Goal: Communication & Community: Share content

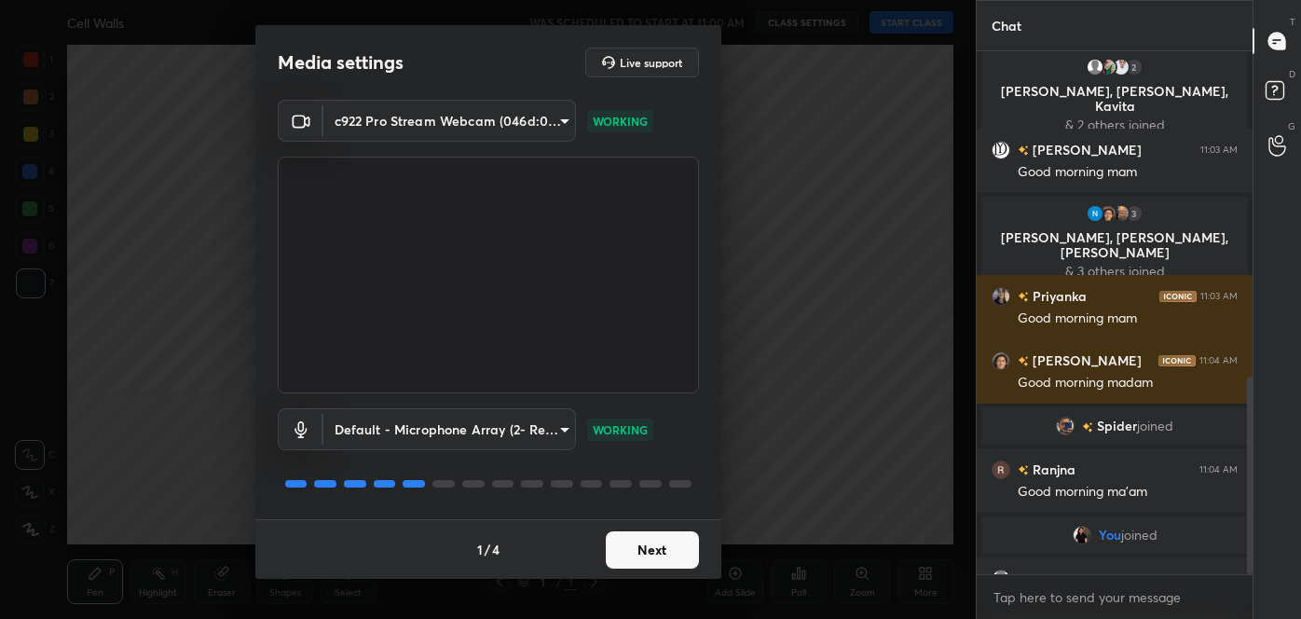
scroll to position [862, 0]
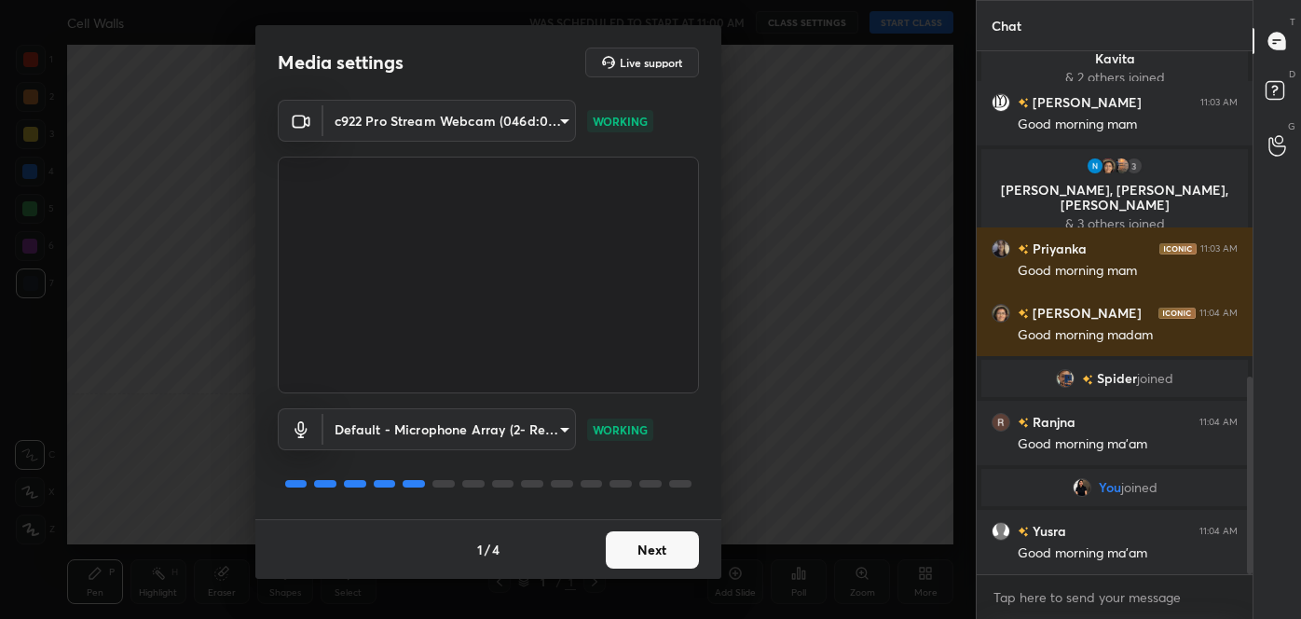
click at [633, 540] on button "Next" at bounding box center [652, 549] width 93 height 37
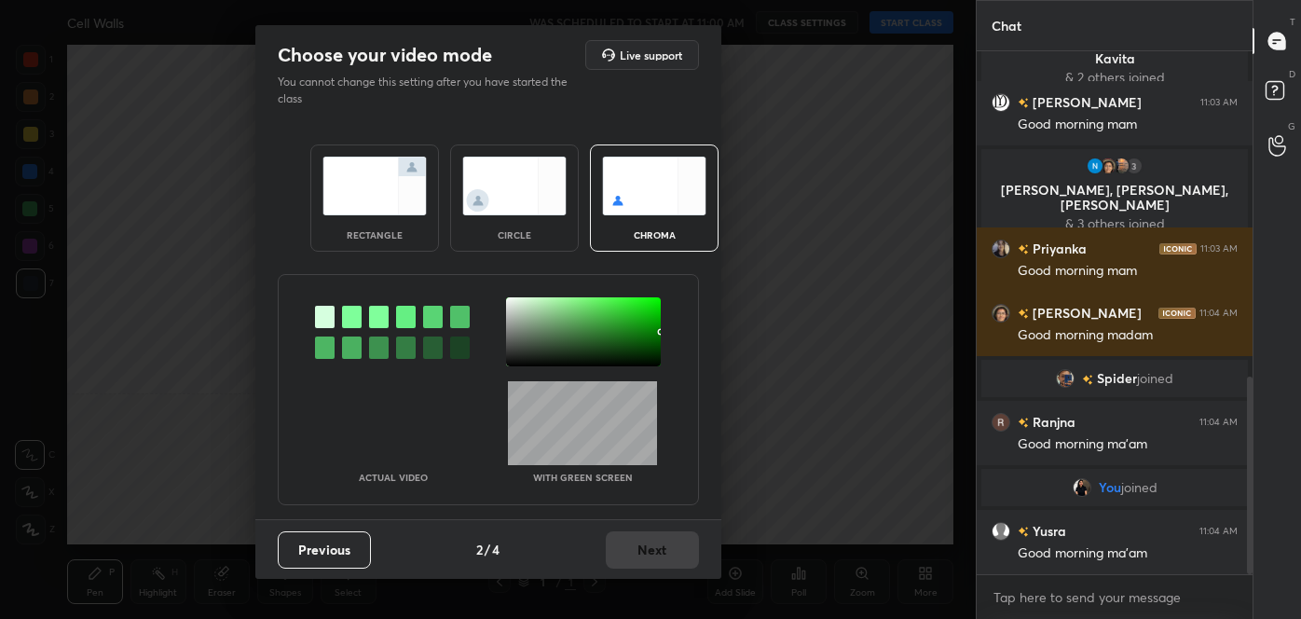
click at [332, 341] on div at bounding box center [325, 347] width 20 height 22
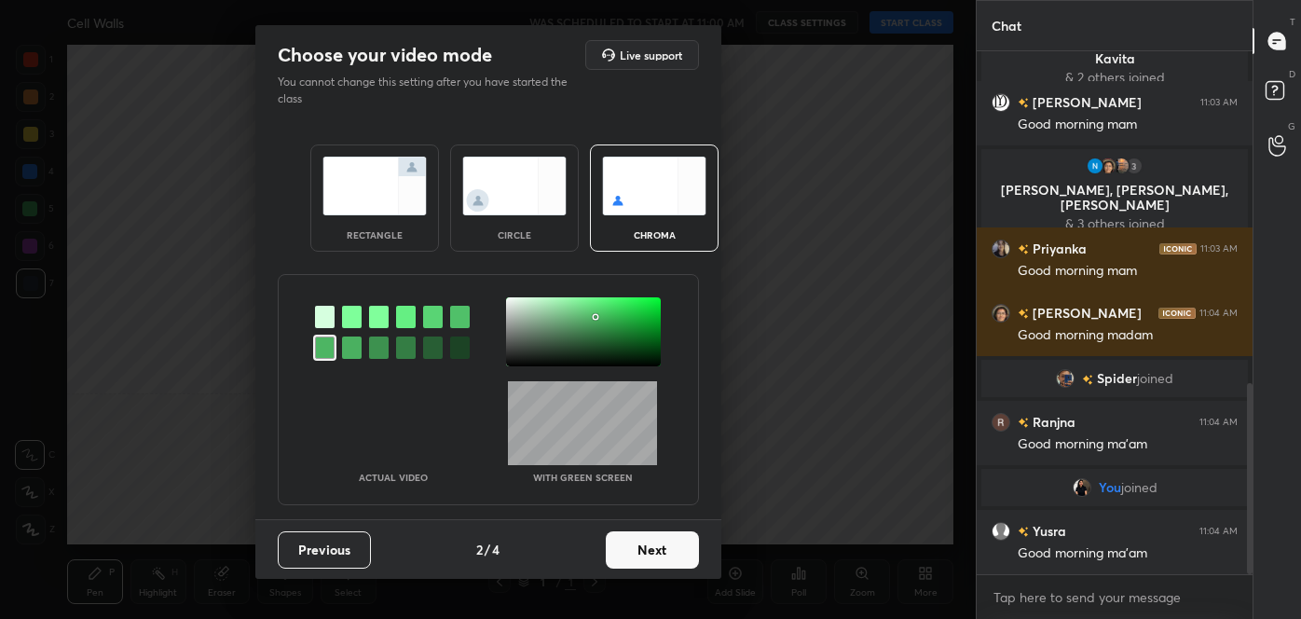
scroll to position [907, 0]
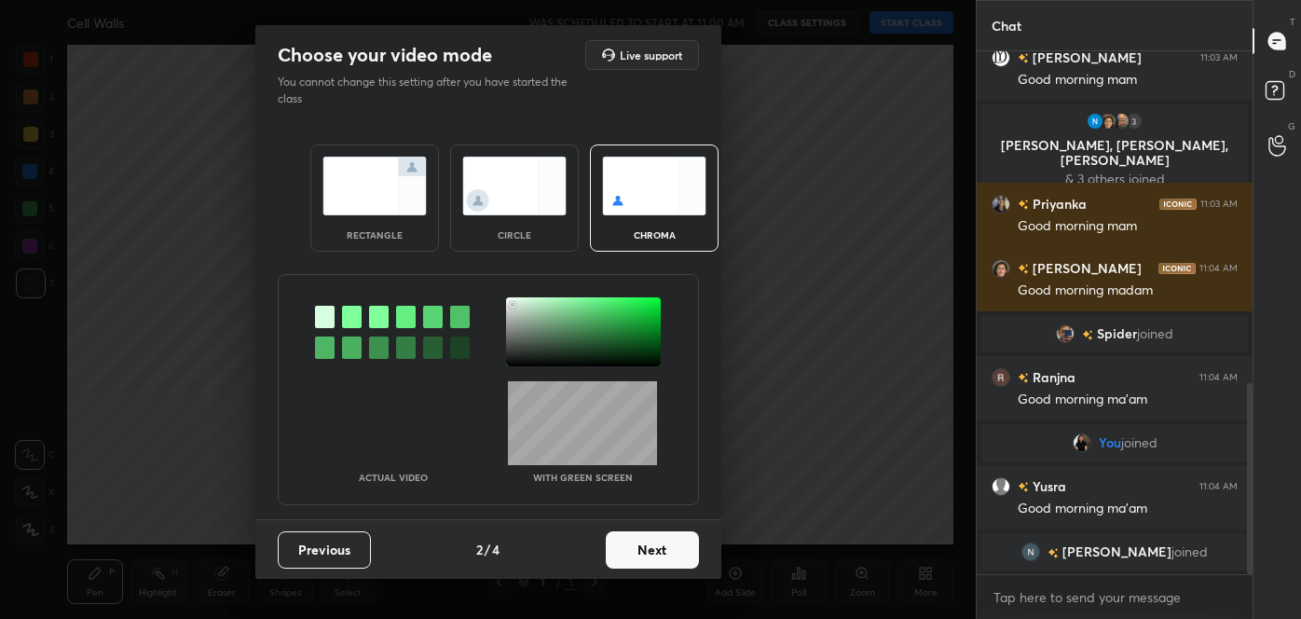
click at [513, 304] on div at bounding box center [583, 331] width 155 height 69
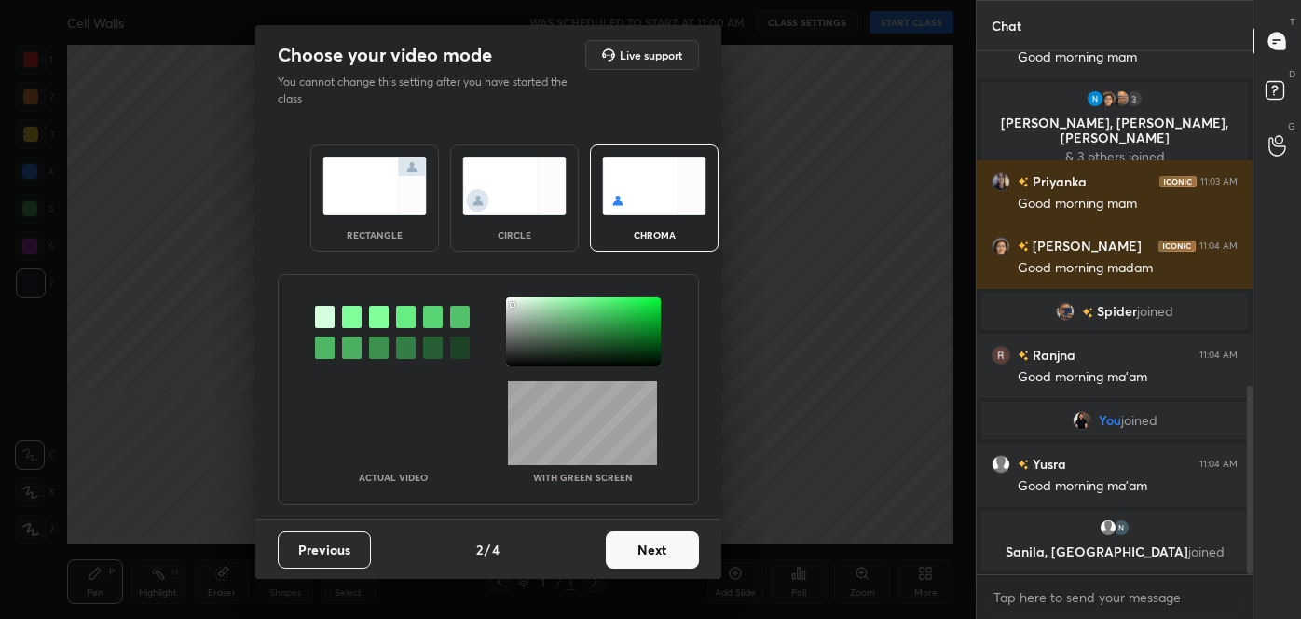
click at [668, 546] on button "Next" at bounding box center [652, 549] width 93 height 37
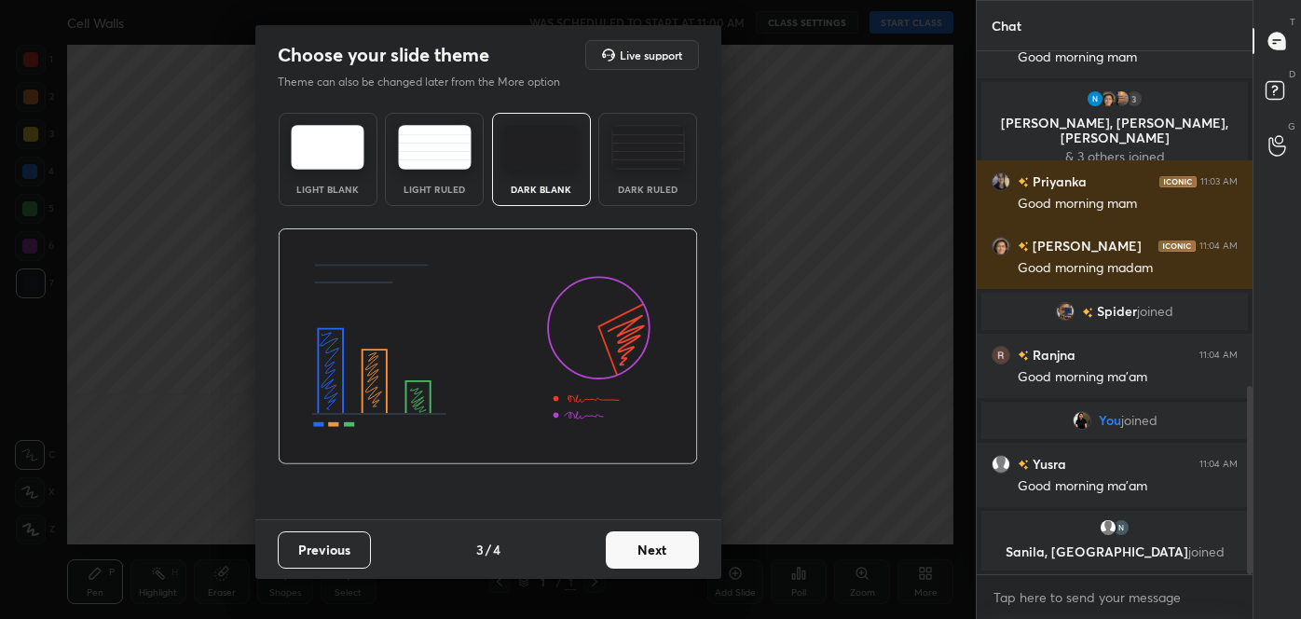
click at [668, 546] on button "Next" at bounding box center [652, 549] width 93 height 37
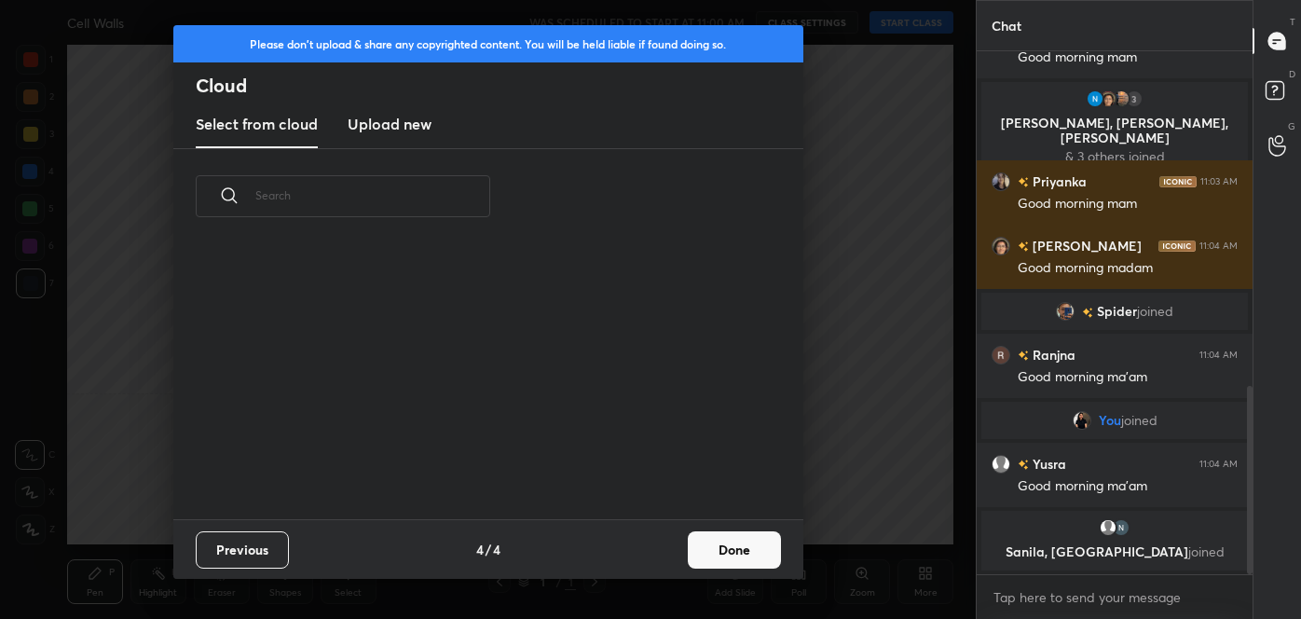
scroll to position [275, 598]
click at [741, 556] on button "Done" at bounding box center [734, 549] width 93 height 37
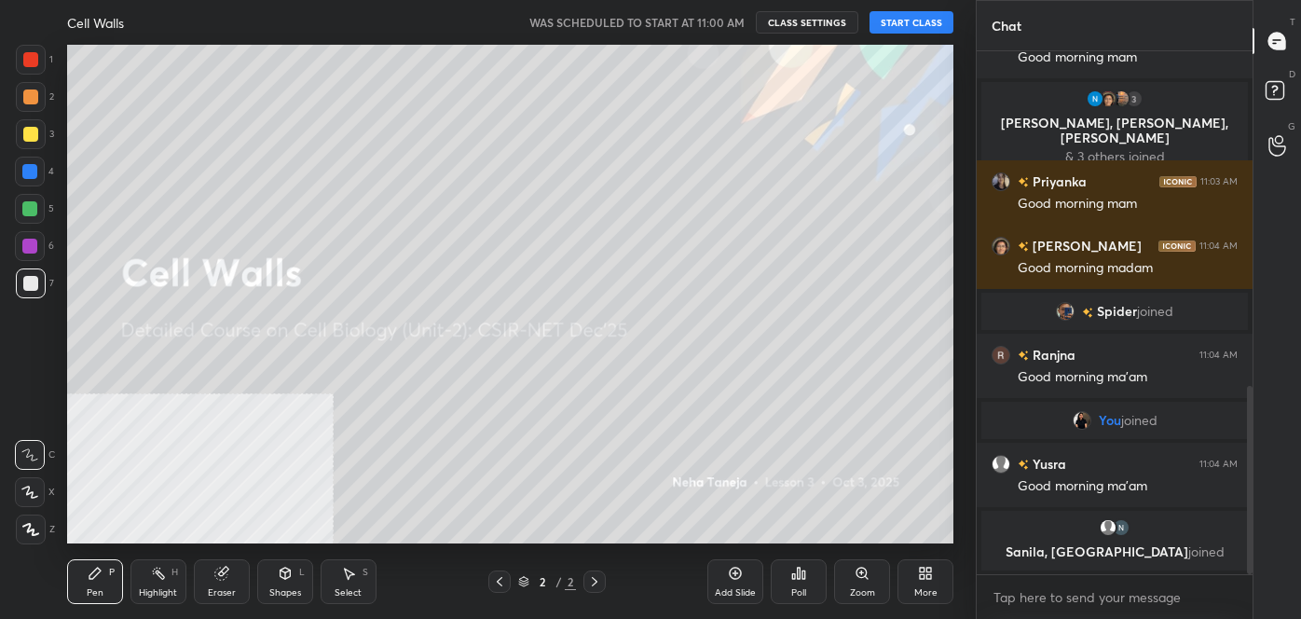
scroll to position [1011, 0]
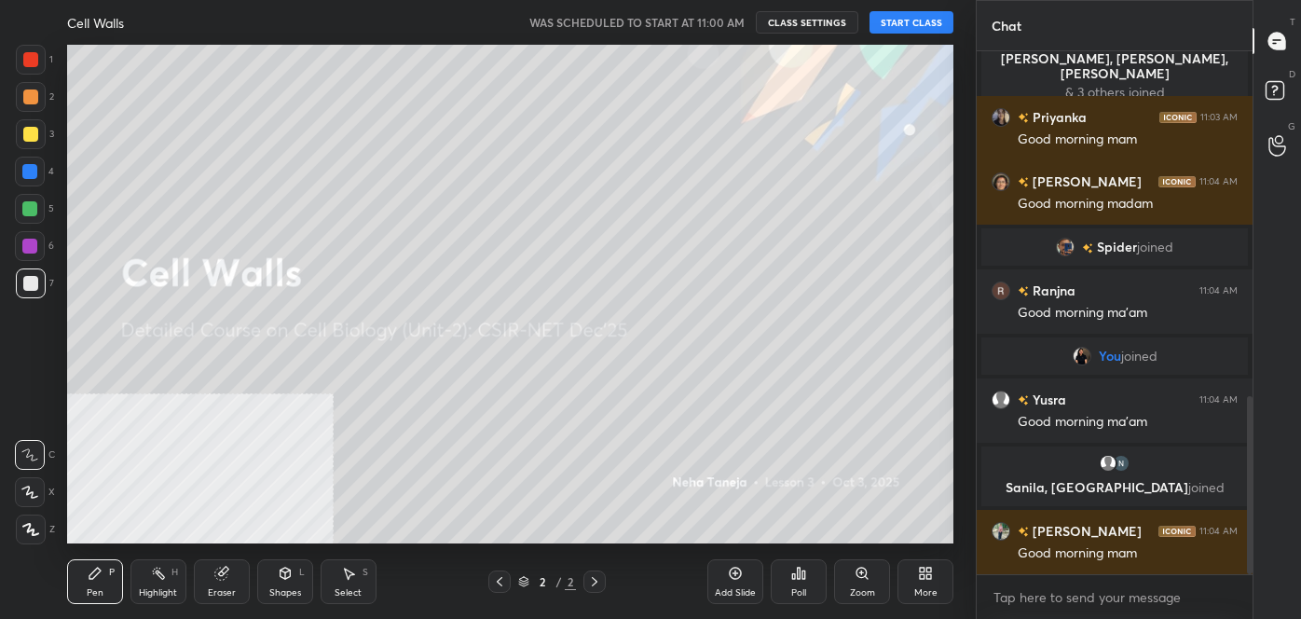
click at [916, 16] on button "START CLASS" at bounding box center [912, 22] width 84 height 22
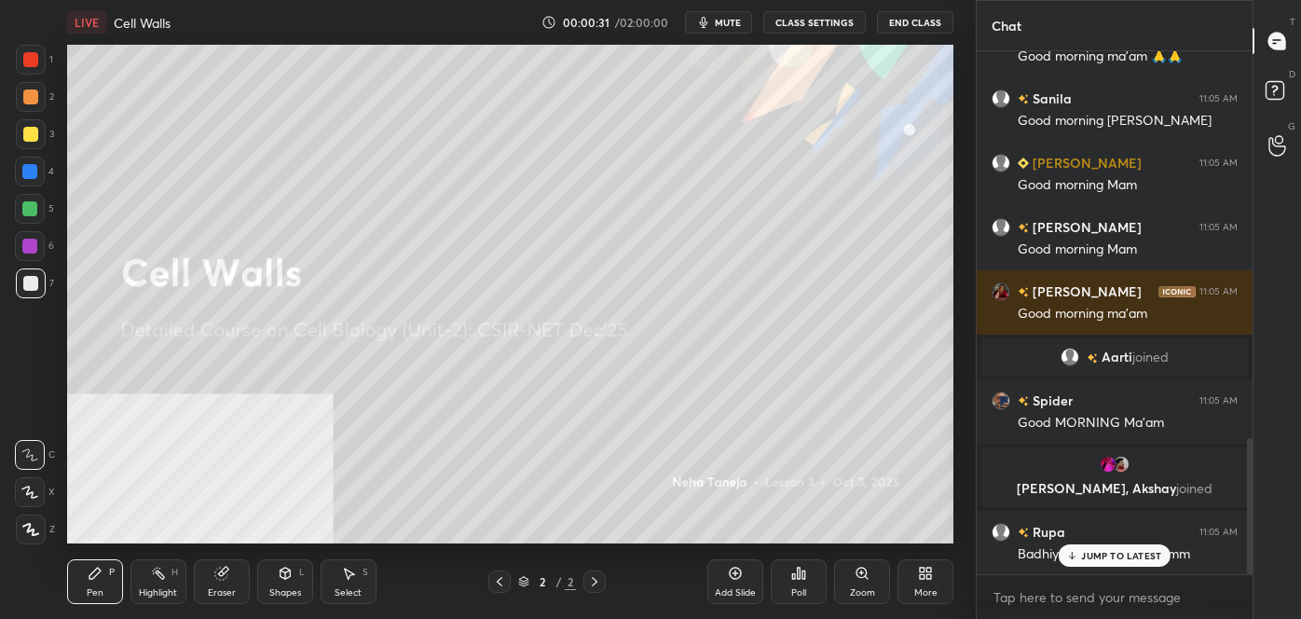
scroll to position [1489, 0]
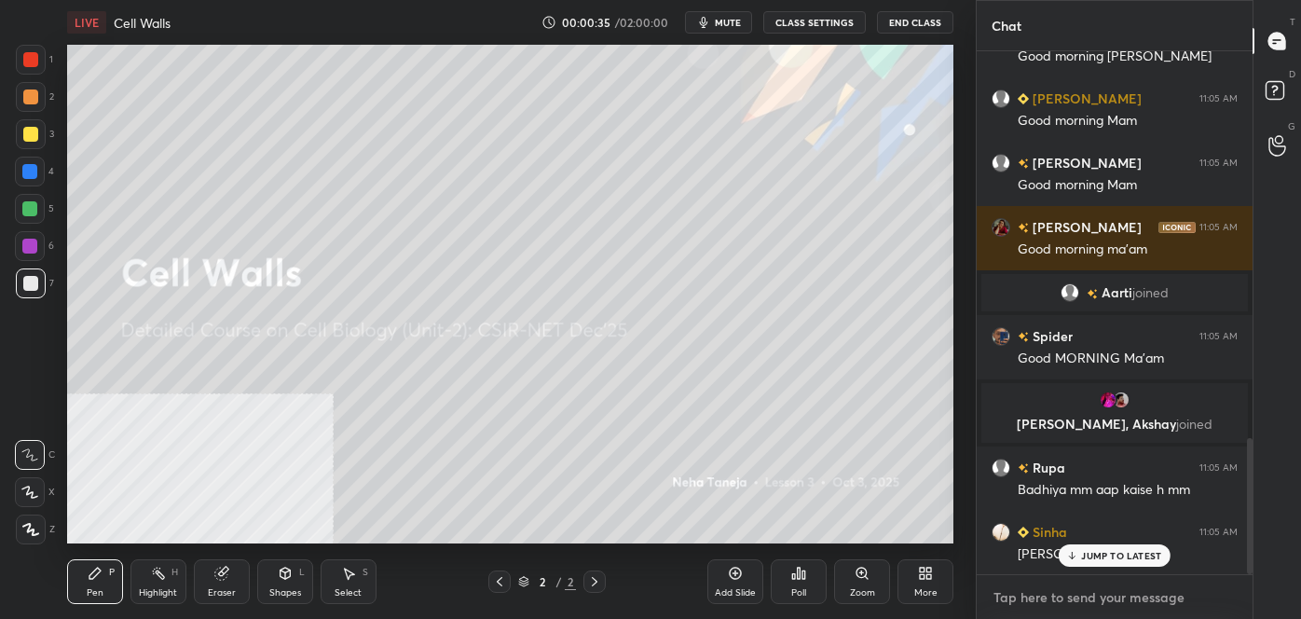
click at [1093, 607] on textarea at bounding box center [1115, 598] width 246 height 30
paste textarea "follow me on unacademy: [URL][DOMAIN_NAME] join me on telegram: [URL][DOMAIN_NA…"
type textarea "follow me on unacademy: [URL][DOMAIN_NAME] join me on telegram: [URL][DOMAIN_NA…"
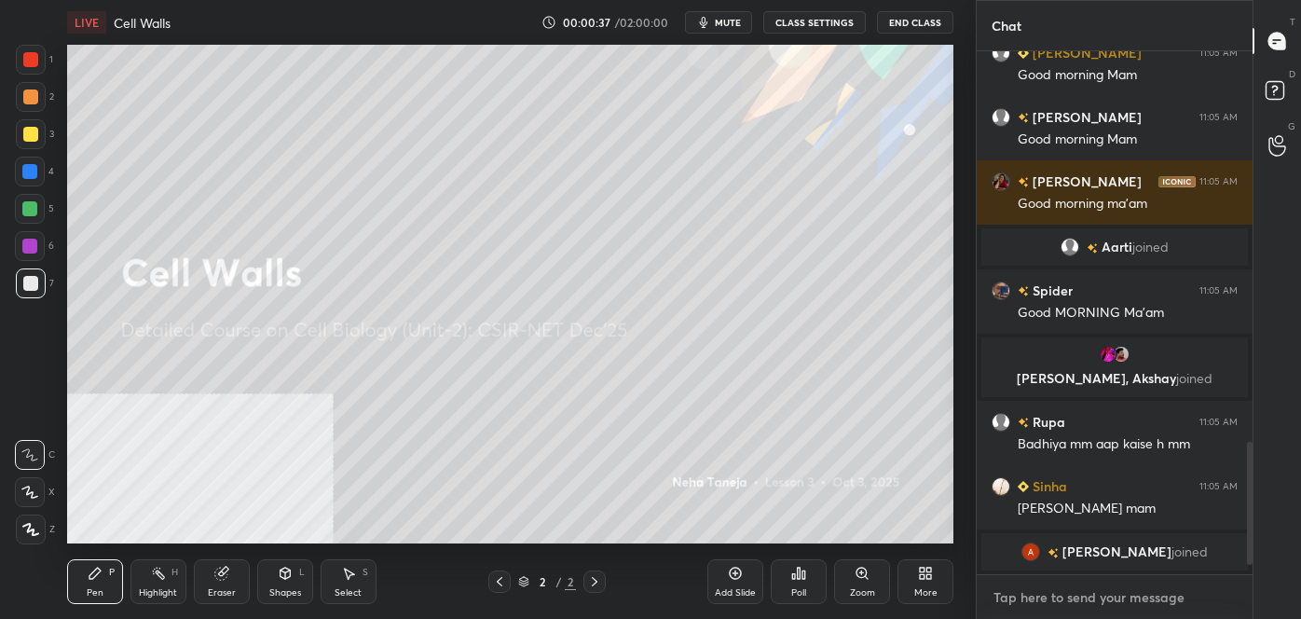
scroll to position [1756, 0]
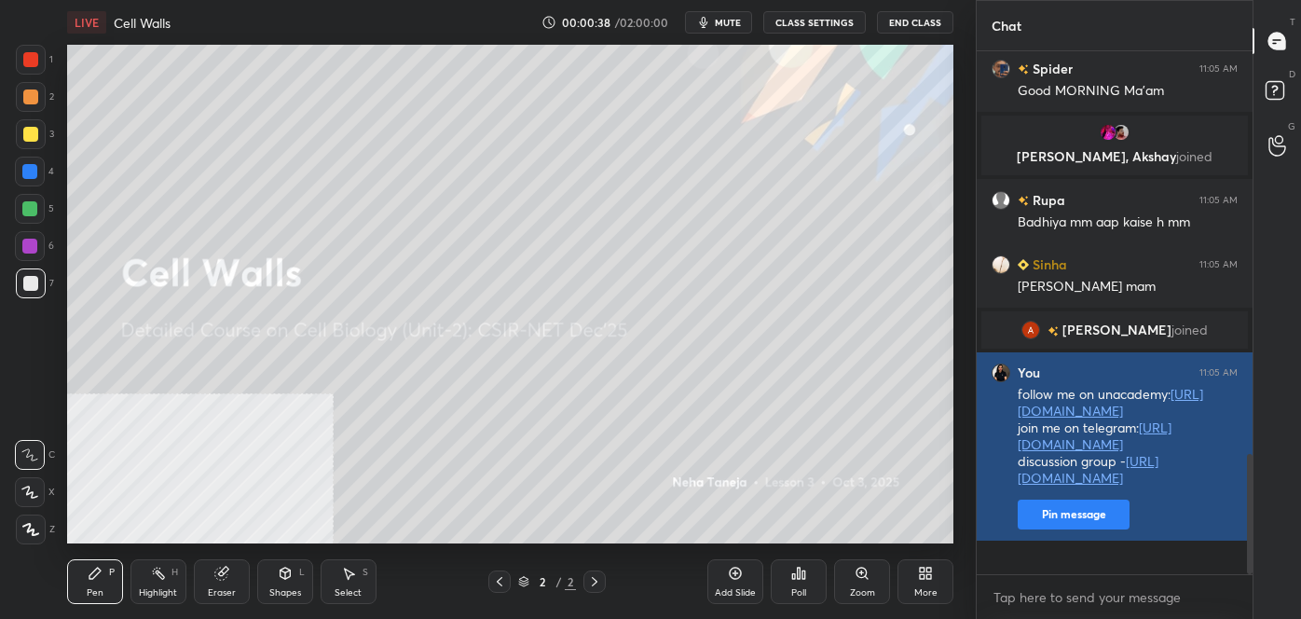
click at [1077, 529] on button "Pin message" at bounding box center [1074, 515] width 112 height 30
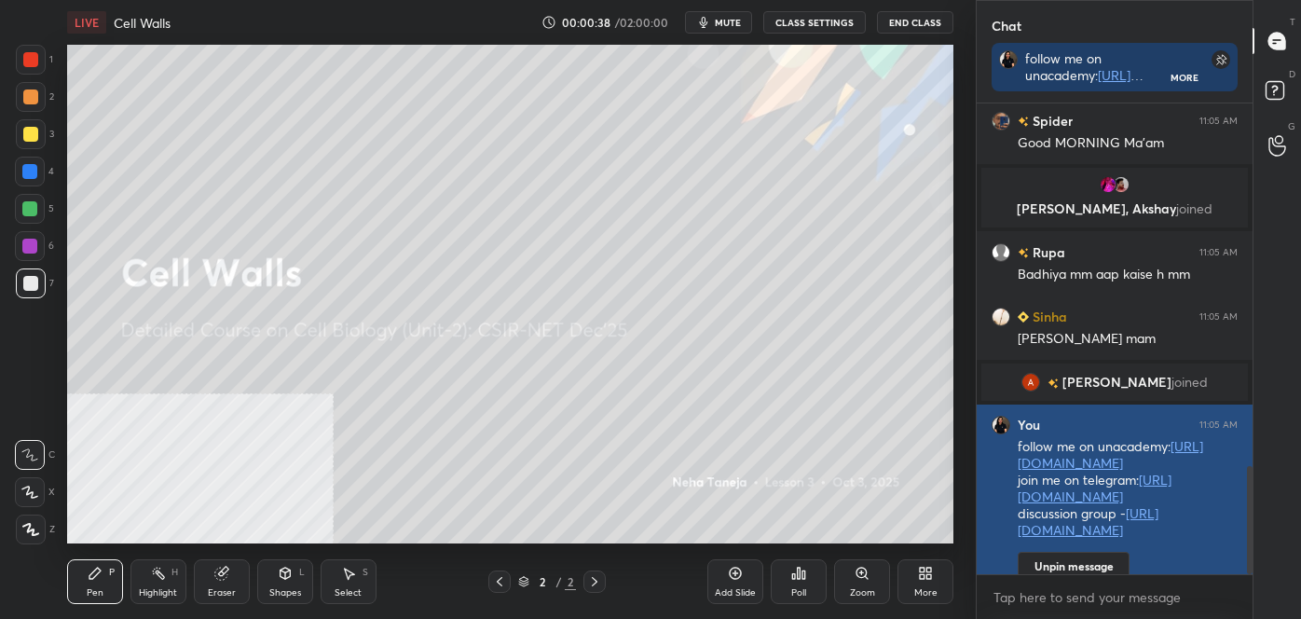
scroll to position [310, 270]
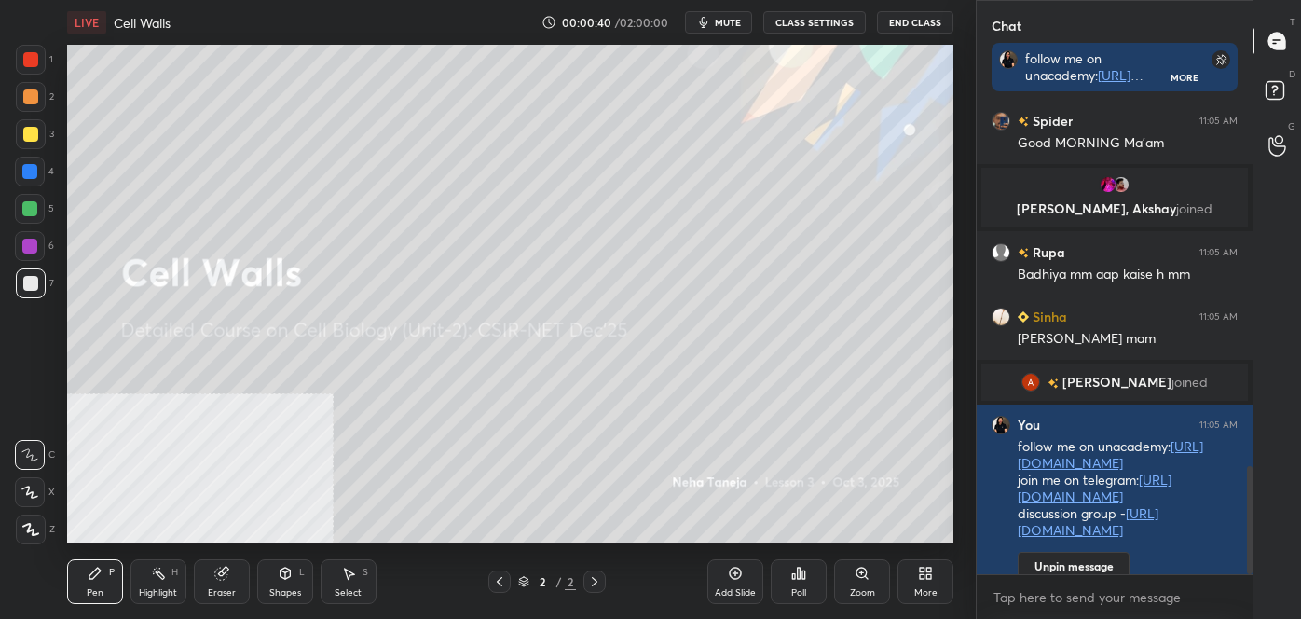
click at [921, 583] on div "More" at bounding box center [926, 581] width 56 height 45
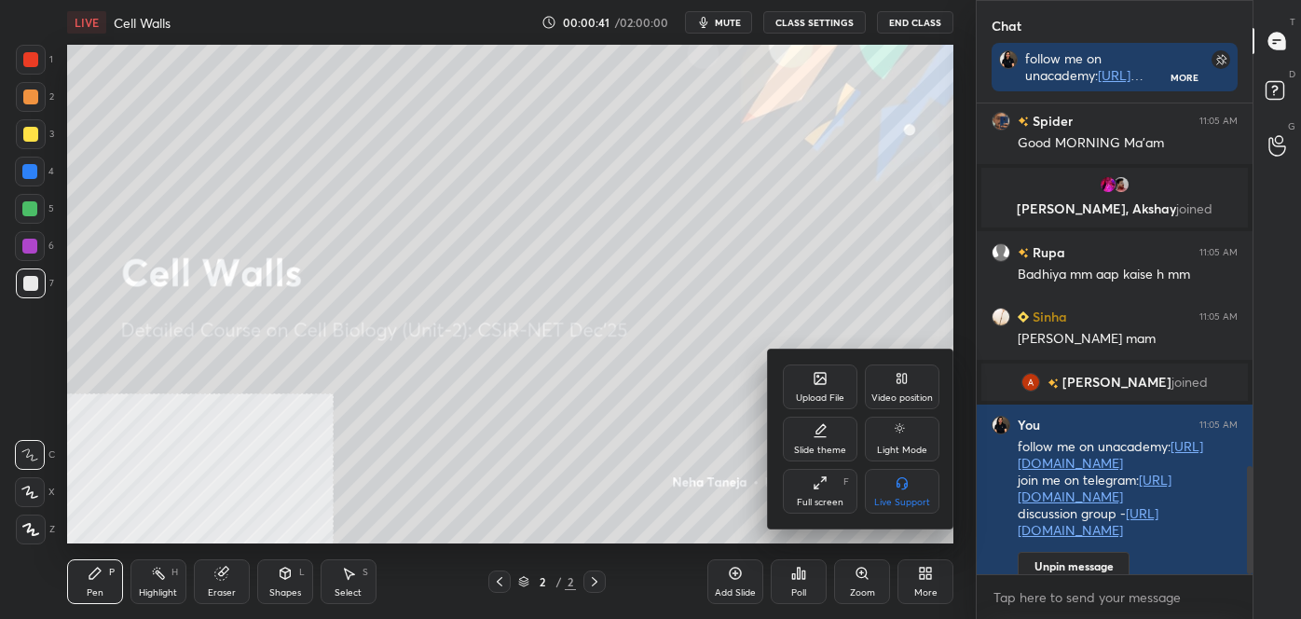
click at [892, 388] on div "Video position" at bounding box center [902, 386] width 75 height 45
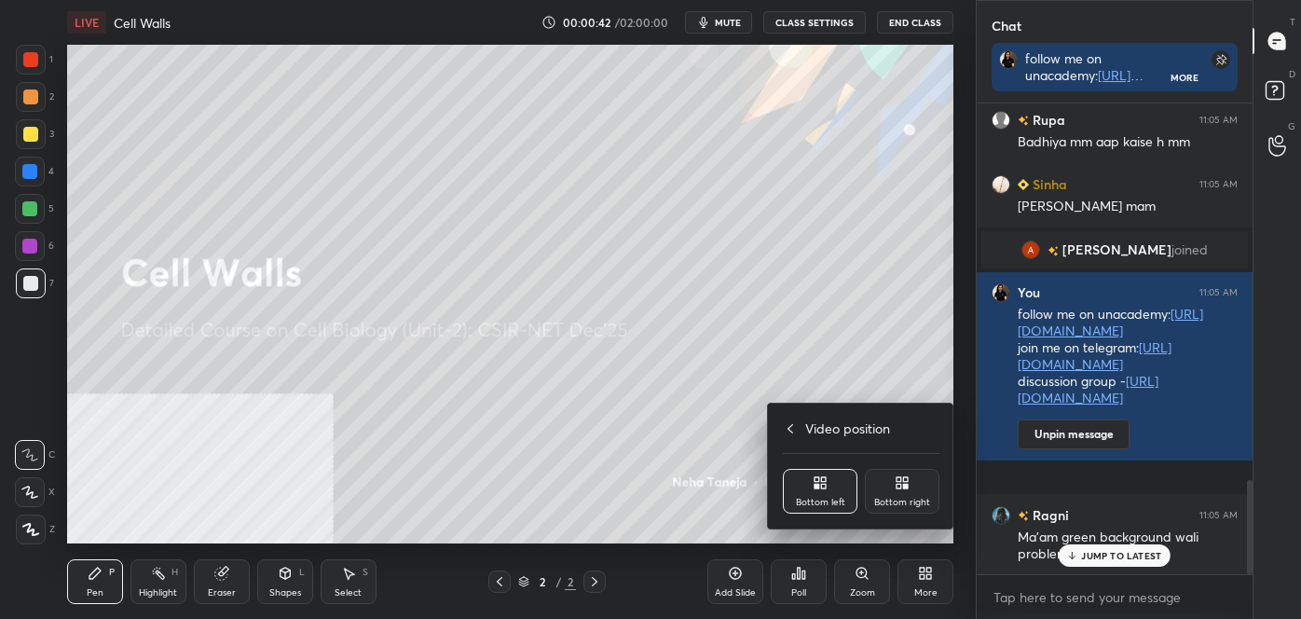
click at [895, 490] on icon at bounding box center [902, 482] width 15 height 15
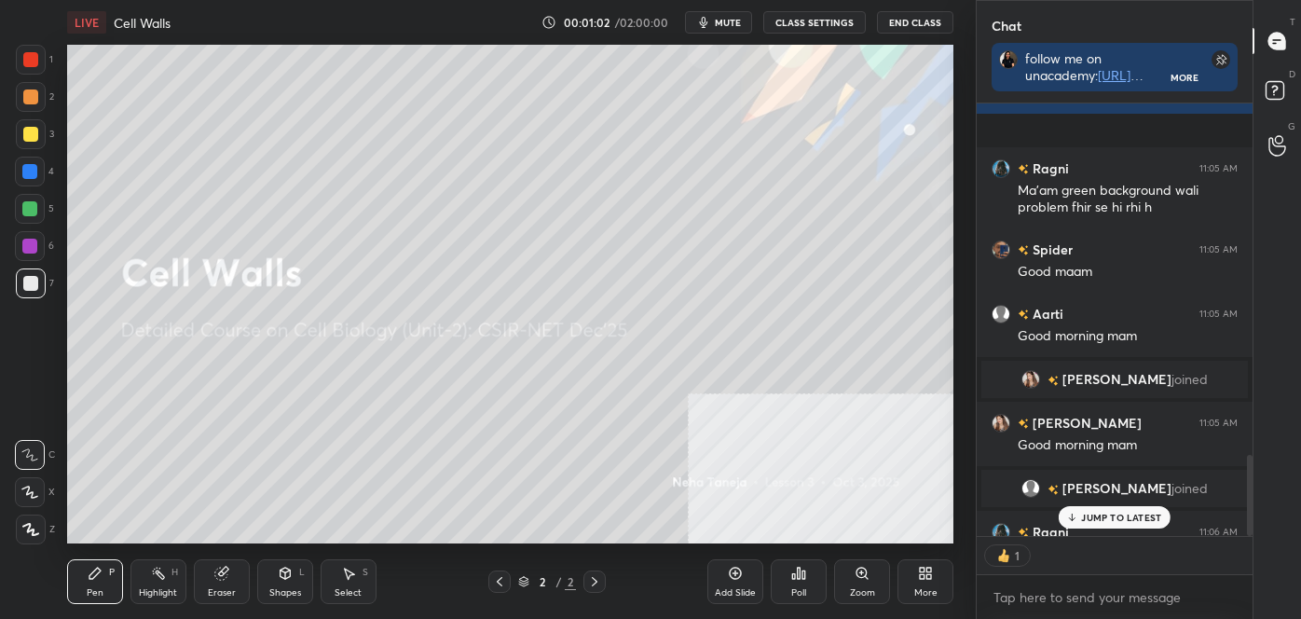
scroll to position [427, 270]
click at [937, 592] on div "More" at bounding box center [926, 581] width 56 height 45
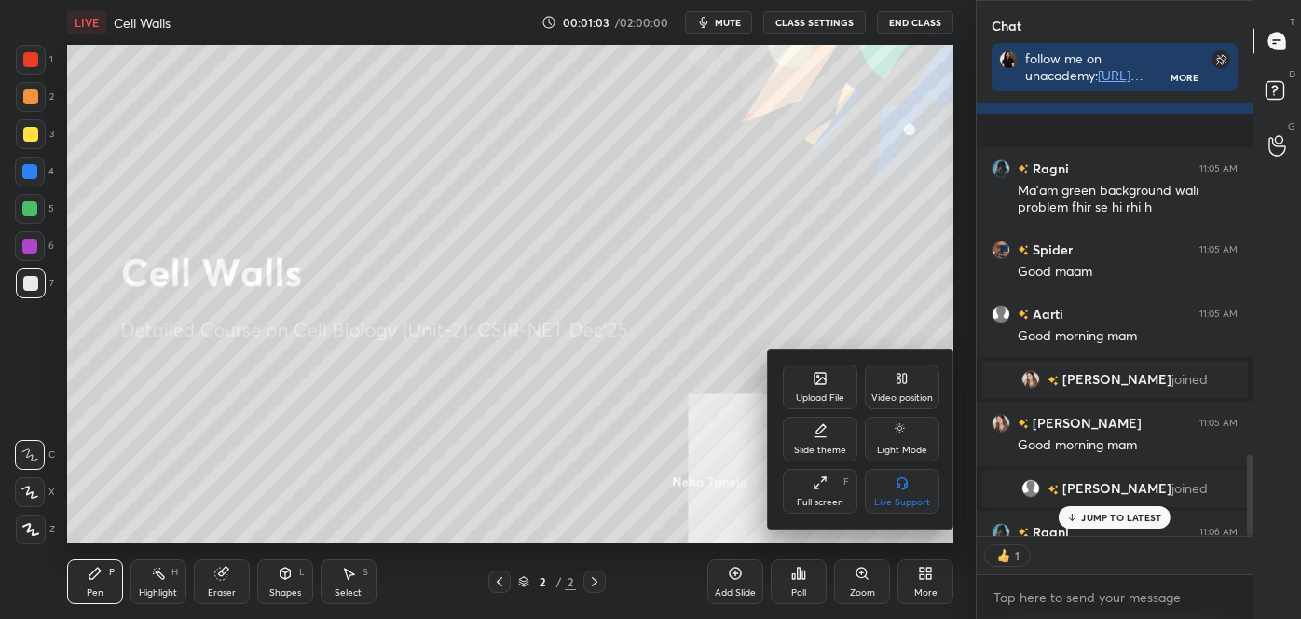
click at [815, 393] on div "Upload File" at bounding box center [820, 397] width 48 height 9
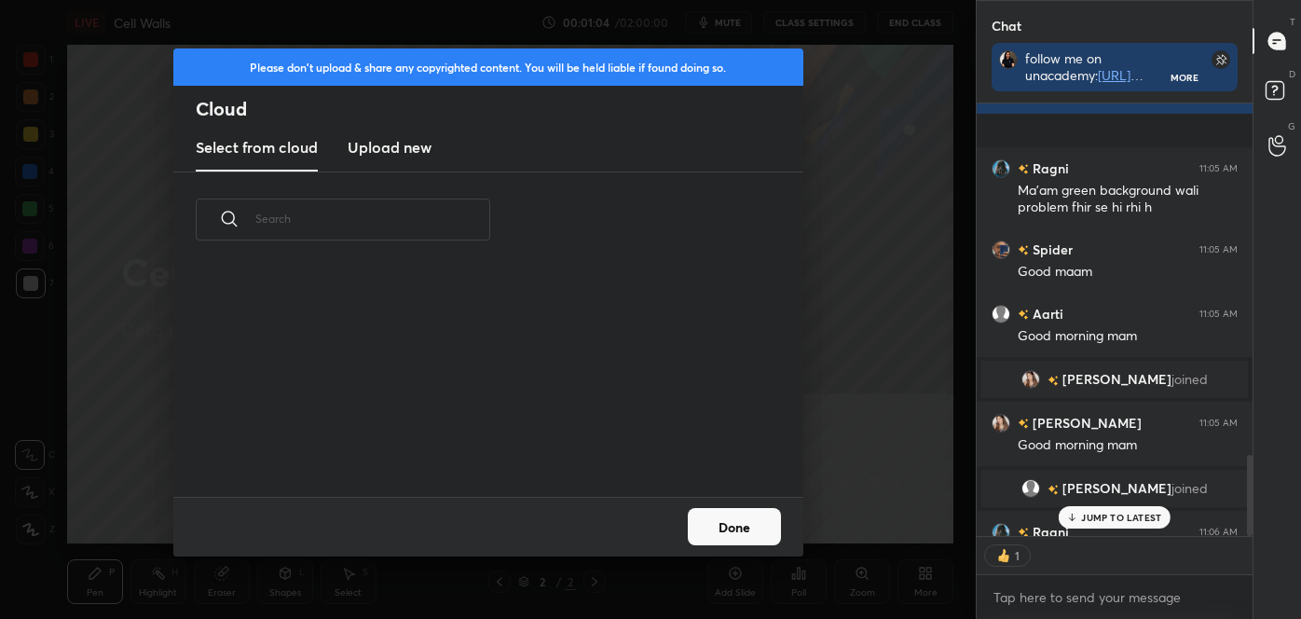
click at [373, 145] on h3 "Upload new" at bounding box center [390, 147] width 84 height 22
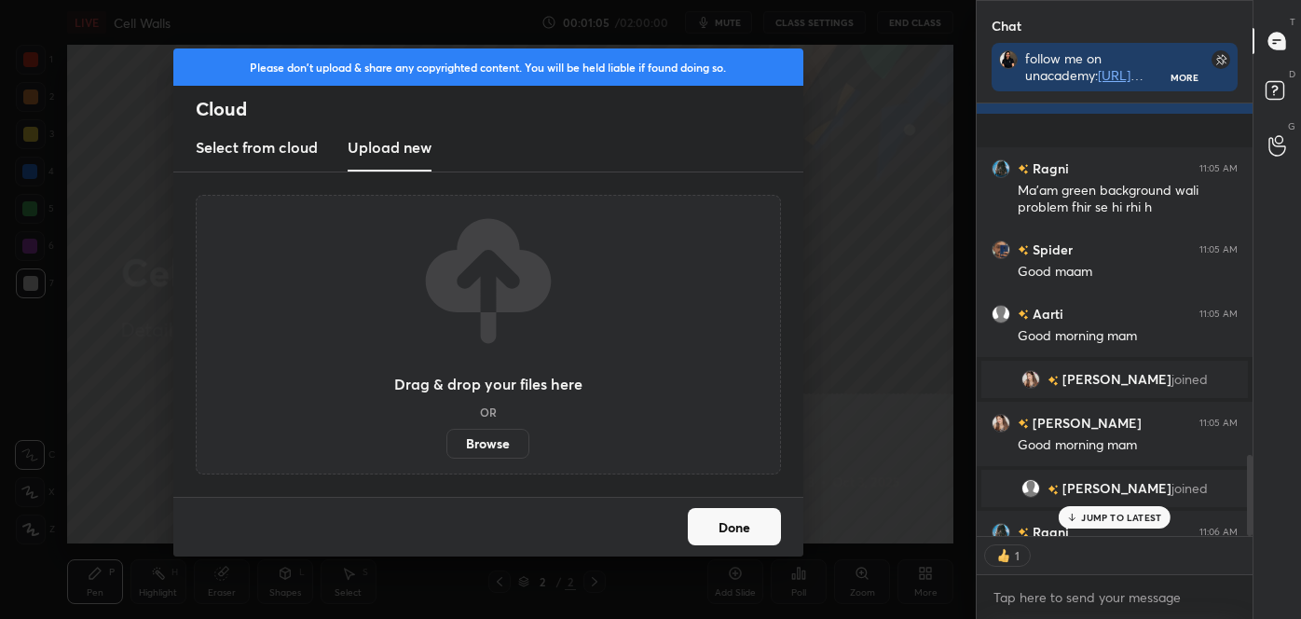
click at [464, 439] on label "Browse" at bounding box center [487, 444] width 83 height 30
click at [446, 439] on input "Browse" at bounding box center [446, 444] width 0 height 30
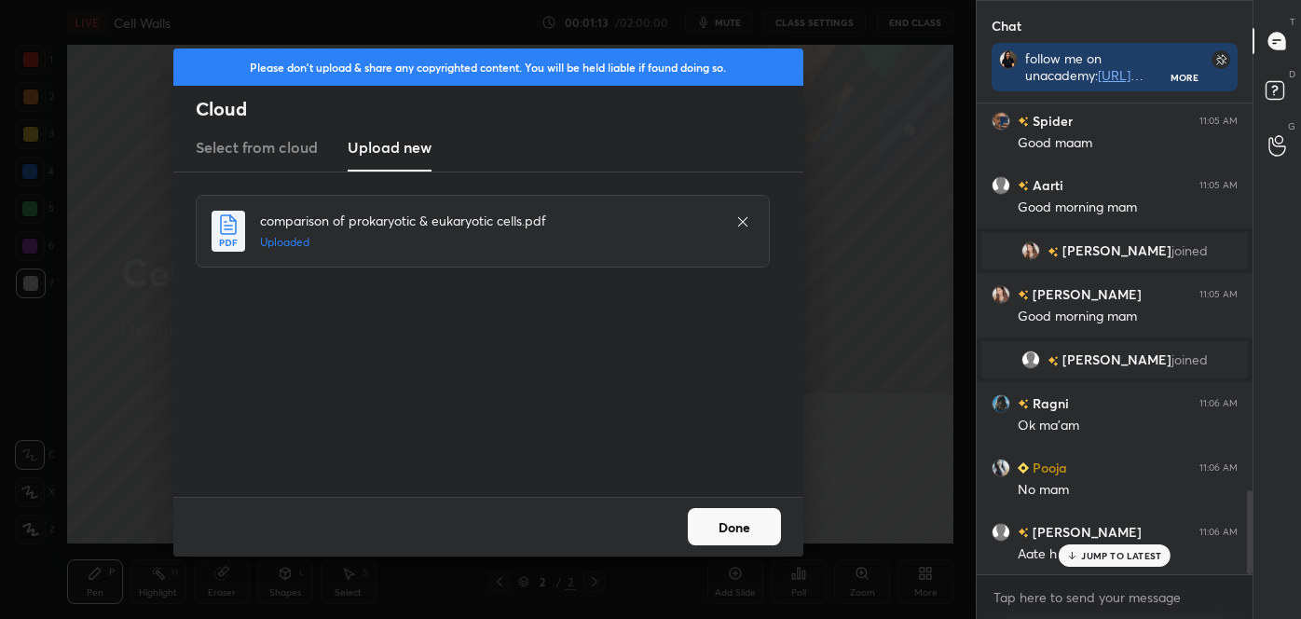
click at [768, 512] on button "Done" at bounding box center [734, 526] width 93 height 37
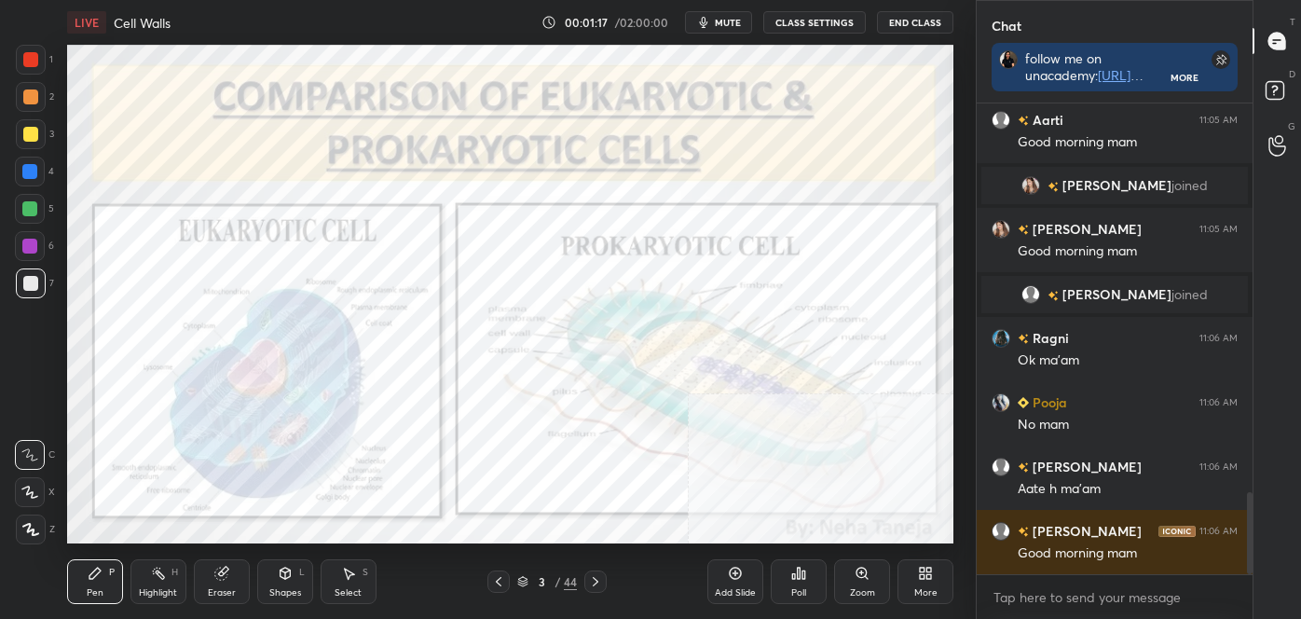
click at [505, 582] on icon at bounding box center [498, 581] width 15 height 15
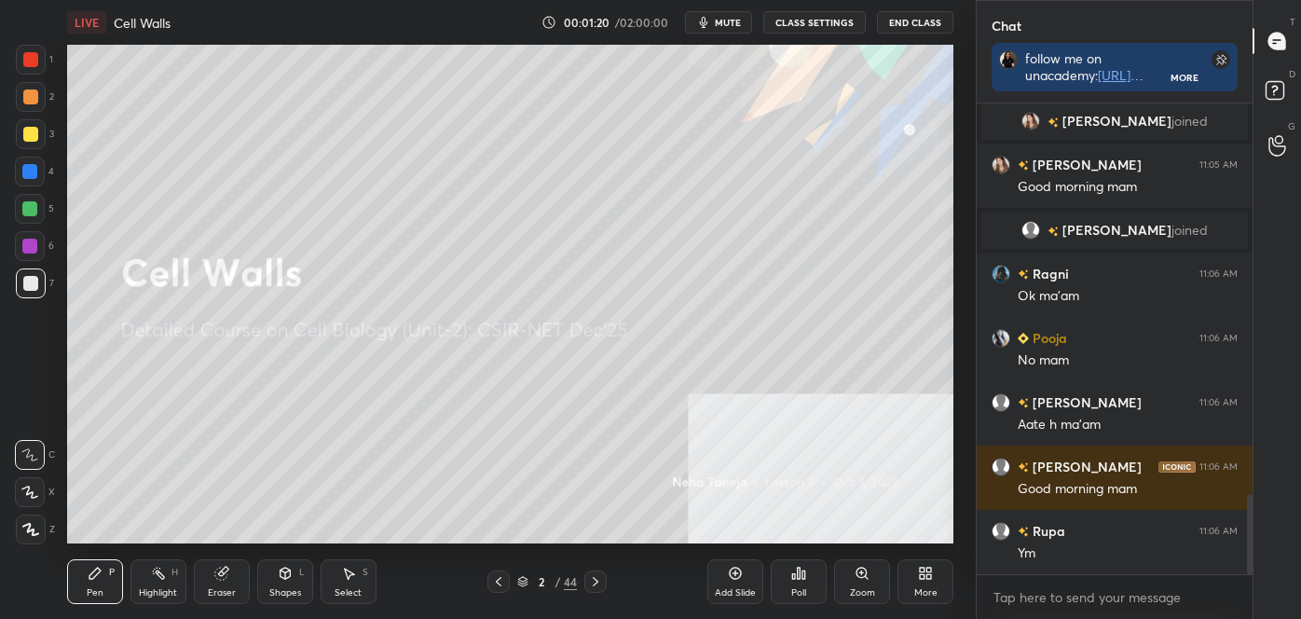
click at [807, 587] on div "Poll" at bounding box center [799, 581] width 56 height 45
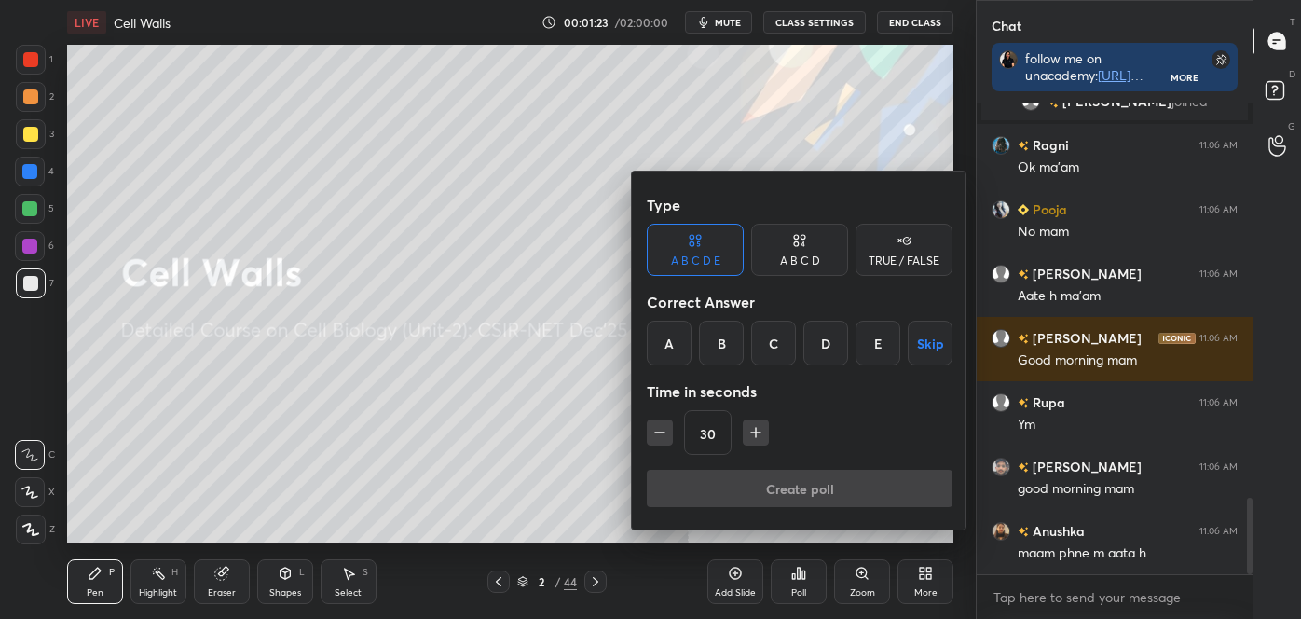
click at [895, 246] on div "TRUE / FALSE" at bounding box center [904, 250] width 97 height 52
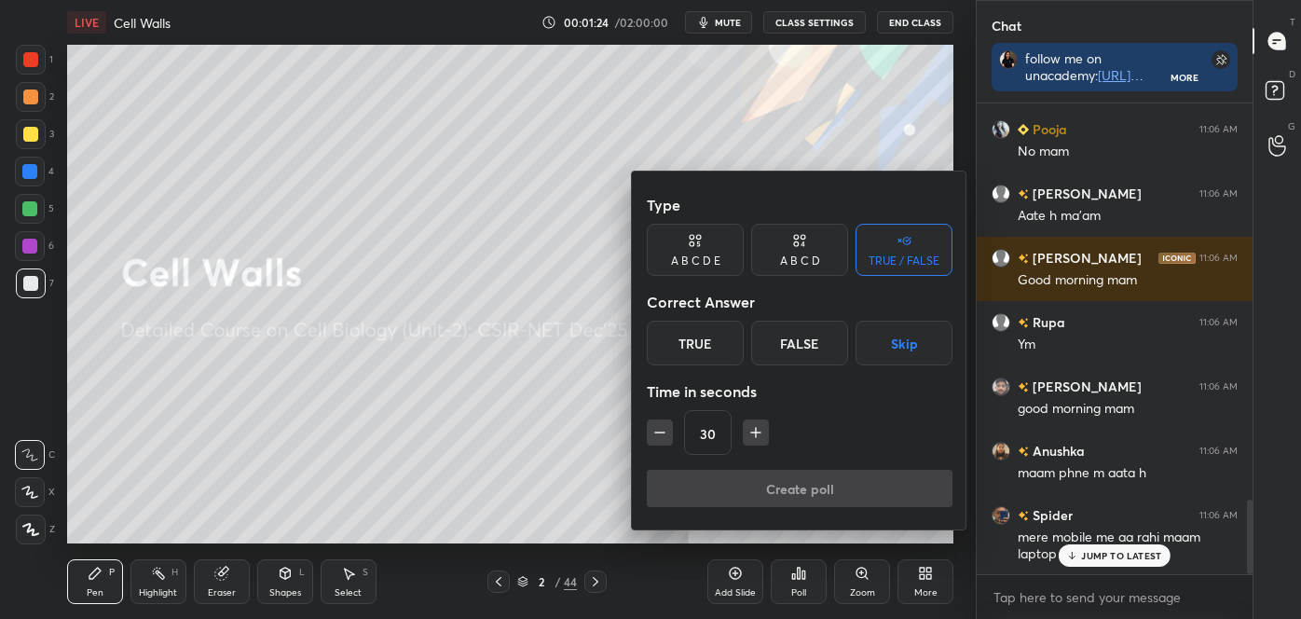
click at [891, 353] on button "Skip" at bounding box center [904, 343] width 97 height 45
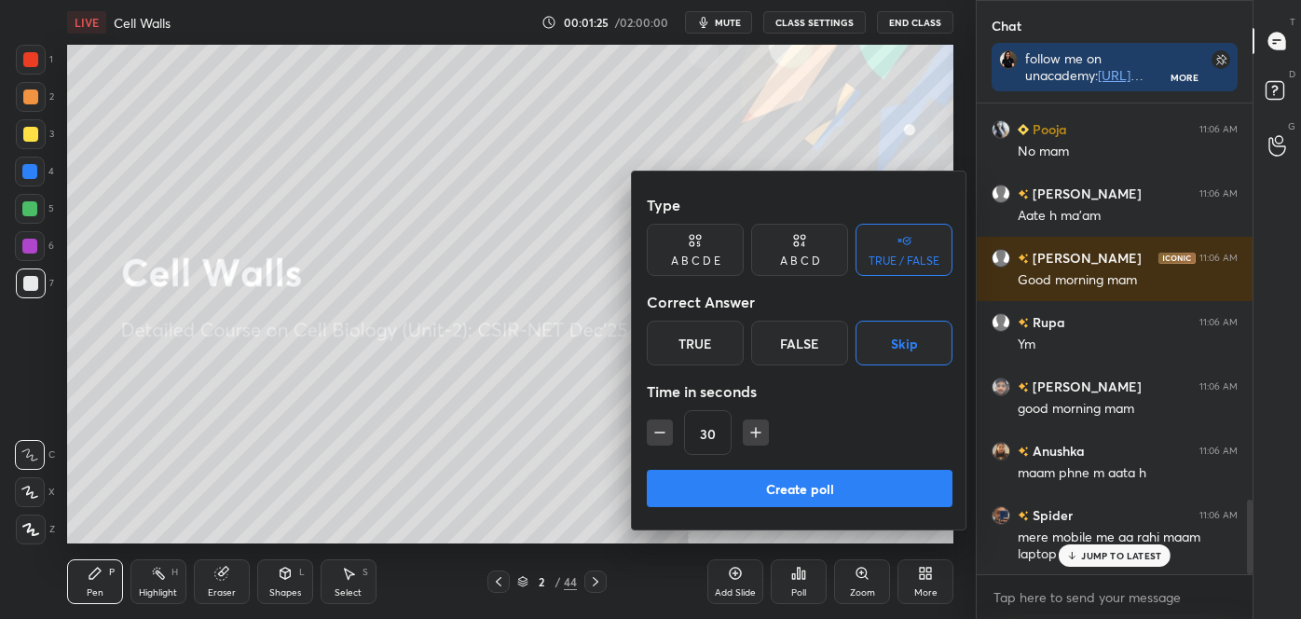
click at [867, 482] on button "Create poll" at bounding box center [800, 488] width 306 height 37
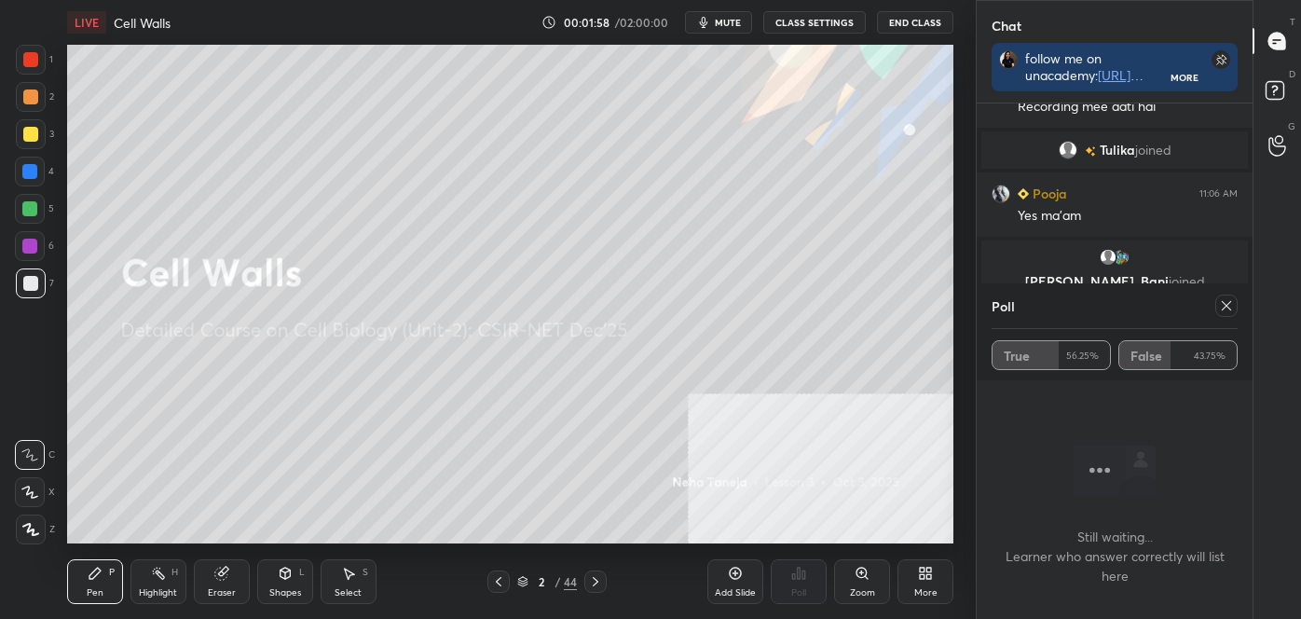
click at [1229, 304] on icon at bounding box center [1226, 305] width 15 height 15
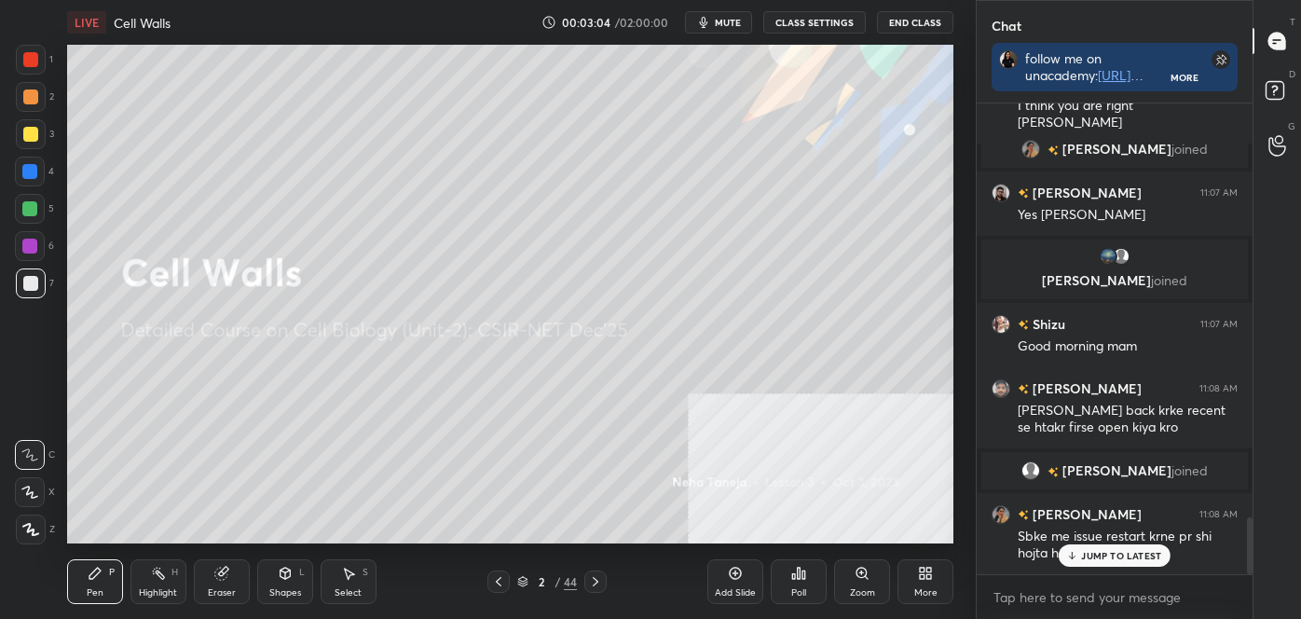
scroll to position [3402, 0]
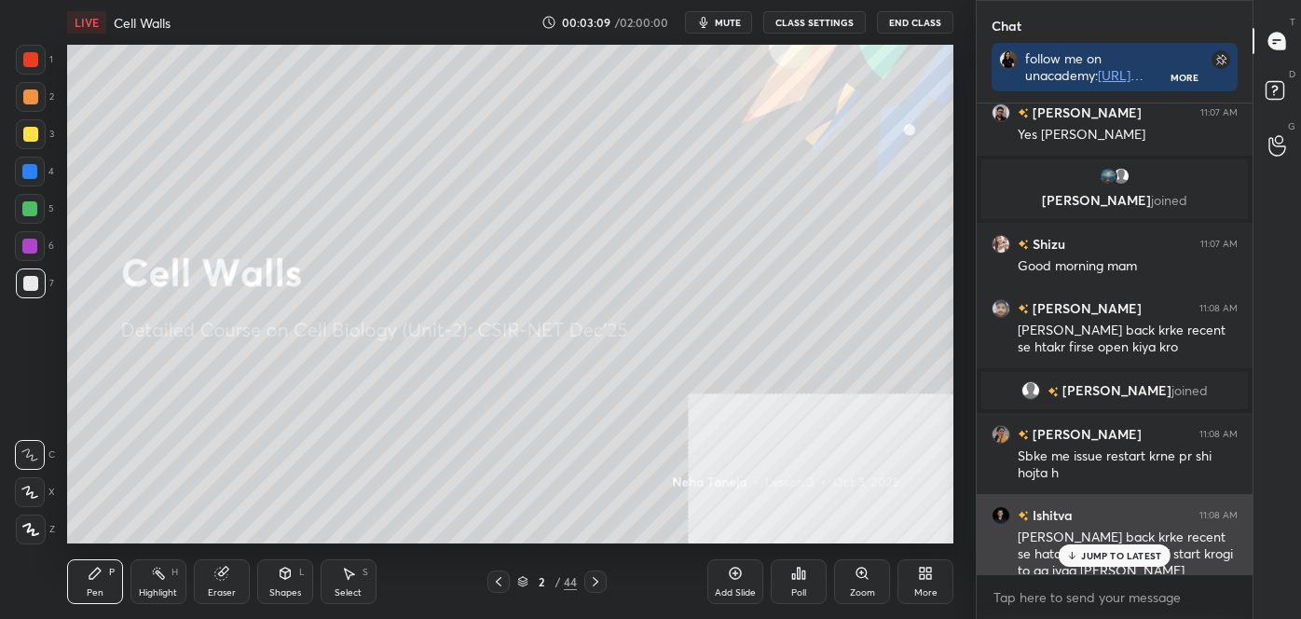
click at [1080, 552] on div "JUMP TO LATEST" at bounding box center [1115, 555] width 112 height 22
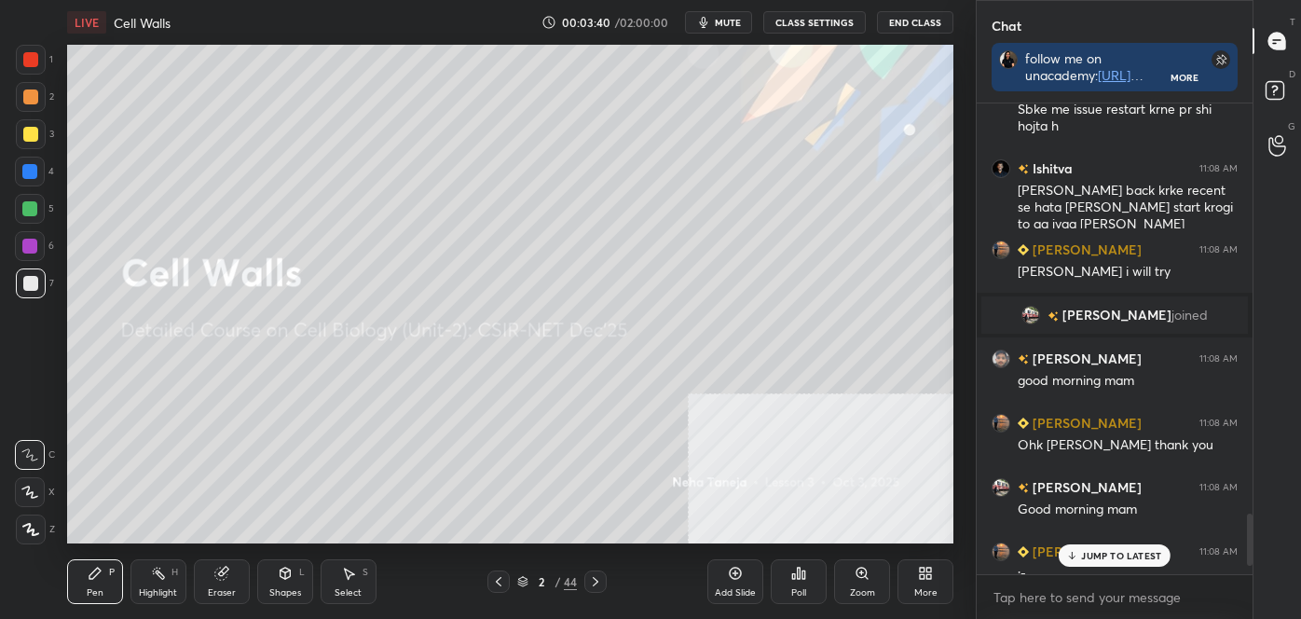
scroll to position [3771, 0]
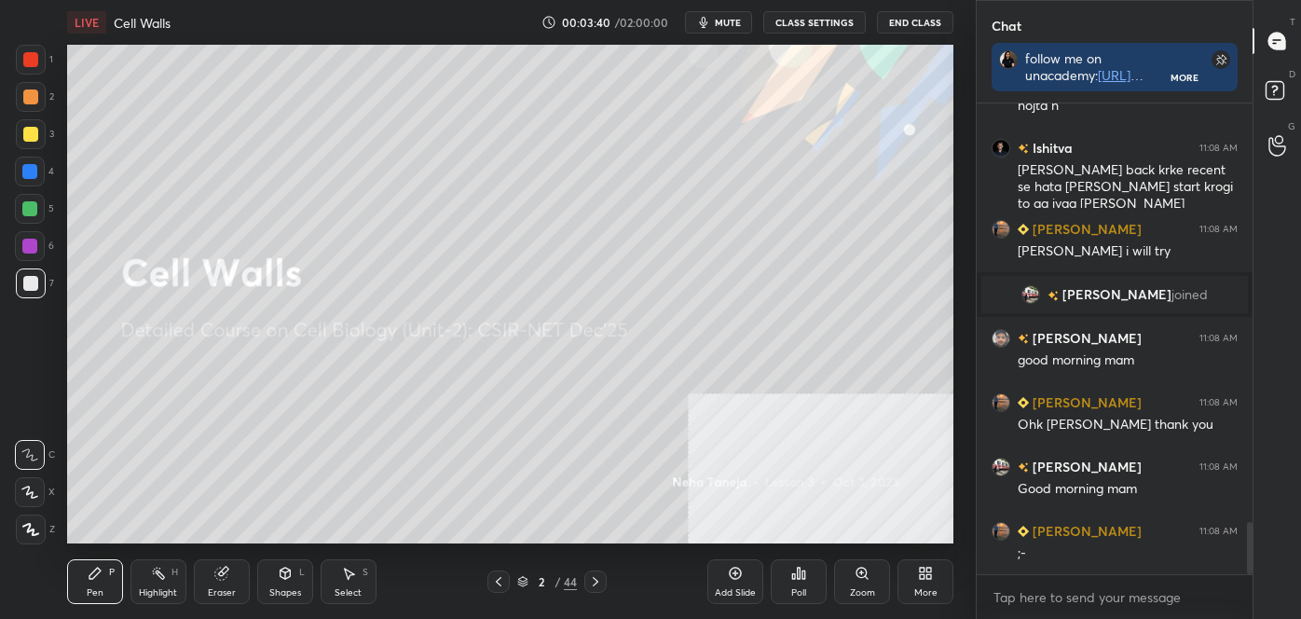
drag, startPoint x: 1250, startPoint y: 558, endPoint x: 1266, endPoint y: 601, distance: 45.7
click at [1265, 604] on div "Chat follow me on unacademy: [URL][DOMAIN_NAME] join me on telegram: [URL][DOMA…" at bounding box center [1138, 309] width 325 height 619
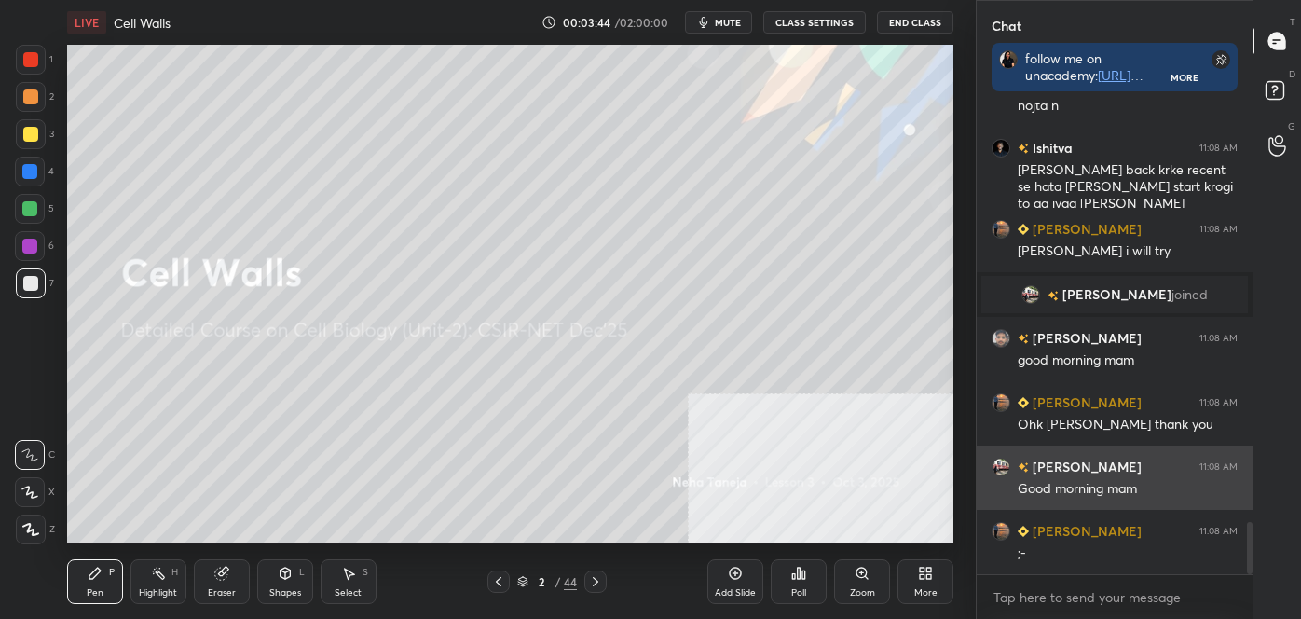
scroll to position [3790, 0]
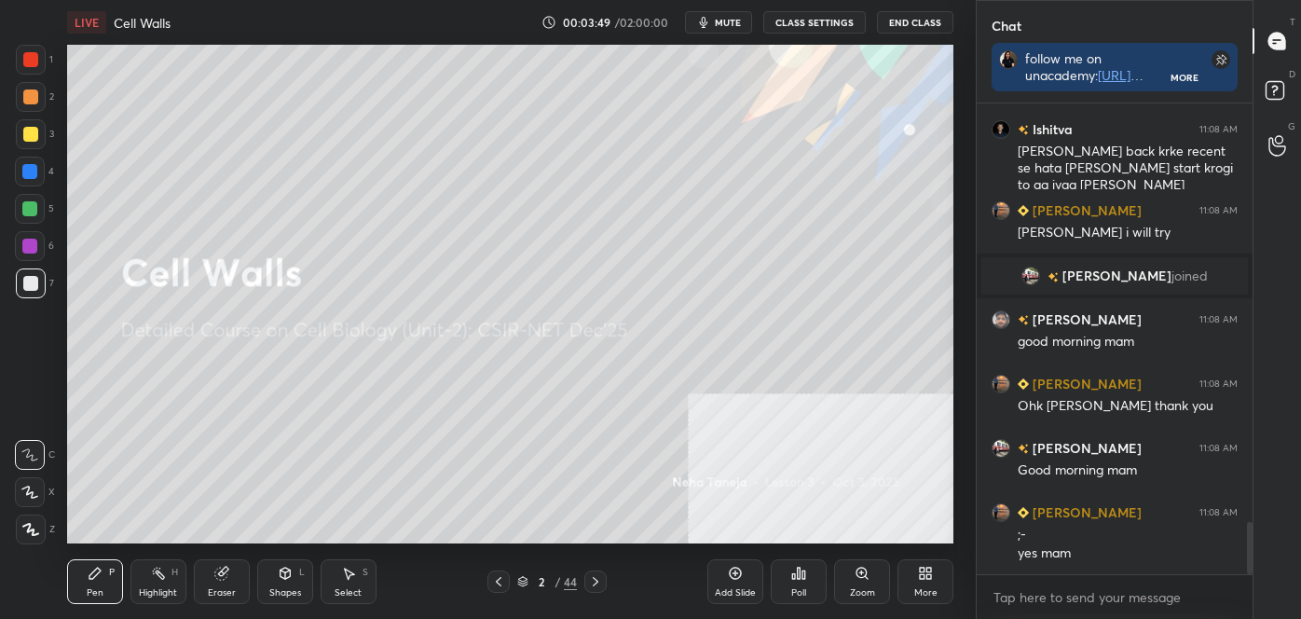
click at [22, 293] on div at bounding box center [31, 283] width 30 height 30
click at [31, 280] on div at bounding box center [30, 283] width 15 height 15
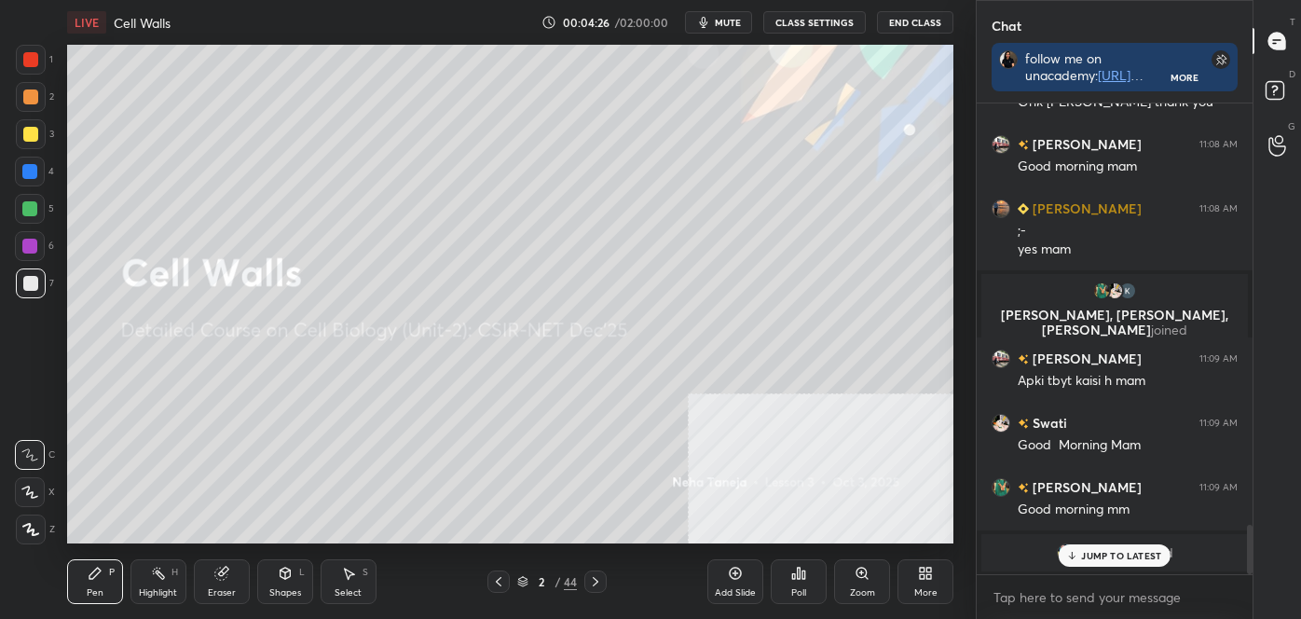
scroll to position [3984, 0]
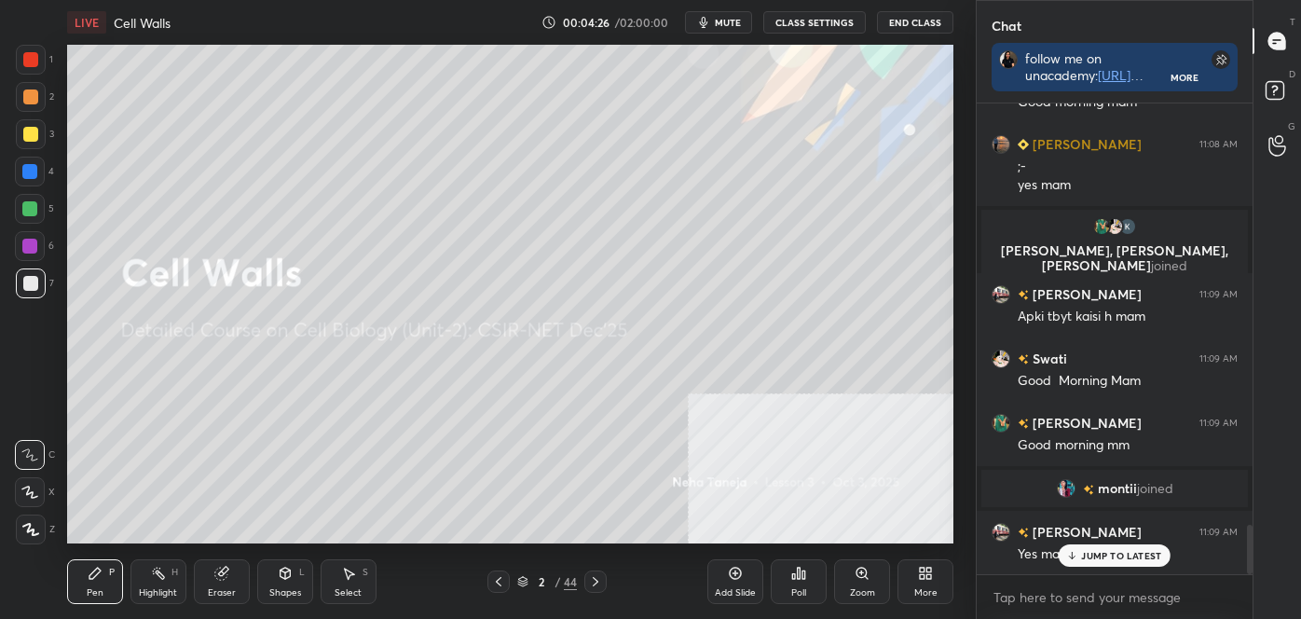
click at [34, 60] on div at bounding box center [30, 59] width 15 height 15
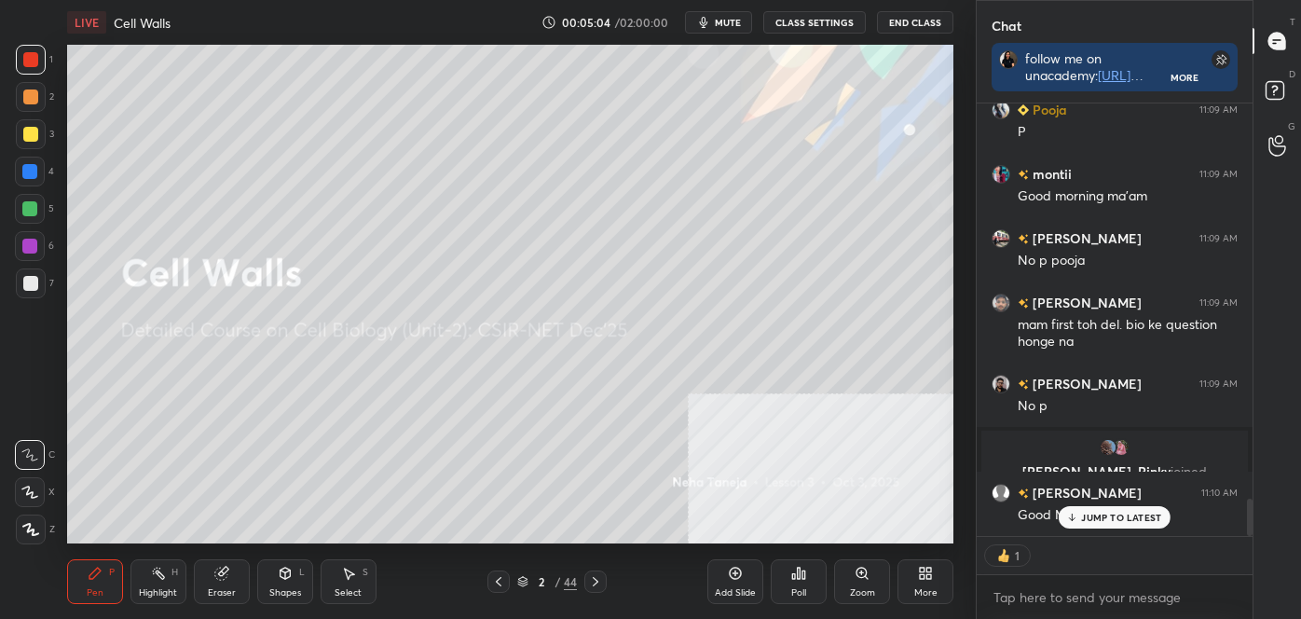
scroll to position [4578, 0]
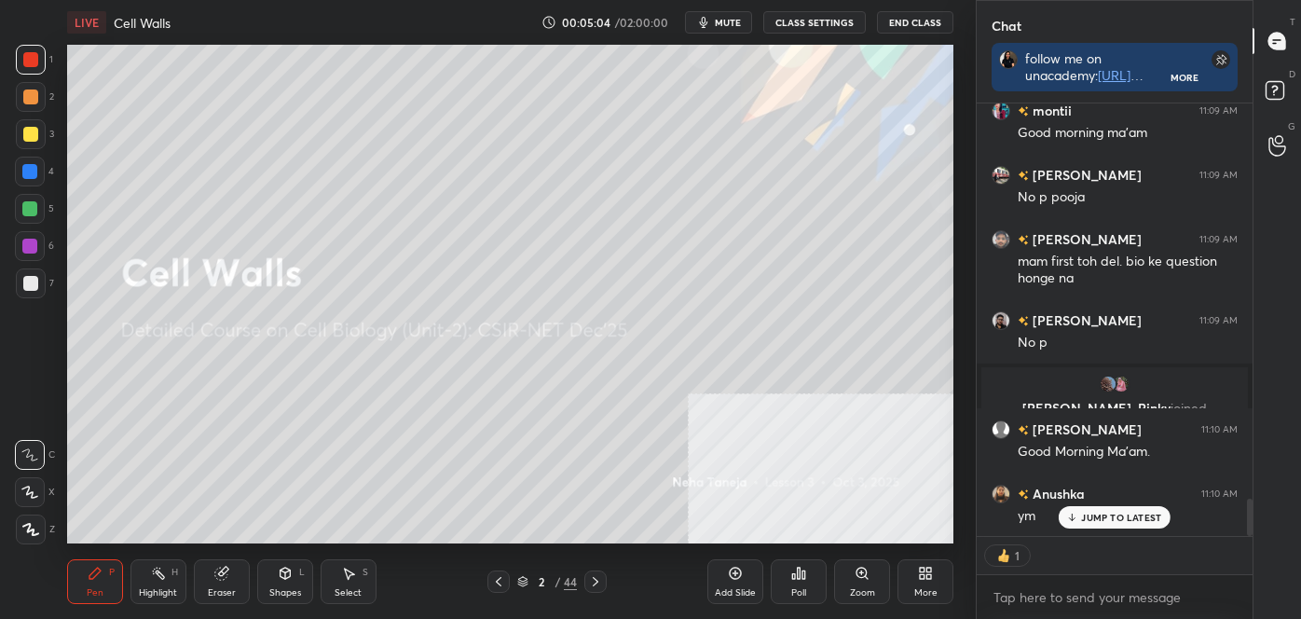
click at [592, 583] on icon at bounding box center [595, 581] width 15 height 15
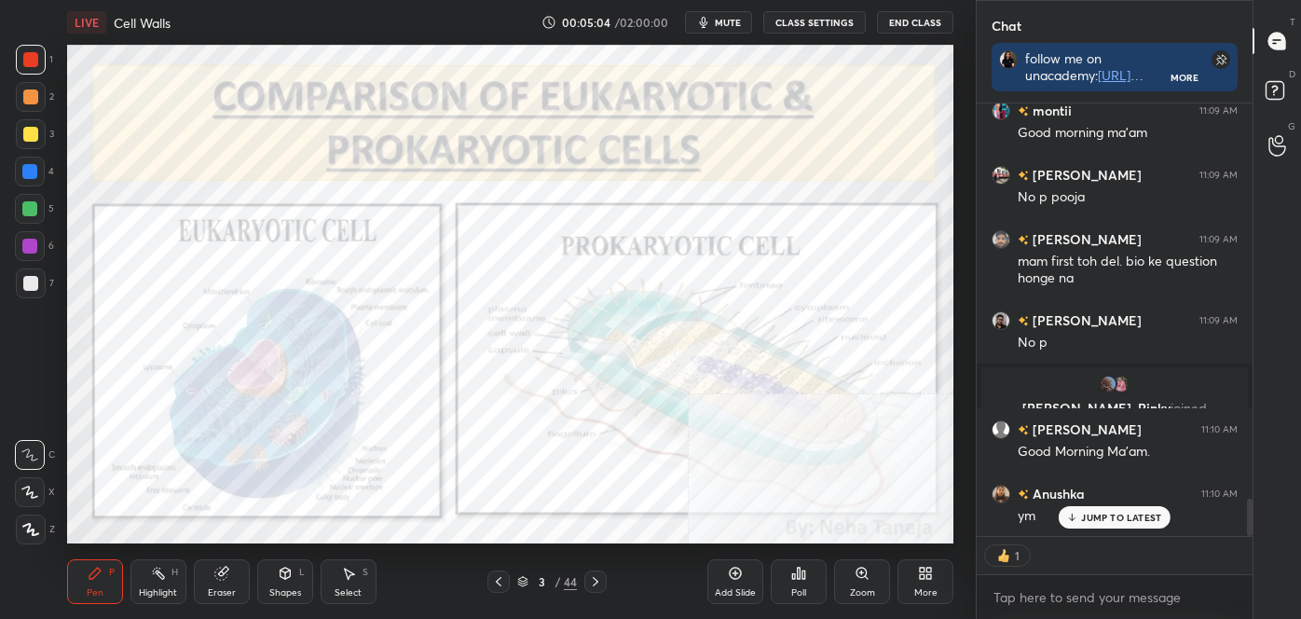
click at [594, 582] on icon at bounding box center [595, 581] width 15 height 15
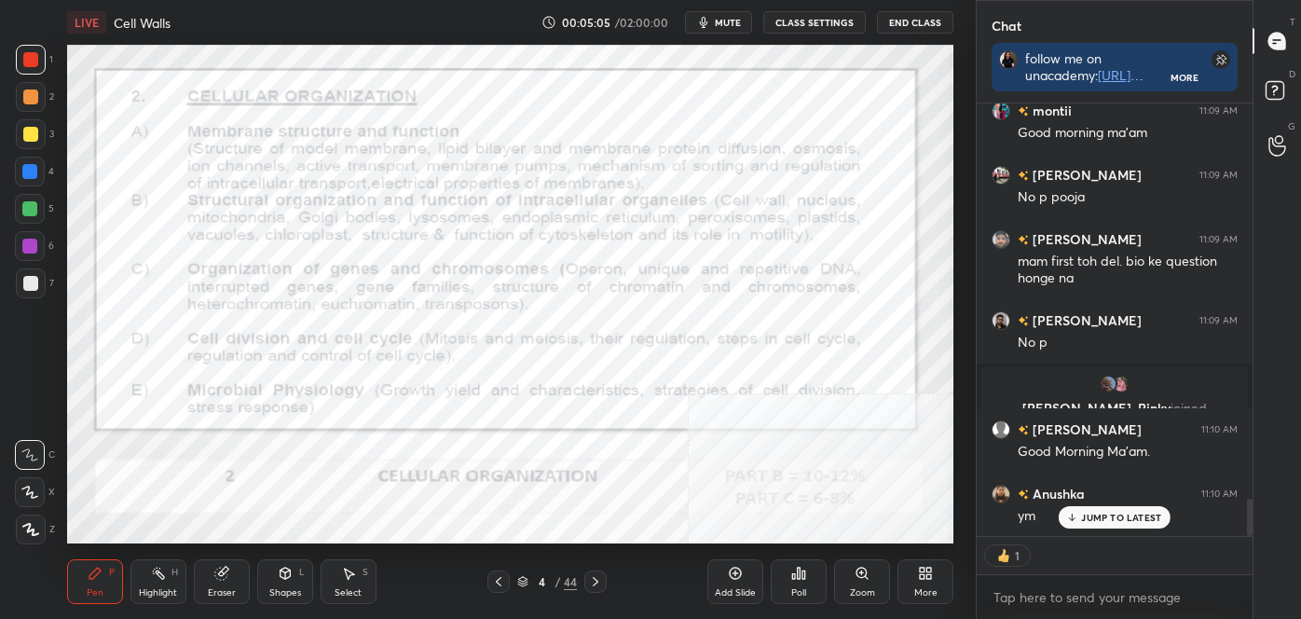
click at [596, 581] on icon at bounding box center [595, 581] width 15 height 15
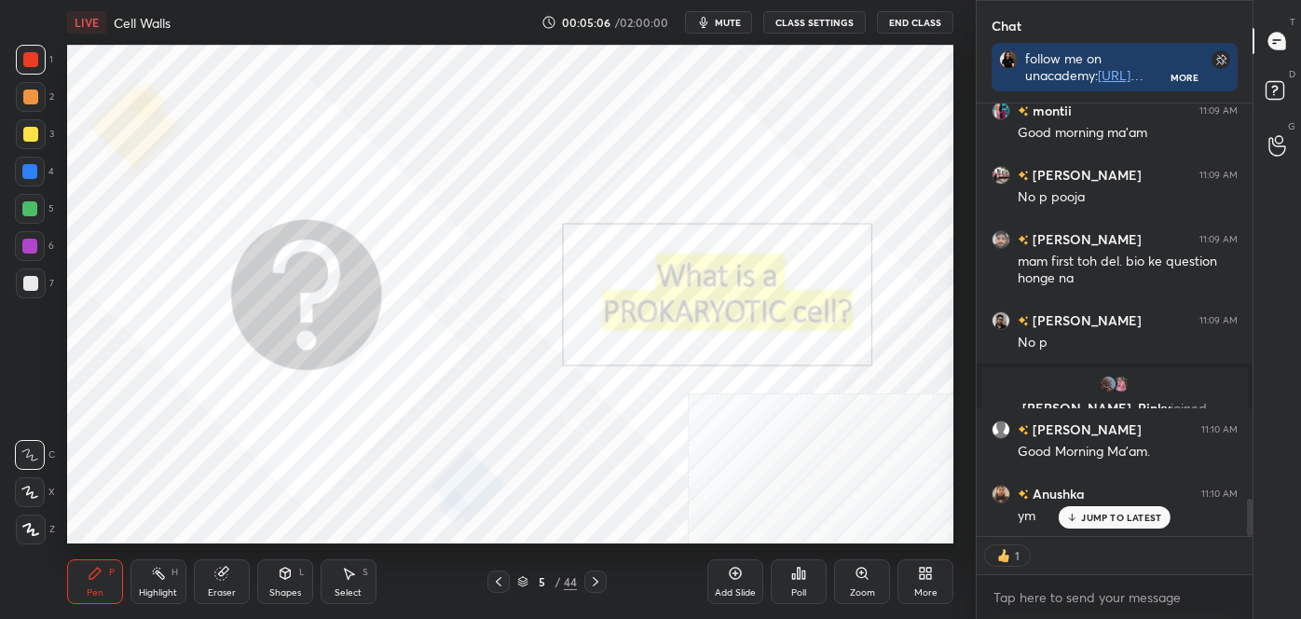
click at [597, 578] on icon at bounding box center [595, 581] width 15 height 15
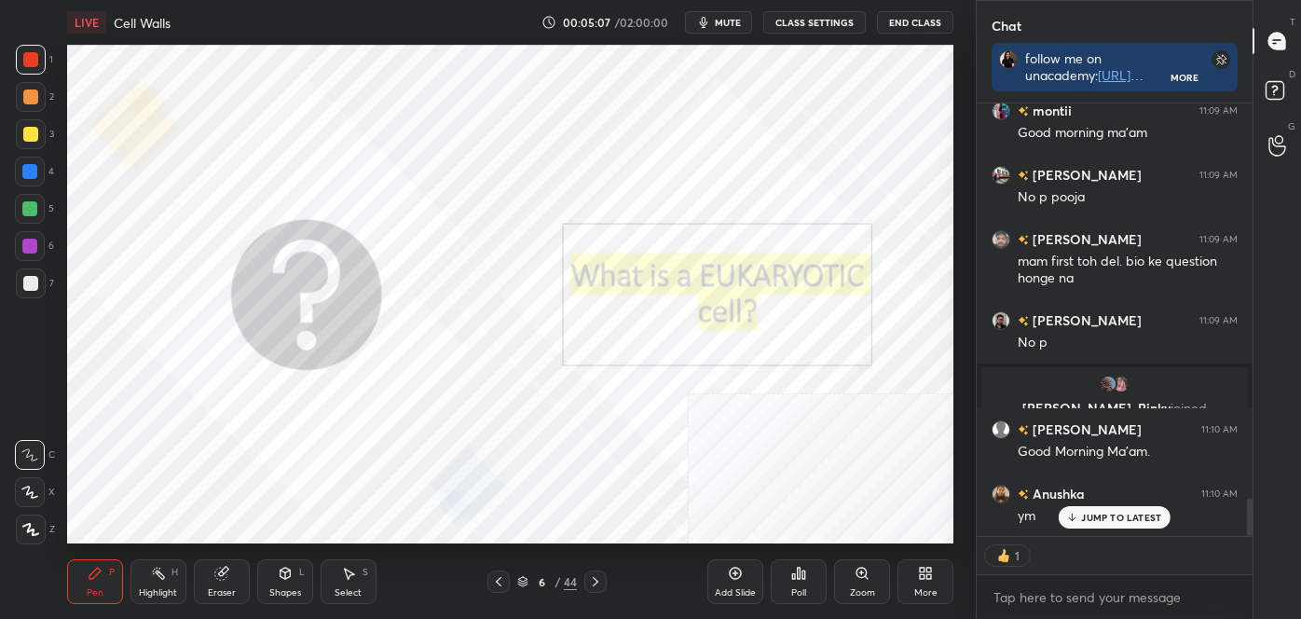
click at [598, 577] on icon at bounding box center [595, 581] width 15 height 15
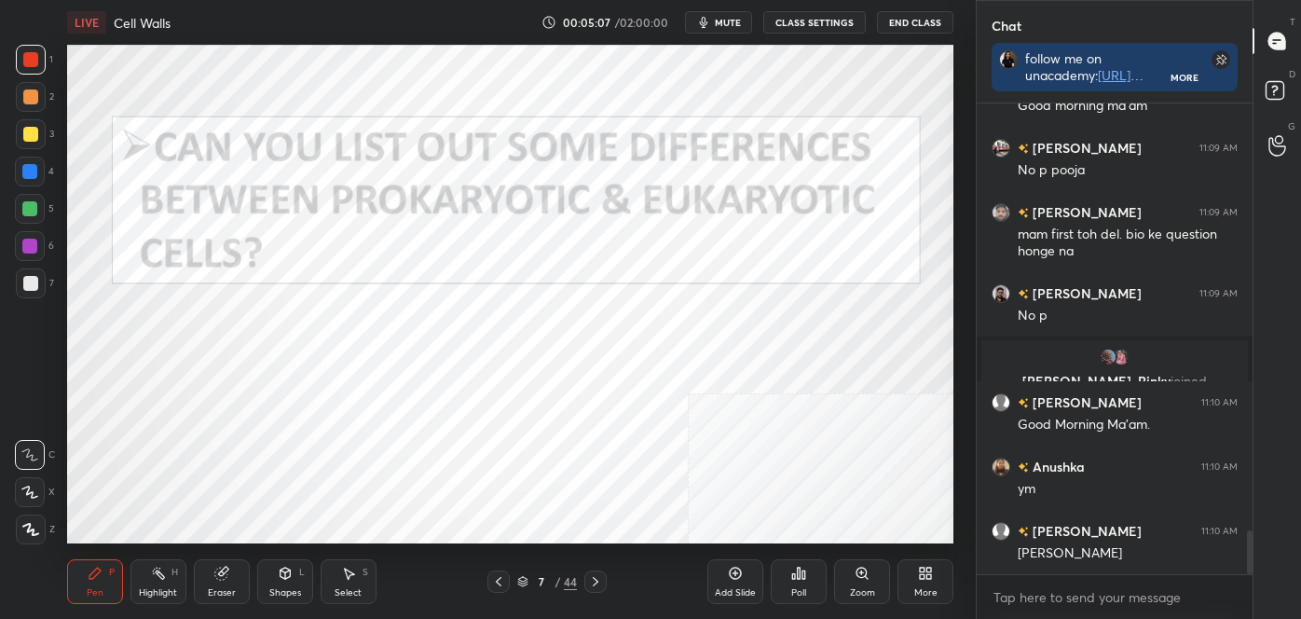
scroll to position [4605, 0]
click at [598, 577] on icon at bounding box center [595, 581] width 15 height 15
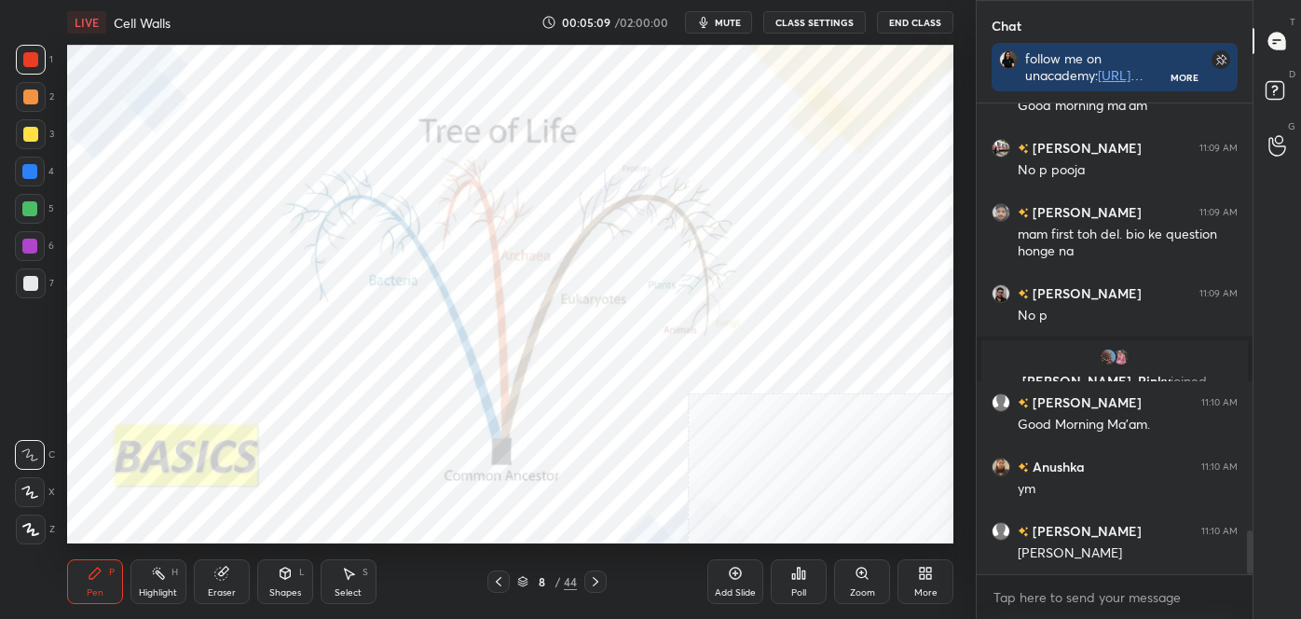
click at [600, 575] on icon at bounding box center [595, 581] width 15 height 15
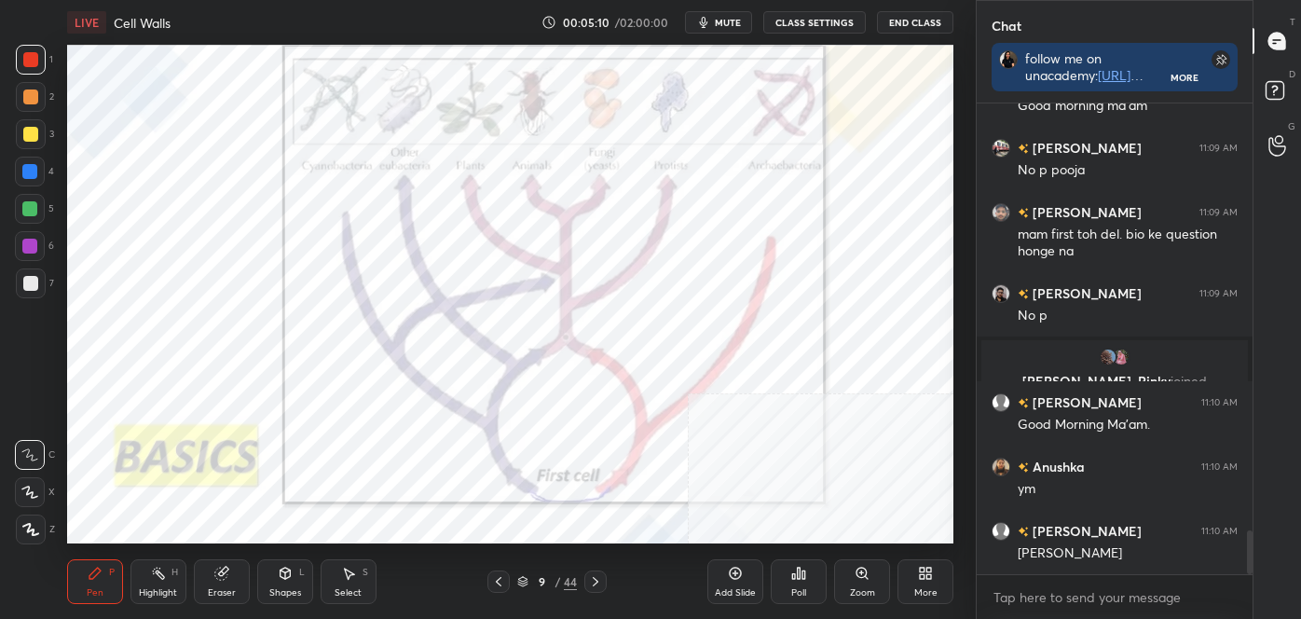
click at [599, 574] on icon at bounding box center [595, 581] width 15 height 15
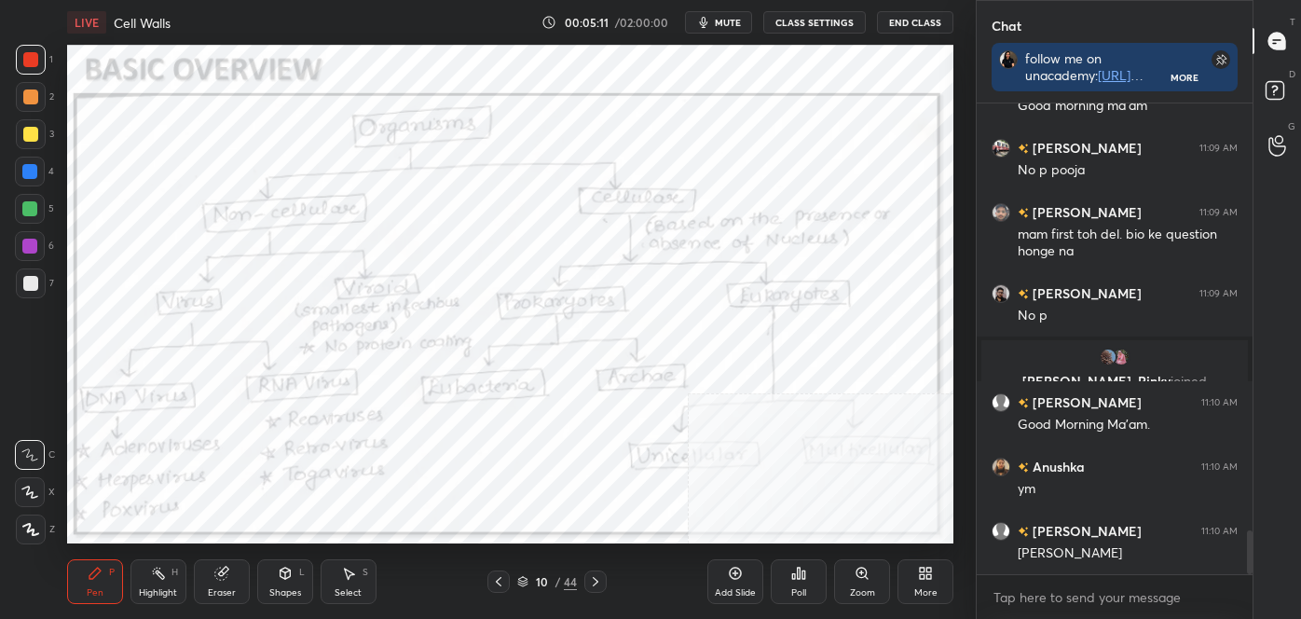
click at [598, 577] on icon at bounding box center [595, 581] width 15 height 15
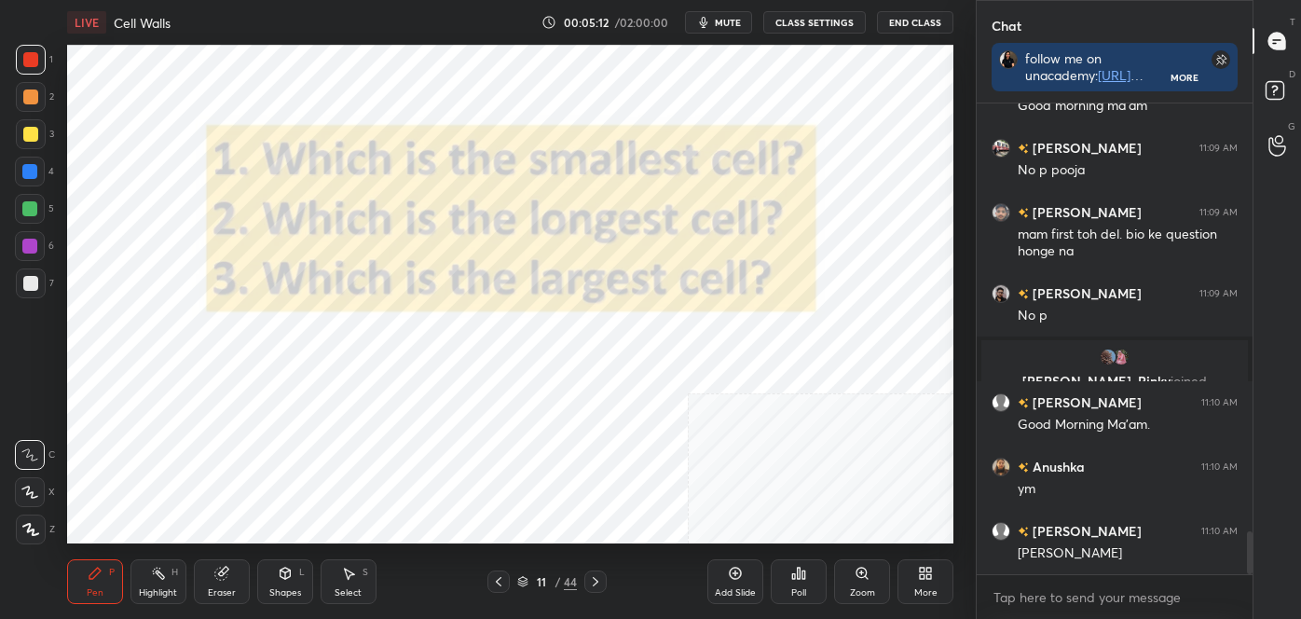
scroll to position [4670, 0]
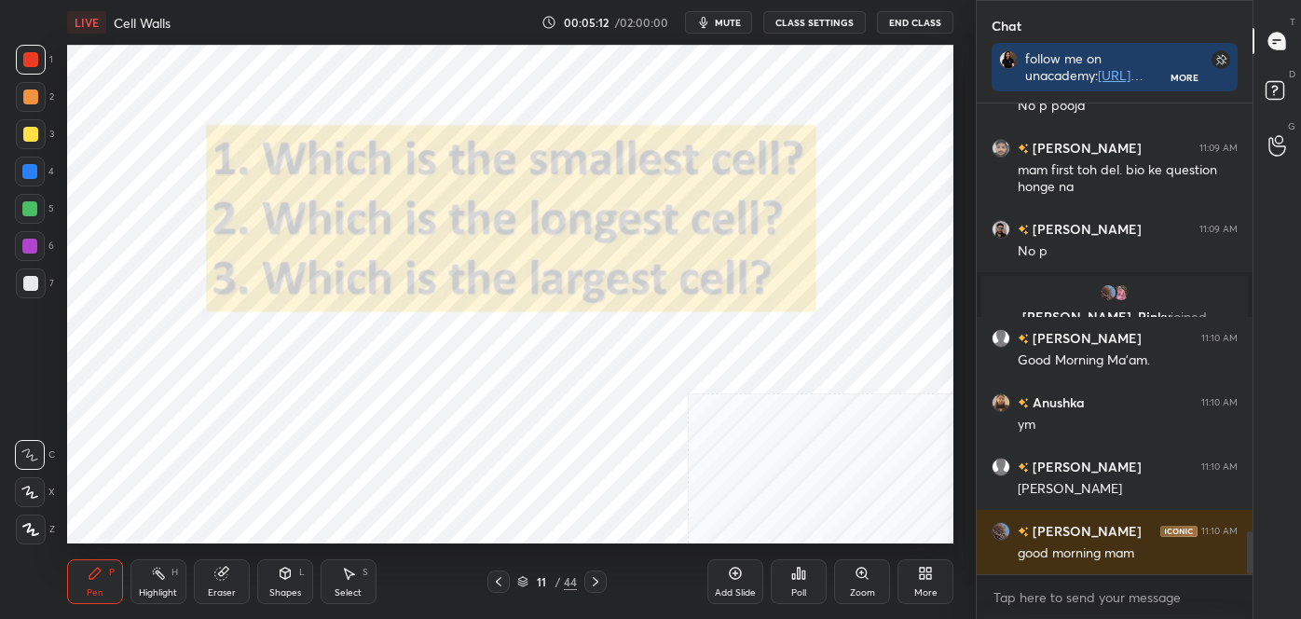
click at [597, 577] on icon at bounding box center [595, 581] width 15 height 15
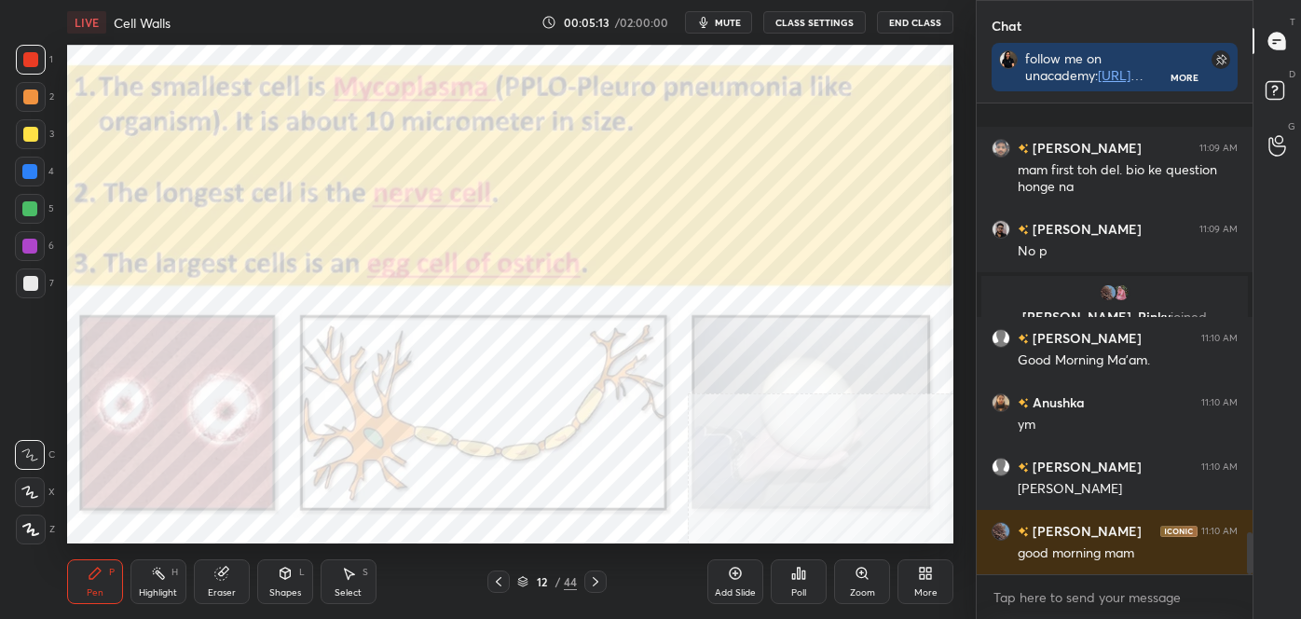
scroll to position [4798, 0]
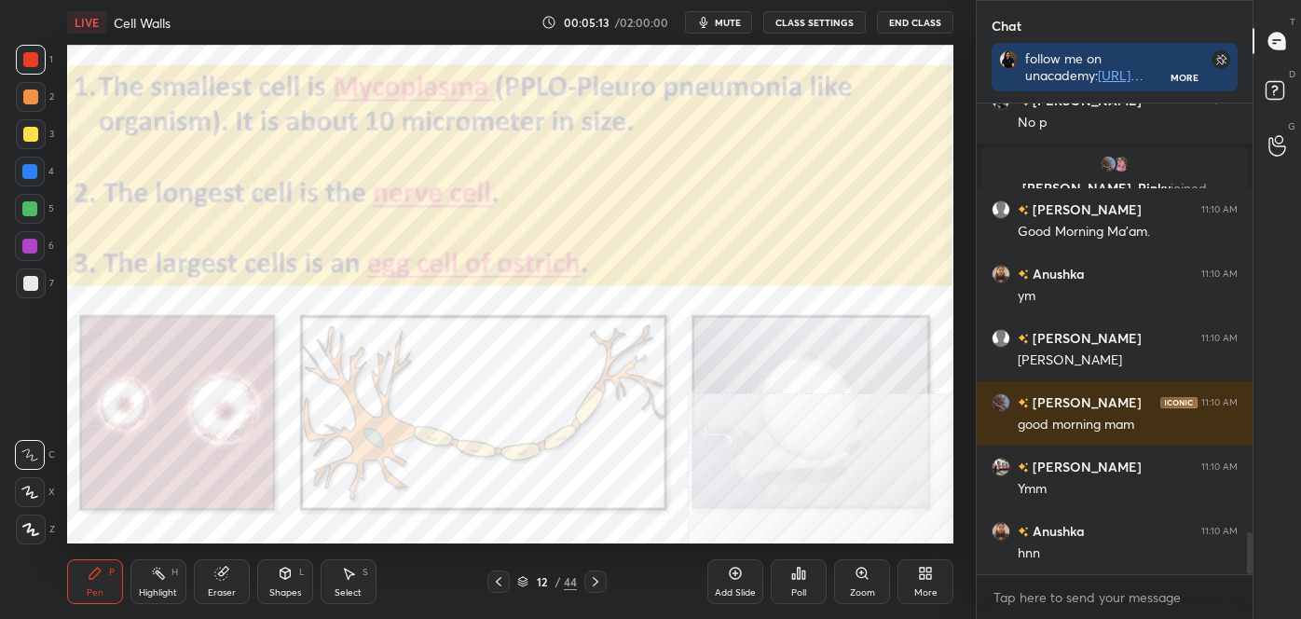
click at [598, 579] on icon at bounding box center [595, 581] width 15 height 15
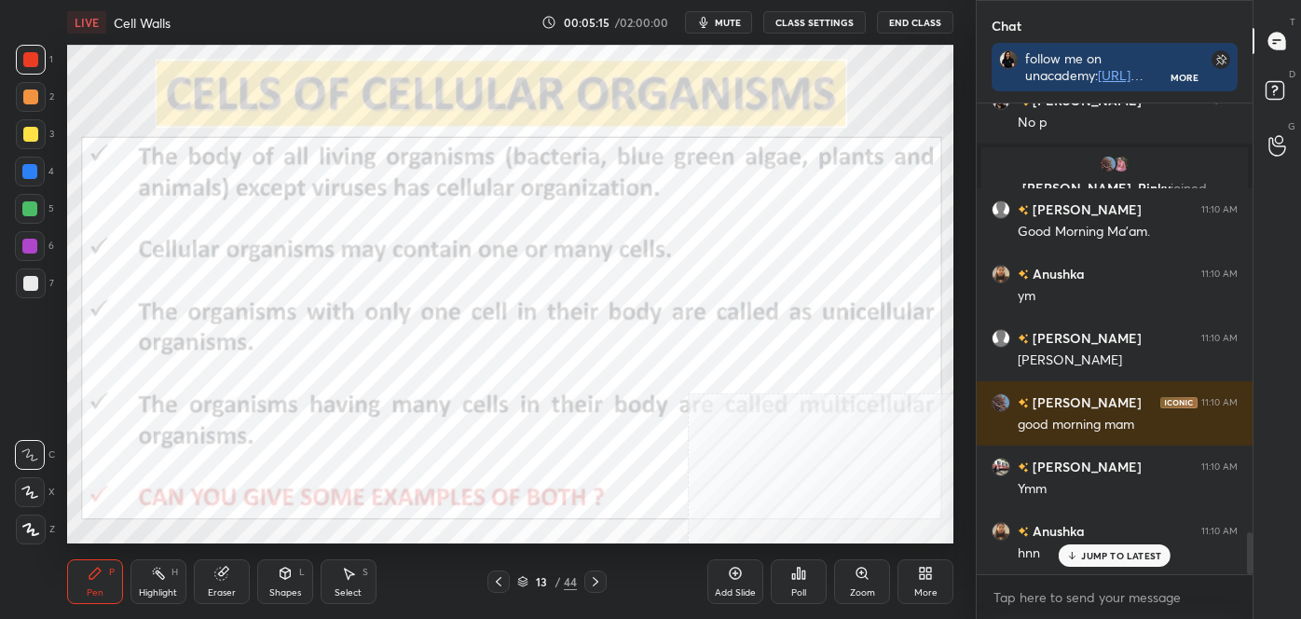
scroll to position [4862, 0]
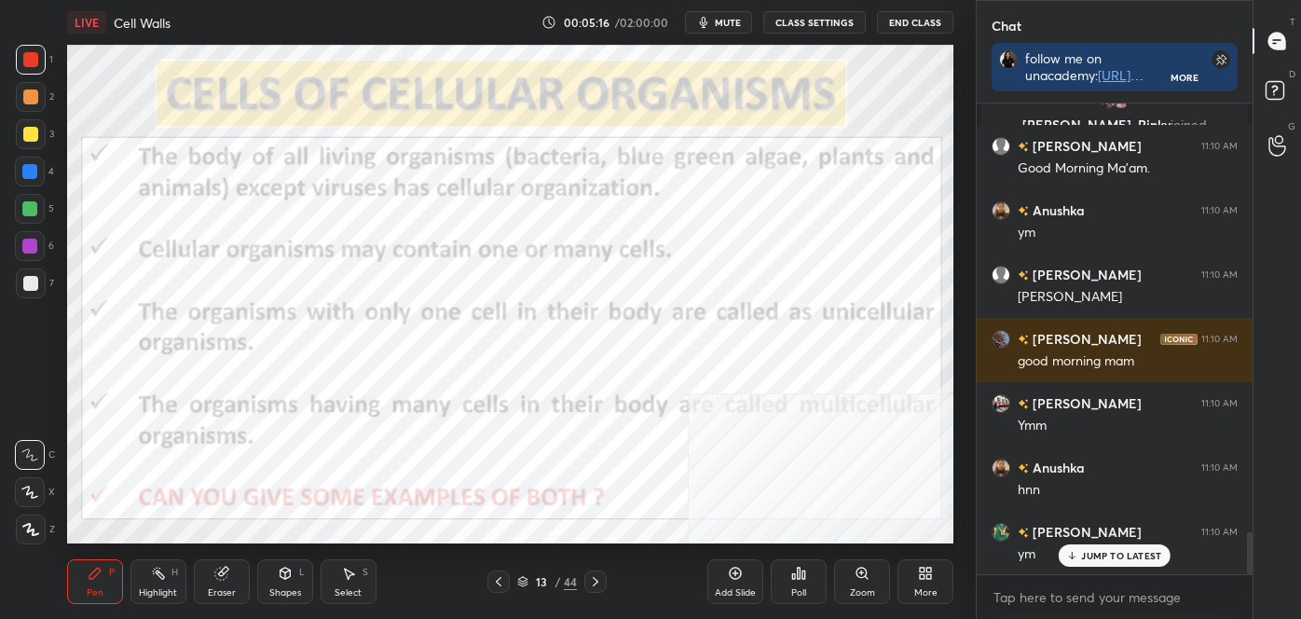
click at [144, 578] on div "Highlight H" at bounding box center [158, 581] width 56 height 45
click at [24, 52] on div at bounding box center [30, 59] width 15 height 15
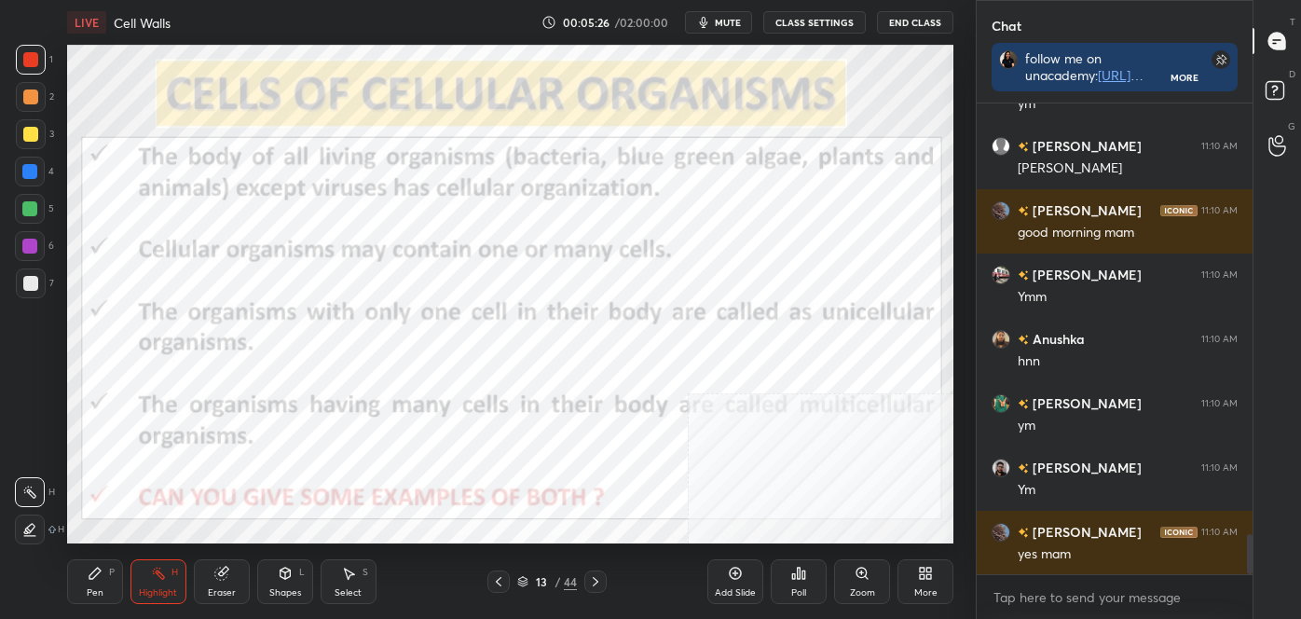
scroll to position [5056, 0]
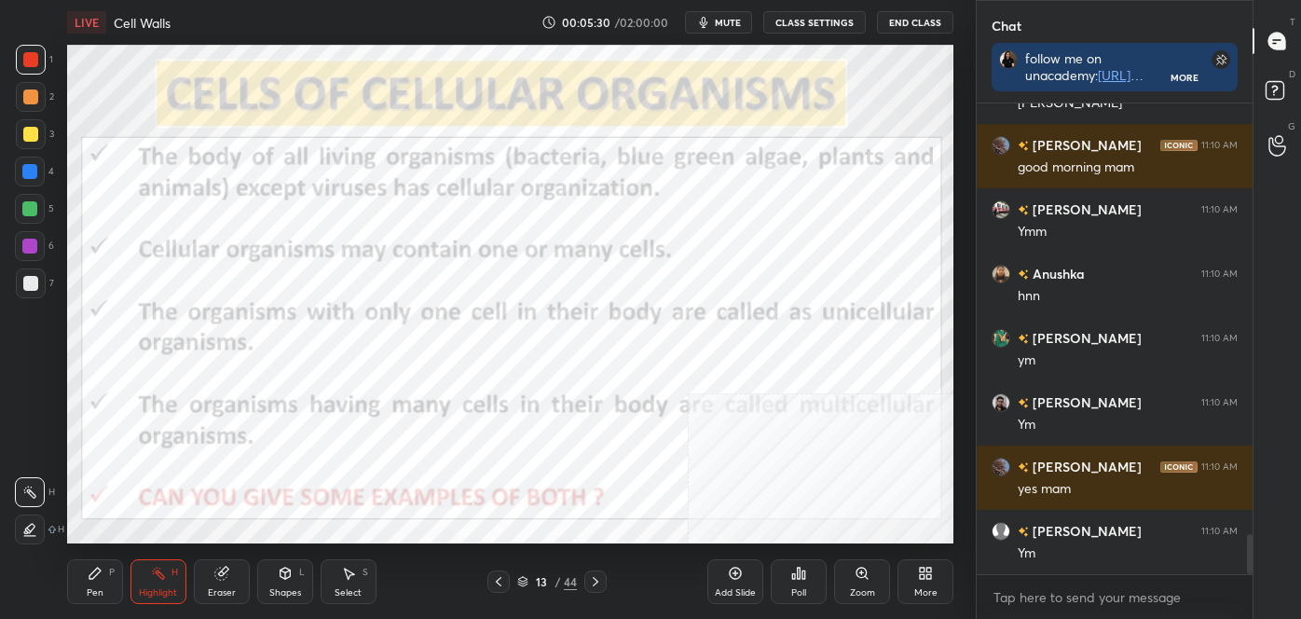
click at [929, 573] on icon at bounding box center [925, 573] width 15 height 15
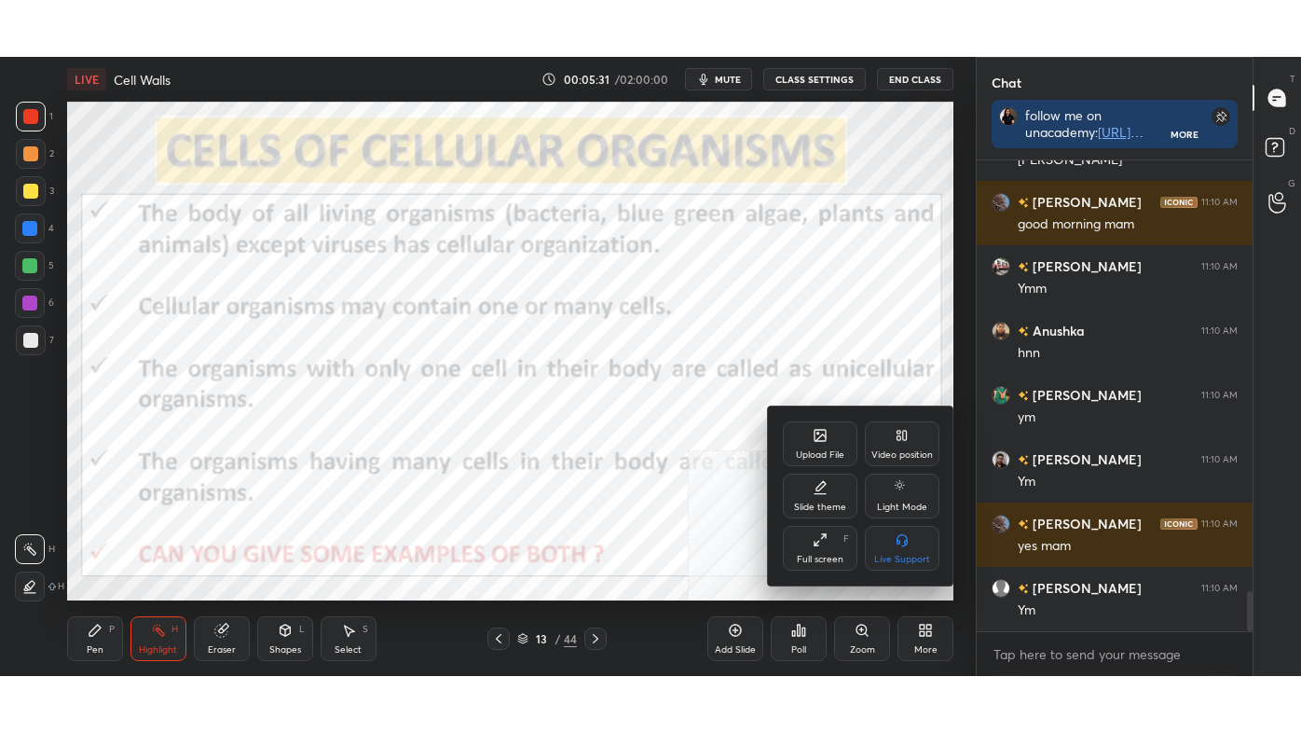
scroll to position [5120, 0]
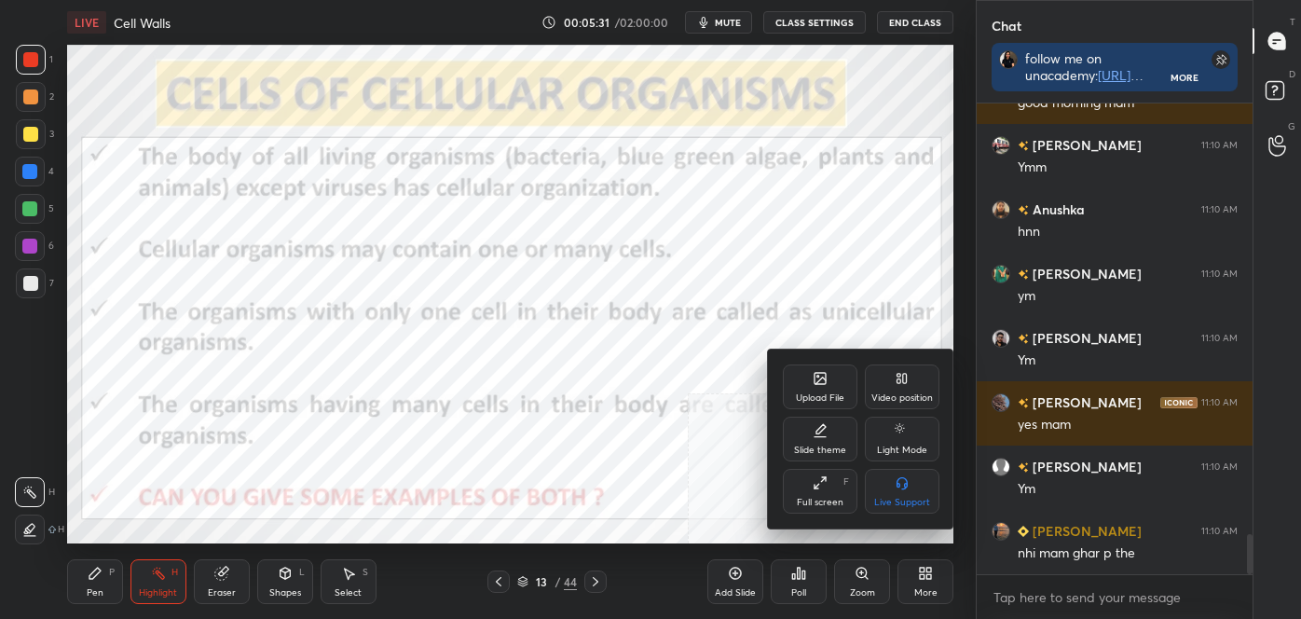
click at [816, 485] on icon at bounding box center [820, 482] width 15 height 15
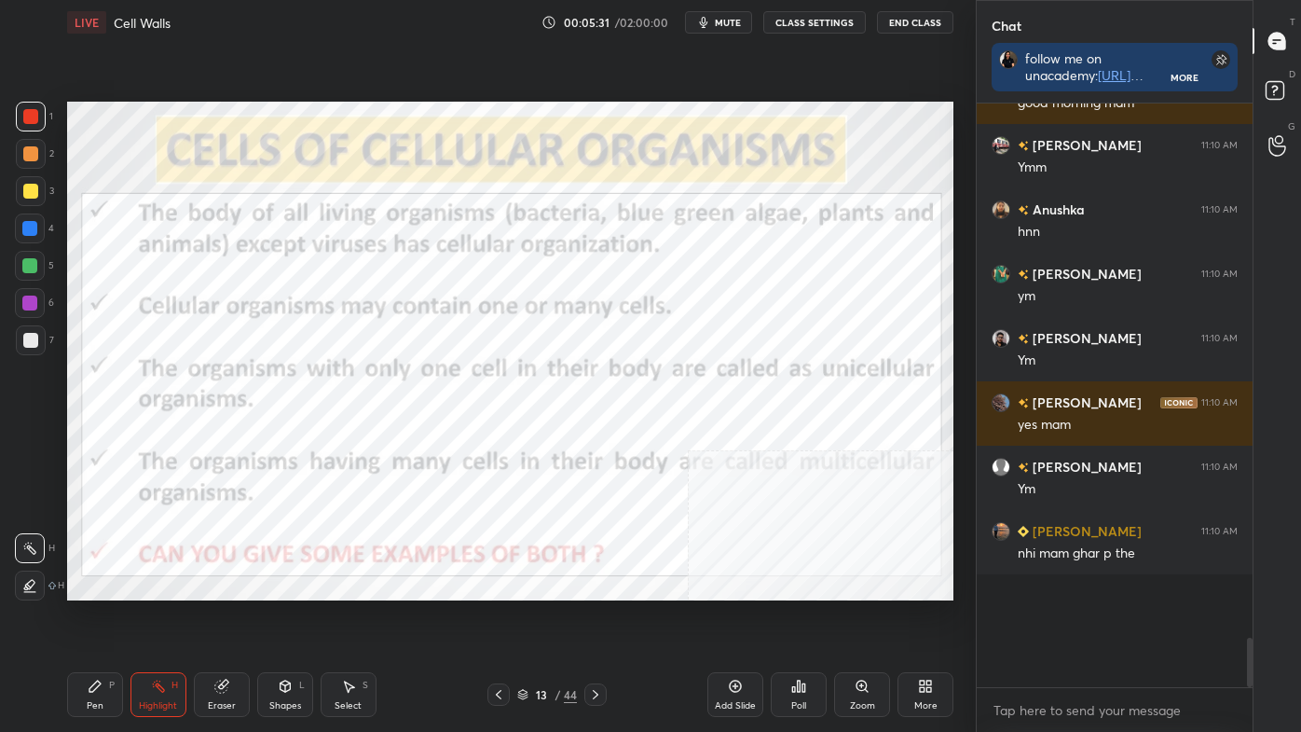
scroll to position [5005, 0]
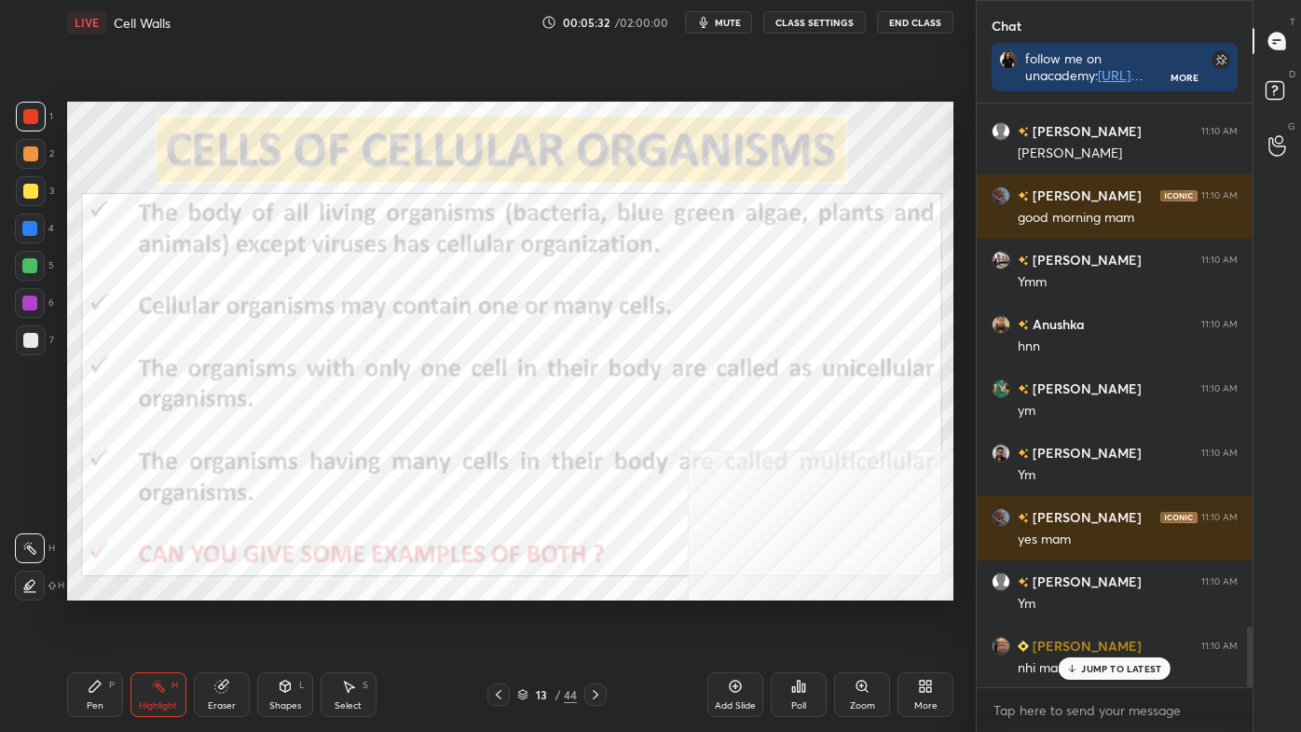
click at [158, 618] on icon at bounding box center [158, 686] width 15 height 15
click at [40, 133] on div "1" at bounding box center [34, 120] width 37 height 37
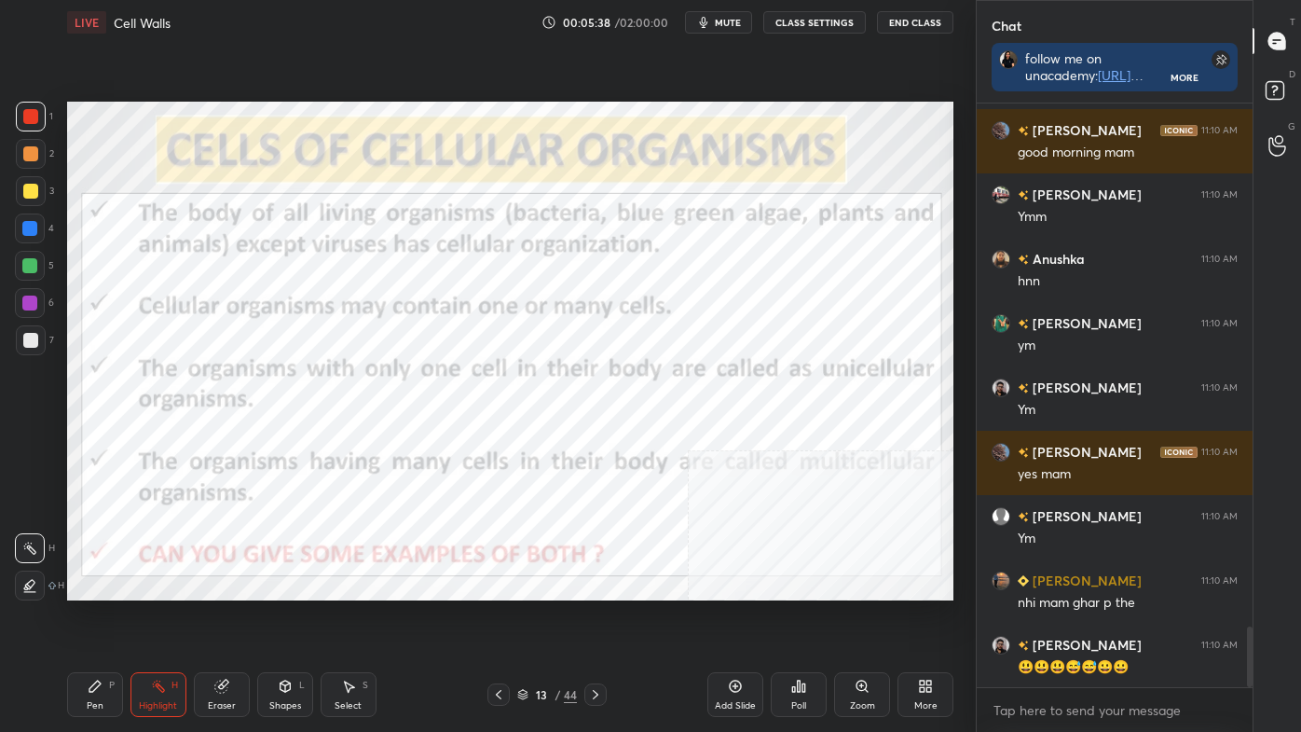
click at [33, 154] on div at bounding box center [30, 153] width 15 height 15
click at [42, 149] on div at bounding box center [31, 154] width 30 height 30
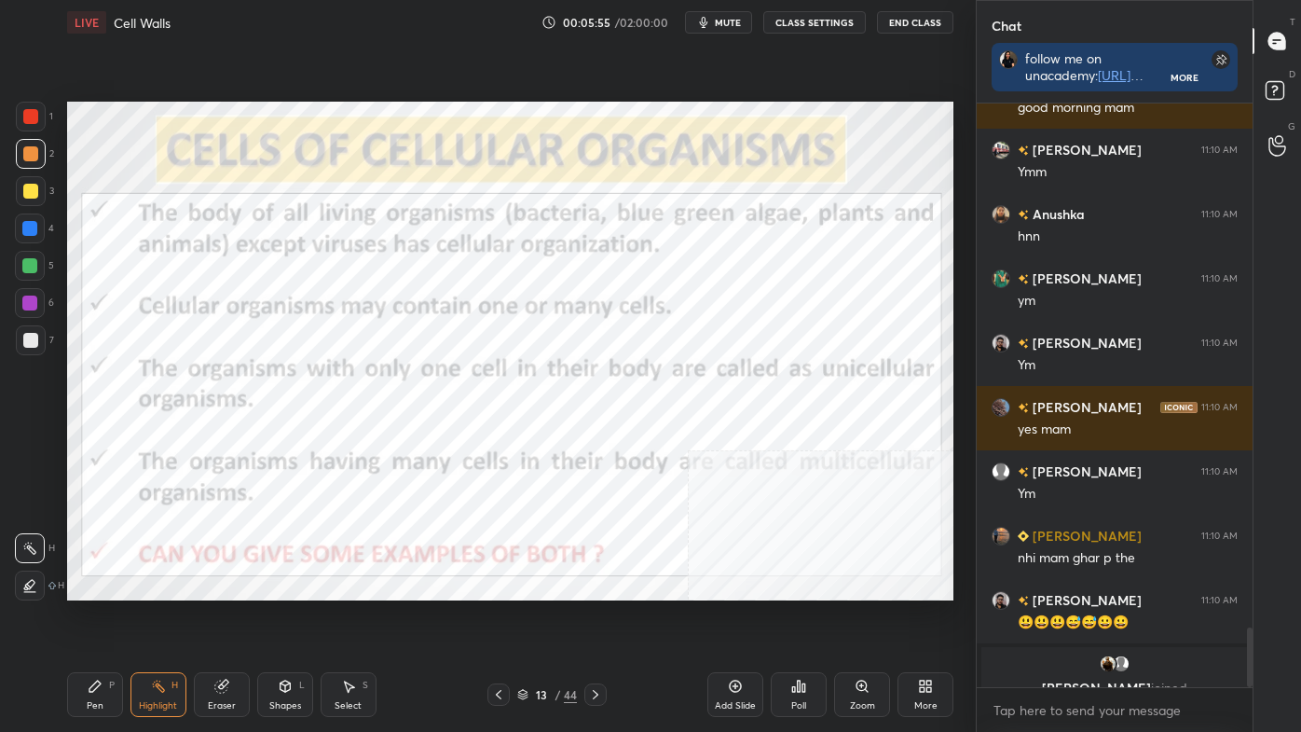
scroll to position [5138, 0]
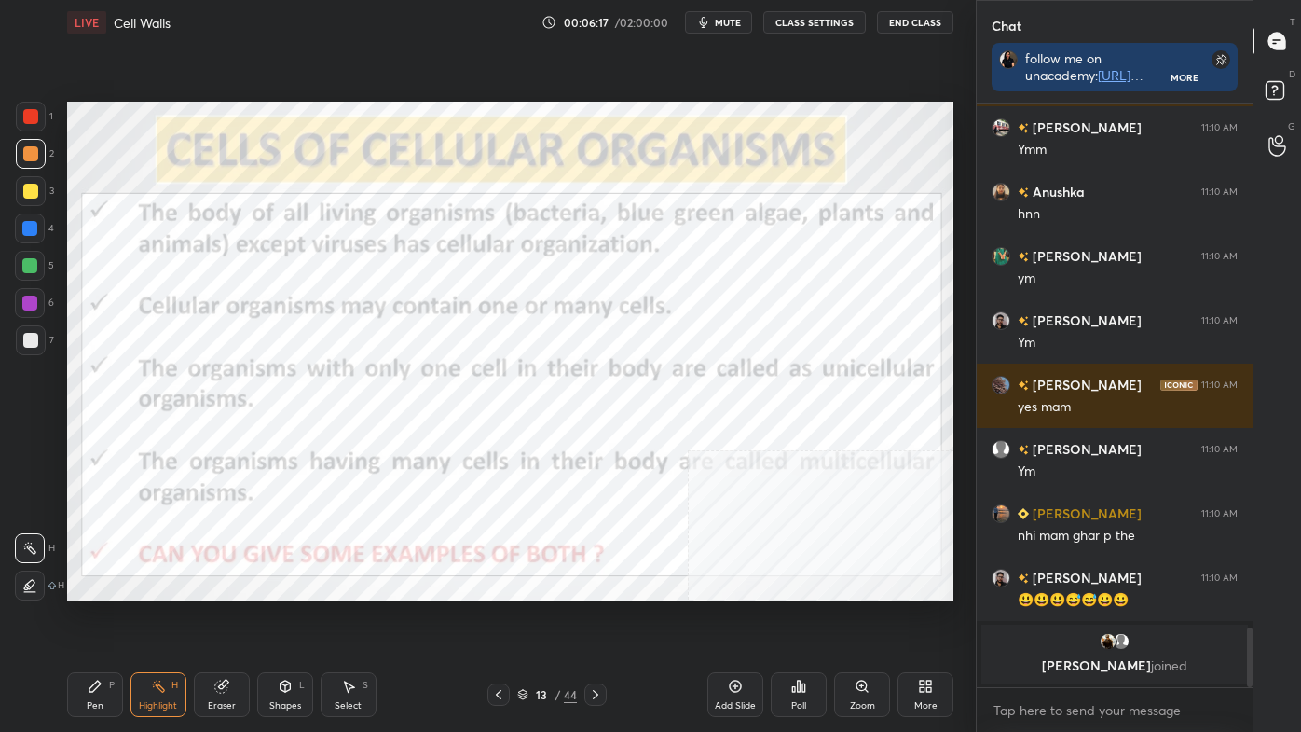
click at [589, 618] on icon at bounding box center [595, 694] width 15 height 15
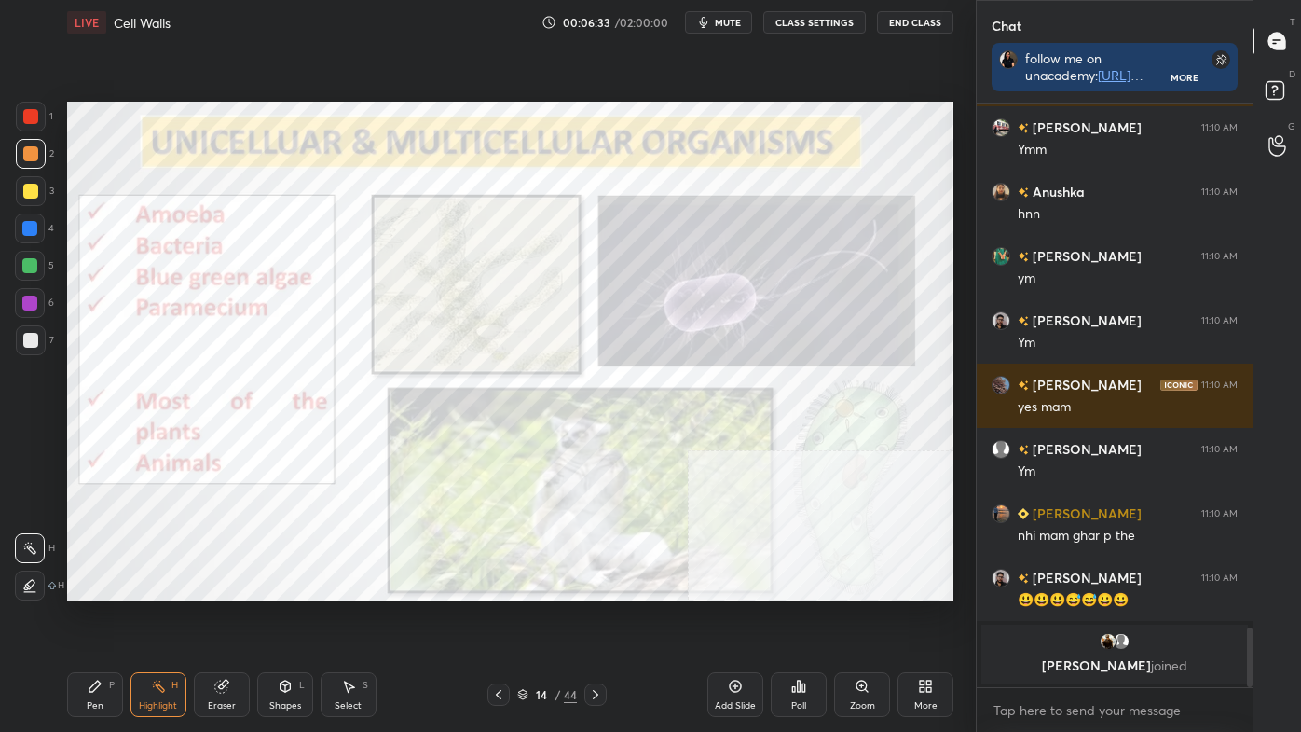
click at [598, 618] on icon at bounding box center [595, 694] width 15 height 15
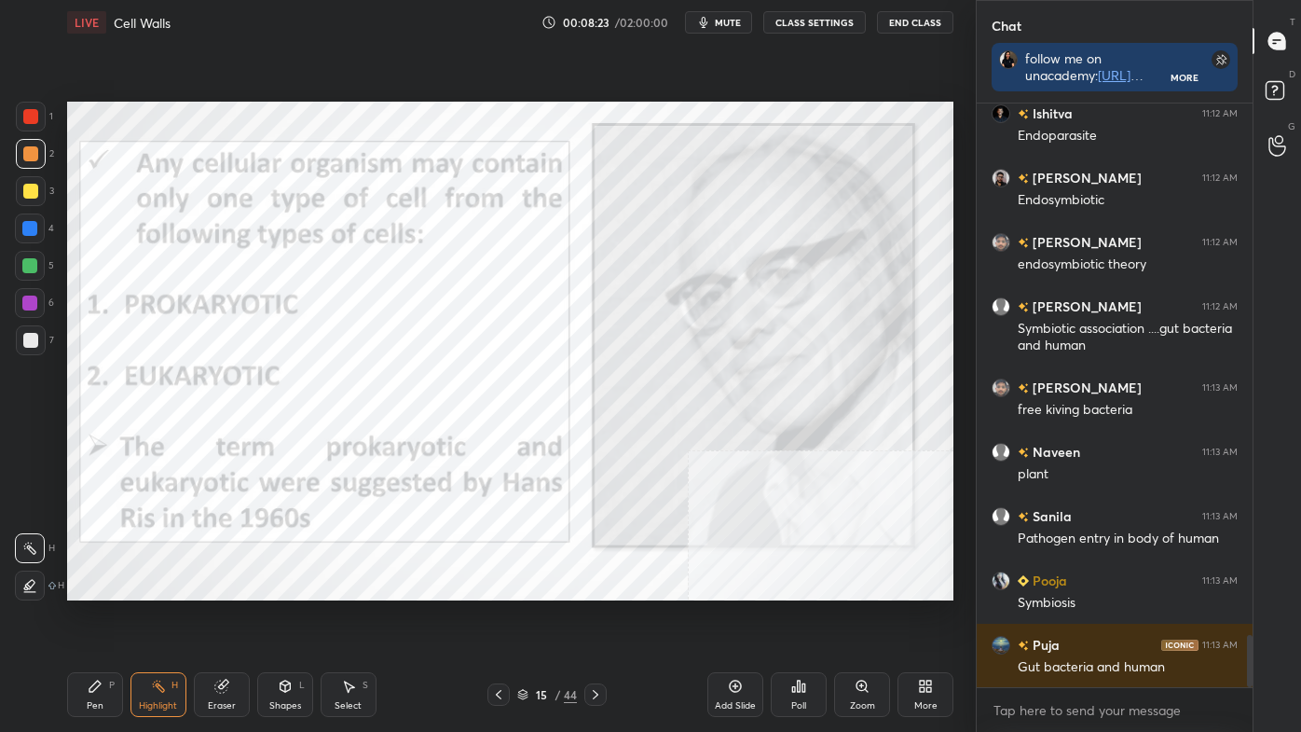
scroll to position [6002, 0]
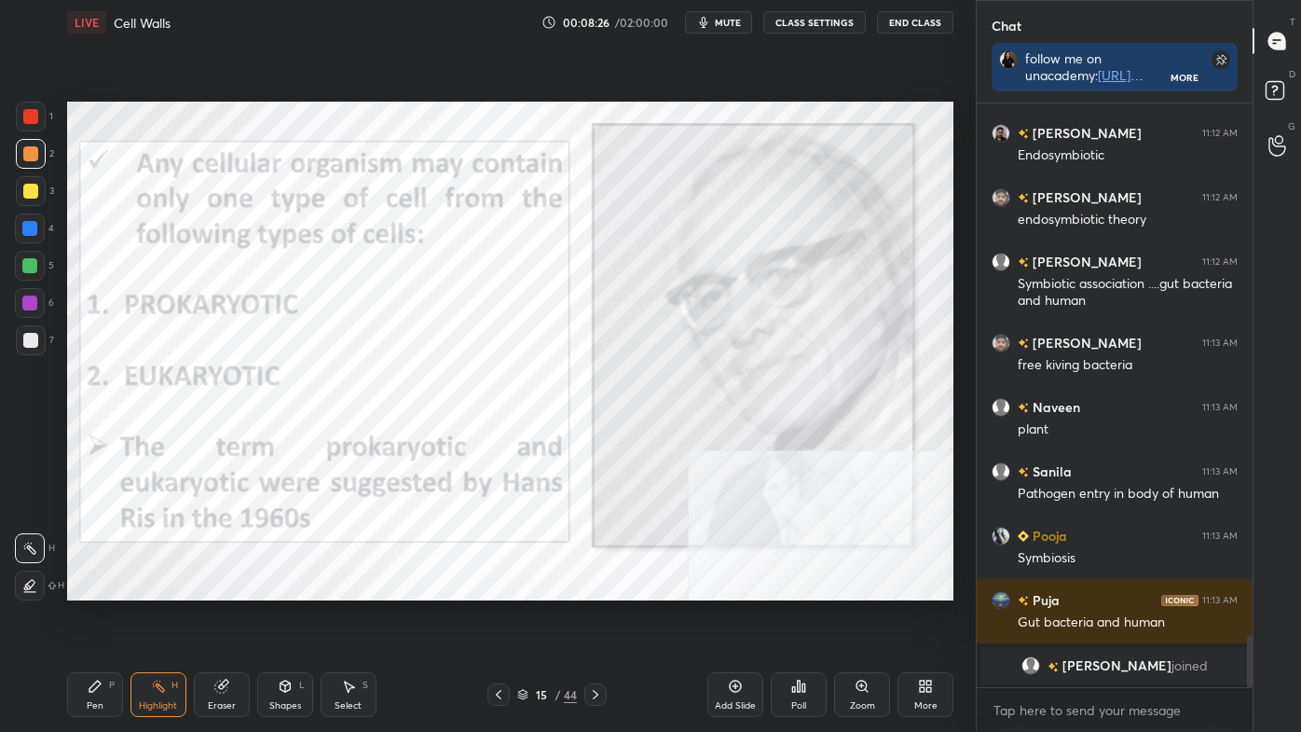
click at [269, 618] on div "Shapes L" at bounding box center [285, 694] width 56 height 45
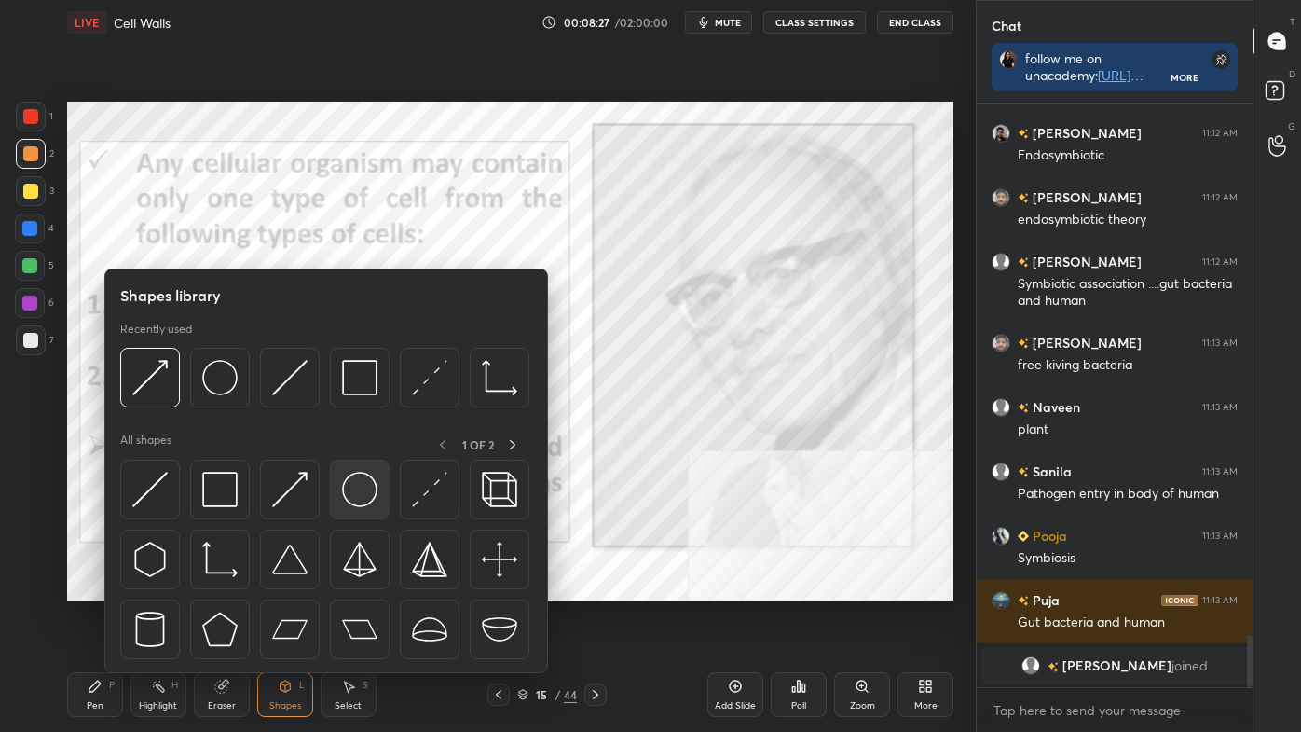
click at [341, 486] on div at bounding box center [360, 490] width 60 height 60
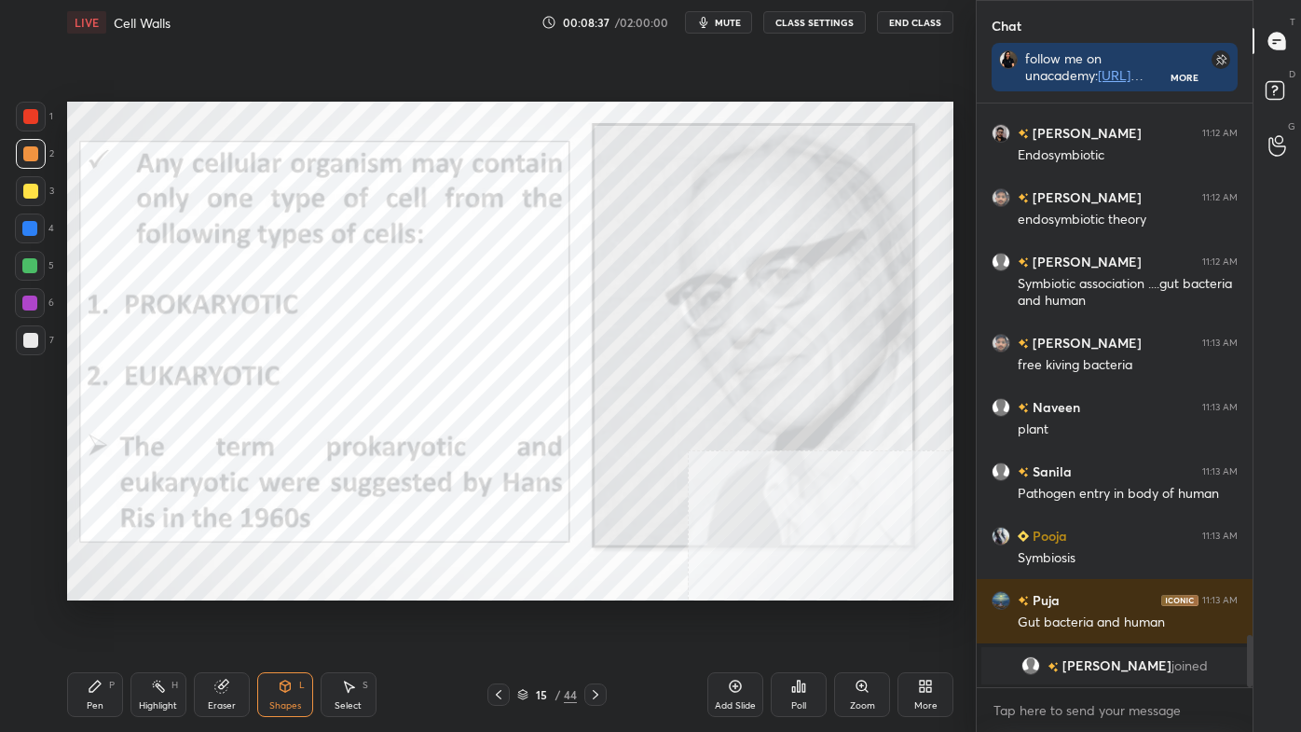
scroll to position [5868, 0]
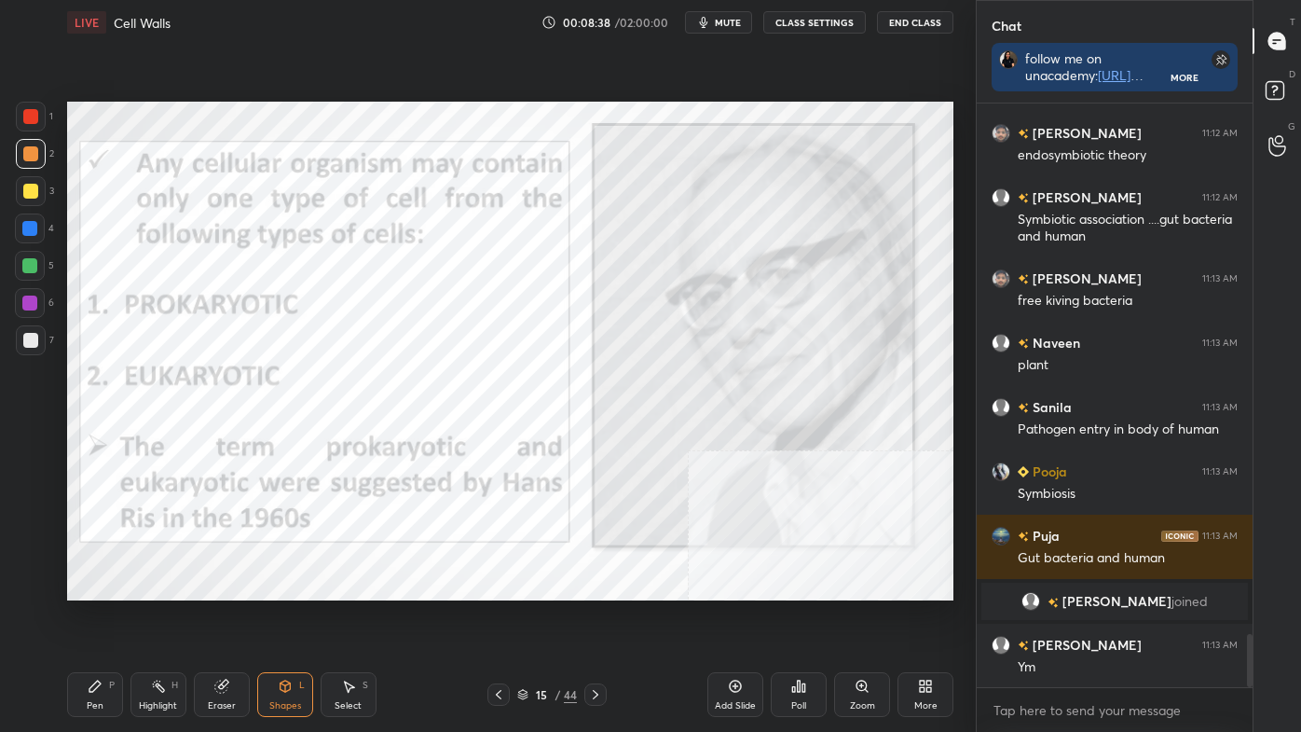
drag, startPoint x: 157, startPoint y: 698, endPoint x: 157, endPoint y: 687, distance: 11.2
click at [156, 618] on div "Highlight H" at bounding box center [158, 694] width 56 height 45
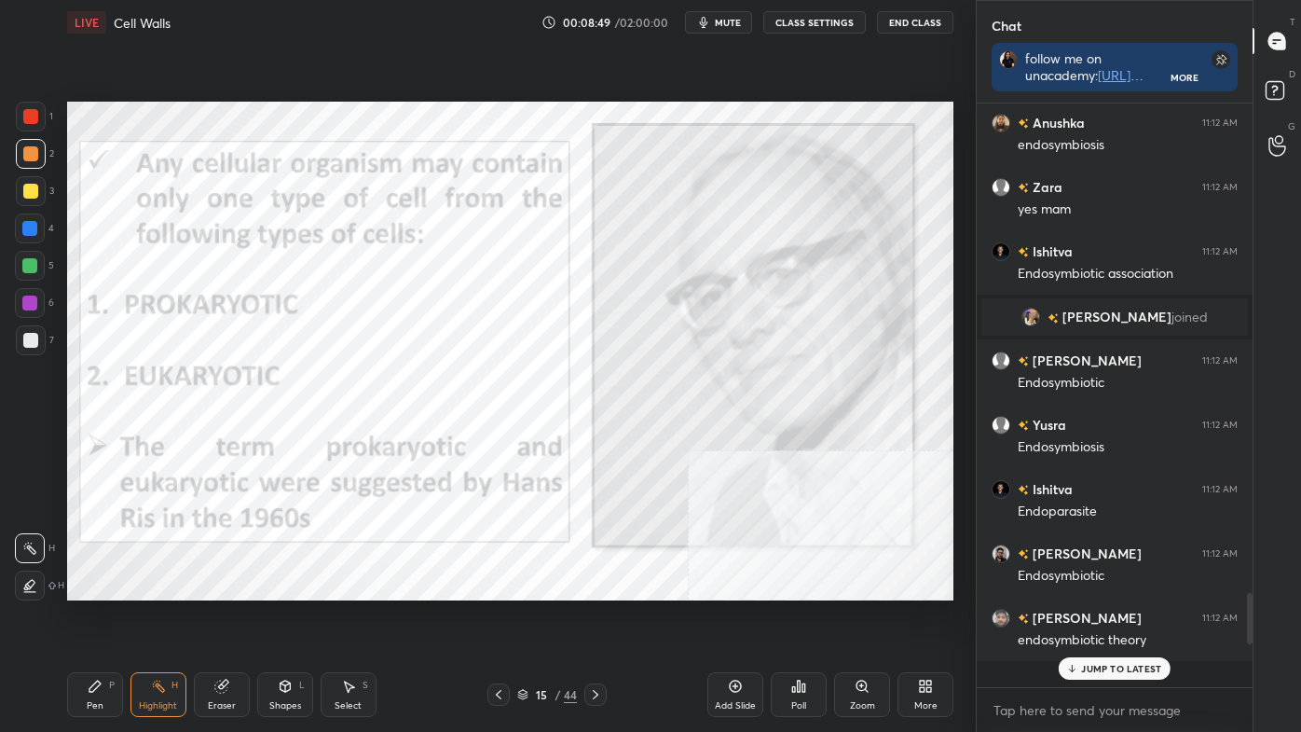
scroll to position [5393, 0]
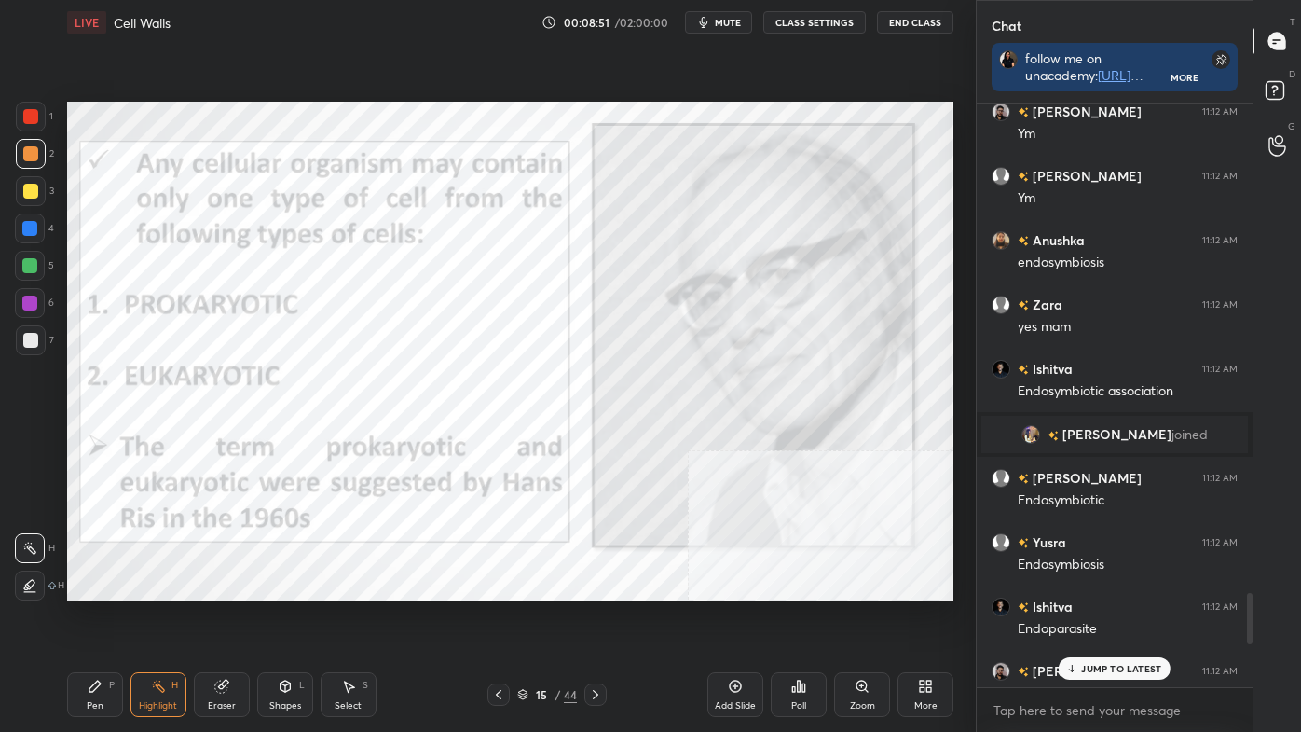
drag, startPoint x: 1249, startPoint y: 678, endPoint x: 1250, endPoint y: 619, distance: 58.7
click at [1250, 618] on div at bounding box center [1250, 618] width 6 height 51
click at [231, 618] on div "Eraser" at bounding box center [222, 694] width 56 height 45
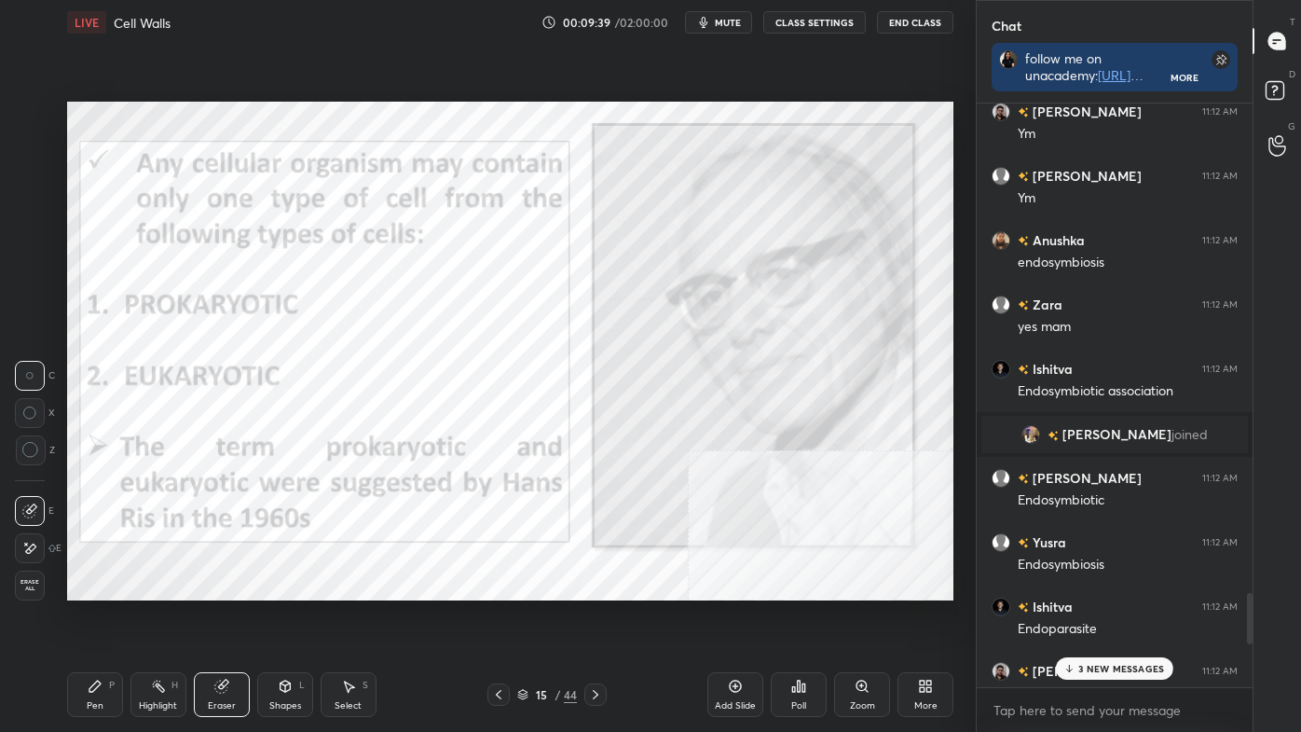
click at [26, 579] on span "Erase all" at bounding box center [30, 585] width 28 height 13
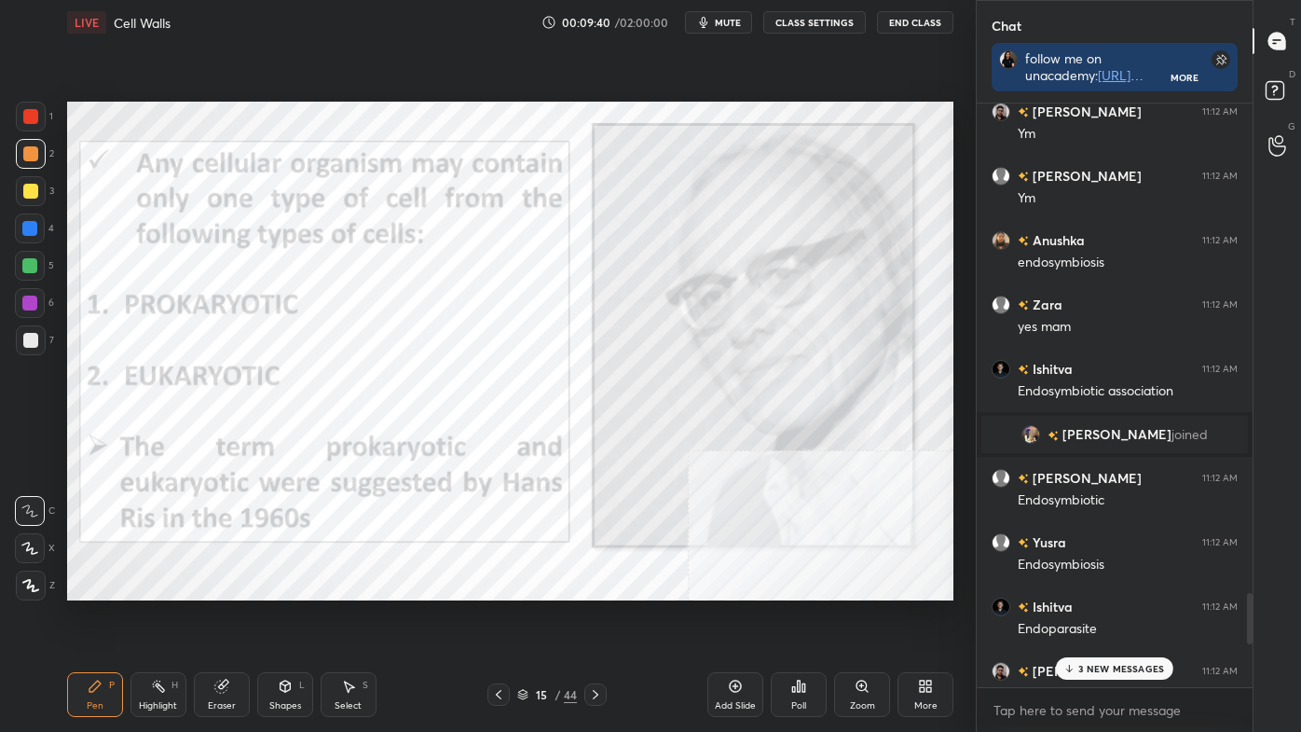
click at [175, 618] on div "H" at bounding box center [175, 684] width 7 height 9
click at [1087, 618] on p "3 NEW MESSAGES" at bounding box center [1121, 668] width 86 height 11
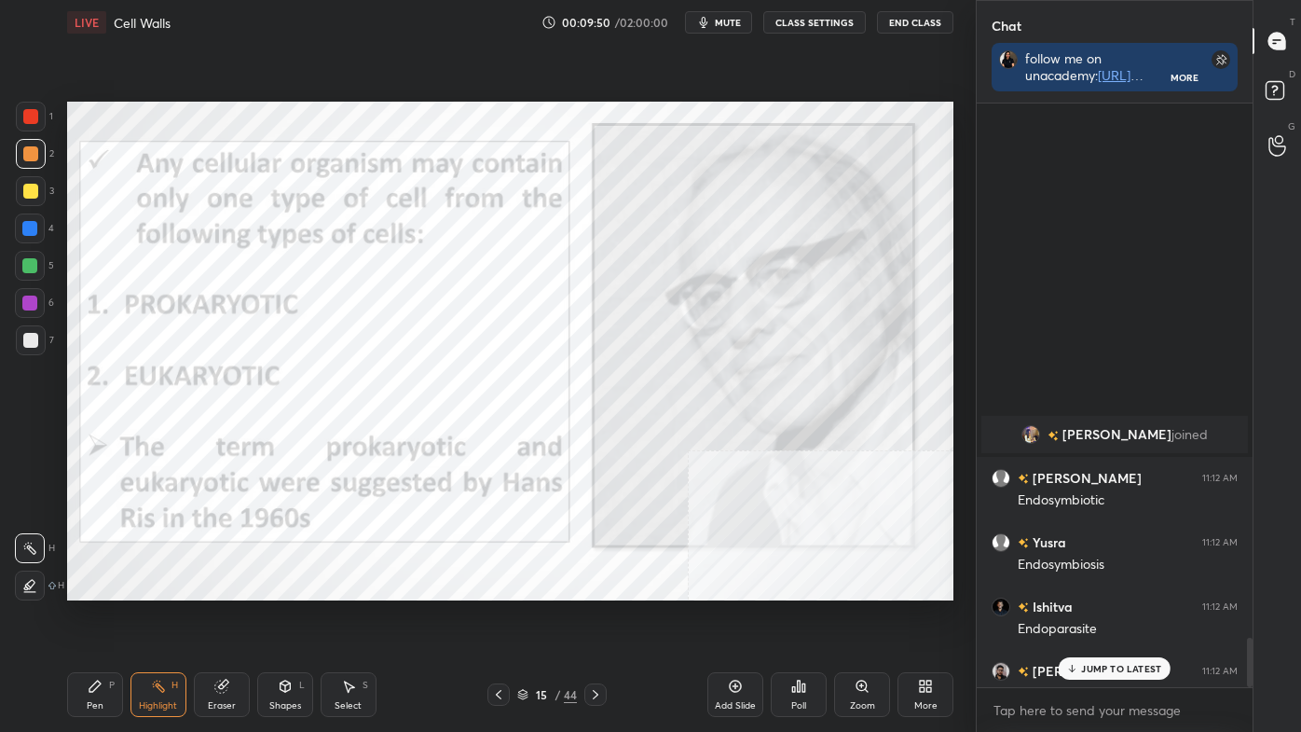
scroll to position [6380, 0]
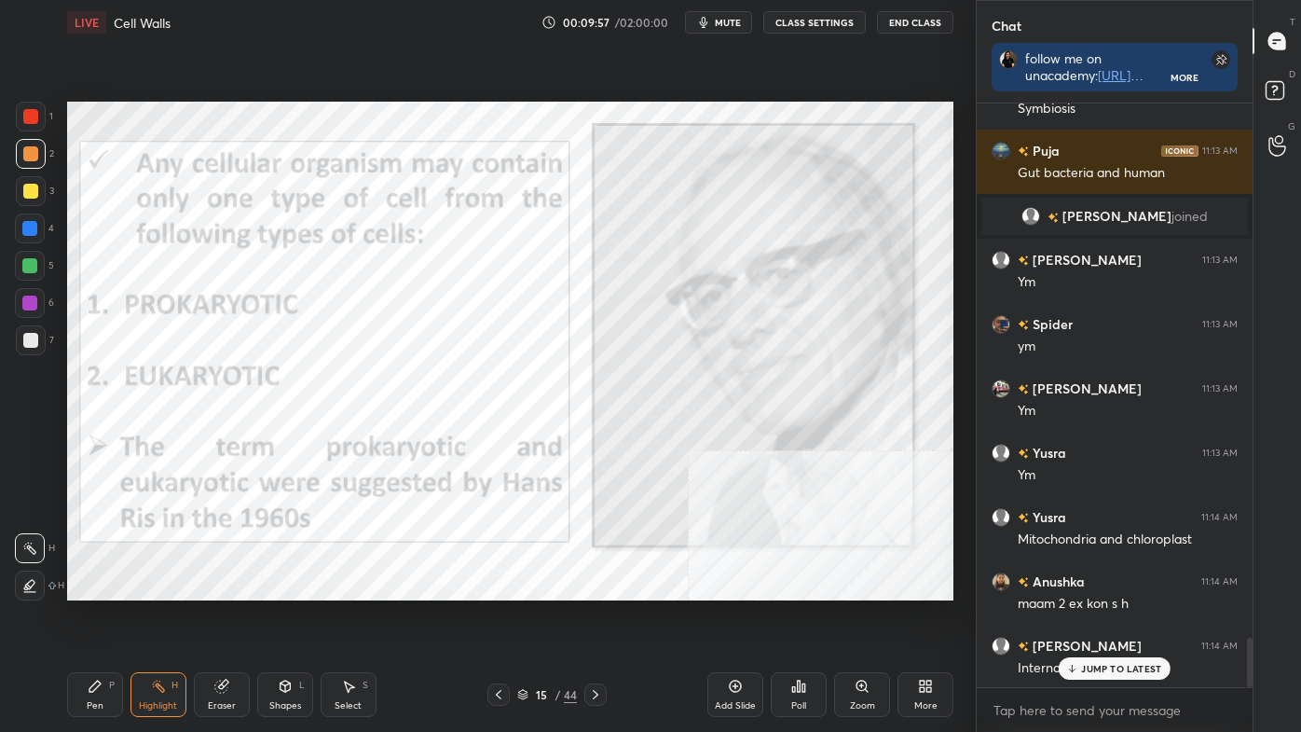
drag, startPoint x: 1157, startPoint y: 671, endPoint x: 1169, endPoint y: 731, distance: 60.9
click at [1157, 618] on p "JUMP TO LATEST" at bounding box center [1121, 668] width 80 height 11
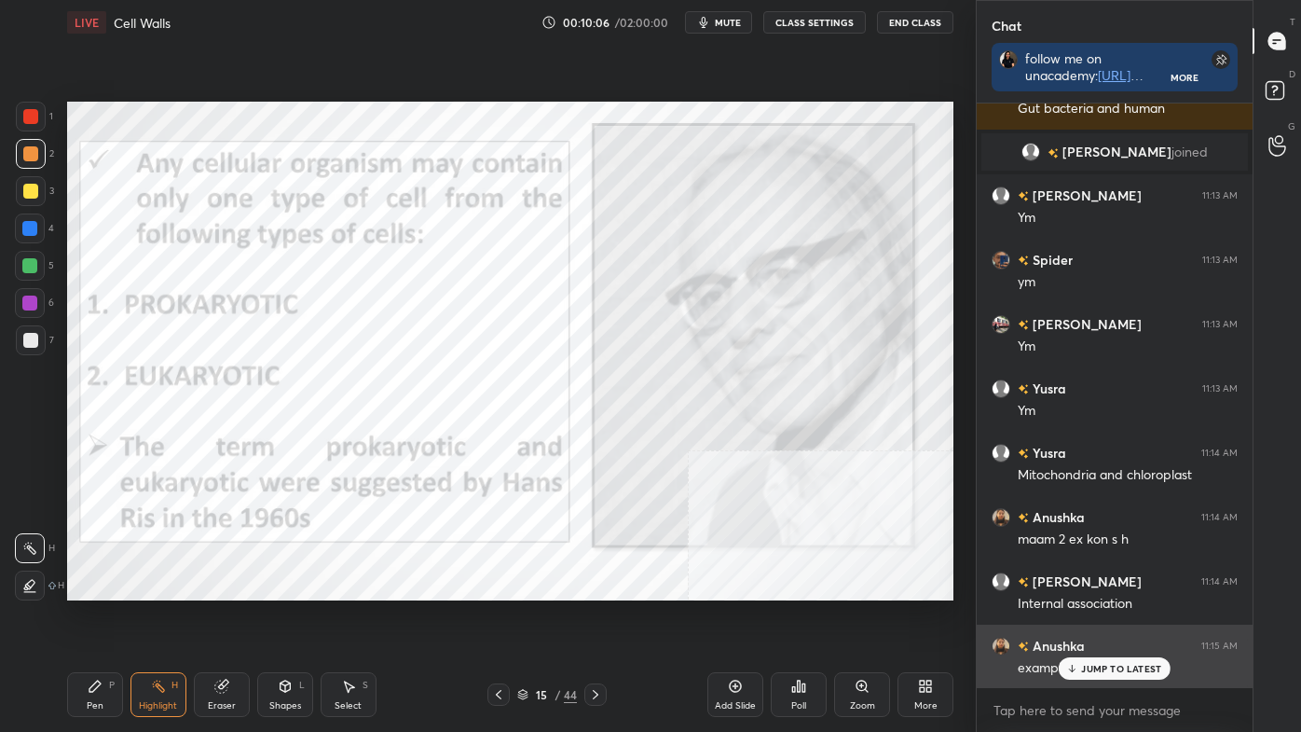
click at [1104, 618] on p "JUMP TO LATEST" at bounding box center [1121, 668] width 80 height 11
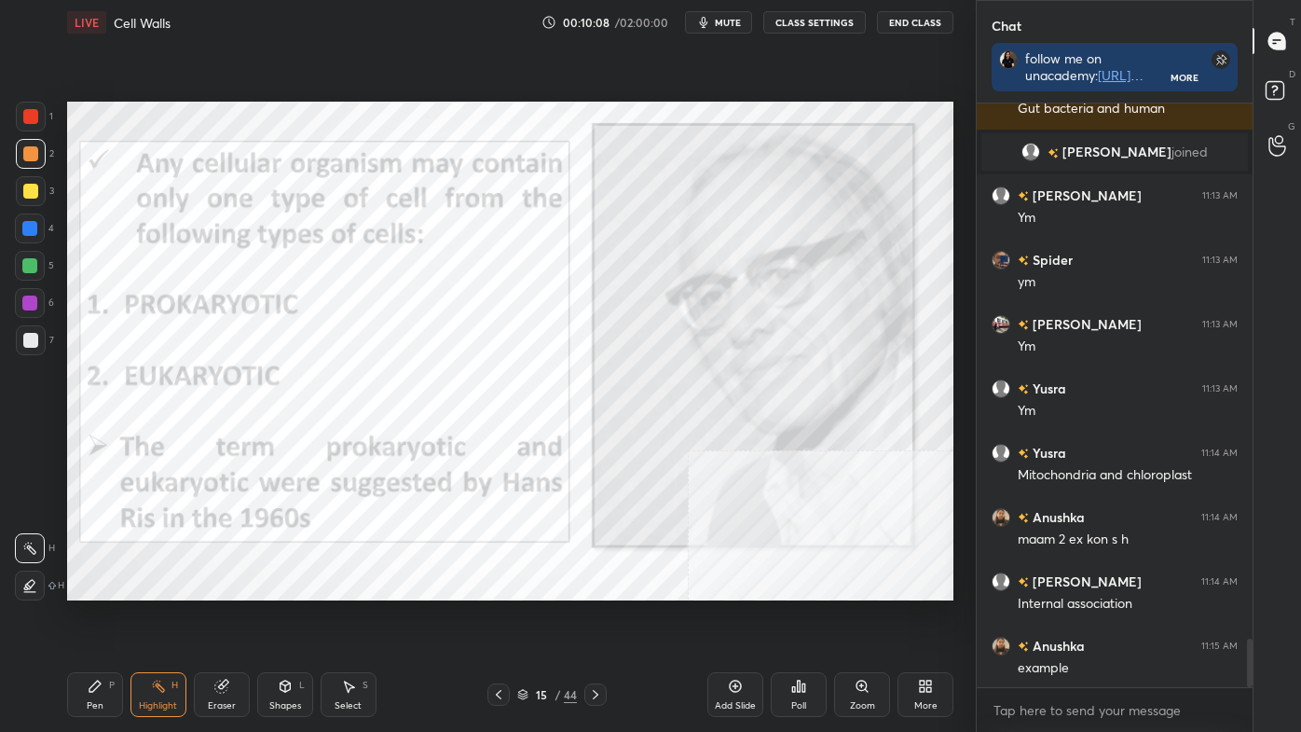
click at [315, 618] on div "Pen P Highlight H Eraser Shapes L Select S" at bounding box center [227, 694] width 321 height 45
click at [298, 618] on div "Shapes L" at bounding box center [285, 694] width 56 height 45
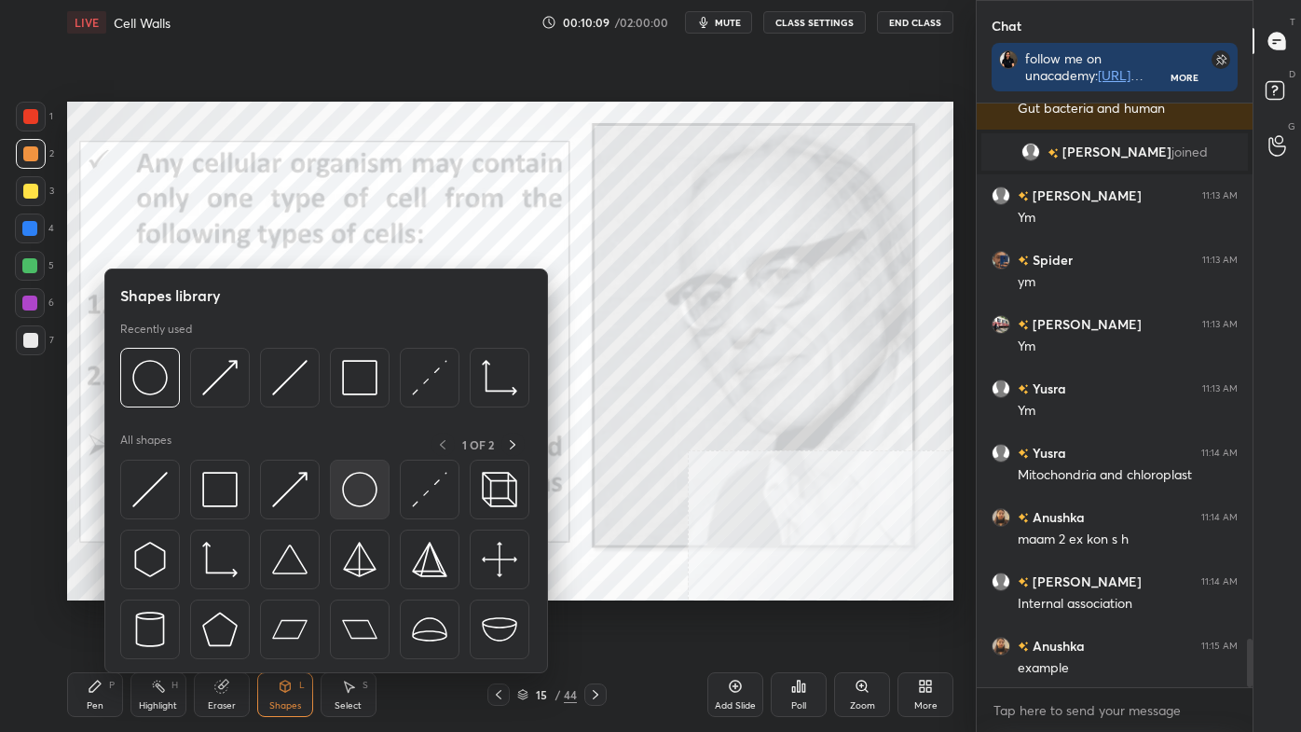
click at [342, 475] on img at bounding box center [359, 489] width 35 height 35
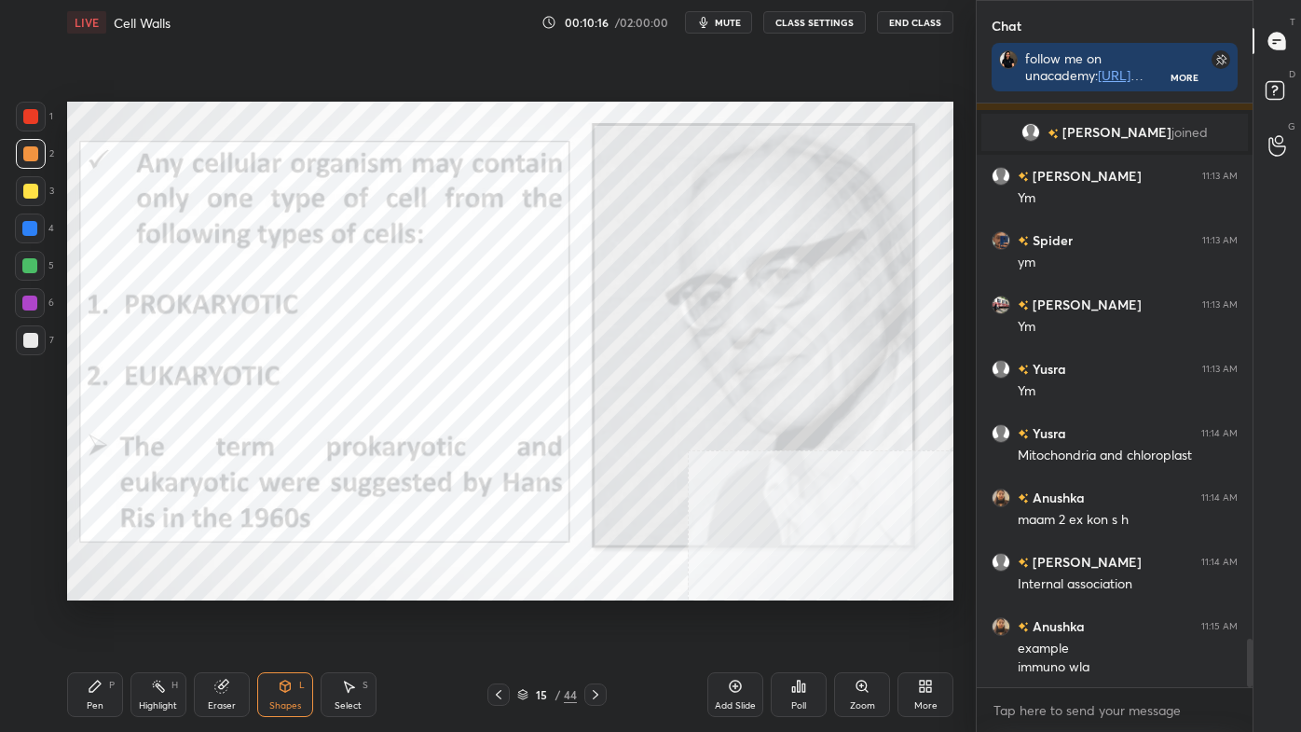
scroll to position [6482, 0]
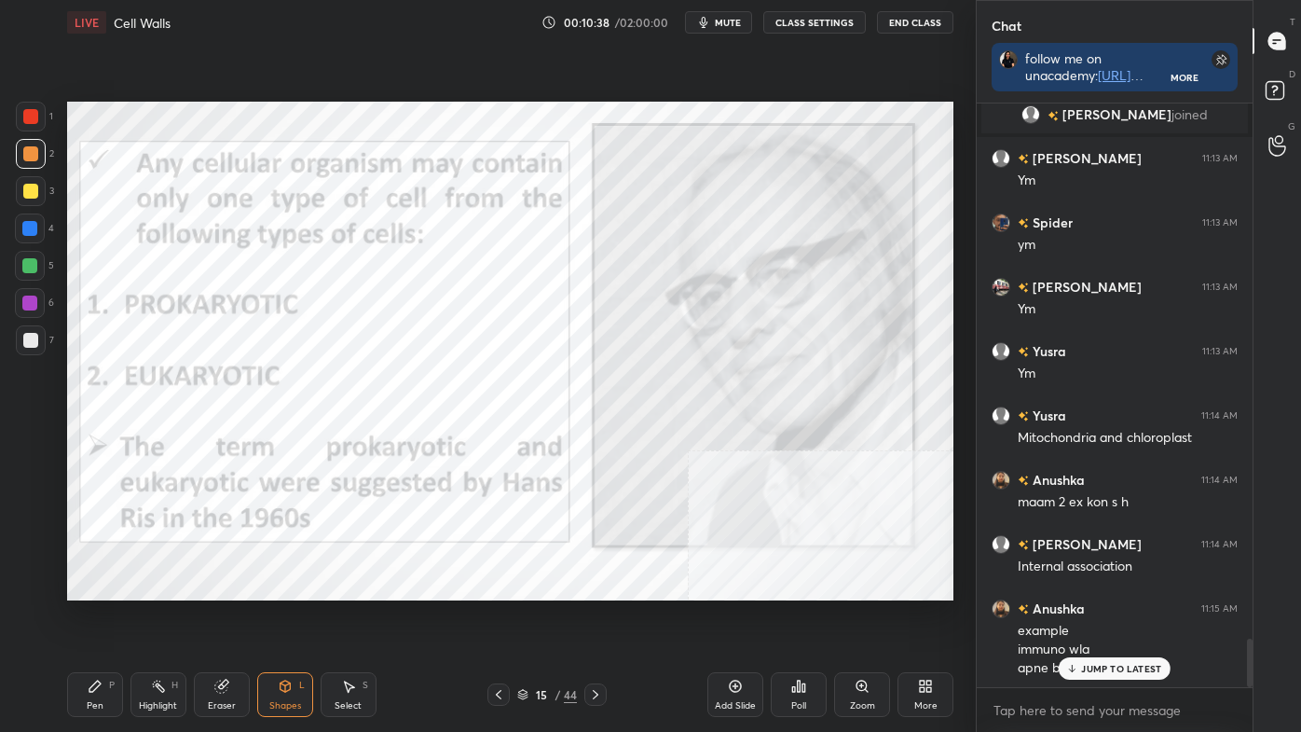
click at [163, 618] on icon at bounding box center [158, 686] width 15 height 15
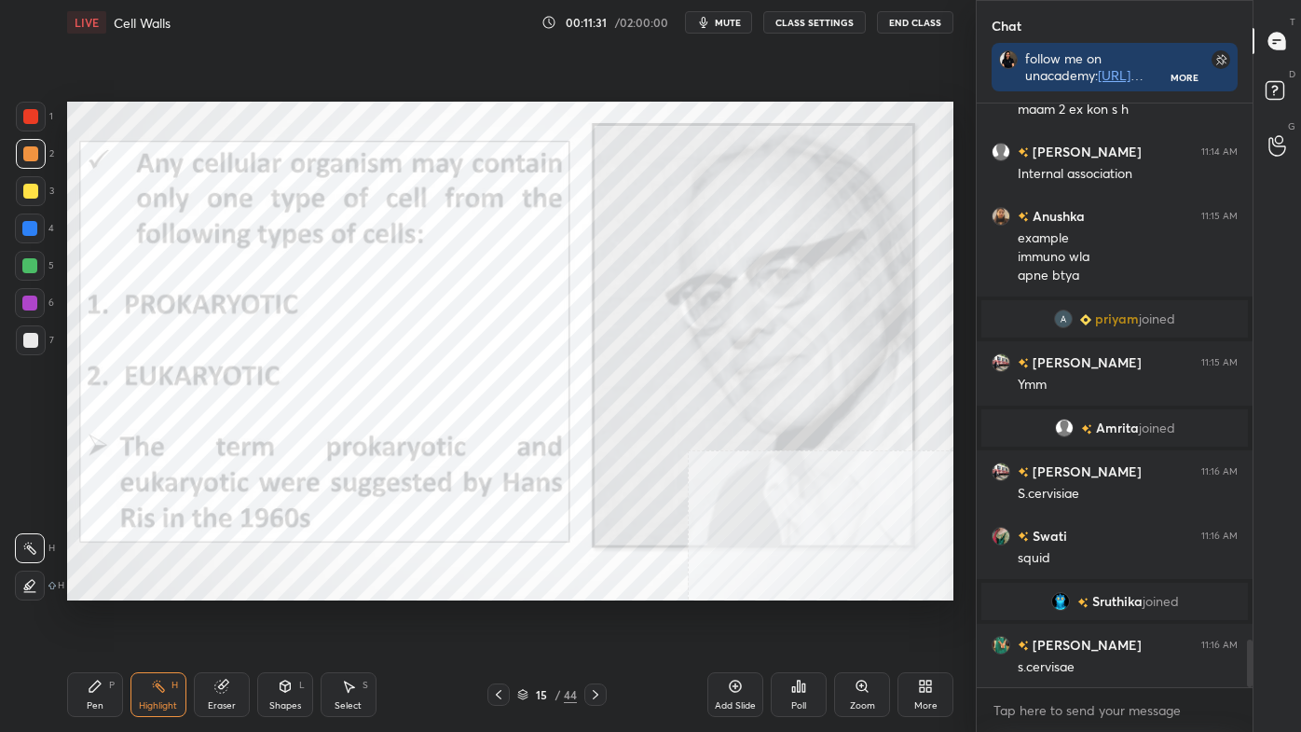
scroll to position [6656, 0]
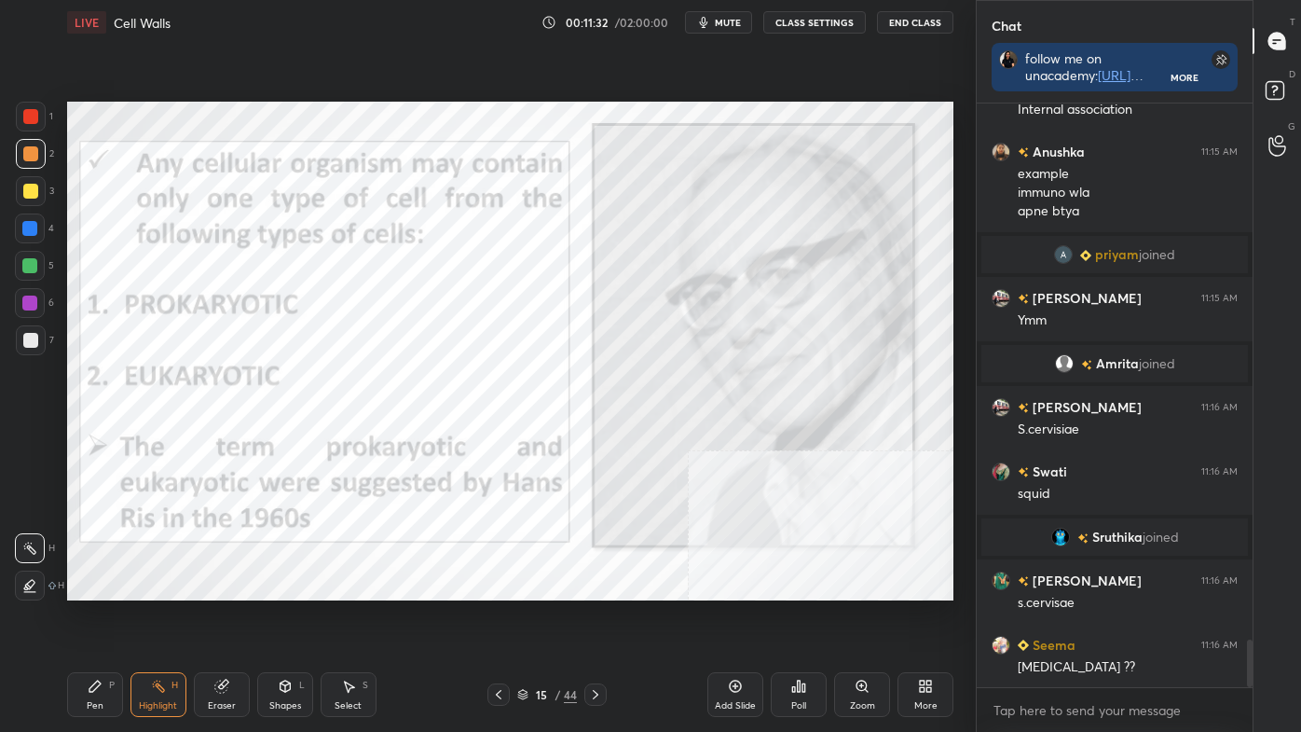
click at [226, 618] on div "Eraser" at bounding box center [222, 694] width 56 height 45
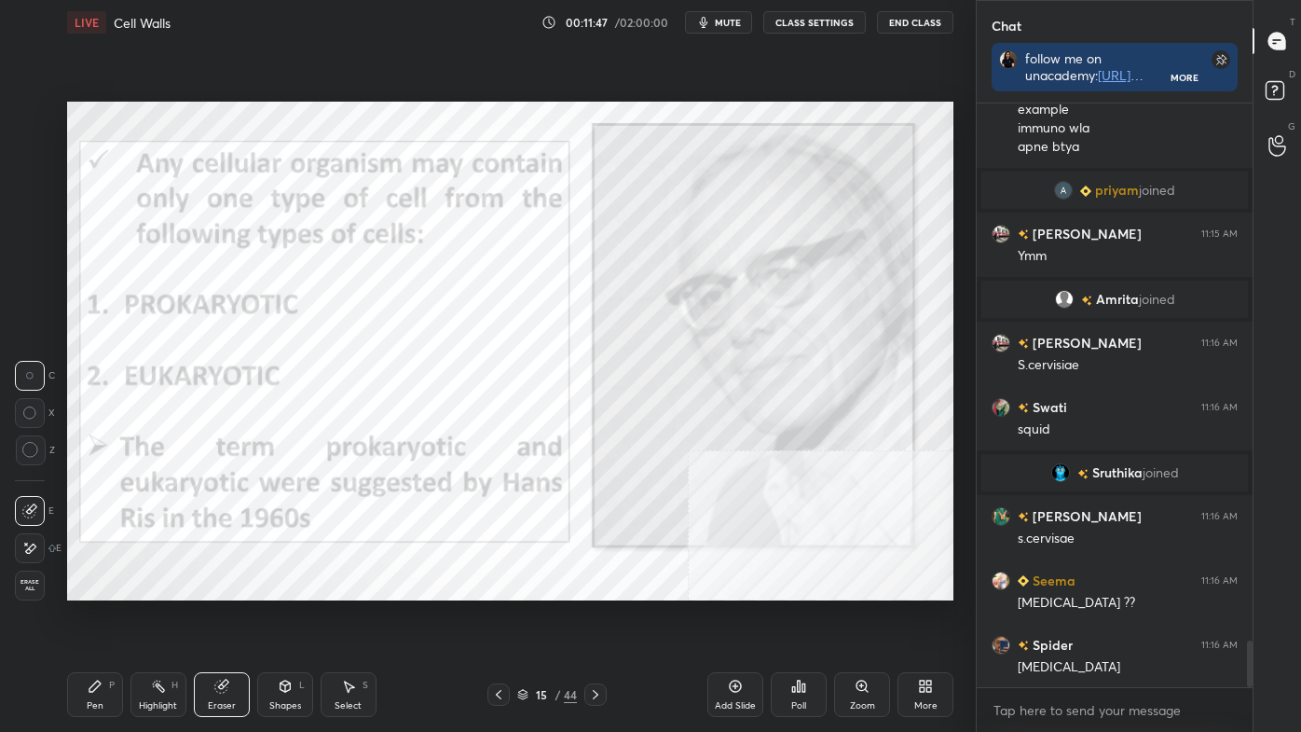
scroll to position [6785, 0]
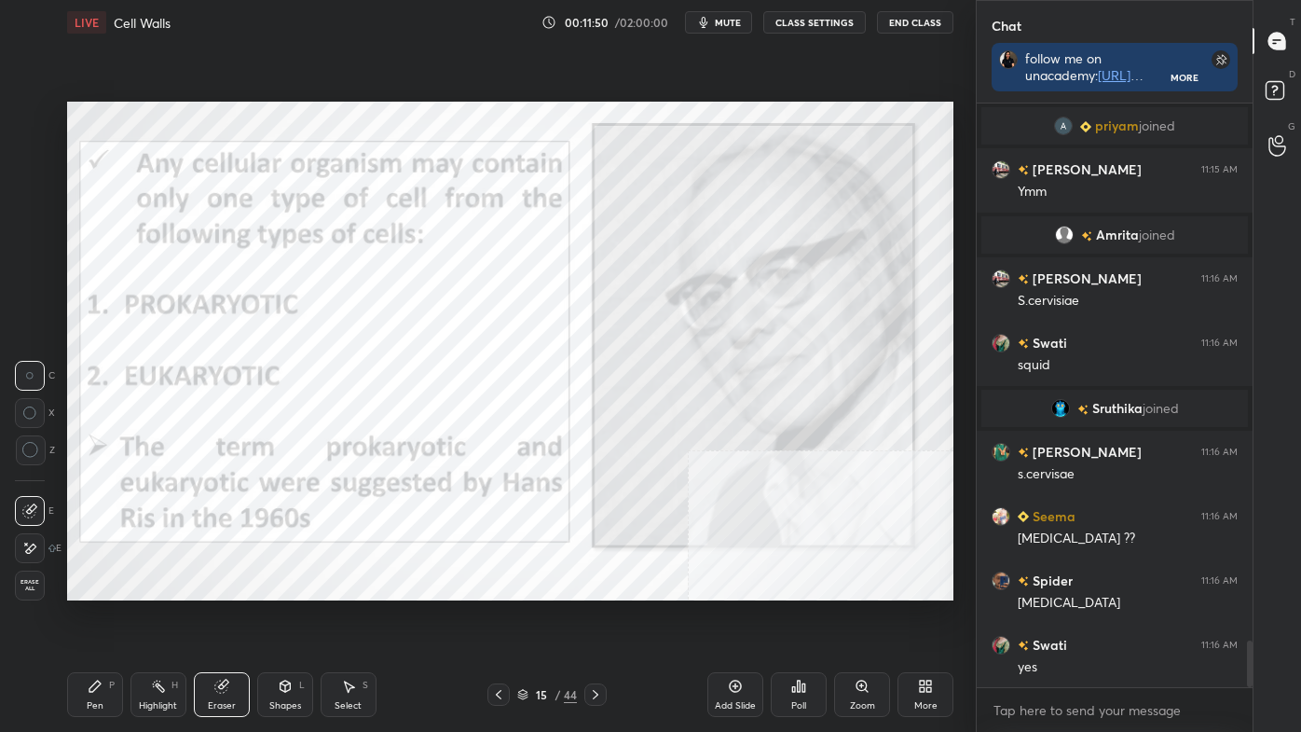
drag, startPoint x: 171, startPoint y: 686, endPoint x: 173, endPoint y: 617, distance: 69.0
click at [172, 618] on div "Highlight H" at bounding box center [158, 694] width 56 height 45
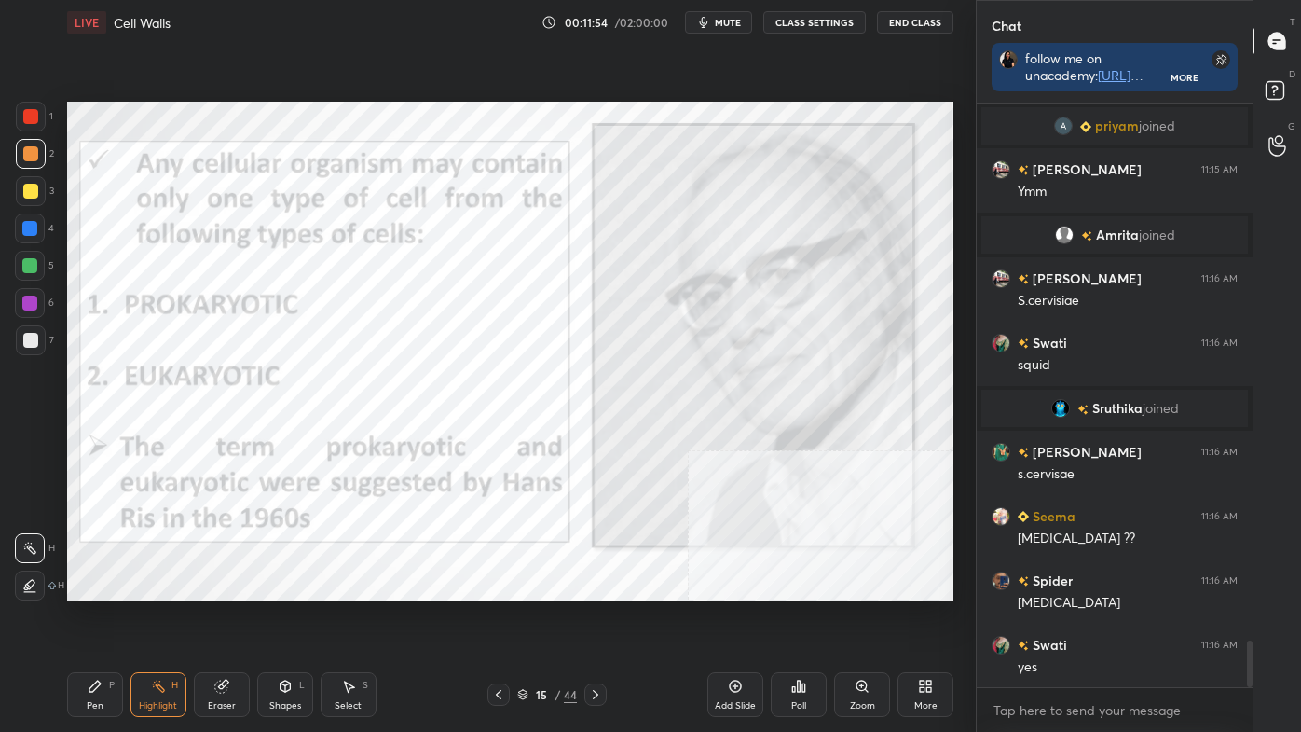
click at [496, 618] on icon at bounding box center [499, 694] width 6 height 9
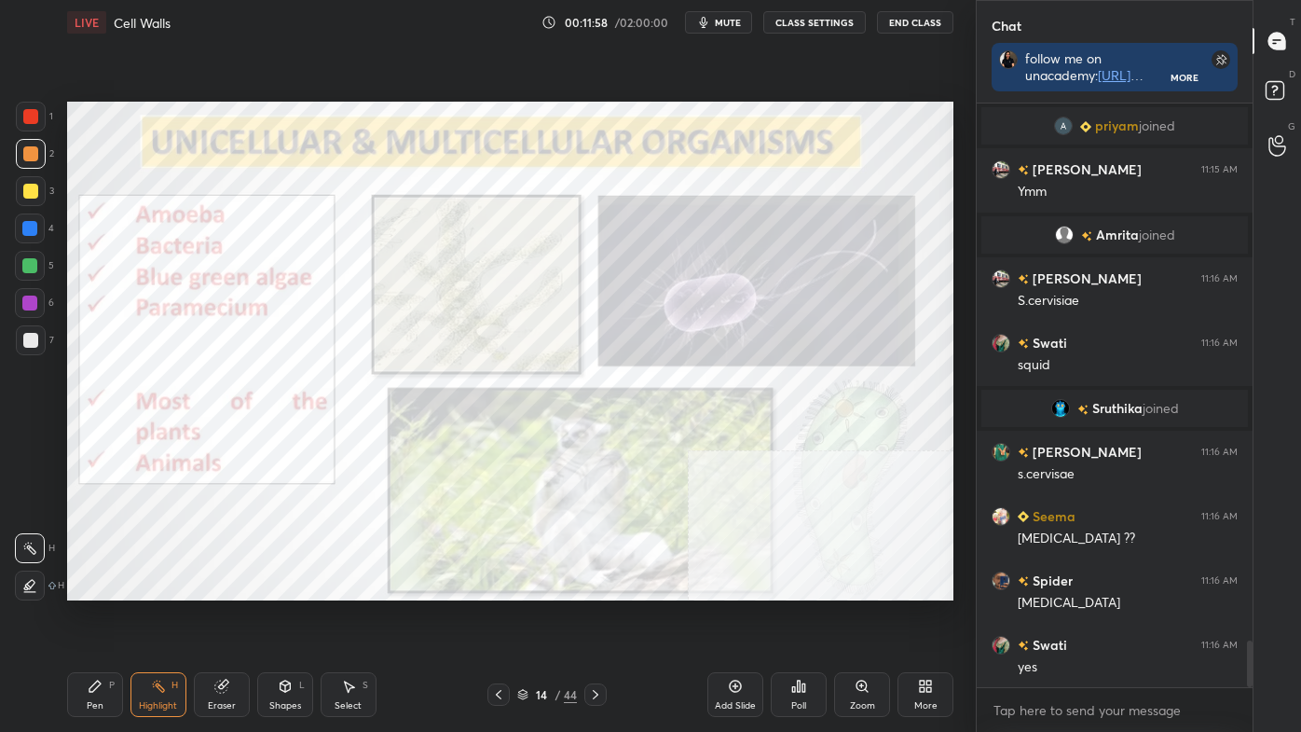
click at [596, 618] on icon at bounding box center [596, 694] width 6 height 9
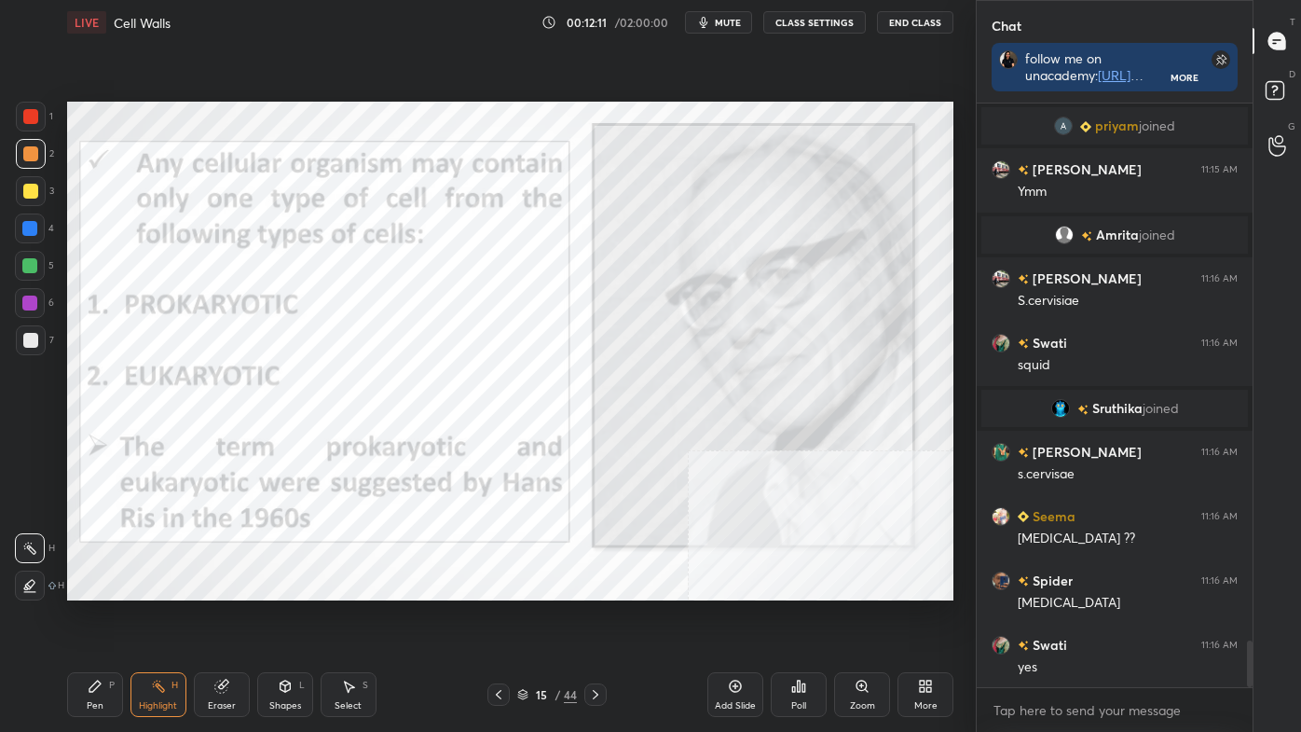
click at [596, 618] on icon at bounding box center [595, 694] width 15 height 15
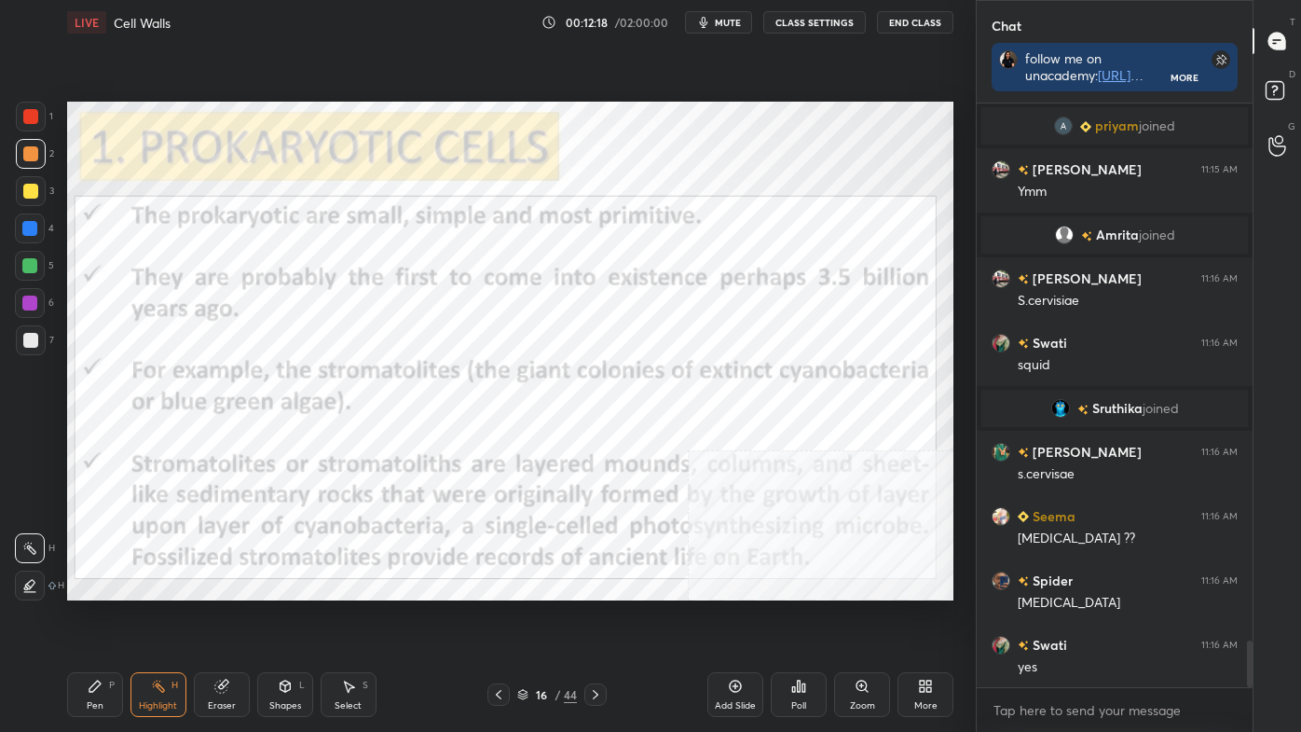
click at [34, 116] on div at bounding box center [30, 116] width 15 height 15
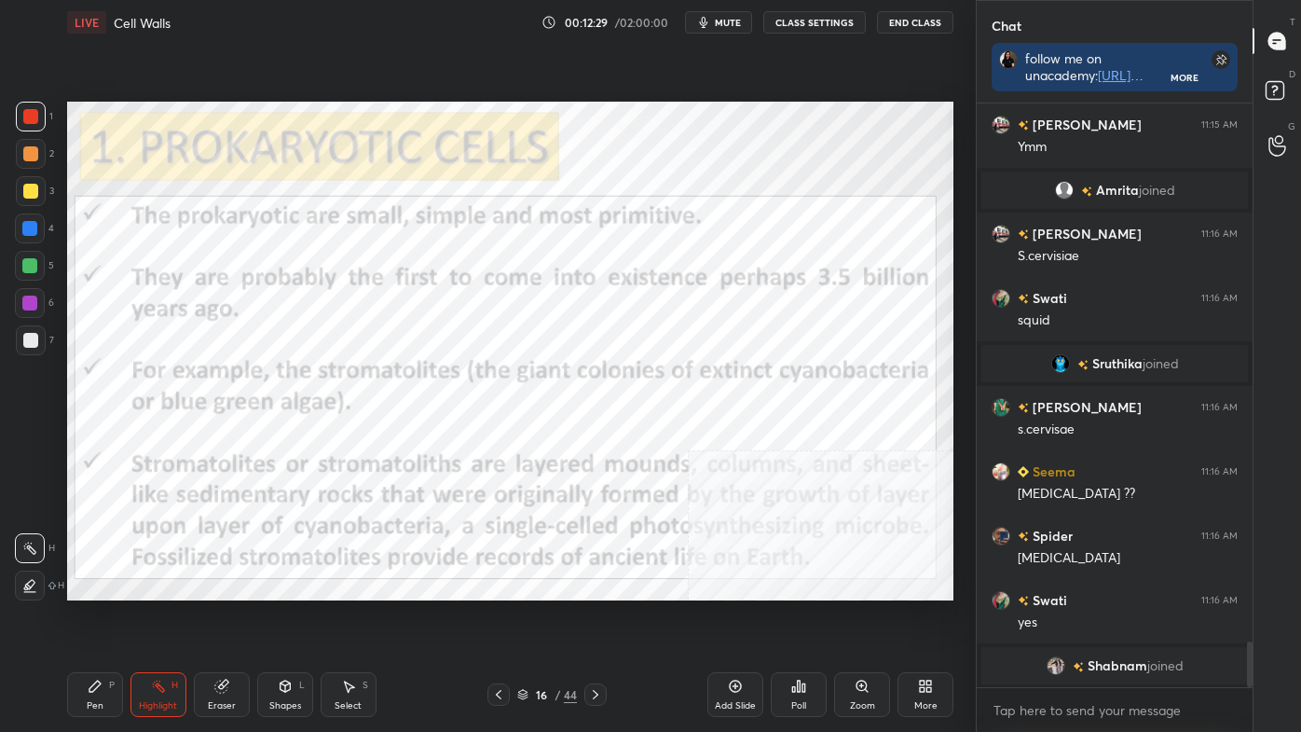
scroll to position [6852, 0]
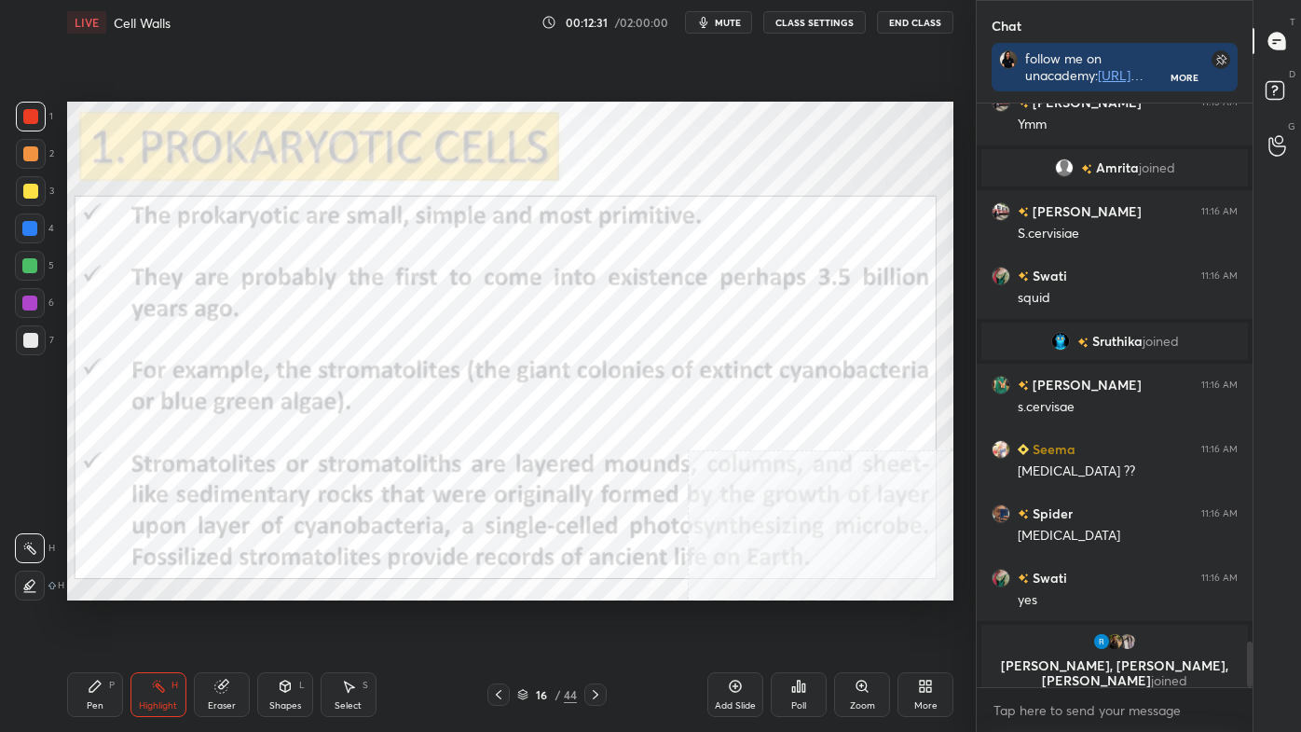
click at [509, 472] on div "LIVE Cell Walls 00:12:31 / 02:00:00 mute CLASS SETTINGS End Class Setting up yo…" at bounding box center [510, 366] width 901 height 732
click at [594, 618] on icon at bounding box center [595, 694] width 15 height 15
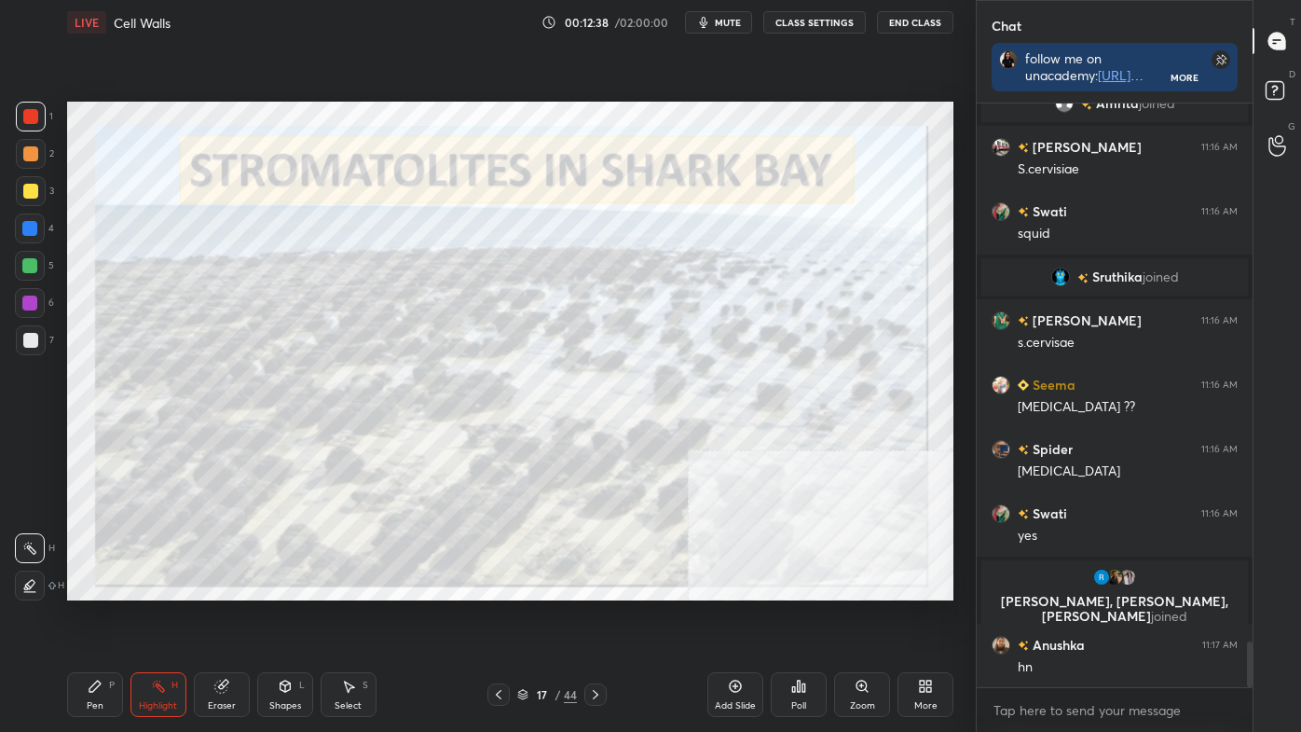
scroll to position [6840, 0]
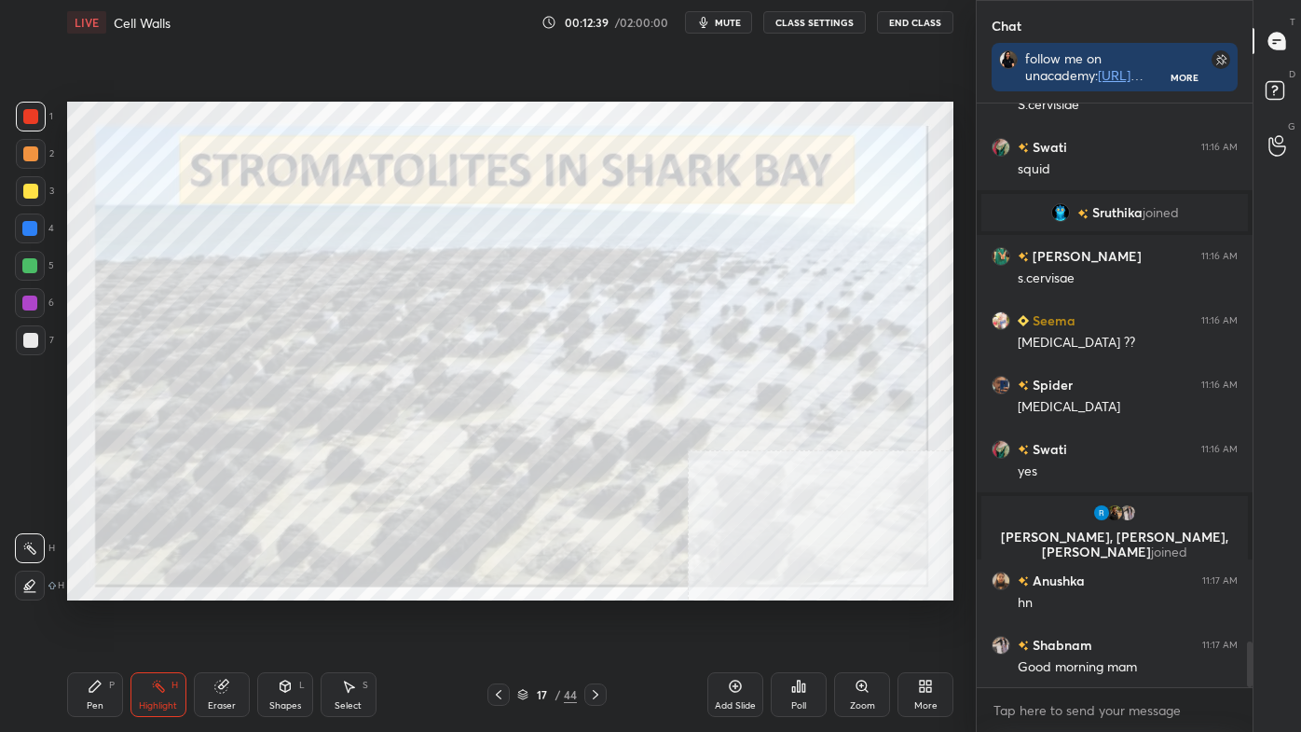
click at [501, 618] on icon at bounding box center [498, 694] width 15 height 15
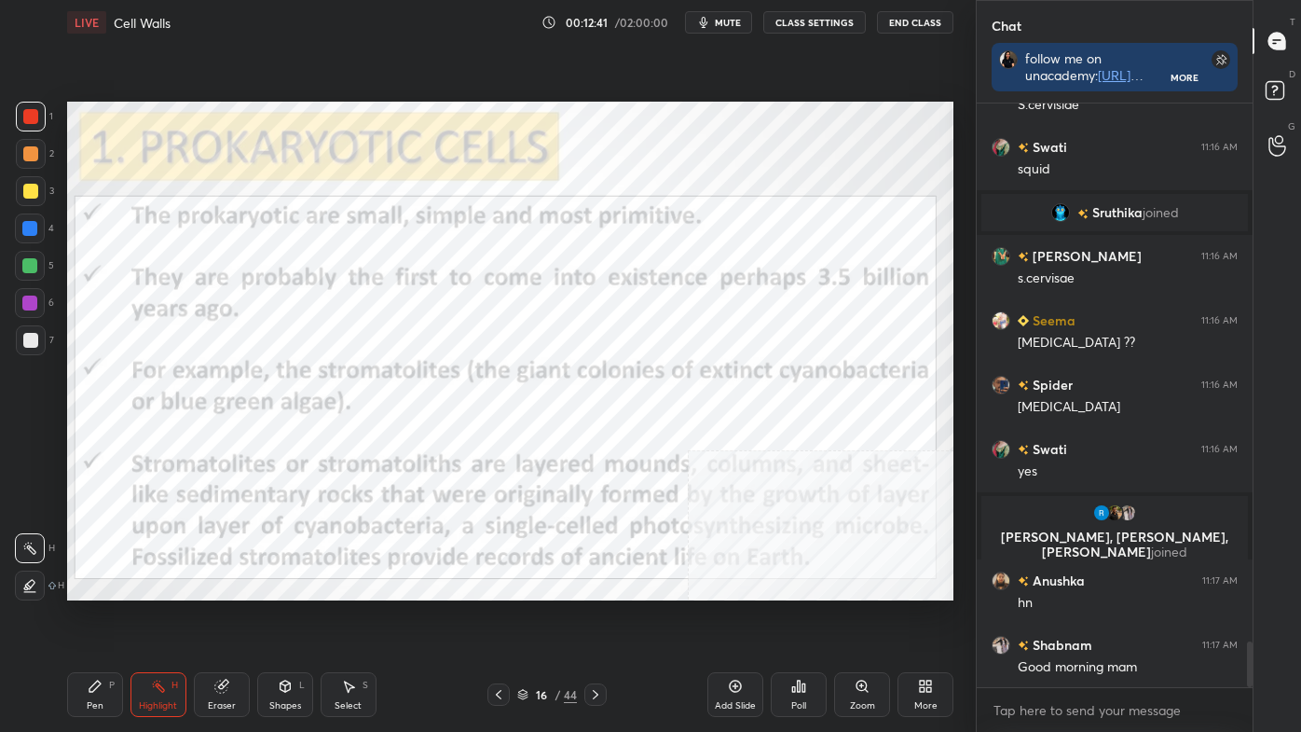
scroll to position [6904, 0]
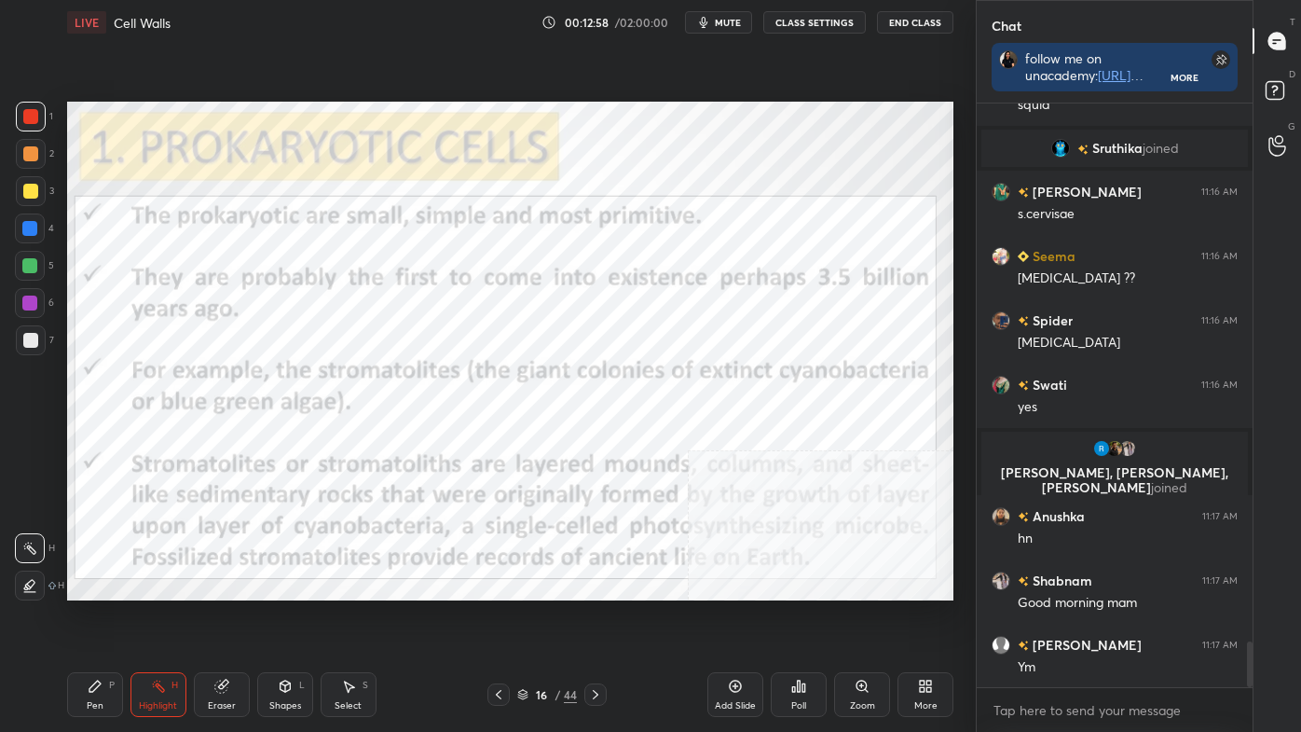
click at [926, 618] on div "More" at bounding box center [926, 694] width 56 height 45
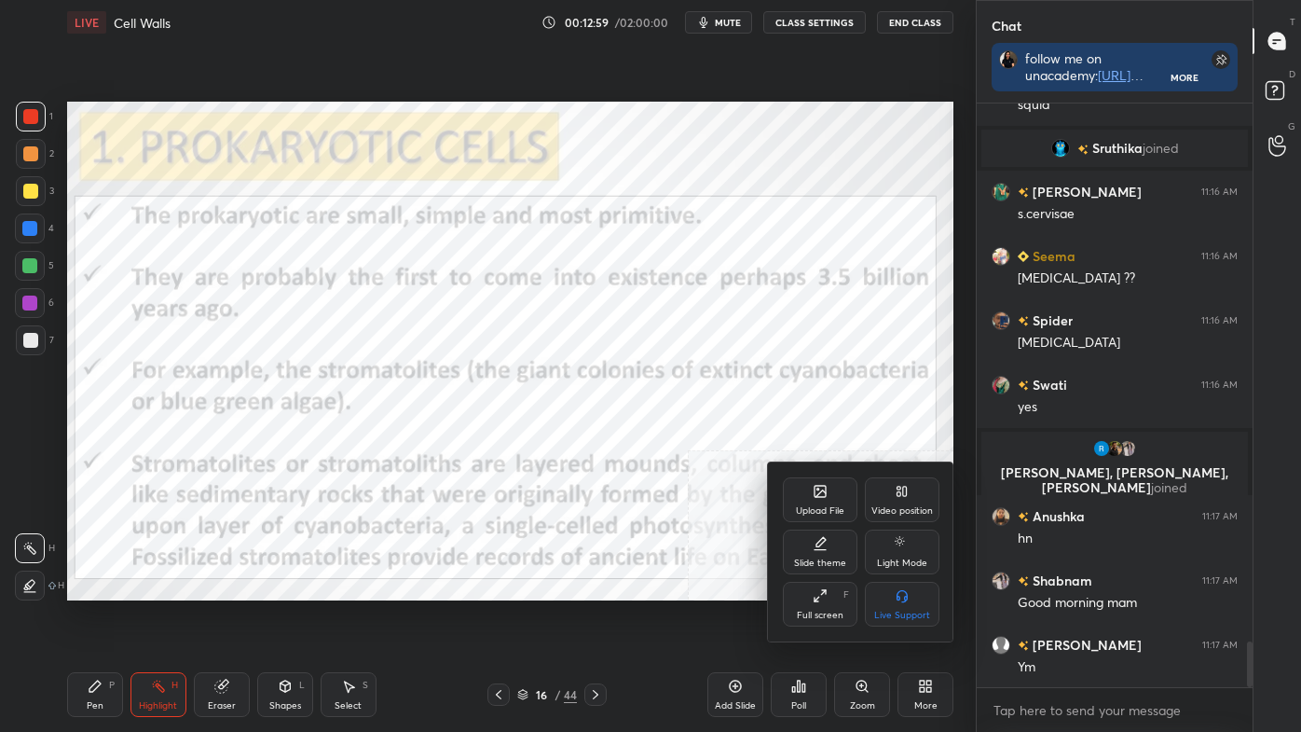
click at [904, 486] on icon at bounding box center [902, 491] width 15 height 15
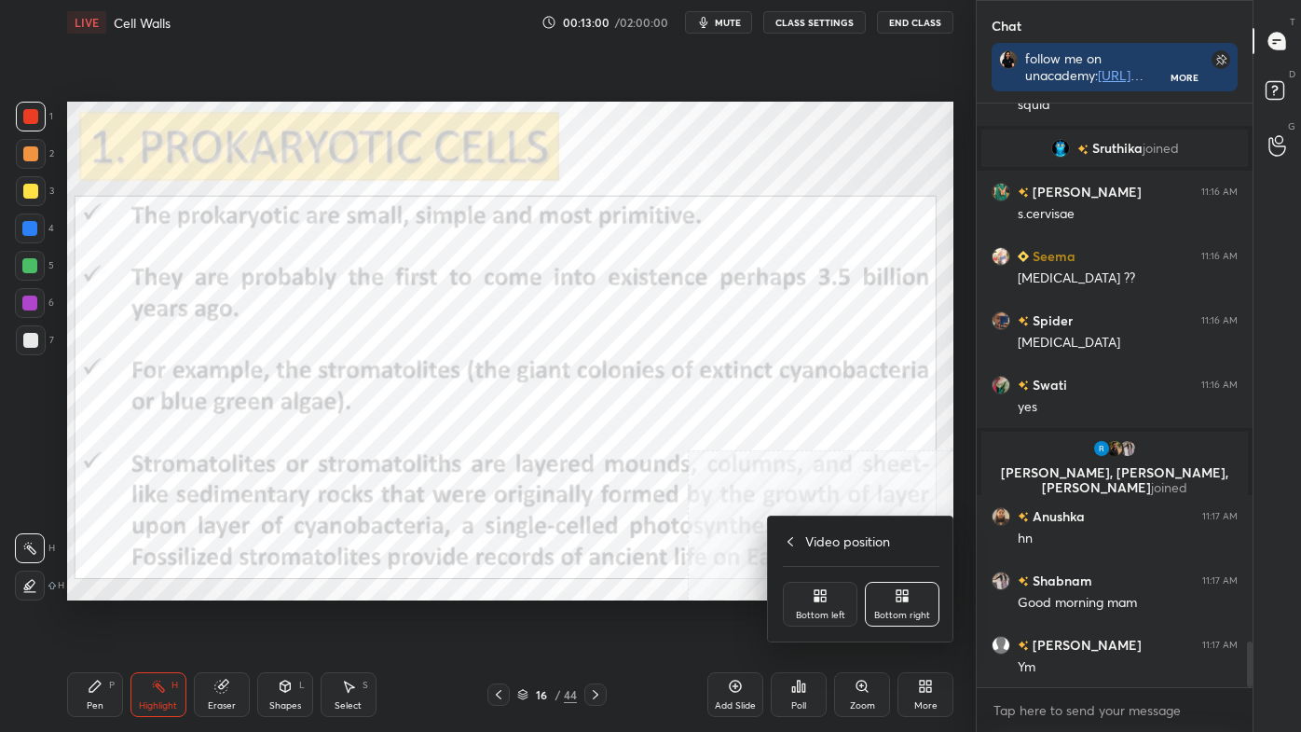
drag, startPoint x: 815, startPoint y: 595, endPoint x: 815, endPoint y: 608, distance: 13.0
click at [815, 594] on icon at bounding box center [817, 592] width 5 height 5
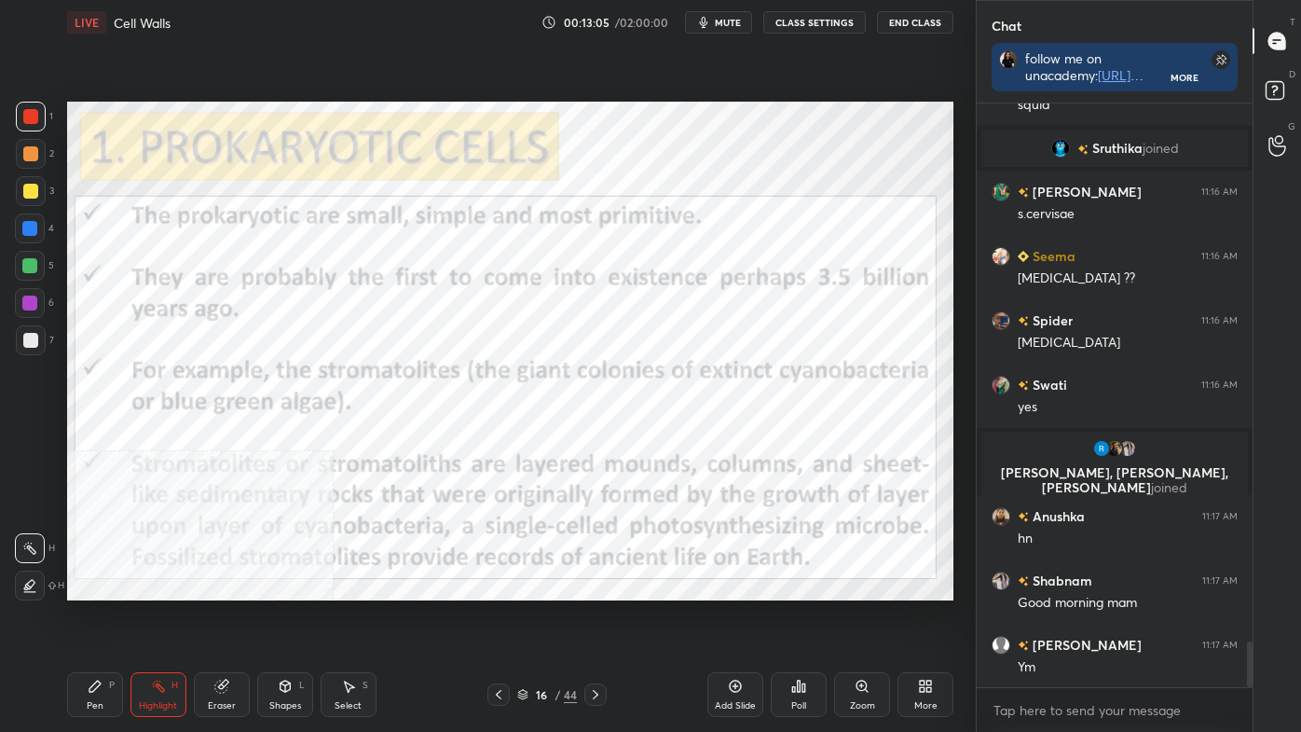
click at [920, 618] on div "More" at bounding box center [926, 694] width 56 height 45
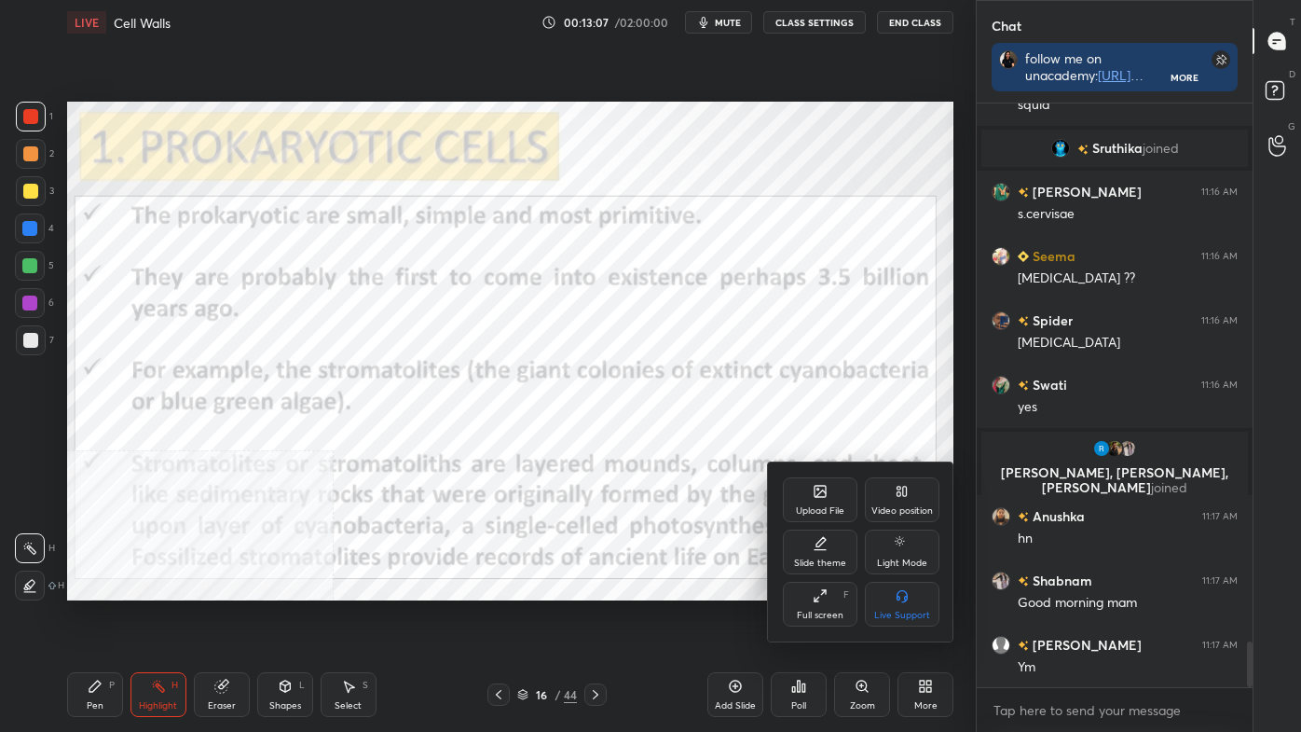
click at [914, 513] on div "Video position" at bounding box center [903, 510] width 62 height 9
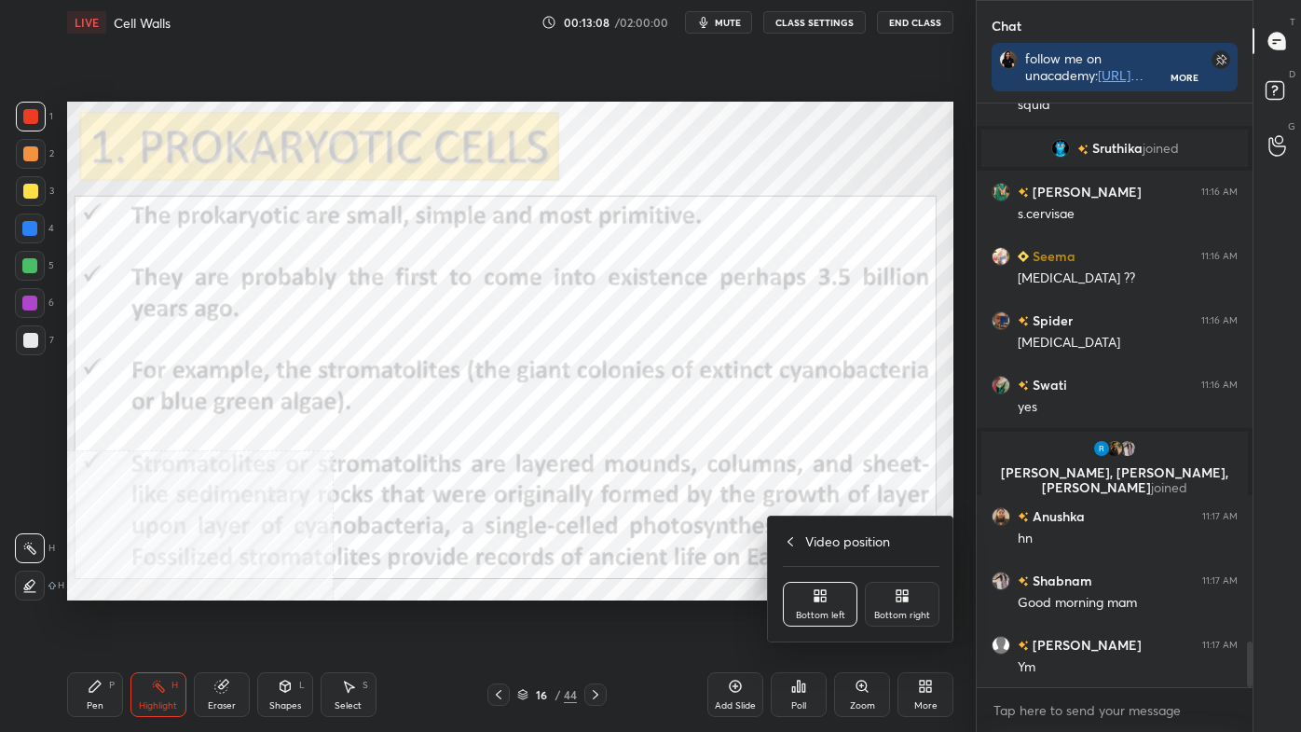
click at [891, 609] on div "Bottom right" at bounding box center [902, 604] width 75 height 45
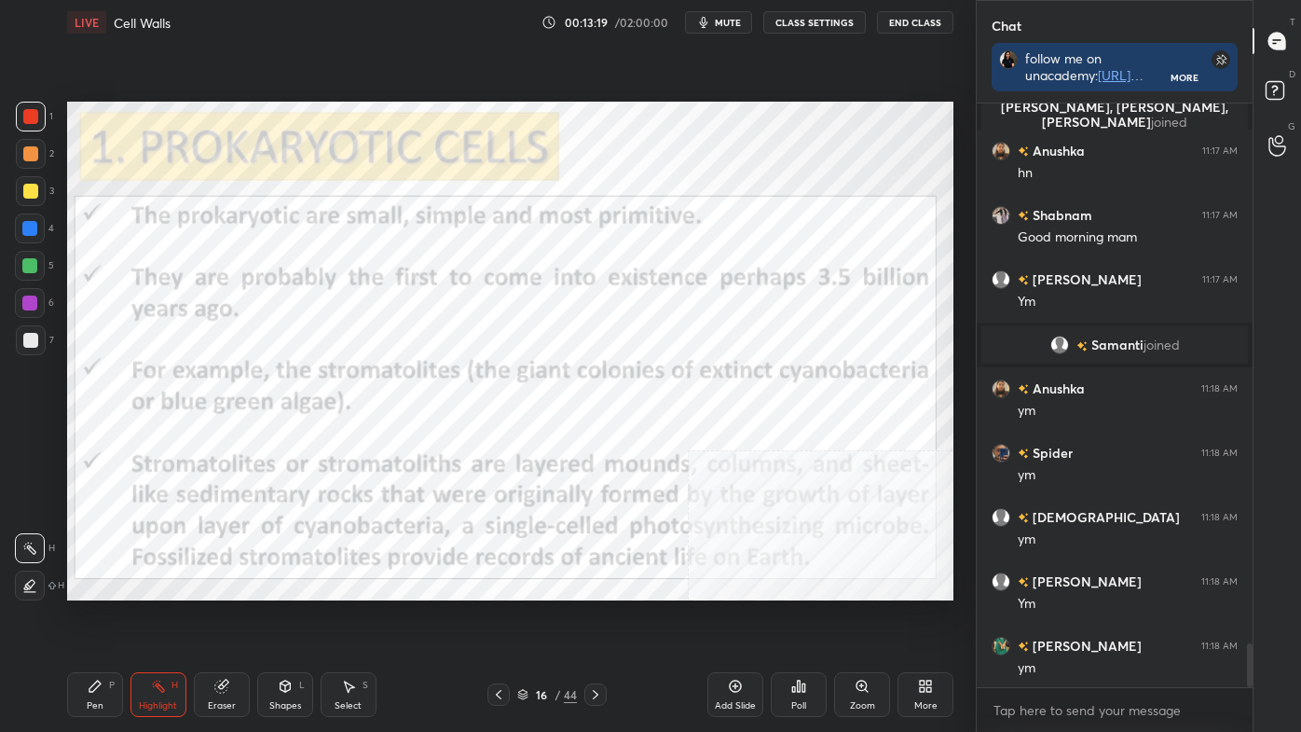
scroll to position [7282, 0]
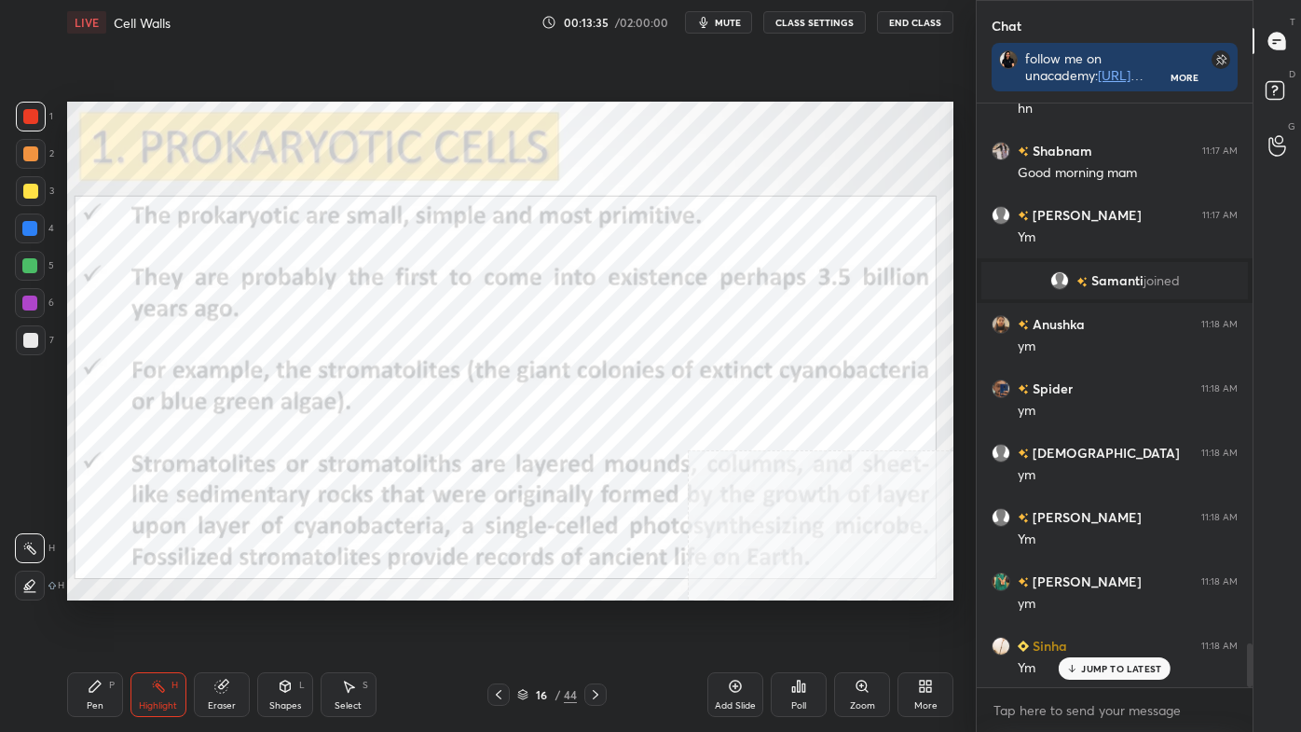
click at [594, 618] on icon at bounding box center [595, 694] width 15 height 15
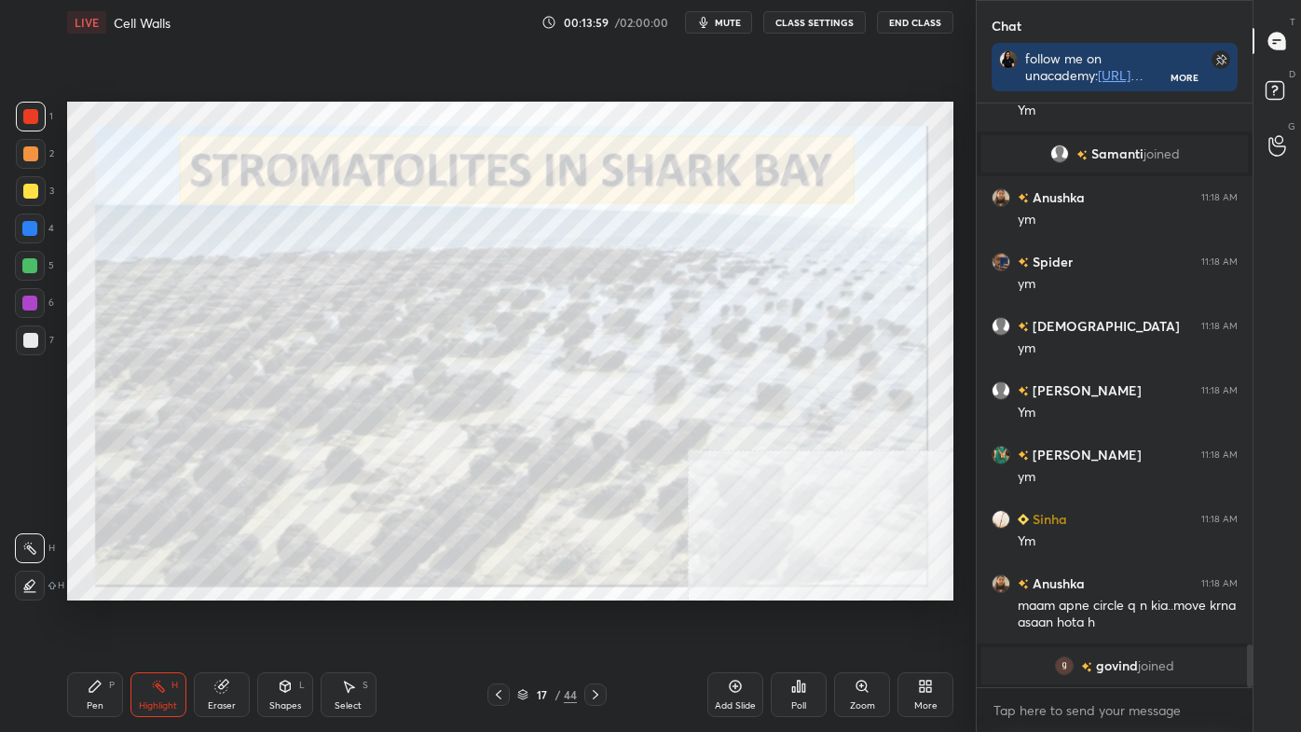
scroll to position [7296, 0]
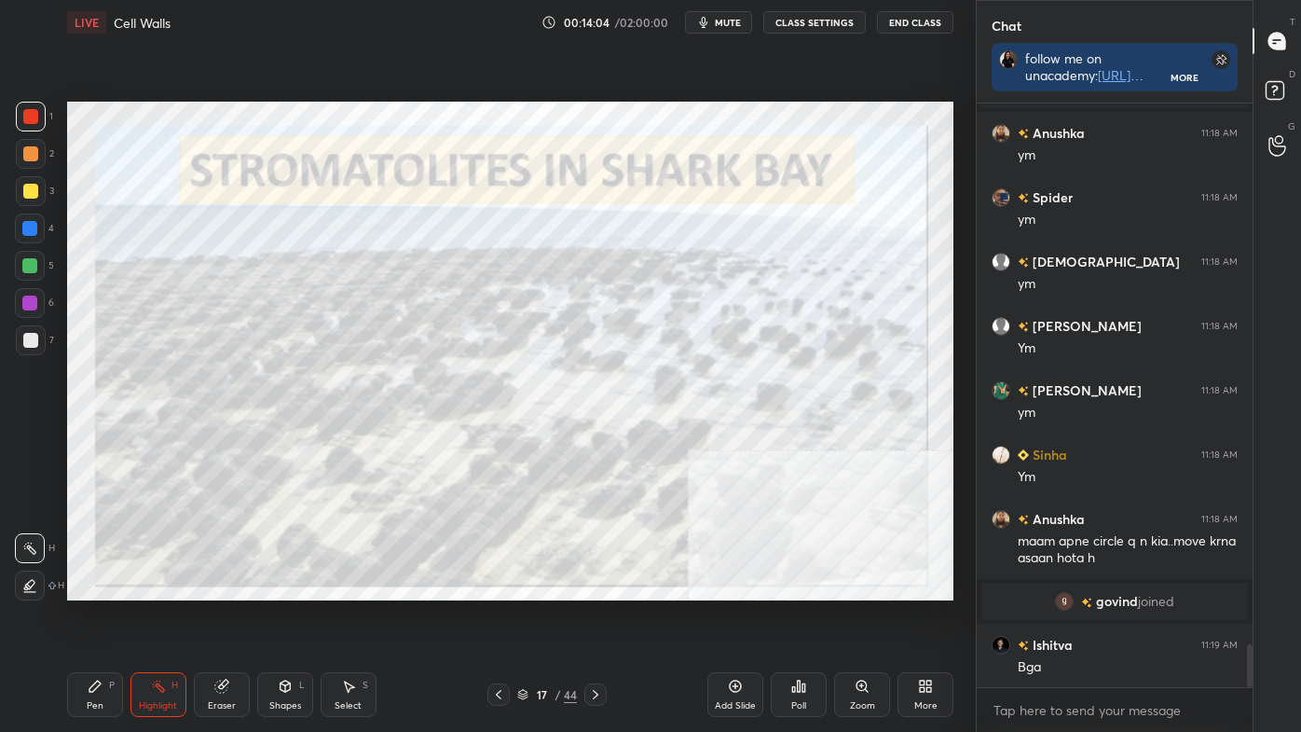
click at [601, 618] on icon at bounding box center [595, 694] width 15 height 15
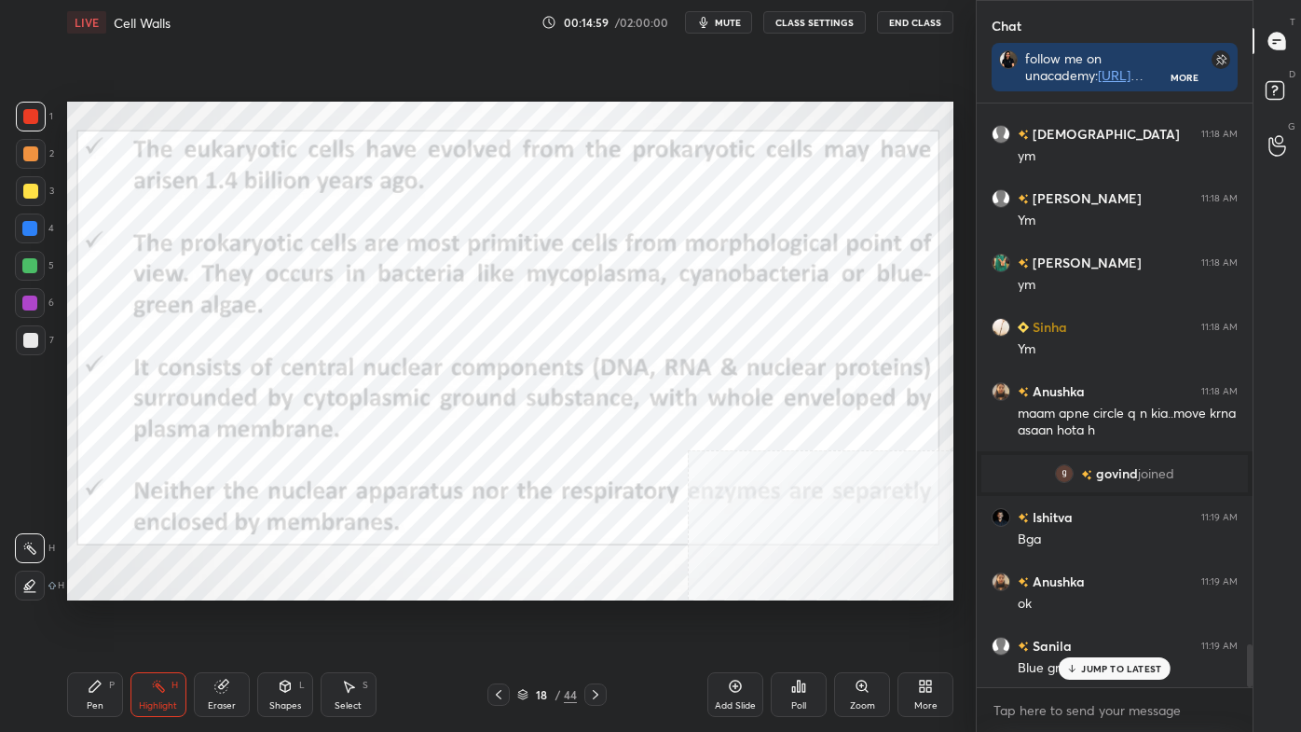
scroll to position [7488, 0]
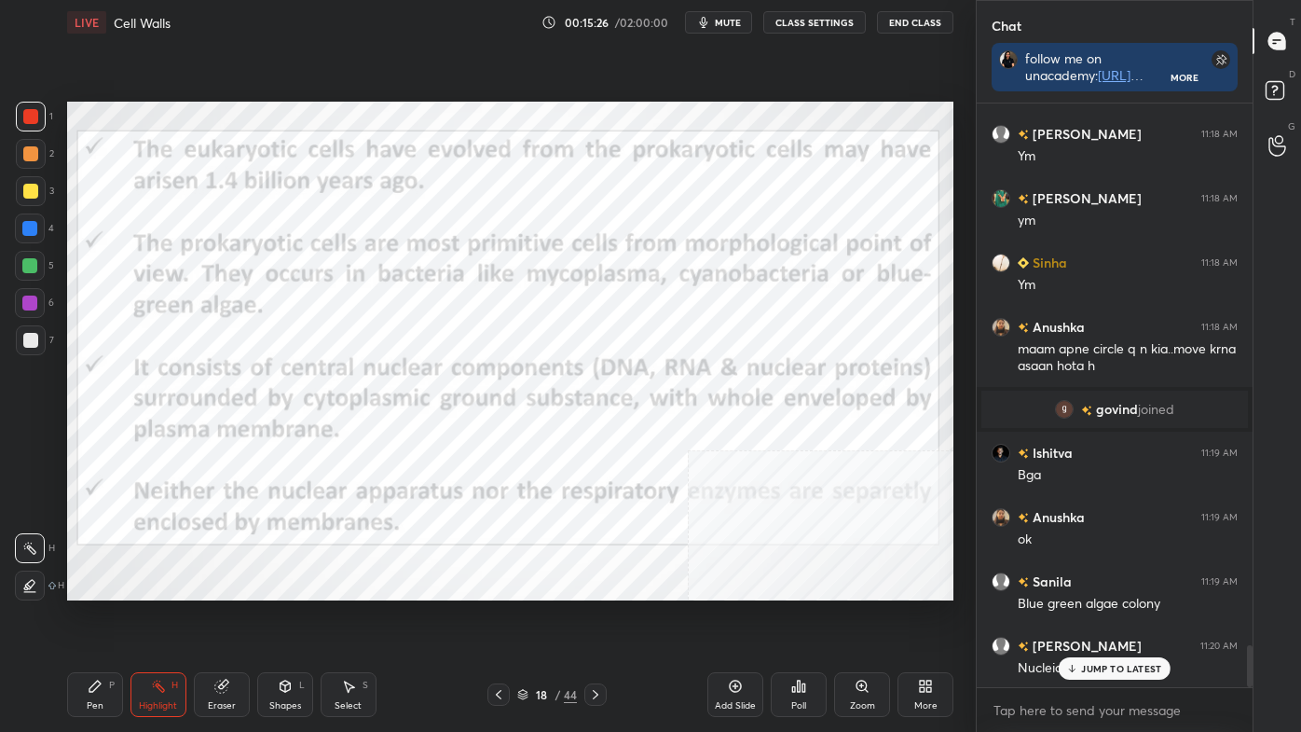
click at [594, 618] on icon at bounding box center [595, 694] width 15 height 15
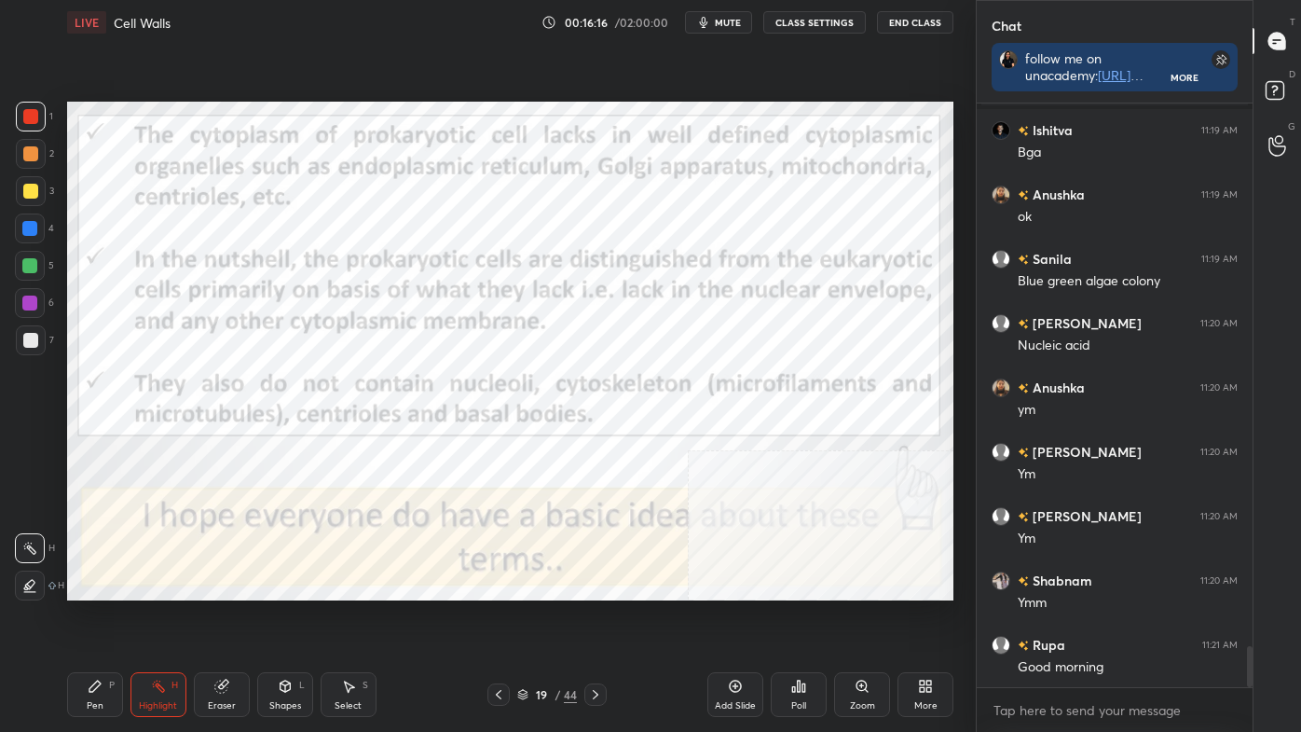
scroll to position [7830, 0]
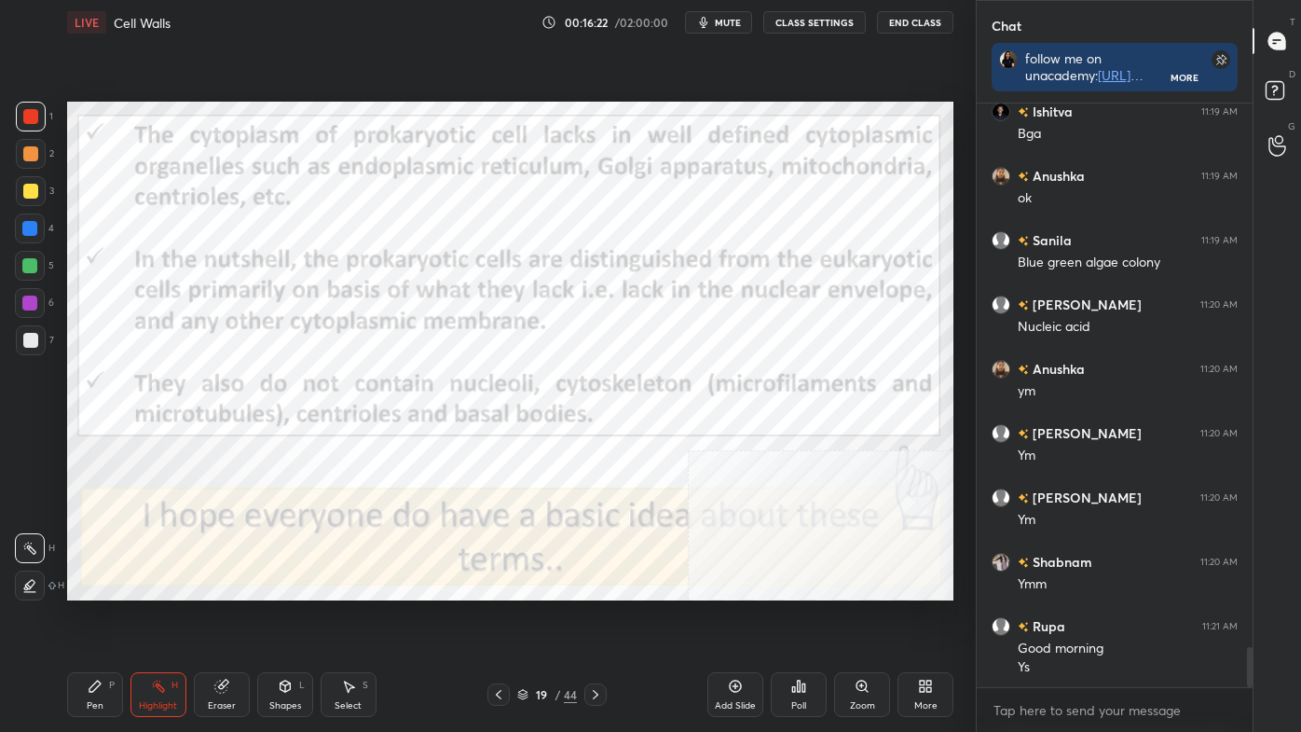
click at [290, 578] on div "LIVE Cell Walls 00:16:22 / 02:00:00 mute CLASS SETTINGS End Class Setting up yo…" at bounding box center [510, 366] width 901 height 732
click at [596, 618] on icon at bounding box center [595, 694] width 15 height 15
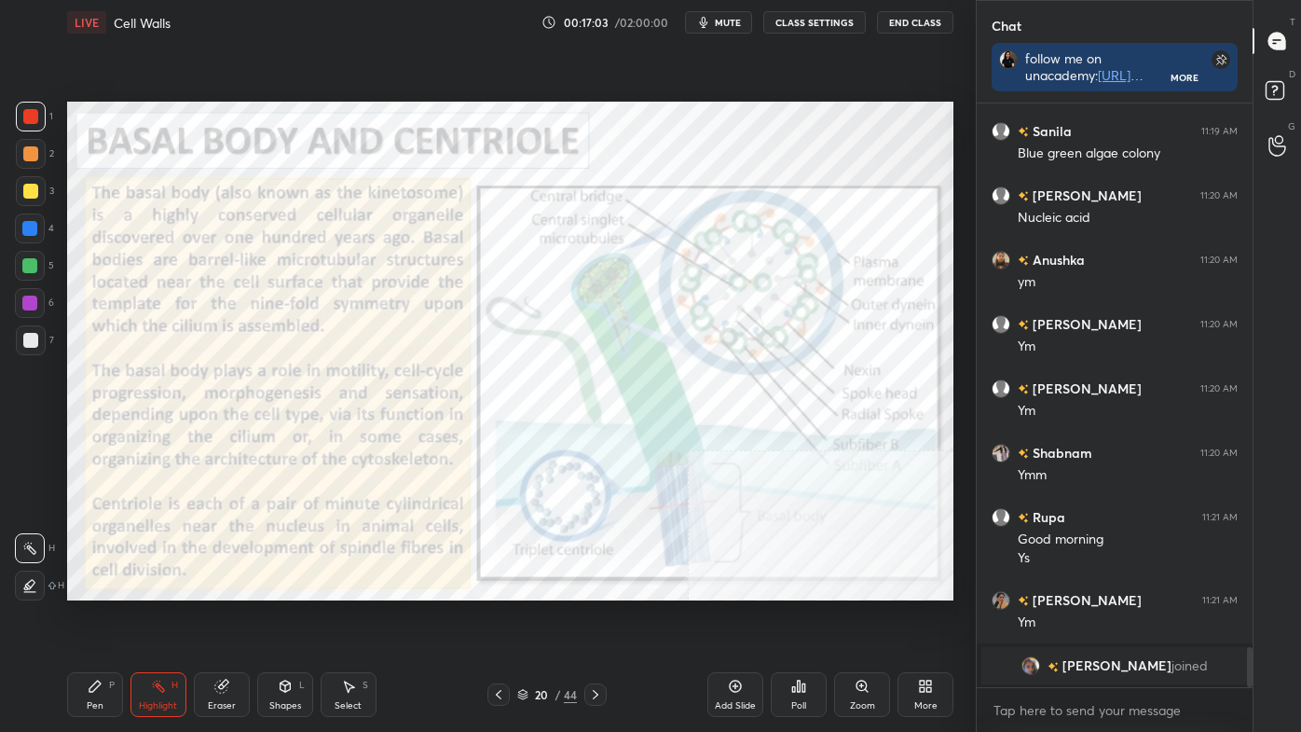
scroll to position [7844, 0]
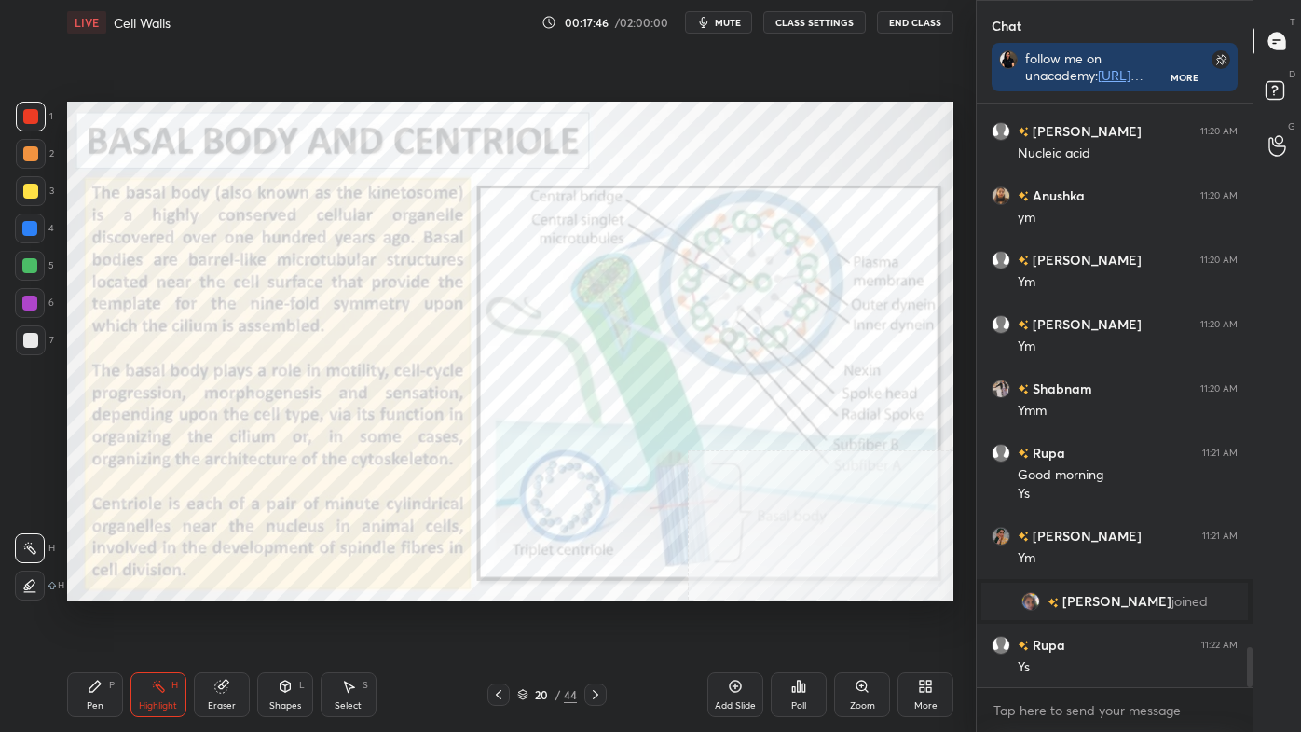
click at [941, 618] on div "More" at bounding box center [926, 694] width 56 height 45
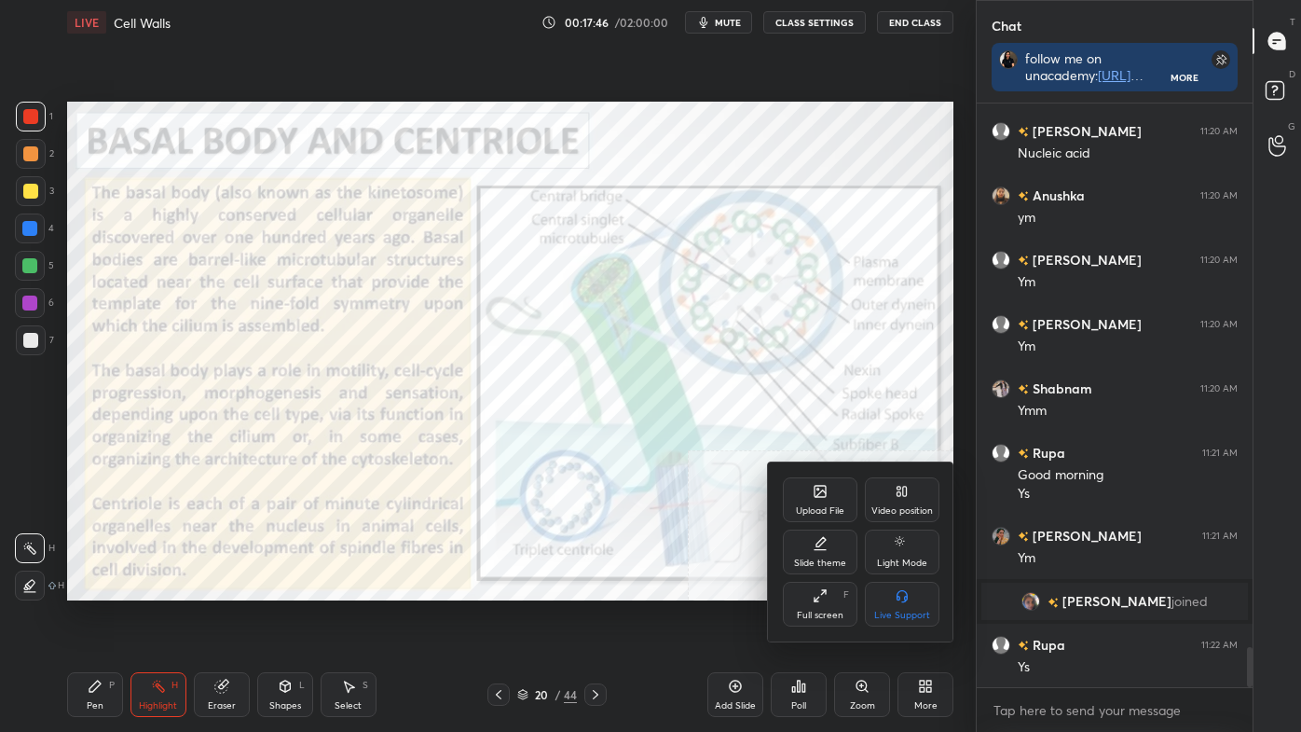
click at [928, 500] on div "Video position" at bounding box center [902, 499] width 75 height 45
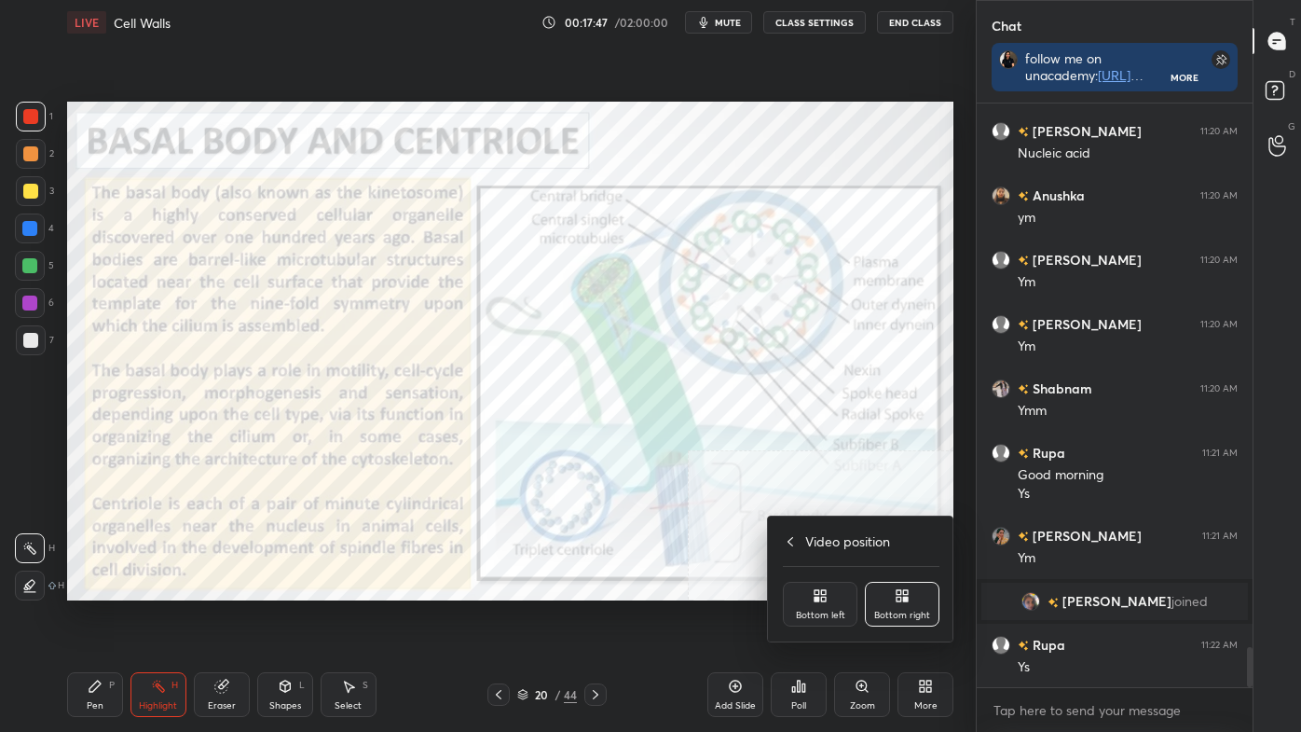
drag, startPoint x: 805, startPoint y: 614, endPoint x: 810, endPoint y: 600, distance: 14.7
click at [806, 612] on div "Bottom left" at bounding box center [820, 615] width 49 height 9
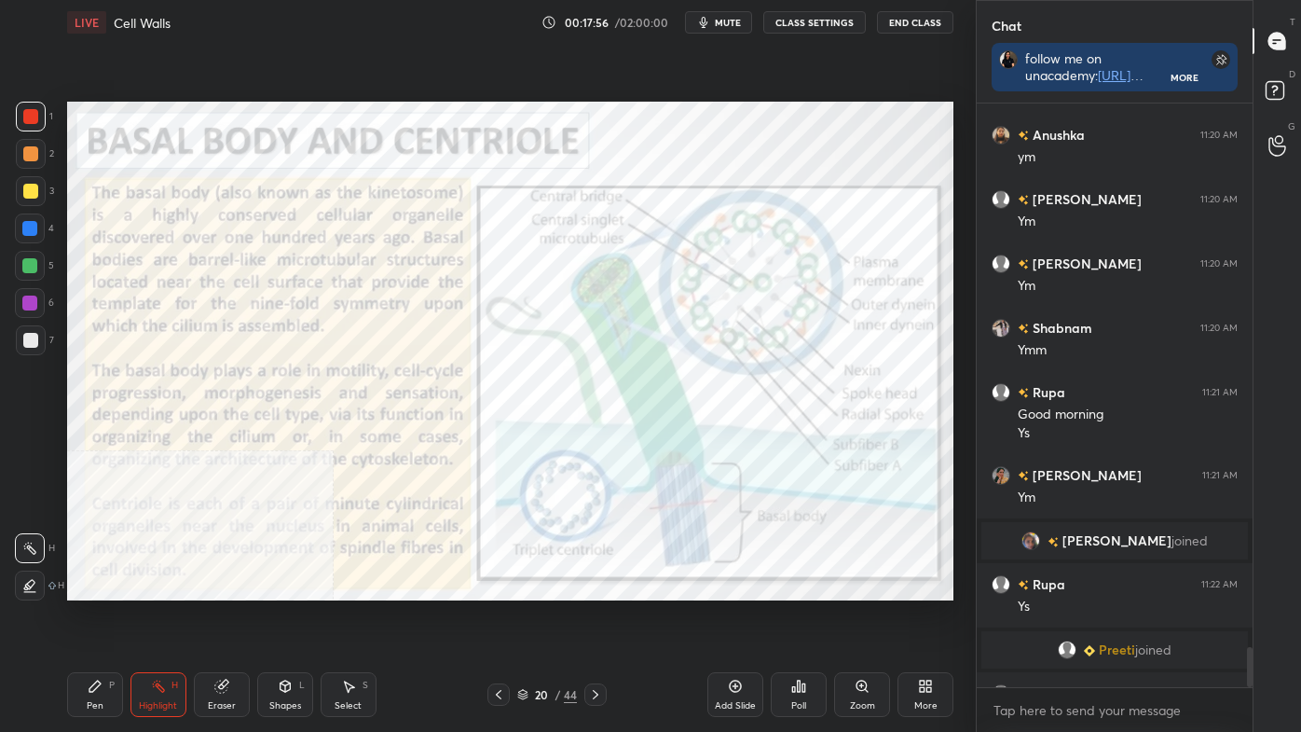
scroll to position [7938, 0]
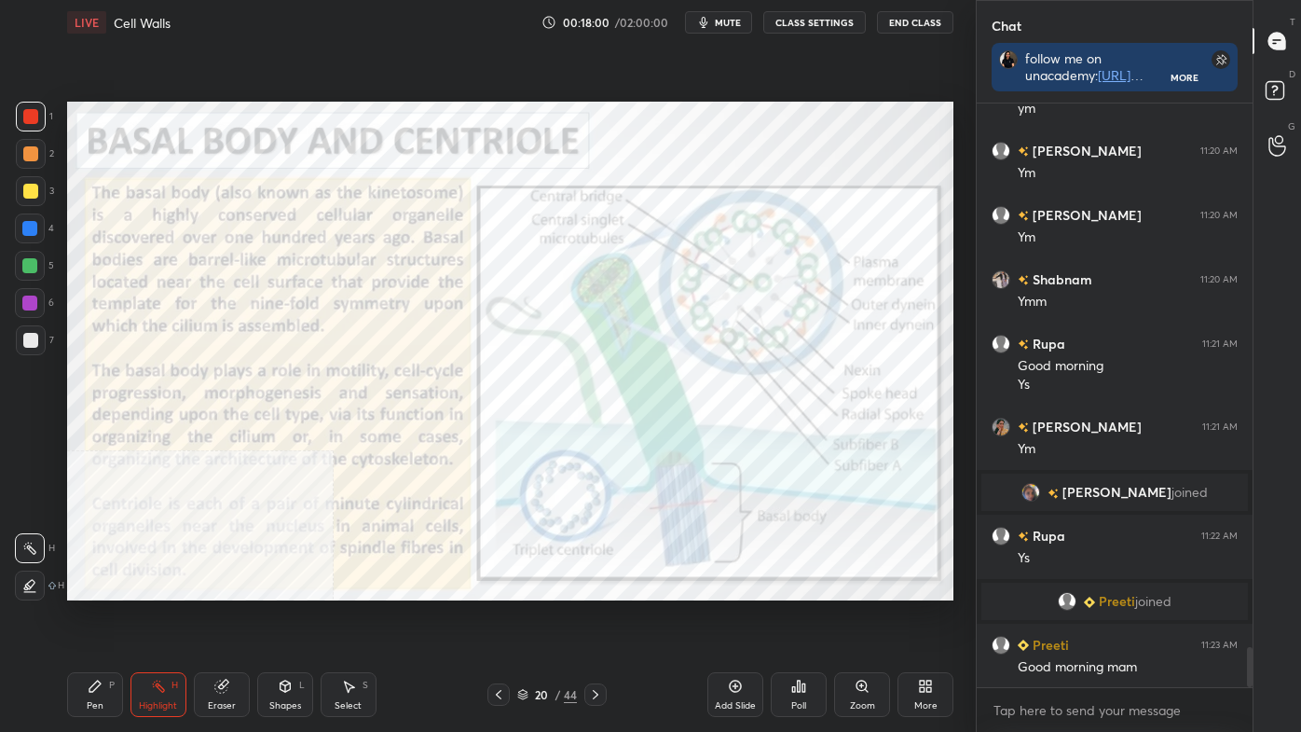
click at [919, 618] on icon at bounding box center [925, 686] width 15 height 15
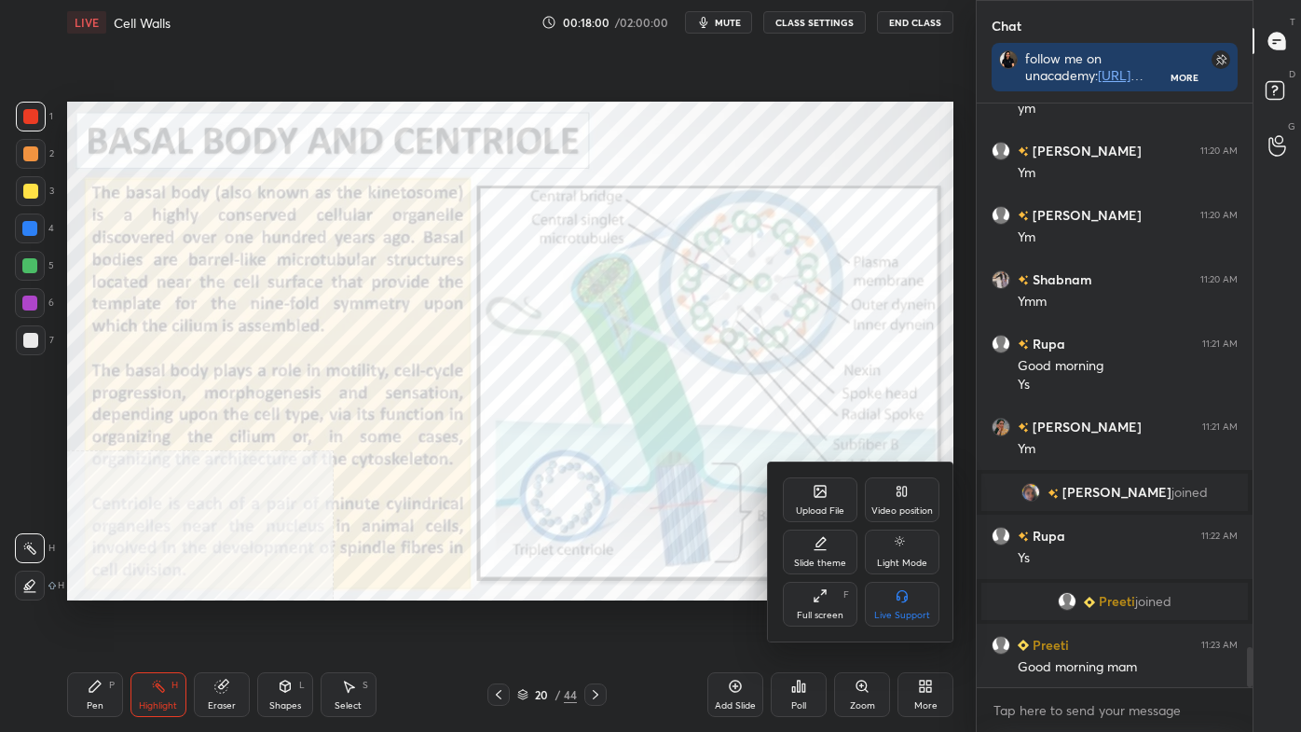
click at [915, 485] on div "Video position" at bounding box center [902, 499] width 75 height 45
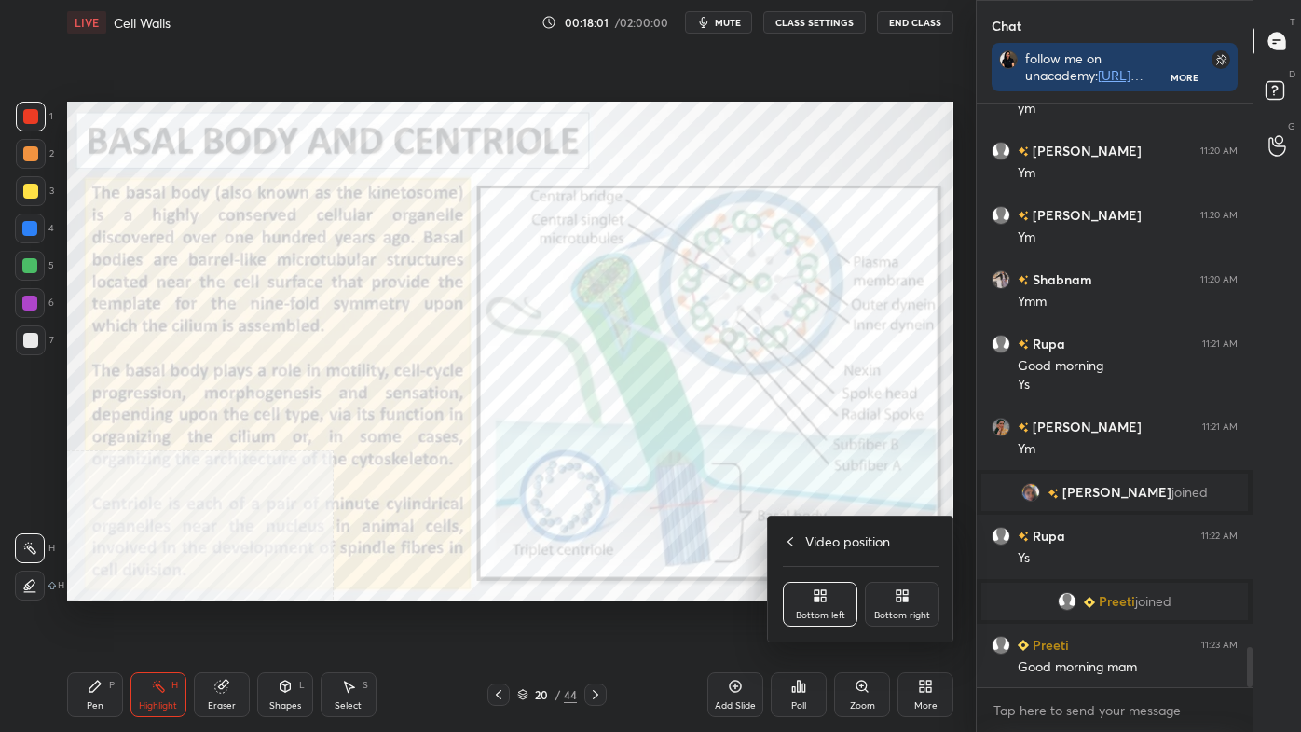
click at [912, 615] on div "Bottom right" at bounding box center [902, 615] width 56 height 9
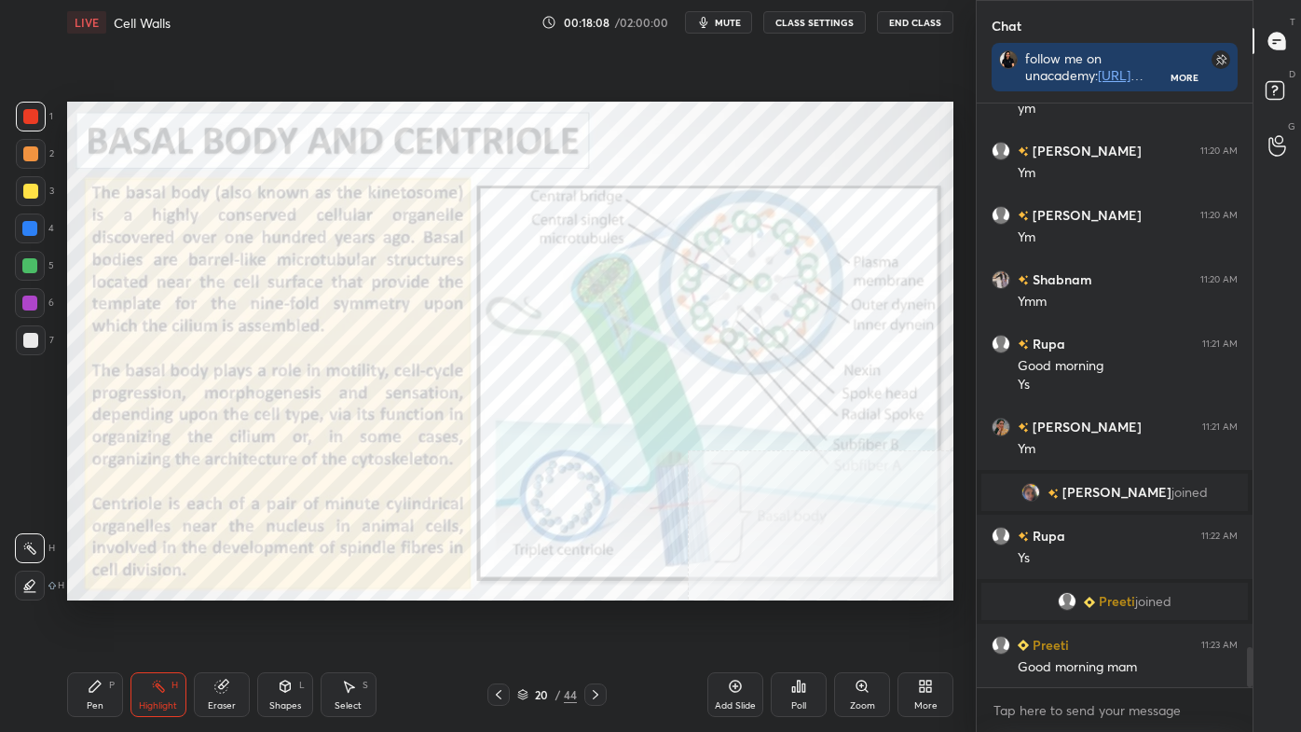
scroll to position [8001, 0]
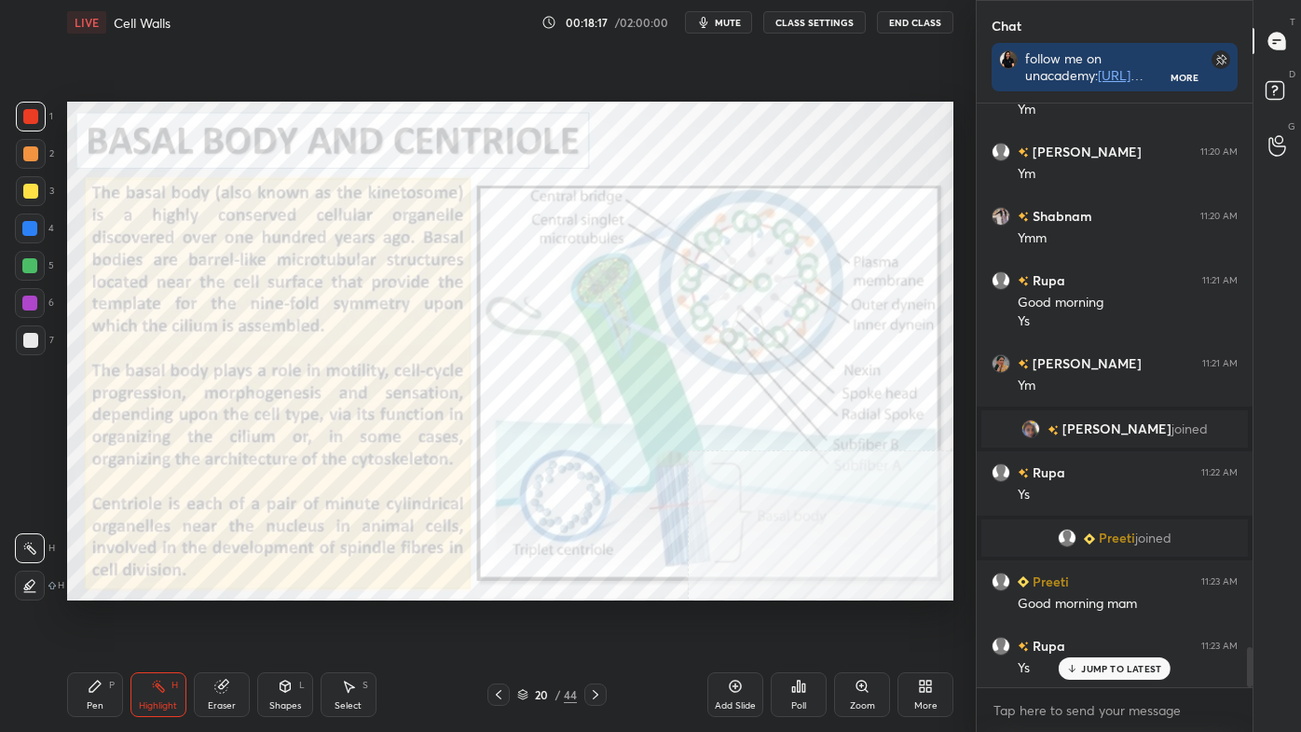
click at [587, 618] on div at bounding box center [595, 694] width 22 height 22
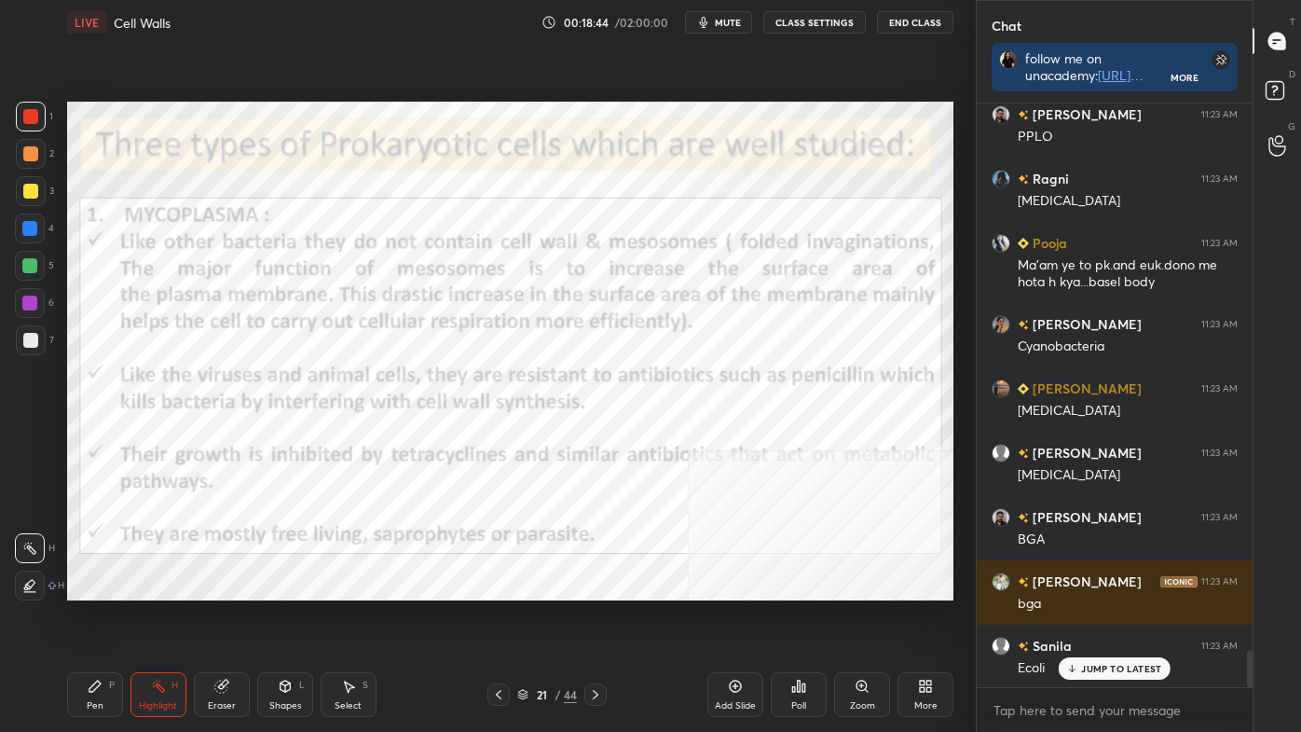
scroll to position [9047, 0]
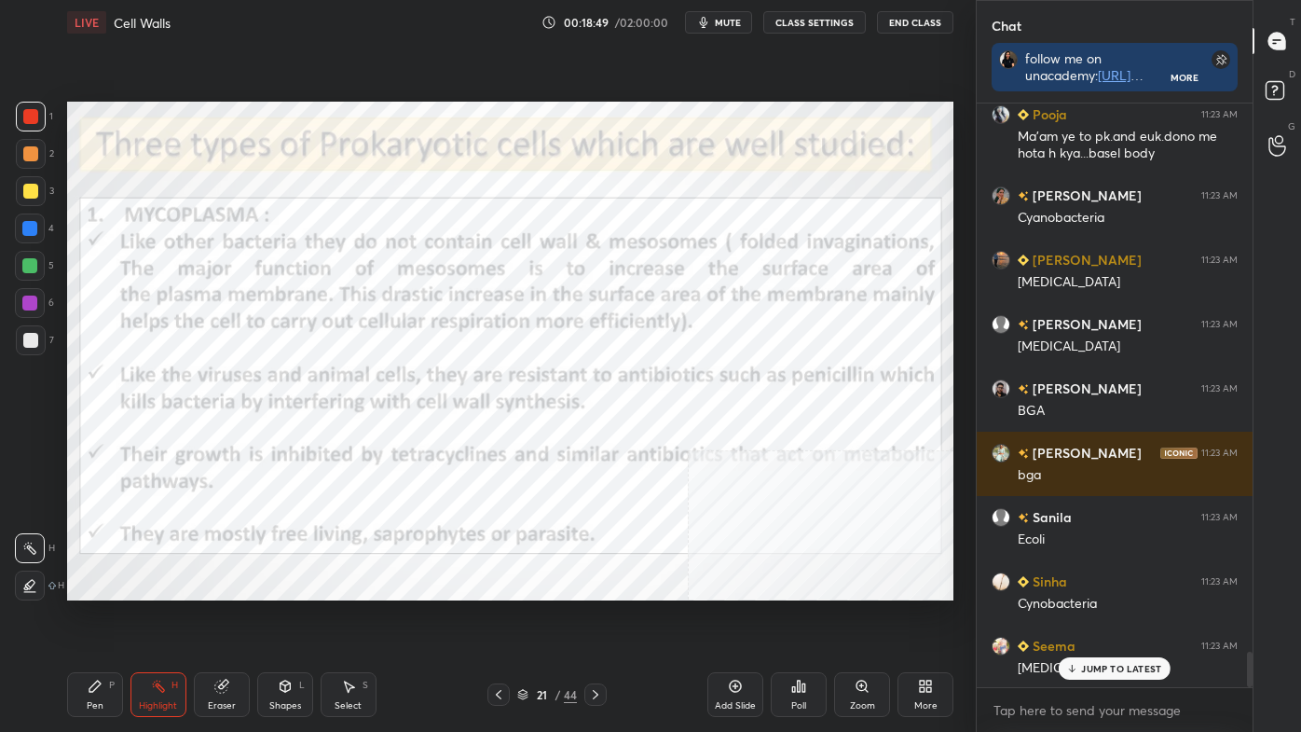
click at [932, 618] on div "More" at bounding box center [925, 705] width 23 height 9
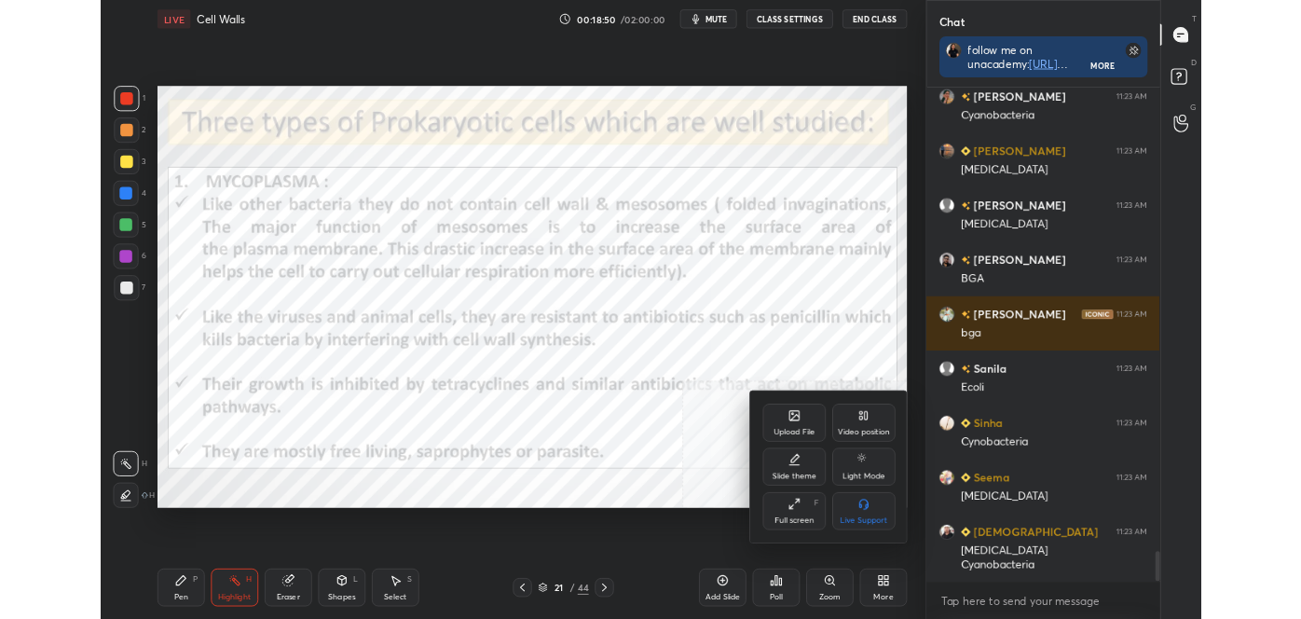
scroll to position [9193, 0]
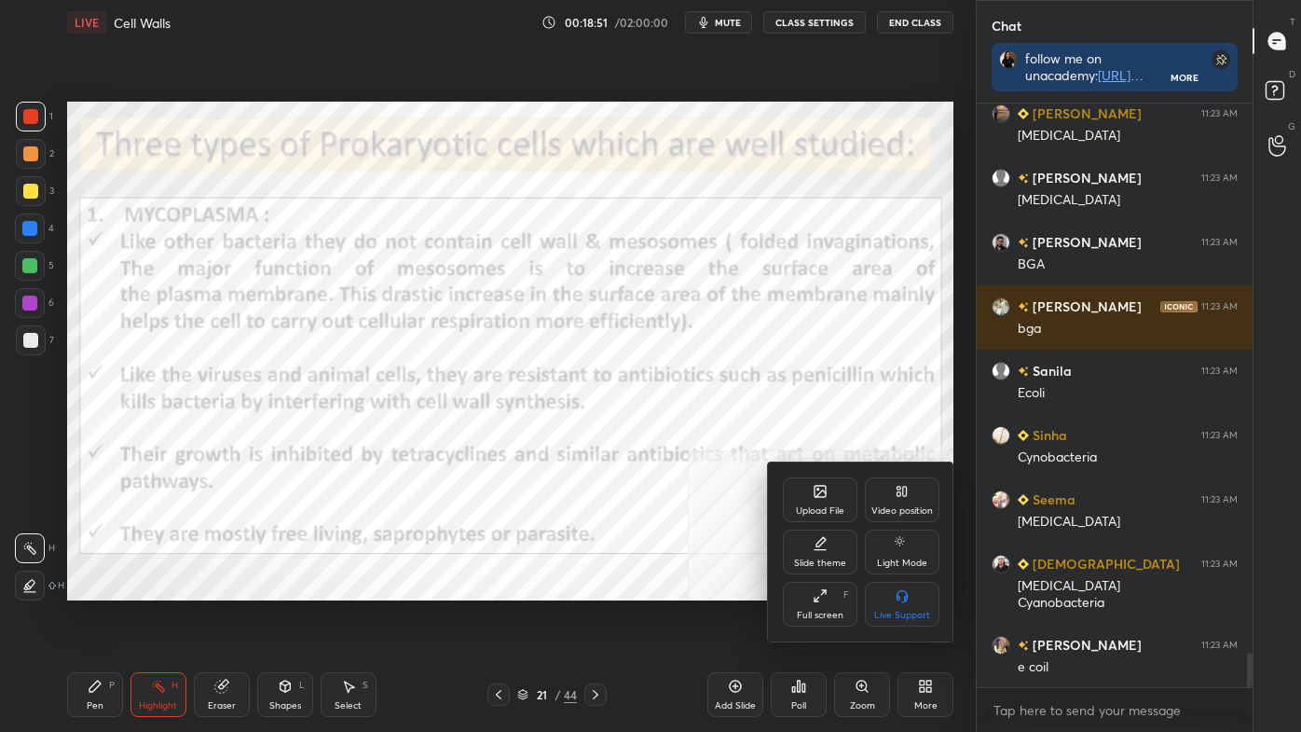
click at [817, 605] on div "Full screen F" at bounding box center [820, 604] width 75 height 45
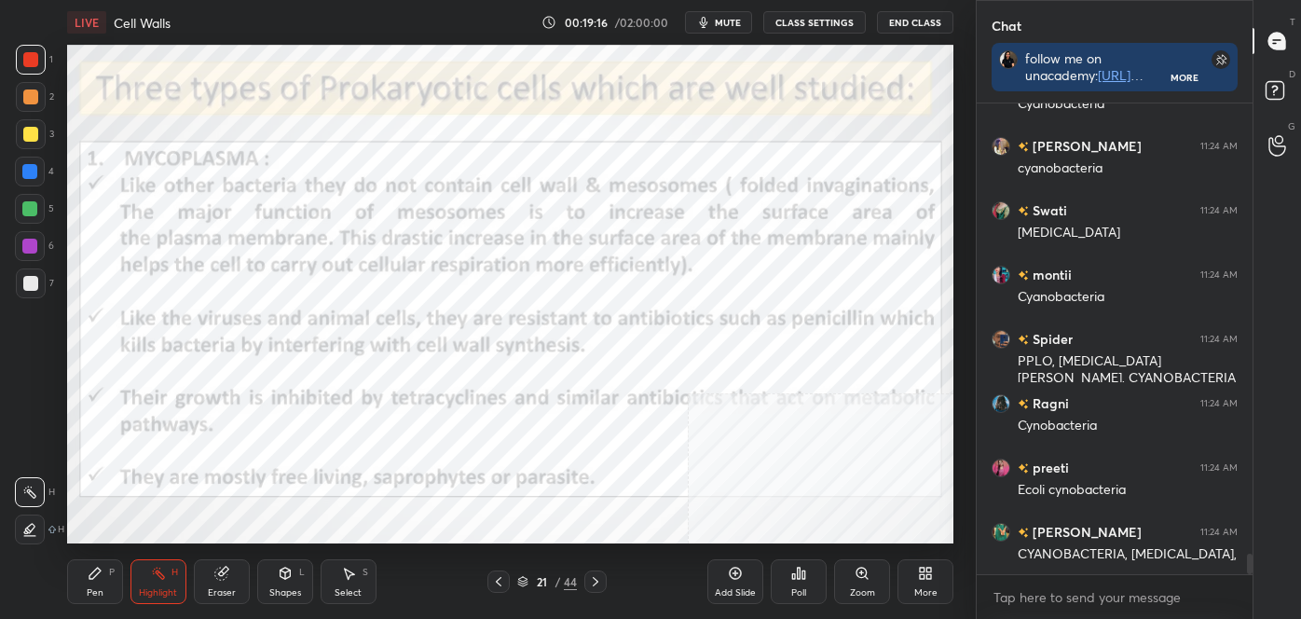
scroll to position [10400, 0]
drag, startPoint x: 1252, startPoint y: 567, endPoint x: 1258, endPoint y: 599, distance: 33.3
click at [1258, 599] on div "Chat follow me on unacademy: [URL][DOMAIN_NAME] join me on telegram: [URL][DOMA…" at bounding box center [1138, 309] width 325 height 619
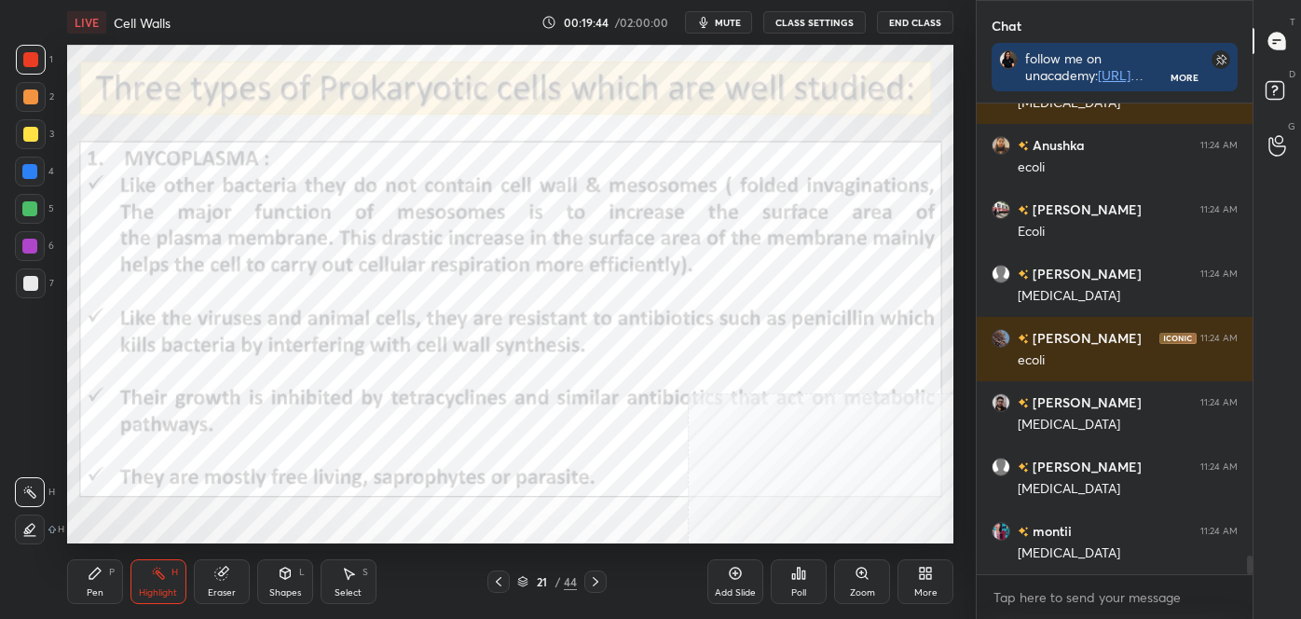
scroll to position [11236, 0]
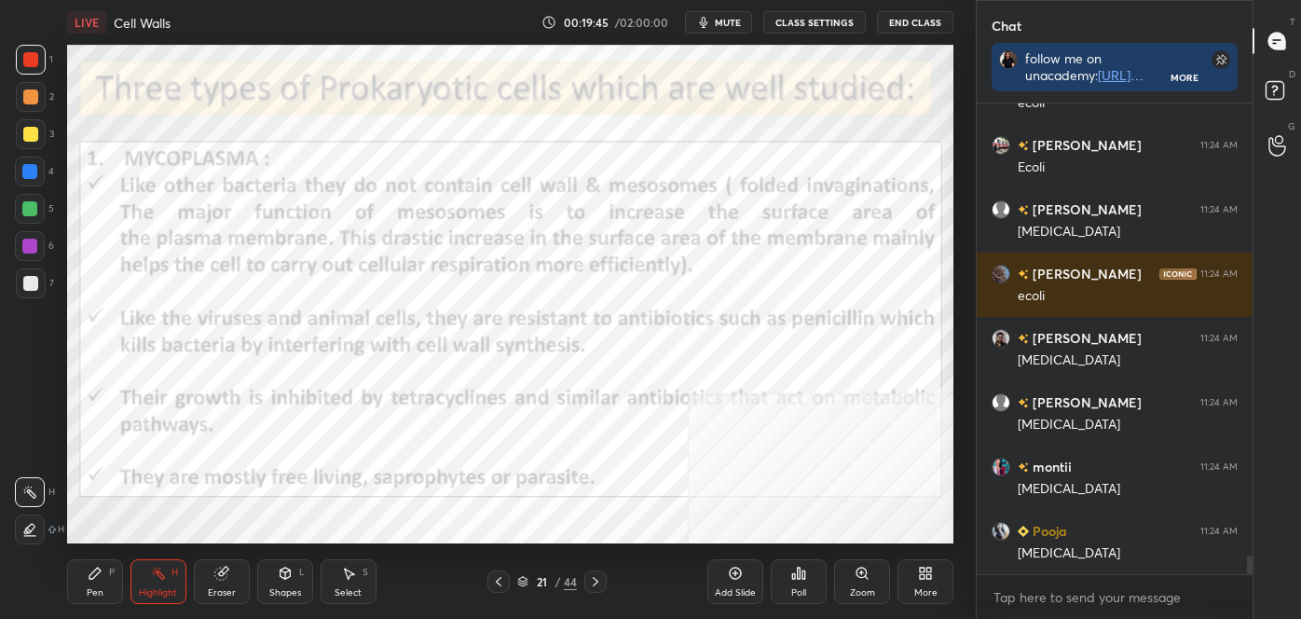
click at [94, 578] on icon at bounding box center [95, 573] width 15 height 15
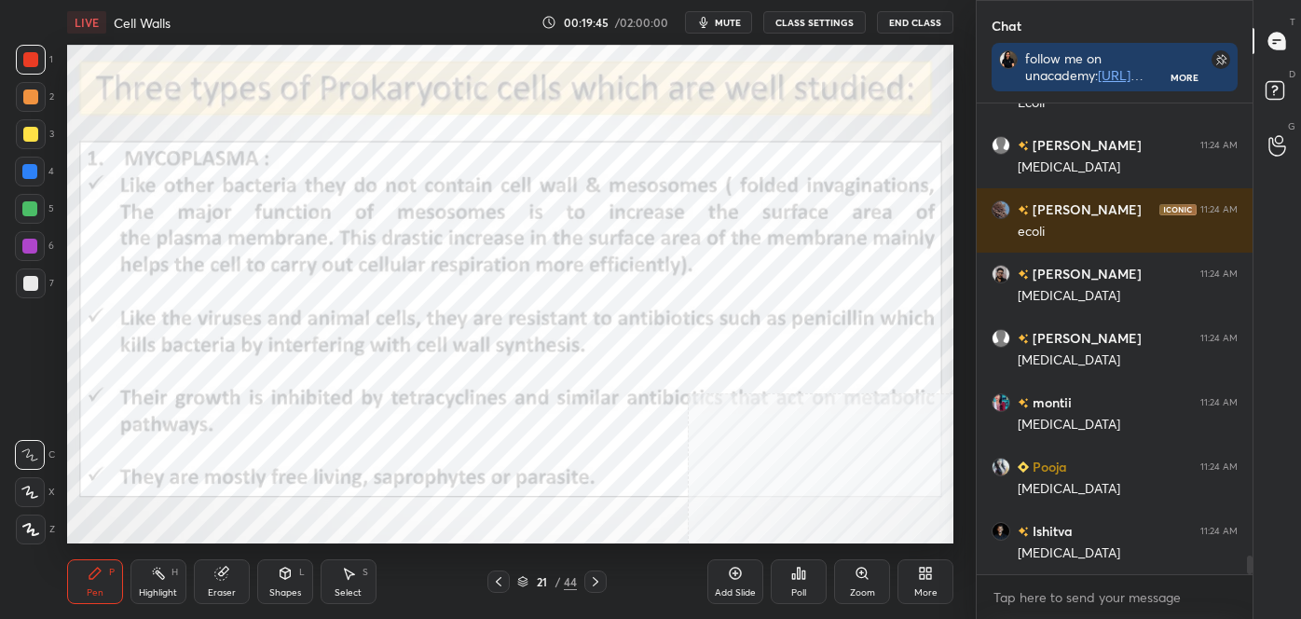
click at [30, 528] on icon at bounding box center [30, 529] width 17 height 13
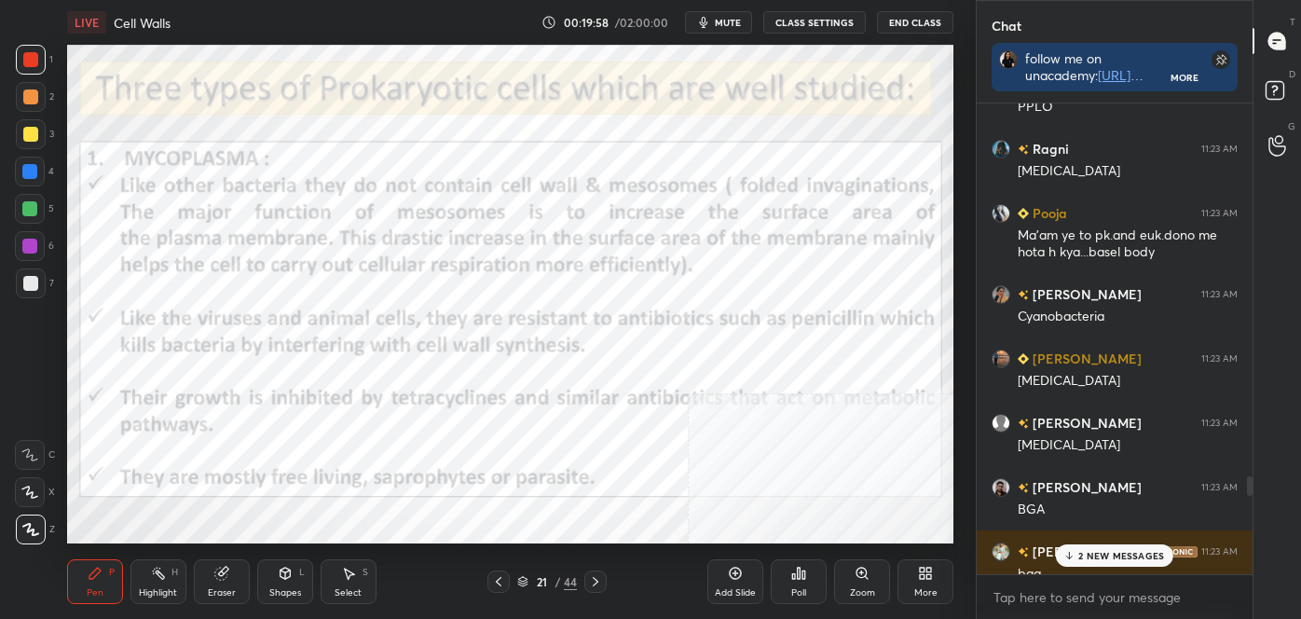
scroll to position [8903, 0]
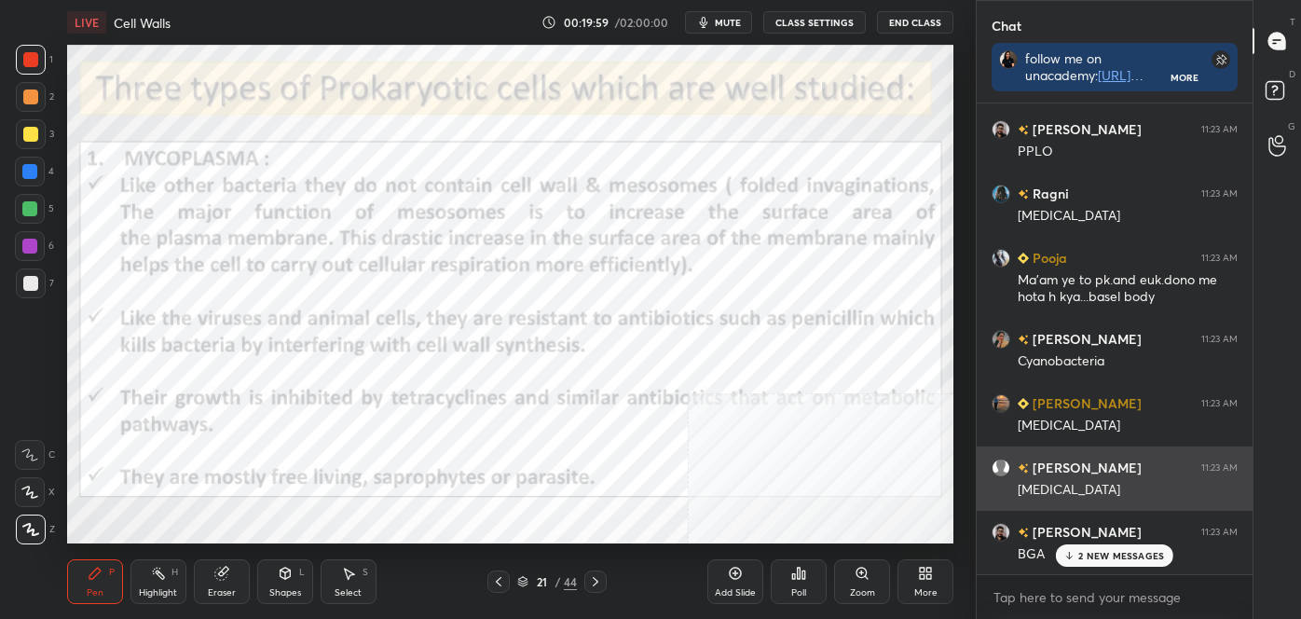
drag, startPoint x: 1250, startPoint y: 565, endPoint x: 1240, endPoint y: 453, distance: 112.3
click at [1239, 455] on div "[PERSON_NAME] 11:21 AM [PERSON_NAME] joined Rupa 11:22 AM Ys [PERSON_NAME] join…" at bounding box center [1115, 338] width 276 height 471
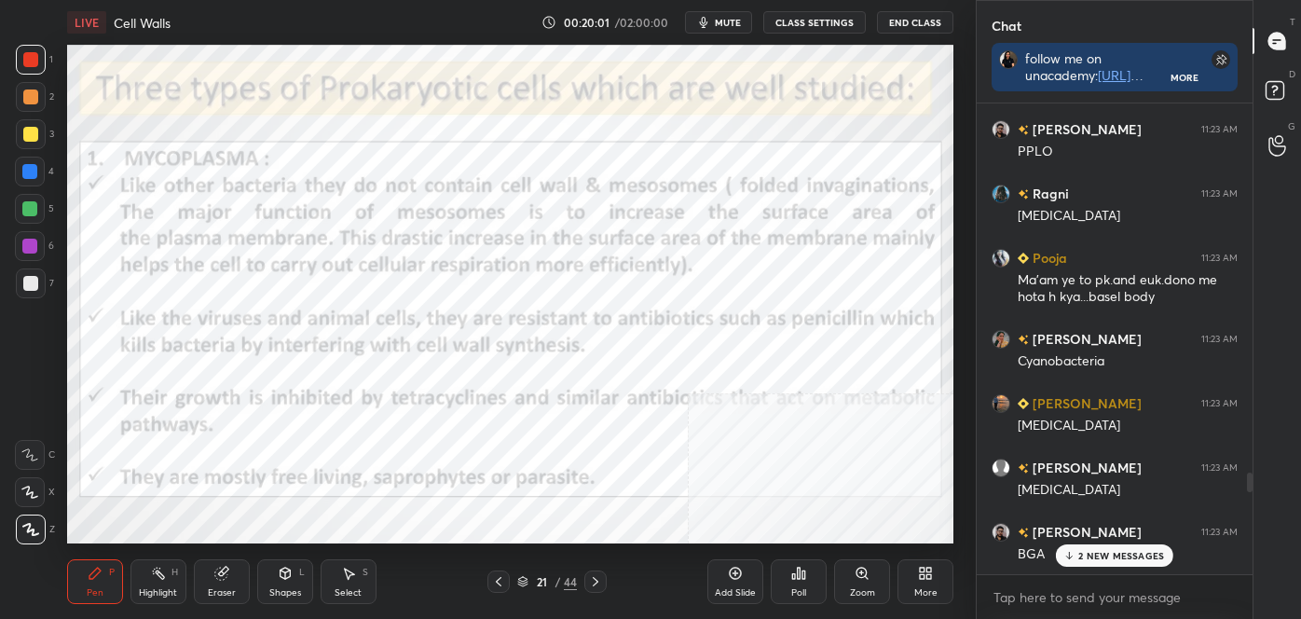
click at [501, 576] on icon at bounding box center [498, 581] width 15 height 15
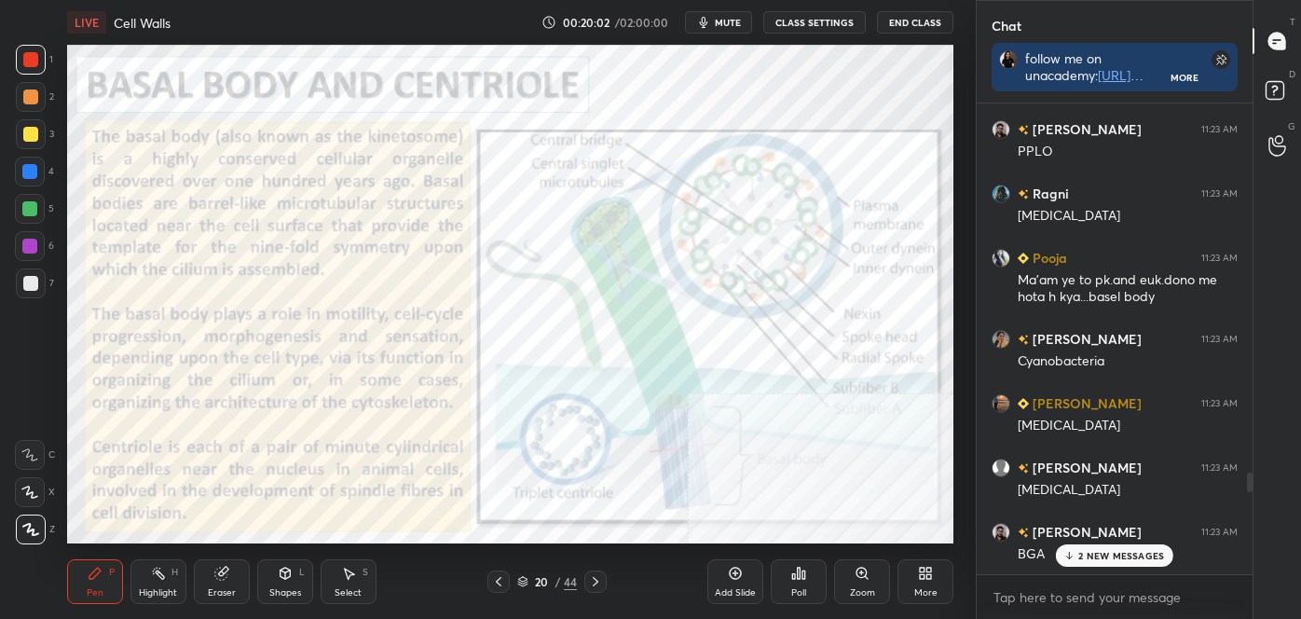
click at [501, 580] on icon at bounding box center [498, 581] width 15 height 15
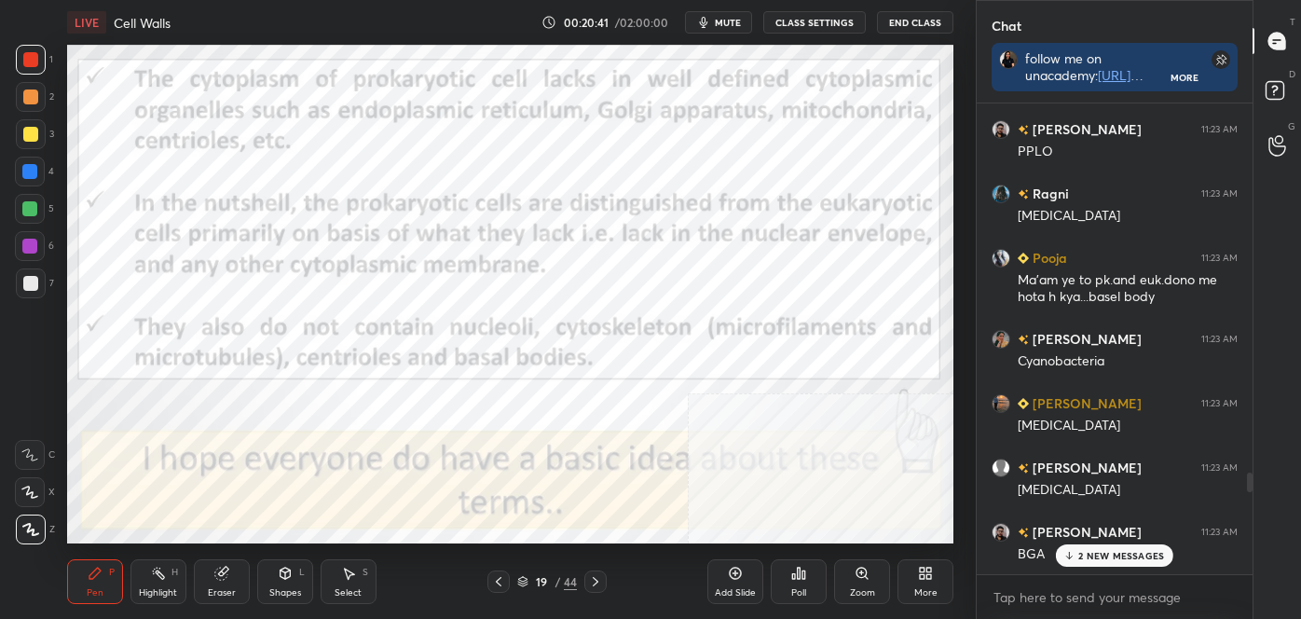
click at [594, 586] on icon at bounding box center [595, 581] width 15 height 15
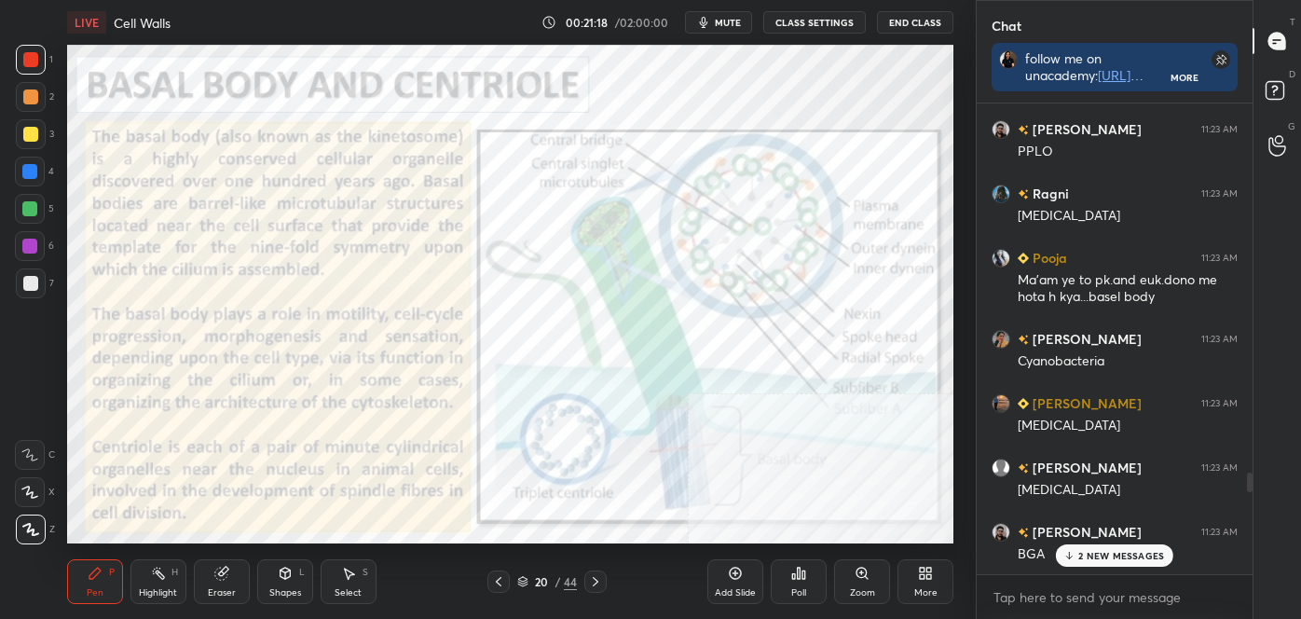
click at [502, 584] on icon at bounding box center [498, 581] width 15 height 15
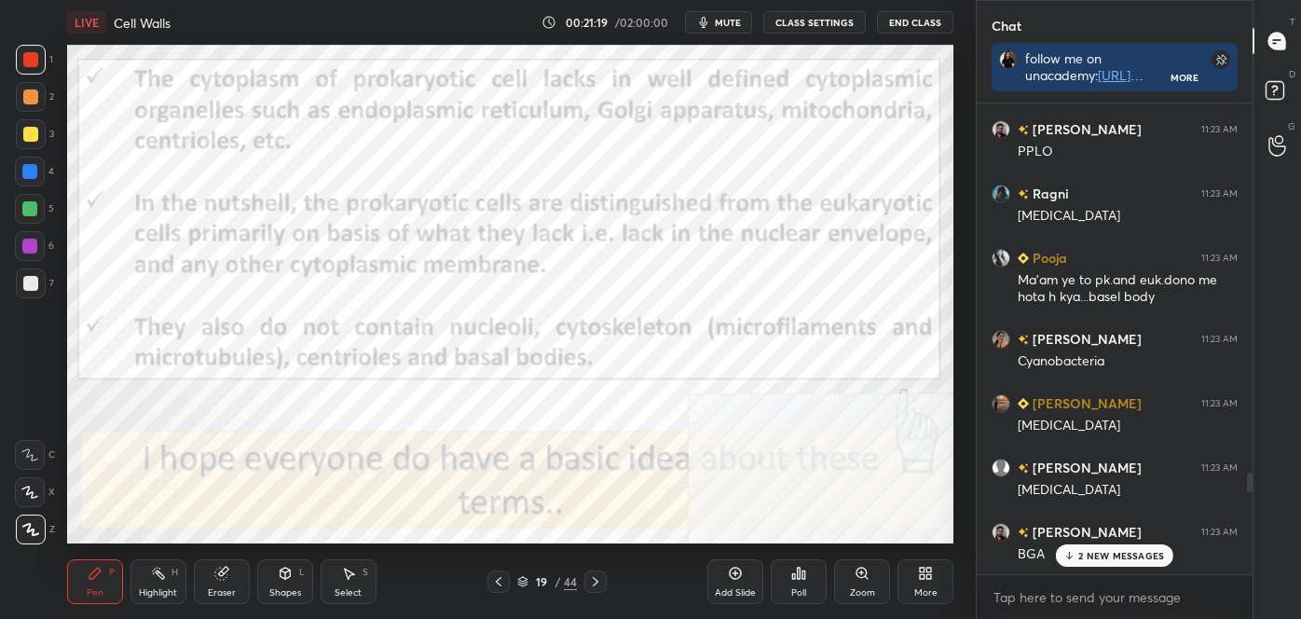
click at [172, 579] on div "Highlight H" at bounding box center [158, 581] width 56 height 45
click at [597, 575] on icon at bounding box center [595, 581] width 15 height 15
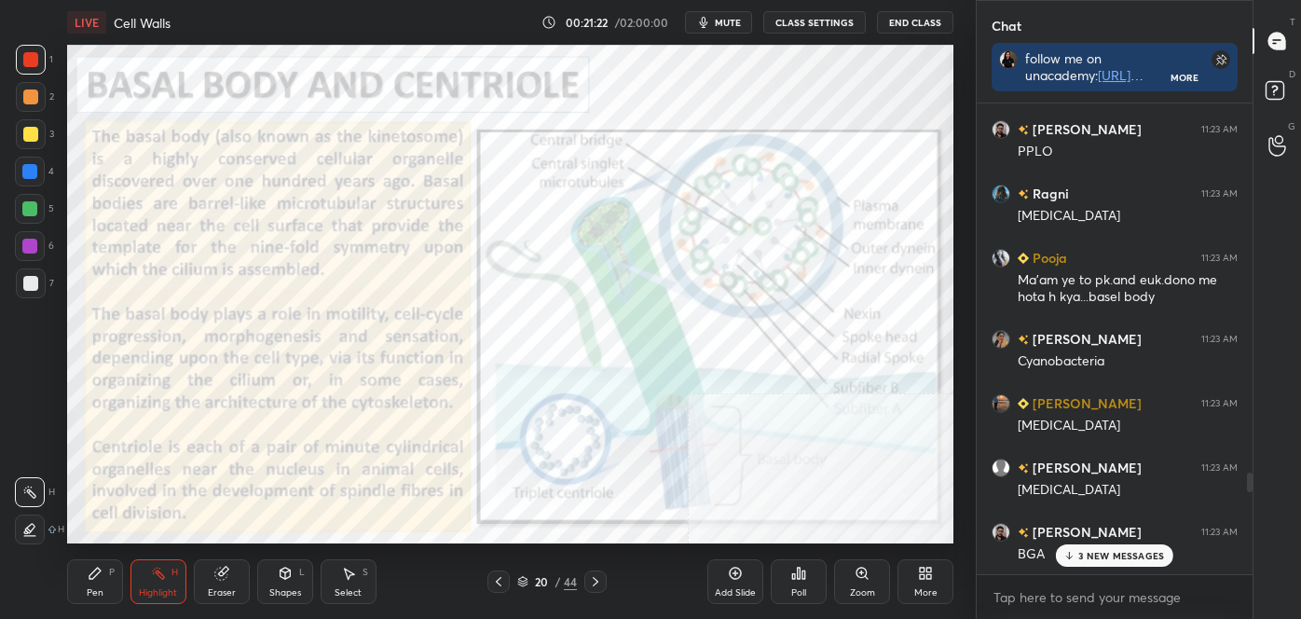
click at [598, 579] on icon at bounding box center [595, 581] width 15 height 15
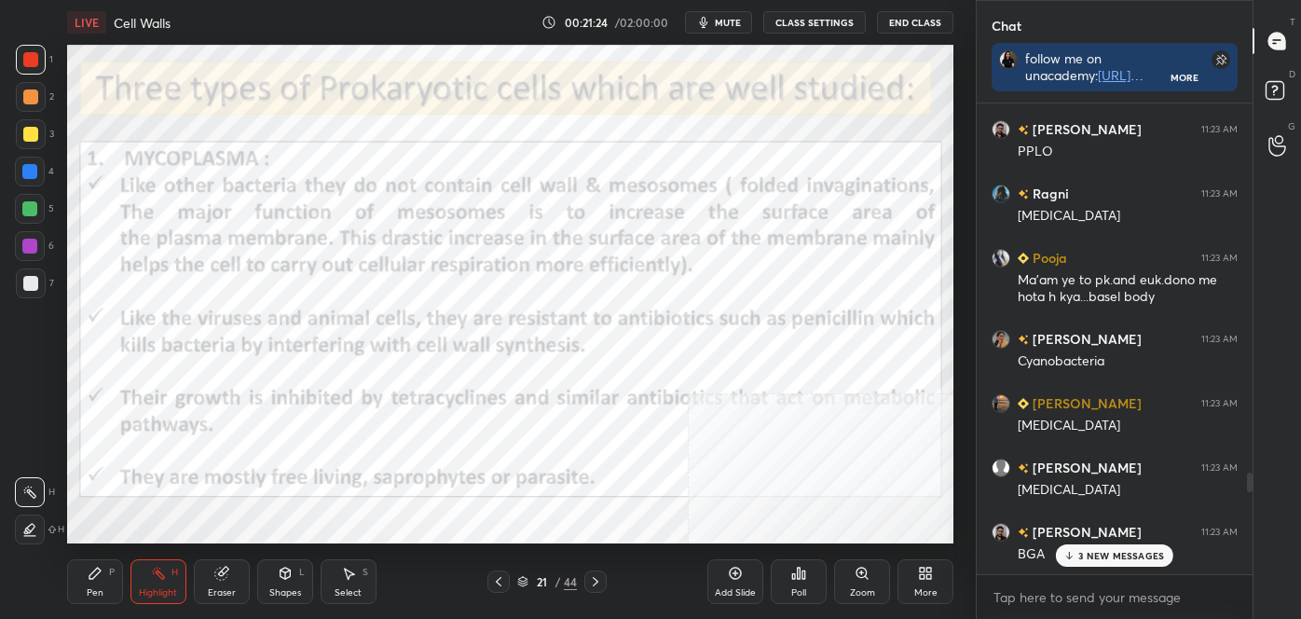
click at [1120, 563] on div "3 NEW MESSAGES" at bounding box center [1114, 555] width 117 height 22
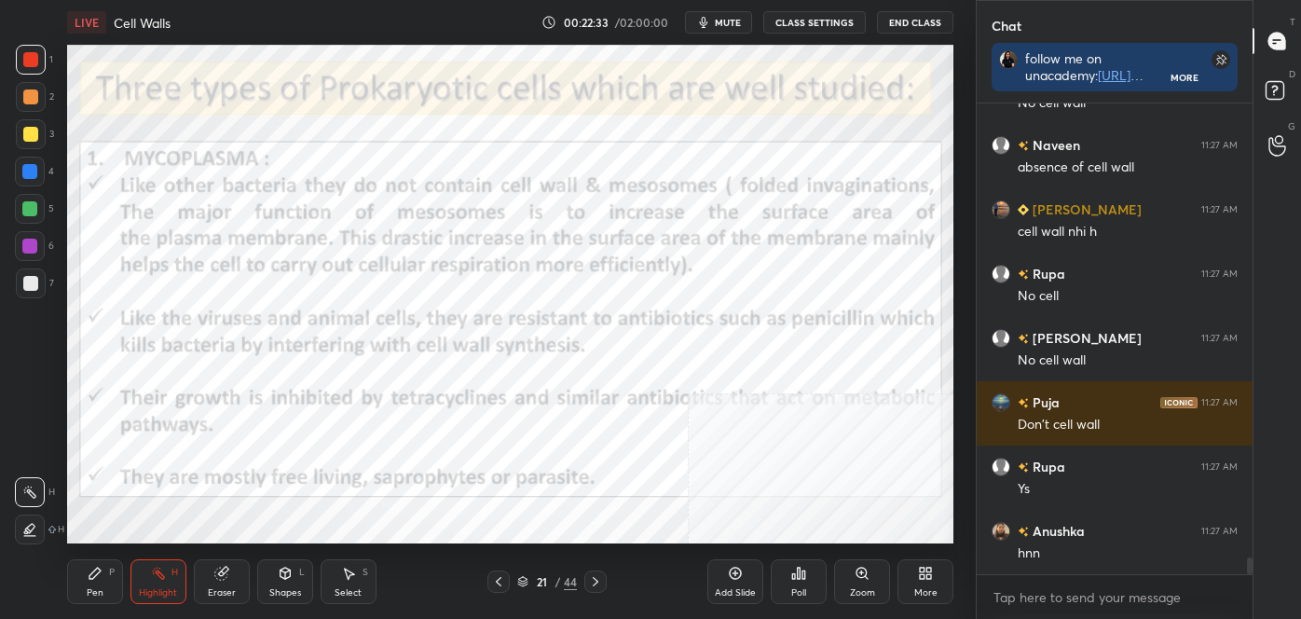
scroll to position [12539, 0]
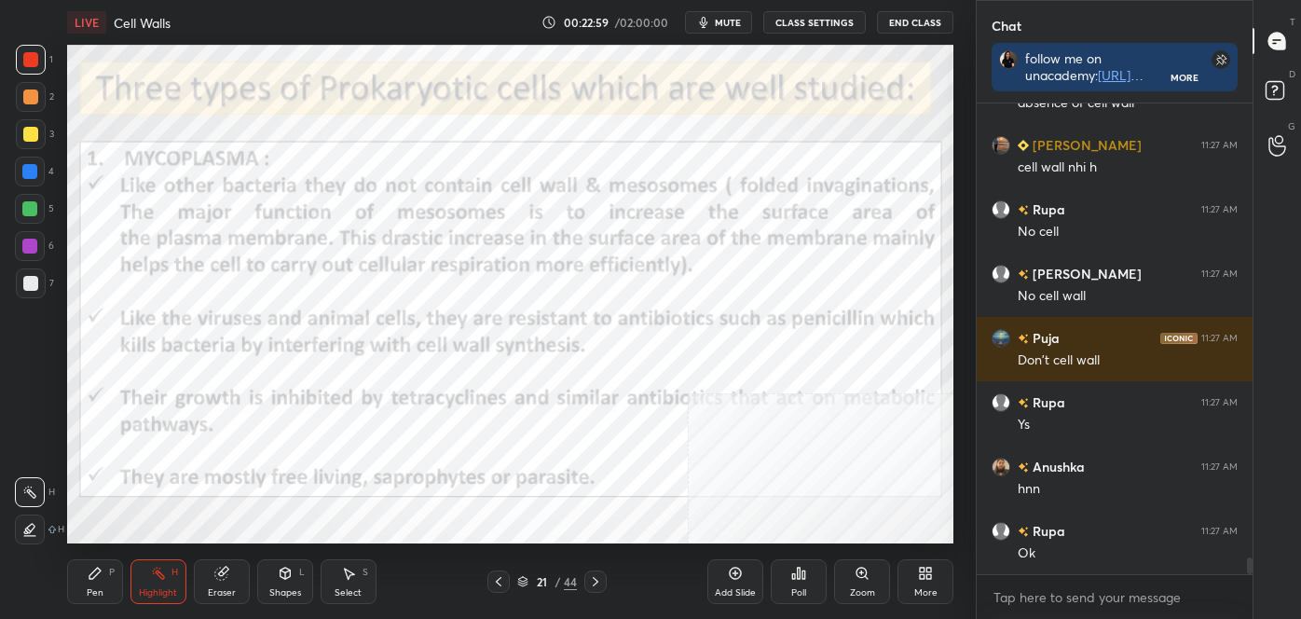
click at [274, 588] on div "Shapes" at bounding box center [285, 592] width 32 height 9
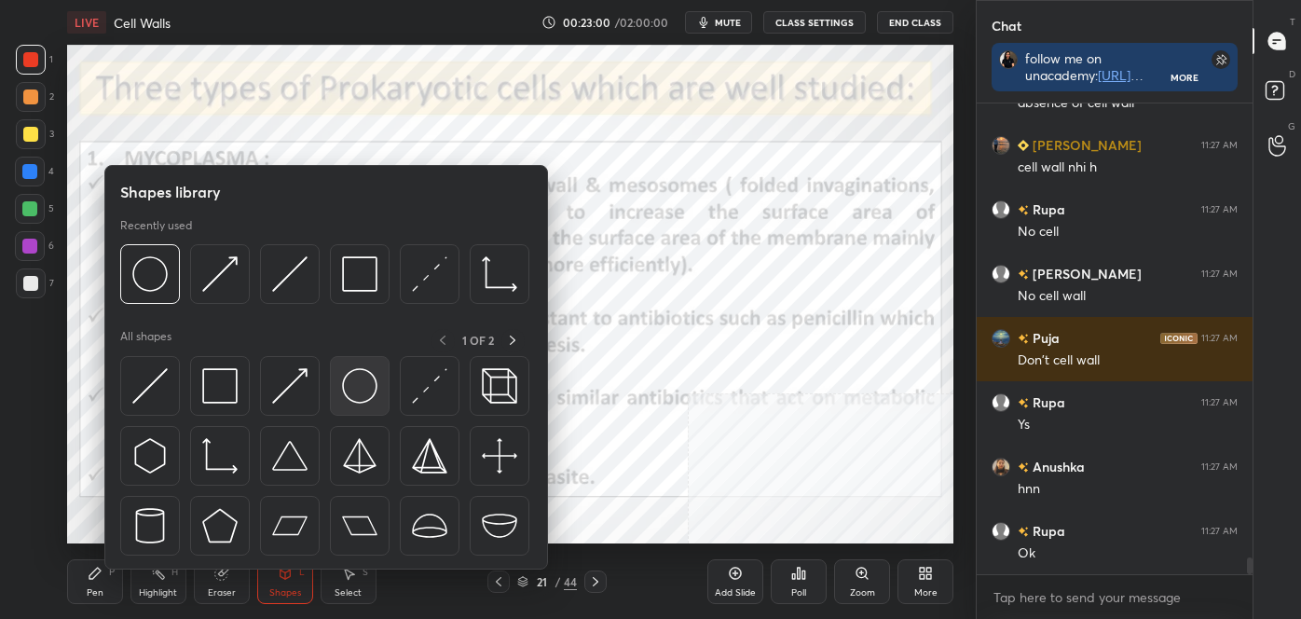
click at [364, 376] on img at bounding box center [359, 385] width 35 height 35
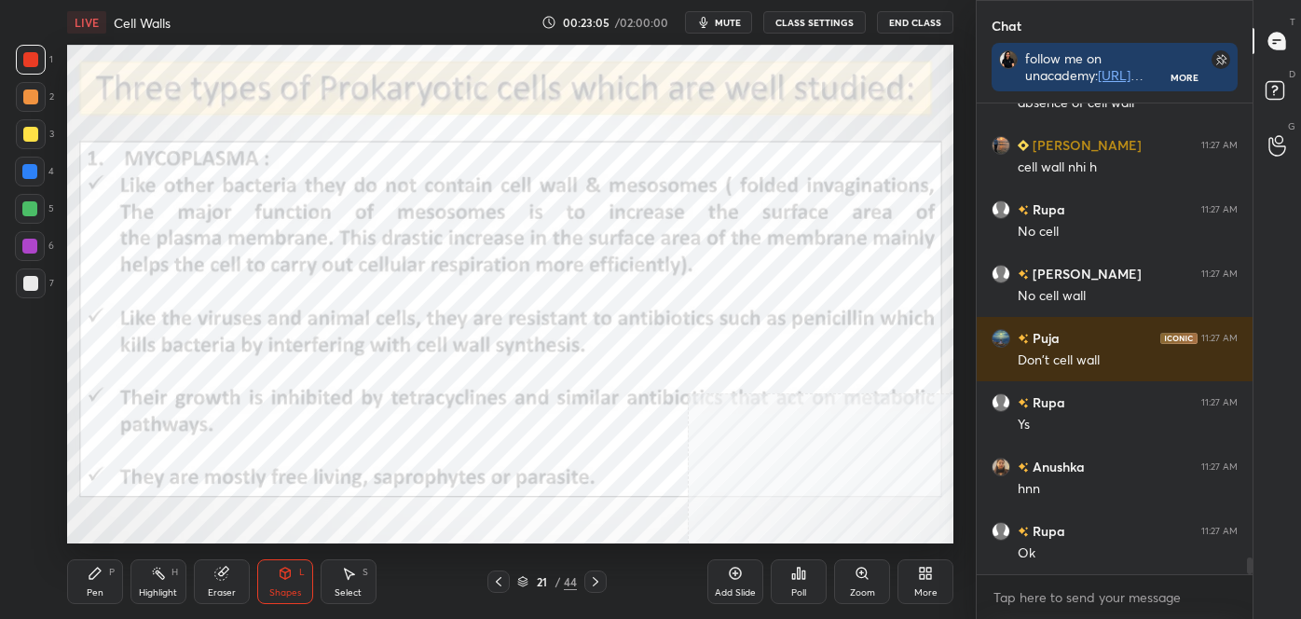
click at [107, 586] on div "Pen P" at bounding box center [95, 581] width 56 height 45
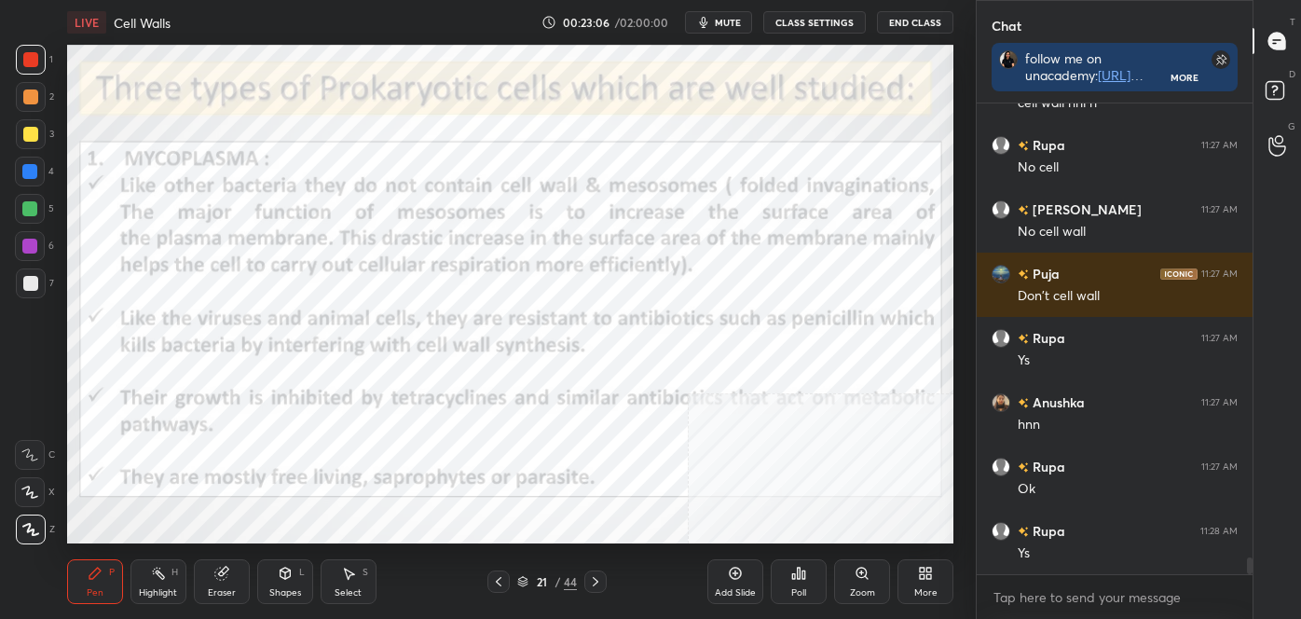
click at [32, 535] on div at bounding box center [31, 530] width 30 height 30
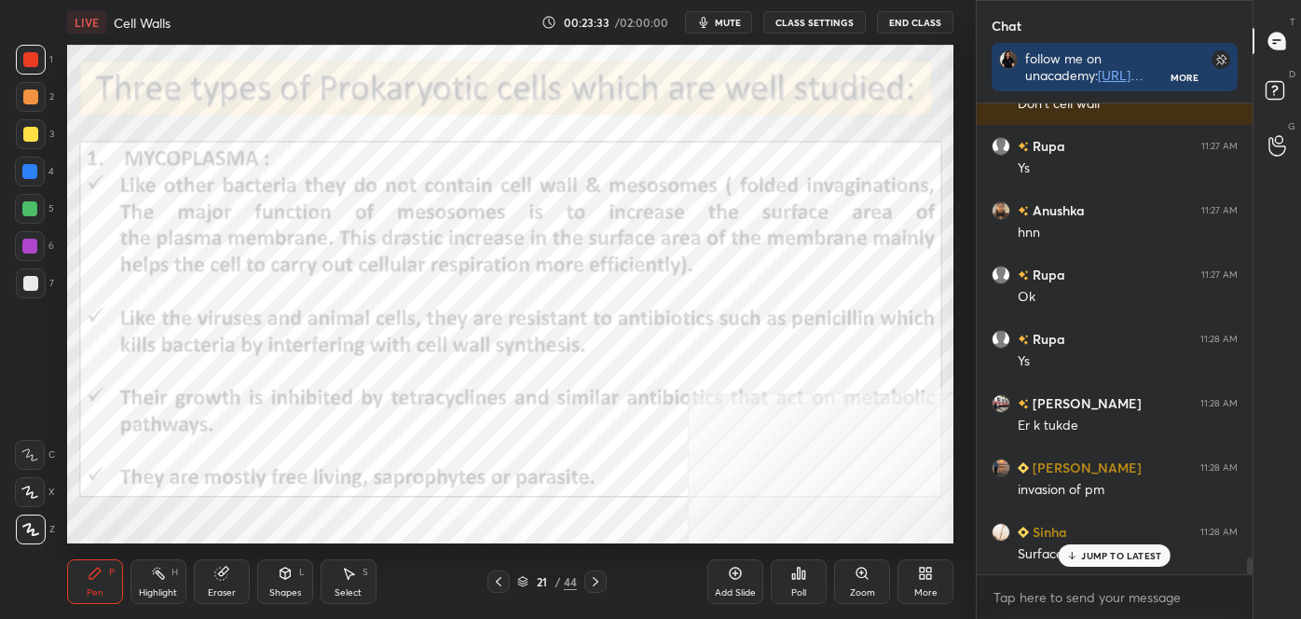
scroll to position [12860, 0]
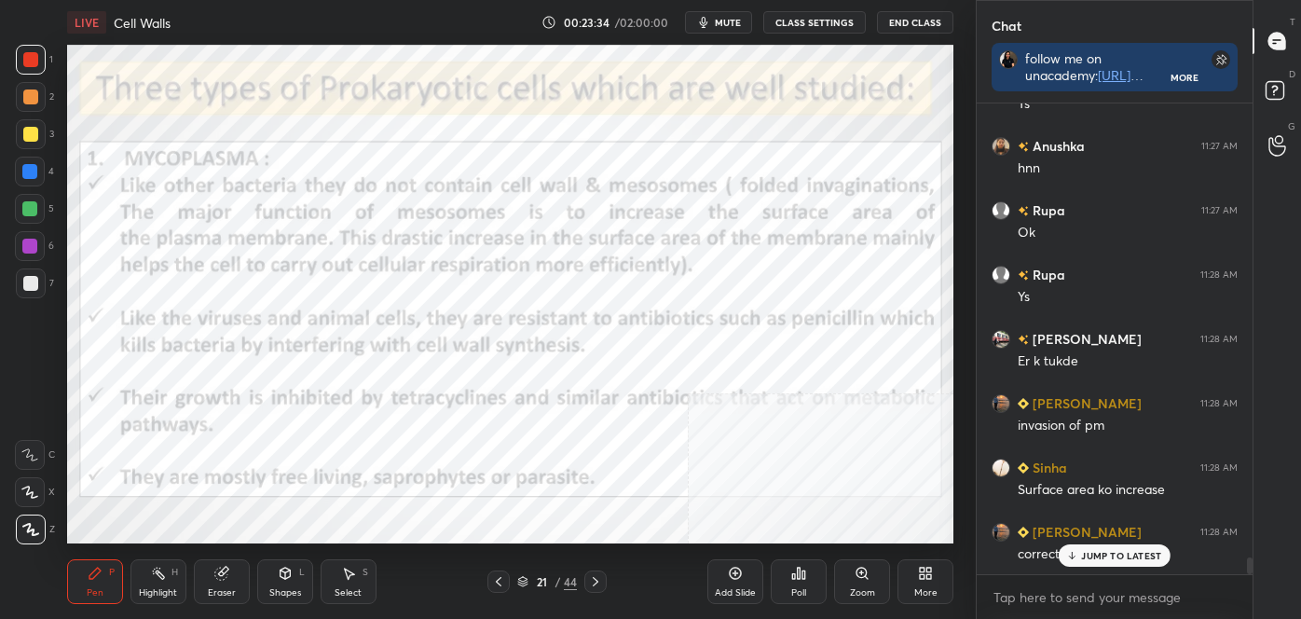
click at [140, 588] on div "Highlight" at bounding box center [158, 592] width 38 height 9
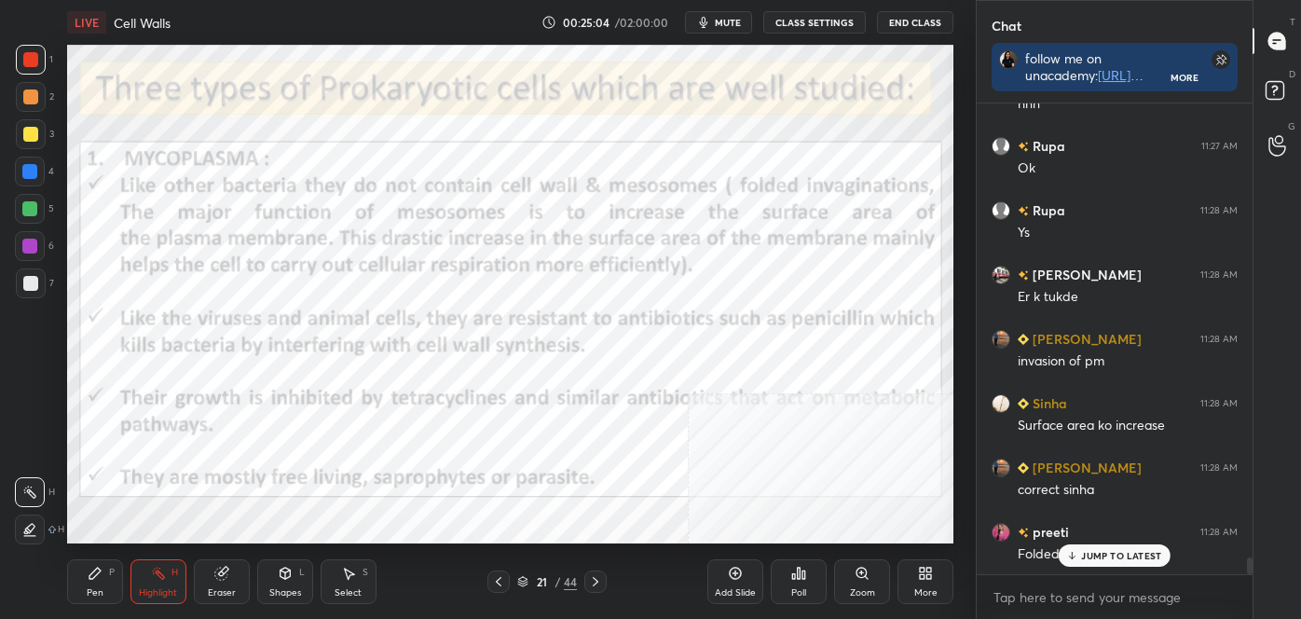
click at [520, 585] on icon at bounding box center [522, 581] width 11 height 11
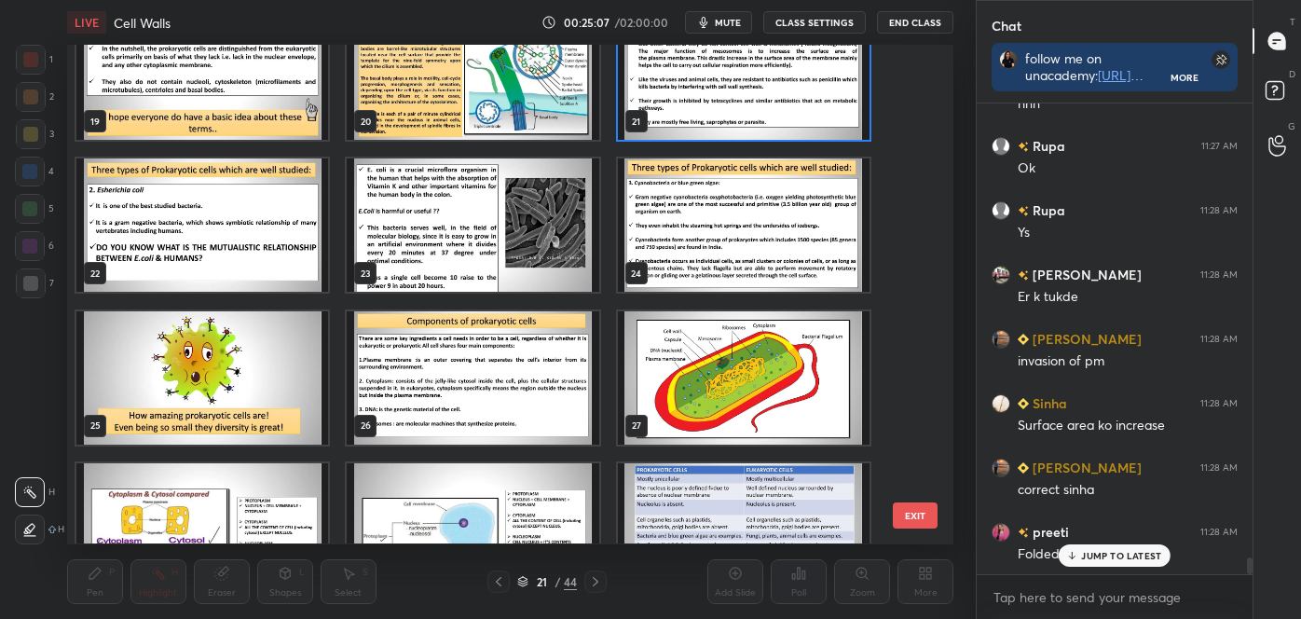
scroll to position [968, 0]
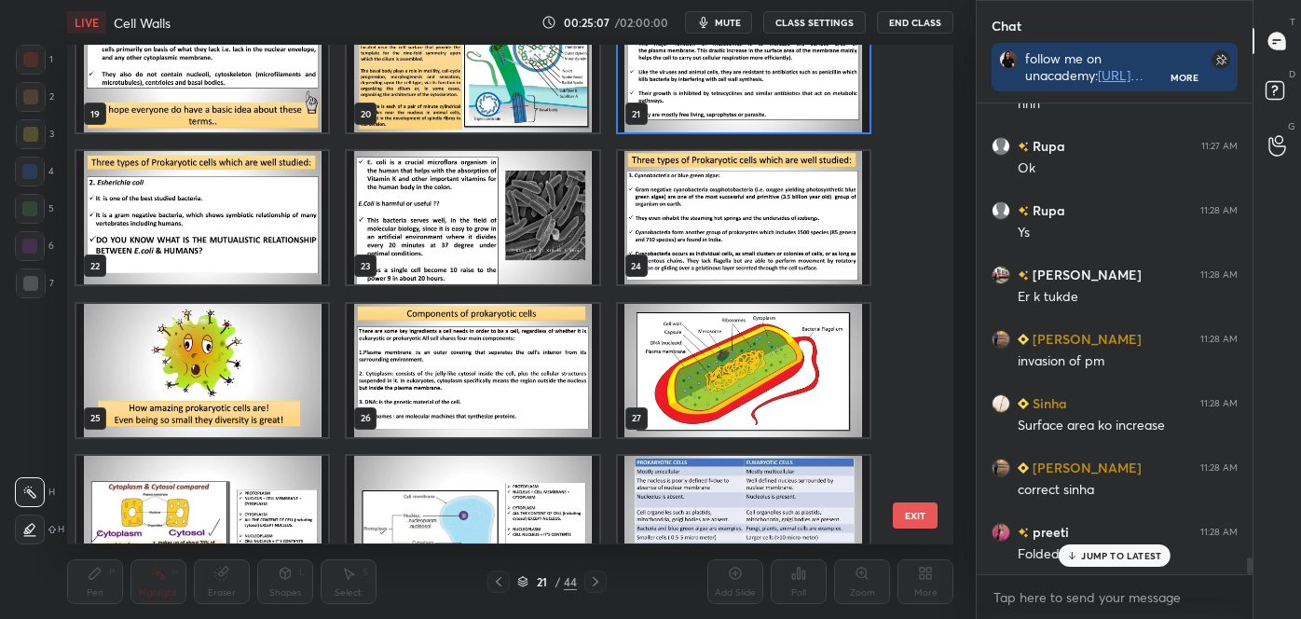
click at [818, 361] on img "grid" at bounding box center [744, 370] width 252 height 133
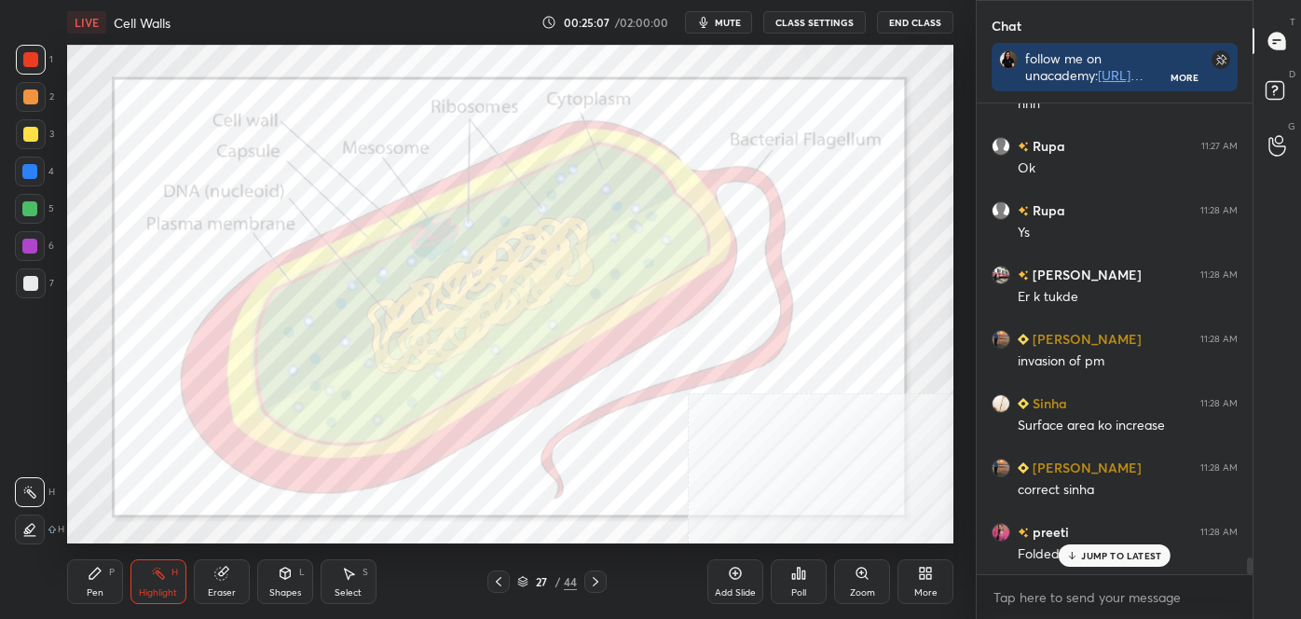
click at [820, 361] on img "grid" at bounding box center [744, 370] width 252 height 133
click at [821, 361] on img "grid" at bounding box center [744, 370] width 252 height 133
click at [530, 580] on div "27 / 44" at bounding box center [547, 581] width 60 height 17
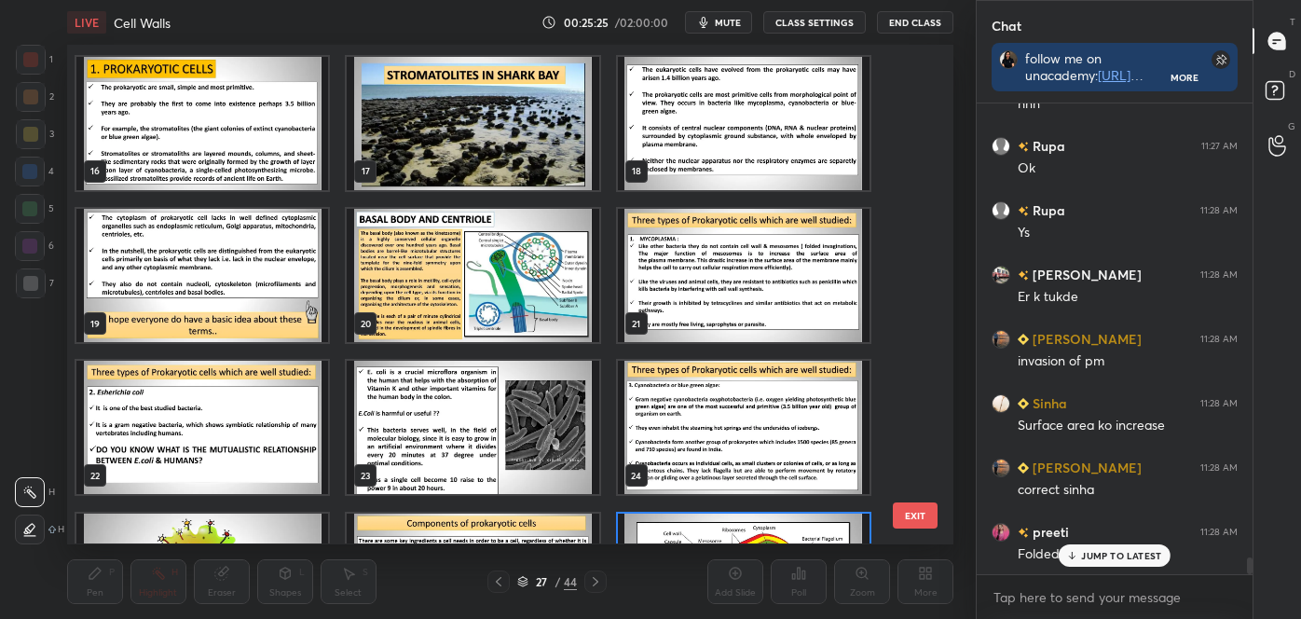
scroll to position [780, 0]
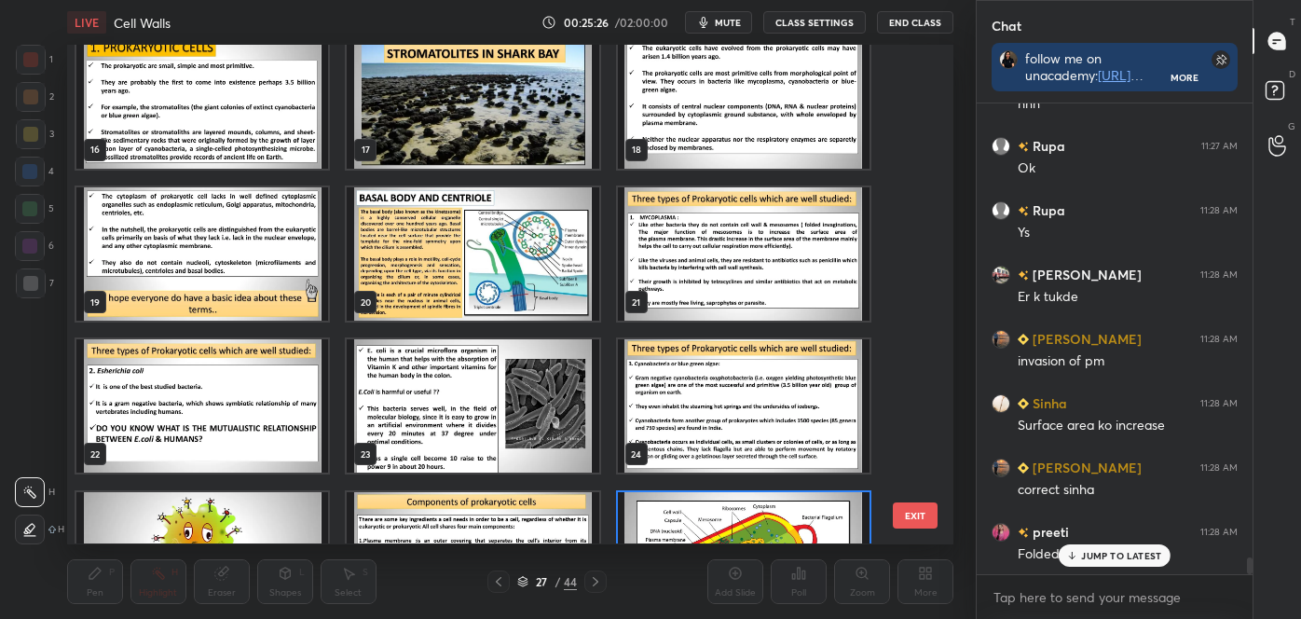
click at [756, 254] on img "grid" at bounding box center [744, 253] width 252 height 133
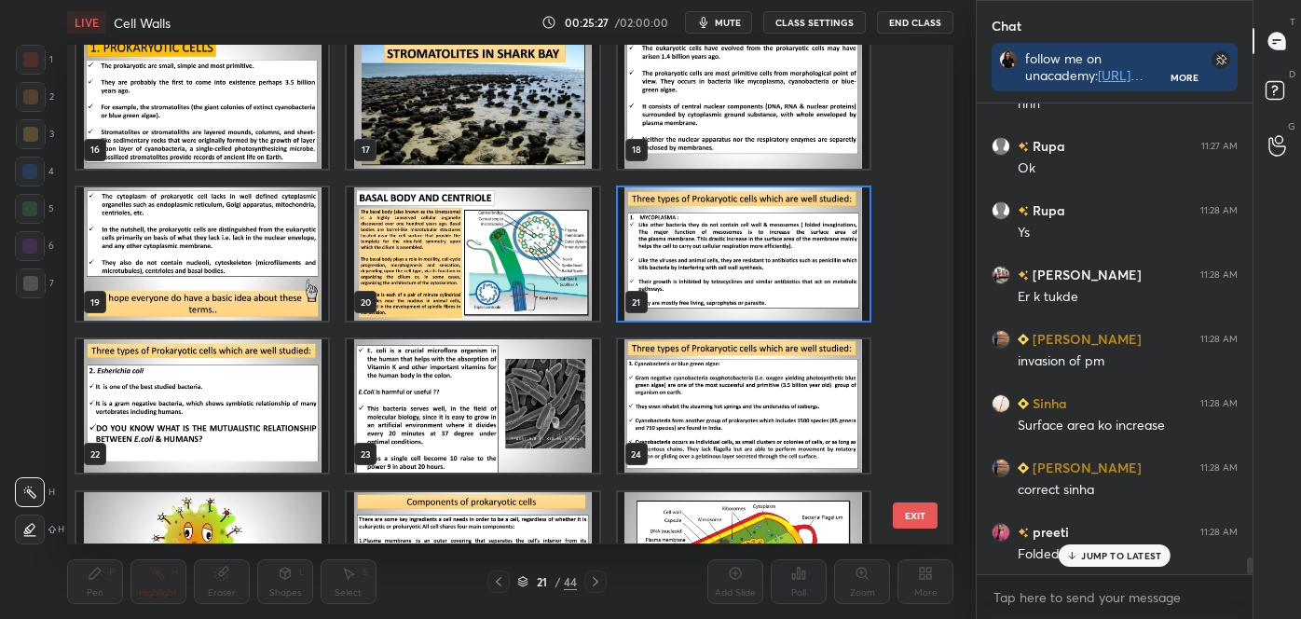
click at [756, 256] on img "grid" at bounding box center [744, 253] width 252 height 133
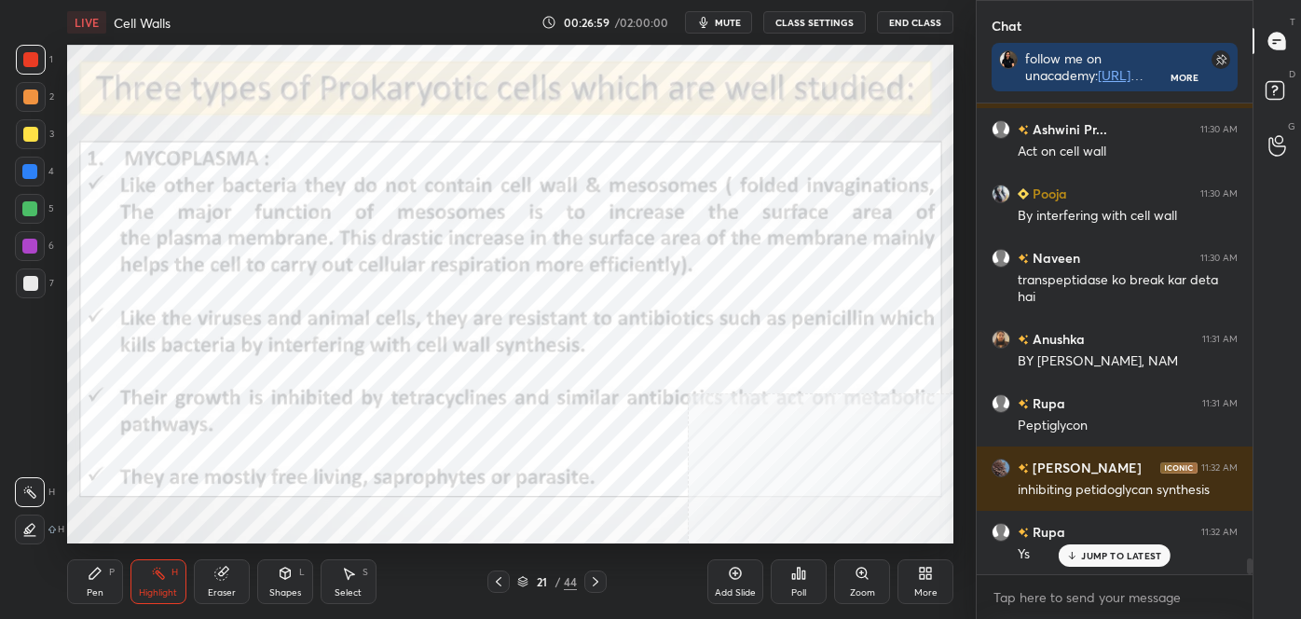
scroll to position [13777, 0]
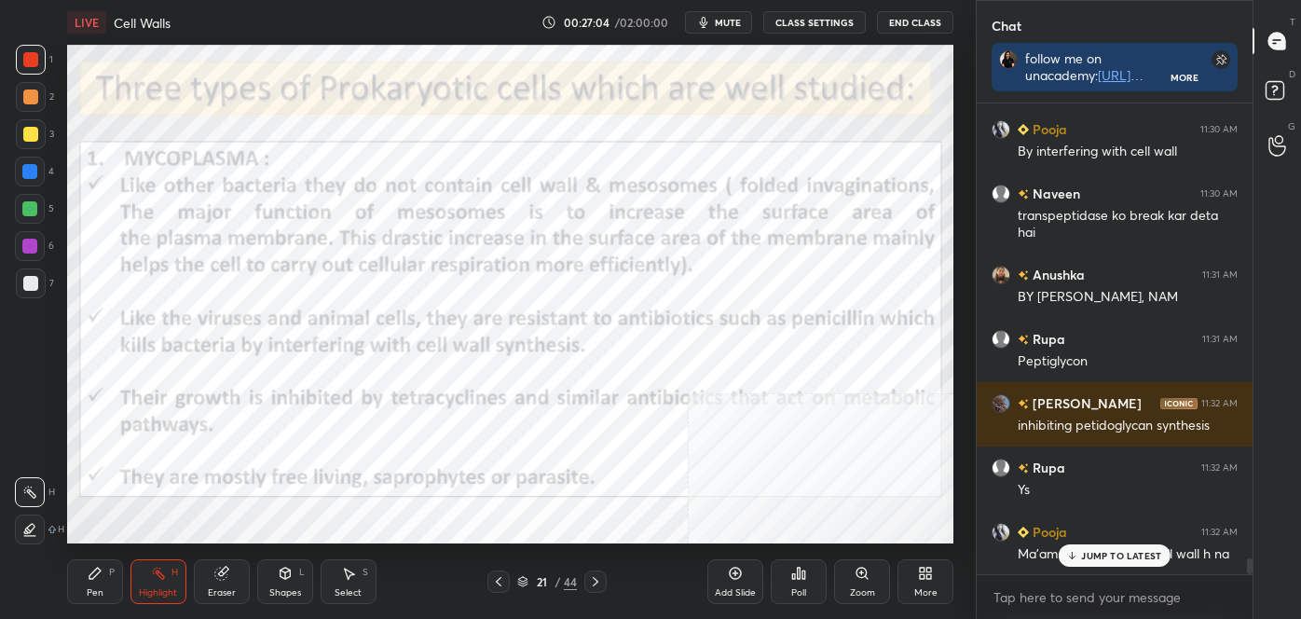
click at [1108, 555] on p "JUMP TO LATEST" at bounding box center [1121, 555] width 80 height 11
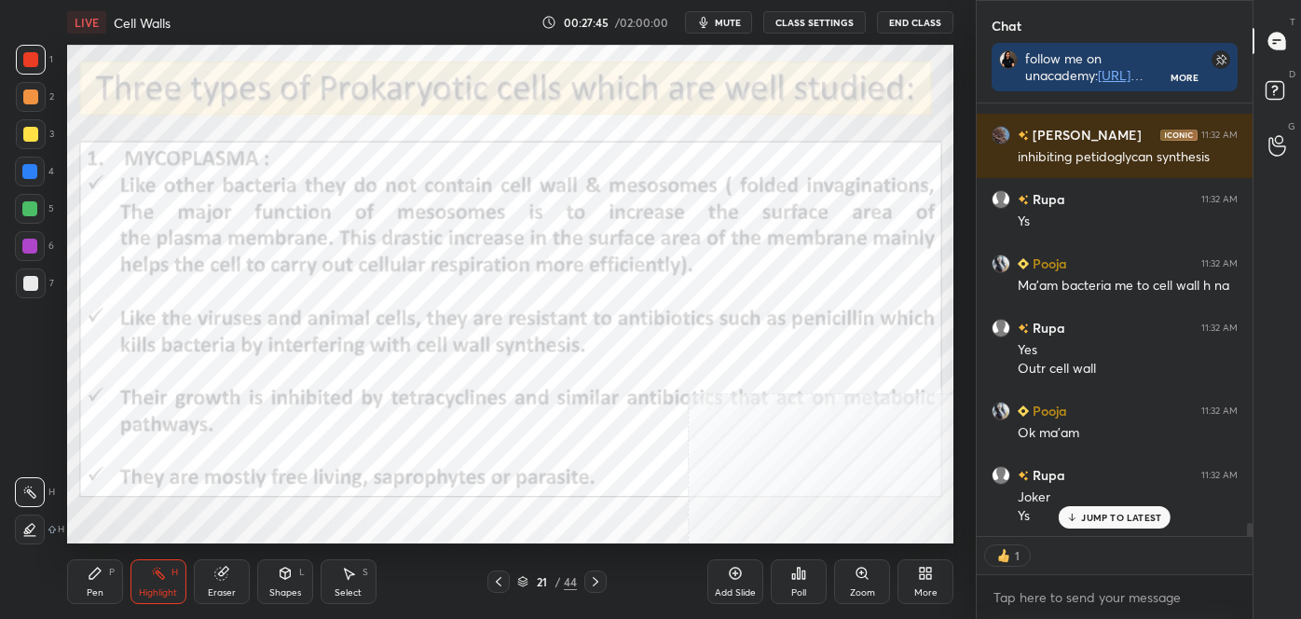
scroll to position [14008, 0]
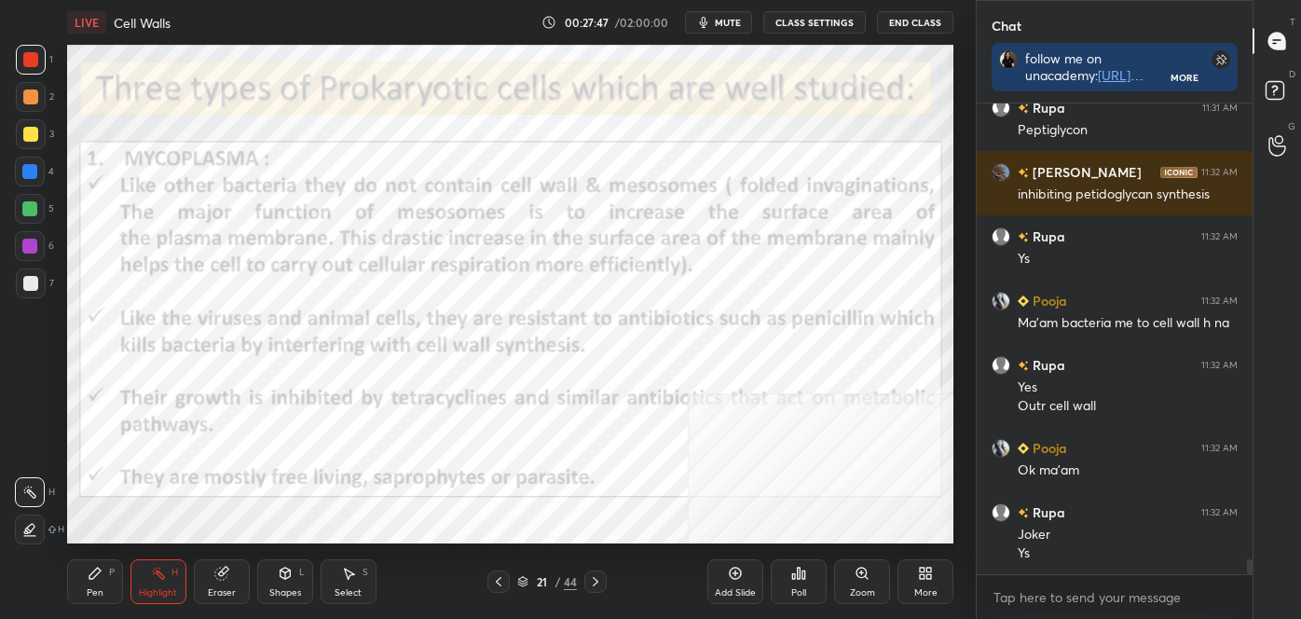
drag, startPoint x: 592, startPoint y: 575, endPoint x: 571, endPoint y: 567, distance: 22.2
click at [591, 577] on icon at bounding box center [595, 581] width 15 height 15
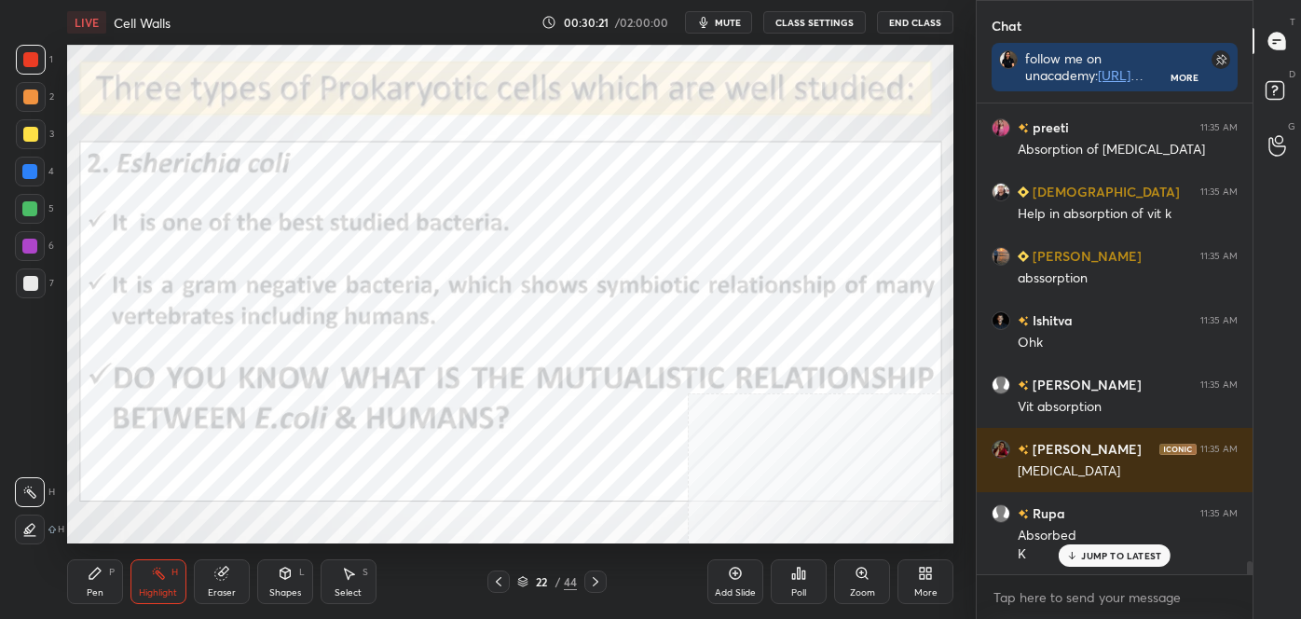
scroll to position [17024, 0]
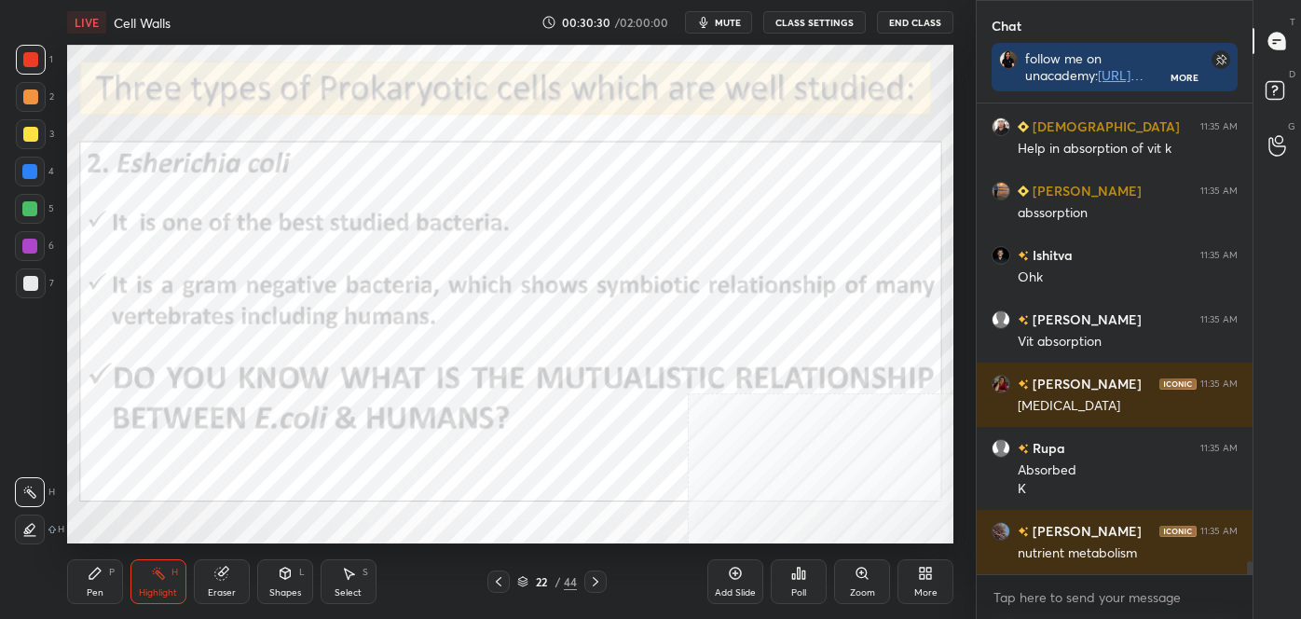
click at [591, 583] on icon at bounding box center [595, 581] width 15 height 15
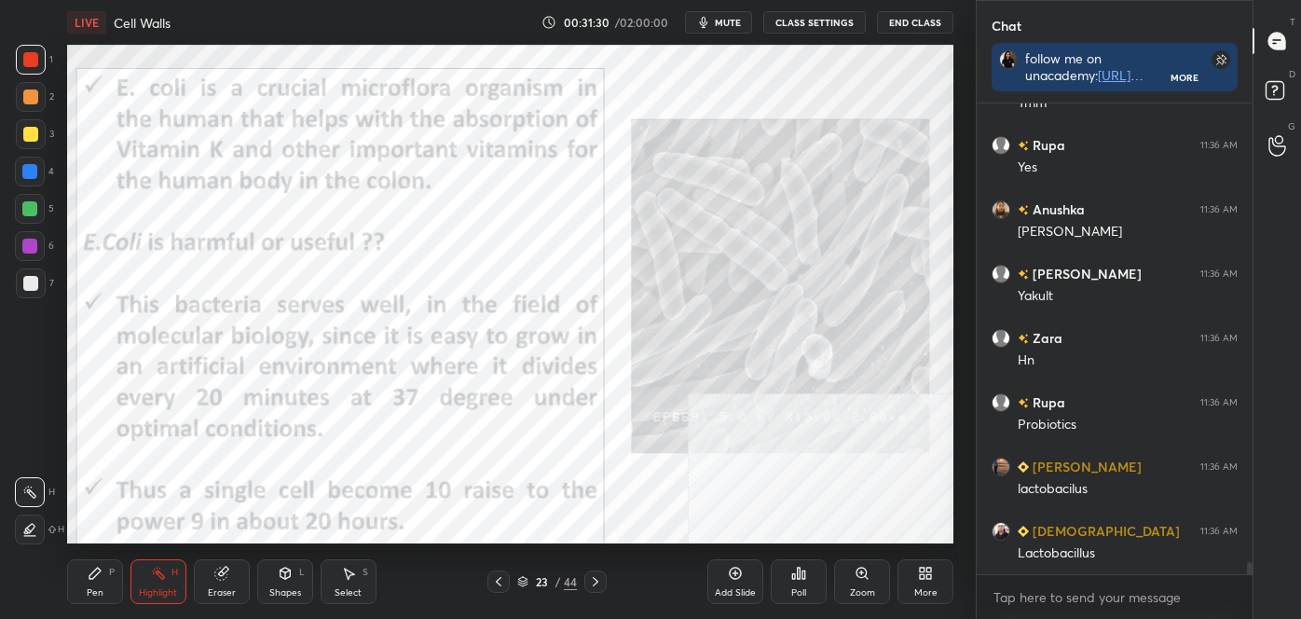
scroll to position [17795, 0]
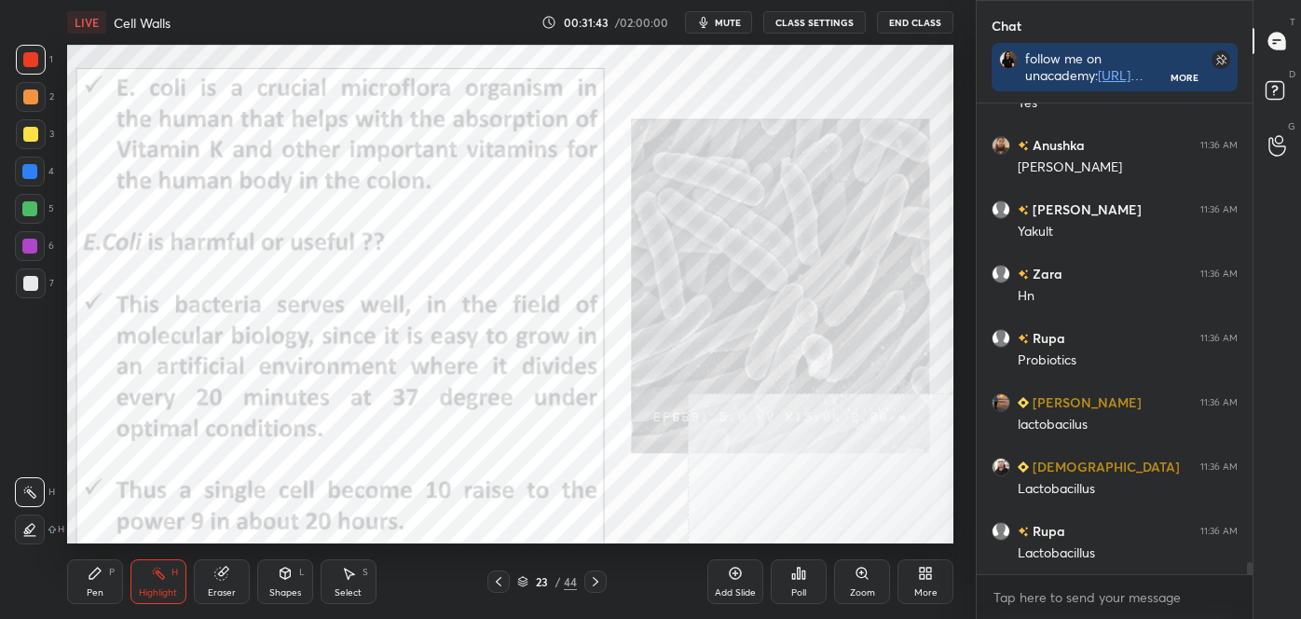
click at [32, 526] on icon at bounding box center [29, 529] width 15 height 15
click at [287, 565] on div "Shapes L" at bounding box center [285, 581] width 56 height 45
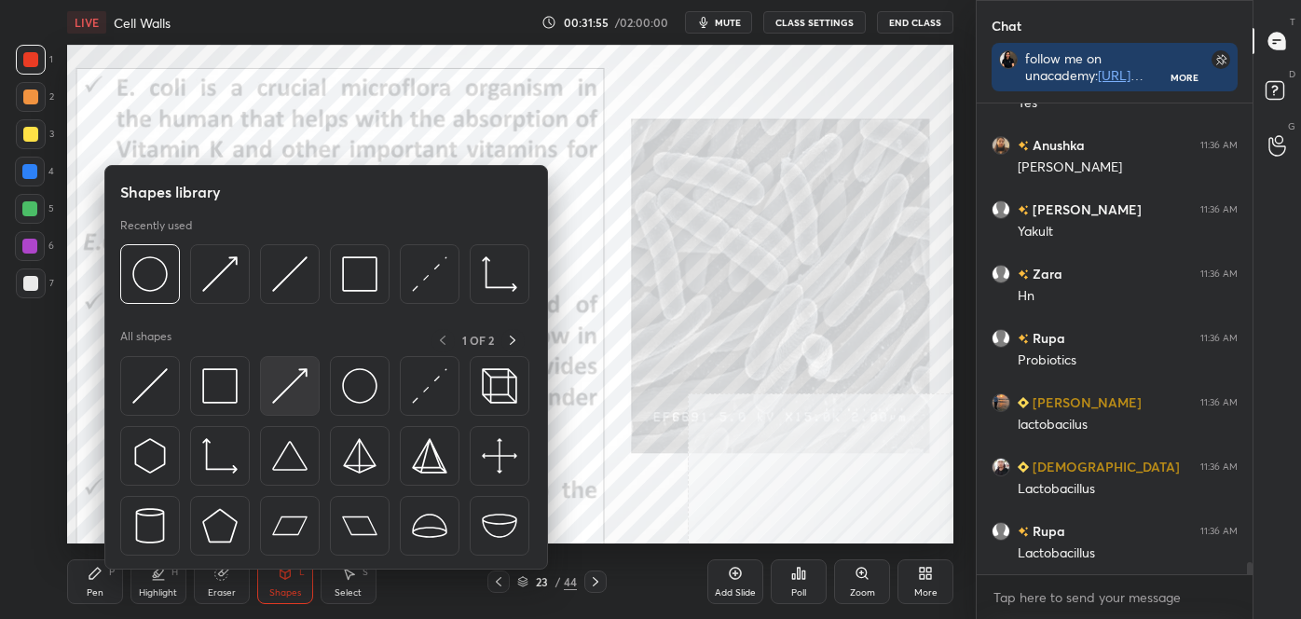
click at [299, 374] on img at bounding box center [289, 385] width 35 height 35
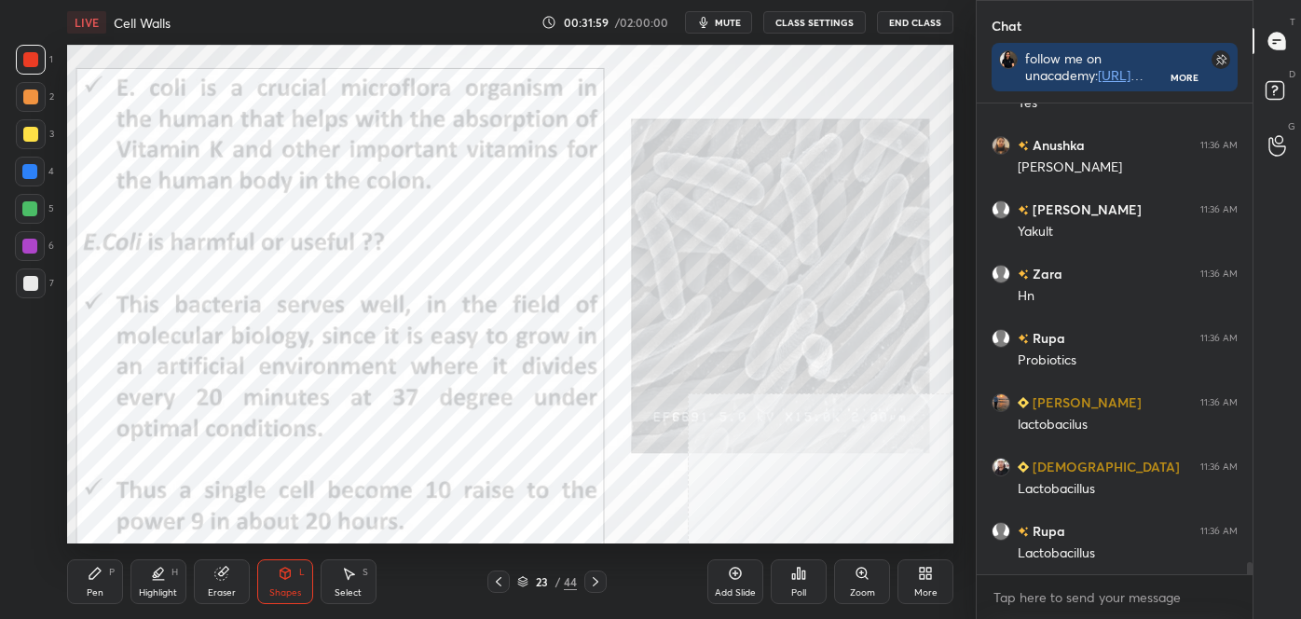
scroll to position [17859, 0]
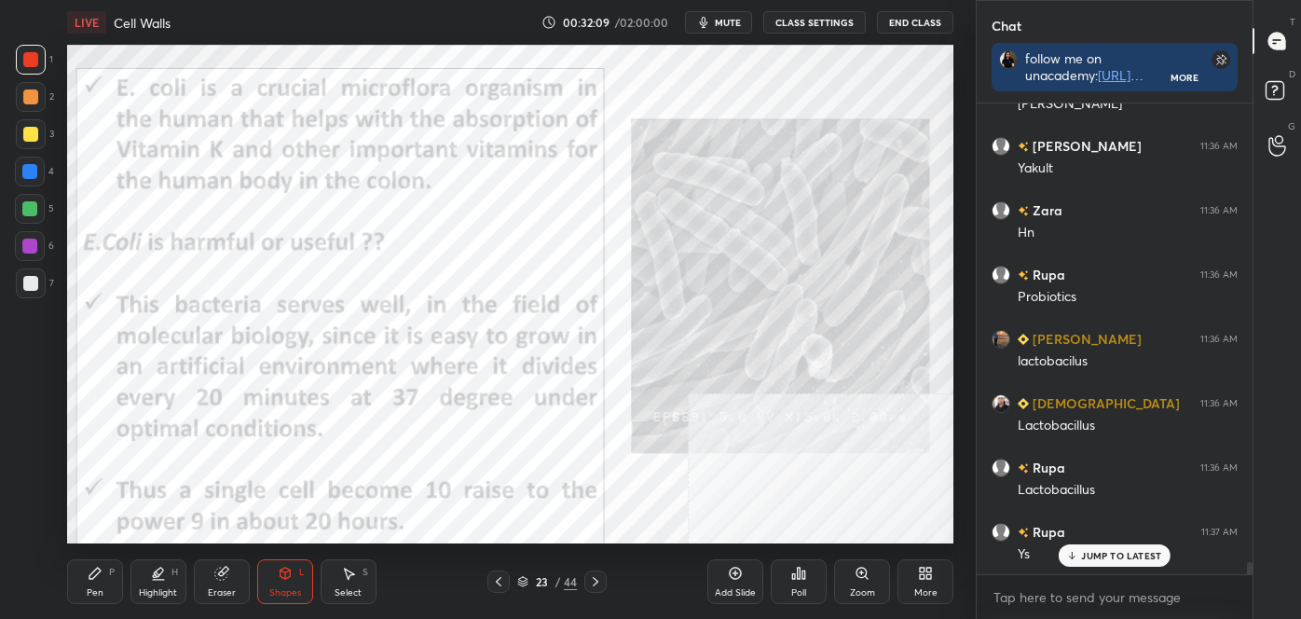
click at [98, 592] on div "Pen" at bounding box center [95, 592] width 17 height 9
click at [34, 535] on div at bounding box center [31, 530] width 30 height 30
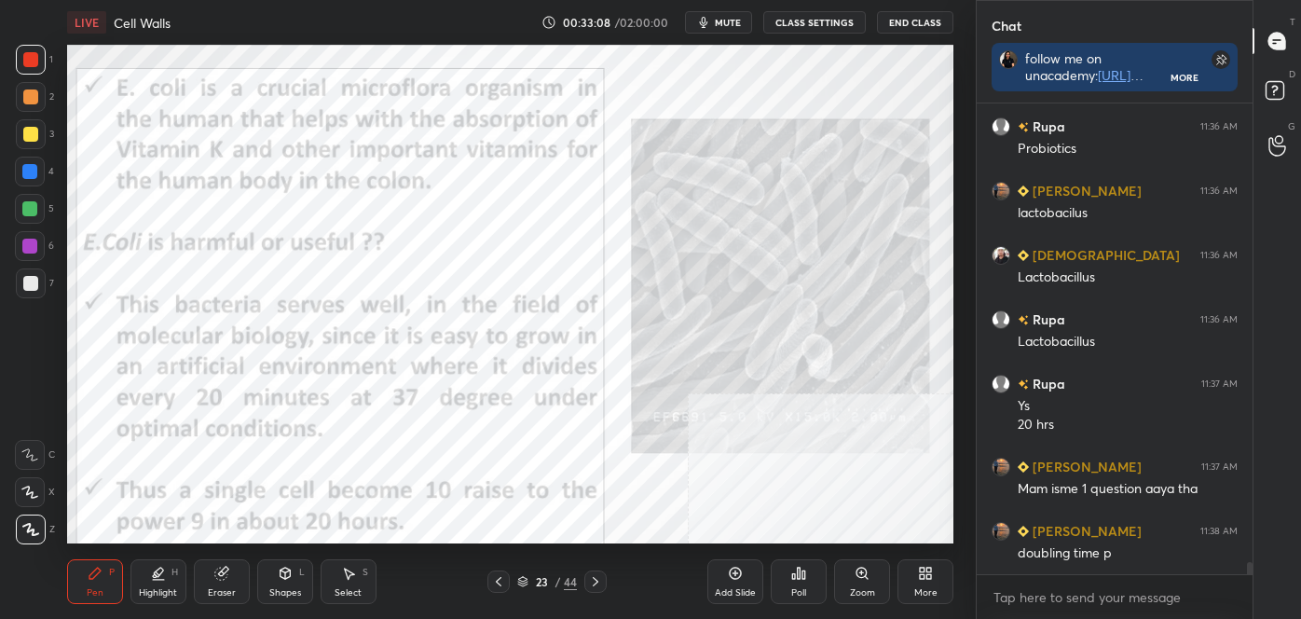
scroll to position [18087, 0]
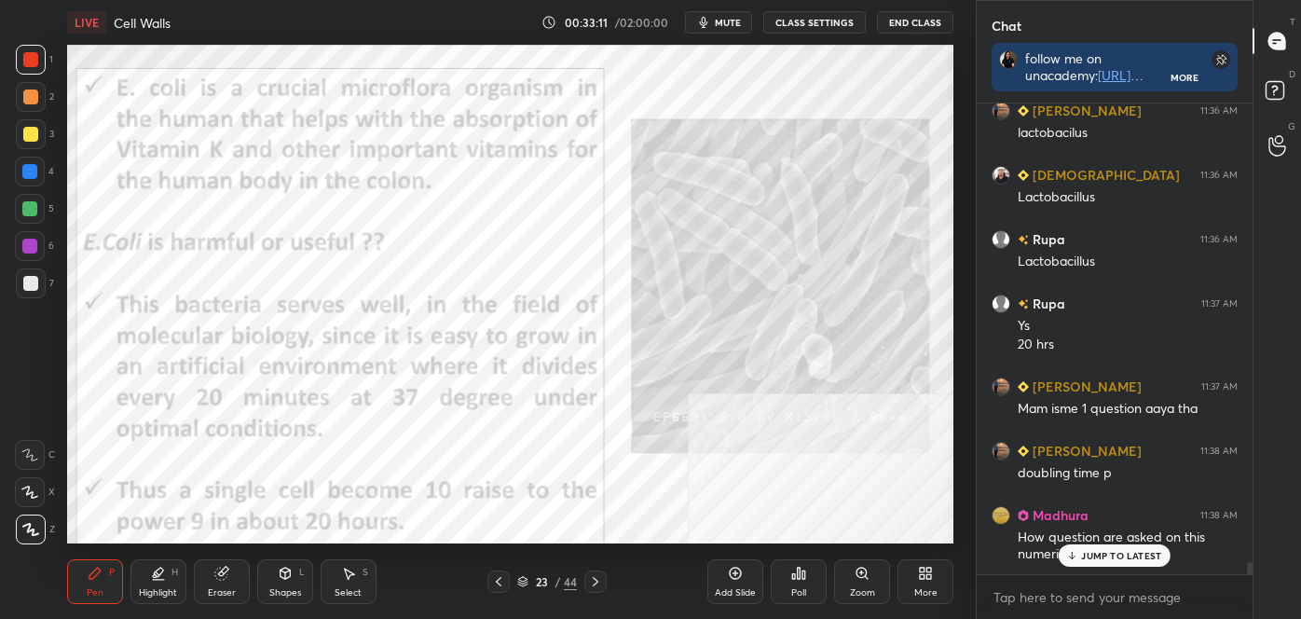
drag, startPoint x: 589, startPoint y: 577, endPoint x: 593, endPoint y: 556, distance: 21.8
click at [593, 559] on div "Pen P Highlight H Eraser Shapes L Select S 23 / 44 Add Slide Poll Zoom More" at bounding box center [510, 581] width 886 height 75
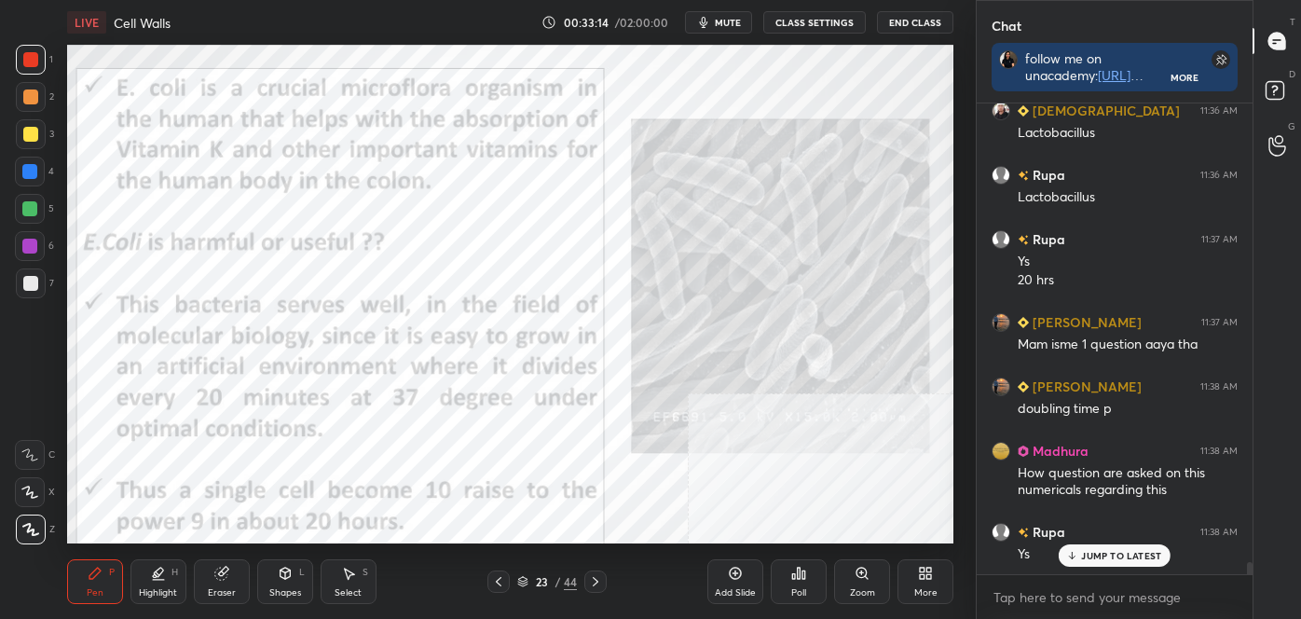
click at [522, 581] on icon at bounding box center [522, 581] width 11 height 11
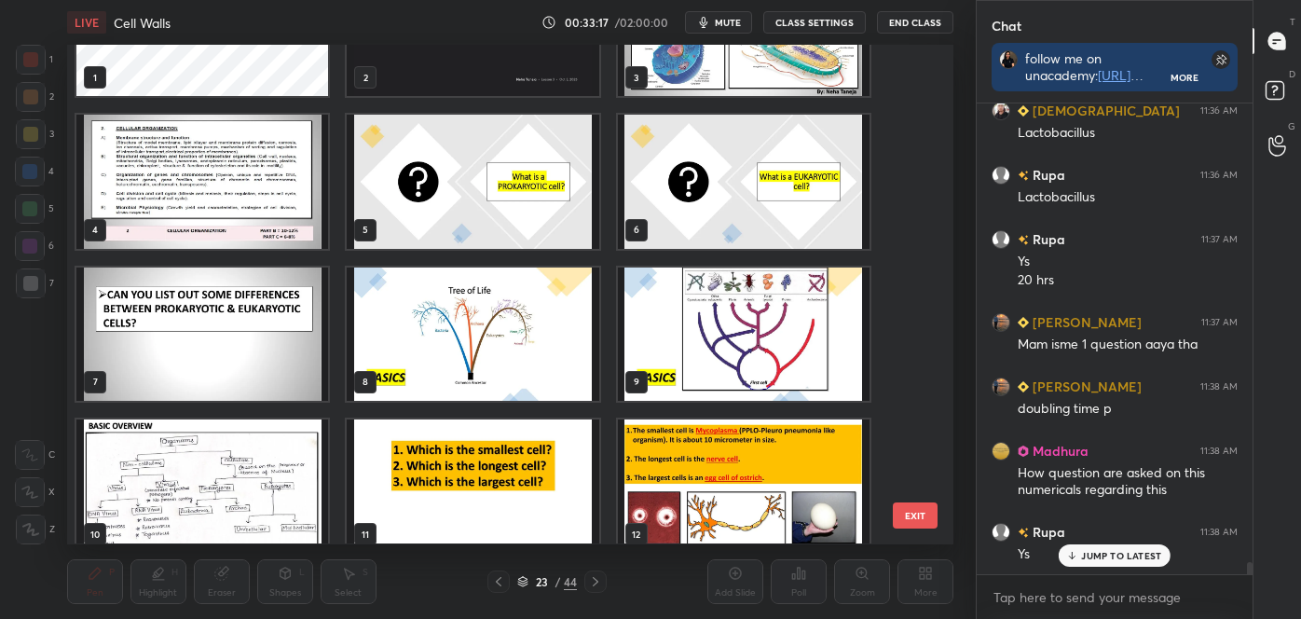
scroll to position [70, 0]
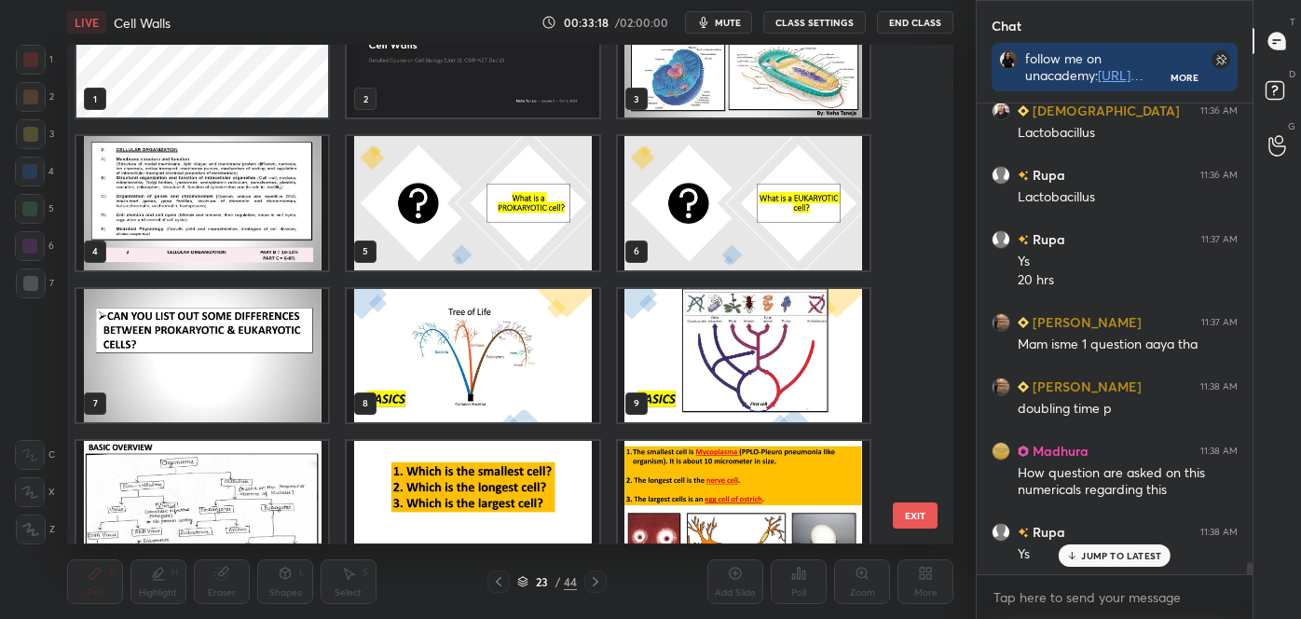
click at [233, 193] on img "grid" at bounding box center [202, 203] width 252 height 133
click at [233, 194] on img "grid" at bounding box center [202, 203] width 252 height 133
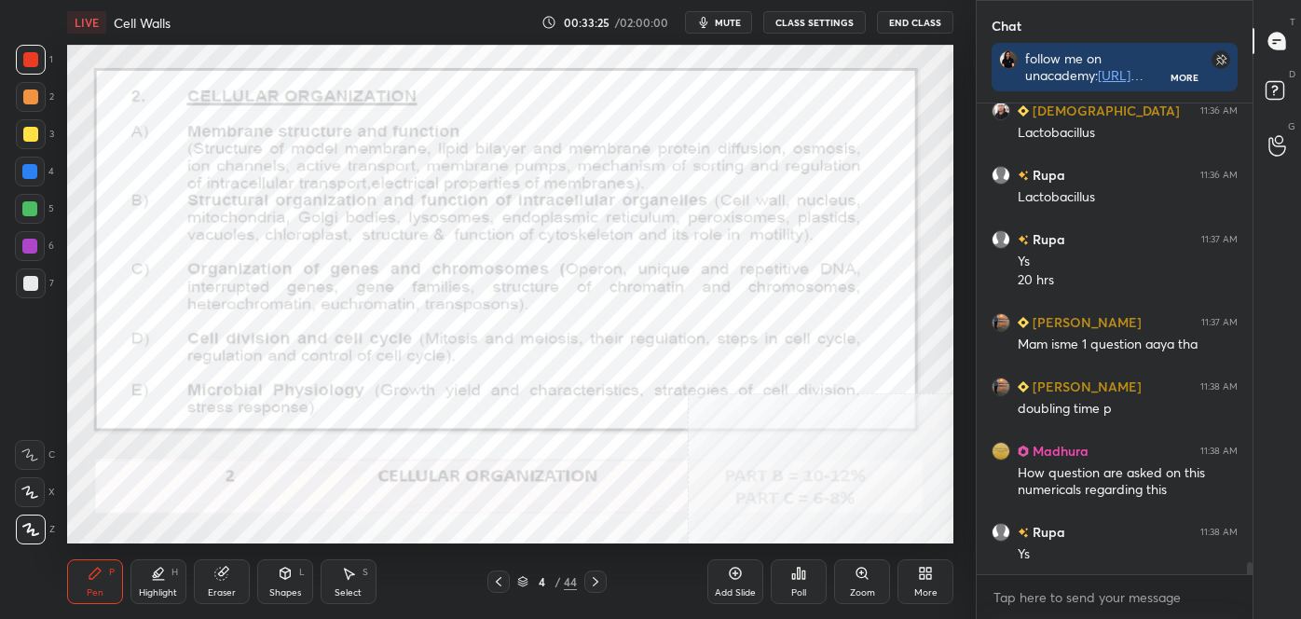
scroll to position [18217, 0]
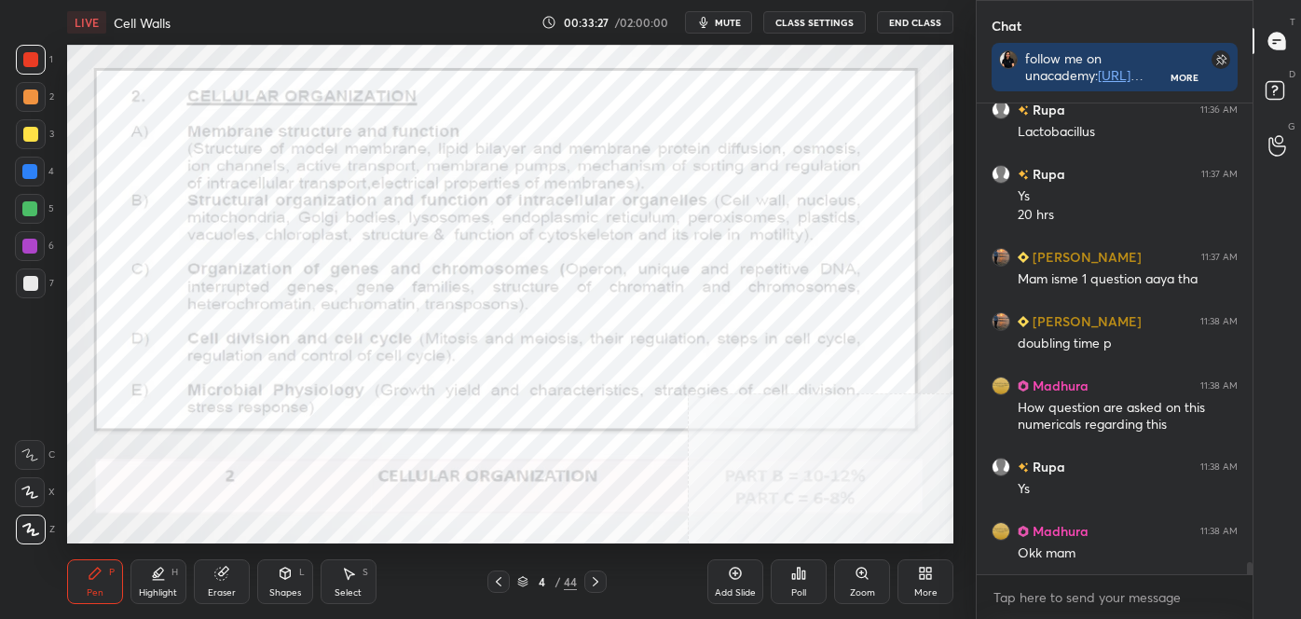
click at [525, 580] on icon at bounding box center [522, 581] width 11 height 11
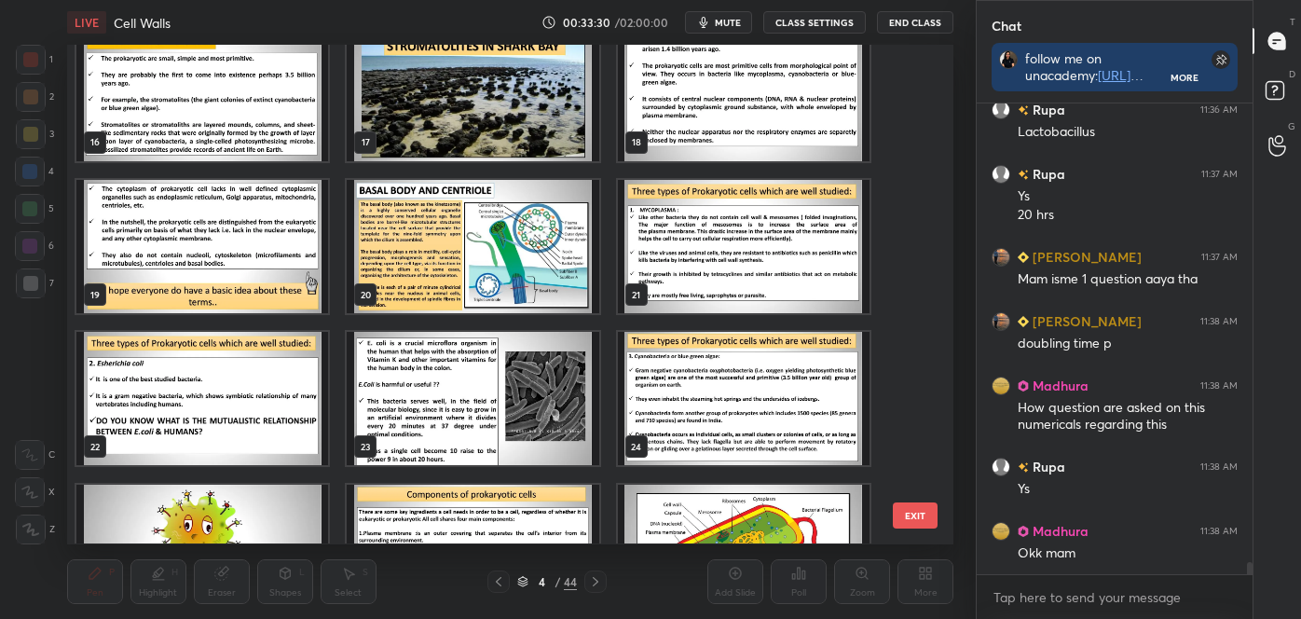
scroll to position [18348, 0]
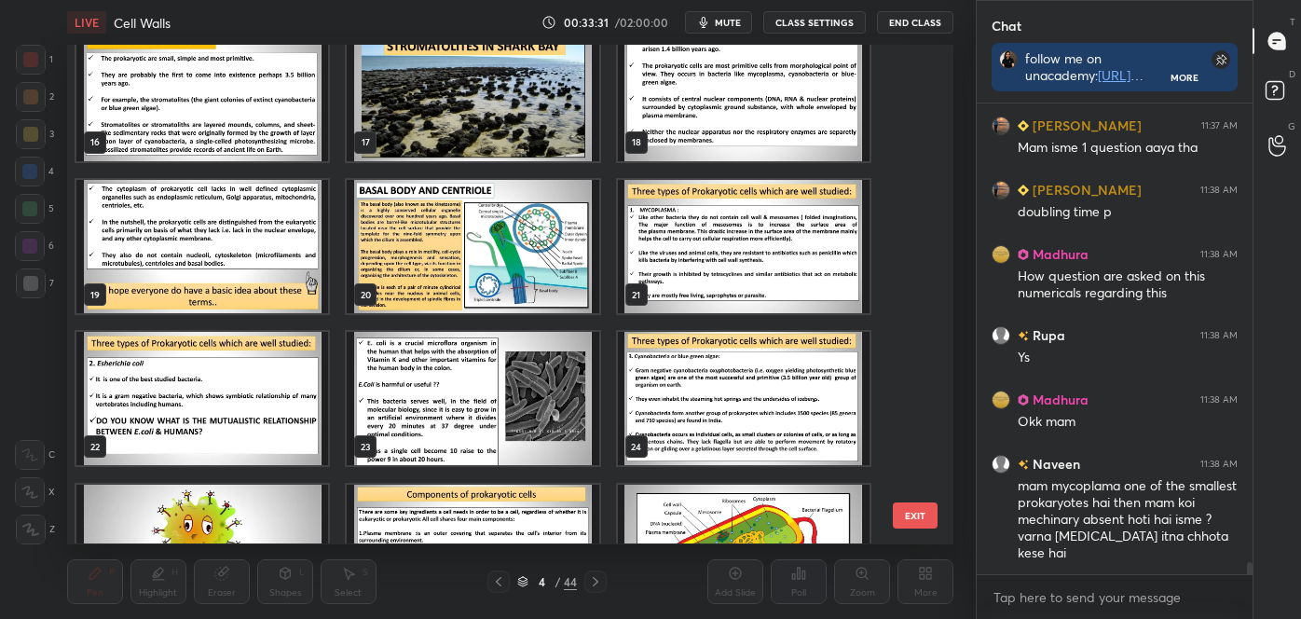
click at [320, 396] on img "grid" at bounding box center [202, 399] width 252 height 133
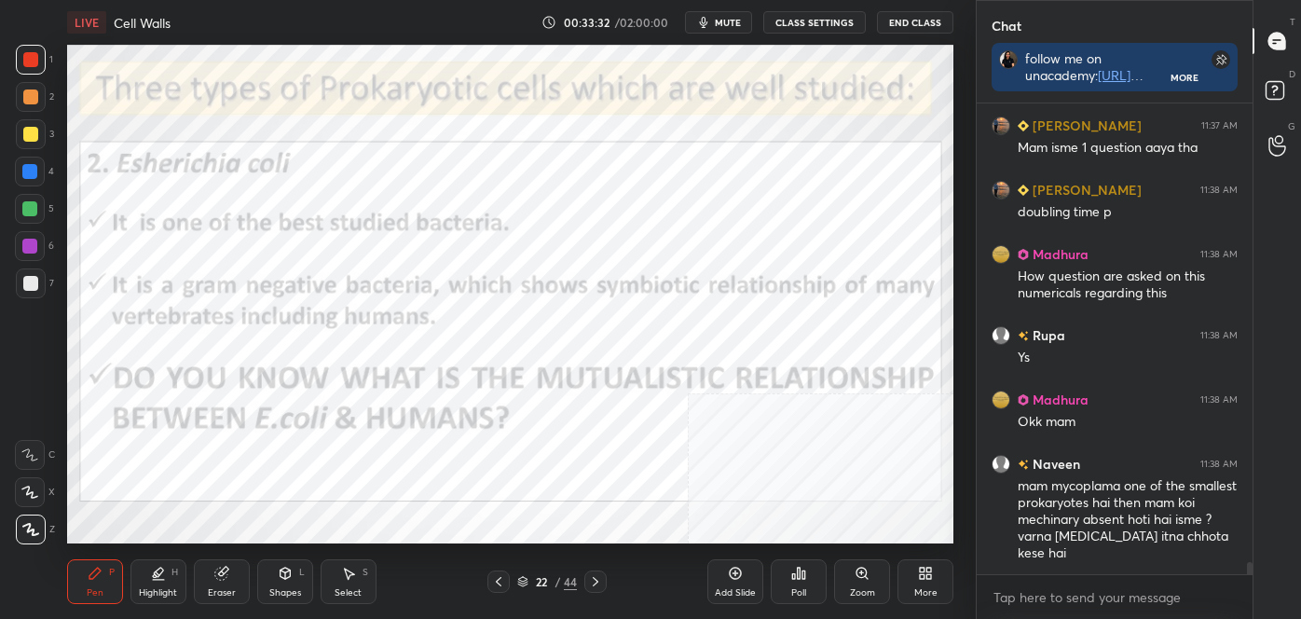
click at [320, 396] on img "grid" at bounding box center [202, 399] width 252 height 133
click at [322, 397] on img "grid" at bounding box center [202, 399] width 252 height 133
click at [601, 579] on icon at bounding box center [595, 581] width 15 height 15
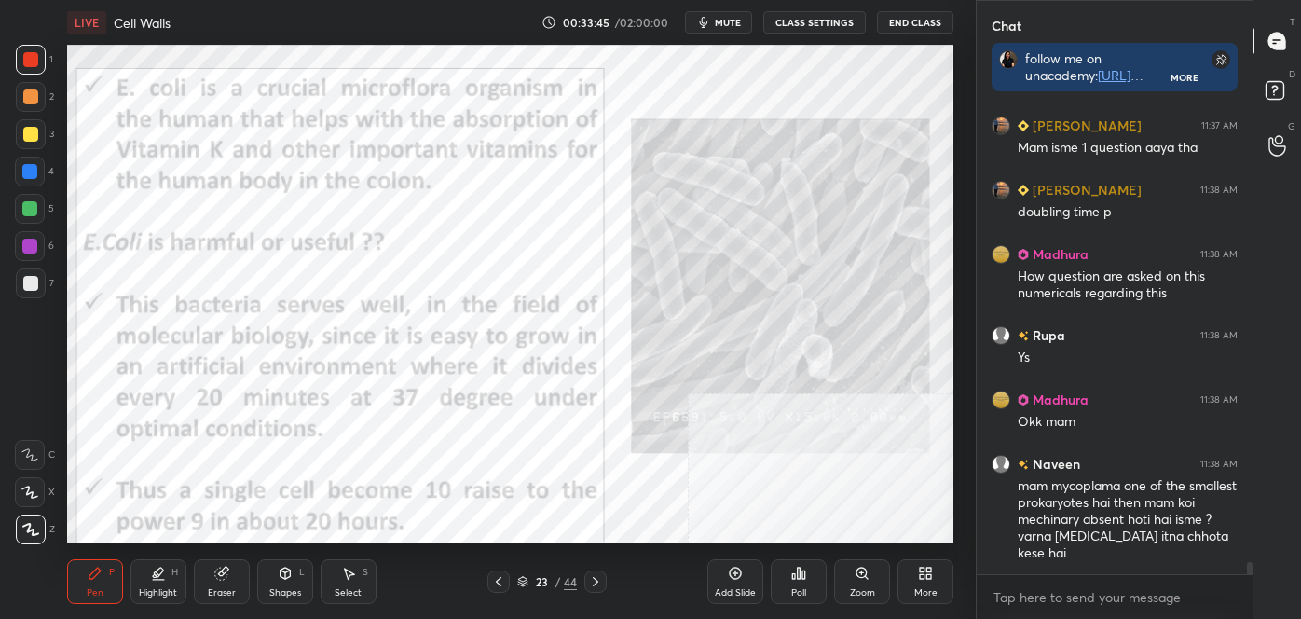
scroll to position [18412, 0]
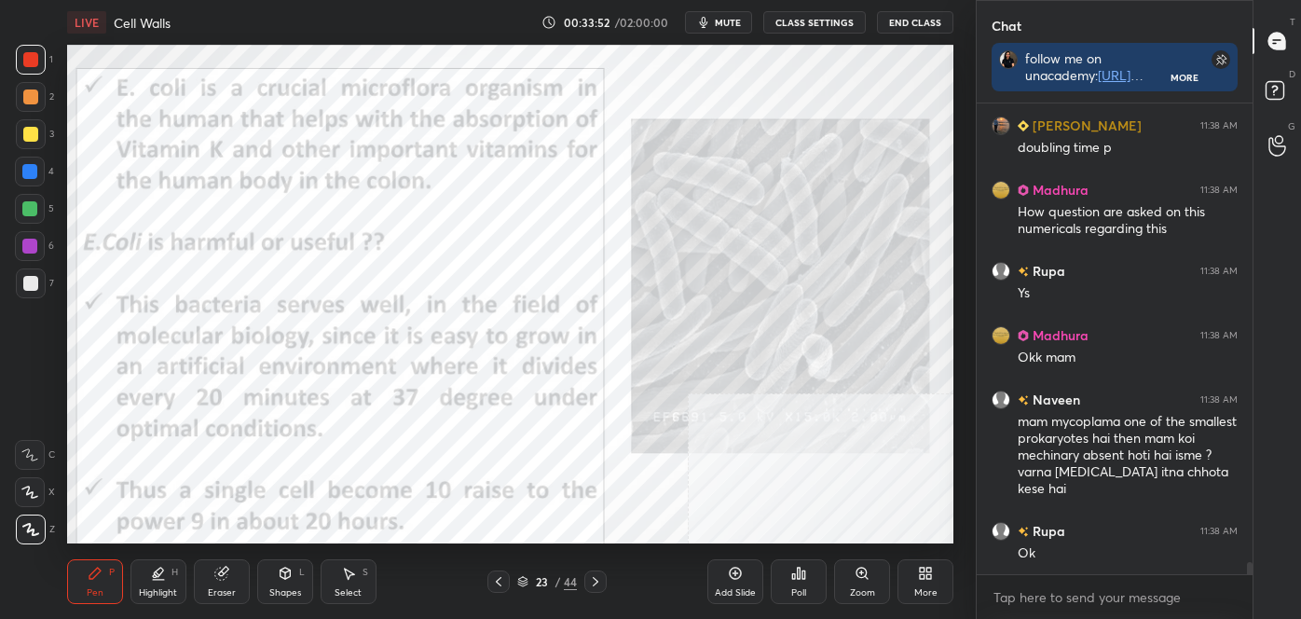
click at [493, 580] on icon at bounding box center [498, 581] width 15 height 15
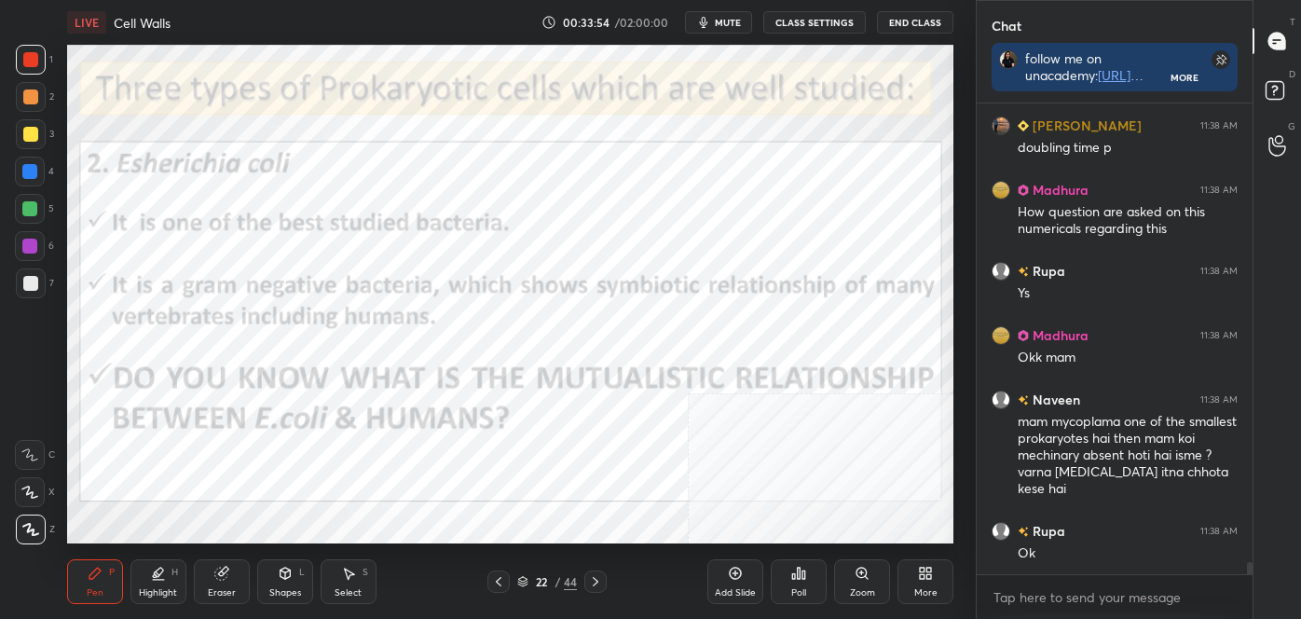
click at [500, 581] on icon at bounding box center [498, 581] width 15 height 15
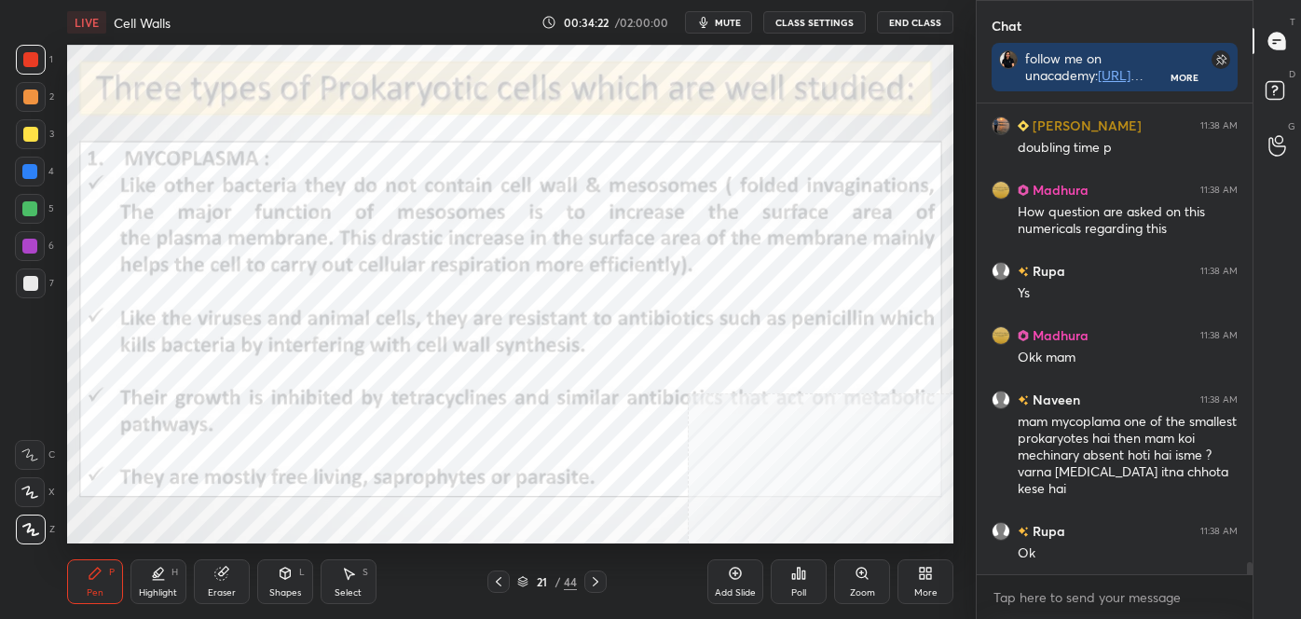
scroll to position [18477, 0]
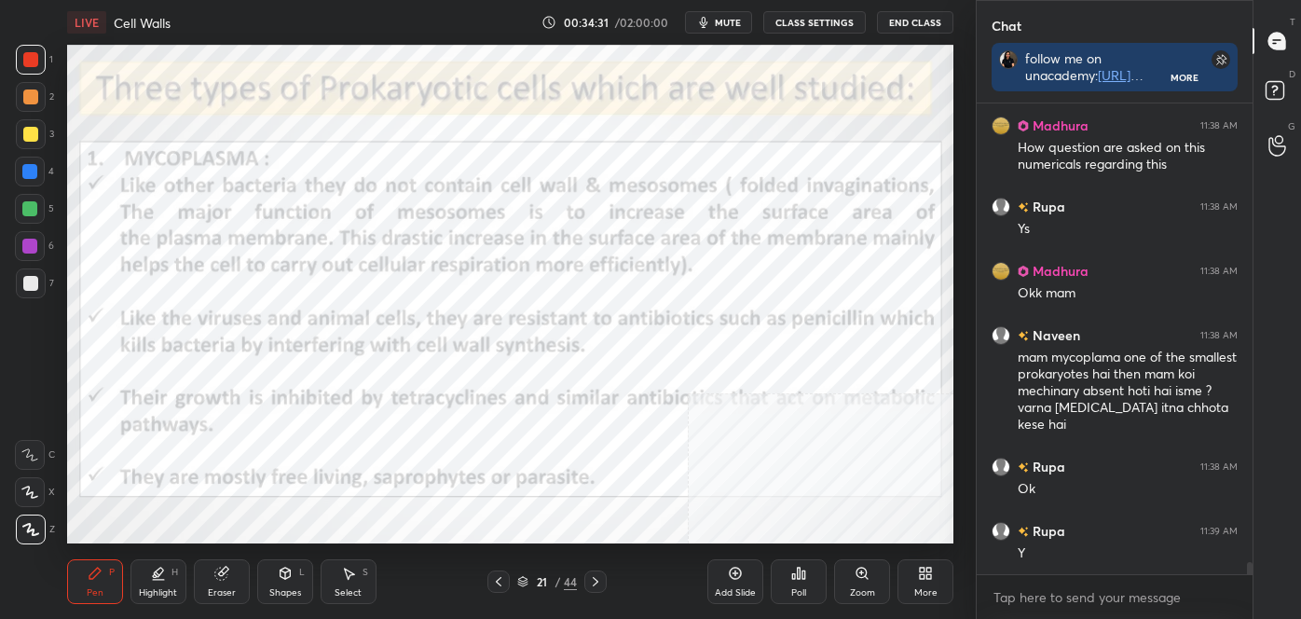
click at [599, 575] on icon at bounding box center [595, 581] width 15 height 15
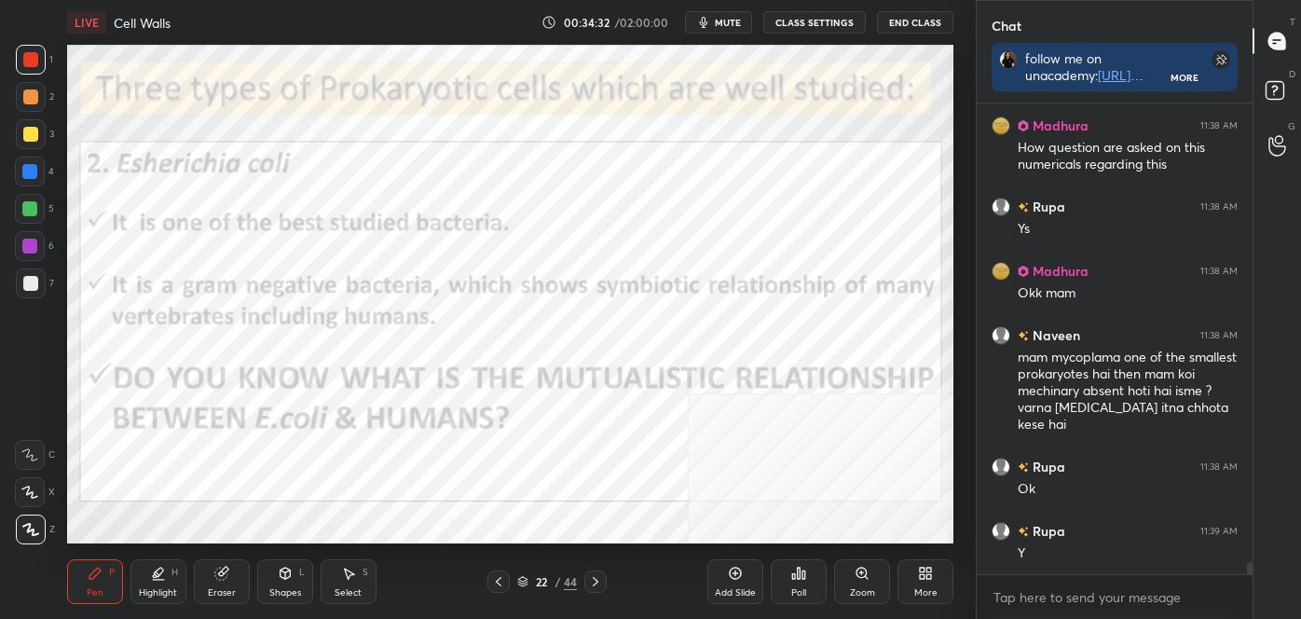
click at [597, 578] on icon at bounding box center [595, 581] width 15 height 15
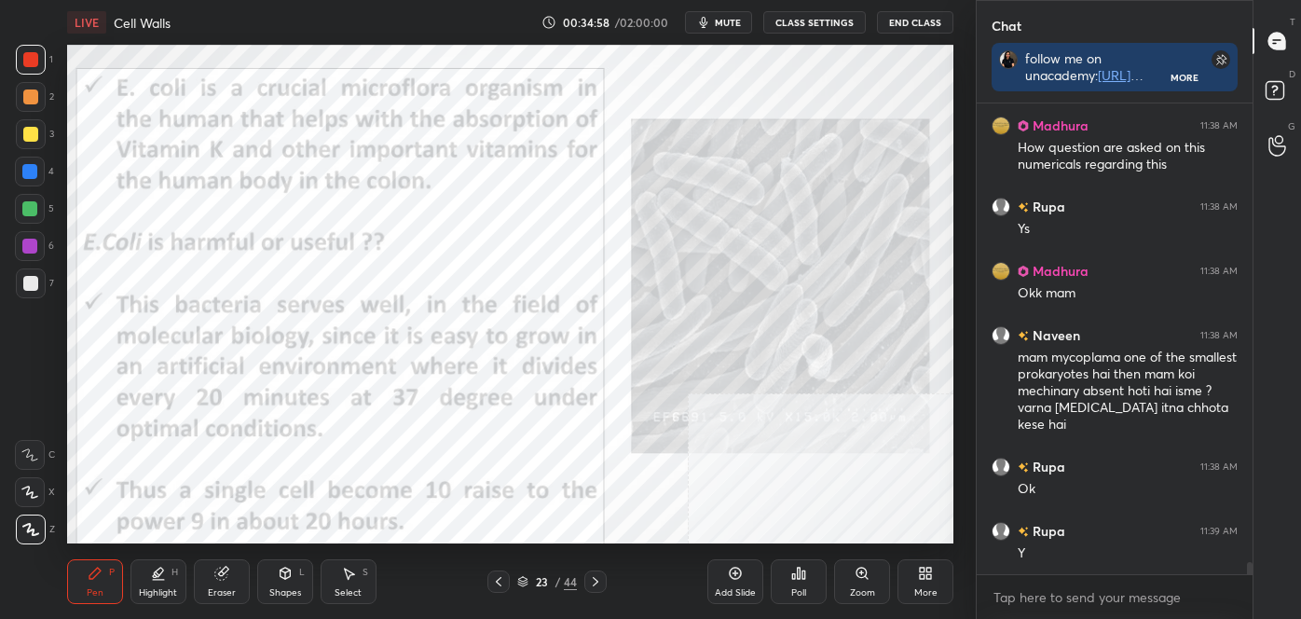
scroll to position [18541, 0]
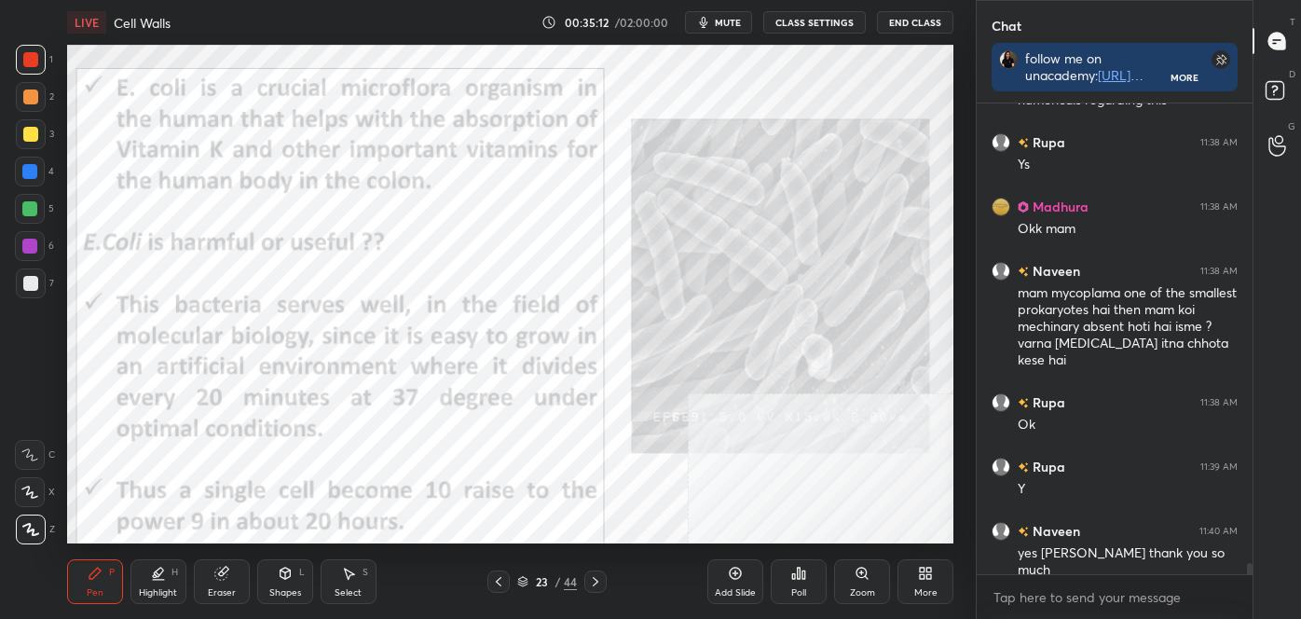
click at [595, 580] on icon at bounding box center [595, 581] width 15 height 15
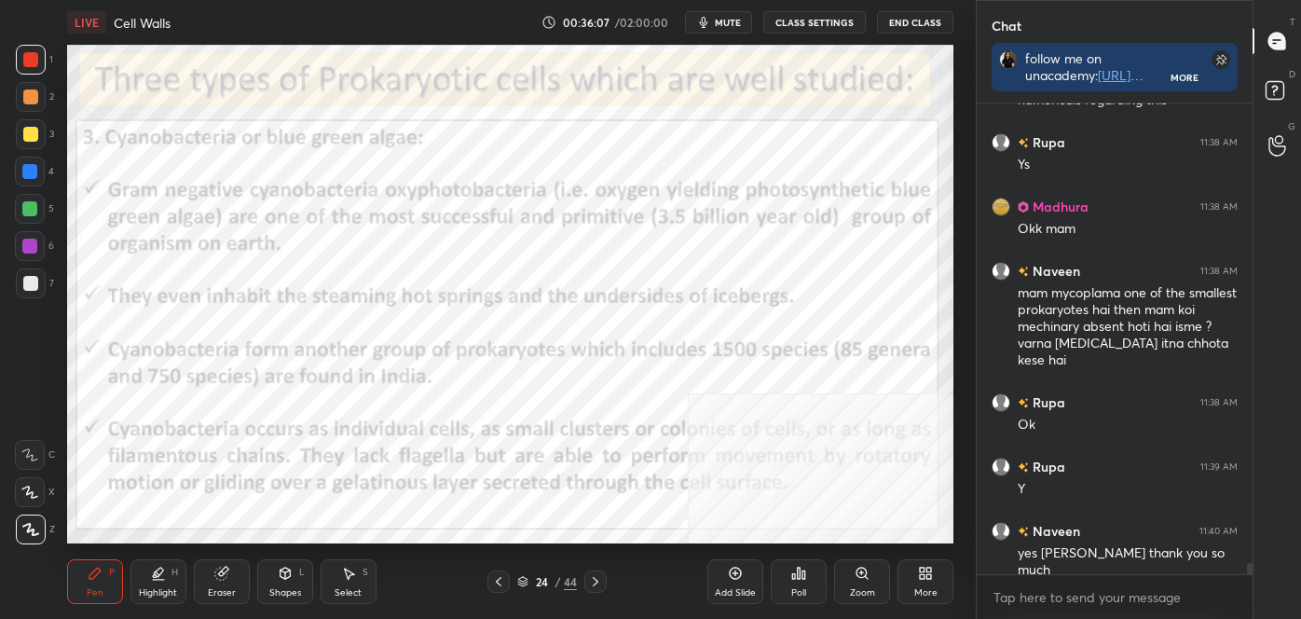
click at [145, 577] on div "Highlight H" at bounding box center [158, 581] width 56 height 45
click at [32, 487] on icon at bounding box center [29, 492] width 15 height 15
click at [97, 597] on div "Pen P" at bounding box center [95, 581] width 56 height 45
drag, startPoint x: 27, startPoint y: 548, endPoint x: 27, endPoint y: 532, distance: 15.8
click at [27, 546] on div "1 2 3 4 5 6 7 C X Z C X Z E E Erase all H H LIVE Cell Walls 00:36:36 / 02:00:00…" at bounding box center [480, 309] width 961 height 619
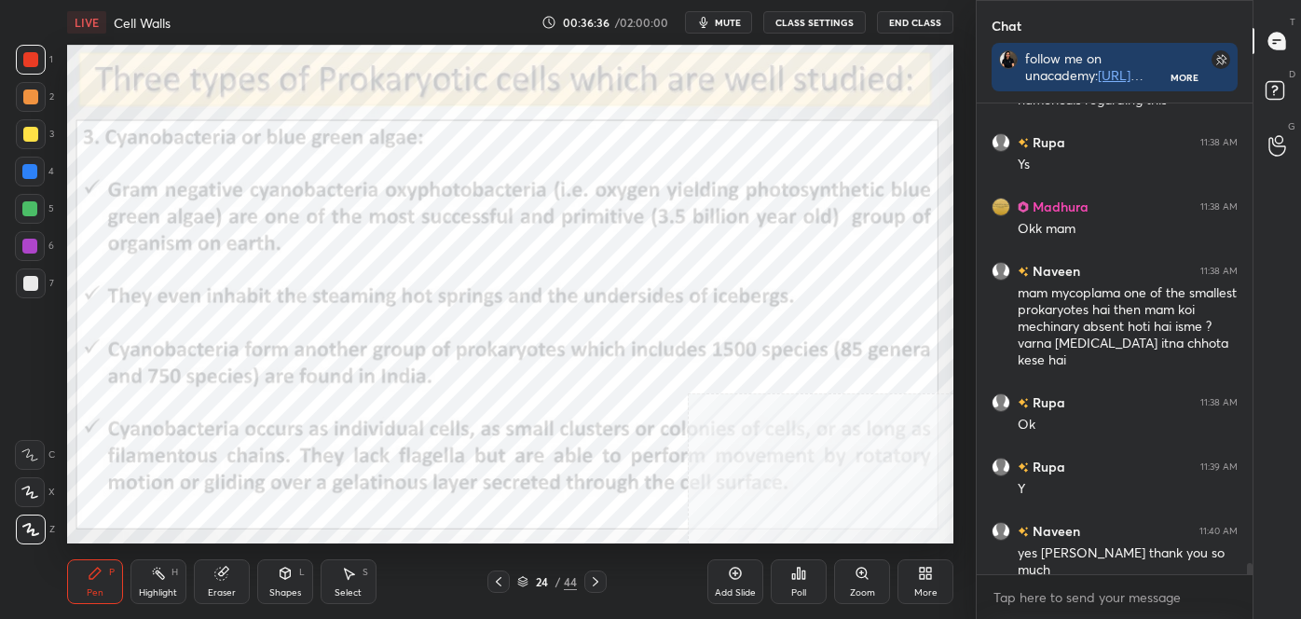
click at [28, 531] on icon at bounding box center [30, 529] width 15 height 11
click at [163, 567] on icon at bounding box center [158, 573] width 15 height 15
click at [600, 580] on icon at bounding box center [595, 581] width 15 height 15
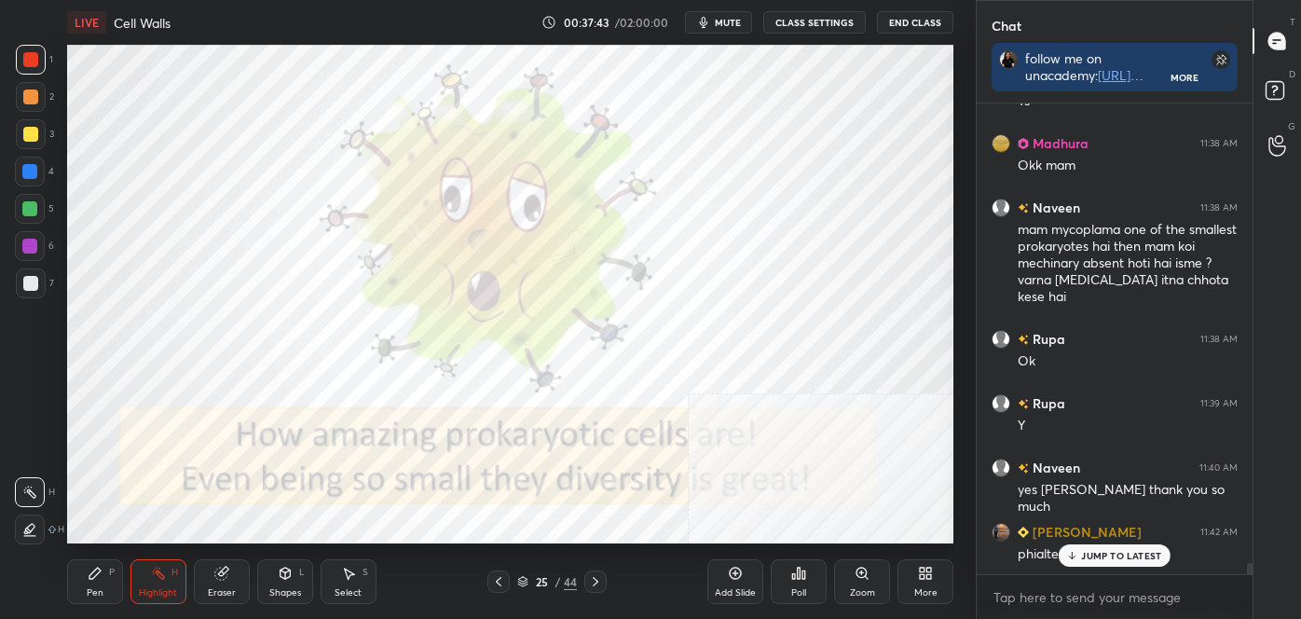
scroll to position [18624, 0]
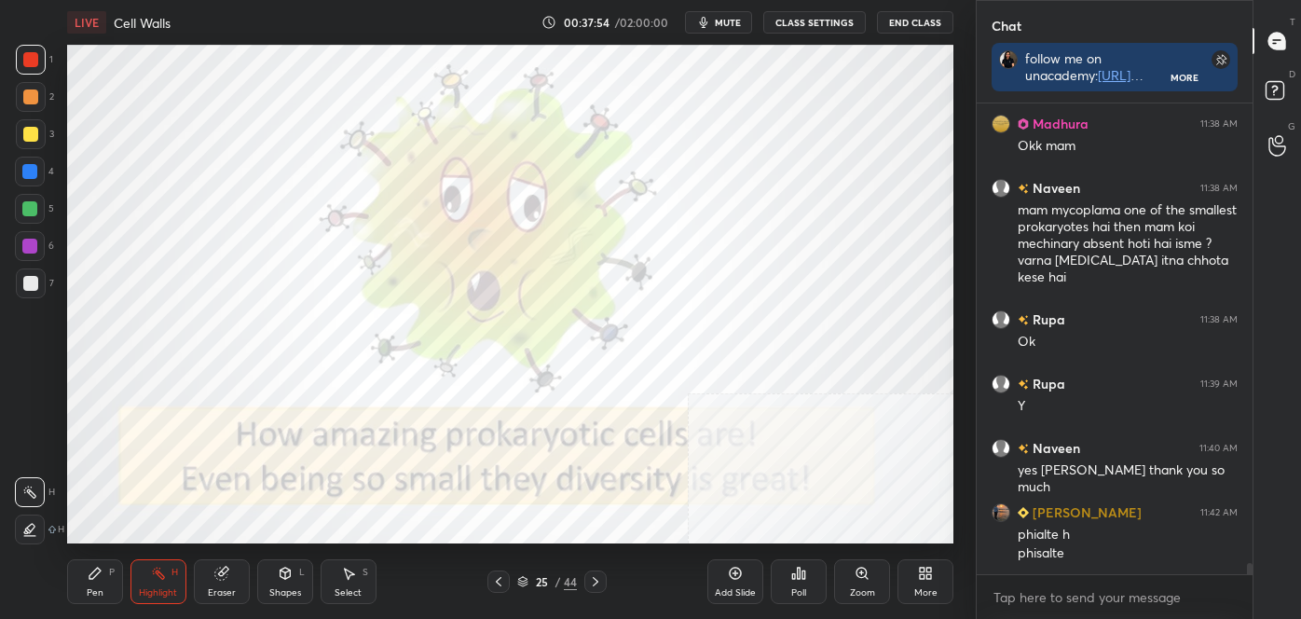
click at [505, 577] on icon at bounding box center [498, 581] width 15 height 15
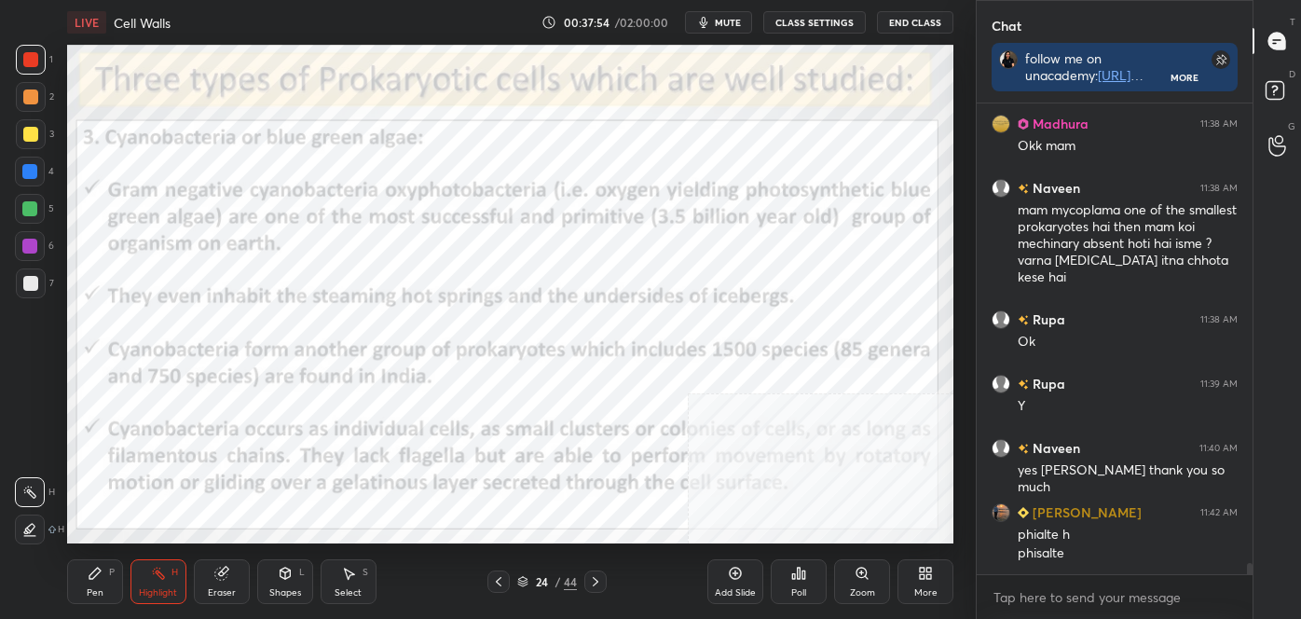
click at [601, 581] on icon at bounding box center [595, 581] width 15 height 15
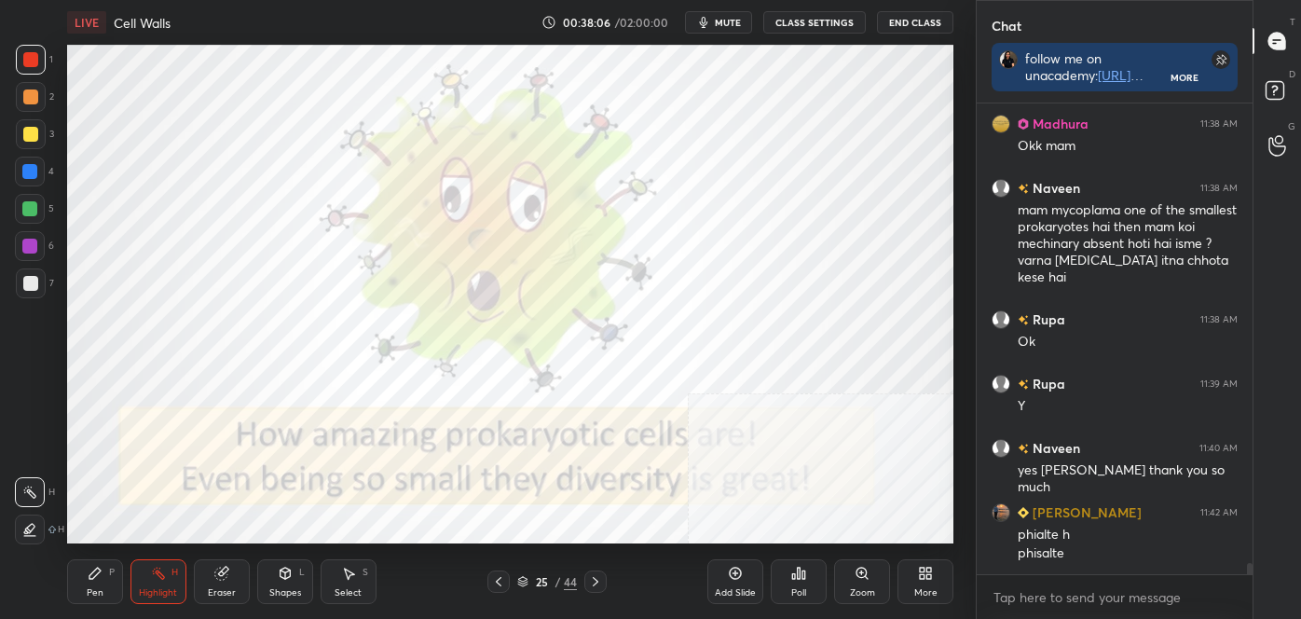
scroll to position [18688, 0]
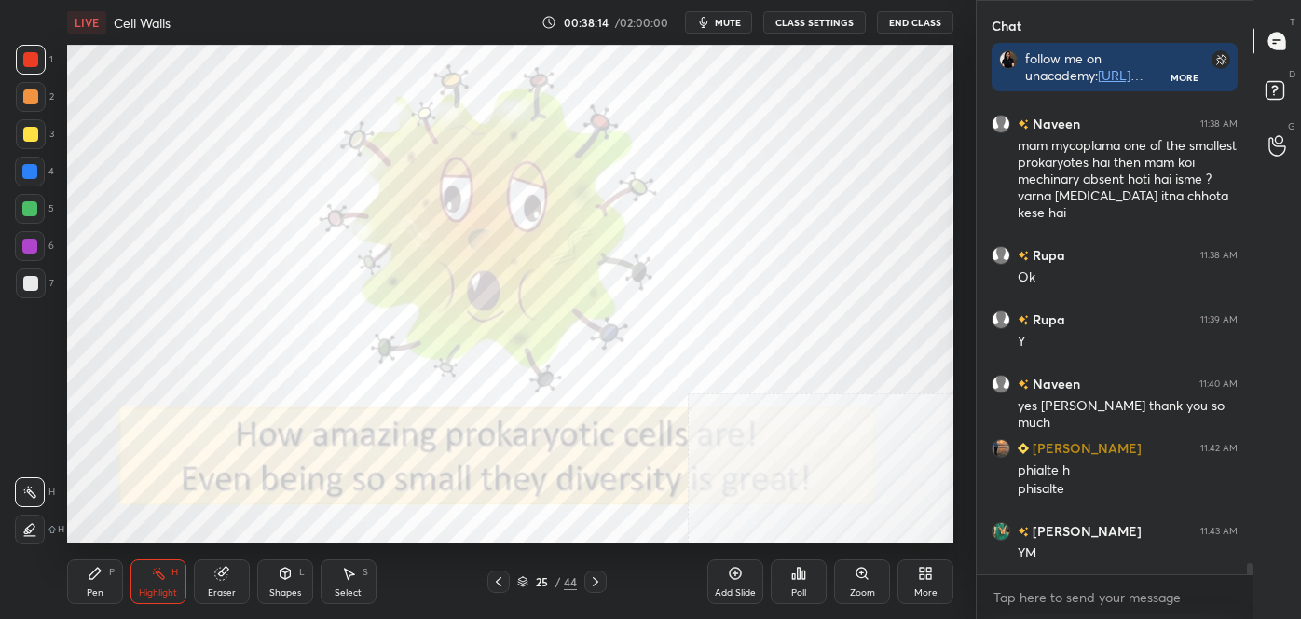
click at [524, 583] on icon at bounding box center [522, 583] width 9 height 3
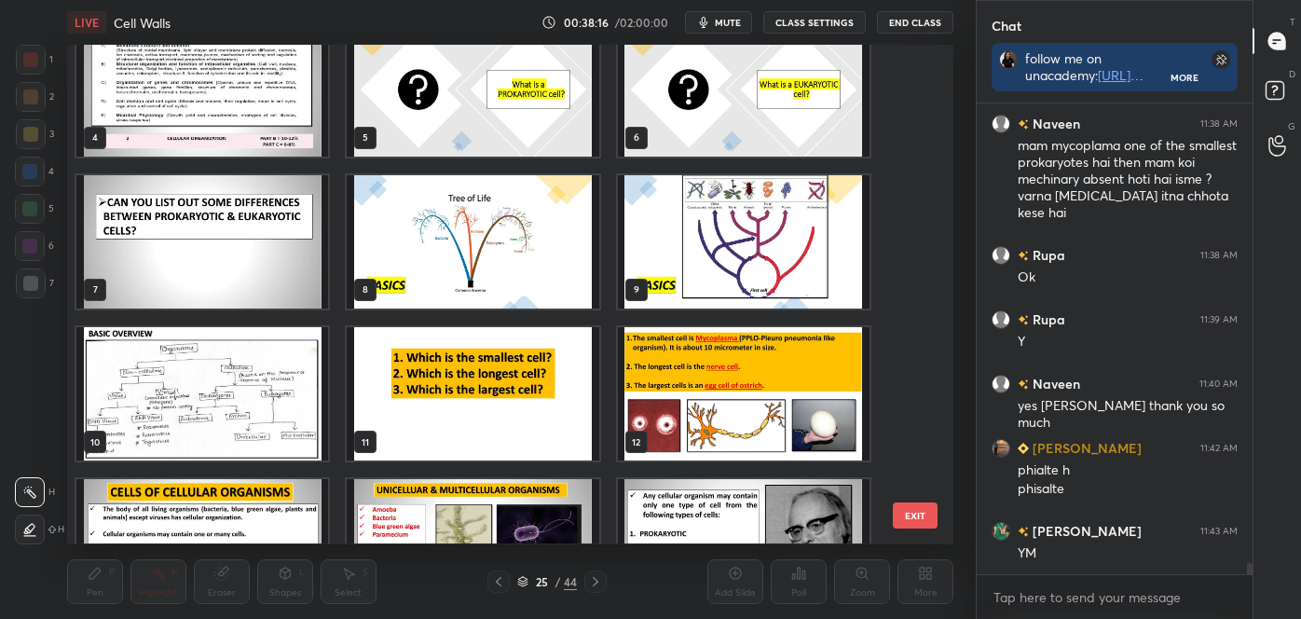
scroll to position [170, 0]
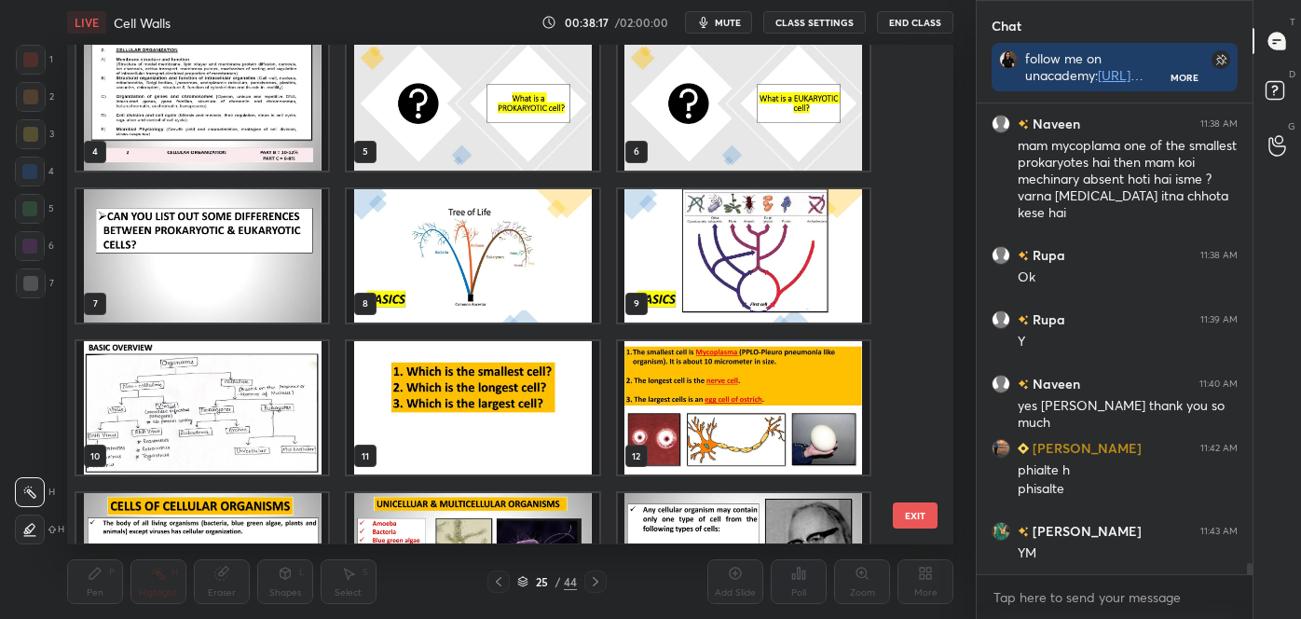
click at [542, 228] on img "grid" at bounding box center [473, 255] width 252 height 133
click at [543, 229] on img "grid" at bounding box center [473, 255] width 252 height 133
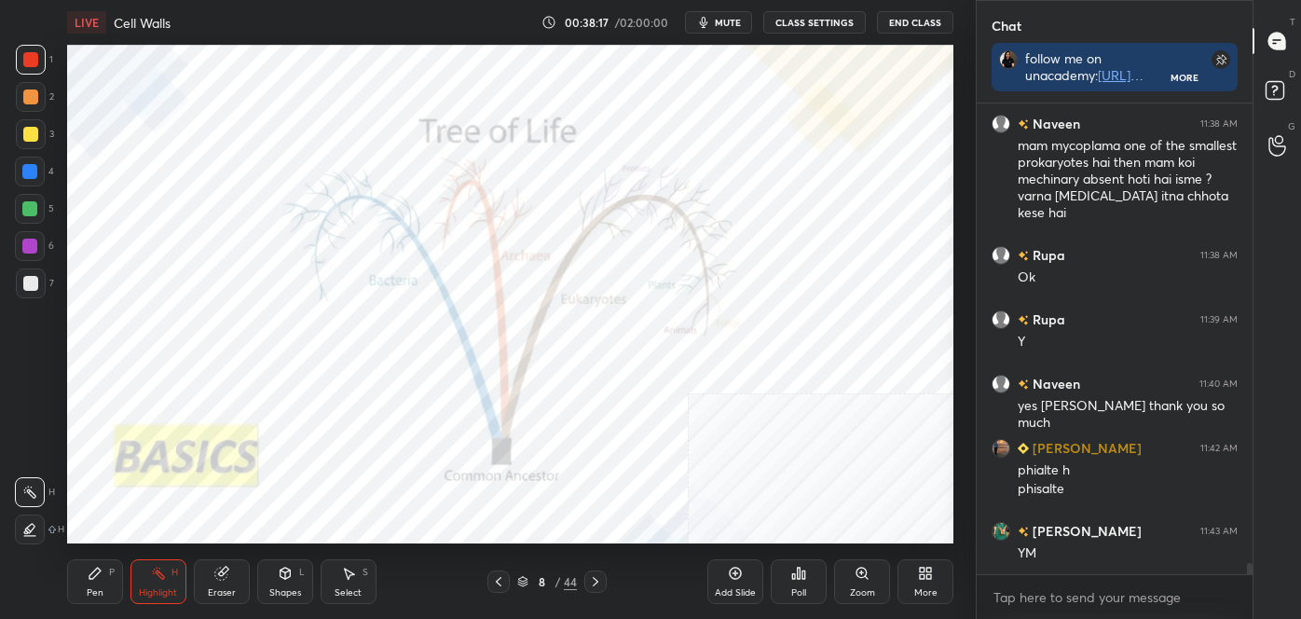
click at [544, 231] on img "grid" at bounding box center [473, 255] width 252 height 133
click at [546, 232] on img "grid" at bounding box center [473, 255] width 252 height 133
click at [549, 234] on img "grid" at bounding box center [473, 255] width 252 height 133
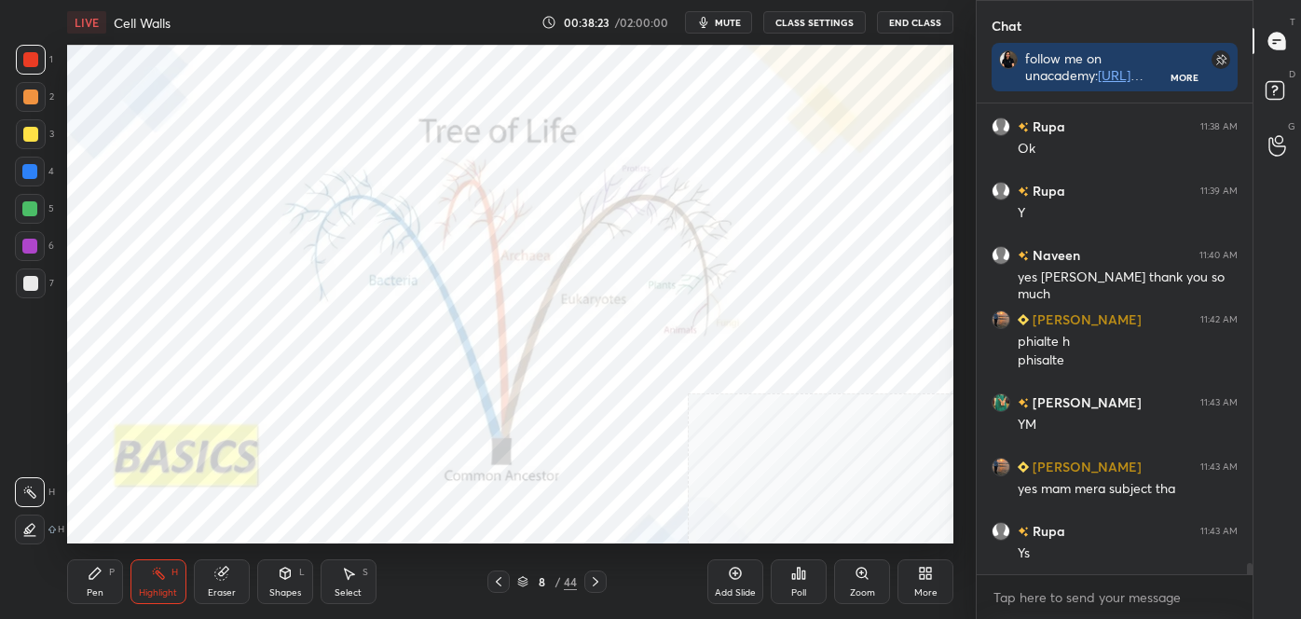
scroll to position [18880, 0]
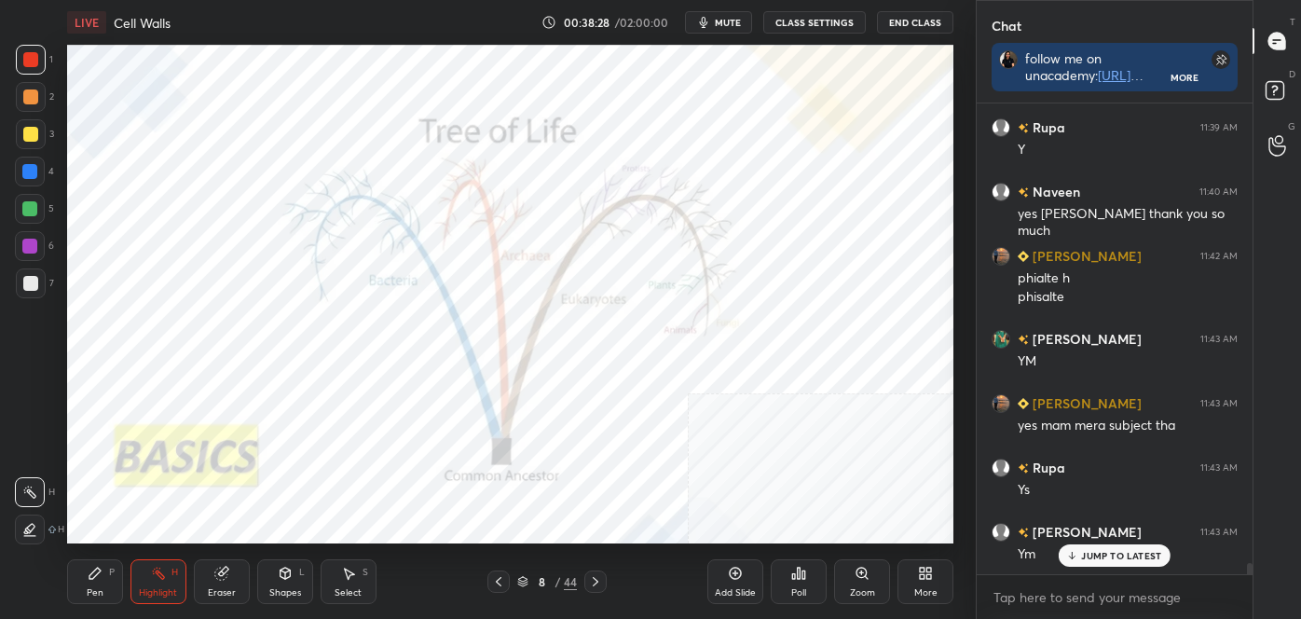
click at [523, 587] on div "8 / 44" at bounding box center [547, 581] width 60 height 17
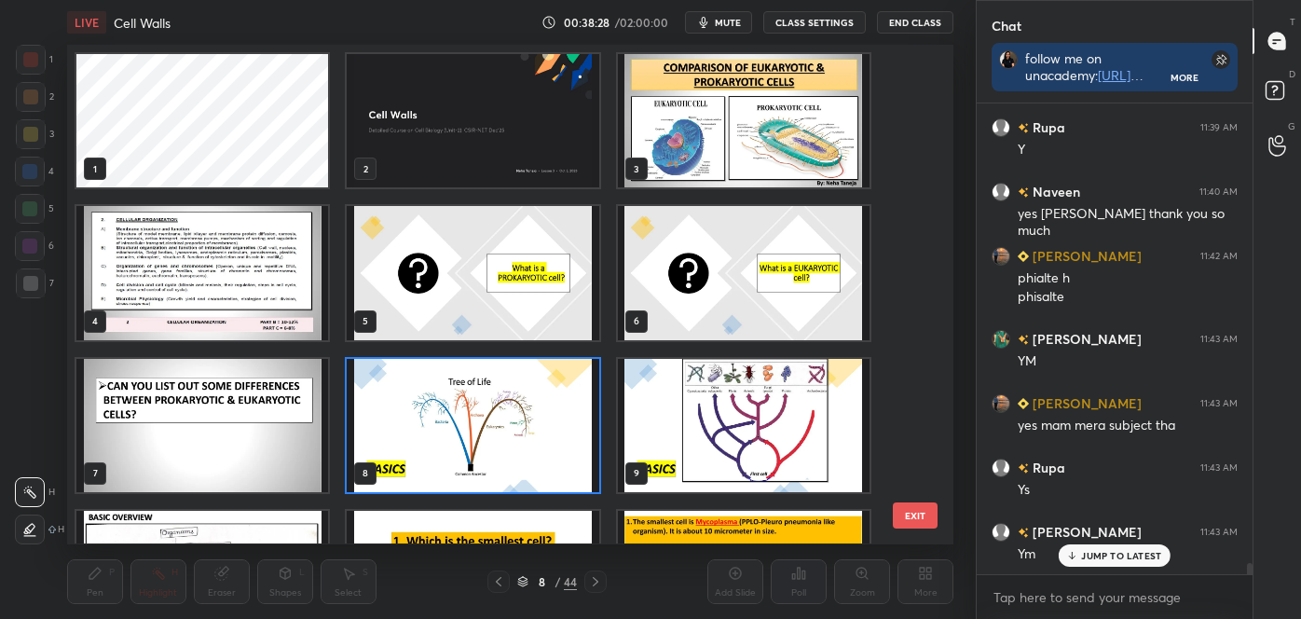
scroll to position [493, 877]
drag, startPoint x: 922, startPoint y: 112, endPoint x: 919, endPoint y: 124, distance: 12.4
click at [922, 126] on div "1 2 3 4 5 6 7 8 9 10 11 12 13 14 15 EXIT" at bounding box center [510, 294] width 886 height 499
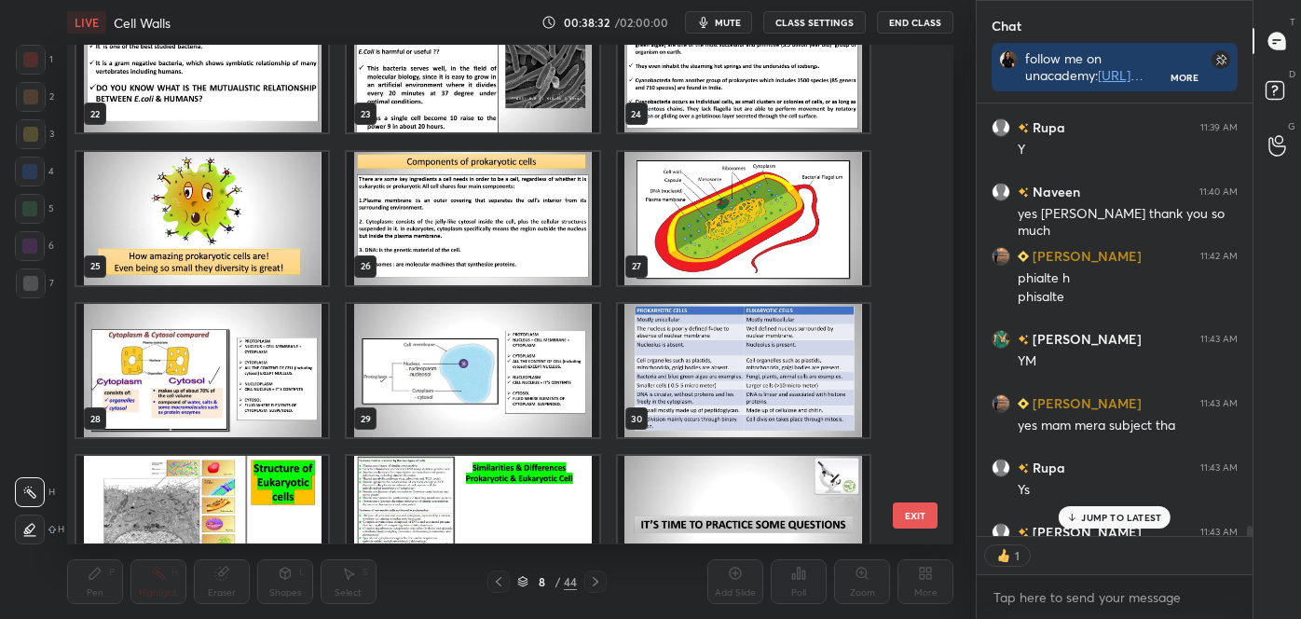
scroll to position [1117, 0]
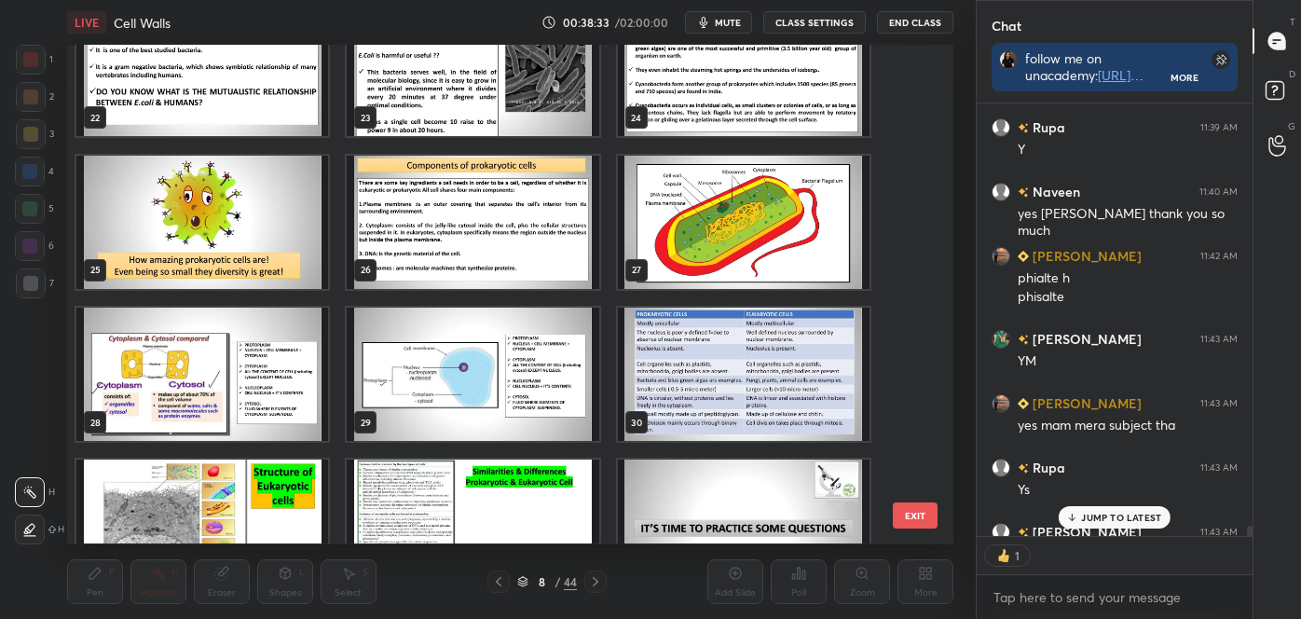
click at [393, 222] on img "grid" at bounding box center [473, 222] width 252 height 133
click at [403, 218] on img "grid" at bounding box center [473, 222] width 252 height 133
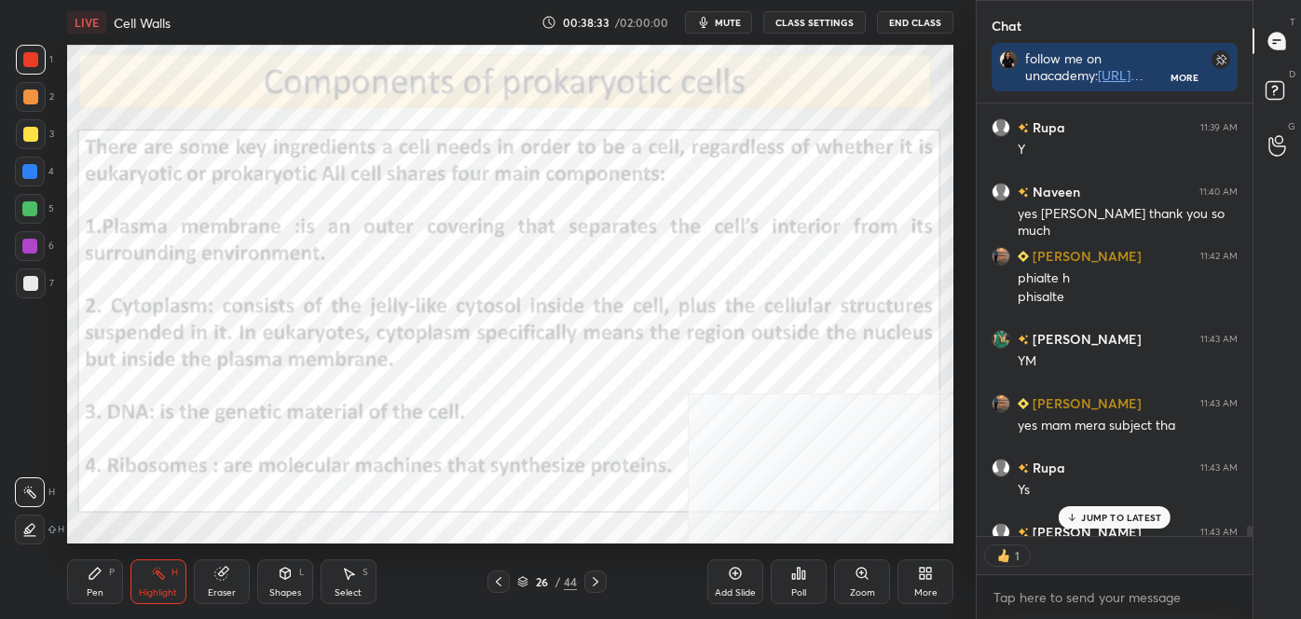
click at [405, 218] on img "grid" at bounding box center [473, 222] width 252 height 133
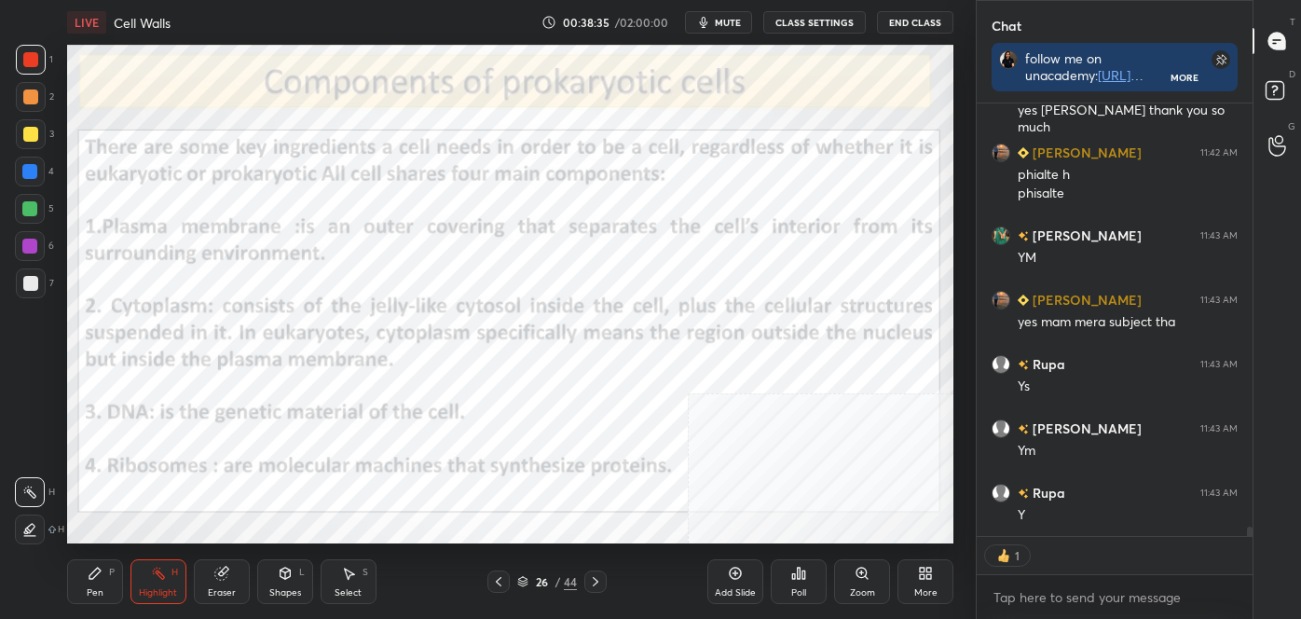
click at [500, 583] on icon at bounding box center [499, 581] width 6 height 9
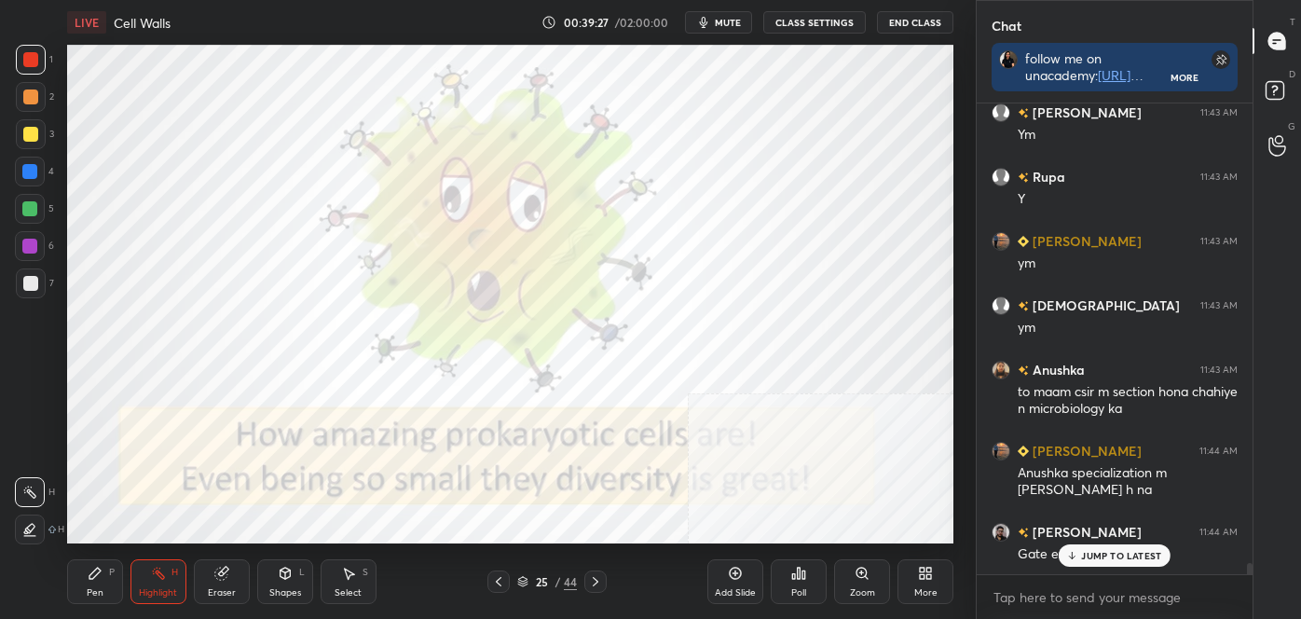
scroll to position [19365, 0]
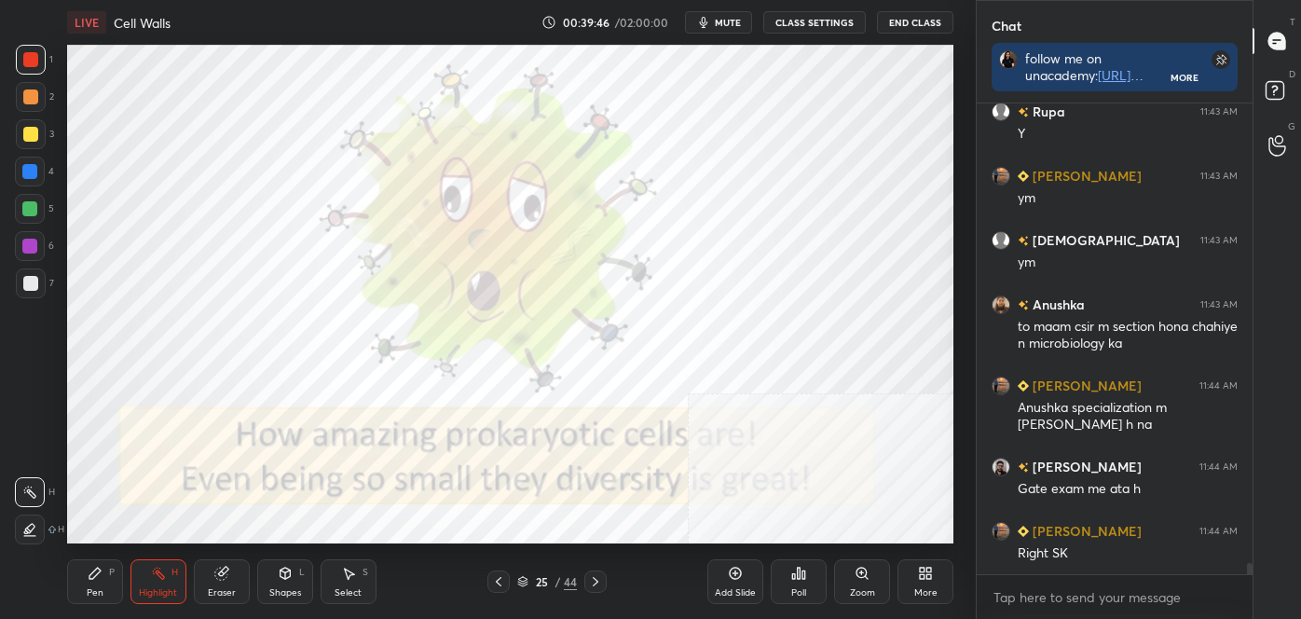
click at [89, 577] on icon at bounding box center [94, 573] width 11 height 11
click at [34, 529] on icon at bounding box center [30, 529] width 17 height 13
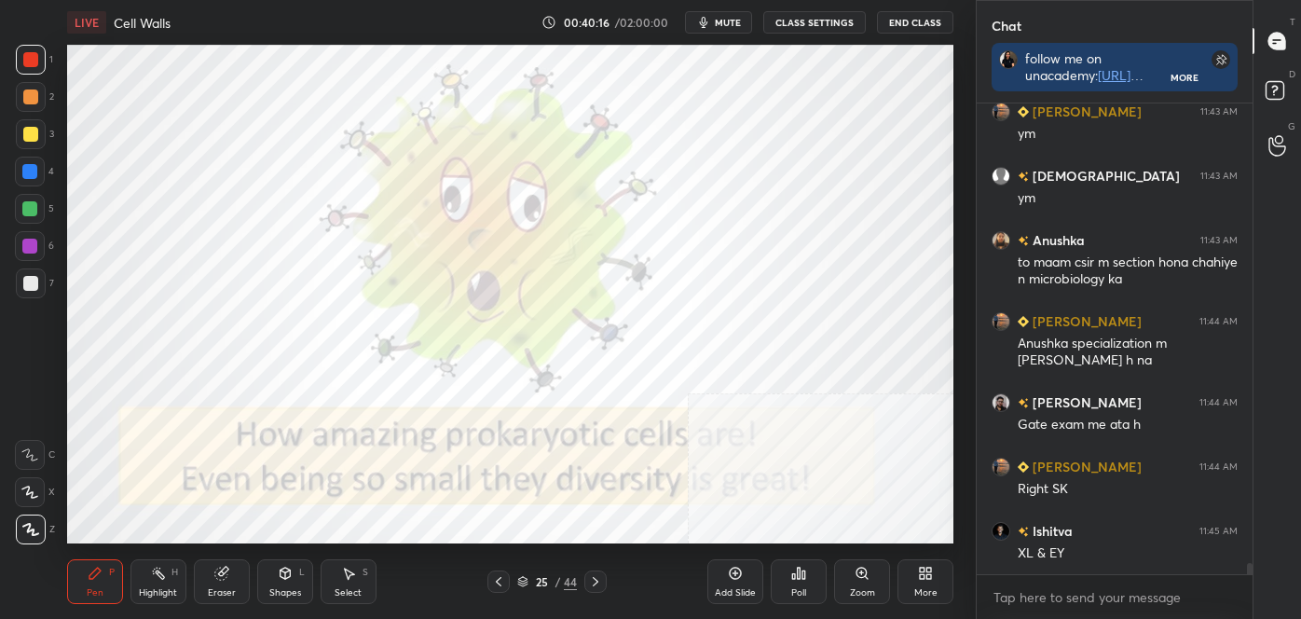
scroll to position [19494, 0]
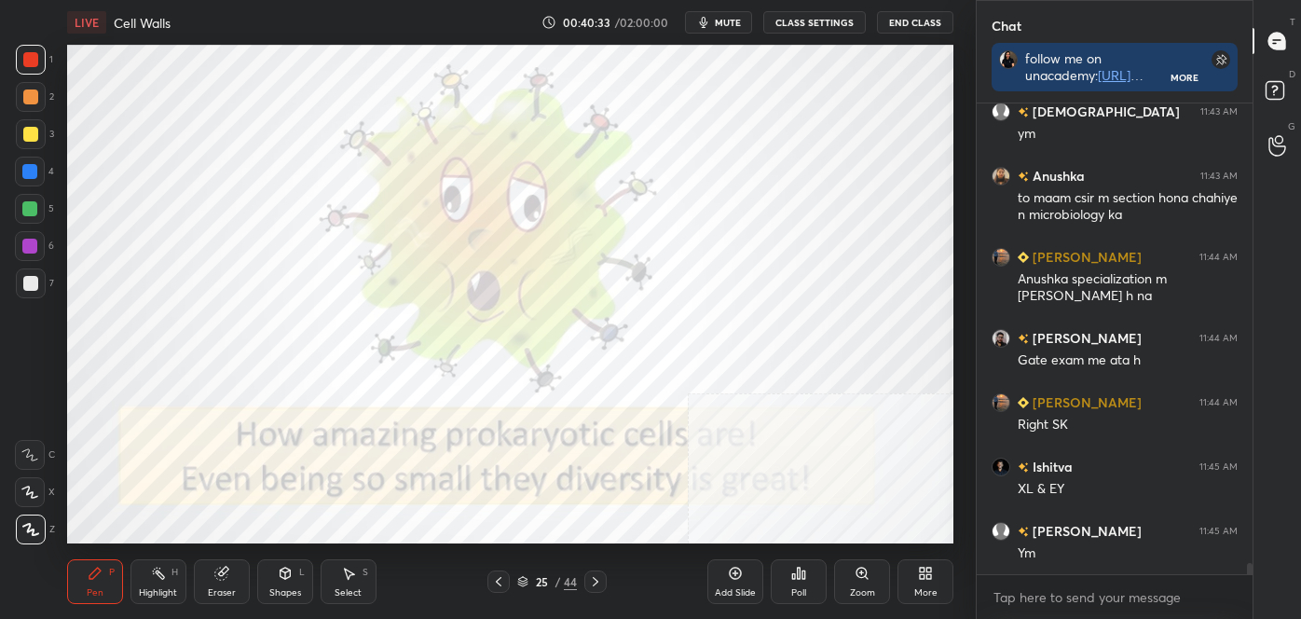
click at [233, 588] on div "Eraser" at bounding box center [222, 592] width 28 height 9
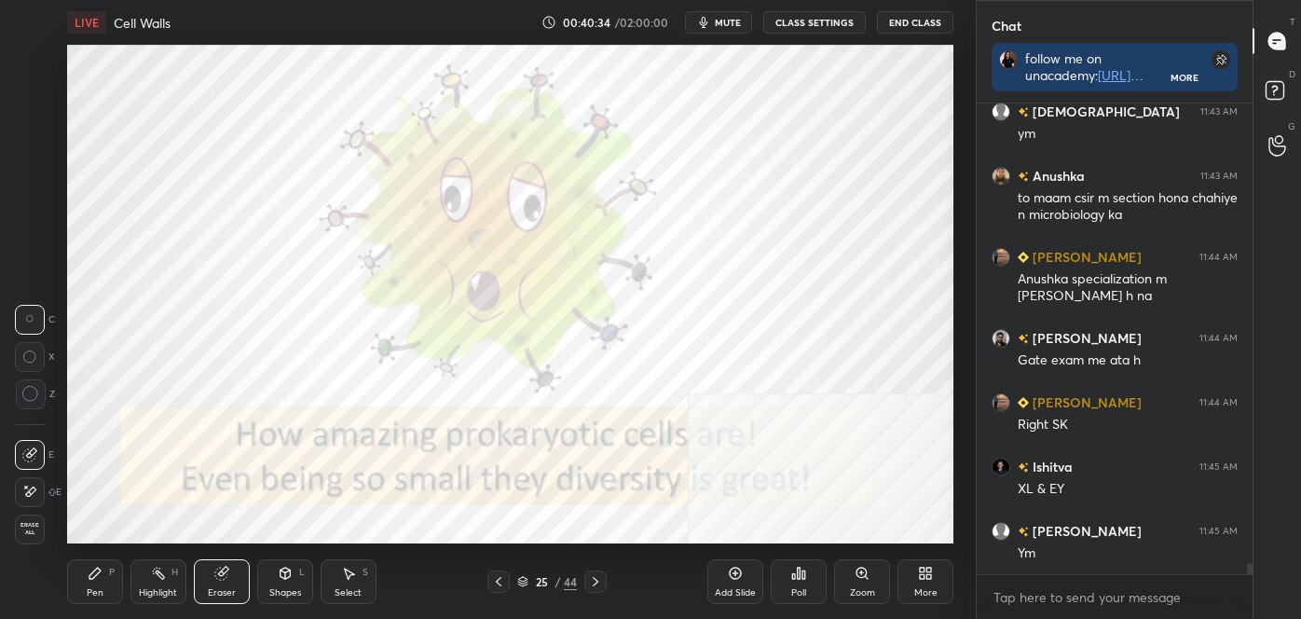
click at [27, 526] on span "Erase all" at bounding box center [30, 528] width 28 height 13
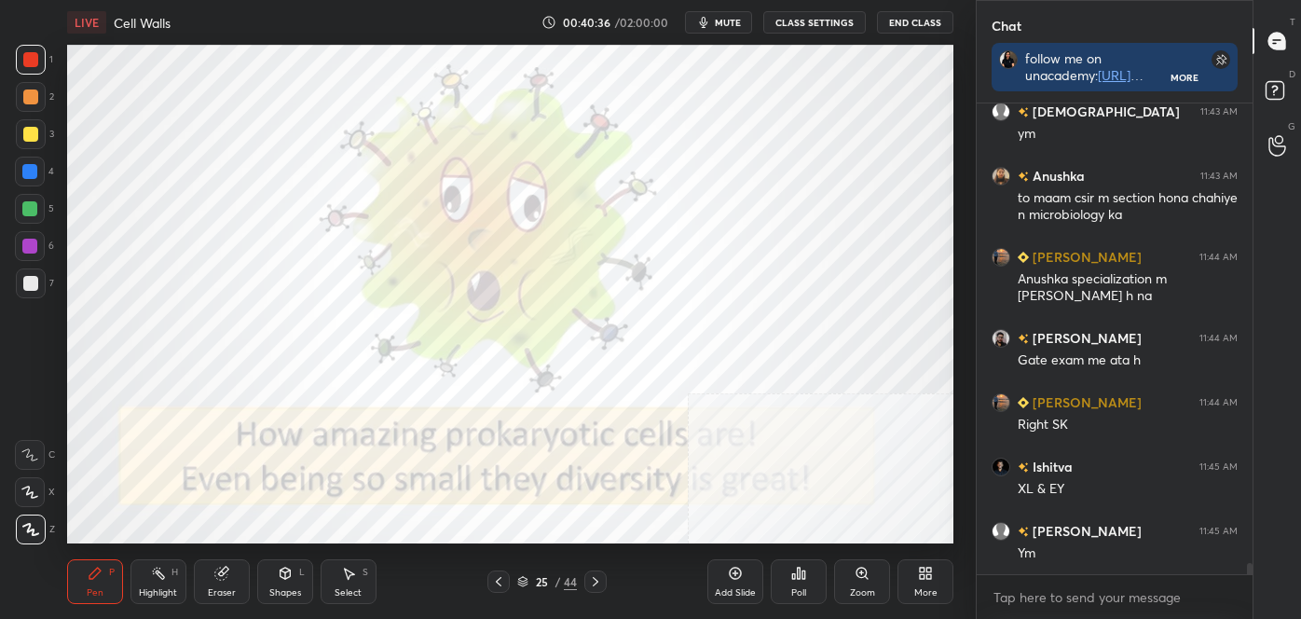
click at [23, 529] on icon at bounding box center [30, 529] width 17 height 13
click at [601, 581] on icon at bounding box center [595, 581] width 15 height 15
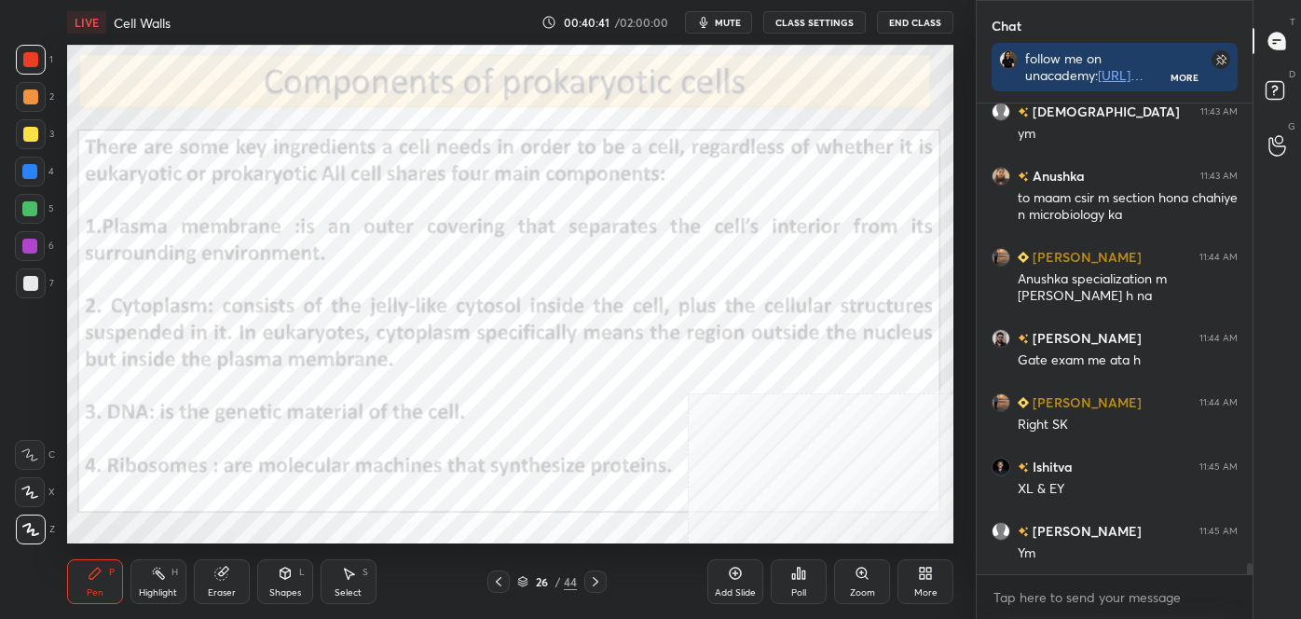
click at [137, 583] on div "Highlight H" at bounding box center [158, 581] width 56 height 45
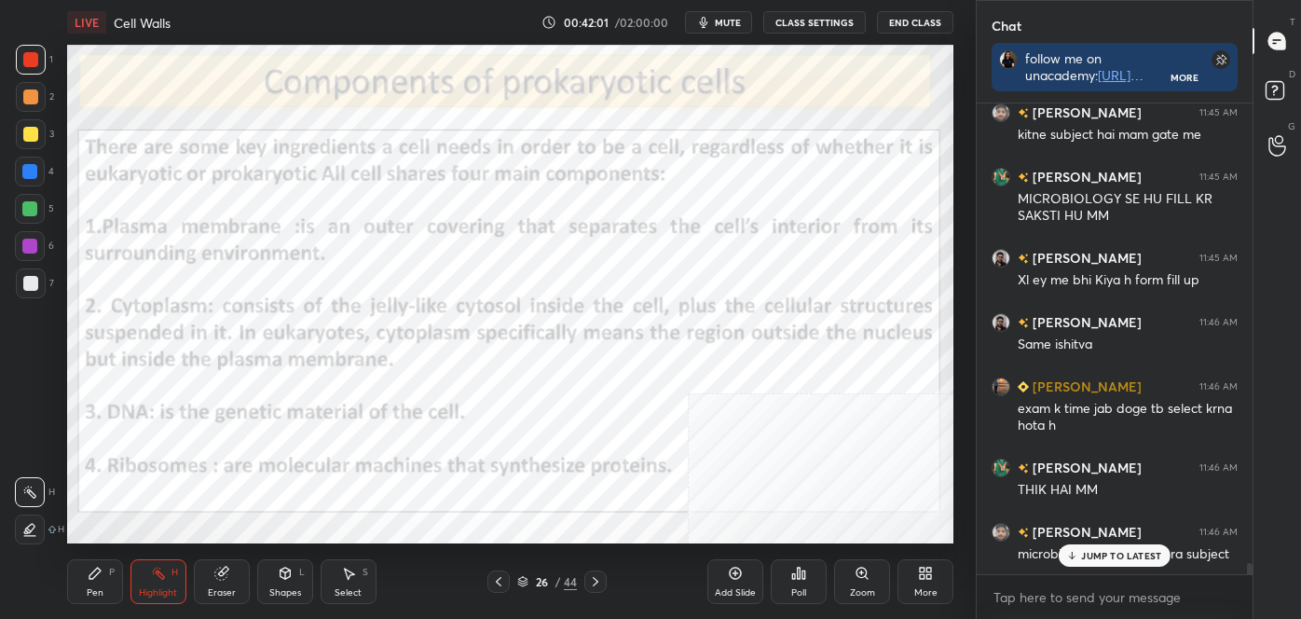
scroll to position [20041, 0]
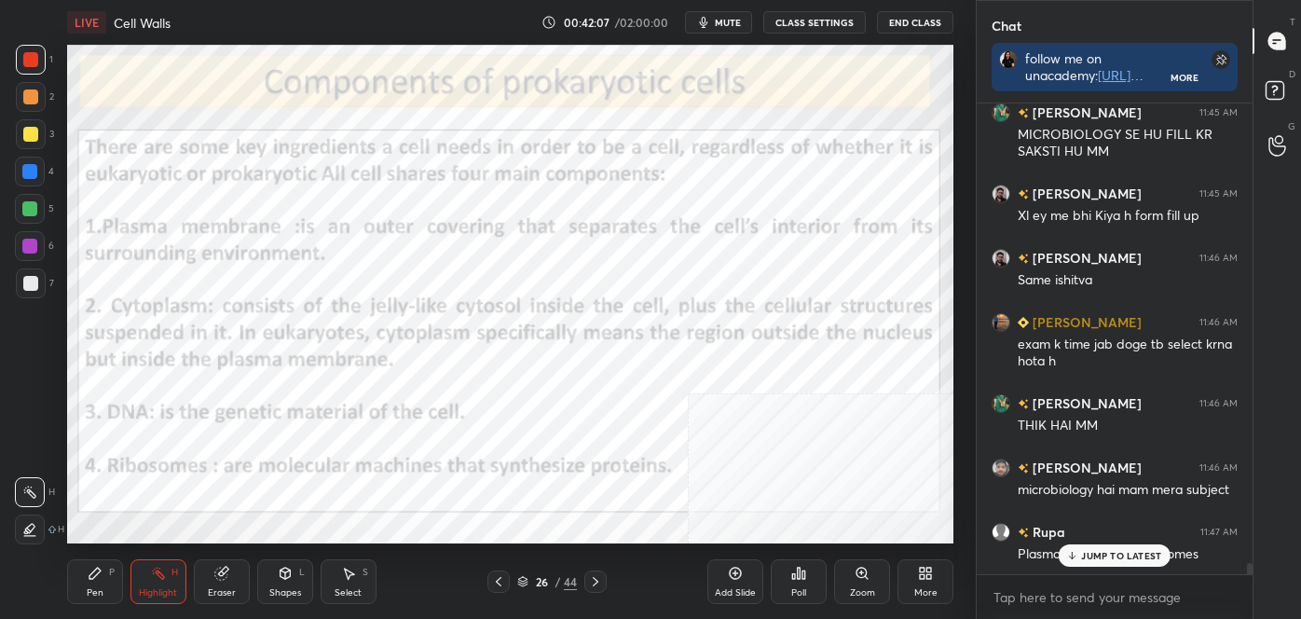
click at [597, 577] on icon at bounding box center [595, 581] width 15 height 15
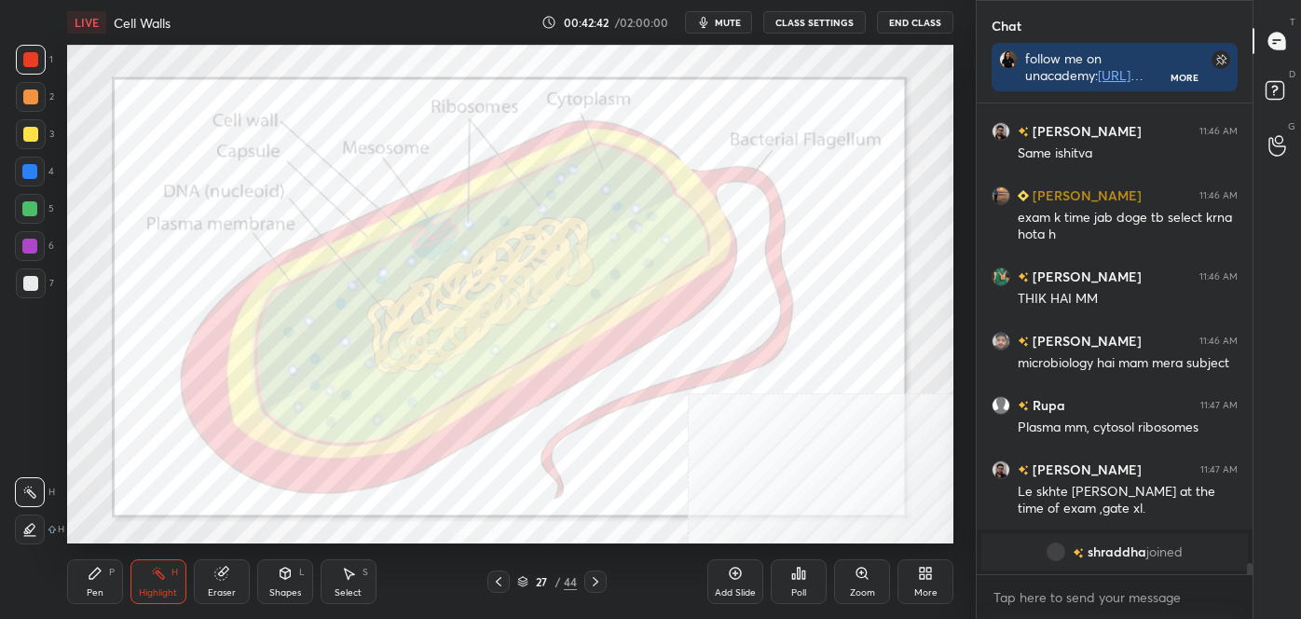
scroll to position [16650, 0]
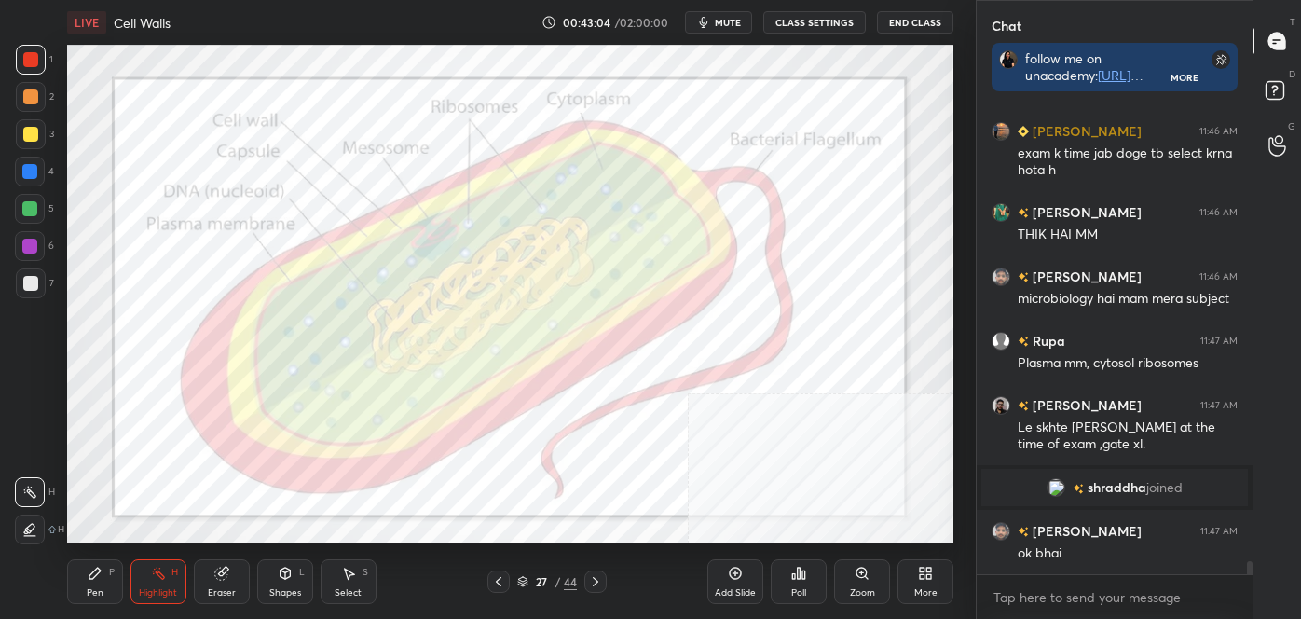
click at [603, 574] on div at bounding box center [595, 581] width 22 height 22
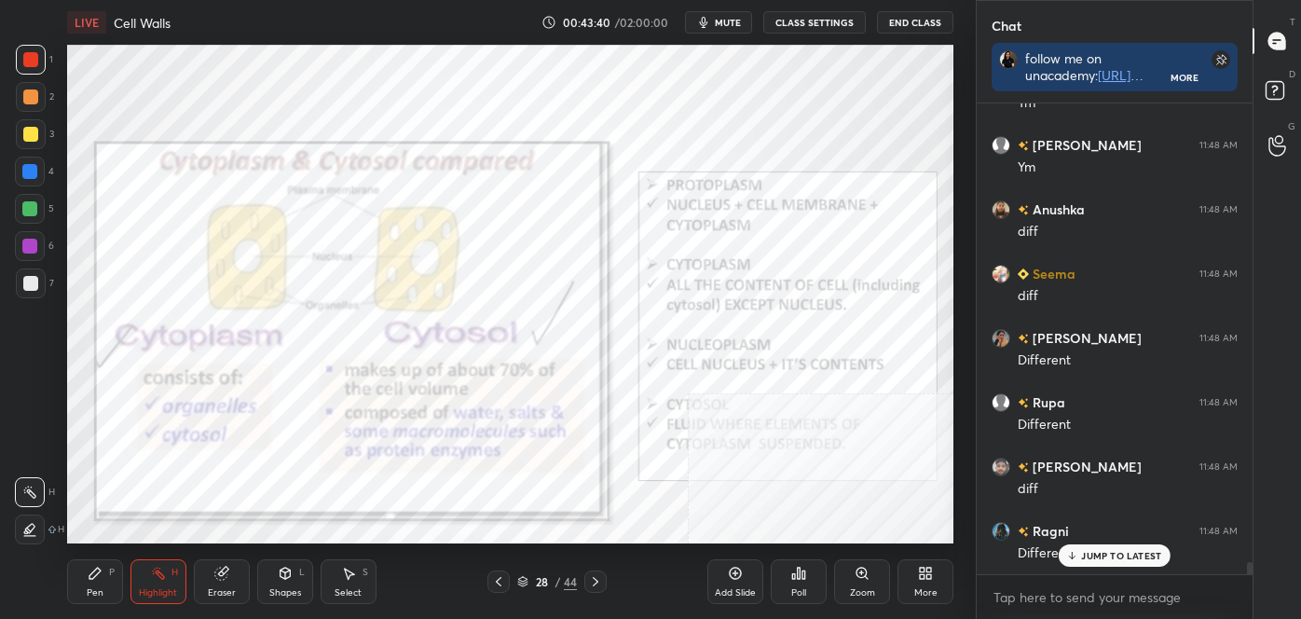
scroll to position [17292, 0]
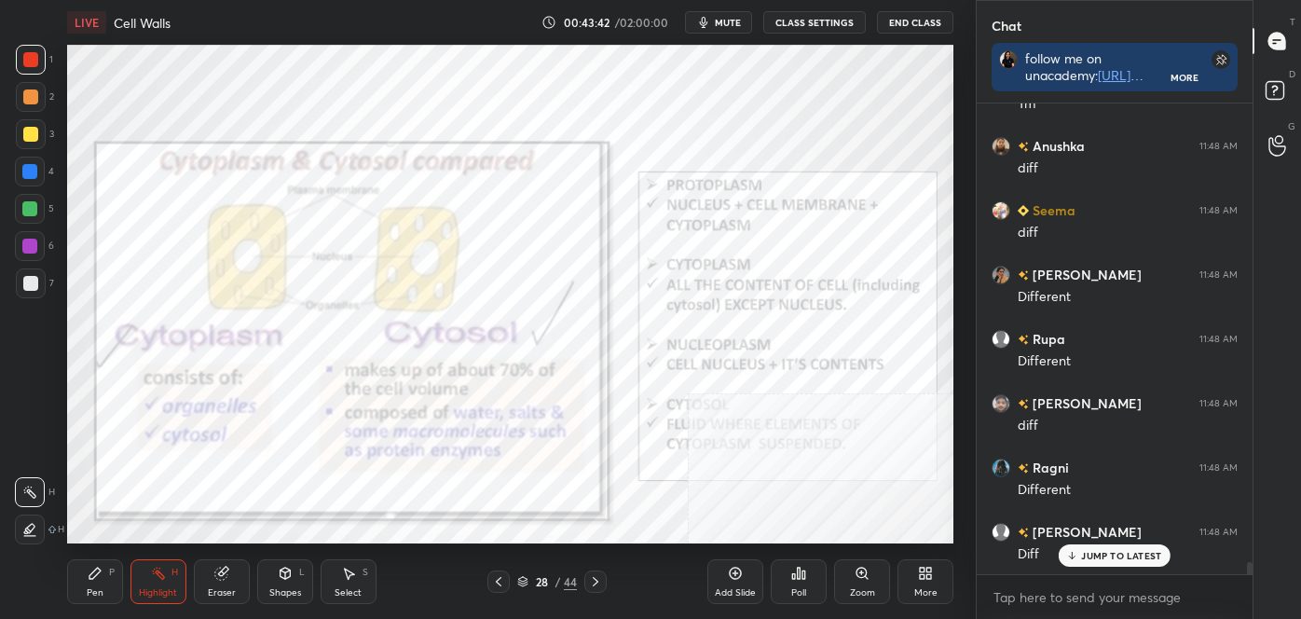
click at [99, 588] on div "Pen" at bounding box center [95, 592] width 17 height 9
click at [32, 527] on icon at bounding box center [30, 529] width 17 height 13
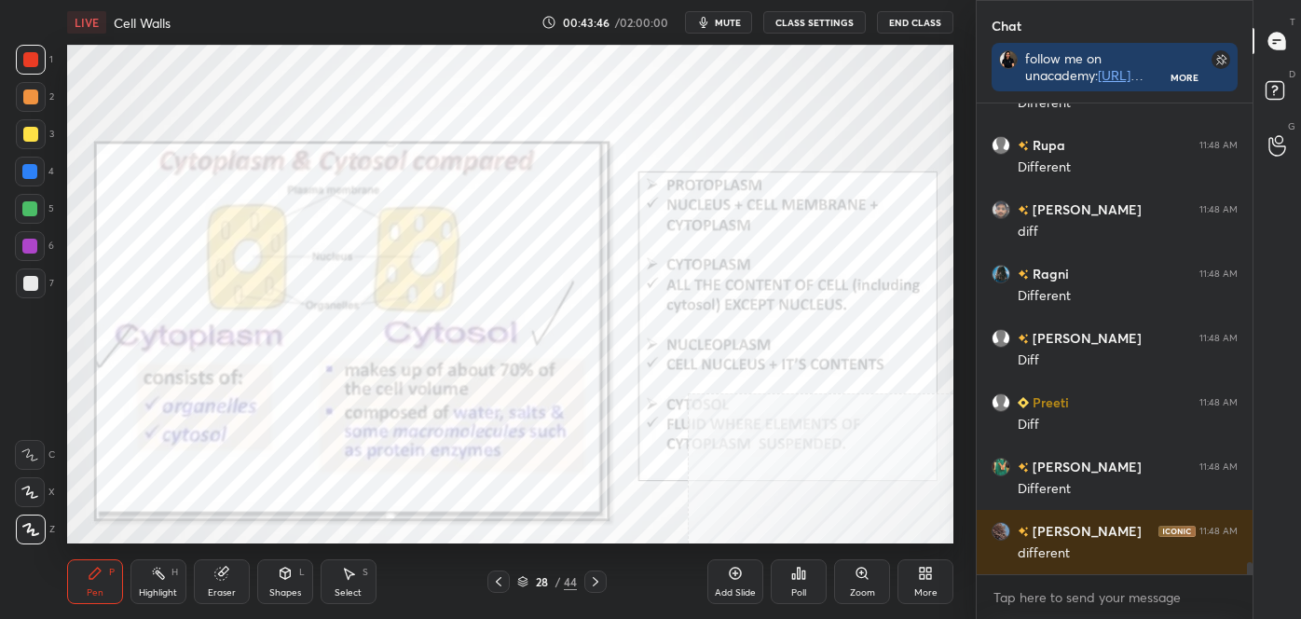
scroll to position [17550, 0]
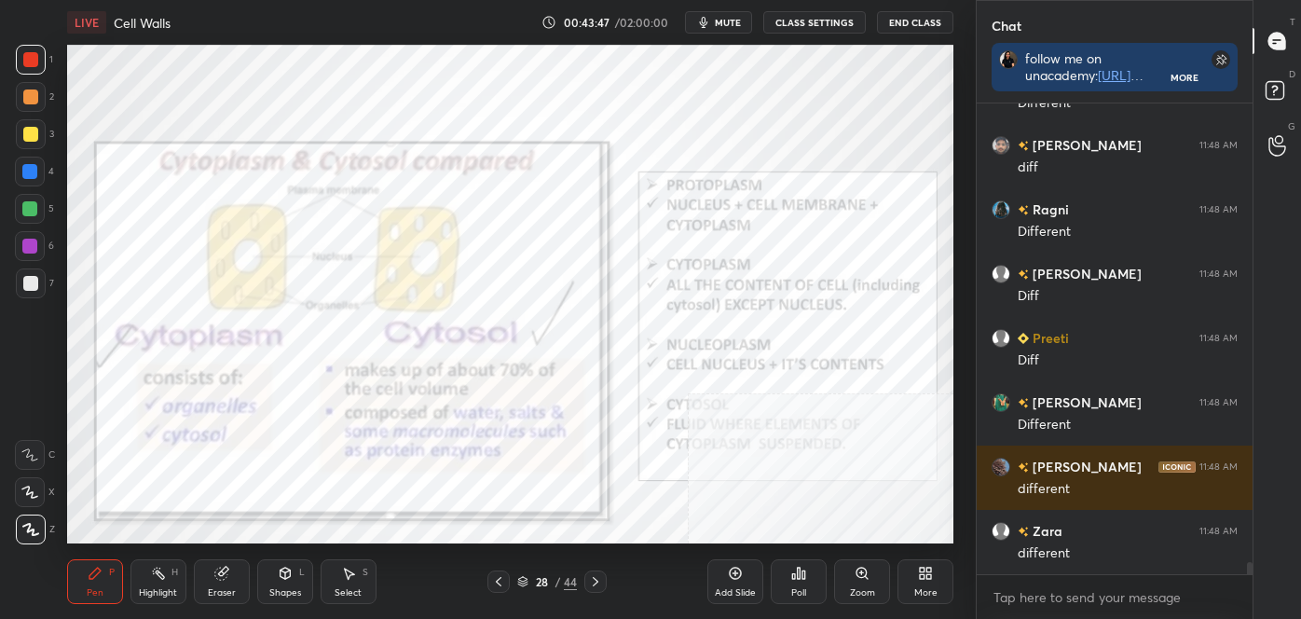
click at [158, 584] on div "Highlight H" at bounding box center [158, 581] width 56 height 45
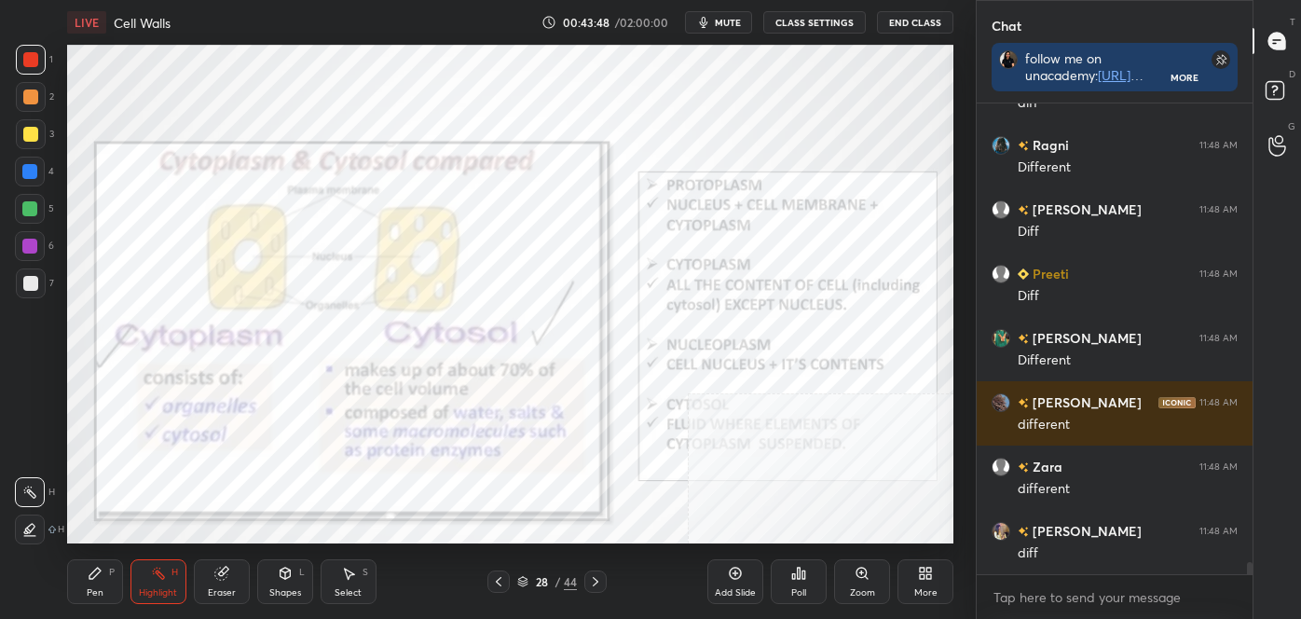
click at [33, 130] on div at bounding box center [30, 134] width 15 height 15
drag, startPoint x: 601, startPoint y: 573, endPoint x: 592, endPoint y: 556, distance: 20.0
click at [600, 569] on div "Pen P Highlight H Eraser Shapes L Select S 28 / 44 Add Slide Poll Zoom More" at bounding box center [510, 581] width 886 height 75
click at [592, 589] on div at bounding box center [595, 581] width 22 height 22
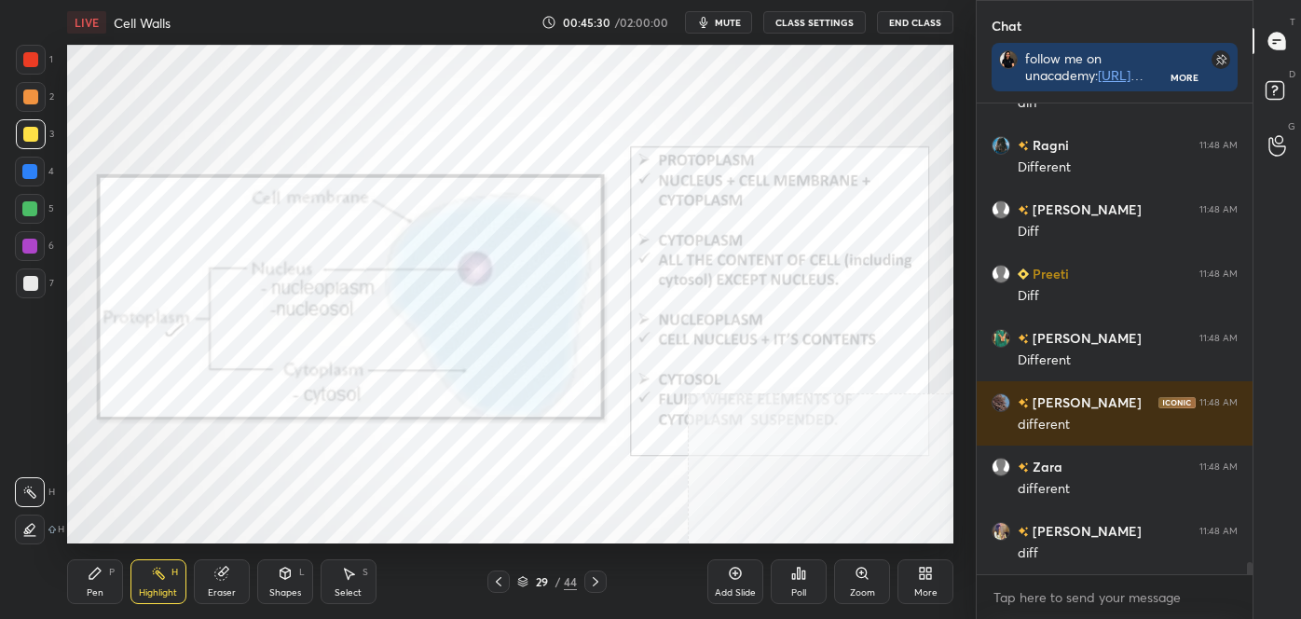
click at [594, 581] on icon at bounding box center [595, 581] width 15 height 15
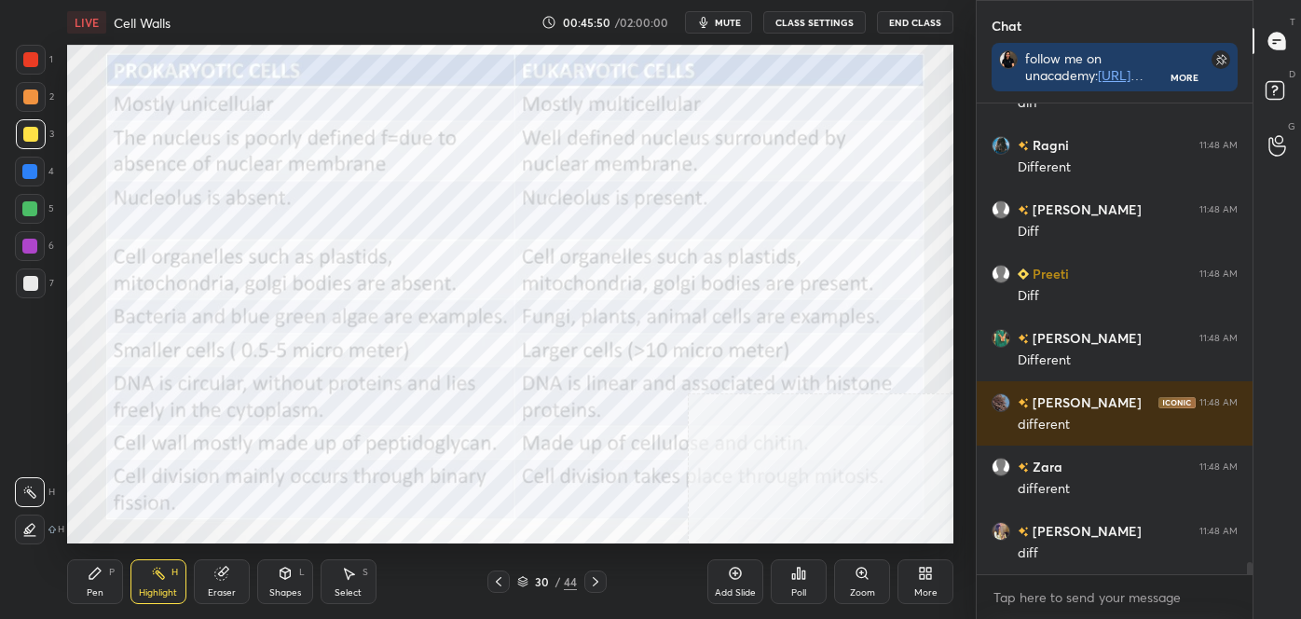
click at [95, 583] on div "Pen P" at bounding box center [95, 581] width 56 height 45
click at [29, 525] on icon at bounding box center [30, 529] width 15 height 11
click at [33, 54] on div at bounding box center [30, 59] width 15 height 15
click at [149, 581] on div "Highlight H" at bounding box center [158, 581] width 56 height 45
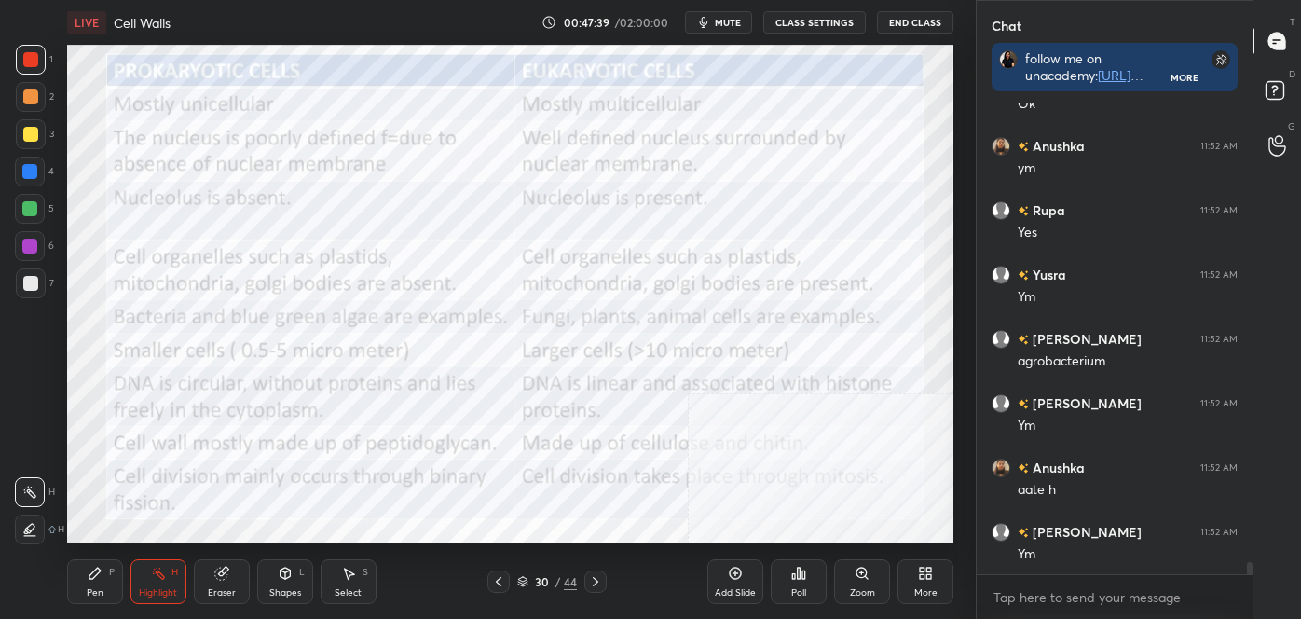
scroll to position [18015, 0]
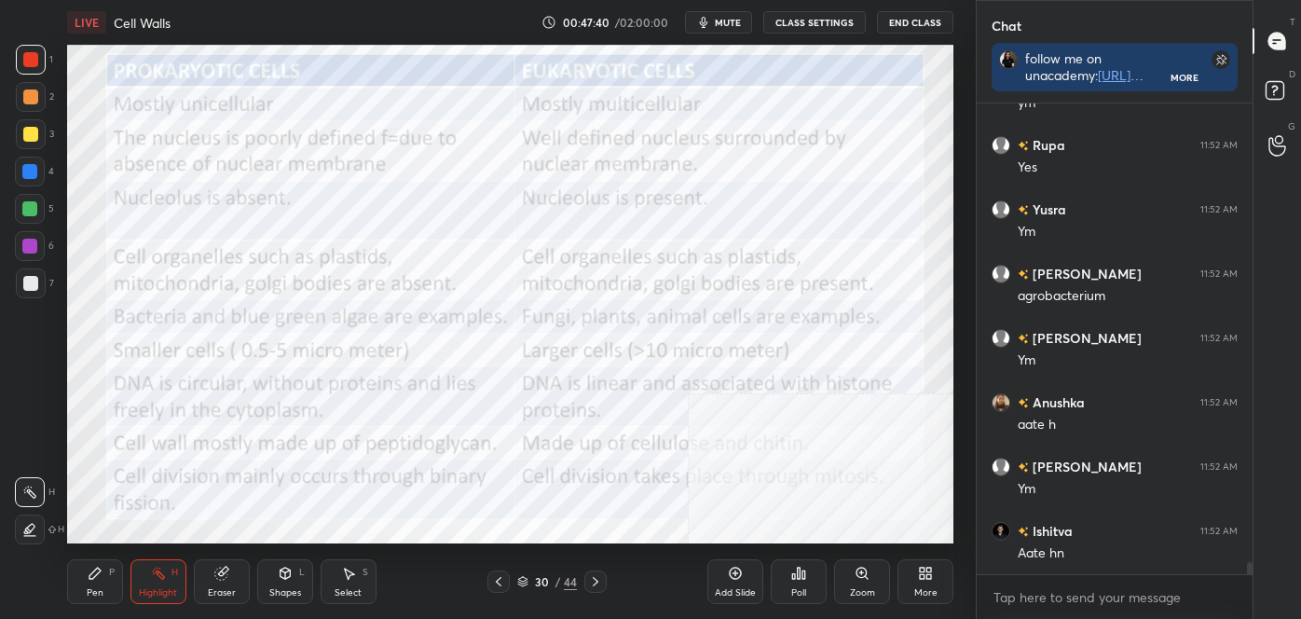
drag, startPoint x: 94, startPoint y: 584, endPoint x: 72, endPoint y: 547, distance: 43.5
click at [94, 584] on div "Pen P" at bounding box center [95, 581] width 56 height 45
click at [22, 520] on div at bounding box center [31, 530] width 30 height 30
click at [155, 590] on div "Highlight" at bounding box center [158, 592] width 38 height 9
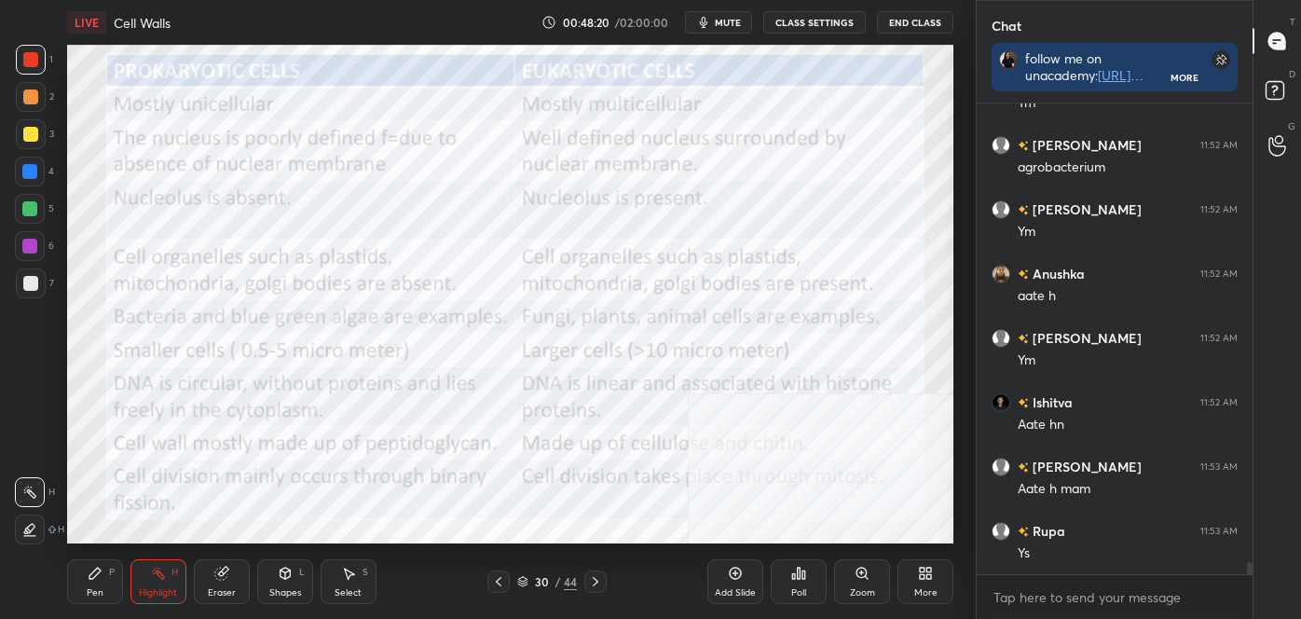
scroll to position [18208, 0]
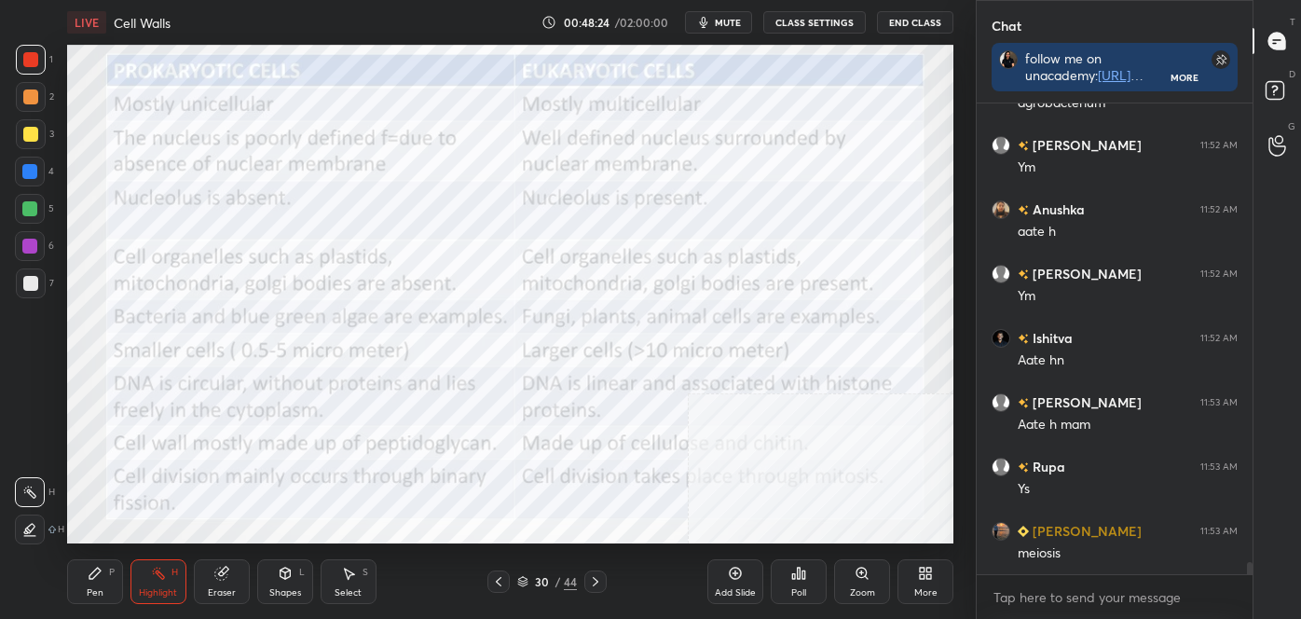
click at [923, 590] on div "More" at bounding box center [925, 592] width 23 height 9
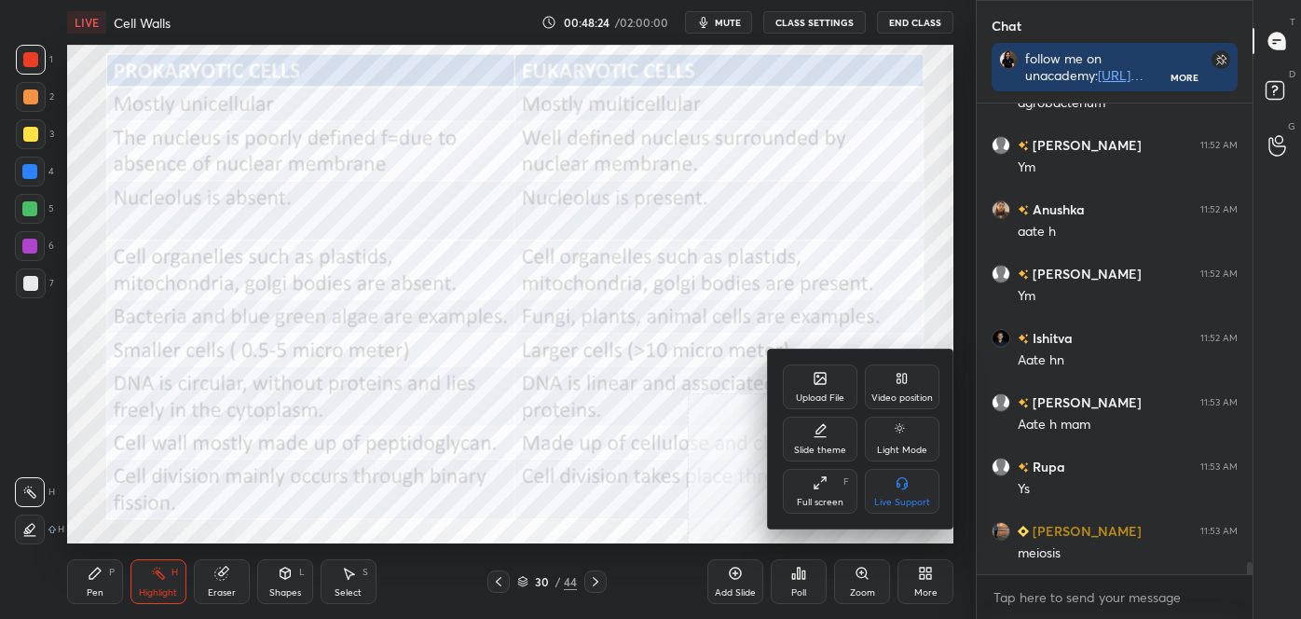
click at [926, 383] on div "Video position" at bounding box center [902, 386] width 75 height 45
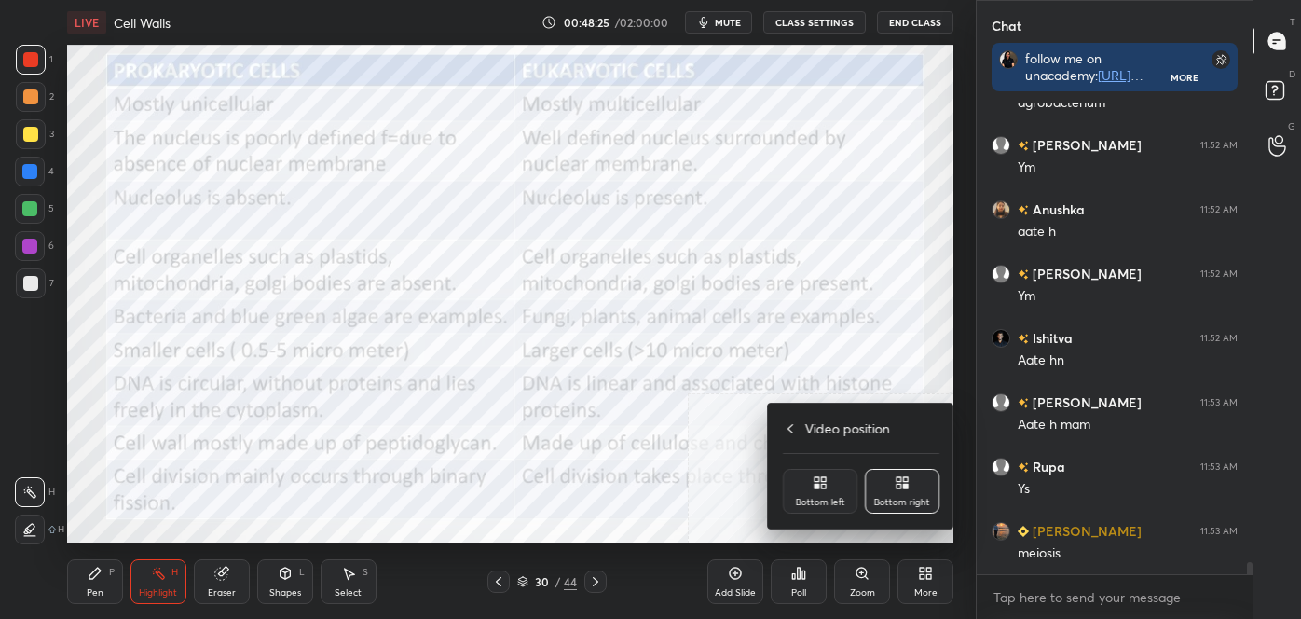
drag, startPoint x: 819, startPoint y: 487, endPoint x: 817, endPoint y: 478, distance: 9.5
click at [817, 486] on icon at bounding box center [817, 486] width 5 height 5
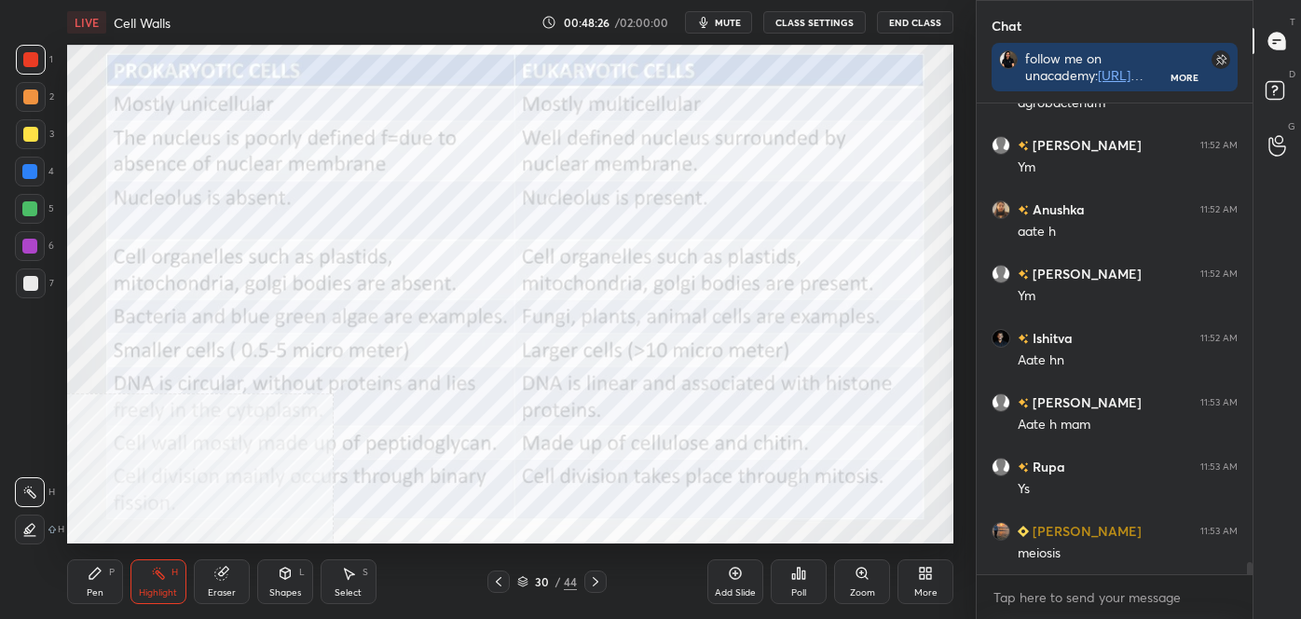
scroll to position [18273, 0]
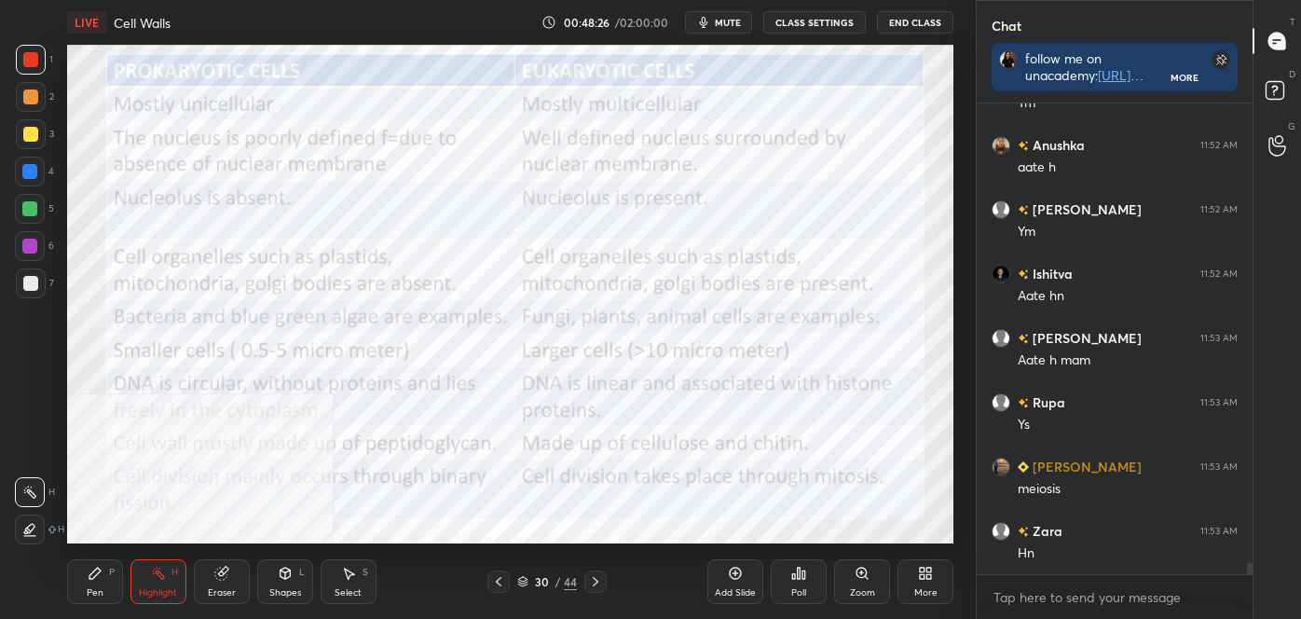
click at [78, 577] on div "Pen P" at bounding box center [95, 581] width 56 height 45
click at [90, 578] on icon at bounding box center [94, 573] width 11 height 11
click at [19, 531] on div at bounding box center [31, 530] width 30 height 30
click at [597, 582] on icon at bounding box center [596, 581] width 6 height 9
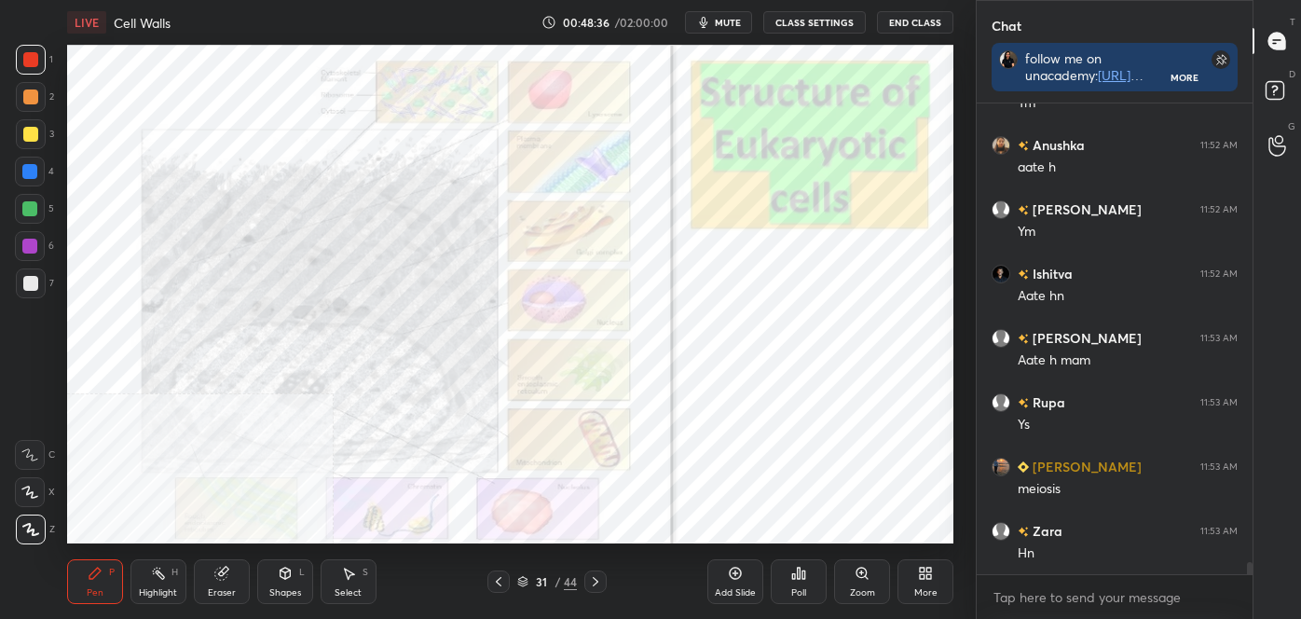
click at [932, 581] on div "More" at bounding box center [926, 581] width 56 height 45
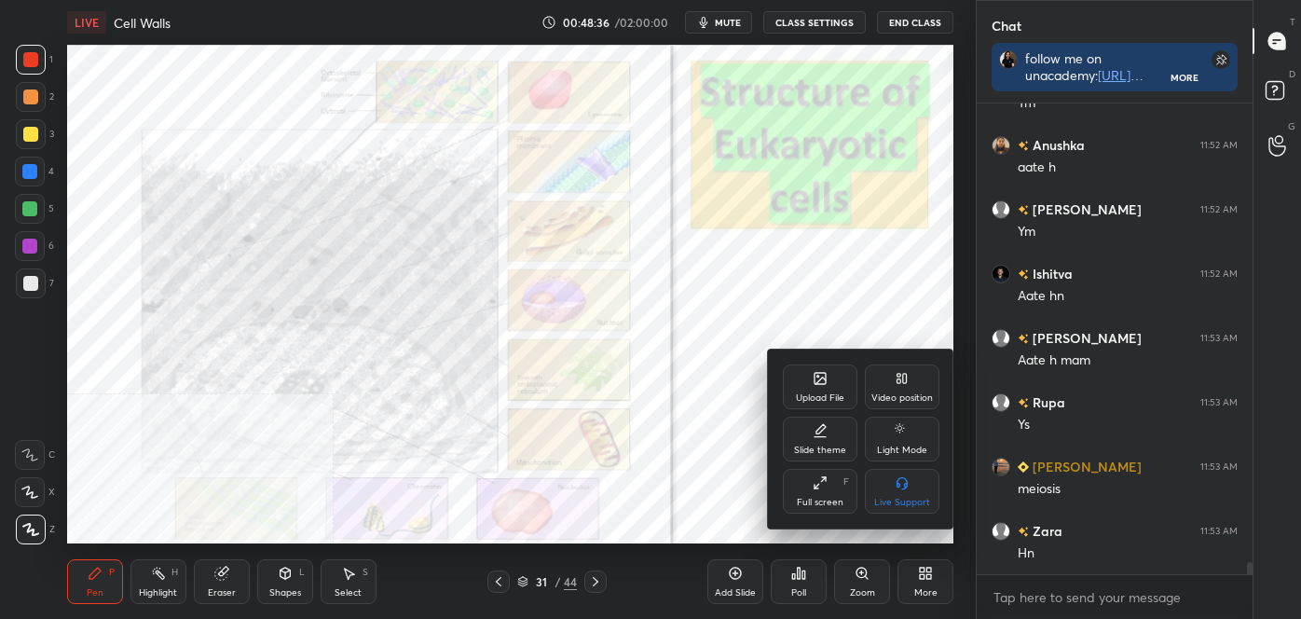
click at [911, 385] on div "Video position" at bounding box center [902, 386] width 75 height 45
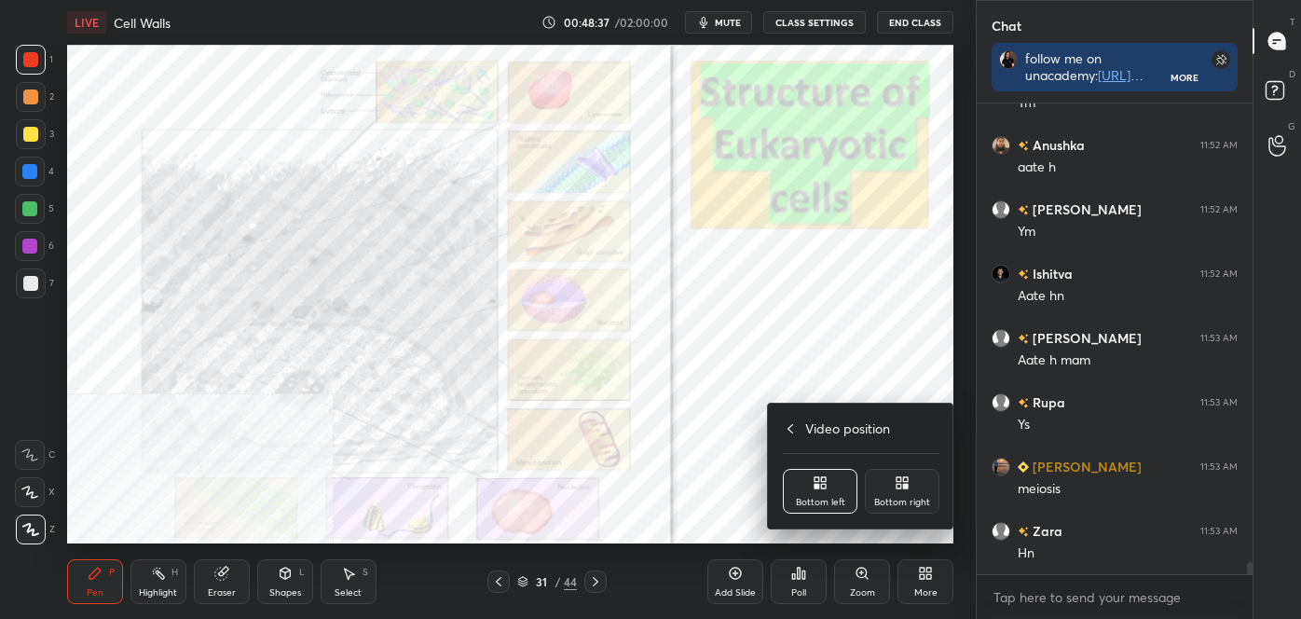
click at [911, 484] on div "Bottom right" at bounding box center [902, 491] width 75 height 45
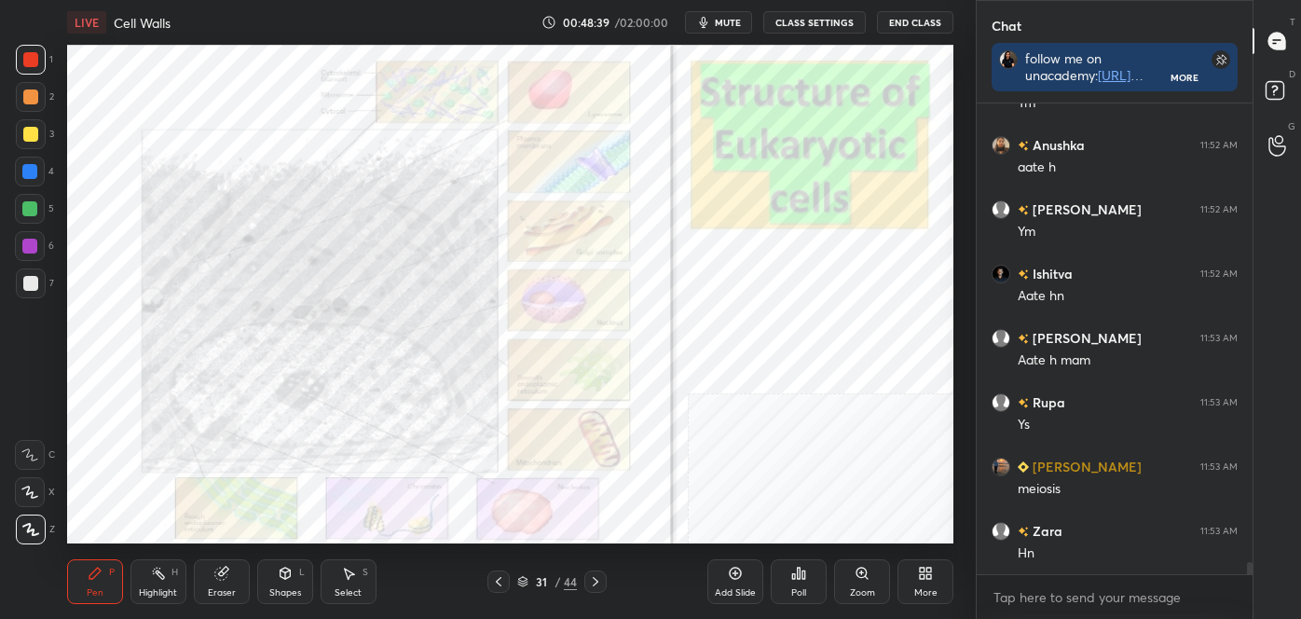
click at [592, 574] on icon at bounding box center [595, 581] width 15 height 15
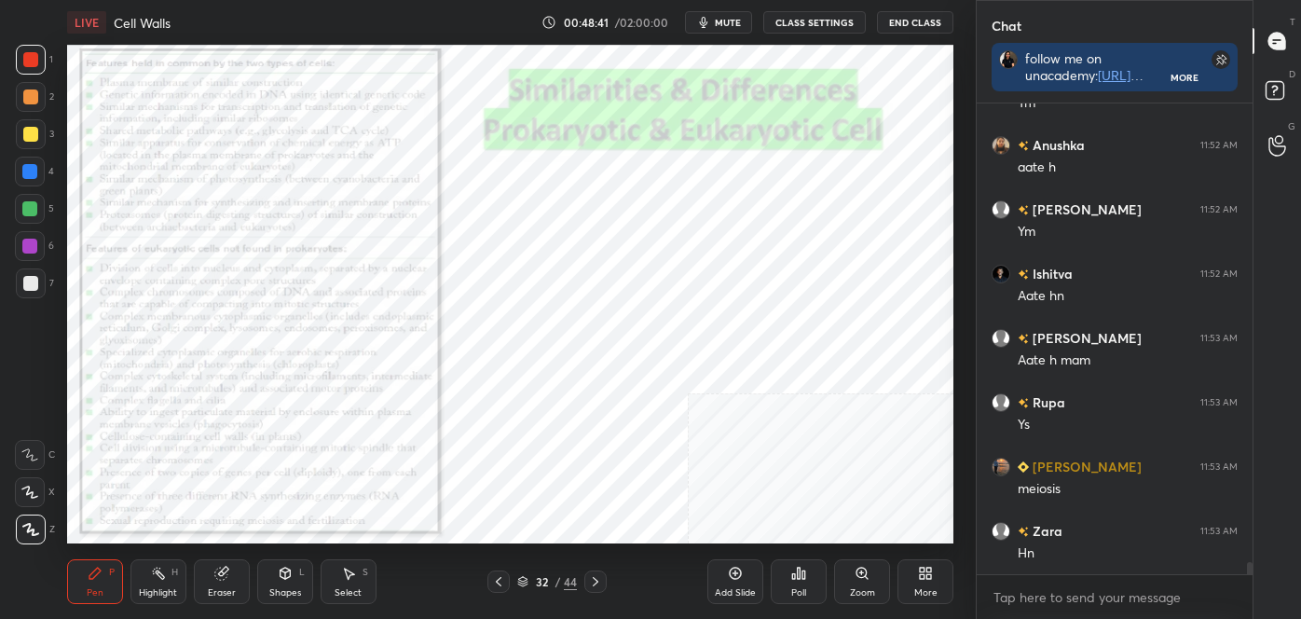
click at [495, 579] on icon at bounding box center [498, 581] width 15 height 15
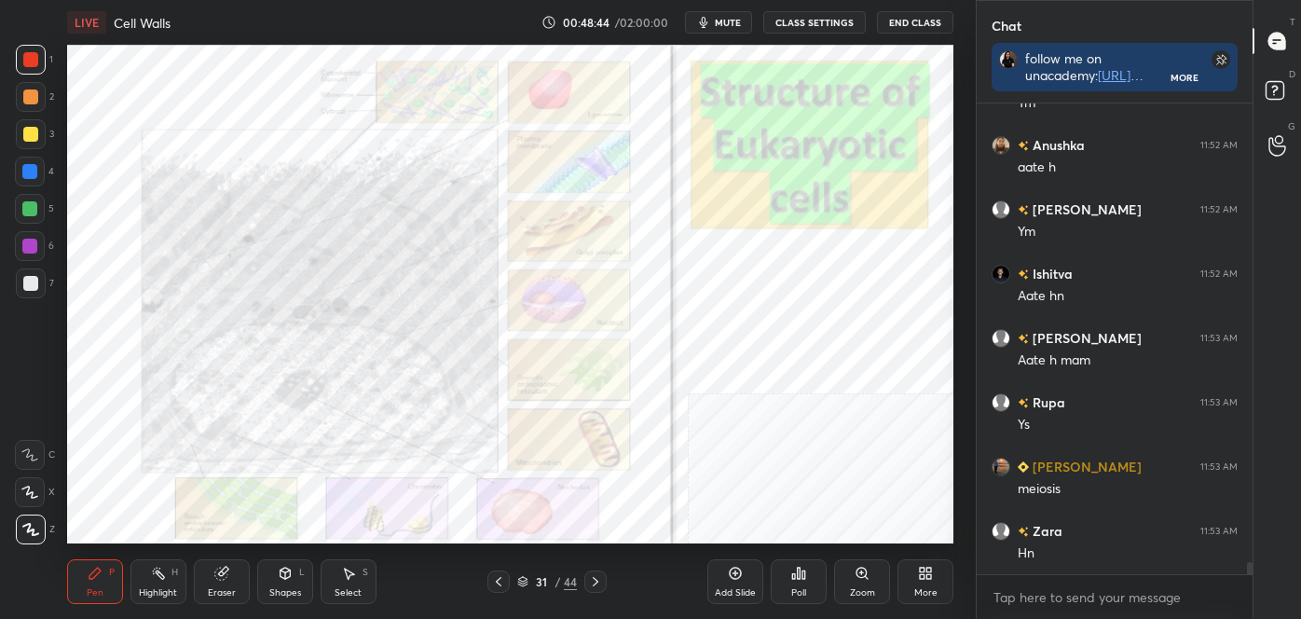
click at [202, 570] on div "Eraser" at bounding box center [222, 581] width 56 height 45
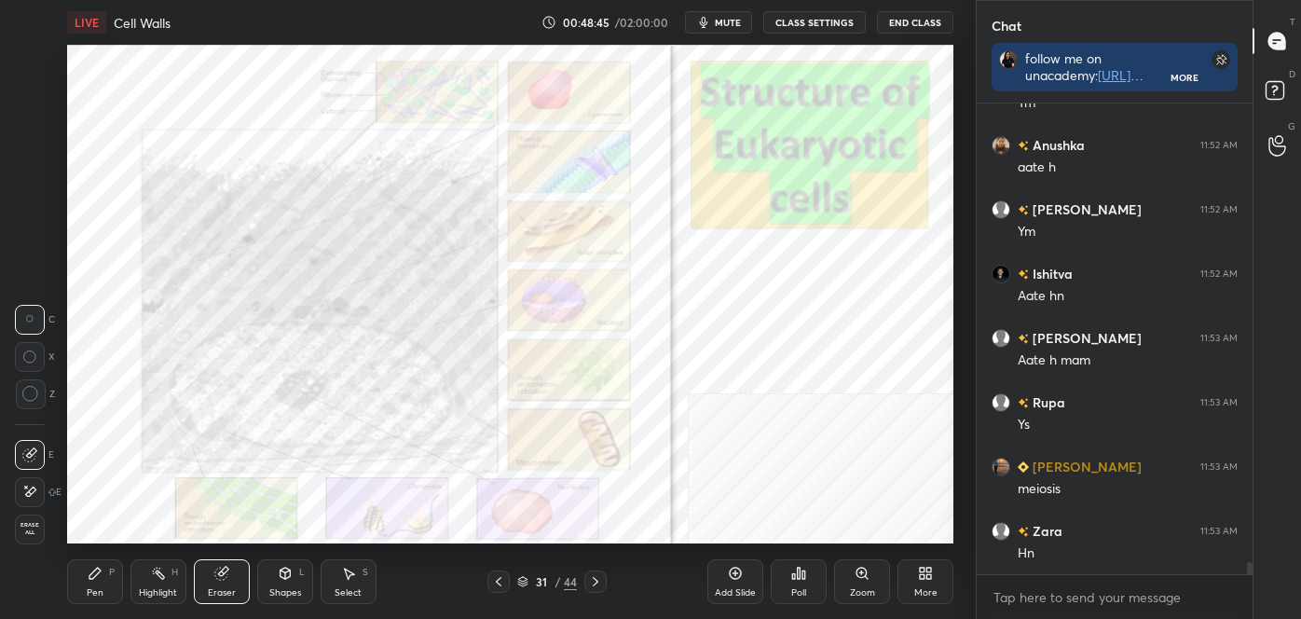
click at [161, 580] on div "Highlight H" at bounding box center [158, 581] width 56 height 45
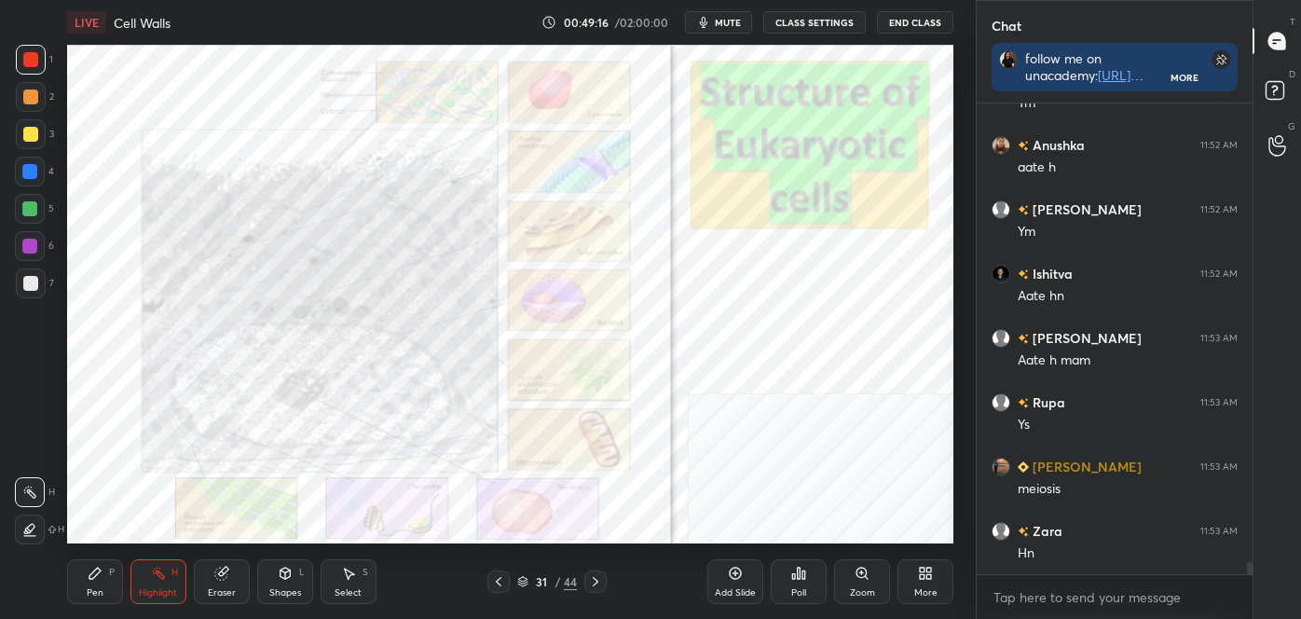
click at [874, 590] on div "Zoom" at bounding box center [862, 581] width 56 height 45
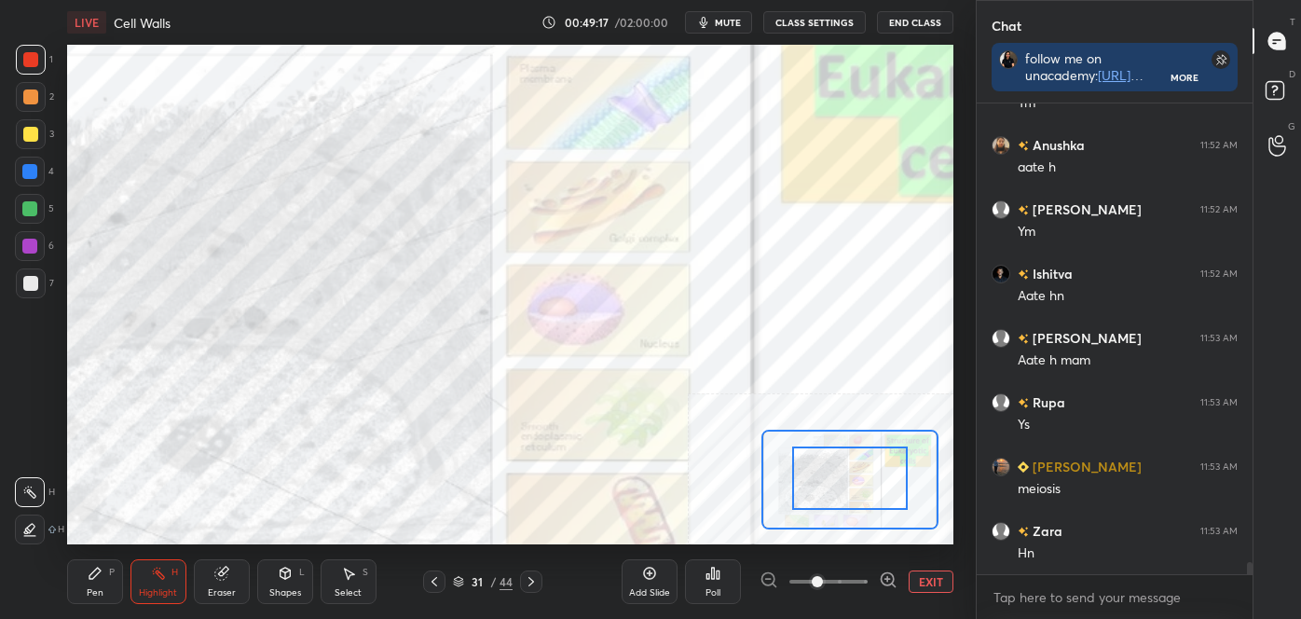
drag, startPoint x: 835, startPoint y: 455, endPoint x: 835, endPoint y: 438, distance: 16.8
click at [835, 446] on div at bounding box center [850, 478] width 116 height 64
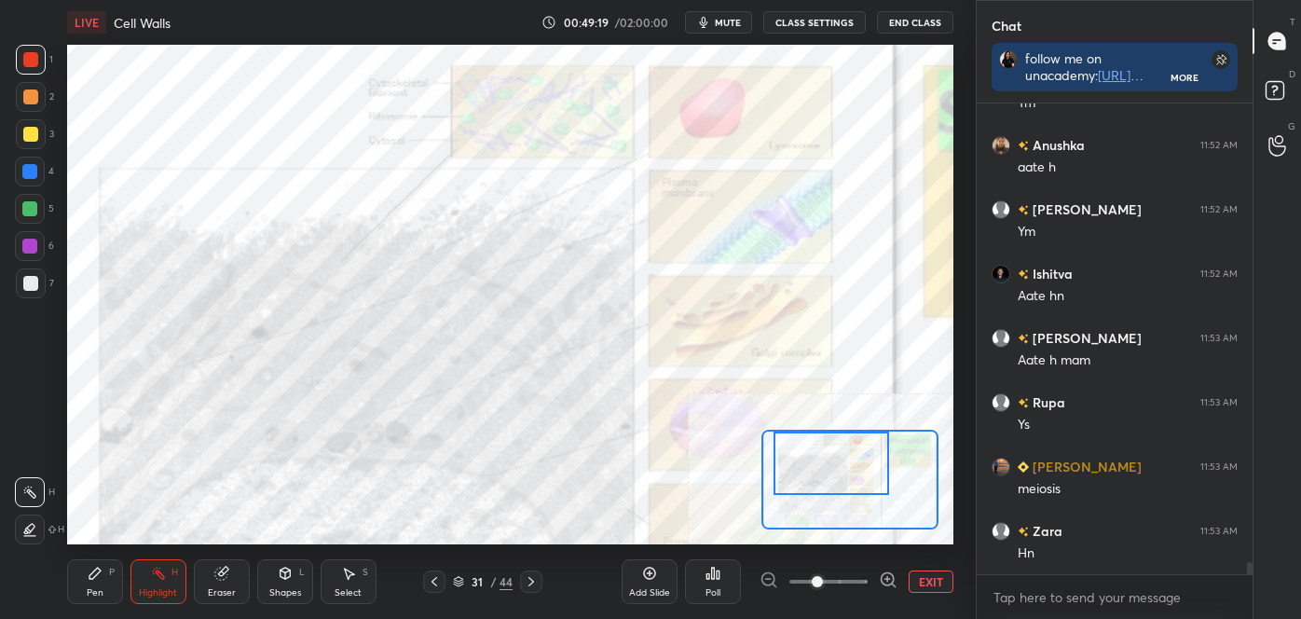
drag, startPoint x: 278, startPoint y: 580, endPoint x: 279, endPoint y: 570, distance: 9.4
click at [278, 578] on icon at bounding box center [285, 573] width 15 height 15
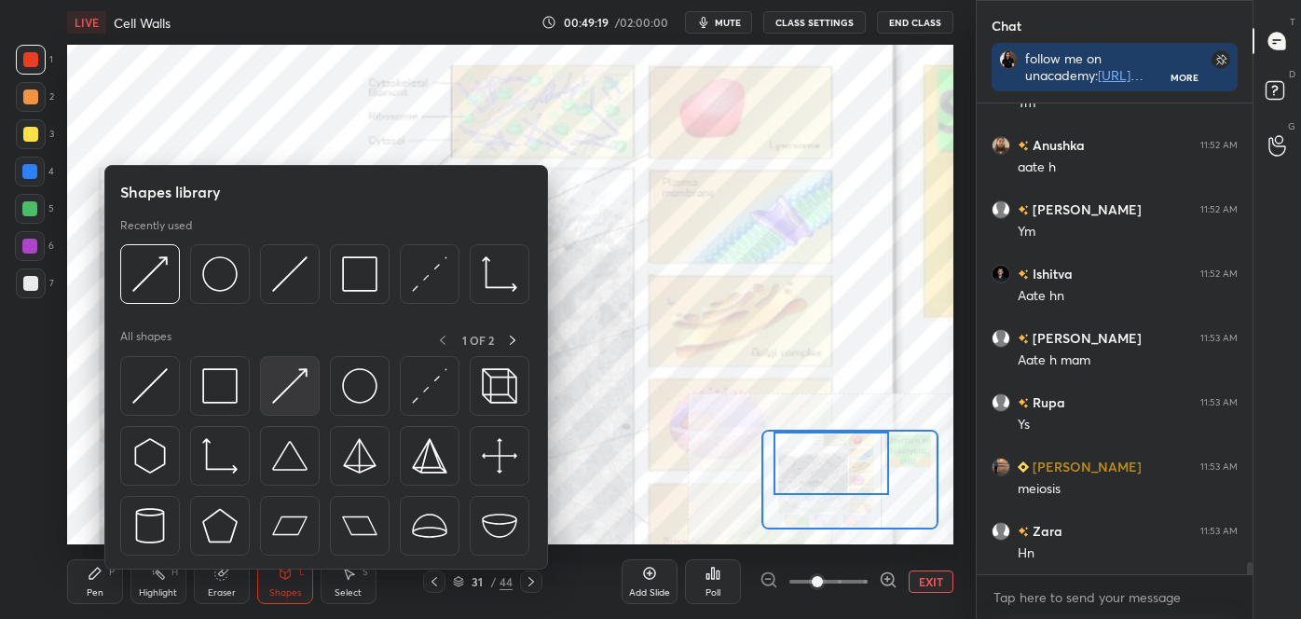
click at [308, 395] on div at bounding box center [290, 386] width 60 height 60
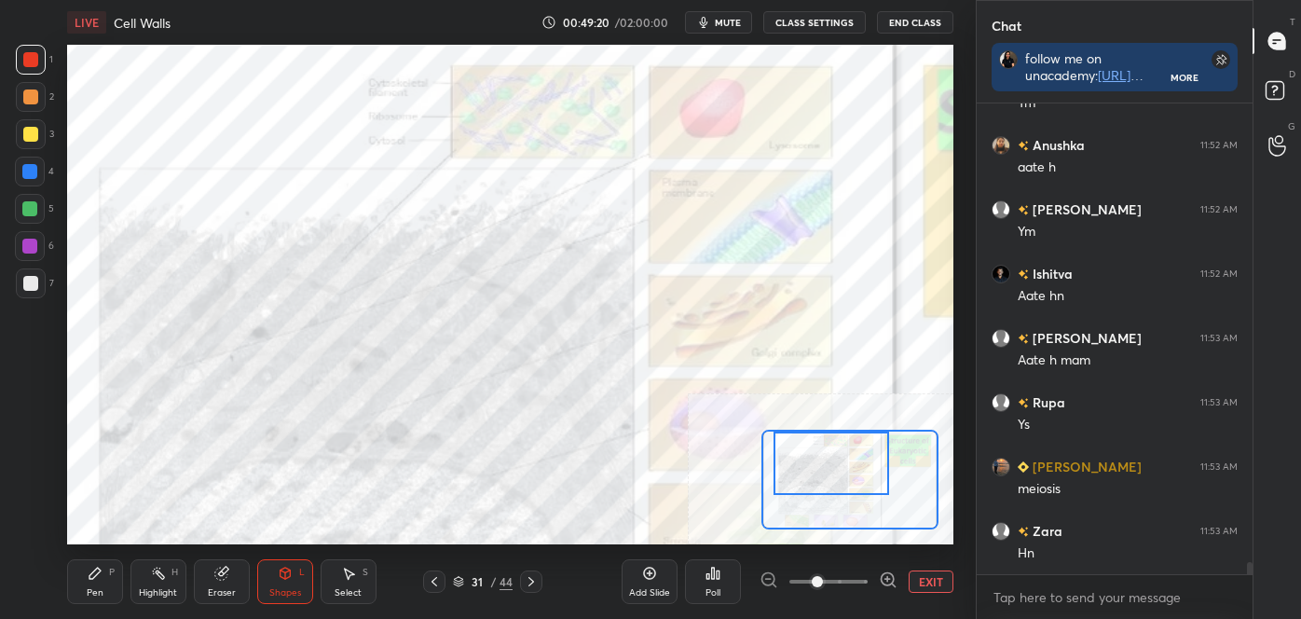
click at [24, 44] on div "1 2 3 4 5 6 7 C X Z C X Z E E Erase all H H LIVE Cell Walls 00:49:20 / 02:00:00…" at bounding box center [480, 309] width 961 height 619
click at [104, 584] on div "Pen P" at bounding box center [95, 581] width 56 height 45
click at [36, 444] on div at bounding box center [30, 455] width 30 height 30
click at [293, 588] on div "Shapes" at bounding box center [285, 592] width 32 height 9
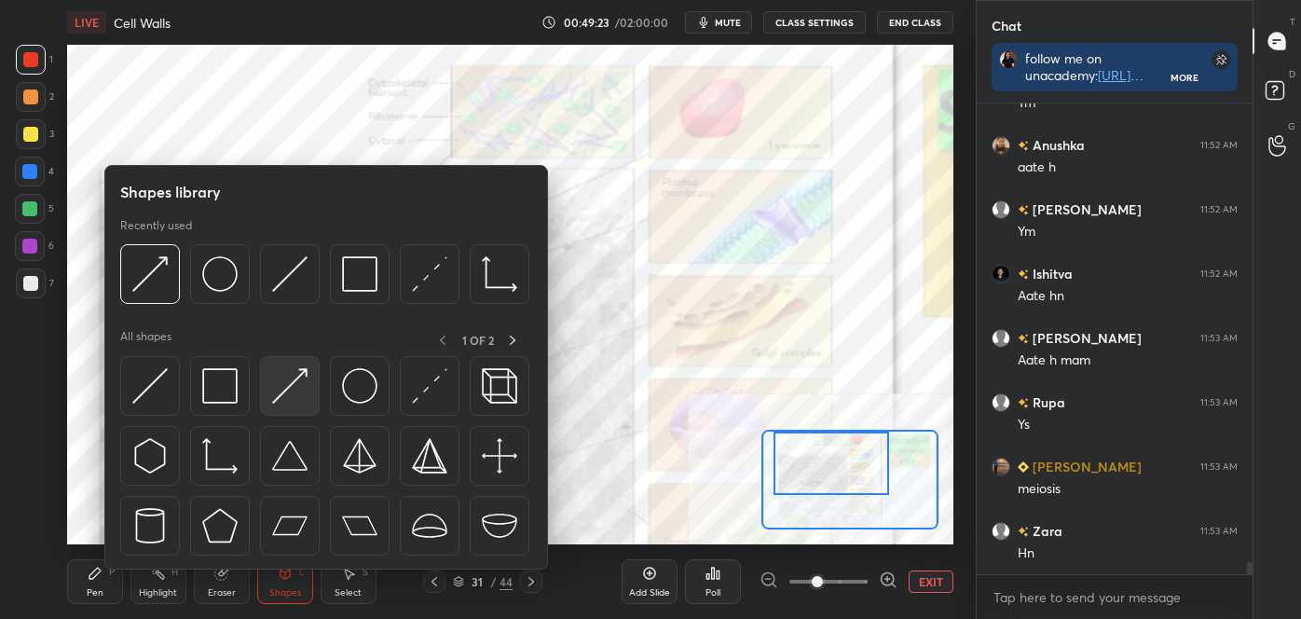
click at [288, 388] on img at bounding box center [289, 385] width 35 height 35
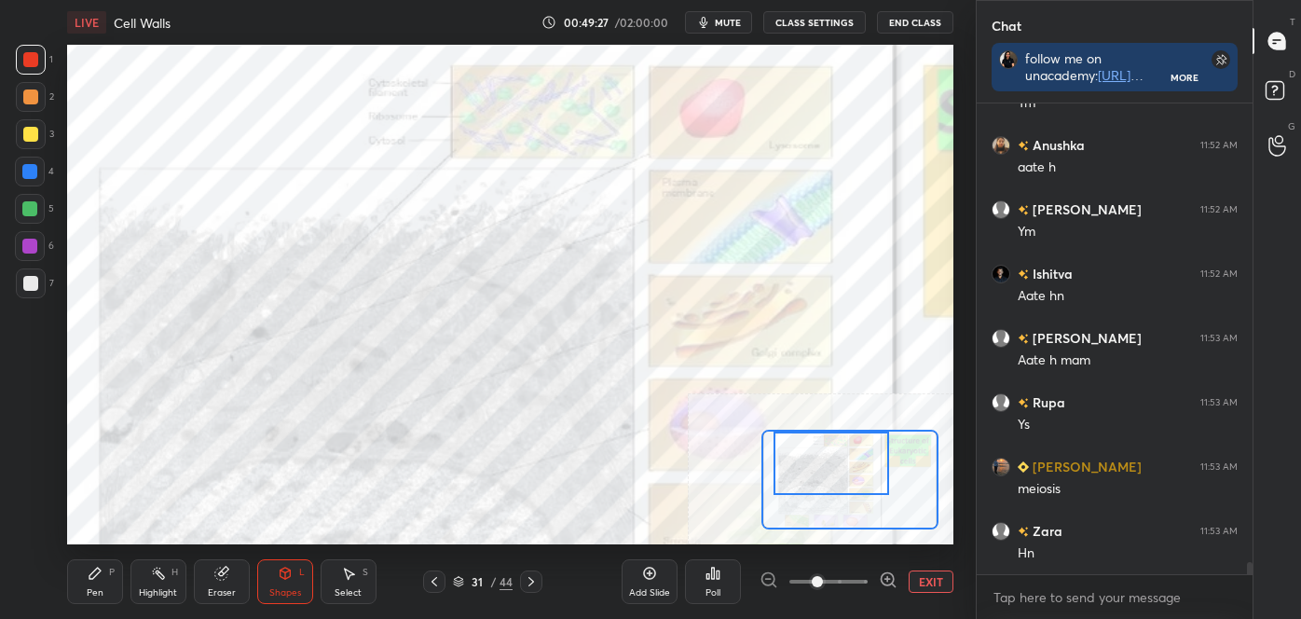
click at [91, 581] on div "Pen P" at bounding box center [95, 581] width 56 height 45
click at [30, 529] on icon at bounding box center [30, 529] width 15 height 11
click at [34, 452] on icon at bounding box center [29, 454] width 17 height 13
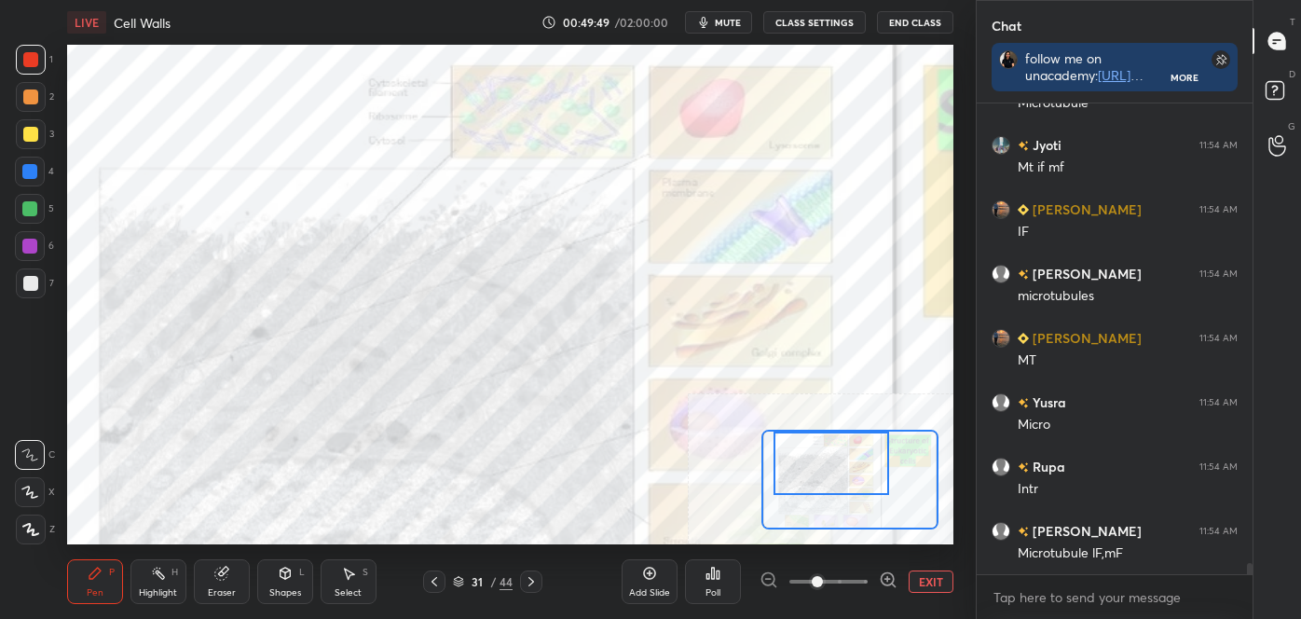
scroll to position [19173, 0]
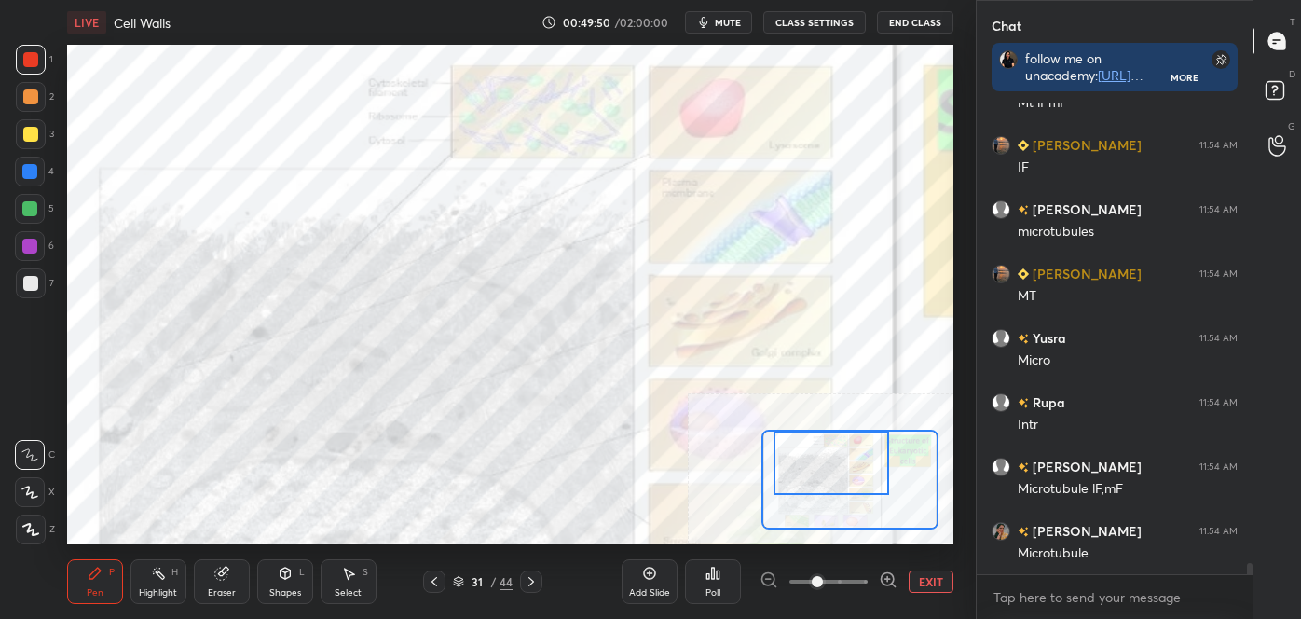
click at [163, 590] on div "Highlight" at bounding box center [158, 592] width 38 height 9
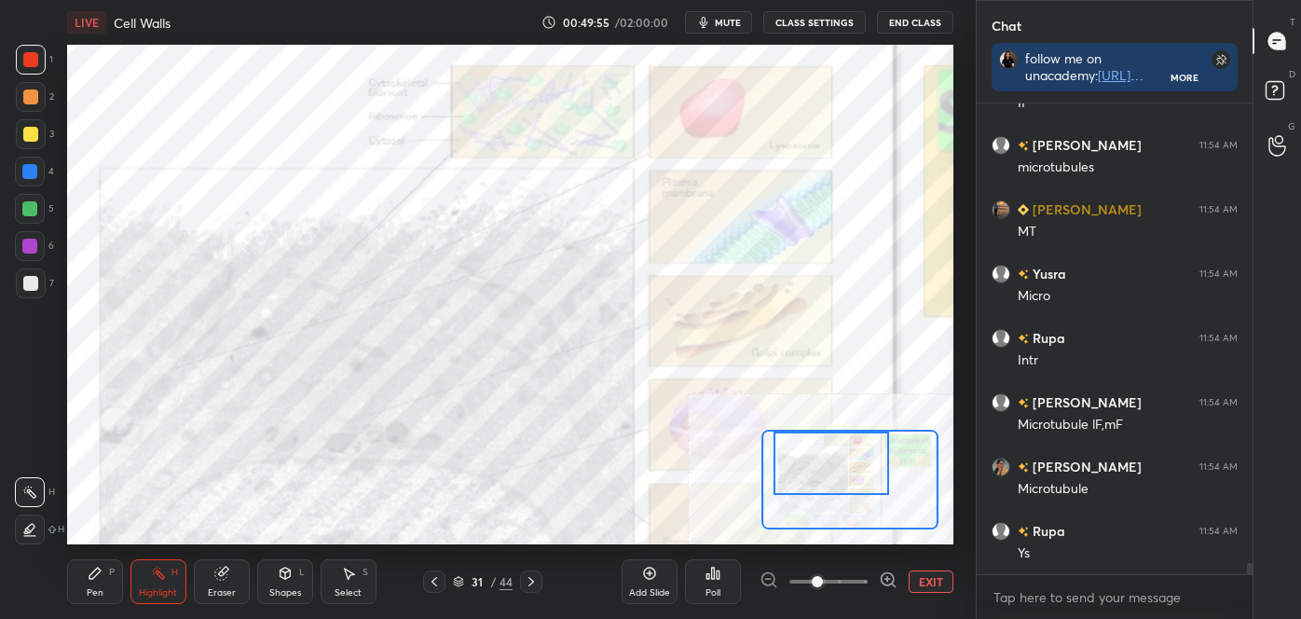
scroll to position [19302, 0]
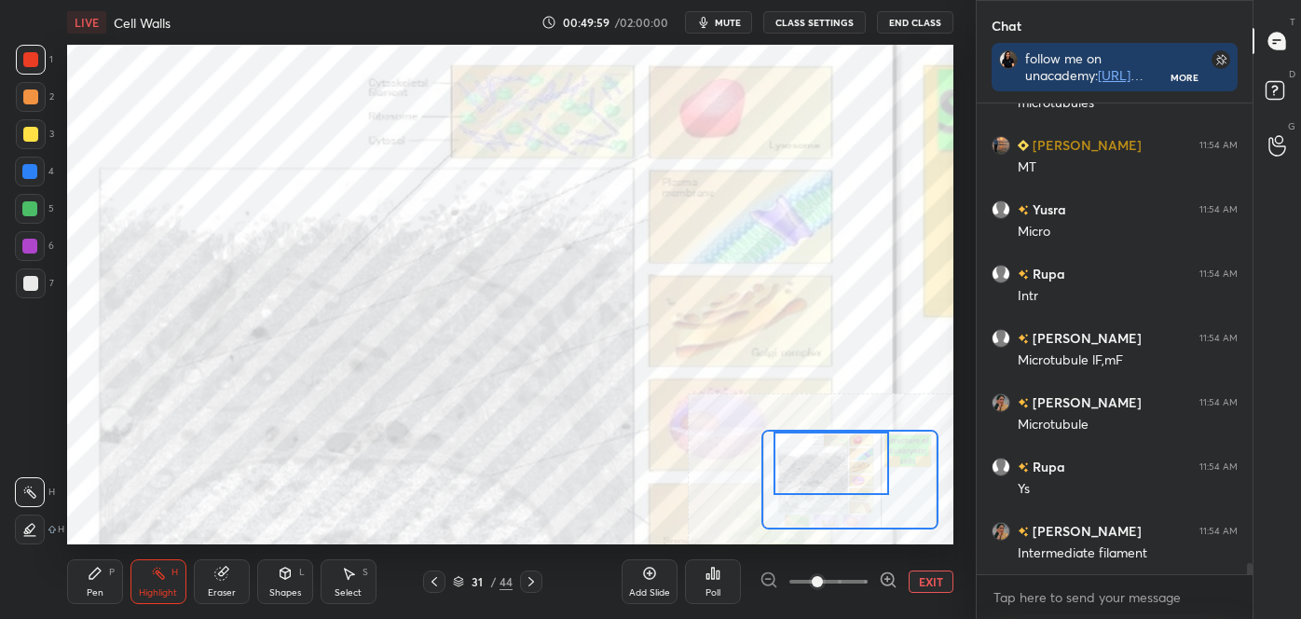
click at [81, 592] on div "Pen P" at bounding box center [95, 581] width 56 height 45
click at [34, 455] on icon at bounding box center [29, 454] width 17 height 13
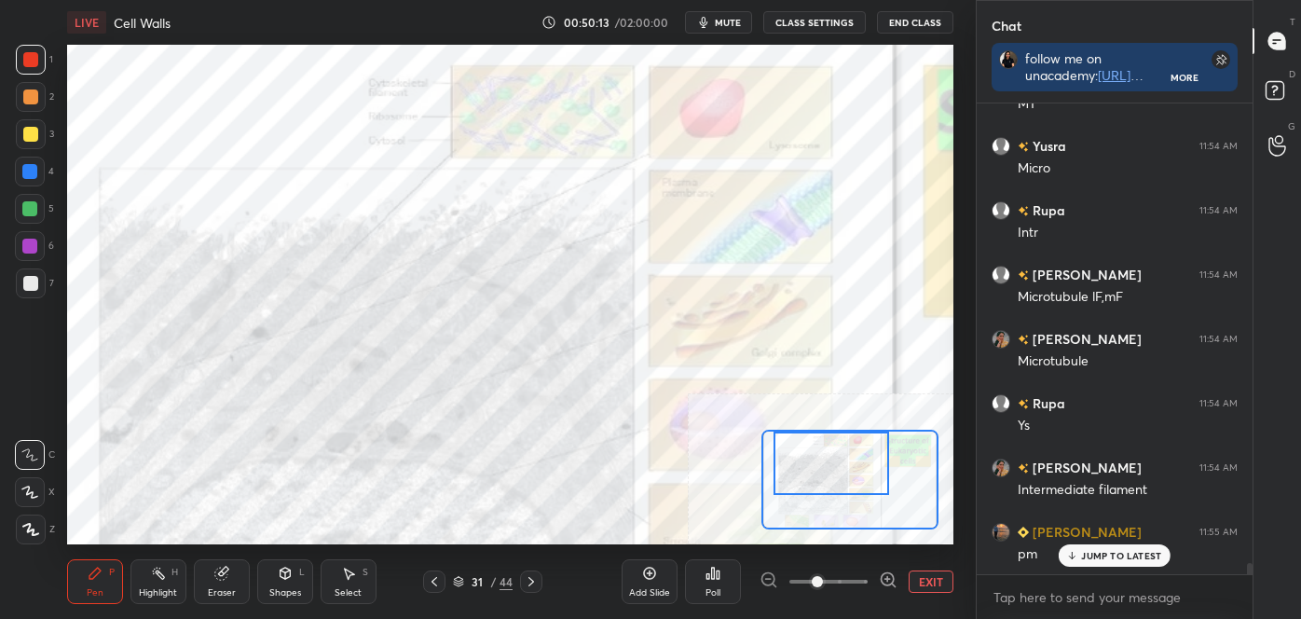
scroll to position [19429, 0]
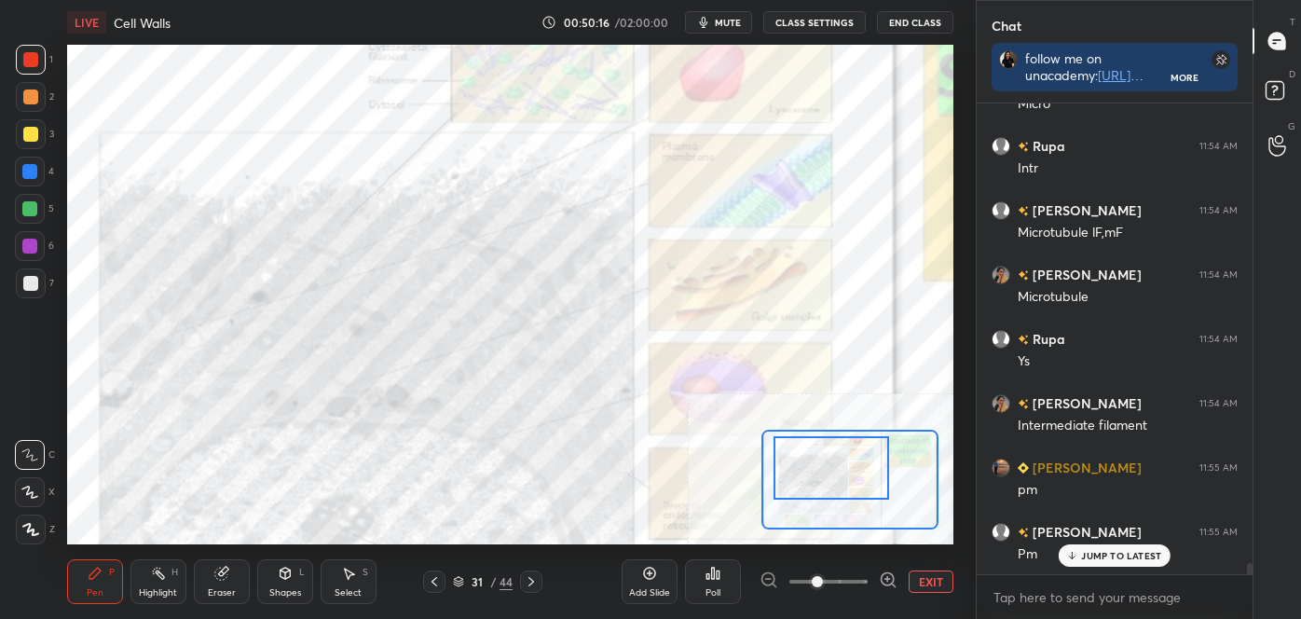
click at [793, 491] on div at bounding box center [832, 468] width 116 height 64
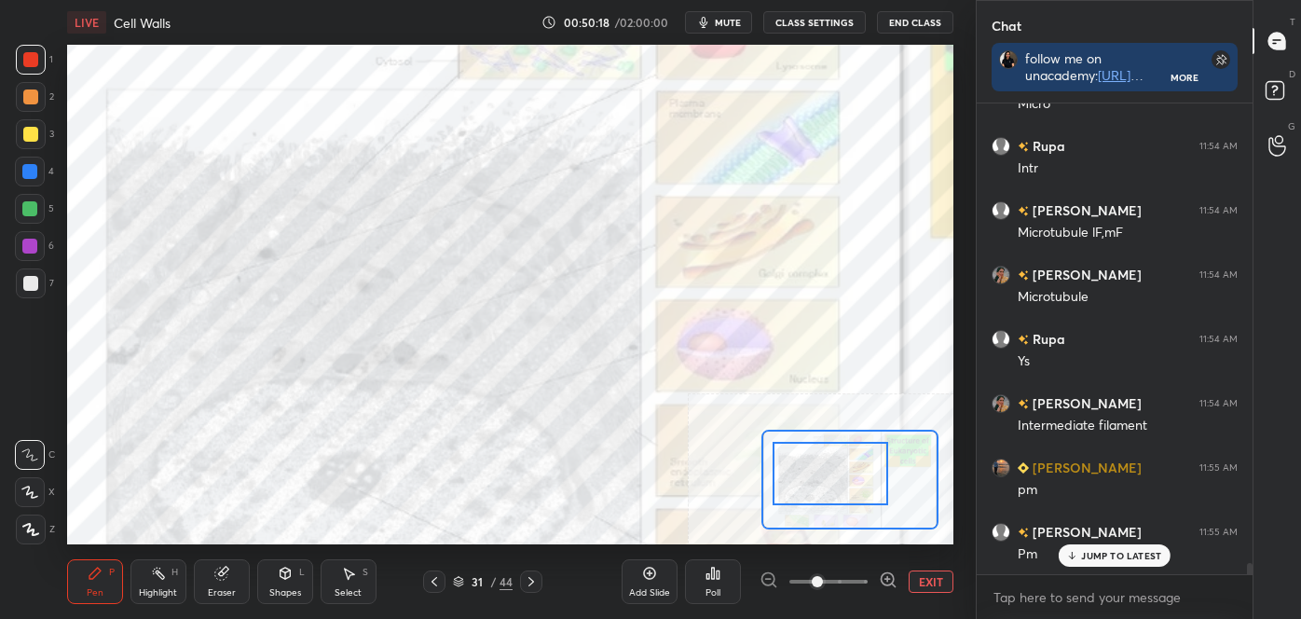
click at [164, 597] on div "Highlight" at bounding box center [158, 592] width 38 height 9
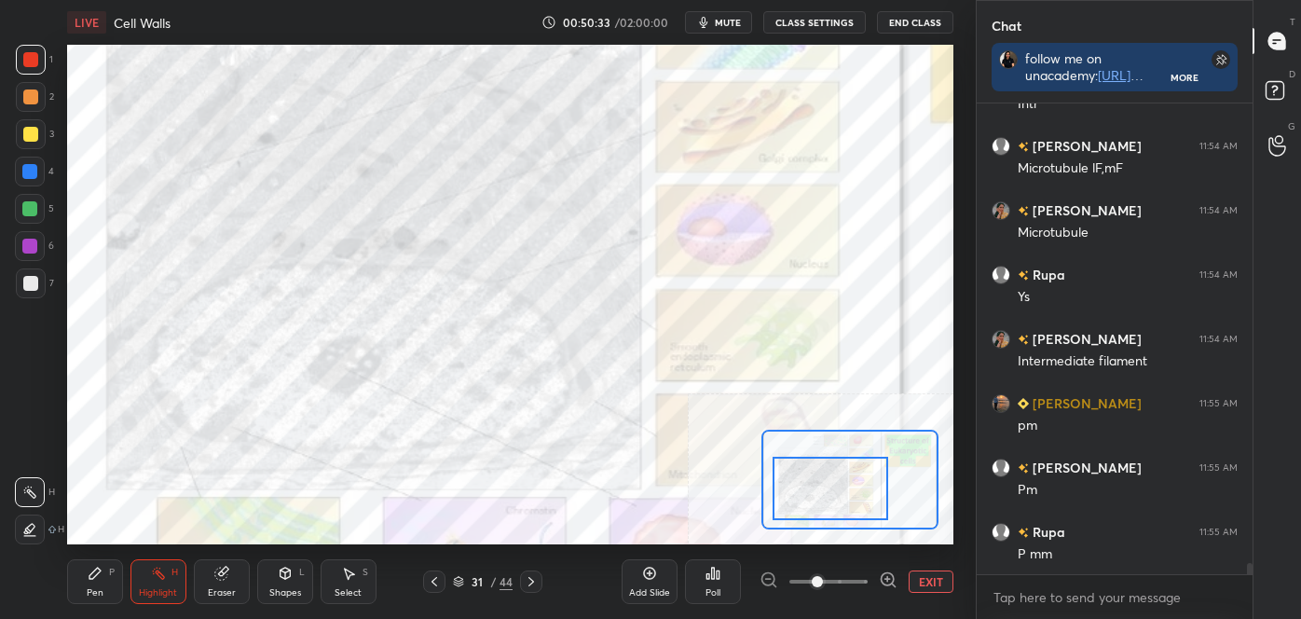
click at [810, 519] on div at bounding box center [831, 489] width 116 height 64
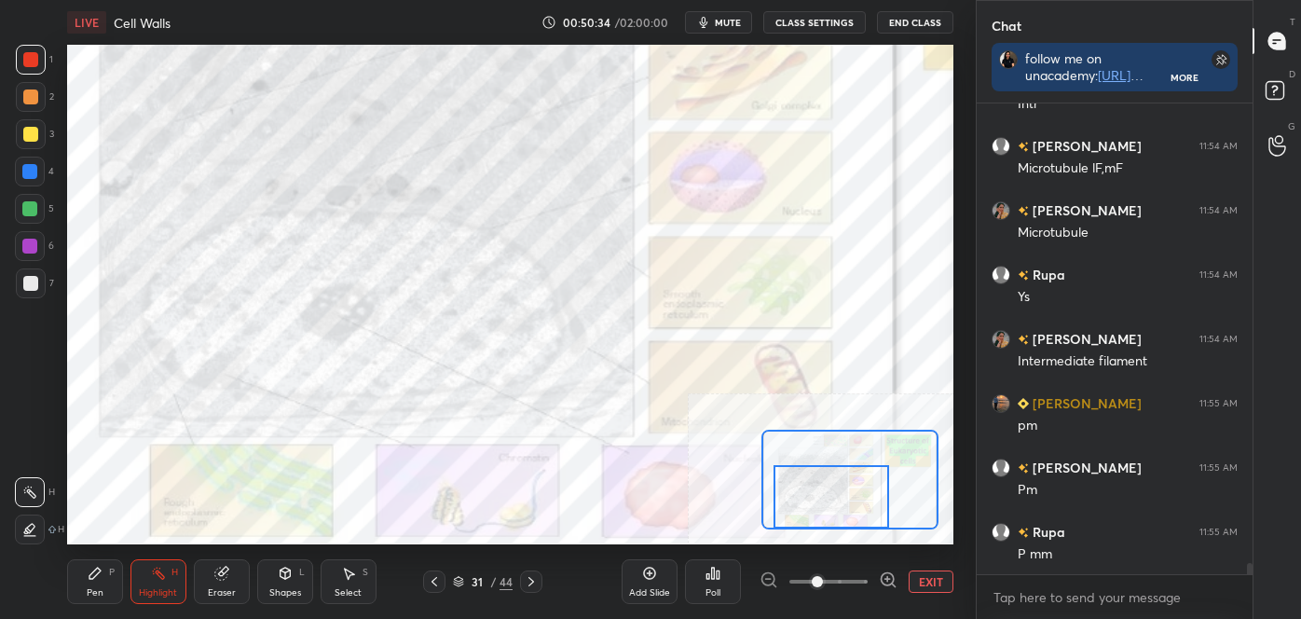
scroll to position [19513, 0]
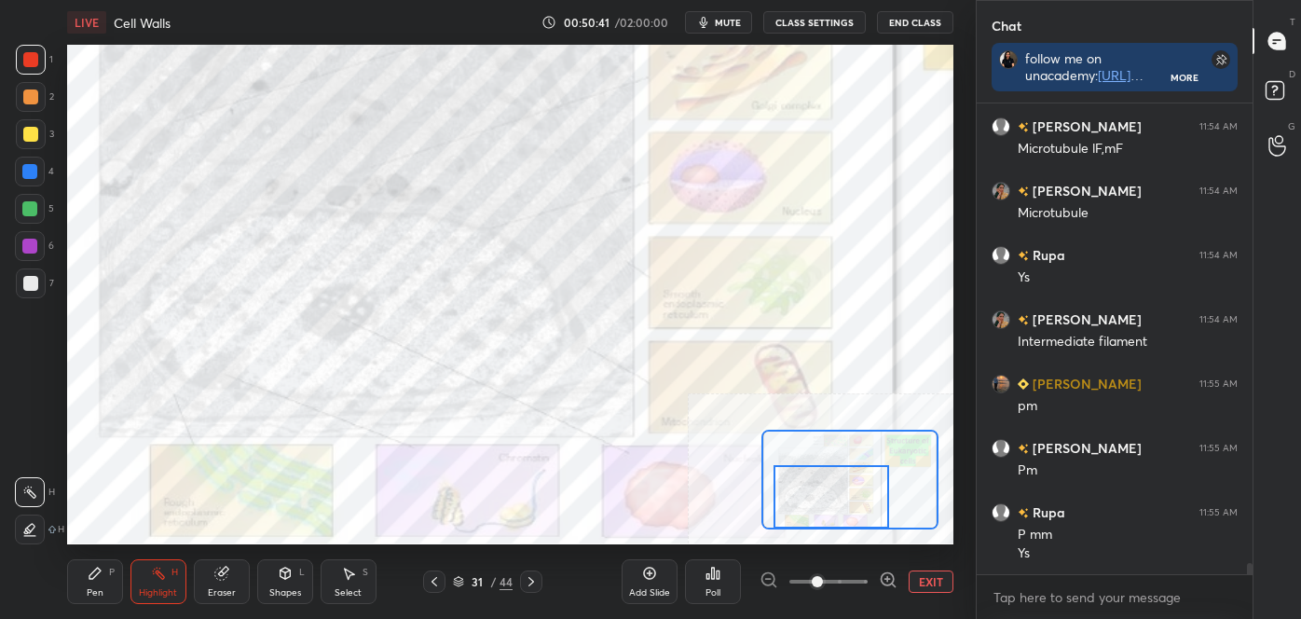
click at [887, 580] on icon at bounding box center [888, 579] width 19 height 19
click at [887, 580] on icon at bounding box center [887, 579] width 0 height 5
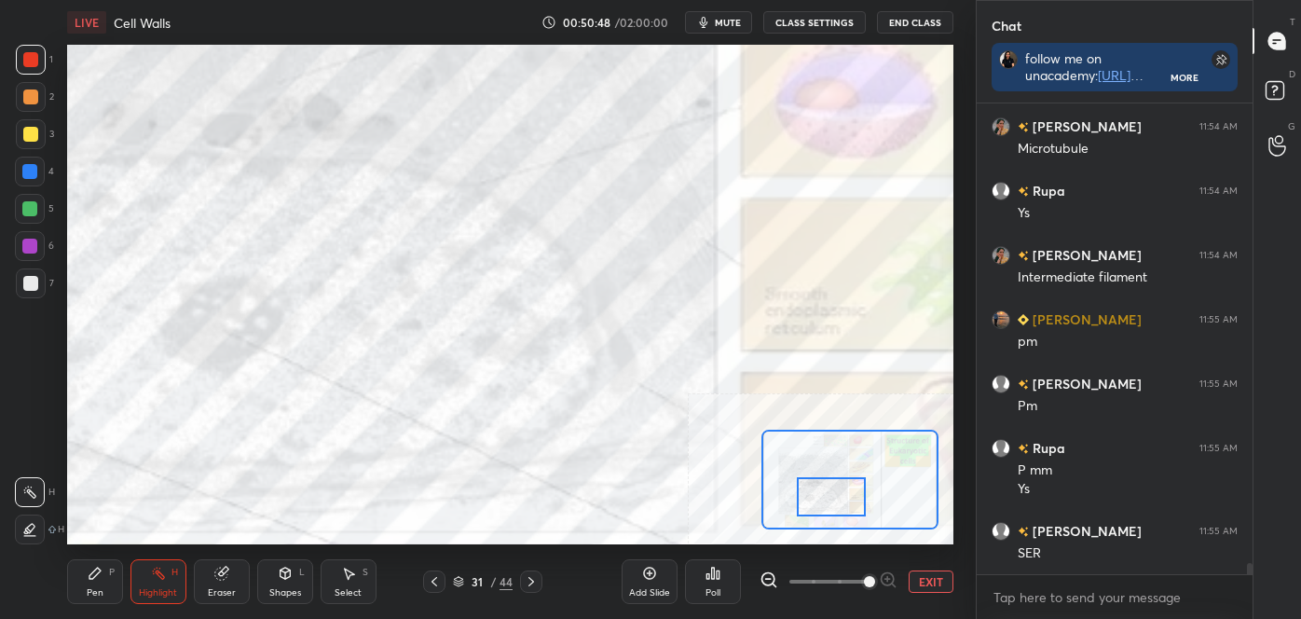
scroll to position [19641, 0]
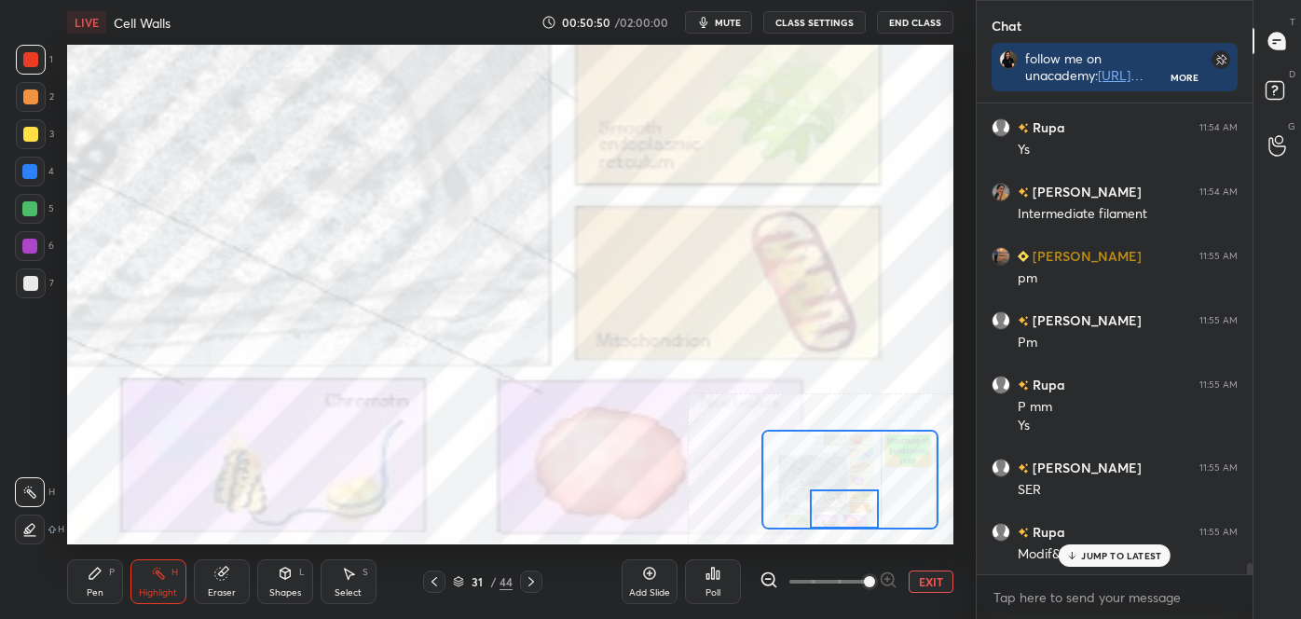
drag, startPoint x: 814, startPoint y: 486, endPoint x: 827, endPoint y: 498, distance: 17.8
click at [827, 498] on div at bounding box center [845, 508] width 70 height 38
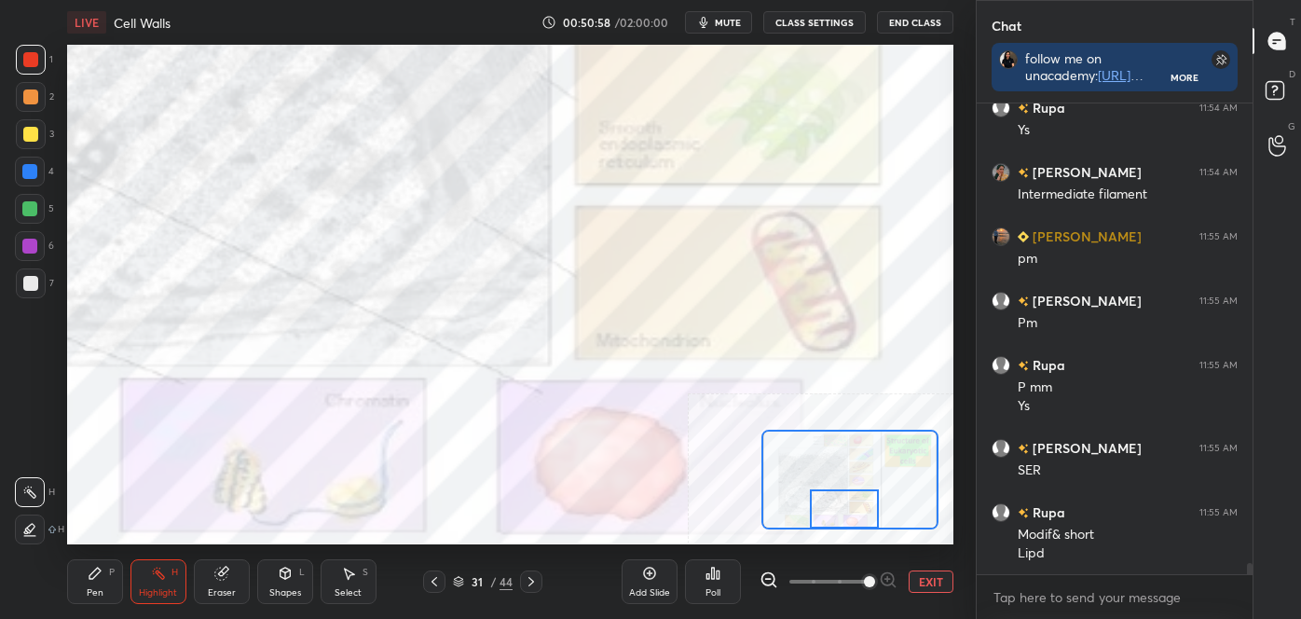
scroll to position [19725, 0]
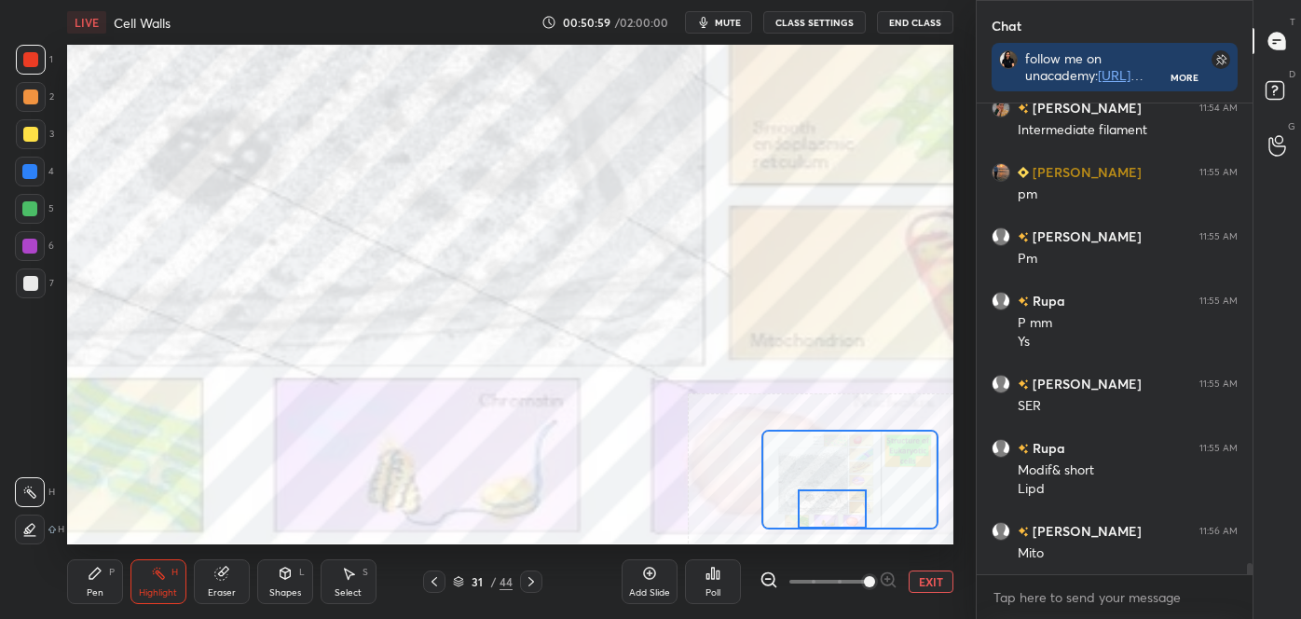
drag, startPoint x: 835, startPoint y: 507, endPoint x: 823, endPoint y: 507, distance: 12.1
click at [823, 507] on div at bounding box center [833, 508] width 70 height 38
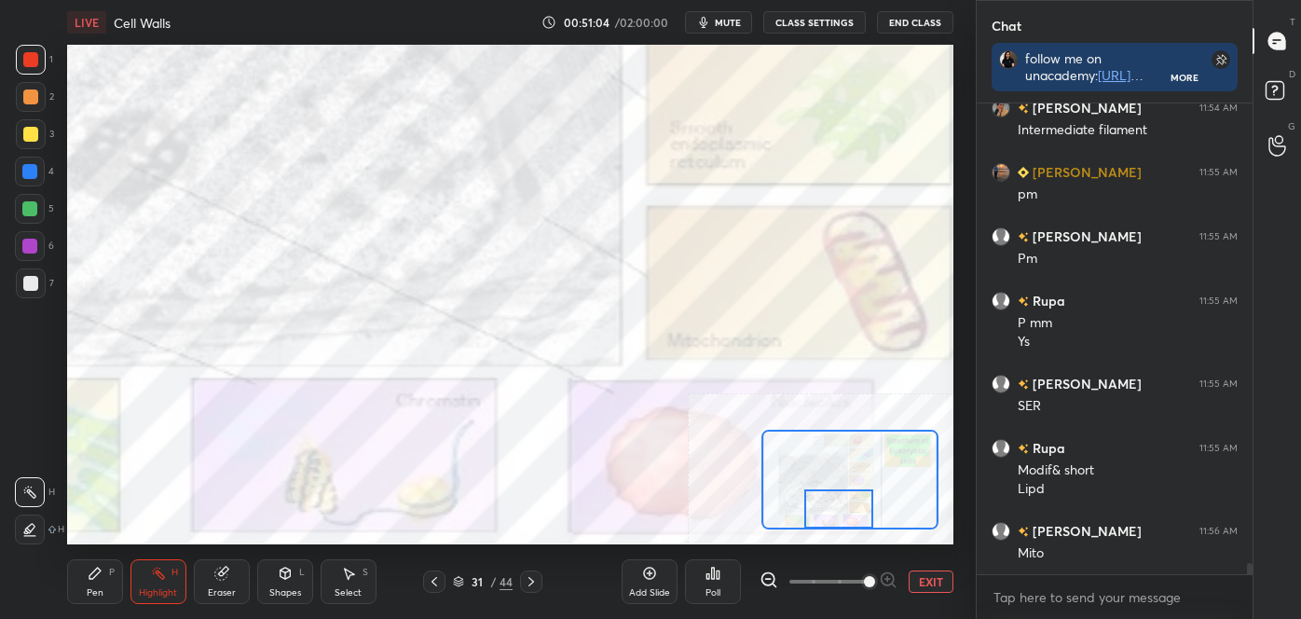
click at [846, 520] on div at bounding box center [839, 508] width 70 height 38
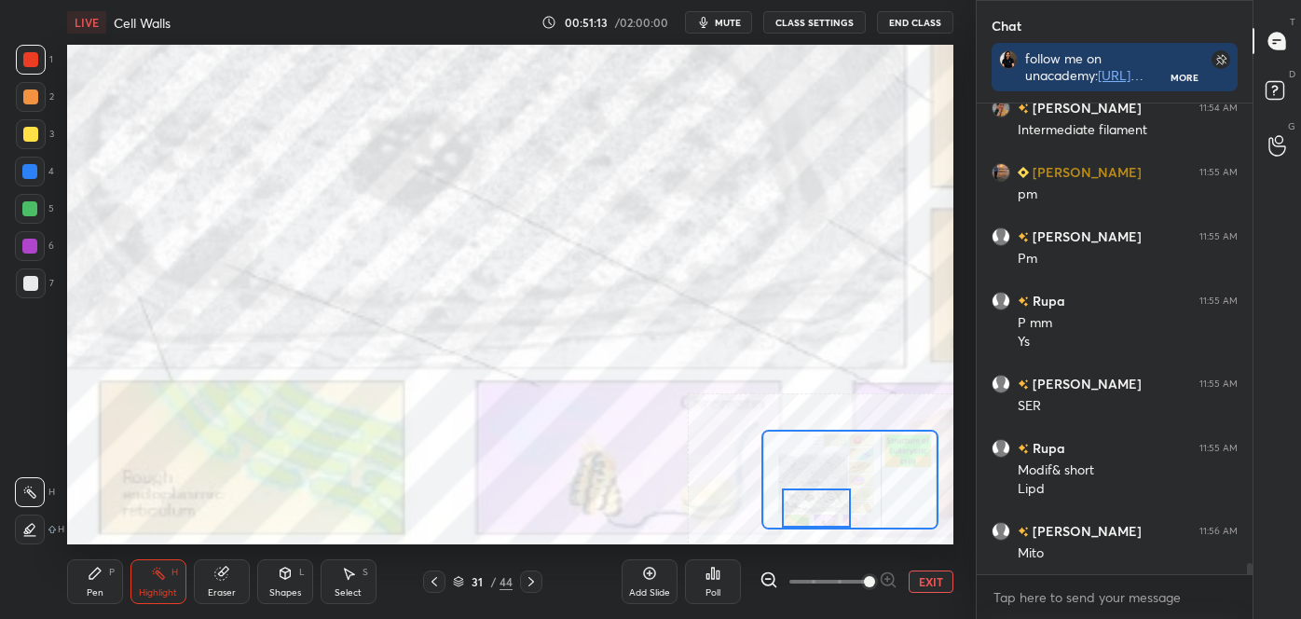
drag, startPoint x: 842, startPoint y: 513, endPoint x: 818, endPoint y: 512, distance: 23.3
click at [818, 512] on div at bounding box center [817, 507] width 70 height 38
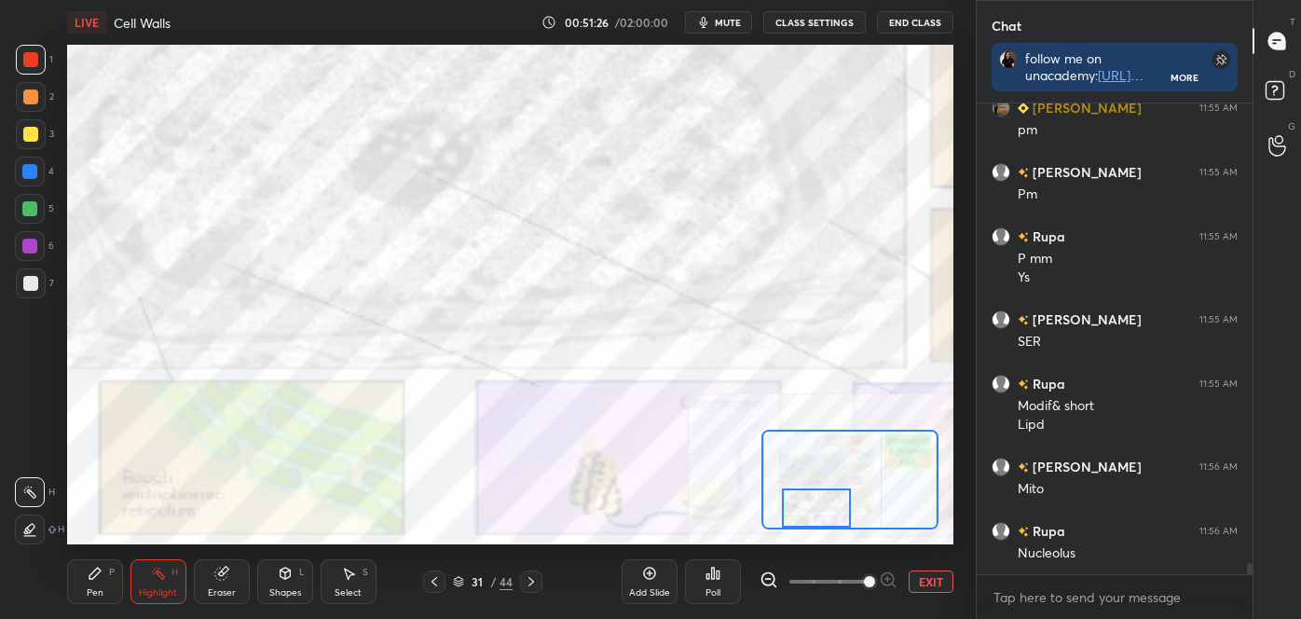
scroll to position [19853, 0]
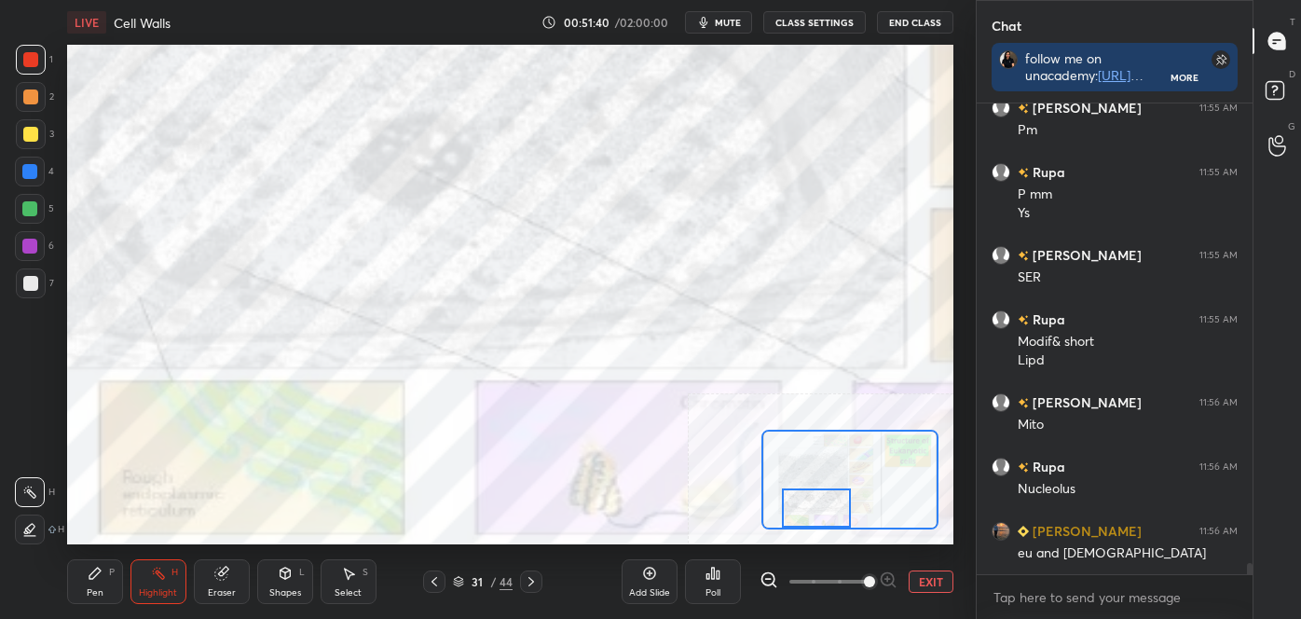
click at [930, 584] on button "EXIT" at bounding box center [931, 581] width 45 height 22
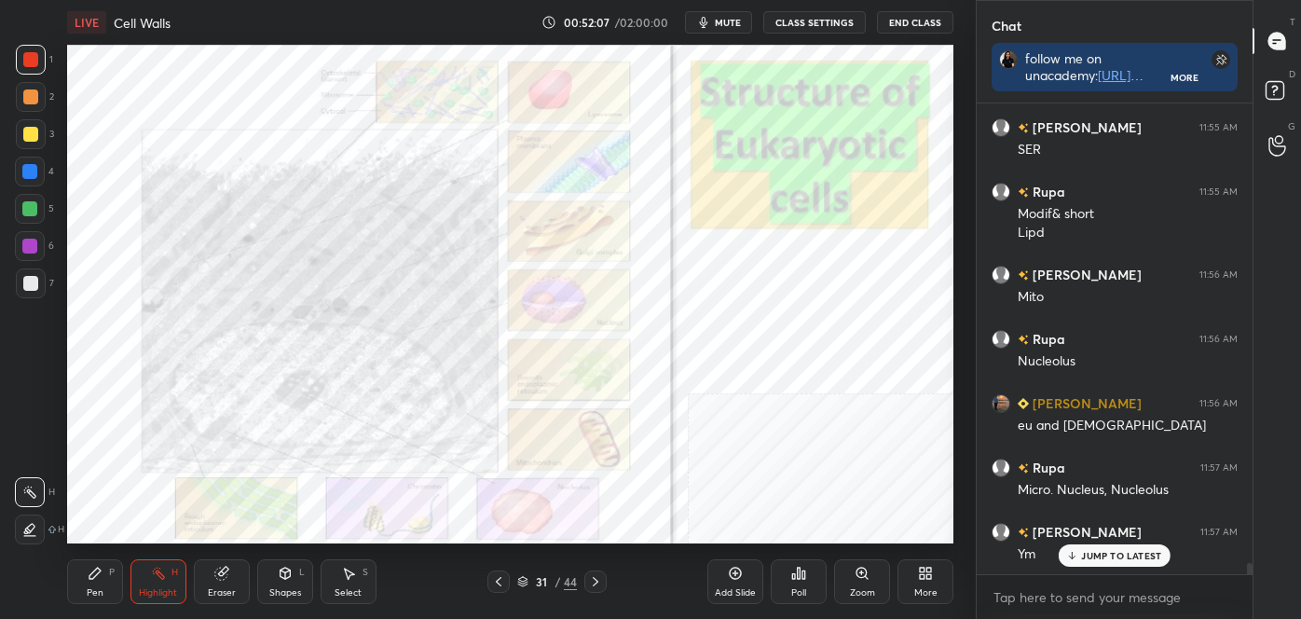
scroll to position [20046, 0]
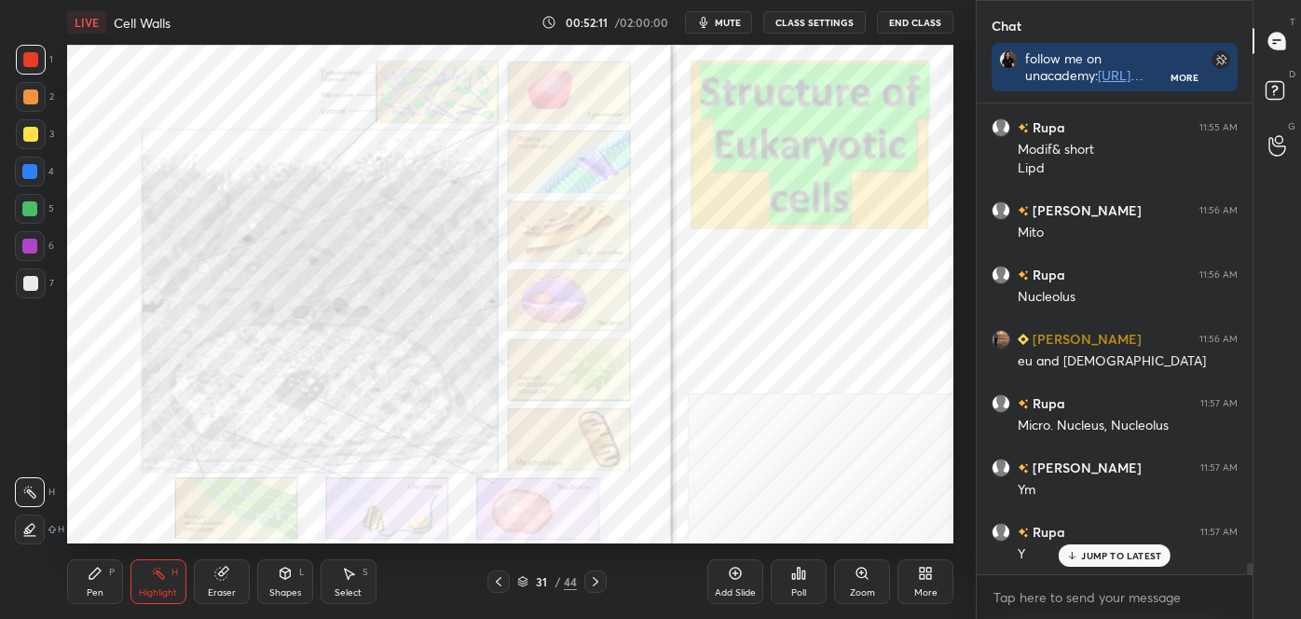
click at [591, 577] on icon at bounding box center [595, 581] width 15 height 15
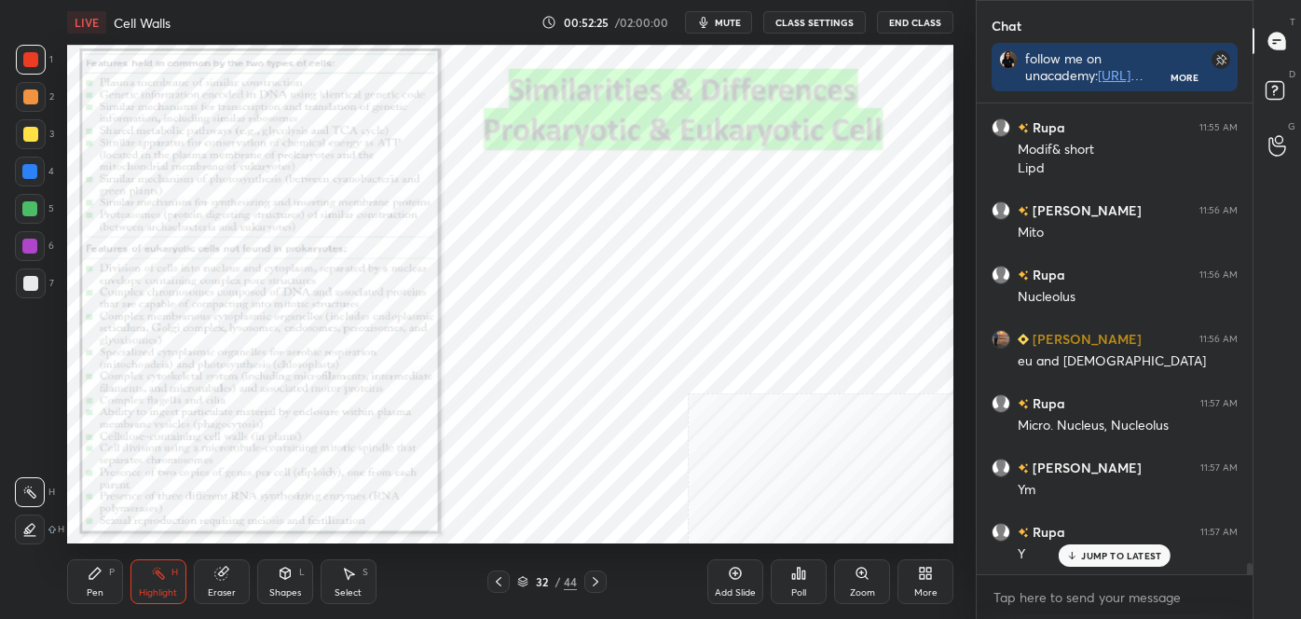
click at [858, 572] on icon at bounding box center [862, 573] width 10 height 10
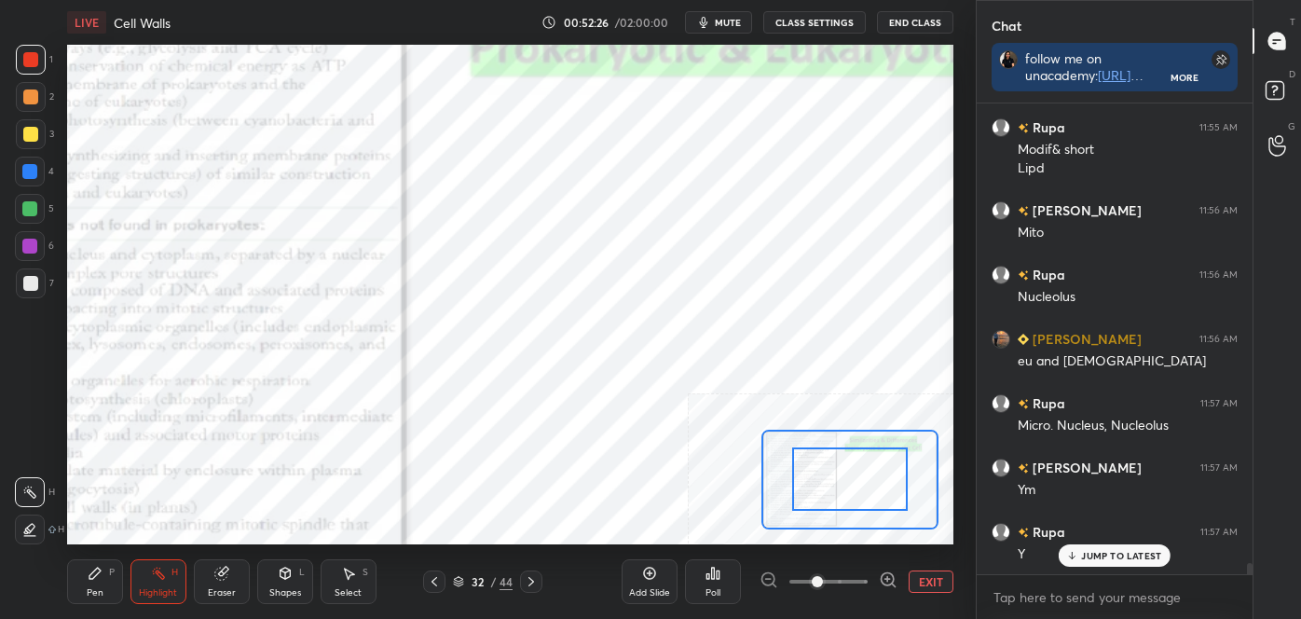
click at [885, 582] on icon at bounding box center [888, 579] width 19 height 19
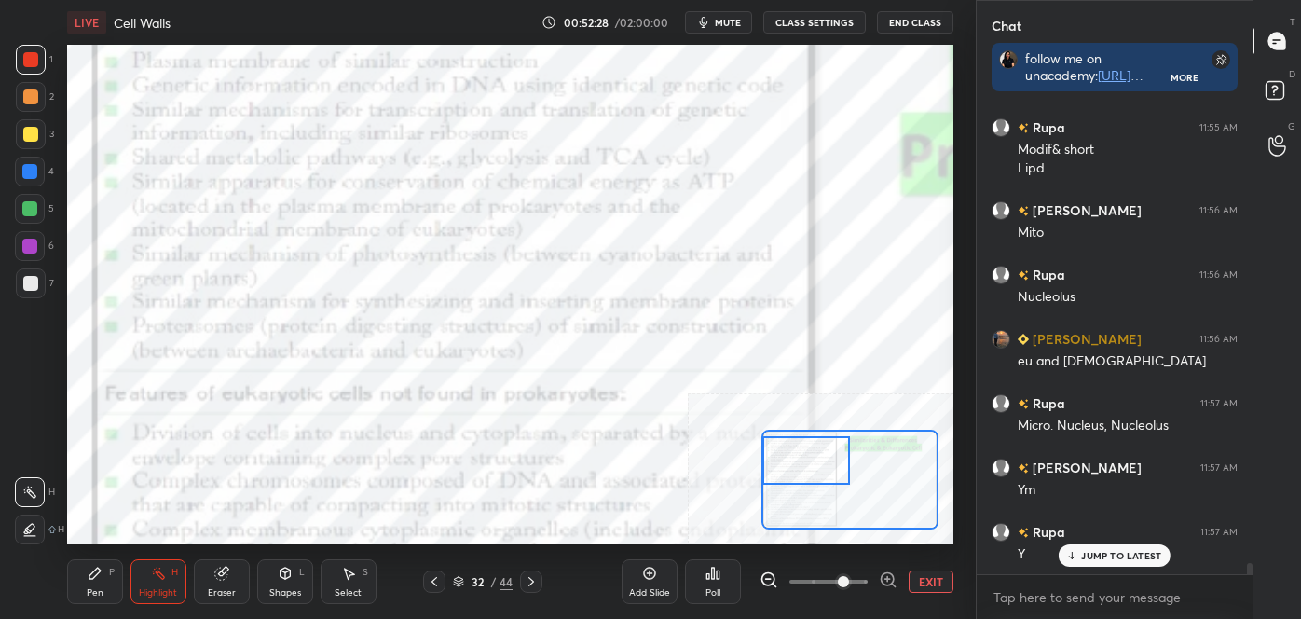
drag, startPoint x: 860, startPoint y: 504, endPoint x: 822, endPoint y: 452, distance: 64.7
click at [807, 461] on div at bounding box center [805, 460] width 87 height 48
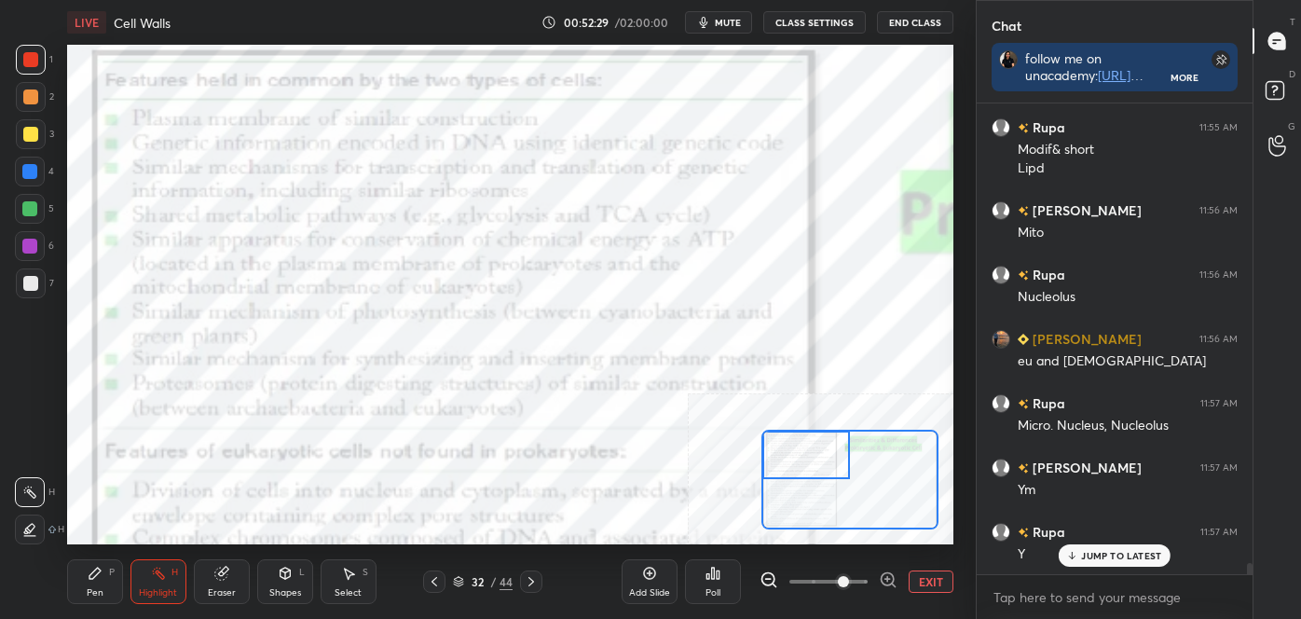
drag, startPoint x: 822, startPoint y: 458, endPoint x: 815, endPoint y: 466, distance: 11.2
click at [821, 455] on div at bounding box center [805, 455] width 87 height 48
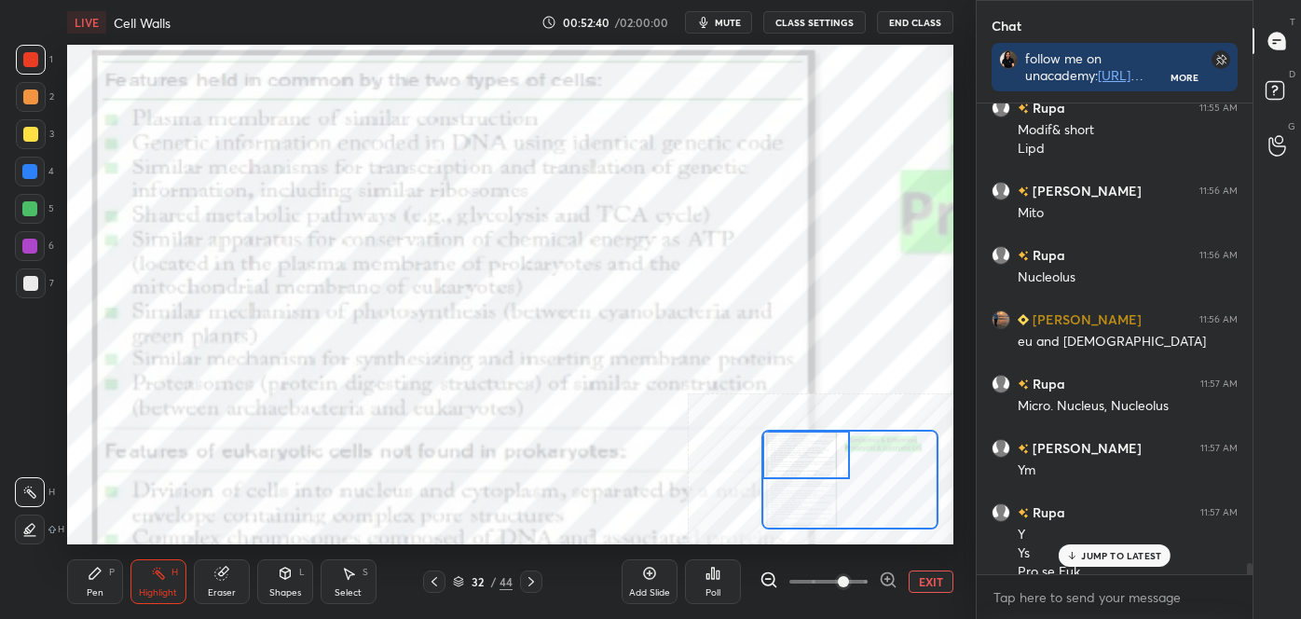
scroll to position [20083, 0]
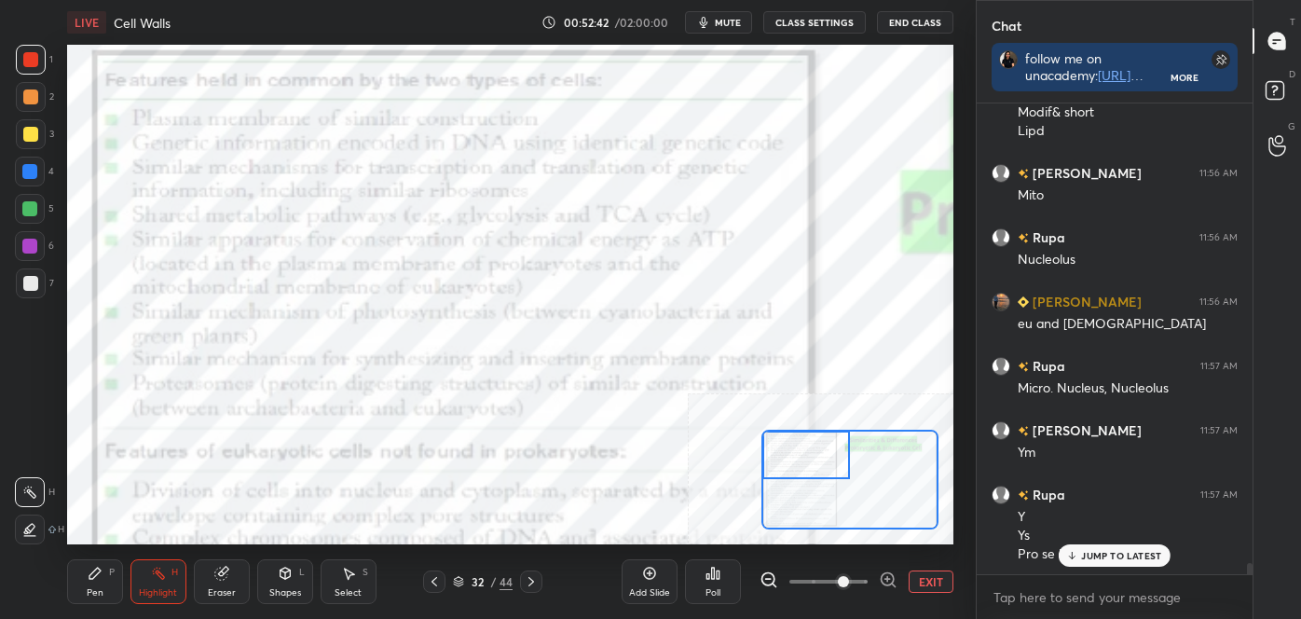
click at [82, 581] on div "Pen P" at bounding box center [95, 581] width 56 height 45
click at [30, 459] on icon at bounding box center [29, 454] width 17 height 13
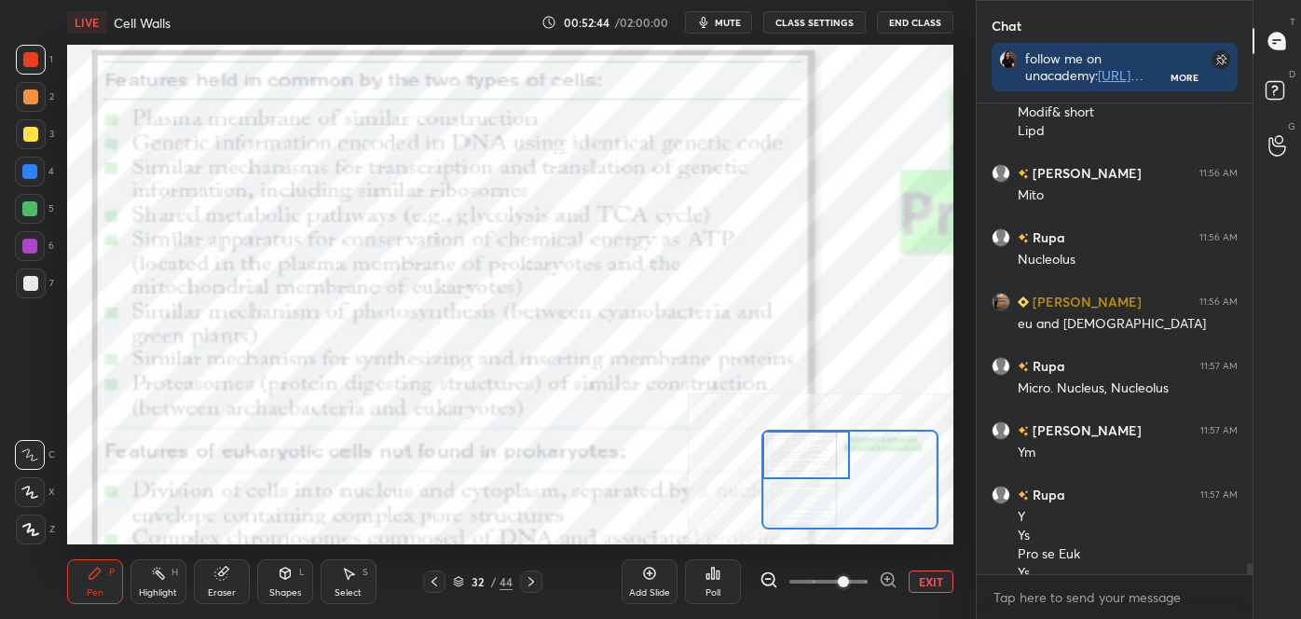
scroll to position [20102, 0]
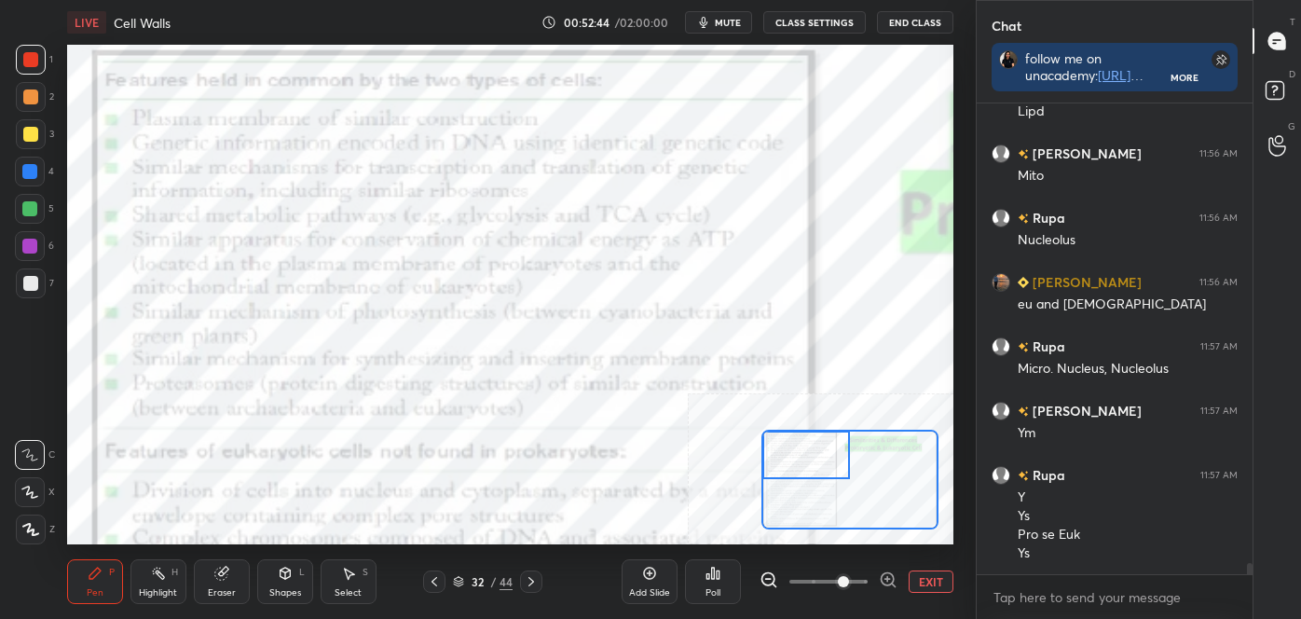
click at [36, 54] on div at bounding box center [31, 60] width 30 height 30
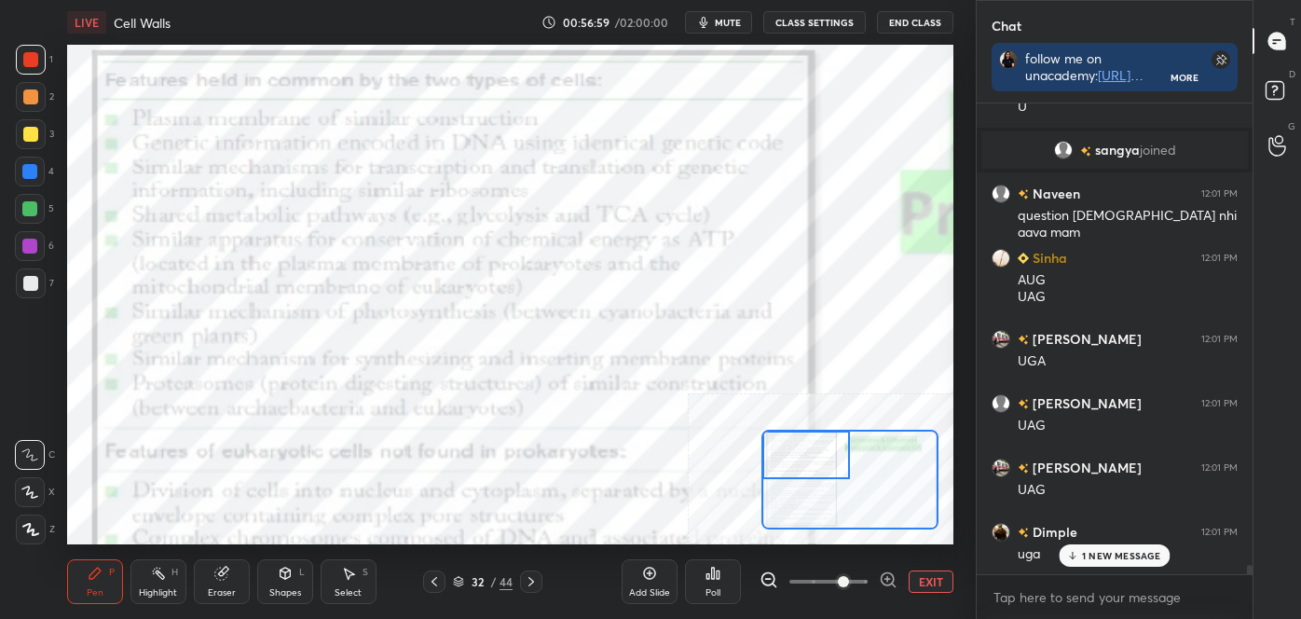
scroll to position [23918, 0]
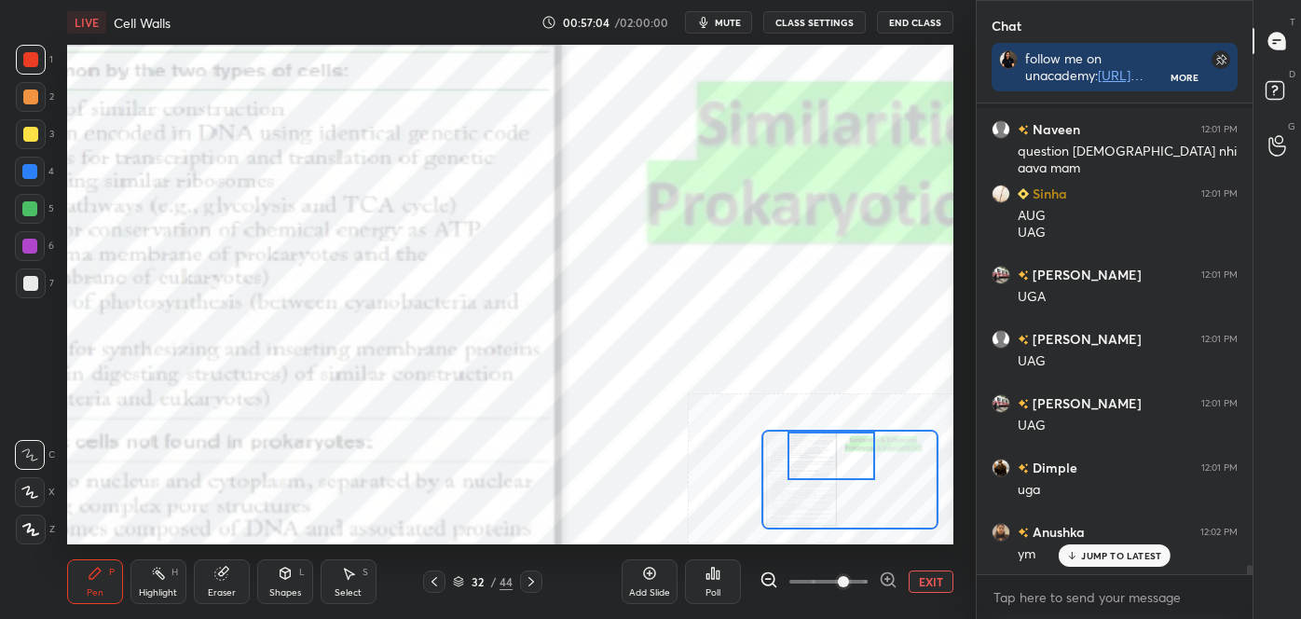
drag, startPoint x: 824, startPoint y: 453, endPoint x: 858, endPoint y: 453, distance: 34.5
click at [858, 454] on div at bounding box center [831, 456] width 87 height 48
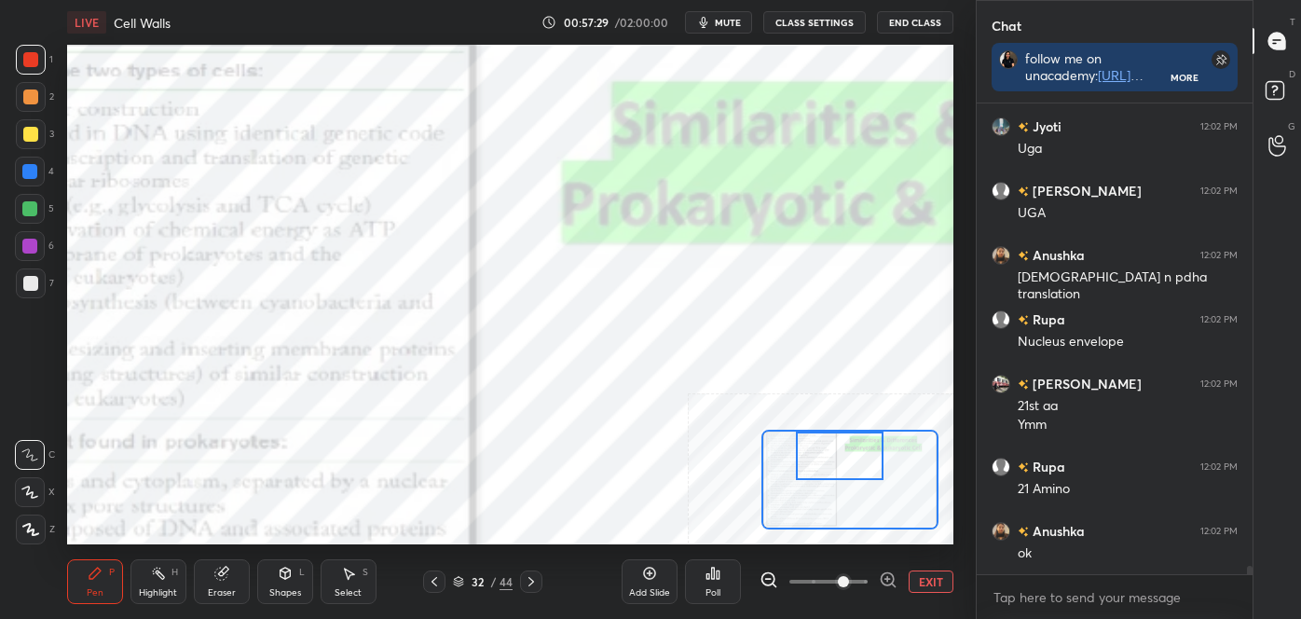
scroll to position [24581, 0]
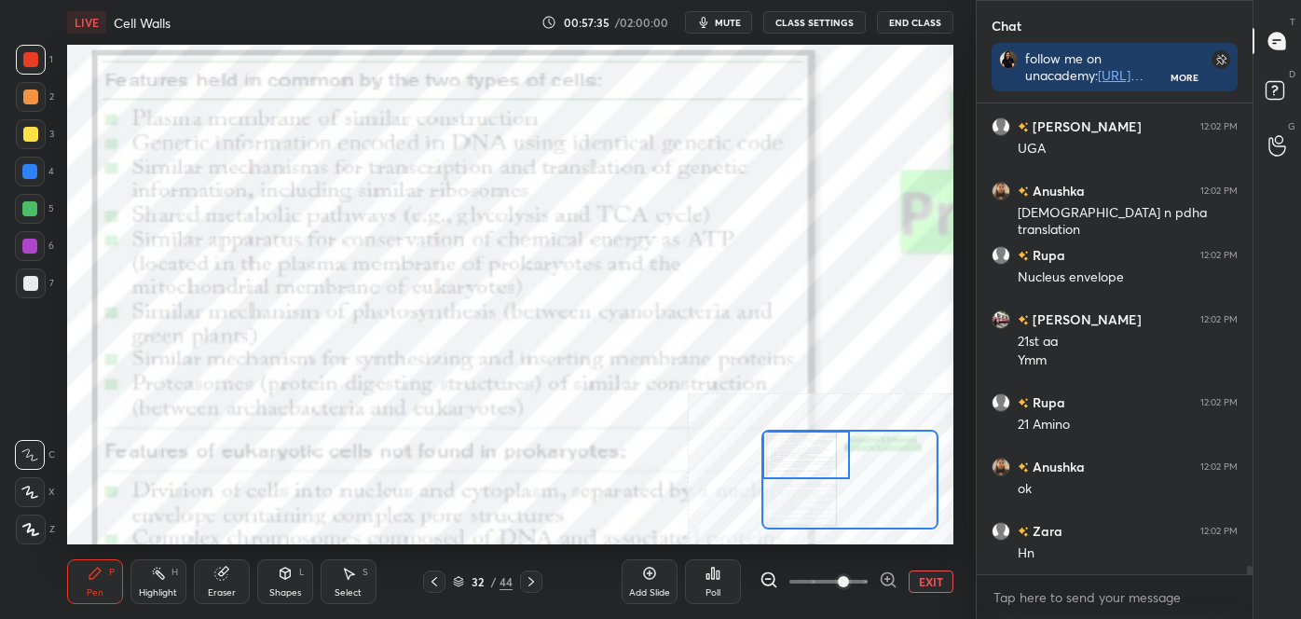
drag, startPoint x: 844, startPoint y: 460, endPoint x: 819, endPoint y: 442, distance: 31.3
click at [817, 443] on div at bounding box center [805, 455] width 87 height 48
drag, startPoint x: 791, startPoint y: 458, endPoint x: 781, endPoint y: 465, distance: 12.7
click at [781, 455] on div at bounding box center [805, 455] width 87 height 48
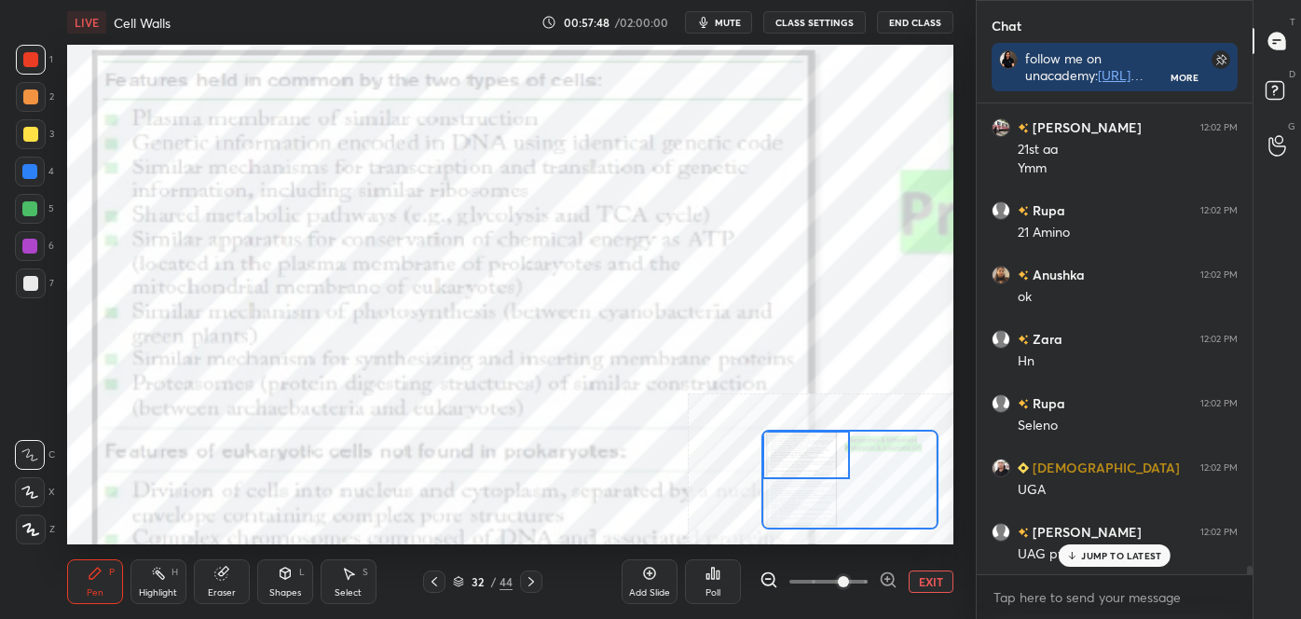
scroll to position [24838, 0]
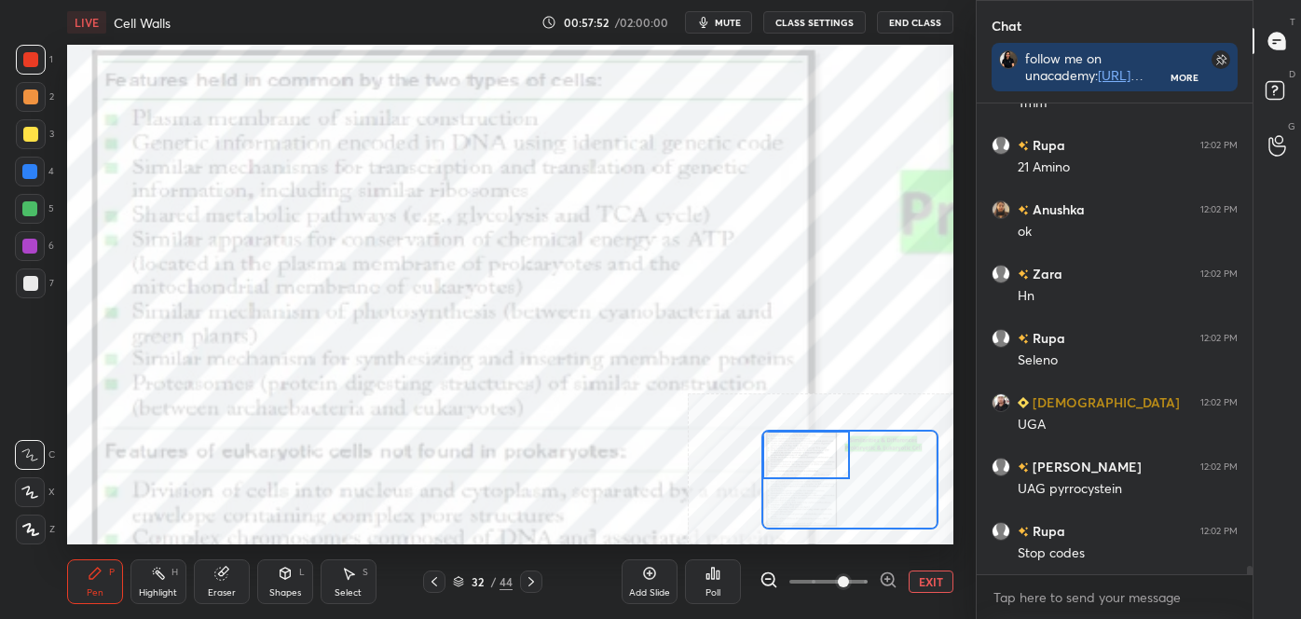
click at [177, 584] on div "Highlight H" at bounding box center [158, 581] width 56 height 45
click at [115, 591] on div "Pen P" at bounding box center [95, 581] width 56 height 45
click at [32, 449] on icon at bounding box center [29, 454] width 17 height 13
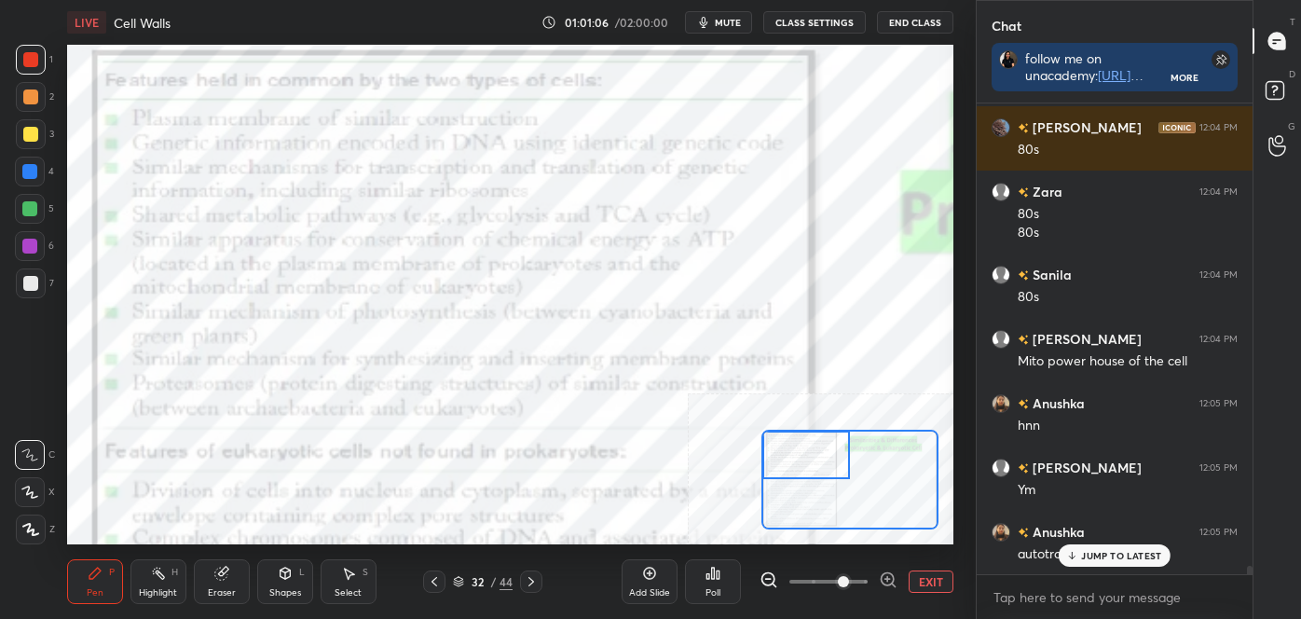
scroll to position [27043, 0]
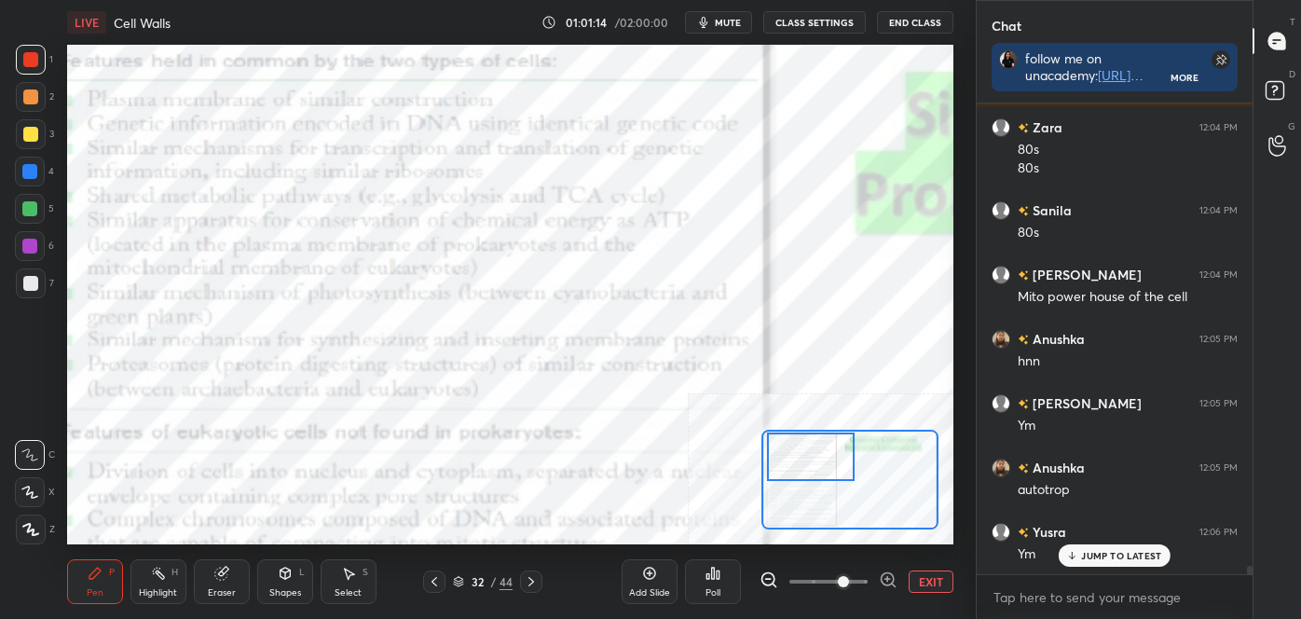
click at [811, 462] on div at bounding box center [810, 456] width 87 height 48
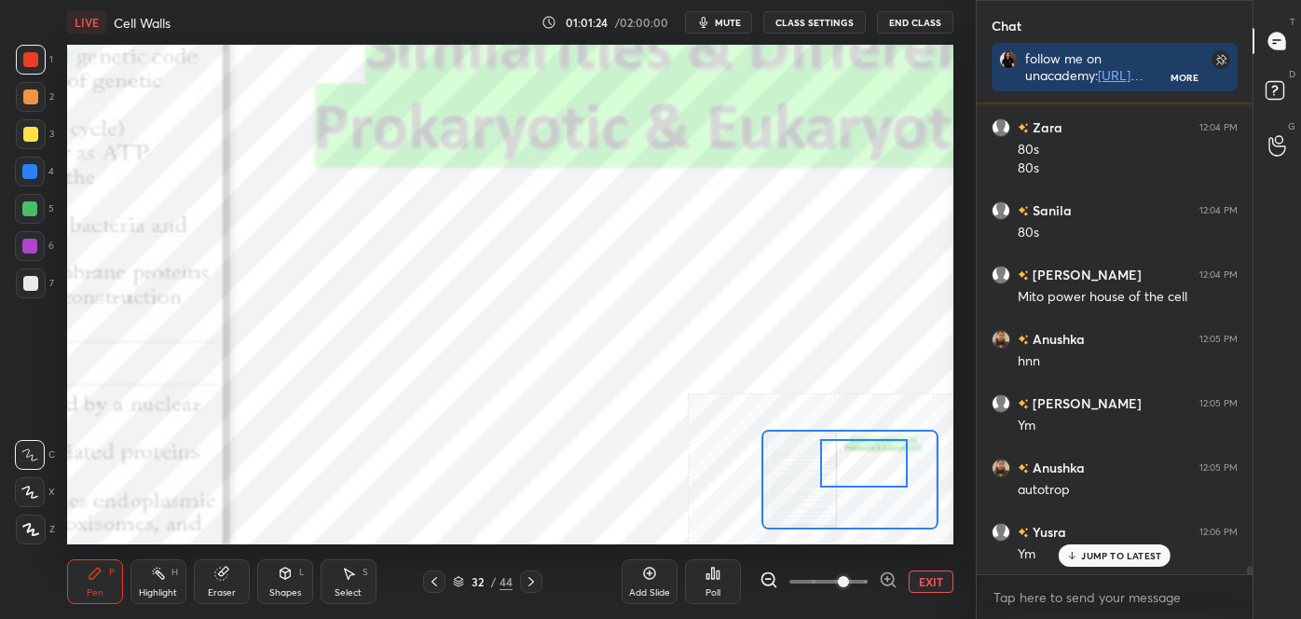
drag, startPoint x: 817, startPoint y: 467, endPoint x: 865, endPoint y: 455, distance: 49.1
click at [869, 460] on div at bounding box center [863, 463] width 87 height 48
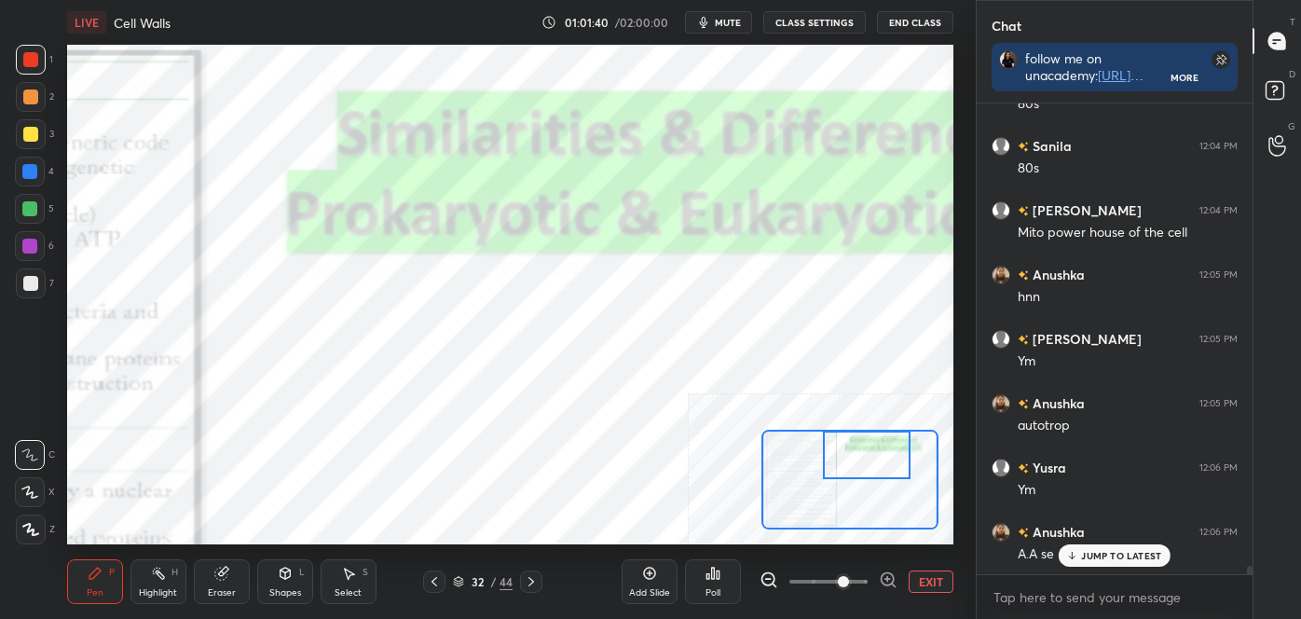
scroll to position [27152, 0]
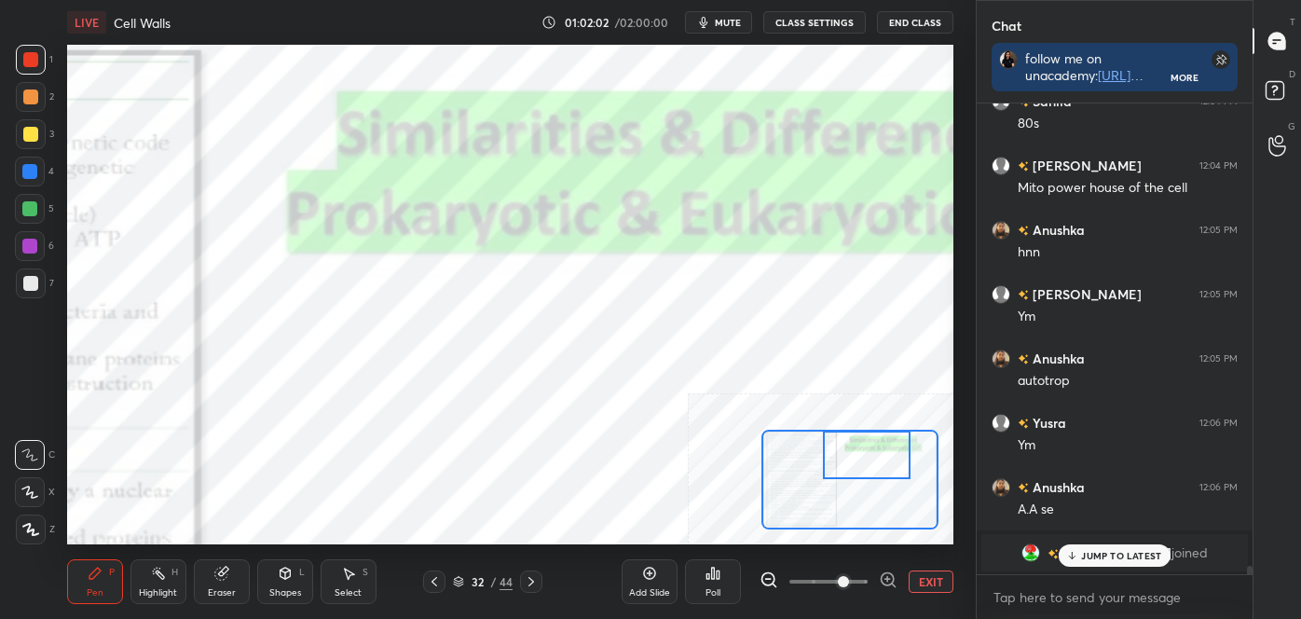
click at [26, 214] on div at bounding box center [29, 208] width 15 height 15
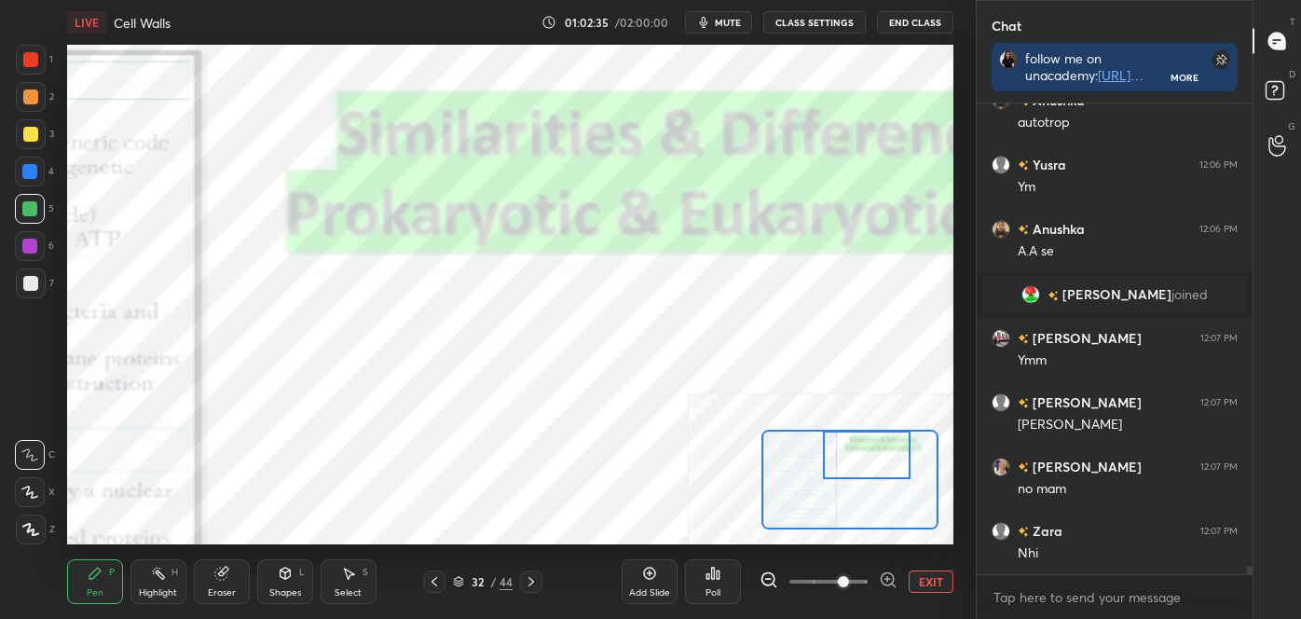
scroll to position [27490, 0]
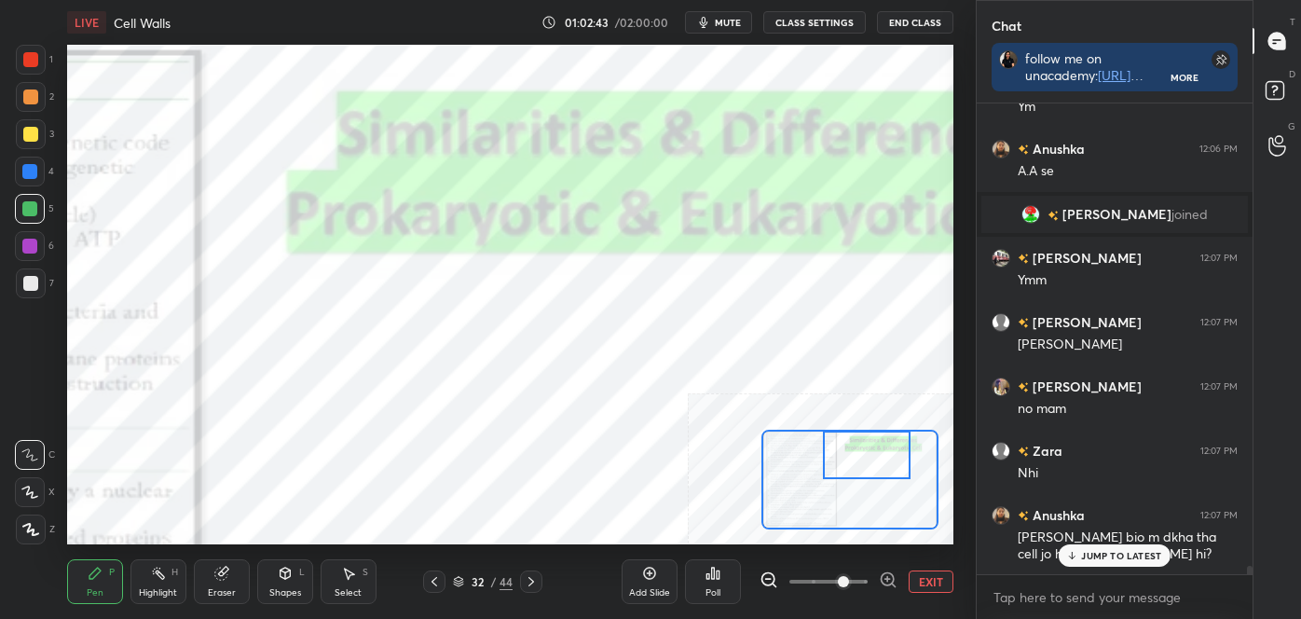
click at [789, 477] on div "Setting up your live class Poll for secs No correct answer Start poll" at bounding box center [510, 294] width 886 height 499
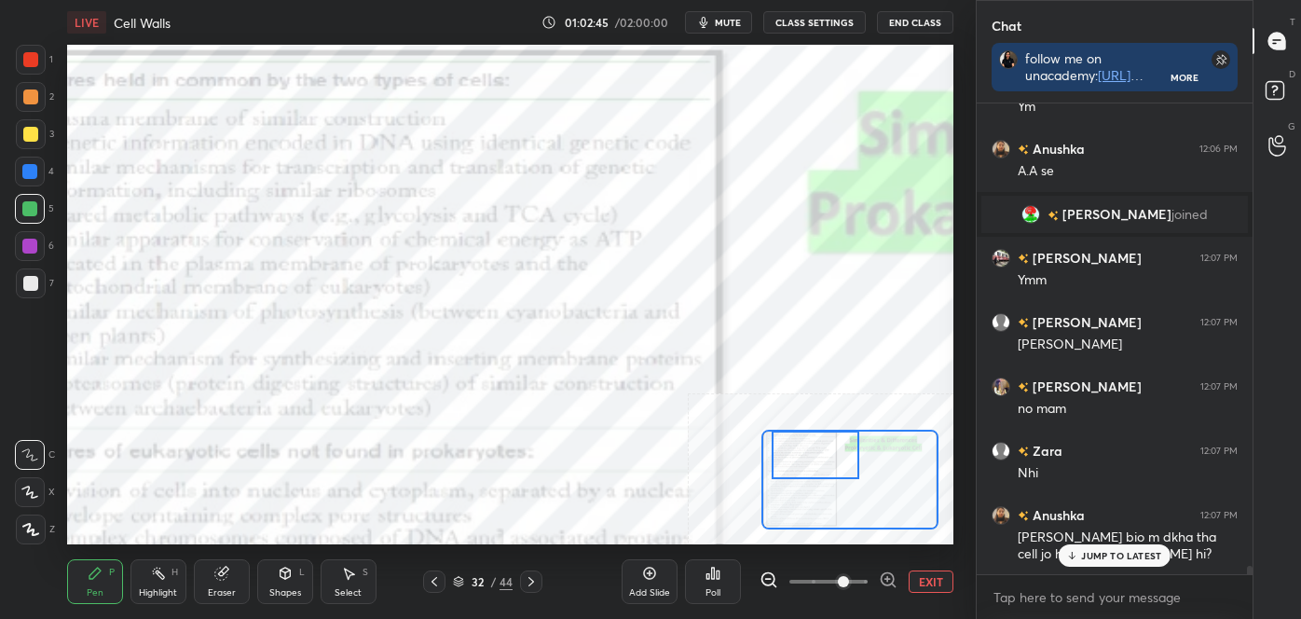
drag, startPoint x: 872, startPoint y: 453, endPoint x: 813, endPoint y: 450, distance: 59.7
click at [817, 453] on div at bounding box center [815, 455] width 87 height 48
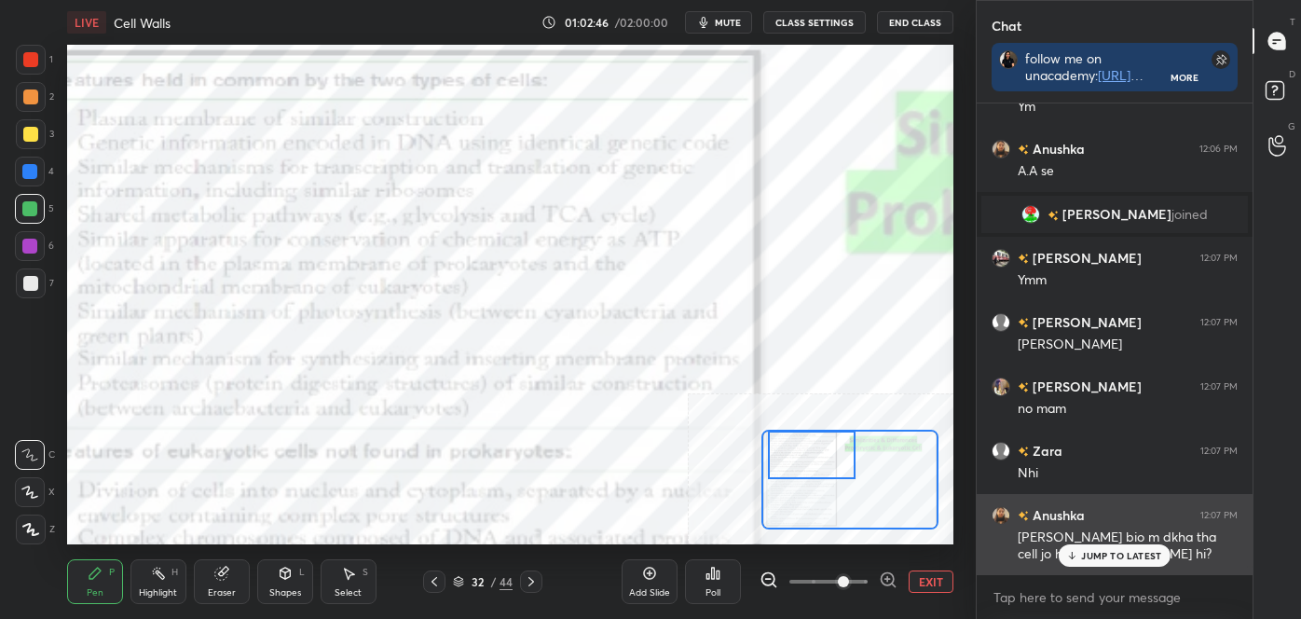
click at [1131, 553] on p "JUMP TO LATEST" at bounding box center [1121, 555] width 80 height 11
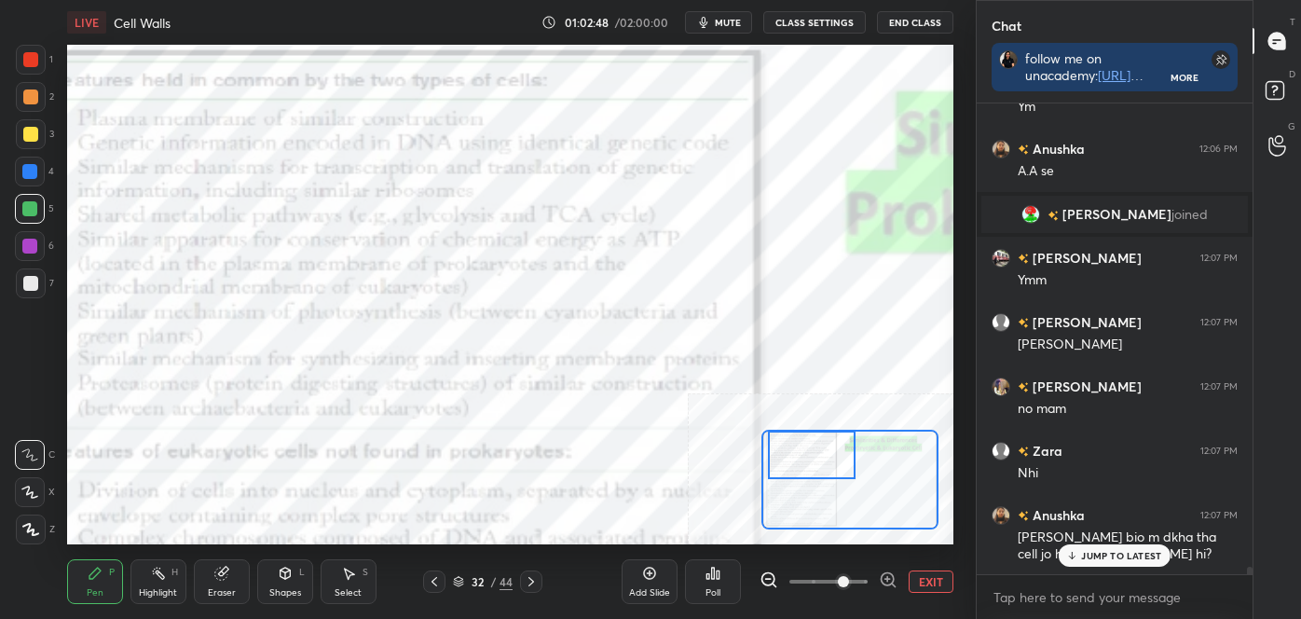
scroll to position [27554, 0]
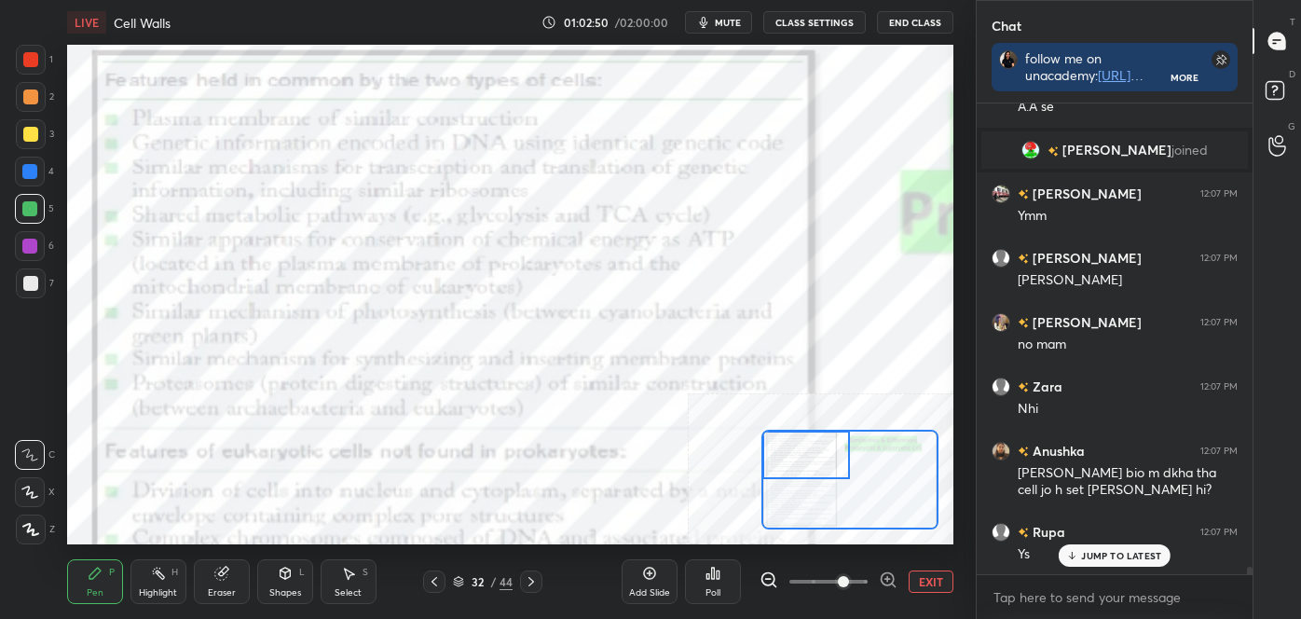
click at [820, 468] on div at bounding box center [805, 455] width 87 height 48
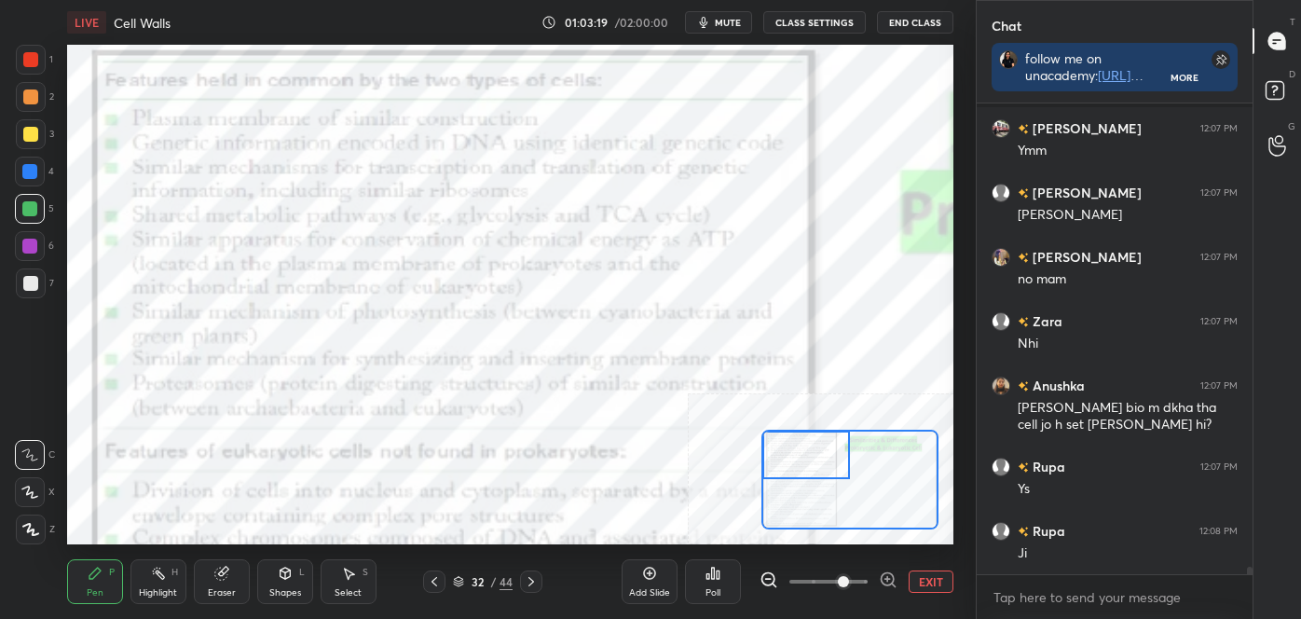
click at [156, 572] on icon at bounding box center [158, 573] width 15 height 15
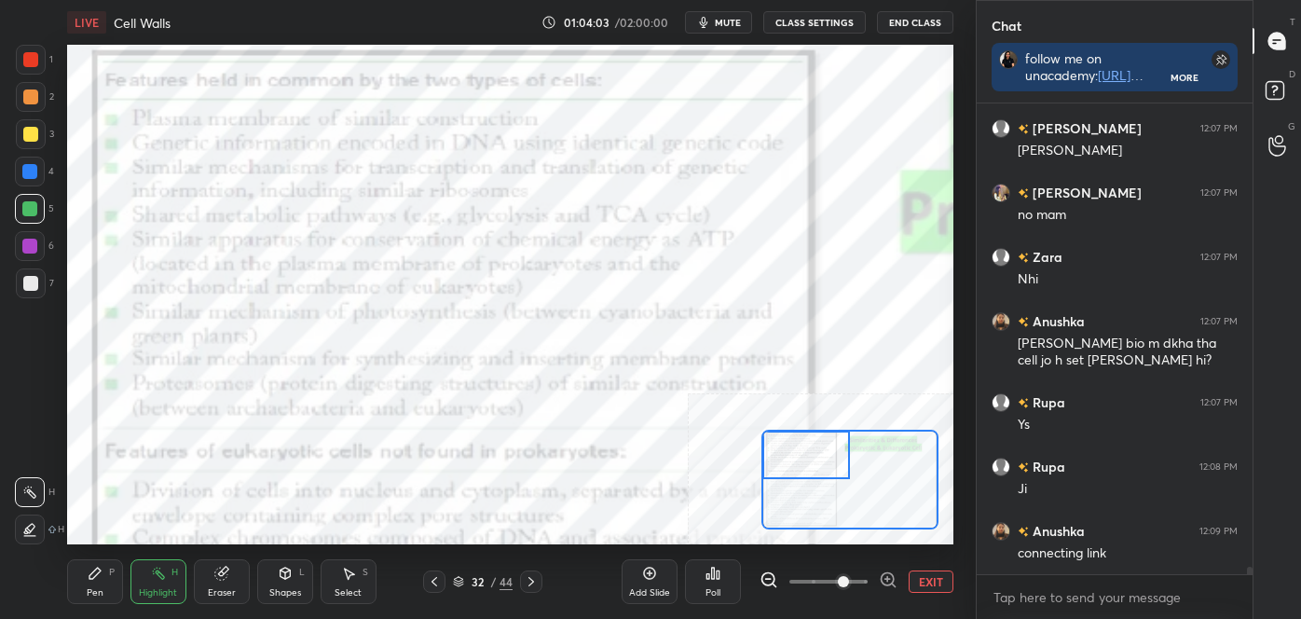
click at [76, 575] on div "Pen P" at bounding box center [95, 581] width 56 height 45
click at [13, 455] on div "1 2 3 4 5 6 7 C X Z C X Z E E Erase all H H" at bounding box center [30, 294] width 60 height 499
click at [135, 567] on div "Highlight H" at bounding box center [158, 581] width 56 height 45
drag, startPoint x: 143, startPoint y: 572, endPoint x: 151, endPoint y: 605, distance: 33.7
click at [142, 572] on div "Highlight H" at bounding box center [158, 581] width 56 height 45
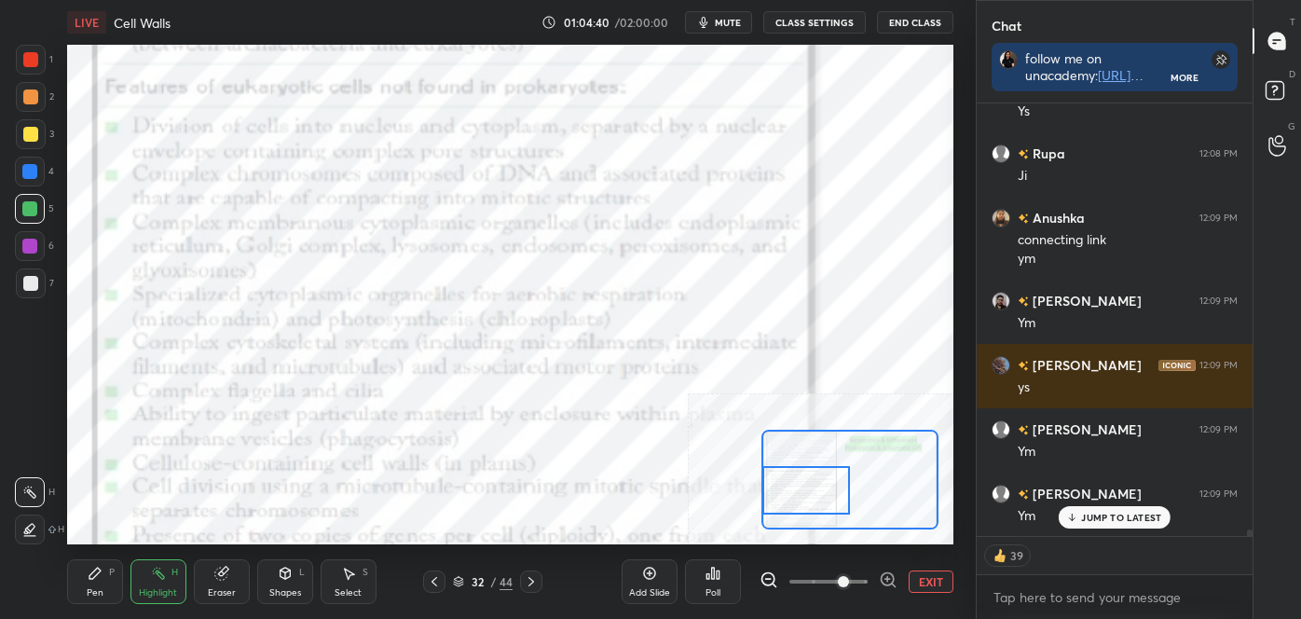
scroll to position [28061, 0]
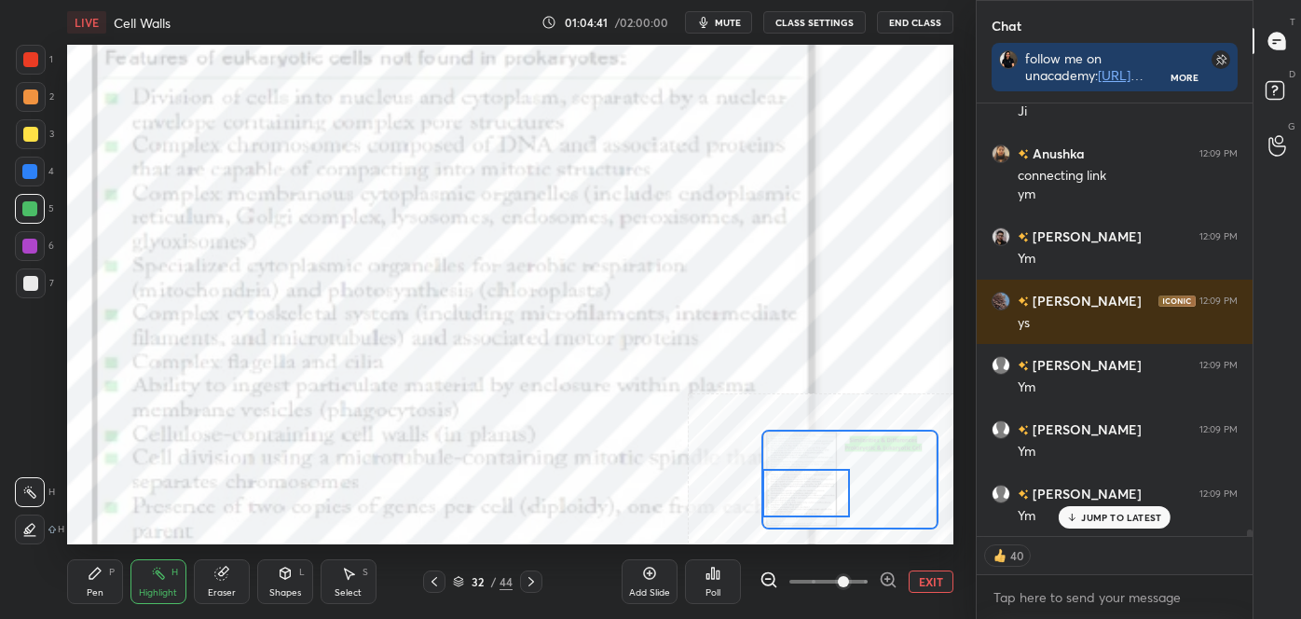
drag, startPoint x: 813, startPoint y: 468, endPoint x: 809, endPoint y: 510, distance: 42.1
click at [812, 507] on div at bounding box center [805, 493] width 87 height 48
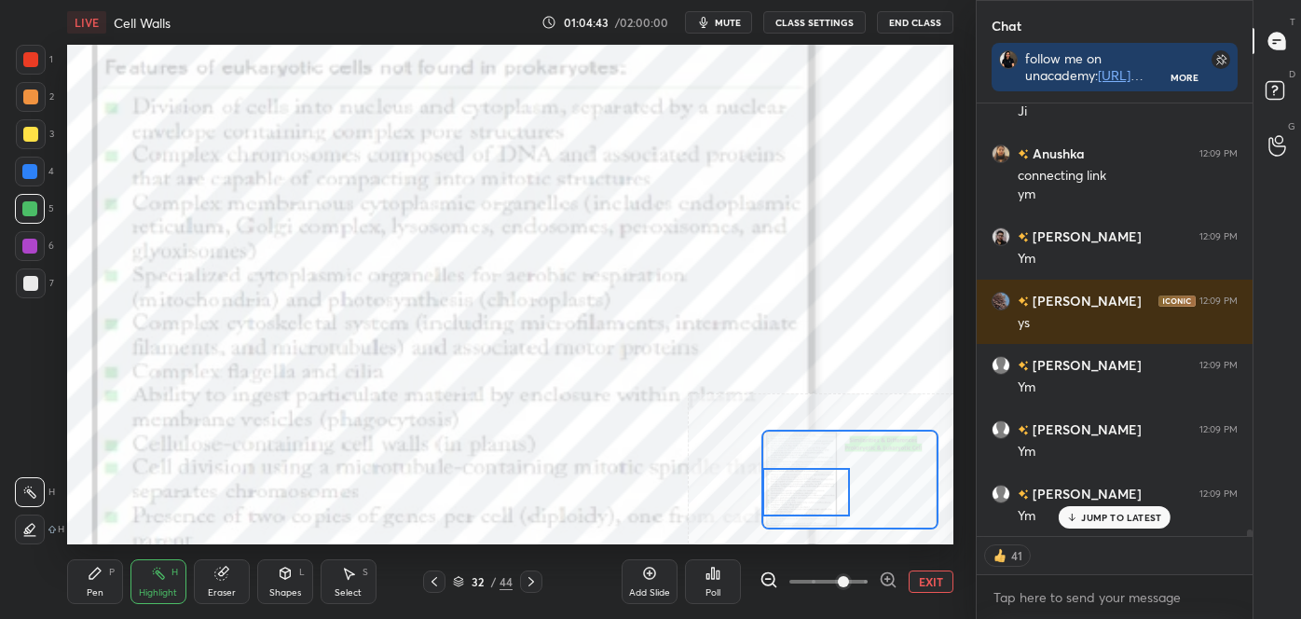
click at [810, 500] on div at bounding box center [805, 492] width 87 height 48
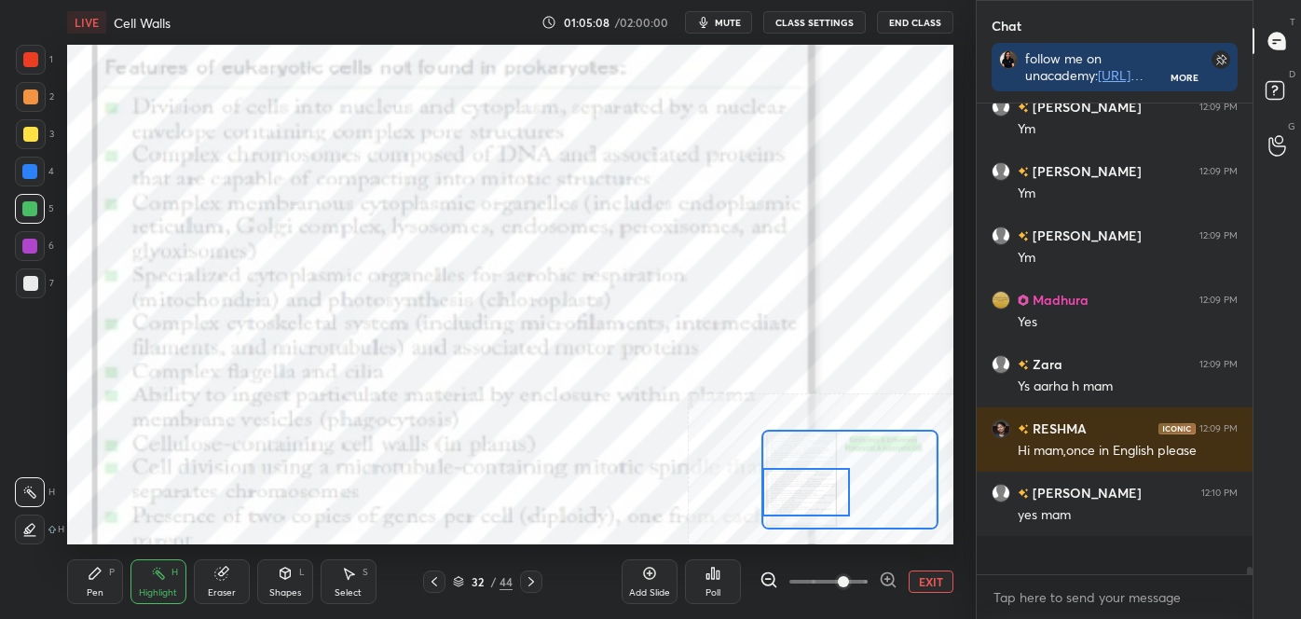
scroll to position [28281, 0]
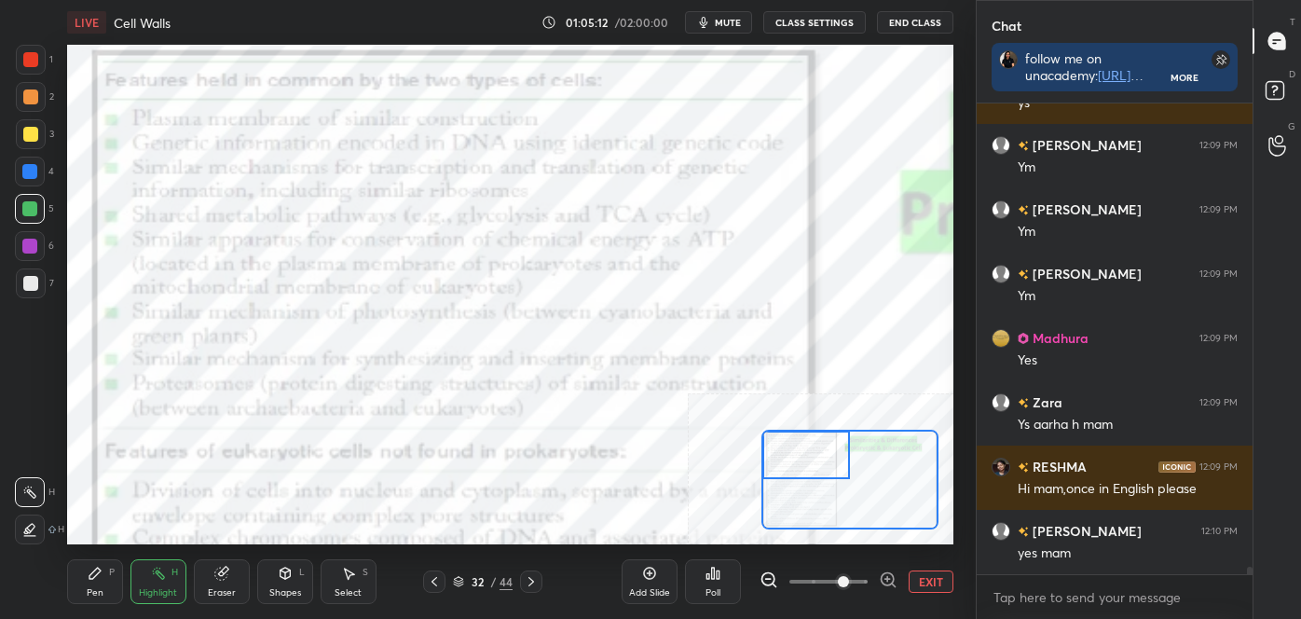
click at [754, 452] on div "Setting up your live class Poll for secs No correct answer Start poll" at bounding box center [510, 294] width 886 height 499
drag, startPoint x: 774, startPoint y: 490, endPoint x: 730, endPoint y: 20, distance: 472.7
click at [722, 22] on div "LIVE Cell Walls 01:05:27 / 02:00:00 mute CLASS SETTINGS End Class Setting up yo…" at bounding box center [510, 309] width 901 height 619
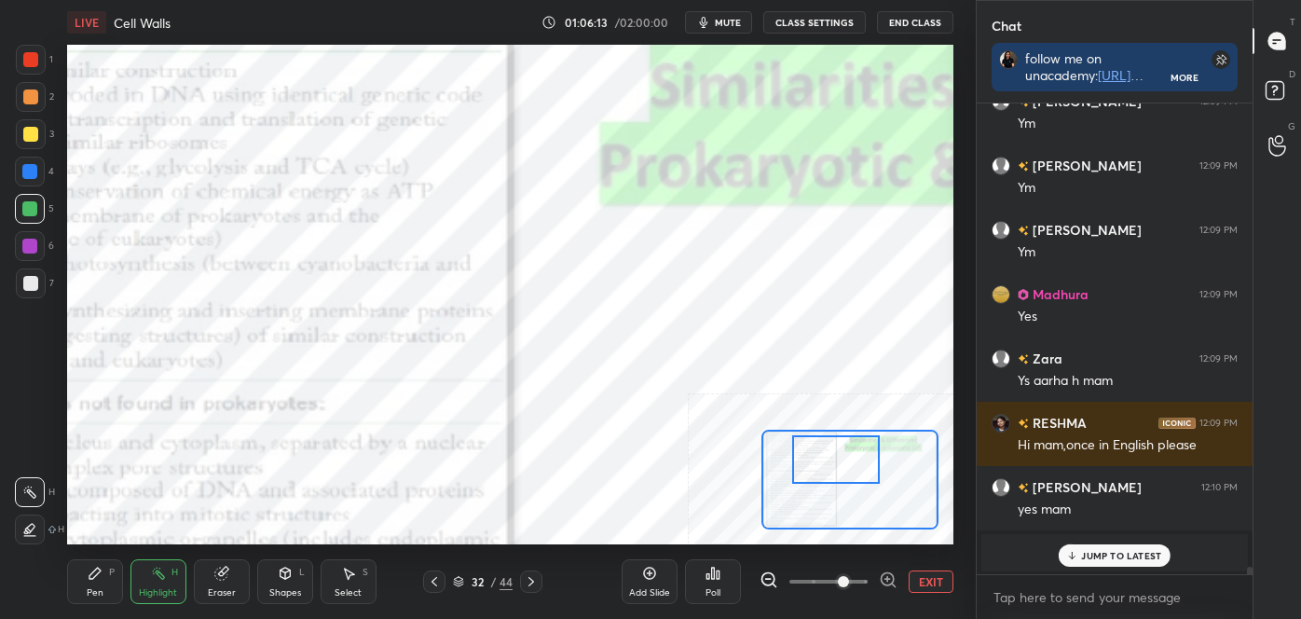
drag, startPoint x: 817, startPoint y: 456, endPoint x: 831, endPoint y: 440, distance: 21.1
click at [847, 460] on div at bounding box center [835, 459] width 87 height 48
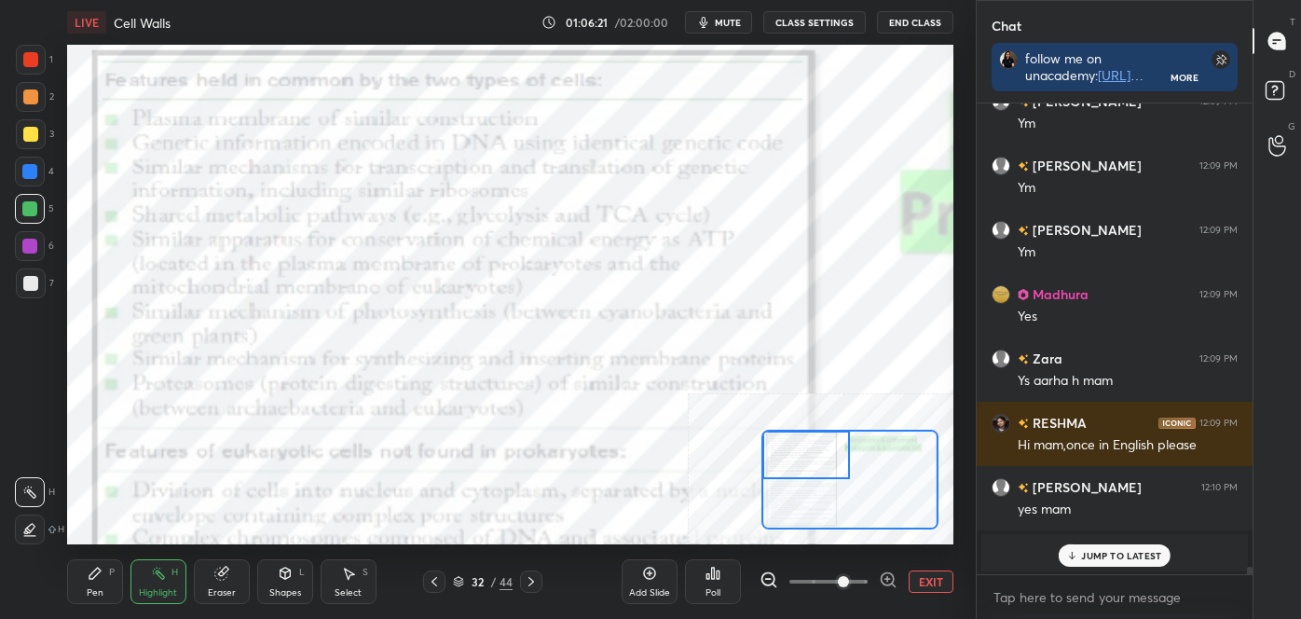
drag, startPoint x: 822, startPoint y: 453, endPoint x: 775, endPoint y: 432, distance: 51.3
click at [783, 438] on div at bounding box center [805, 455] width 87 height 48
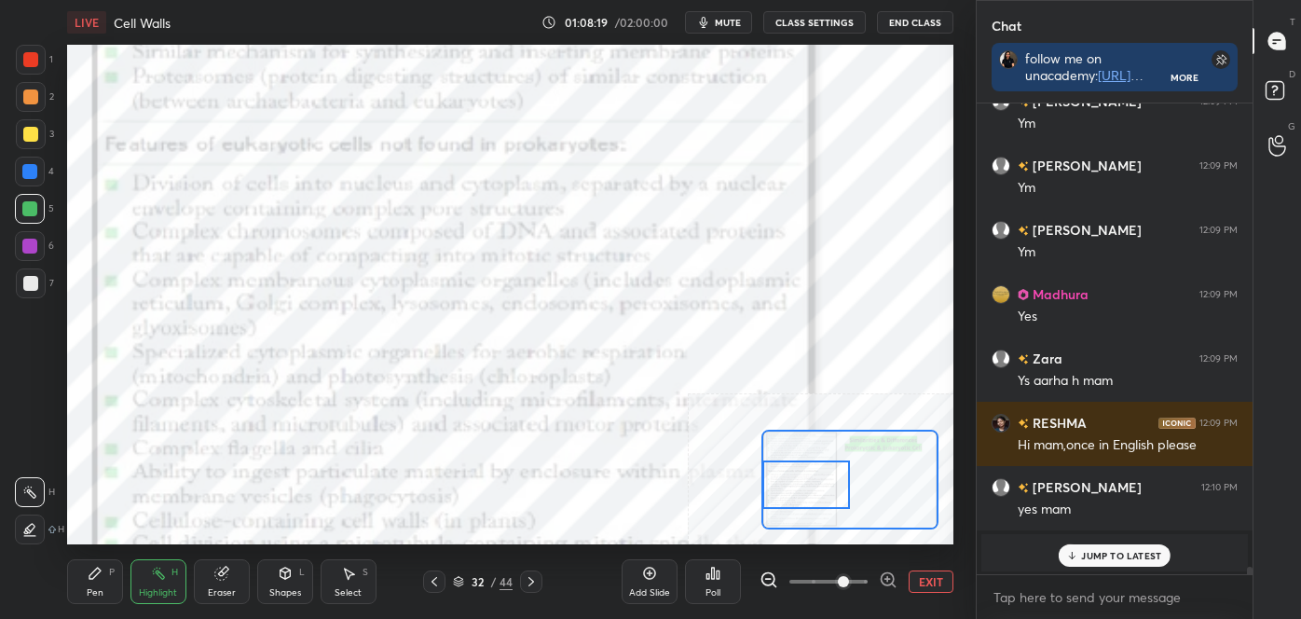
drag, startPoint x: 799, startPoint y: 472, endPoint x: 792, endPoint y: 502, distance: 31.4
click at [793, 500] on div at bounding box center [805, 484] width 87 height 48
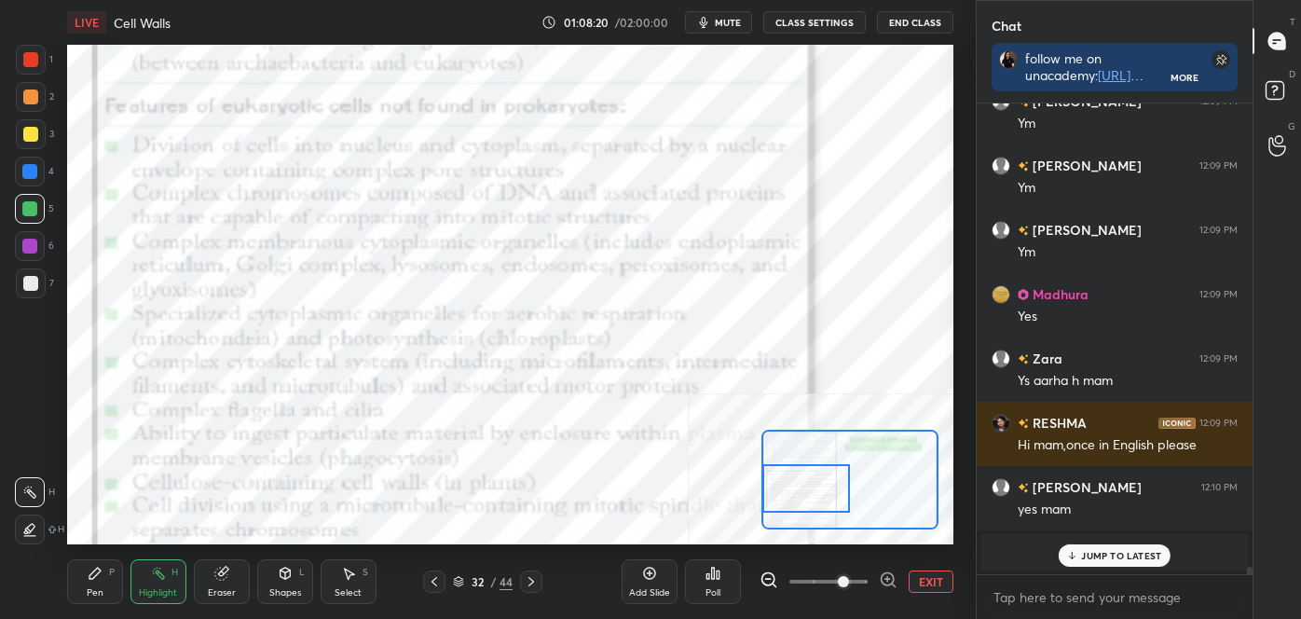
click at [794, 507] on div at bounding box center [805, 488] width 87 height 48
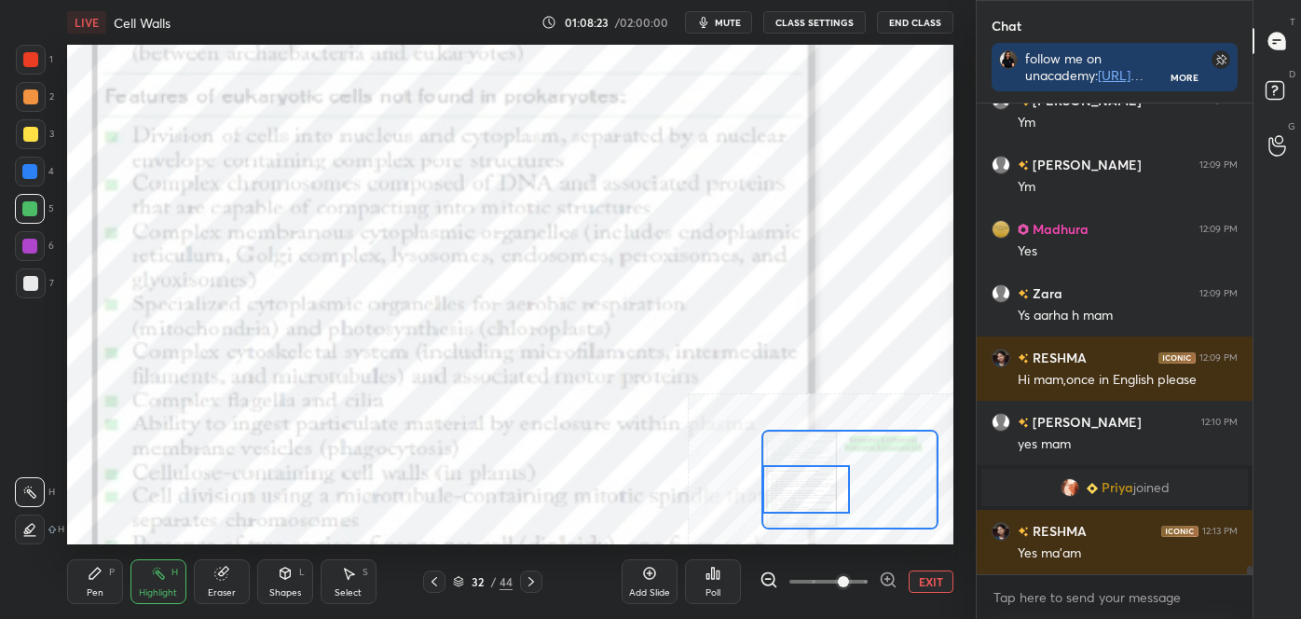
scroll to position [25231, 0]
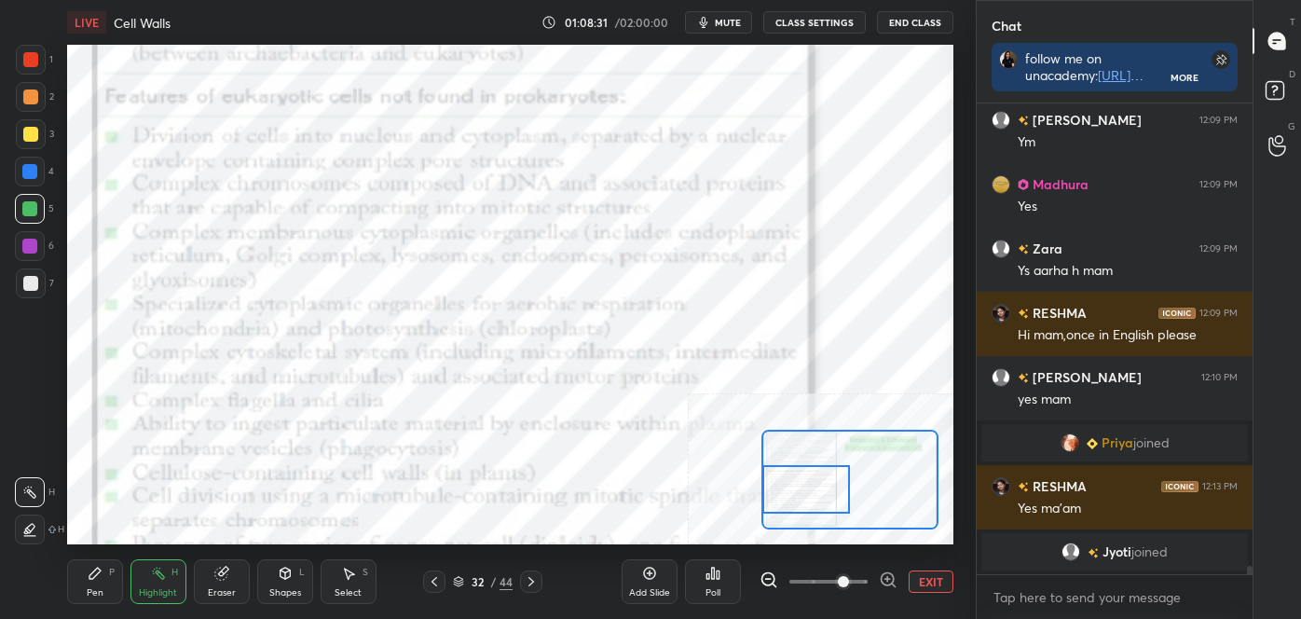
click at [94, 595] on div "Pen" at bounding box center [95, 592] width 17 height 9
click at [19, 454] on div at bounding box center [30, 455] width 30 height 30
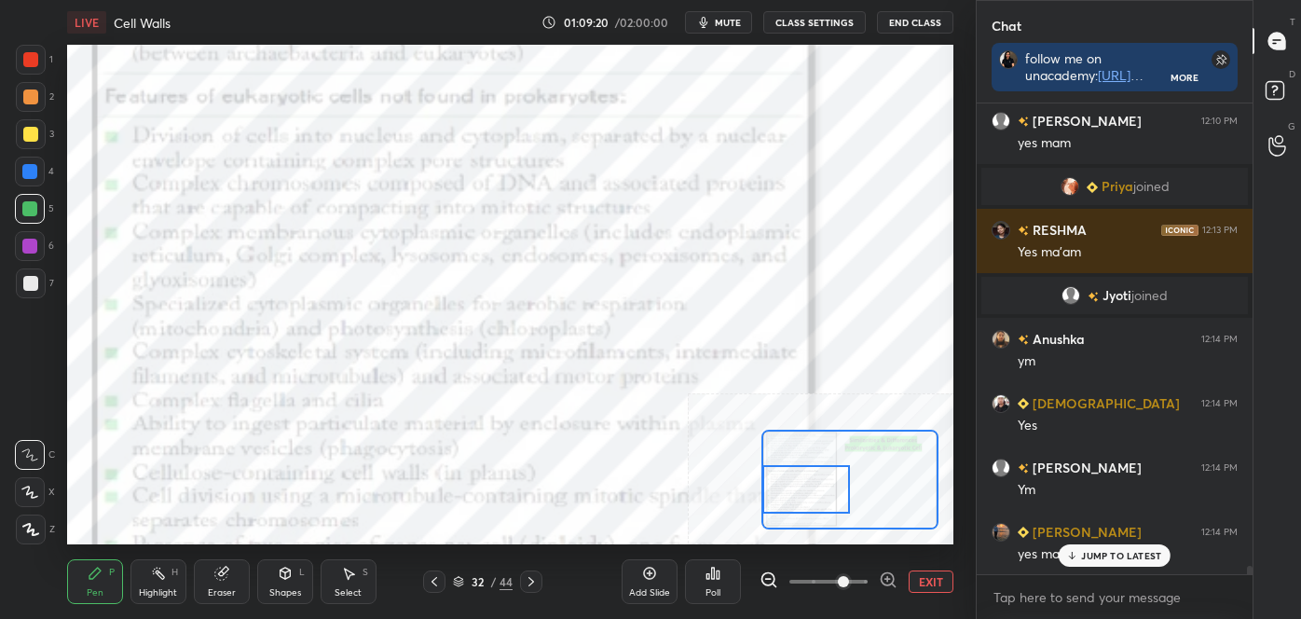
scroll to position [25551, 0]
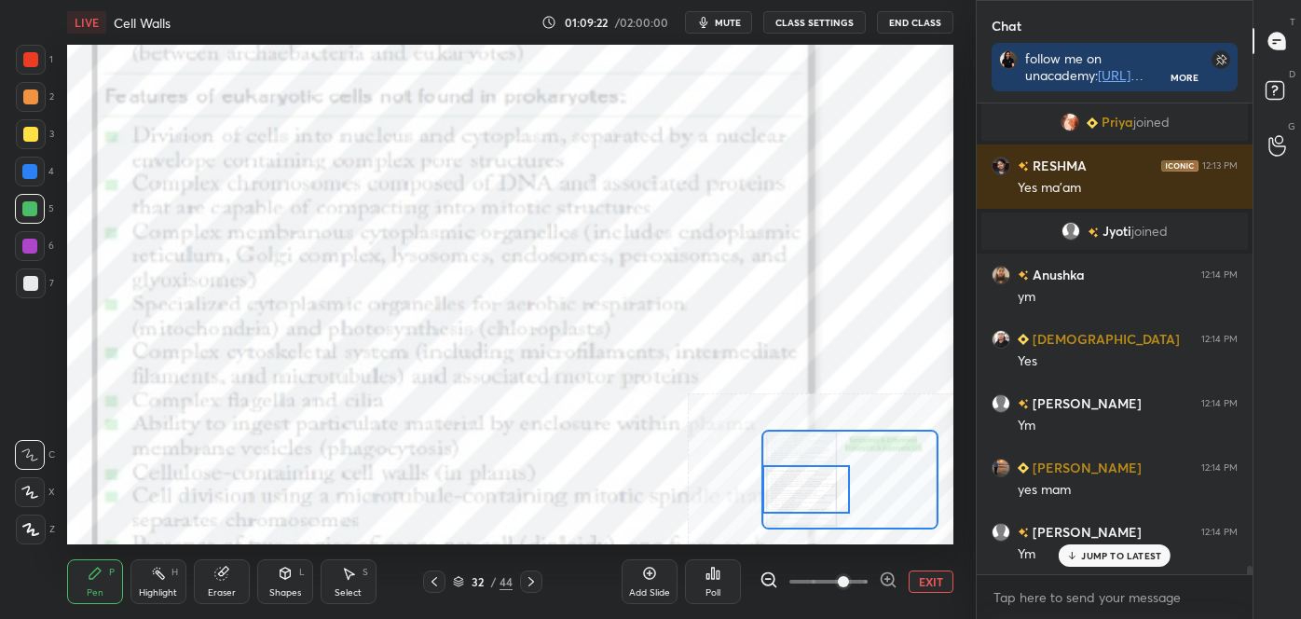
click at [161, 589] on div "Highlight" at bounding box center [158, 592] width 38 height 9
click at [99, 597] on div "Pen" at bounding box center [95, 592] width 17 height 9
click at [21, 455] on div at bounding box center [30, 455] width 30 height 30
click at [41, 425] on div "1 2 3 4 5 6 7 C X Z C X Z E E Erase all H H" at bounding box center [30, 294] width 60 height 499
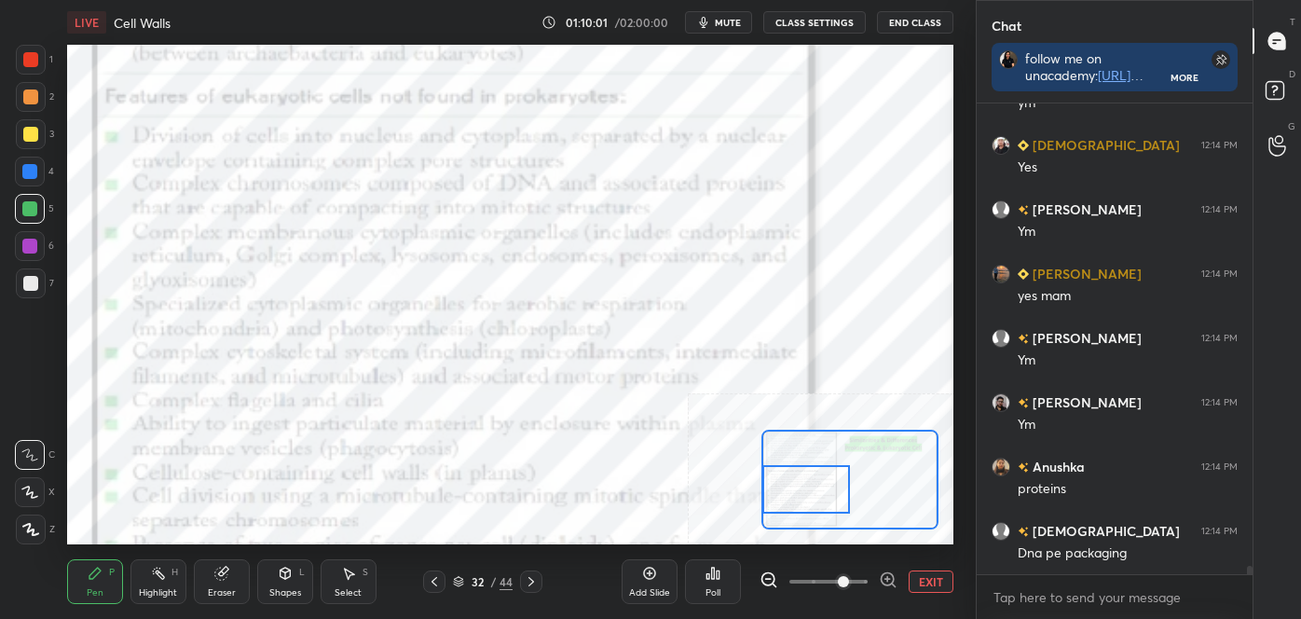
scroll to position [25810, 0]
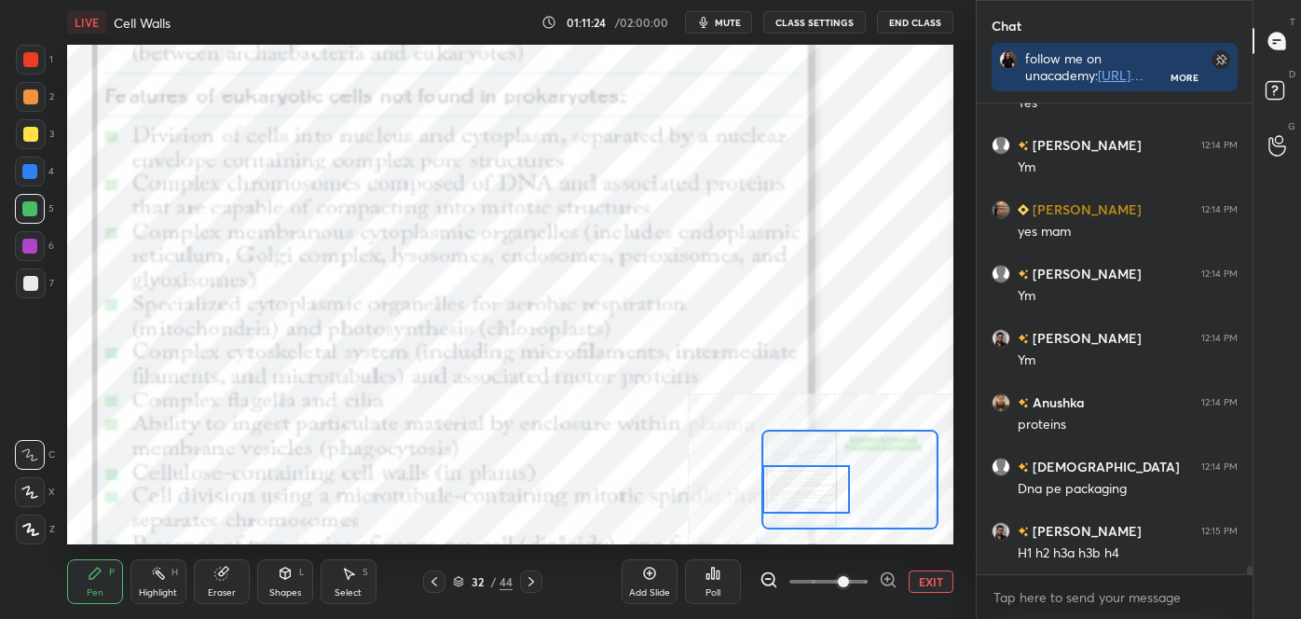
click at [167, 588] on div "Highlight" at bounding box center [158, 592] width 38 height 9
click at [108, 584] on div "Pen P" at bounding box center [95, 581] width 56 height 45
drag, startPoint x: 32, startPoint y: 479, endPoint x: 62, endPoint y: 477, distance: 30.8
click at [38, 477] on div at bounding box center [30, 492] width 30 height 30
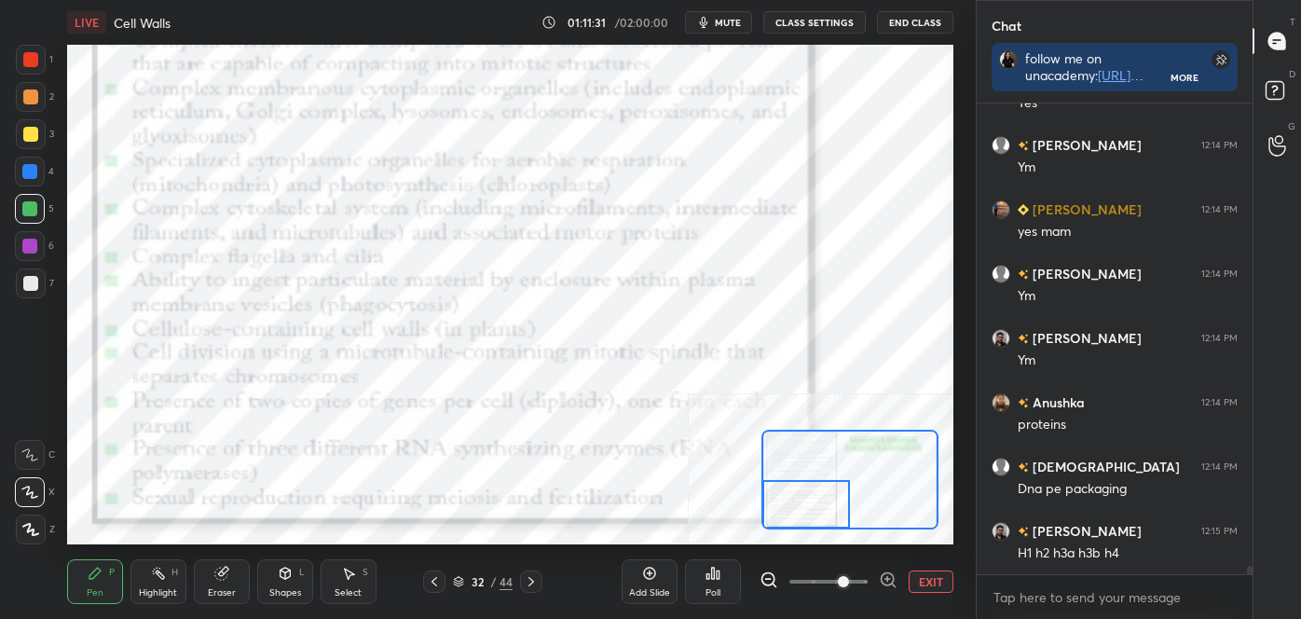
drag, startPoint x: 803, startPoint y: 495, endPoint x: 803, endPoint y: 511, distance: 15.9
click at [803, 511] on div at bounding box center [805, 504] width 87 height 48
drag, startPoint x: 30, startPoint y: 462, endPoint x: 59, endPoint y: 453, distance: 30.4
click at [30, 464] on div at bounding box center [30, 455] width 30 height 30
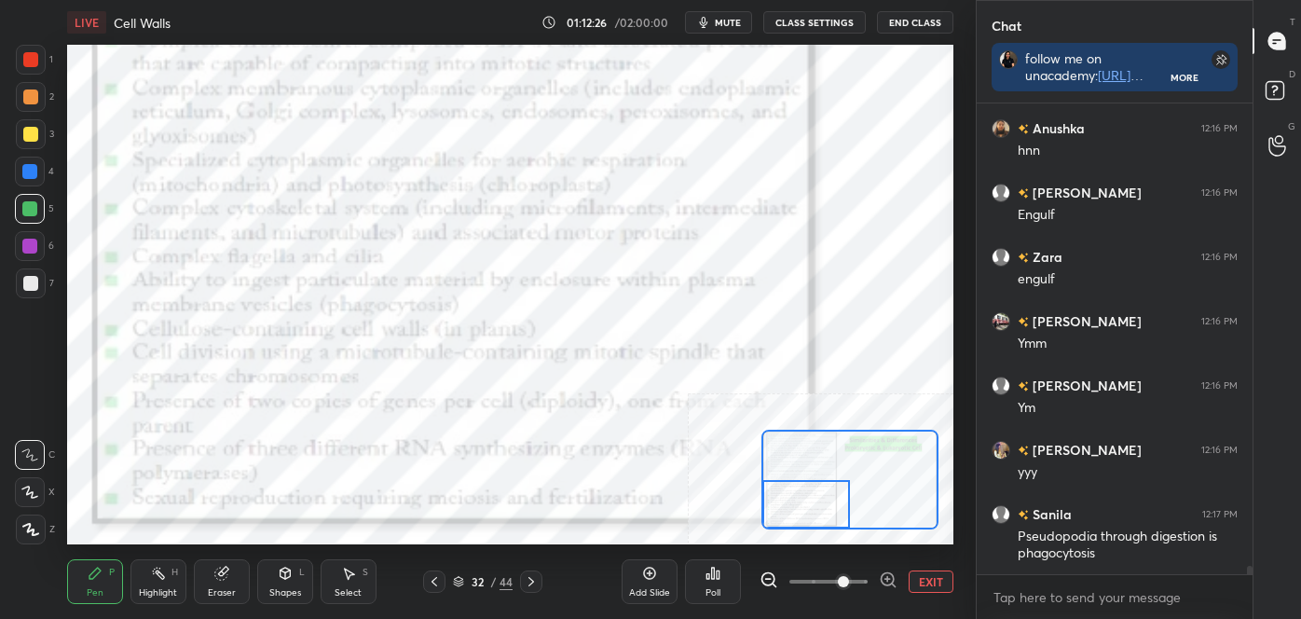
scroll to position [26341, 0]
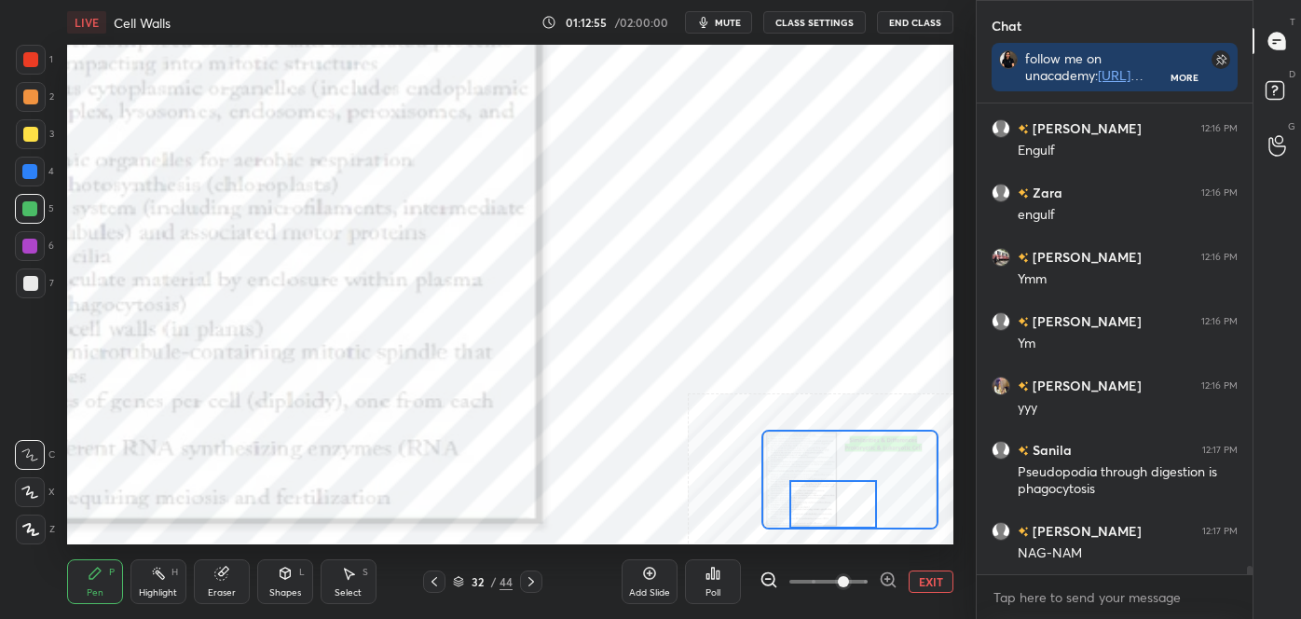
drag, startPoint x: 807, startPoint y: 517, endPoint x: 827, endPoint y: 518, distance: 19.6
click at [827, 518] on div at bounding box center [832, 504] width 87 height 48
click at [299, 583] on div "Shapes L" at bounding box center [285, 581] width 56 height 45
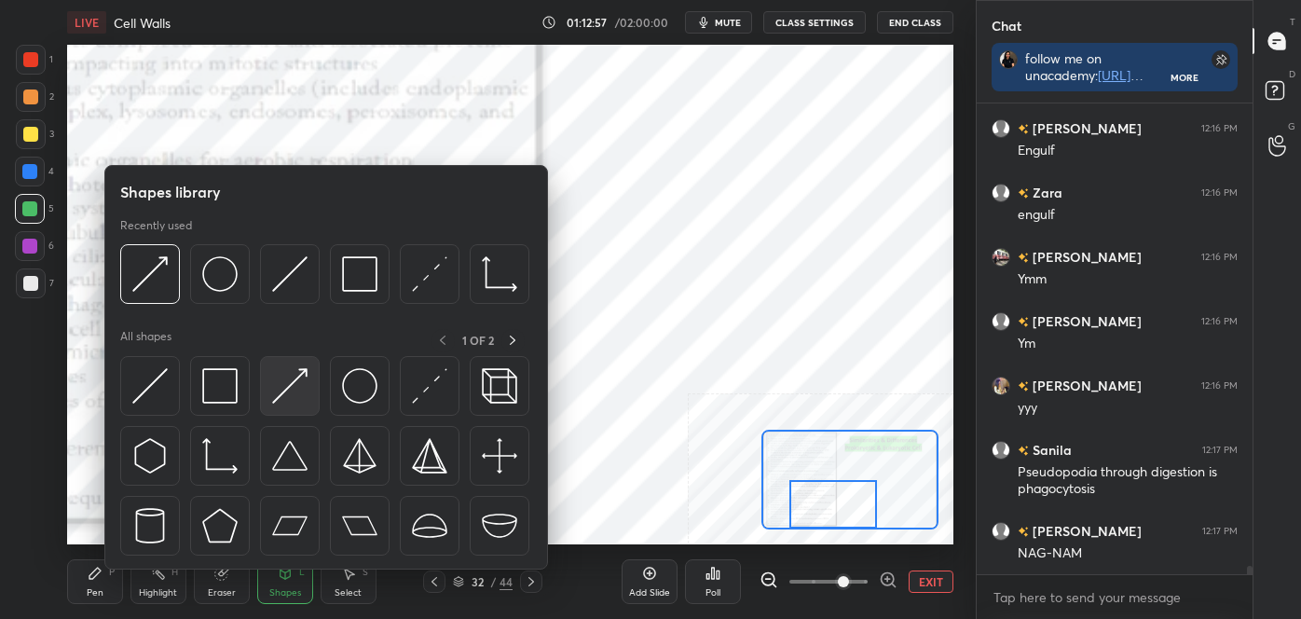
click at [298, 395] on img at bounding box center [289, 385] width 35 height 35
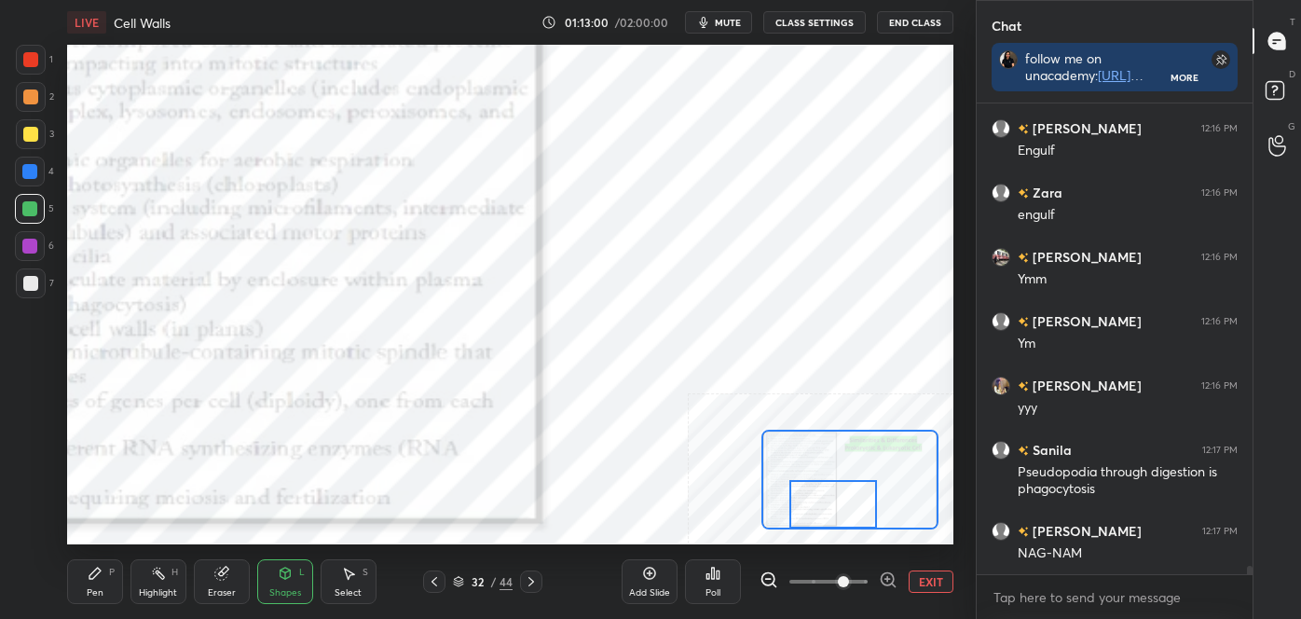
click at [94, 584] on div "Pen P" at bounding box center [95, 581] width 56 height 45
click at [22, 443] on div at bounding box center [30, 455] width 30 height 30
click at [30, 446] on div at bounding box center [30, 455] width 30 height 30
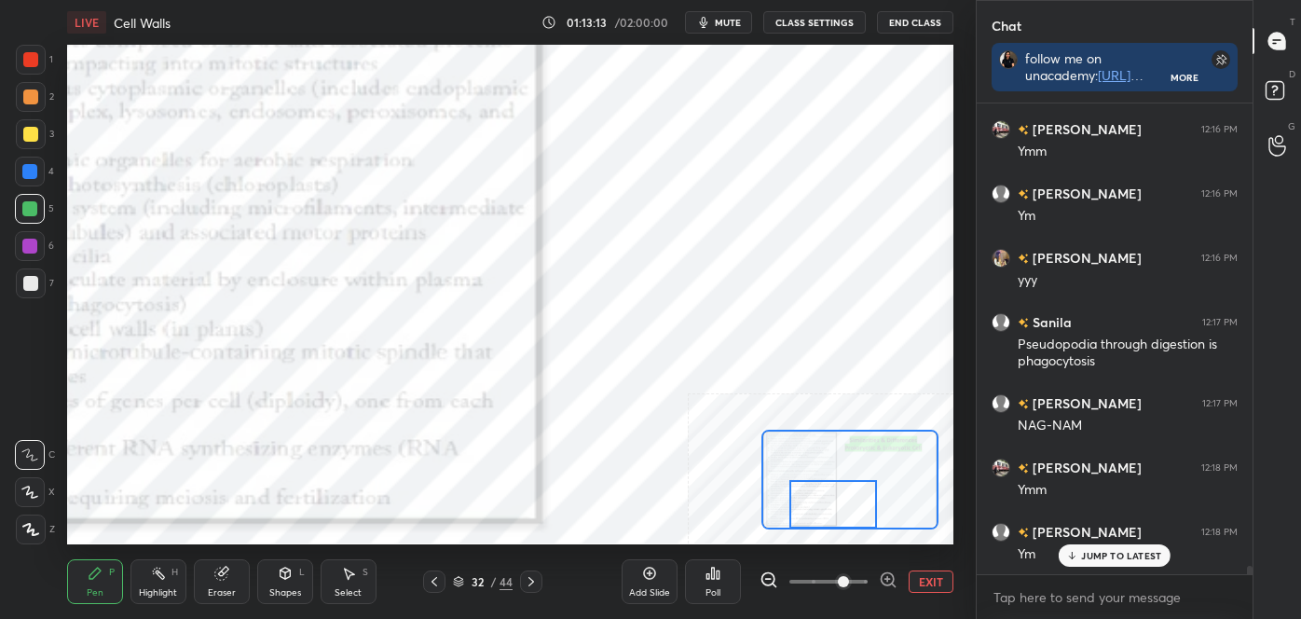
scroll to position [26533, 0]
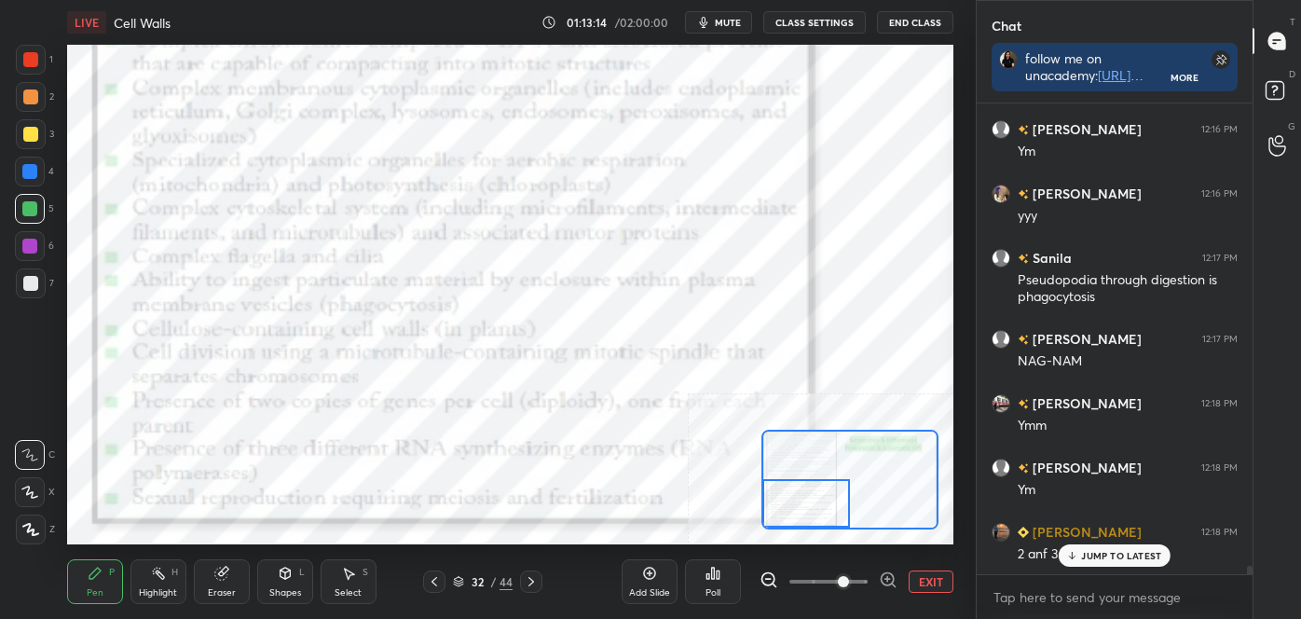
drag, startPoint x: 844, startPoint y: 506, endPoint x: 814, endPoint y: 505, distance: 30.8
click at [814, 505] on div at bounding box center [805, 503] width 87 height 48
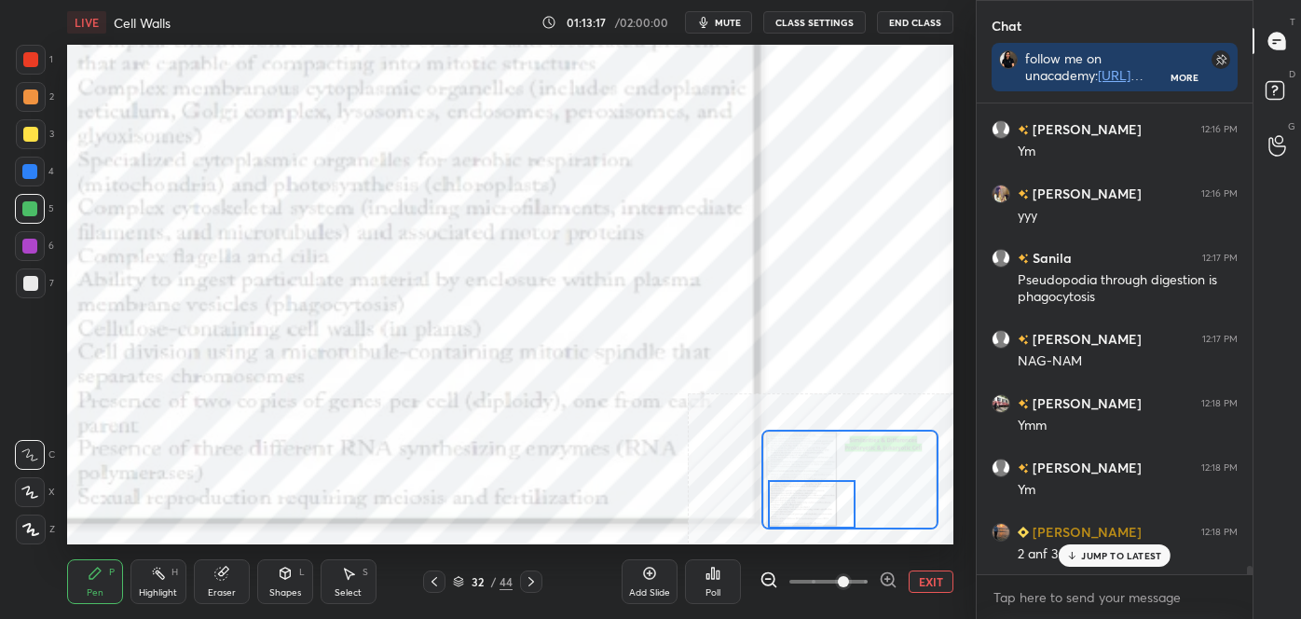
drag, startPoint x: 834, startPoint y: 502, endPoint x: 843, endPoint y: 517, distance: 17.1
click at [841, 522] on div at bounding box center [811, 504] width 87 height 48
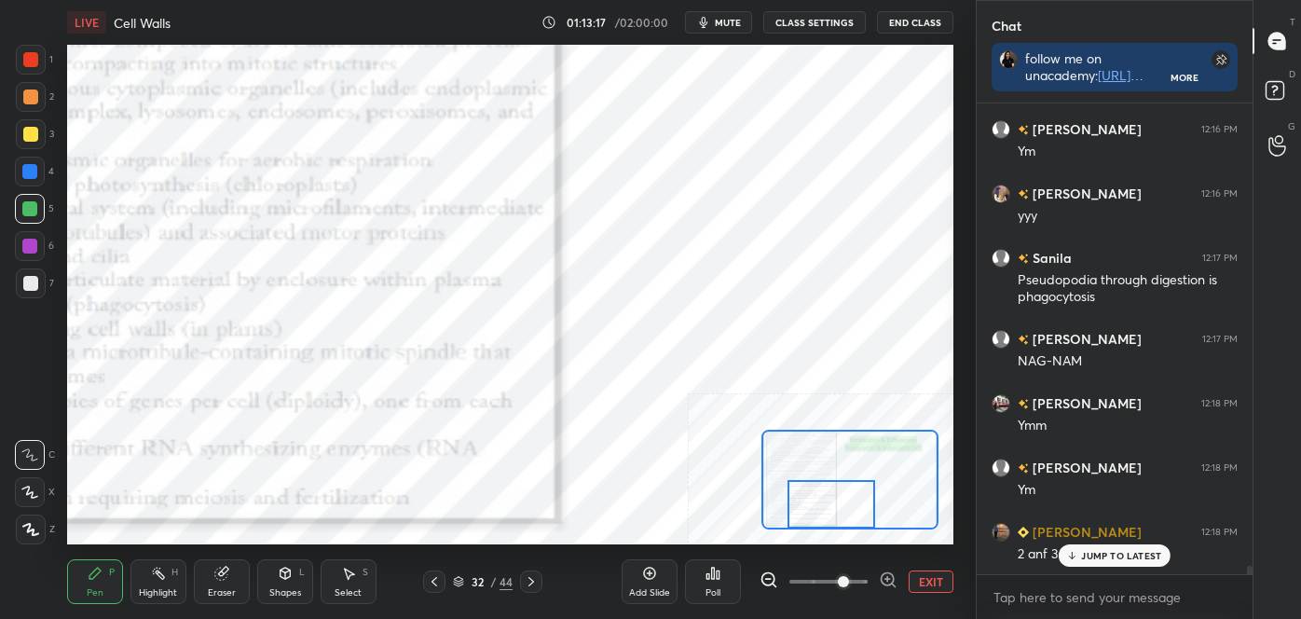
drag, startPoint x: 855, startPoint y: 517, endPoint x: 878, endPoint y: 517, distance: 23.3
click at [874, 517] on div at bounding box center [831, 504] width 87 height 48
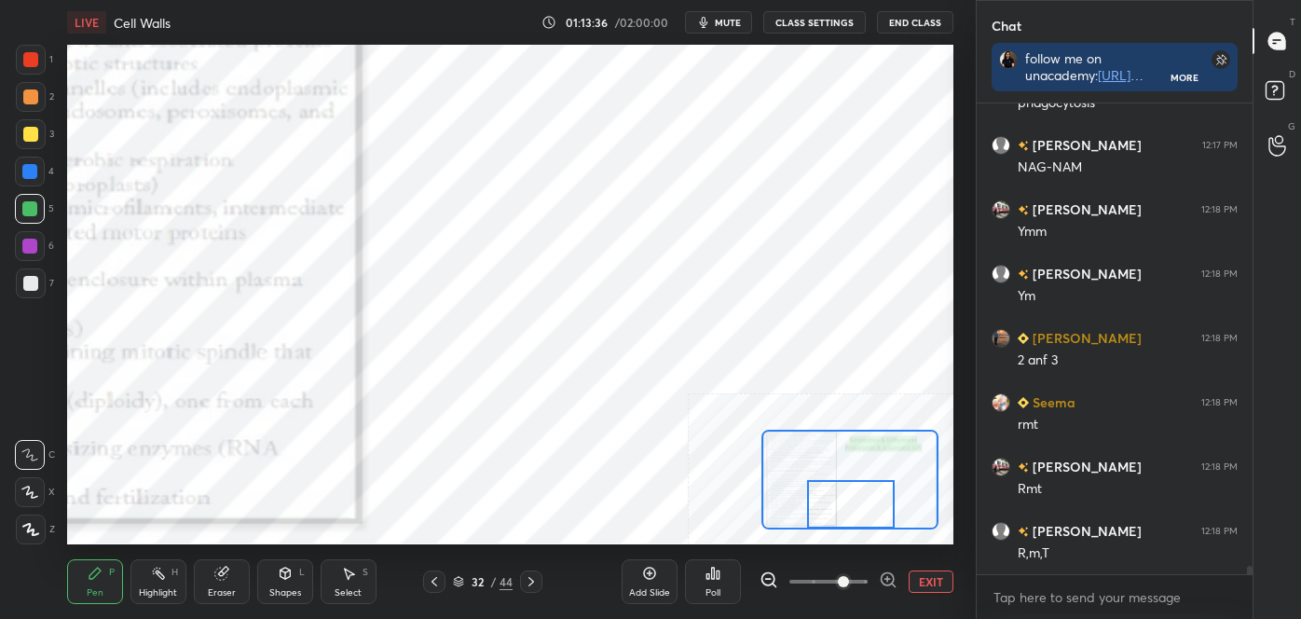
scroll to position [26771, 0]
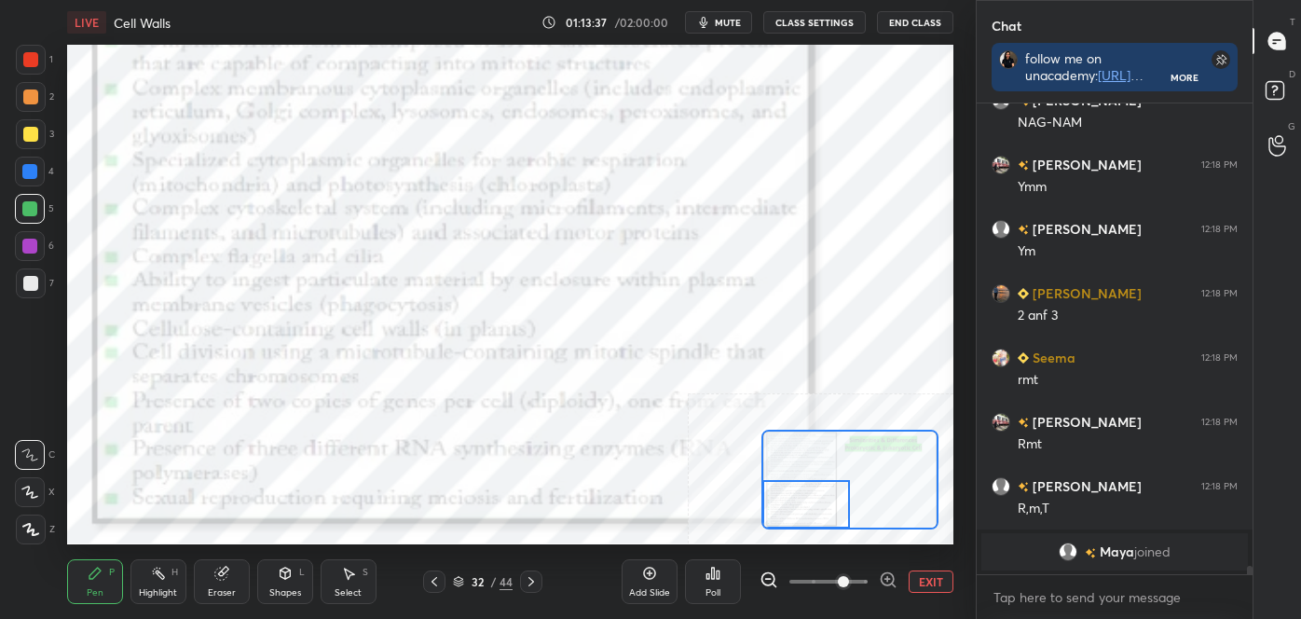
drag, startPoint x: 834, startPoint y: 515, endPoint x: 803, endPoint y: 516, distance: 31.7
click at [791, 519] on div at bounding box center [805, 504] width 87 height 48
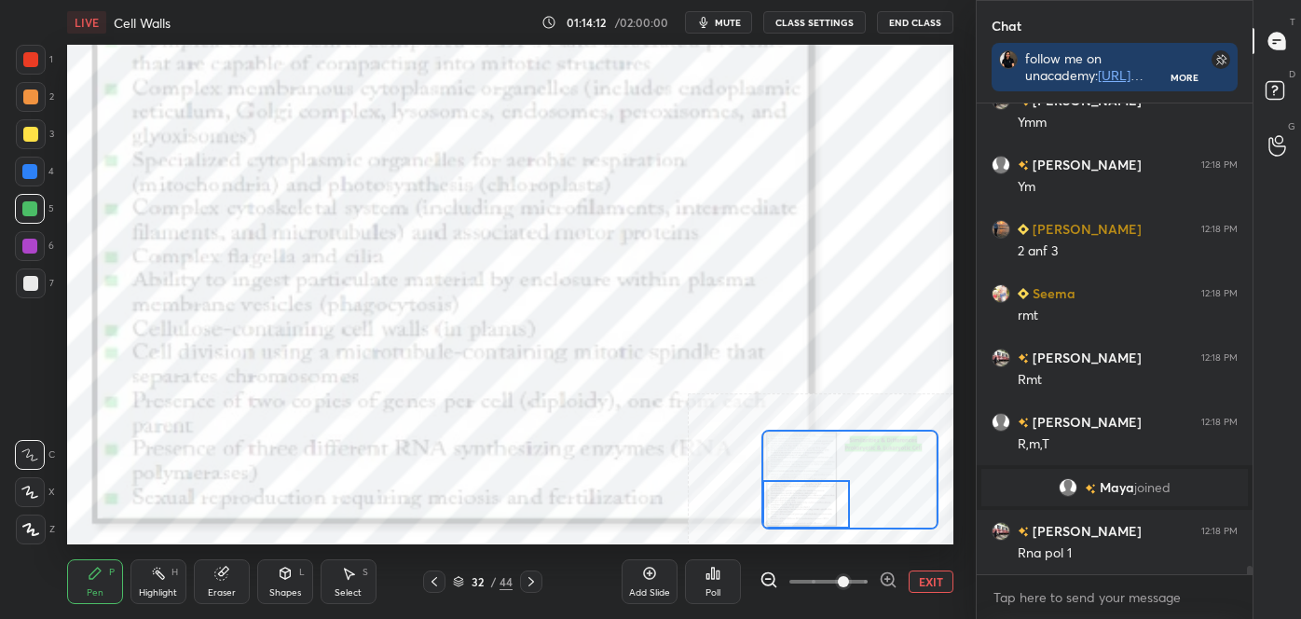
click at [949, 589] on button "EXIT" at bounding box center [931, 581] width 45 height 22
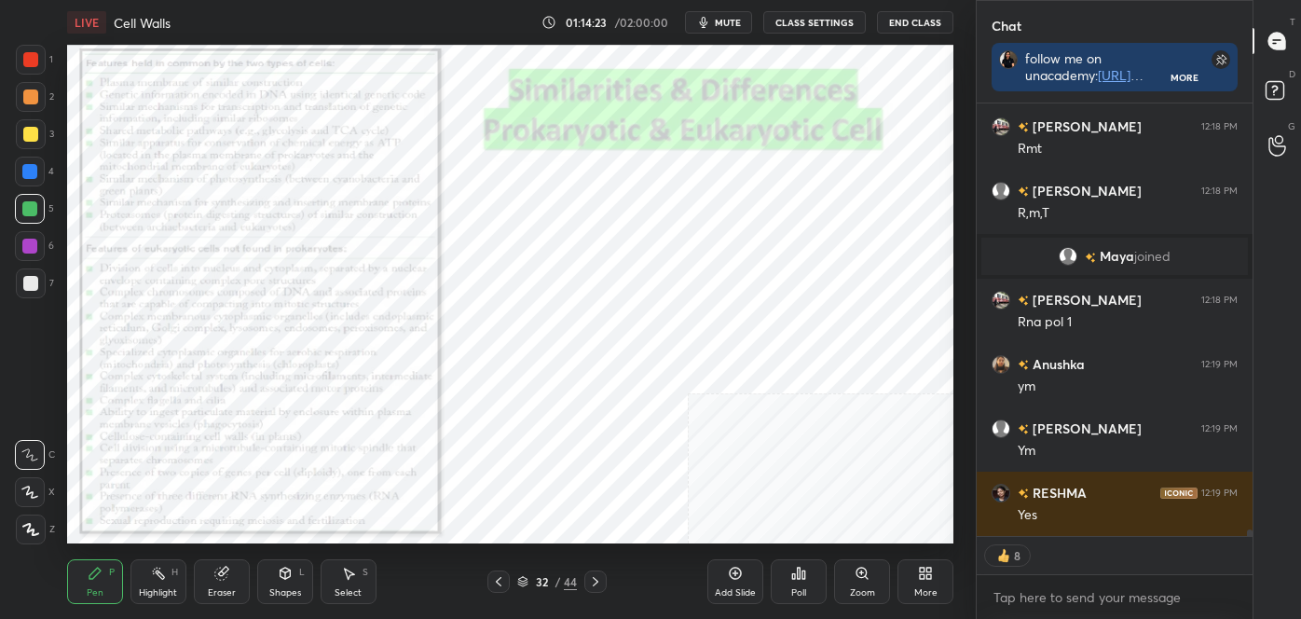
scroll to position [26712, 0]
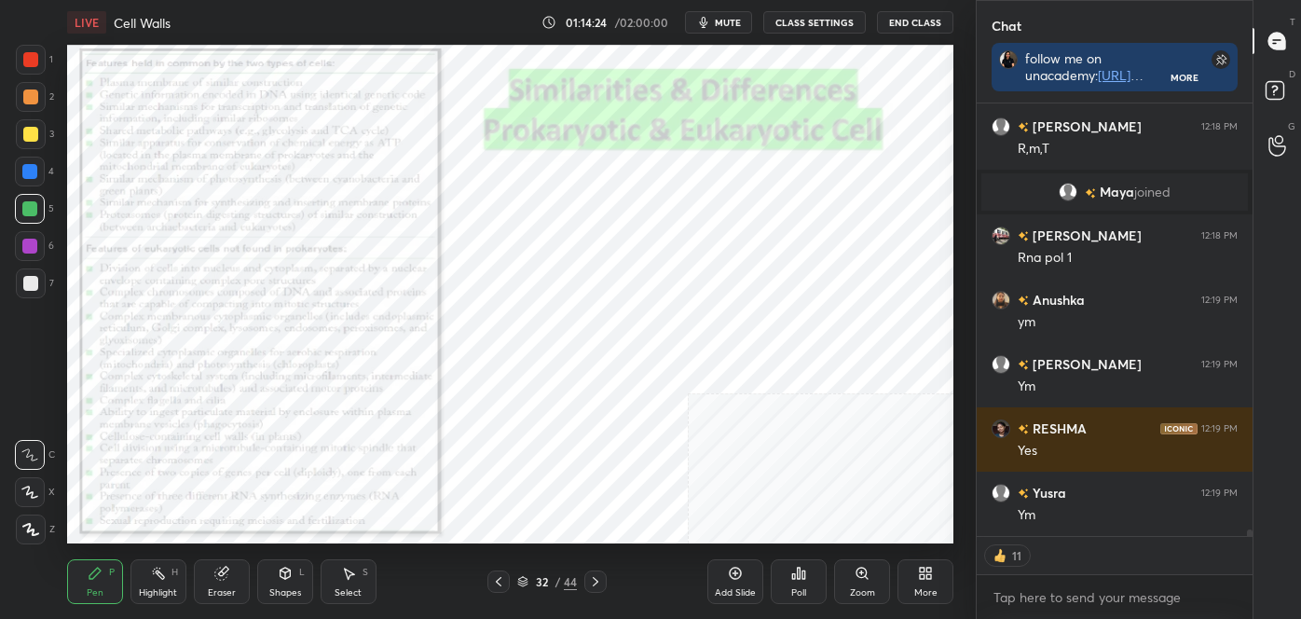
click at [596, 579] on icon at bounding box center [595, 581] width 15 height 15
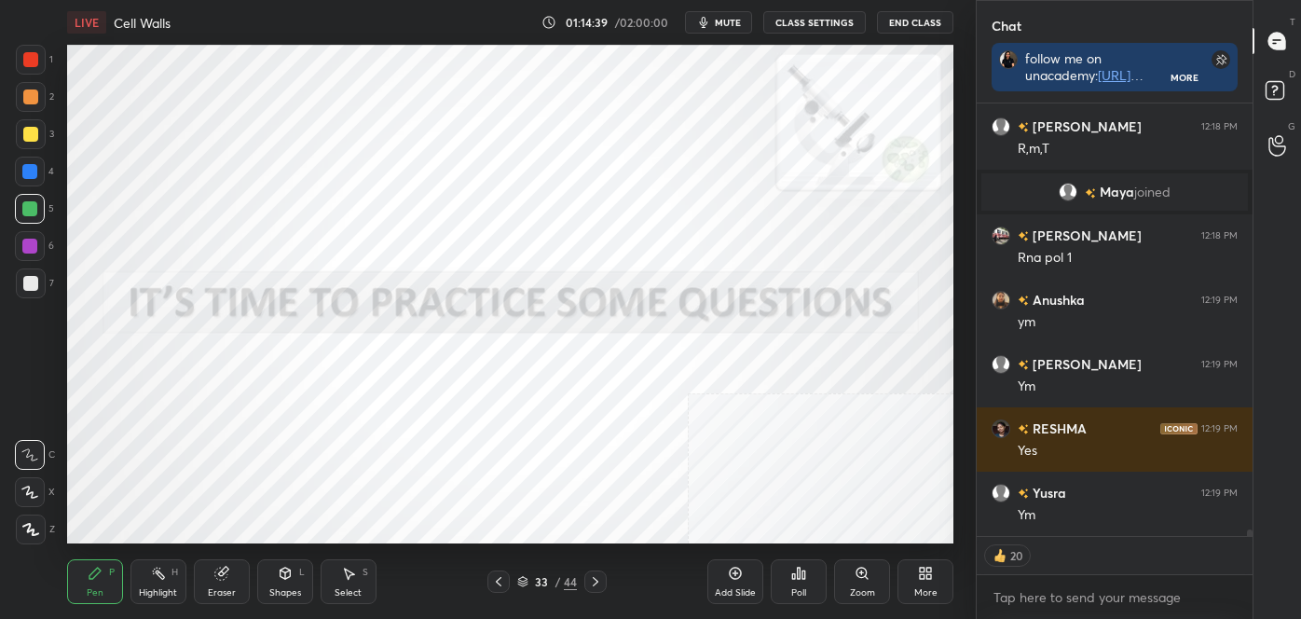
click at [594, 584] on icon at bounding box center [596, 581] width 6 height 9
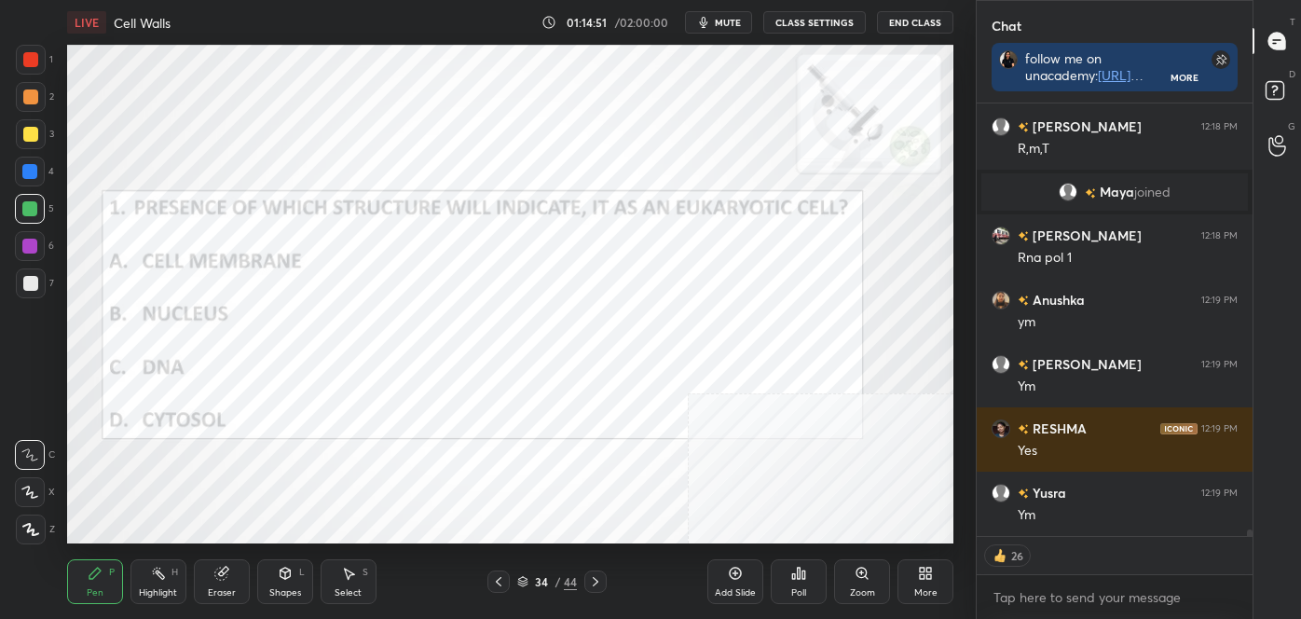
scroll to position [26776, 0]
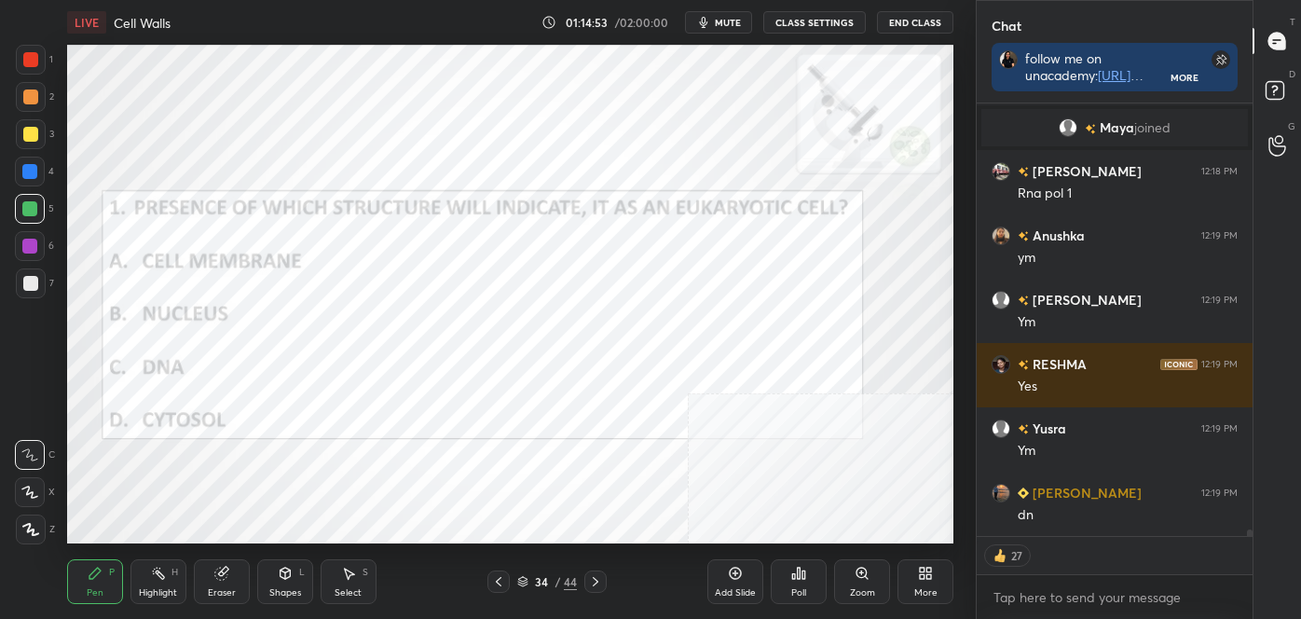
click at [803, 589] on div "Poll" at bounding box center [798, 592] width 15 height 9
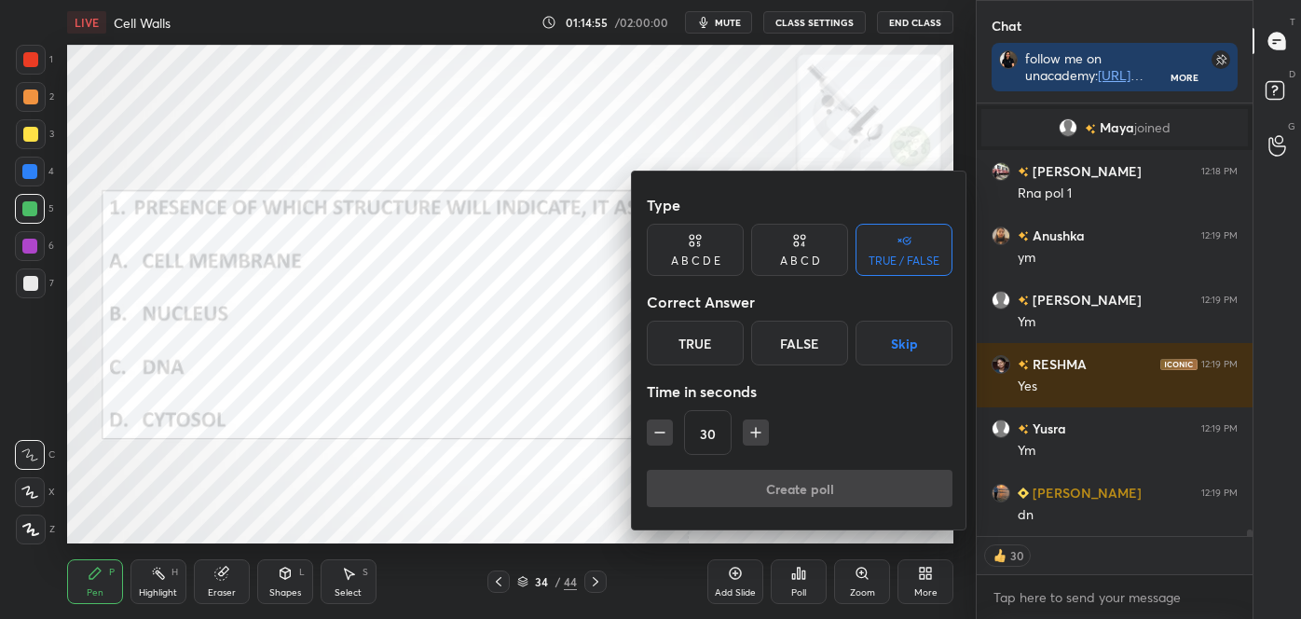
drag, startPoint x: 810, startPoint y: 245, endPoint x: 802, endPoint y: 251, distance: 10.1
click at [809, 245] on div "A B C D" at bounding box center [799, 250] width 97 height 52
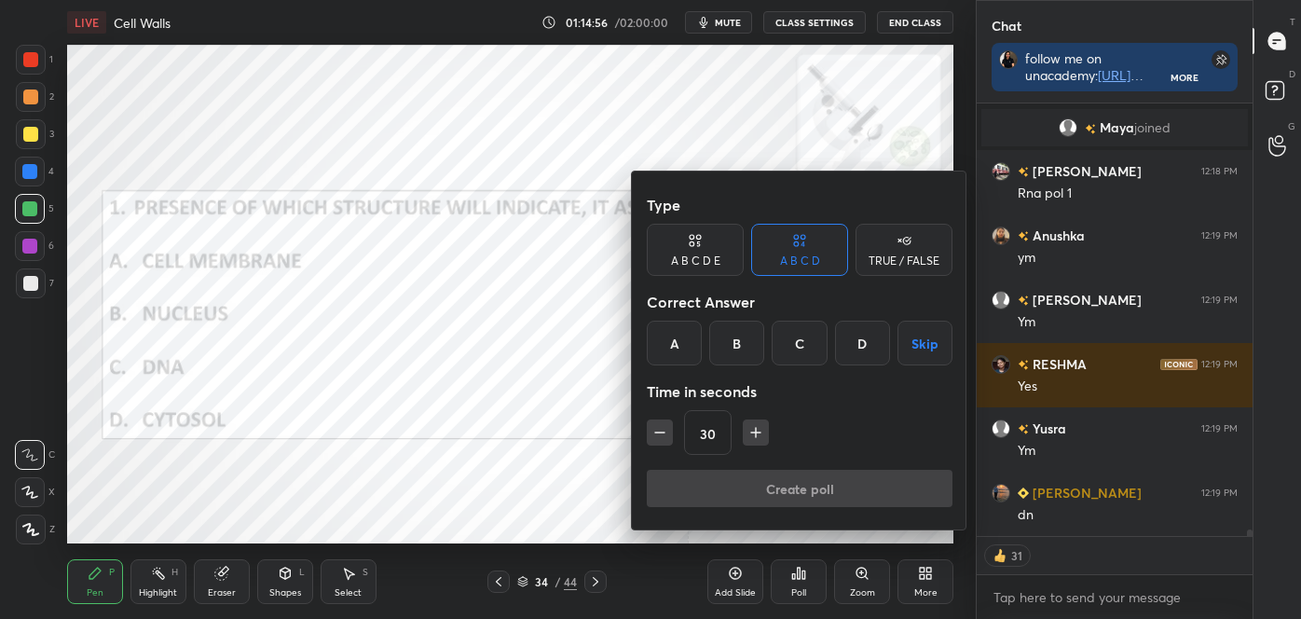
click at [742, 346] on div "B" at bounding box center [736, 343] width 55 height 45
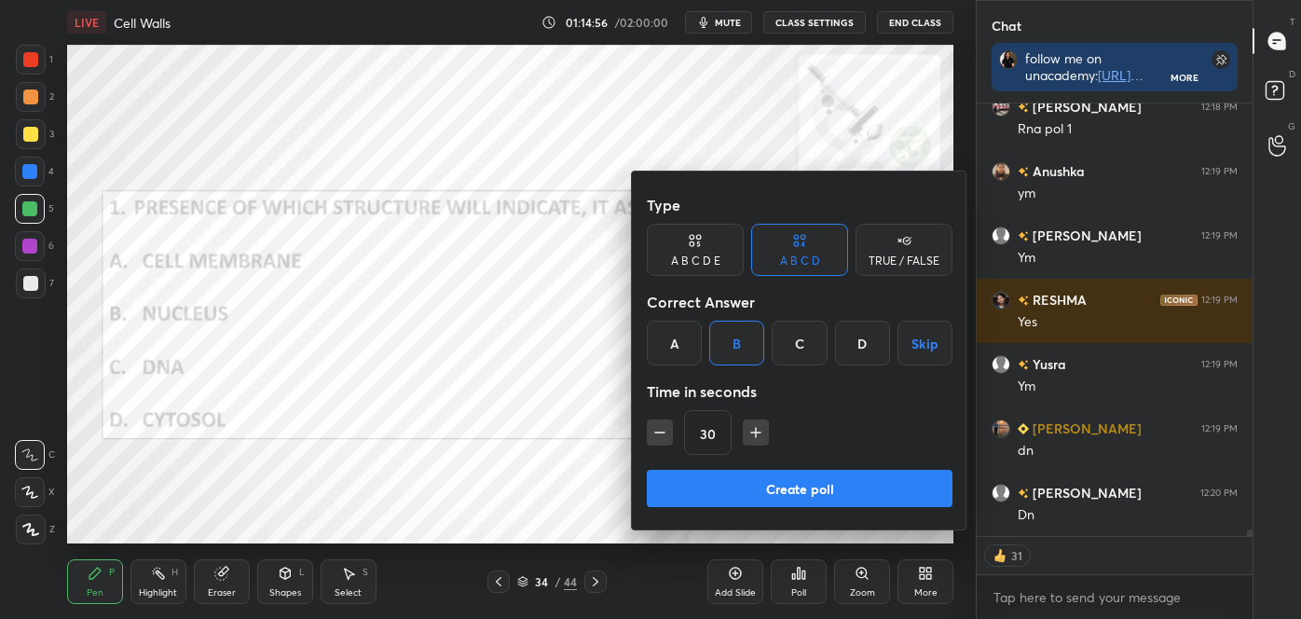
click at [734, 482] on button "Create poll" at bounding box center [800, 488] width 306 height 37
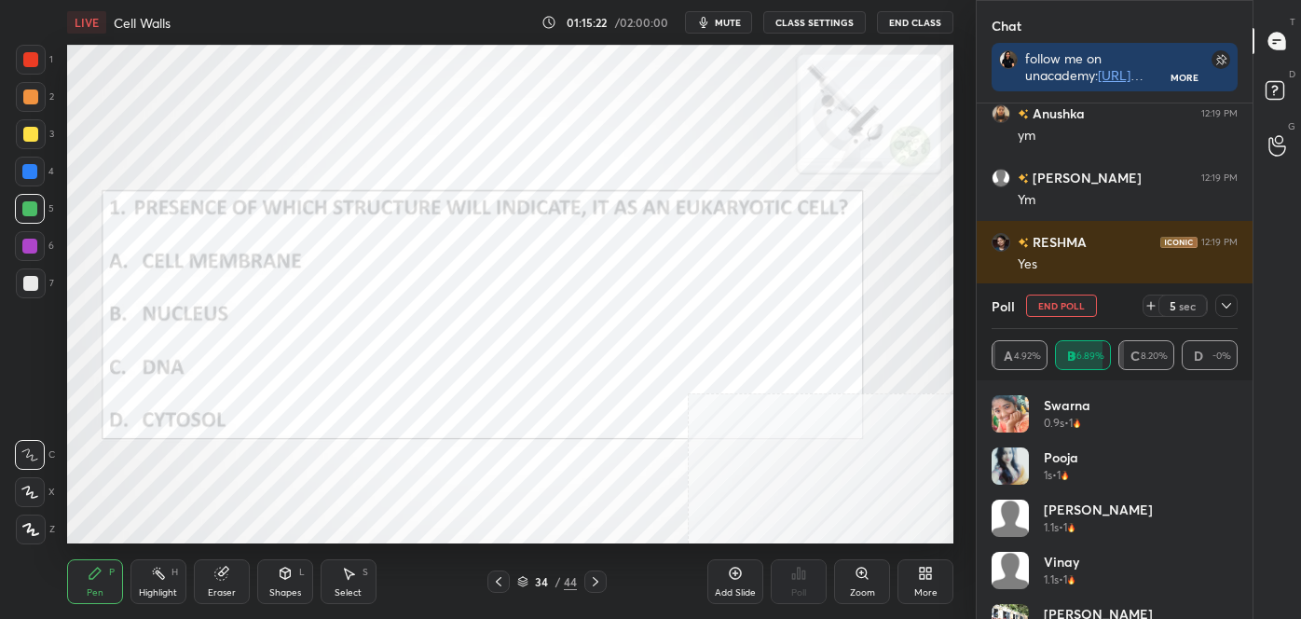
scroll to position [26943, 0]
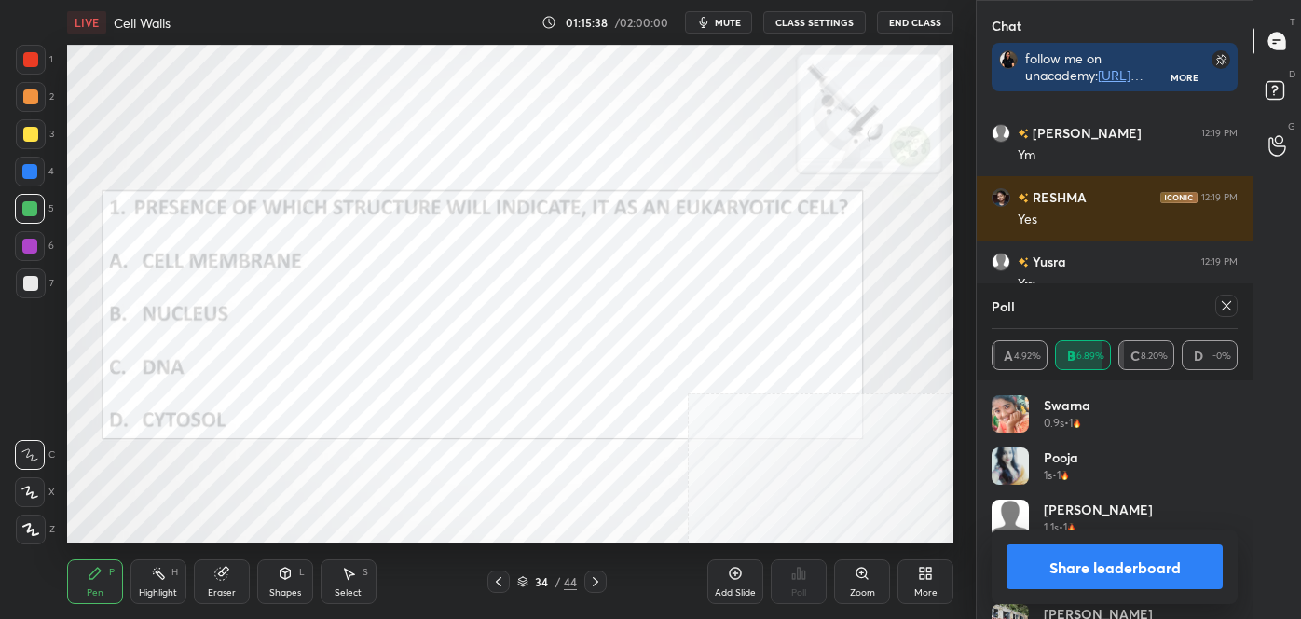
click at [1185, 566] on button "Share leaderboard" at bounding box center [1115, 566] width 216 height 45
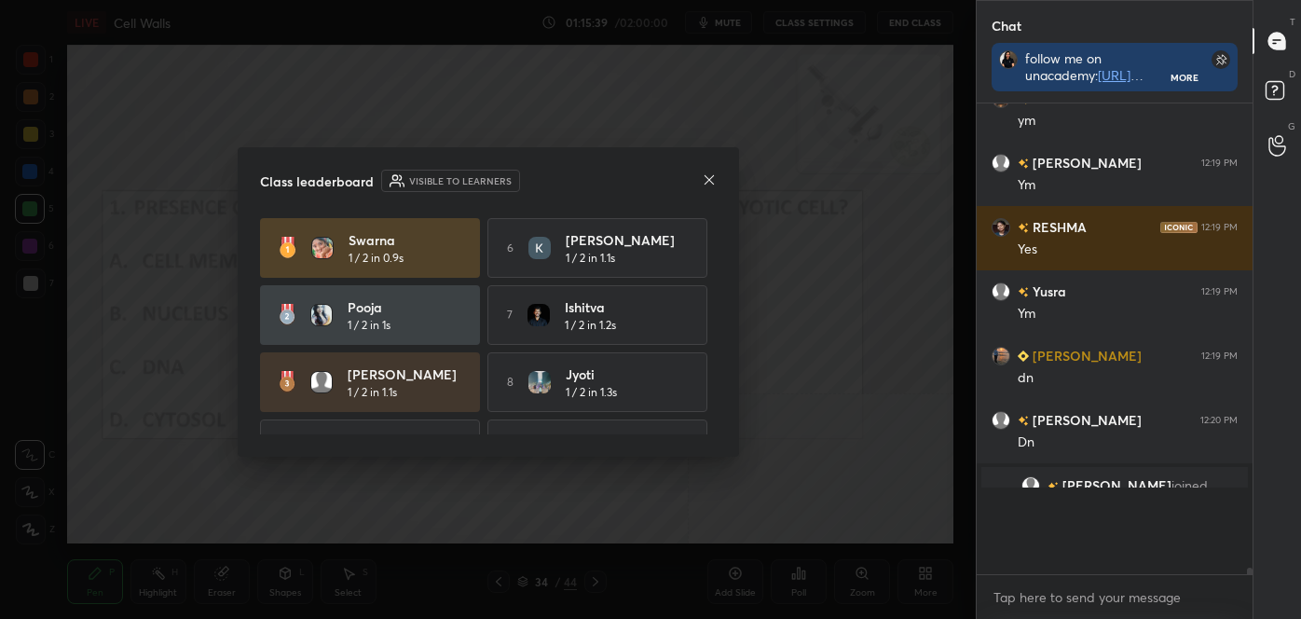
scroll to position [456, 270]
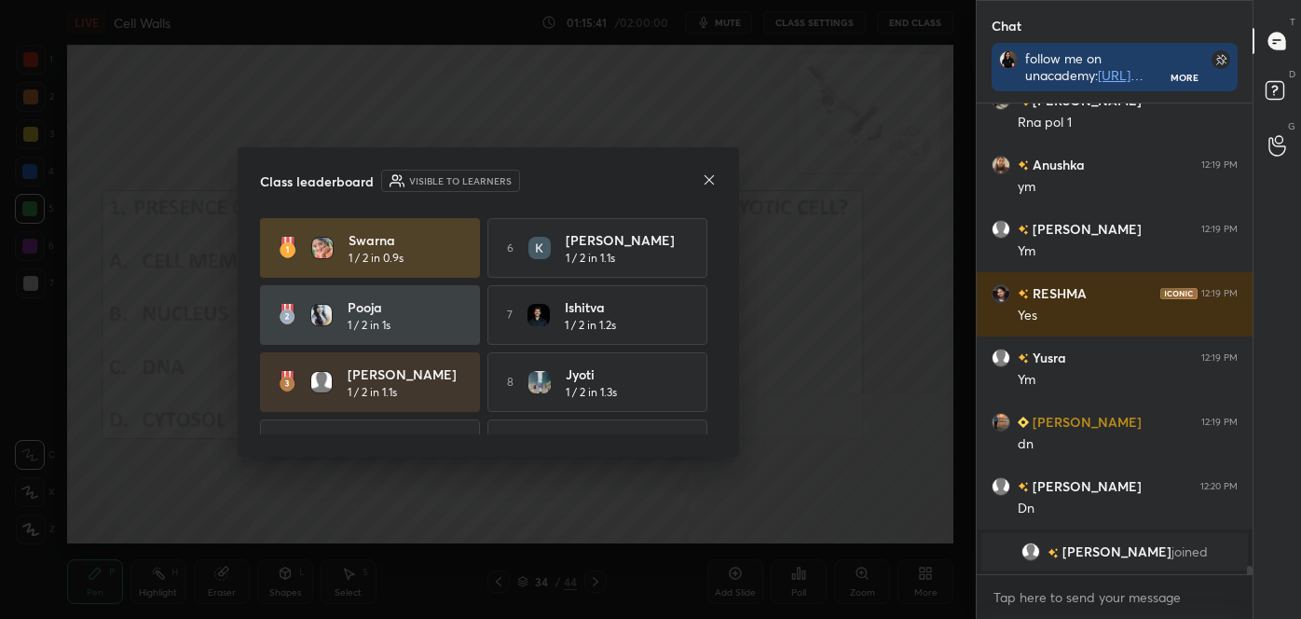
click at [706, 178] on icon at bounding box center [709, 179] width 15 height 15
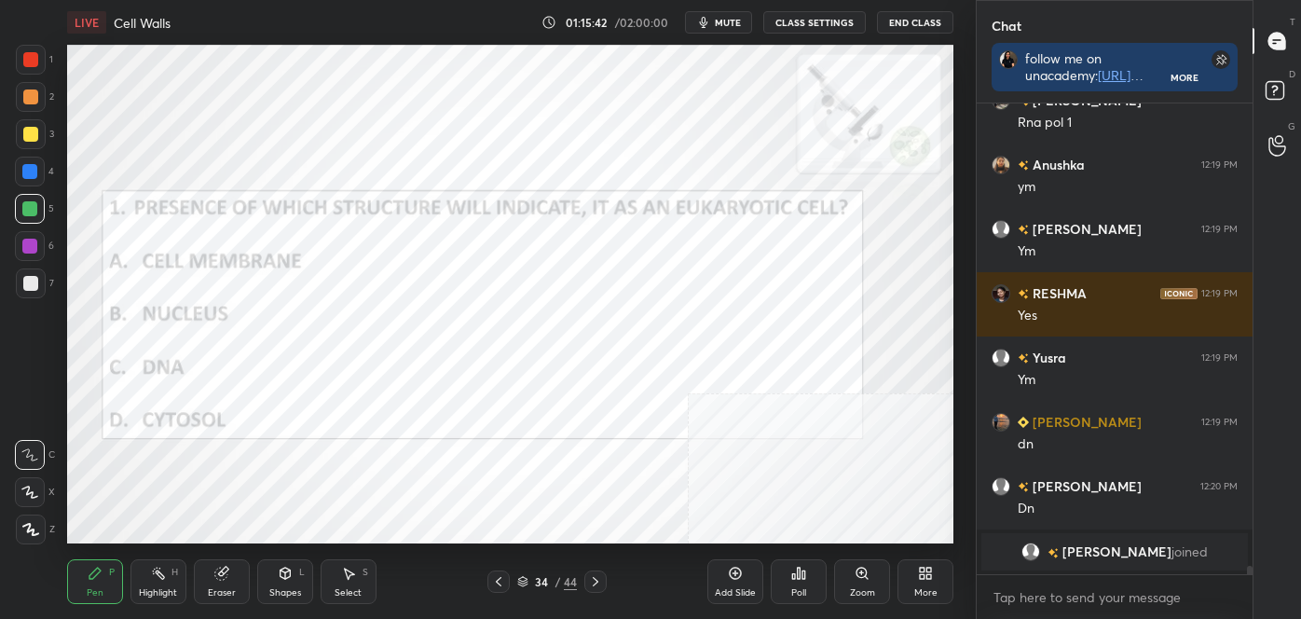
click at [597, 574] on icon at bounding box center [595, 581] width 15 height 15
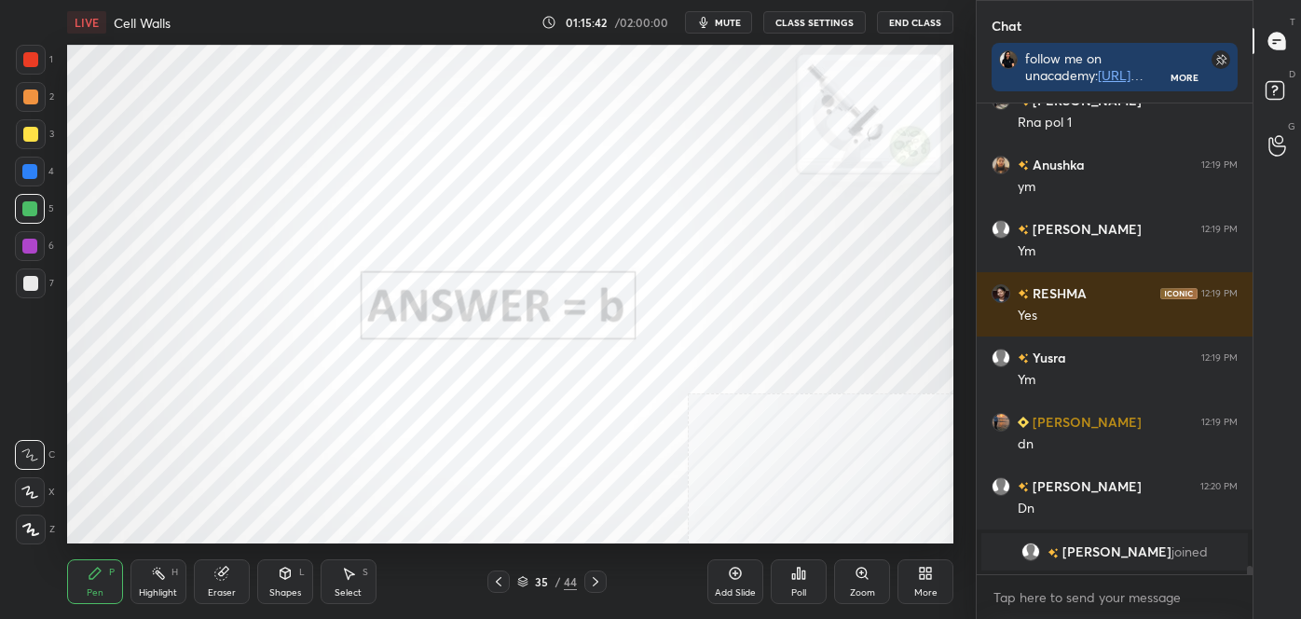
click at [597, 580] on icon at bounding box center [596, 581] width 6 height 9
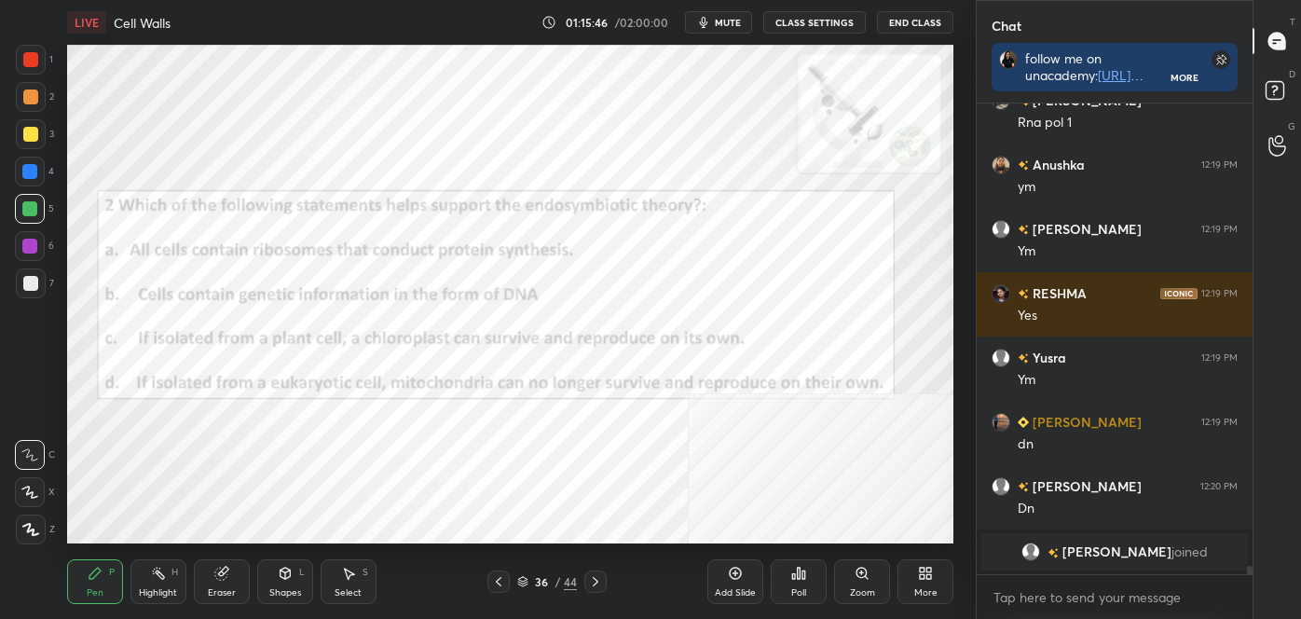
click at [297, 570] on div "Shapes L" at bounding box center [285, 581] width 56 height 45
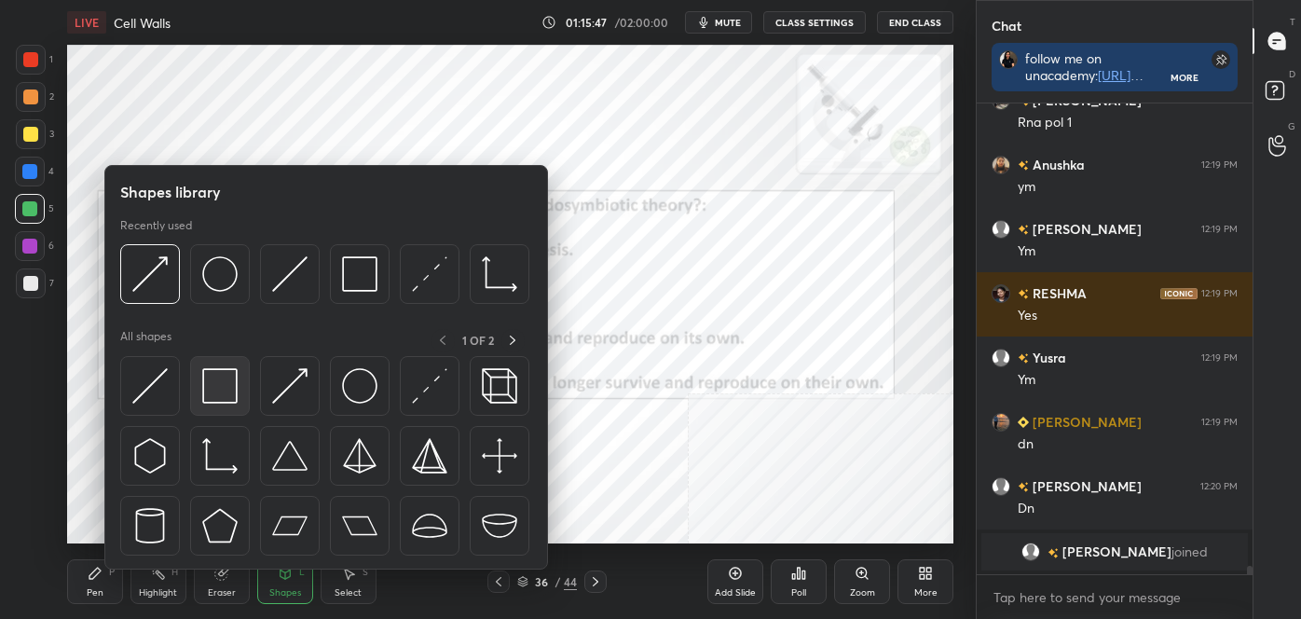
click at [234, 394] on img at bounding box center [219, 385] width 35 height 35
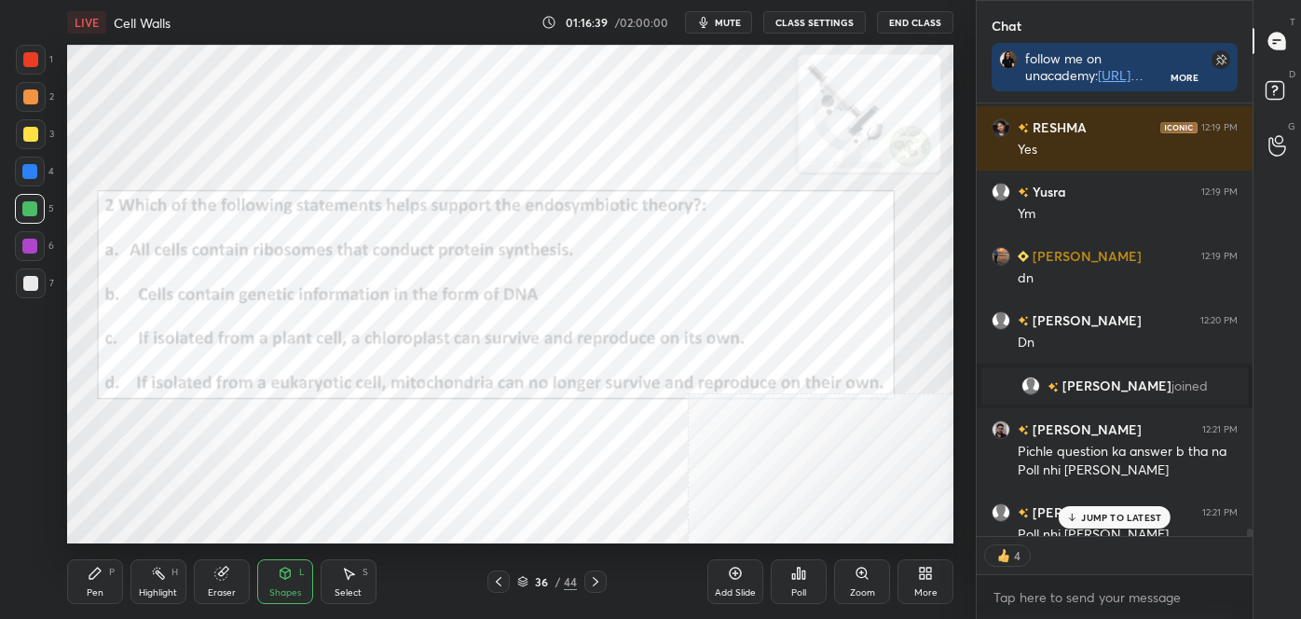
scroll to position [27077, 0]
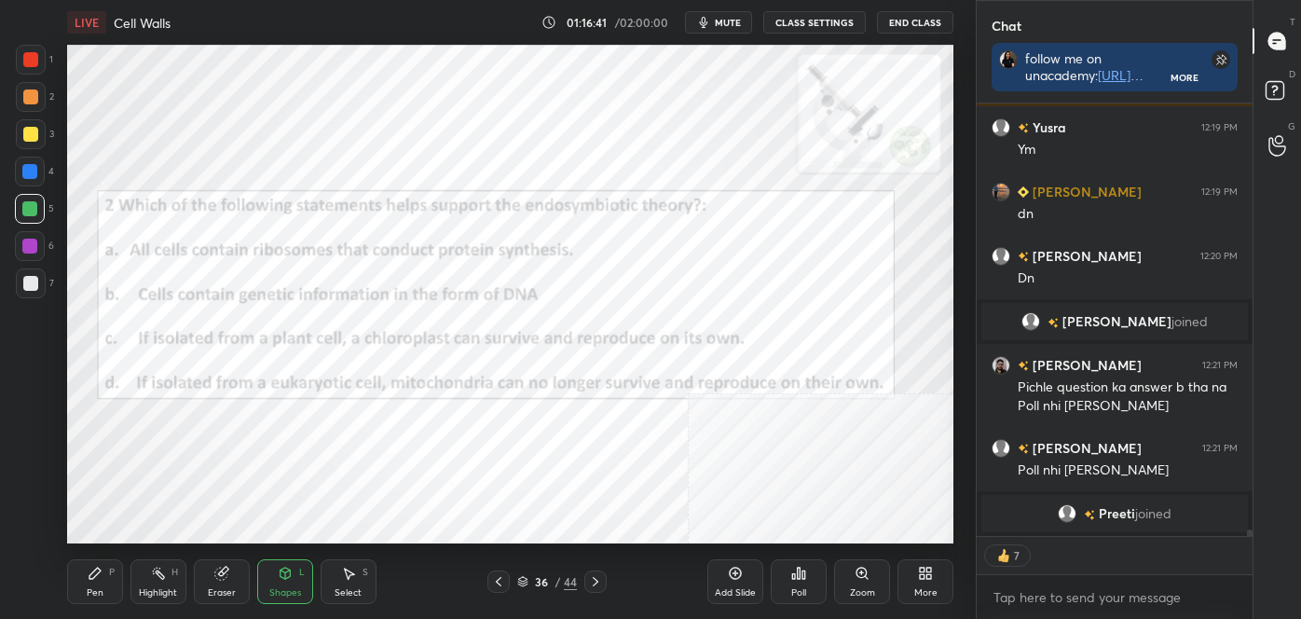
click at [805, 579] on icon at bounding box center [804, 574] width 3 height 8
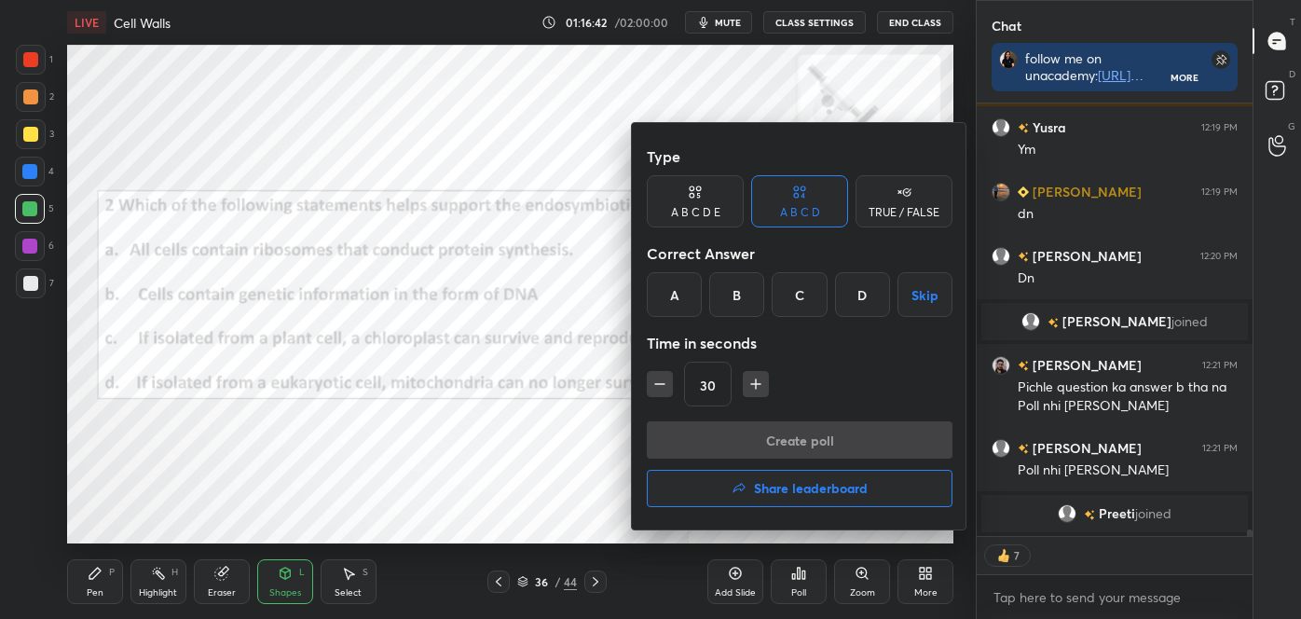
drag, startPoint x: 882, startPoint y: 295, endPoint x: 880, endPoint y: 304, distance: 9.5
click at [882, 296] on div "D" at bounding box center [862, 294] width 55 height 45
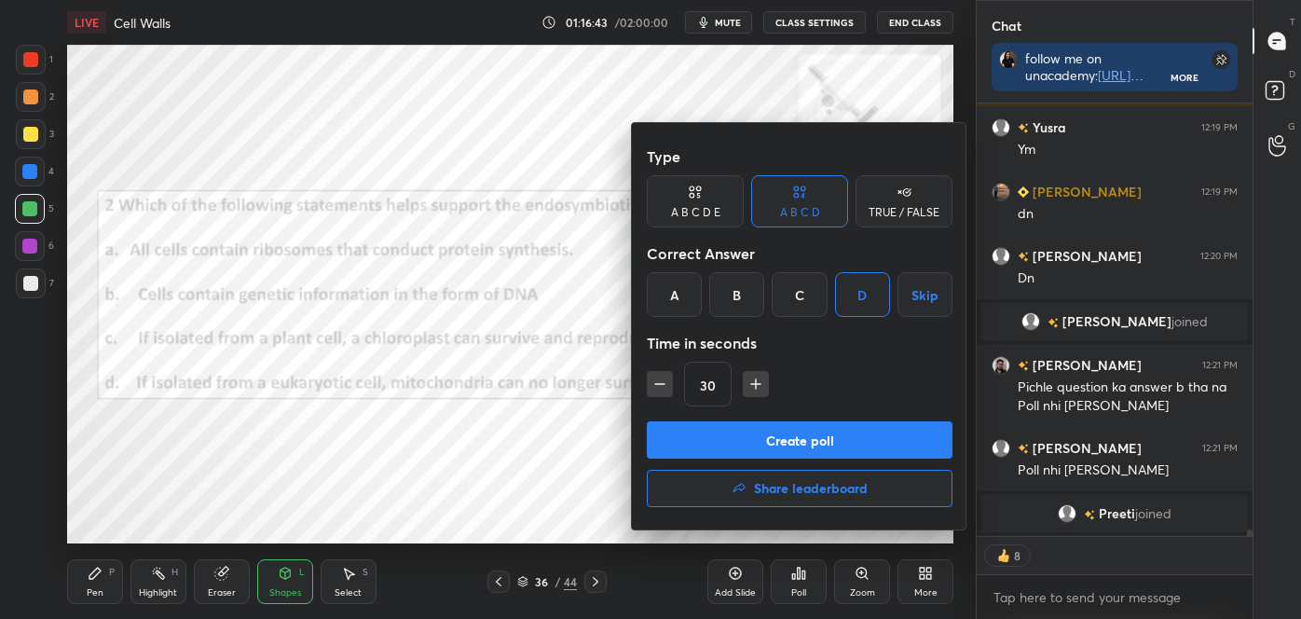
drag, startPoint x: 887, startPoint y: 439, endPoint x: 877, endPoint y: 436, distance: 10.6
click at [884, 440] on button "Create poll" at bounding box center [800, 439] width 306 height 37
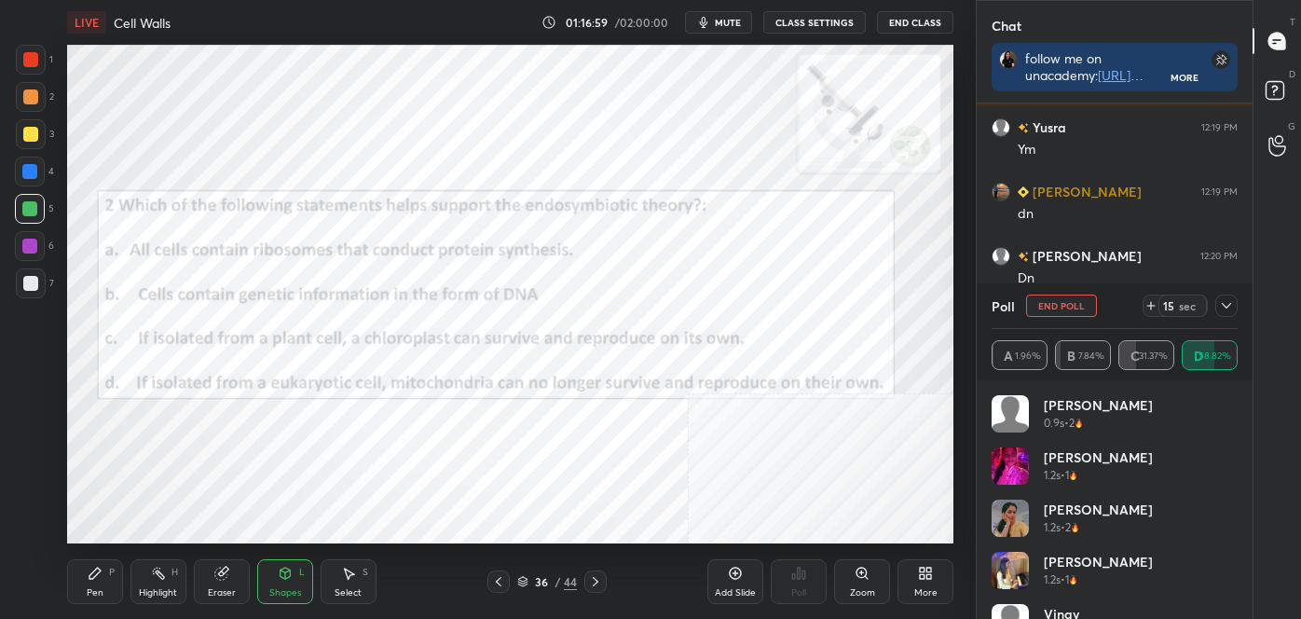
scroll to position [27136, 0]
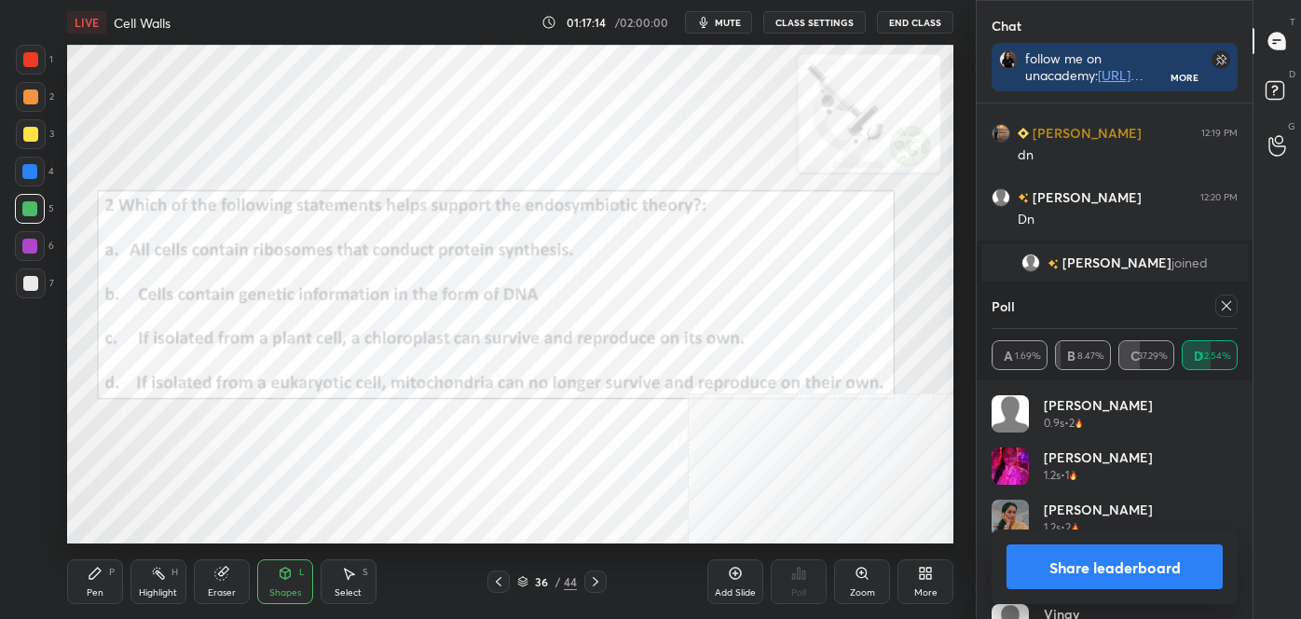
click at [1178, 595] on div "Share leaderboard" at bounding box center [1115, 566] width 246 height 75
click at [1178, 586] on div "Share leaderboard" at bounding box center [1115, 566] width 246 height 75
click at [1177, 580] on button "Share leaderboard" at bounding box center [1115, 566] width 216 height 45
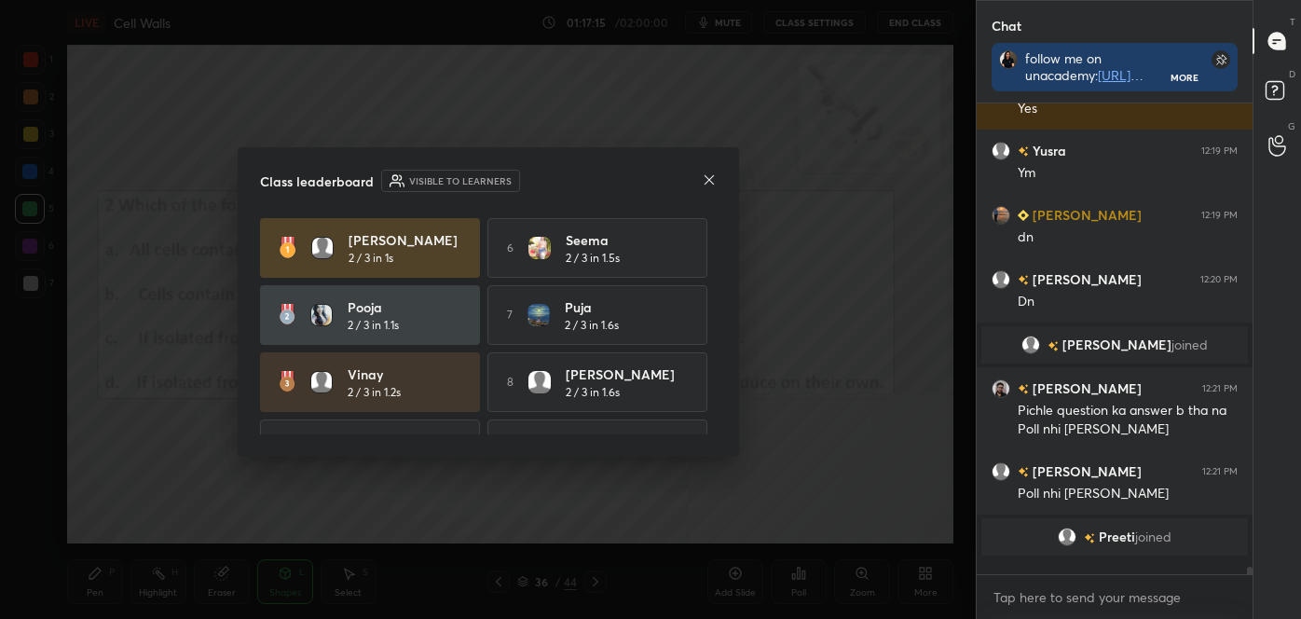
scroll to position [27040, 0]
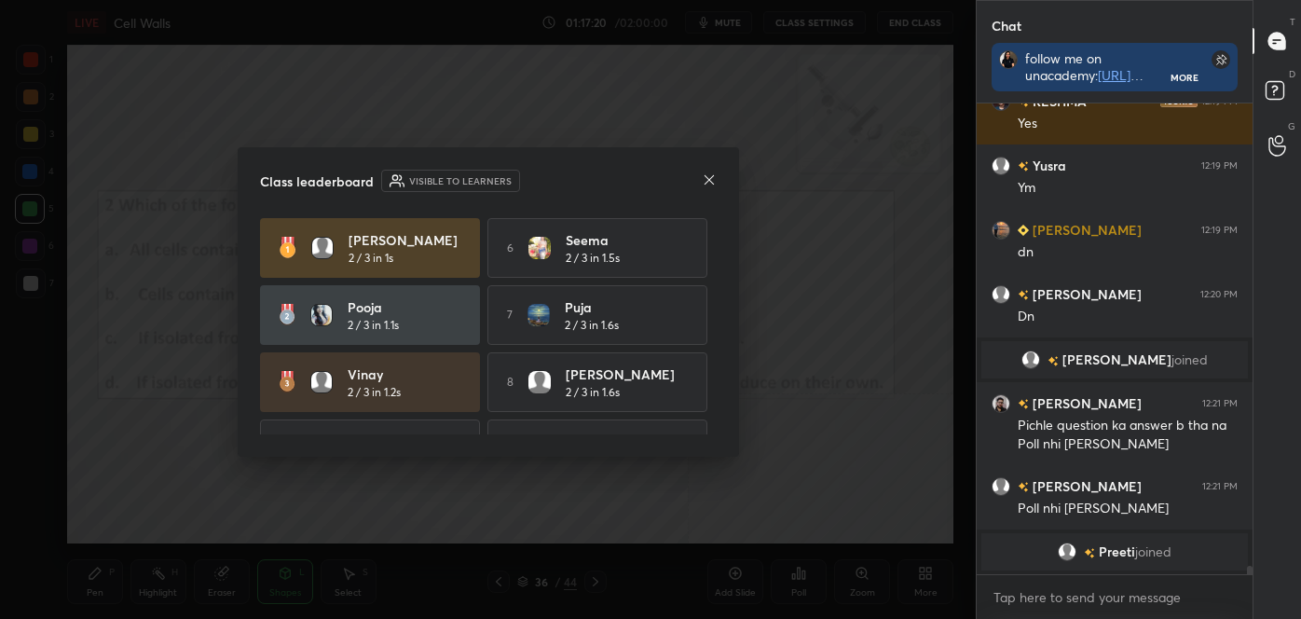
click at [708, 179] on icon at bounding box center [709, 179] width 15 height 15
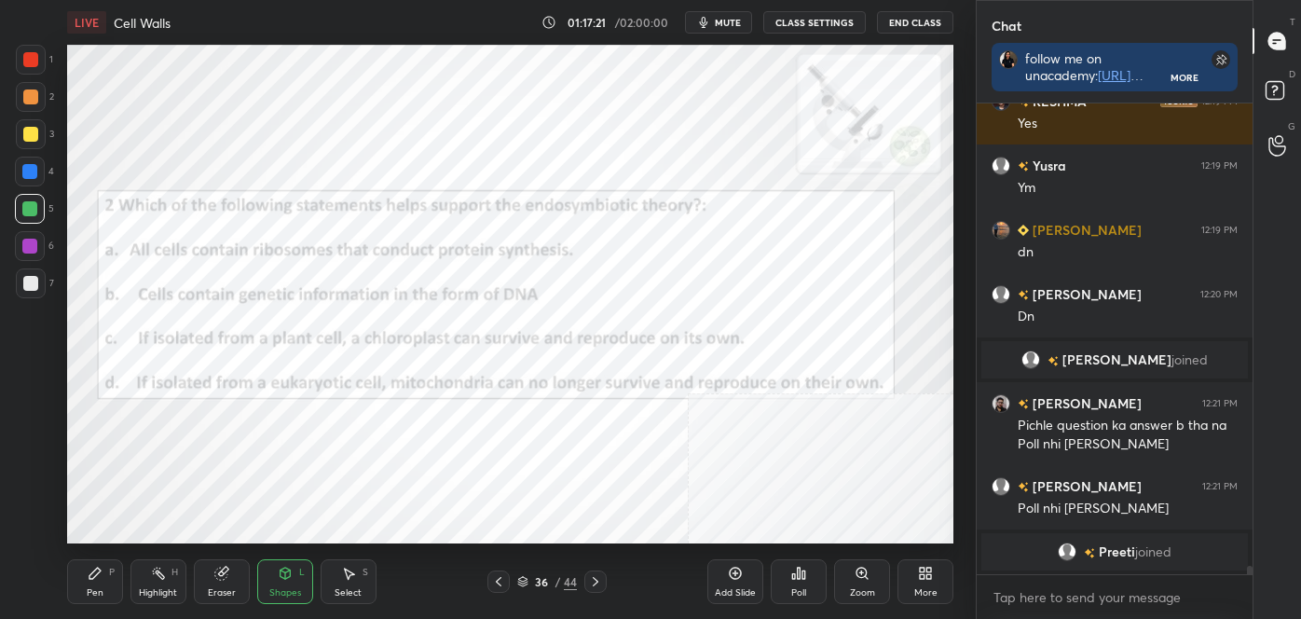
click at [85, 580] on div "Pen P" at bounding box center [95, 581] width 56 height 45
click at [27, 463] on div at bounding box center [30, 455] width 30 height 30
click at [598, 577] on icon at bounding box center [595, 581] width 15 height 15
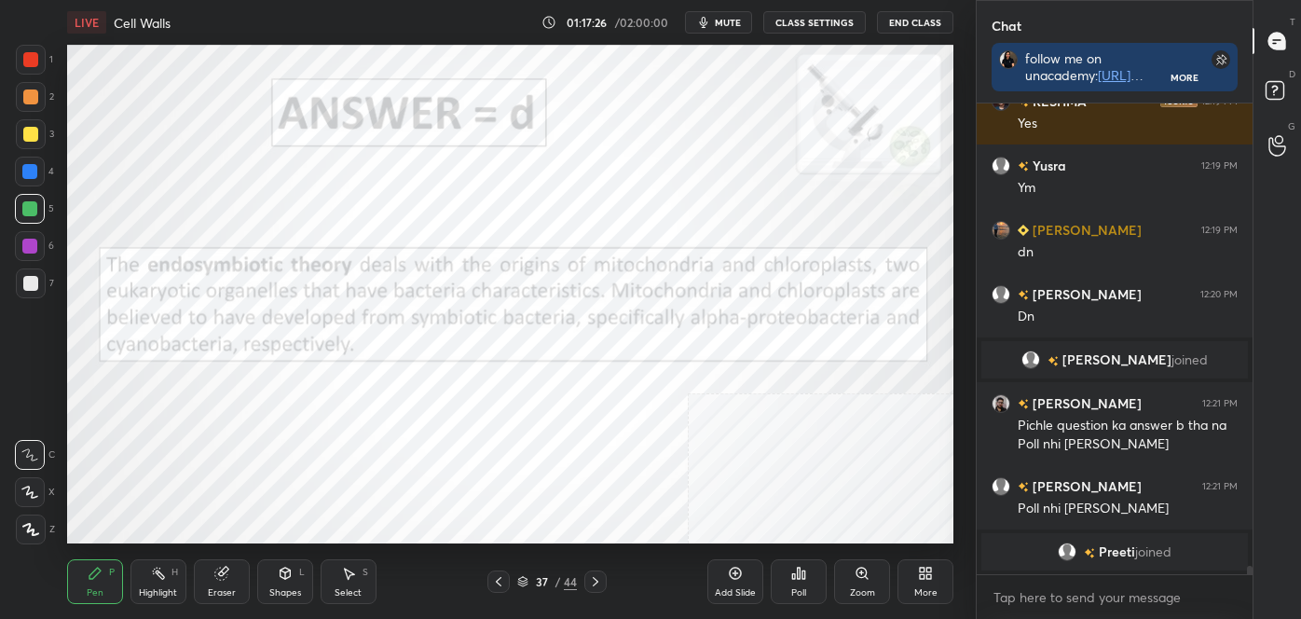
click at [501, 581] on icon at bounding box center [498, 581] width 15 height 15
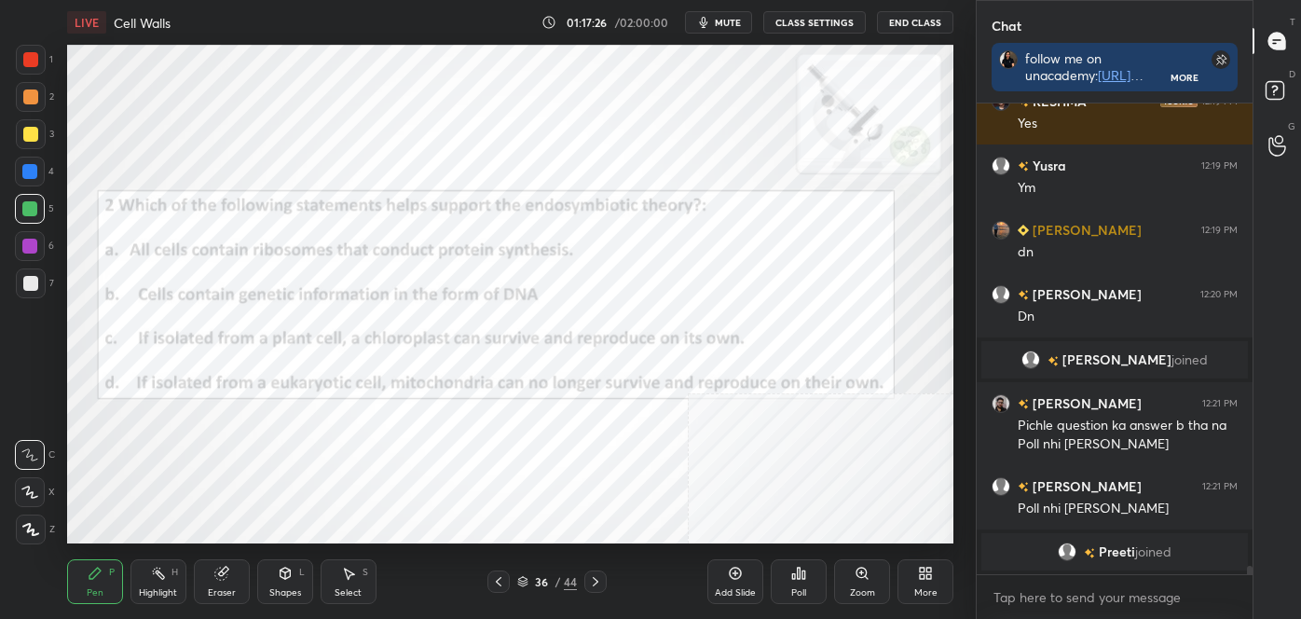
click at [521, 579] on icon at bounding box center [522, 581] width 11 height 11
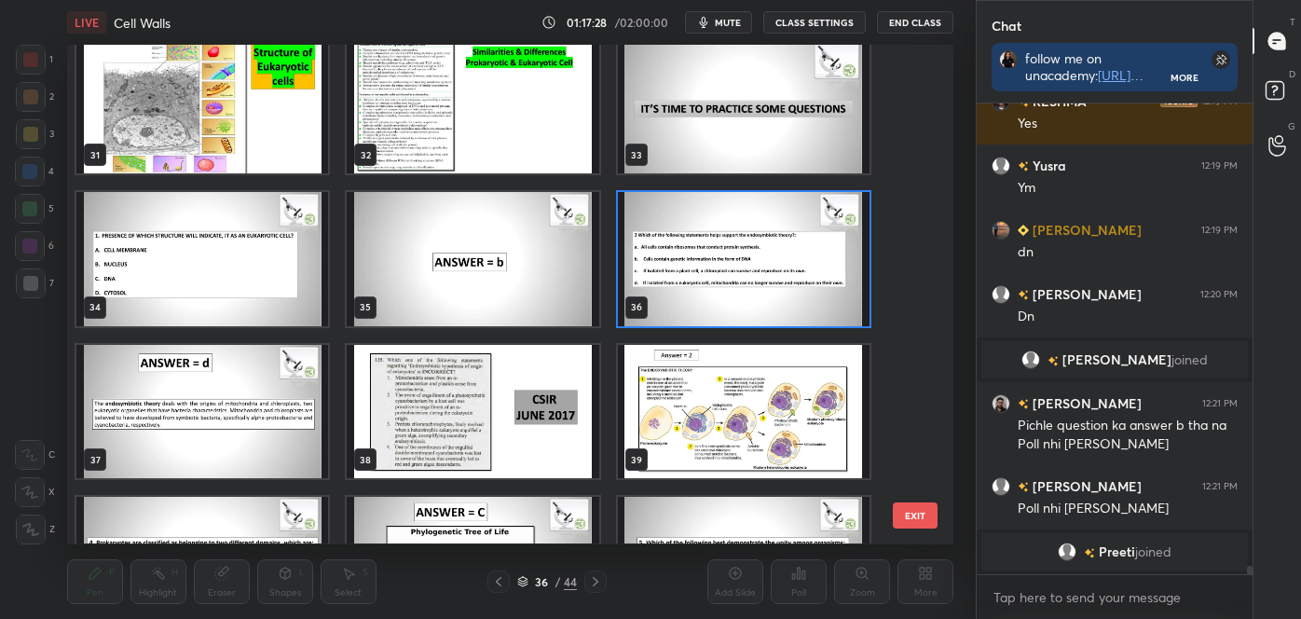
click at [841, 405] on img "grid" at bounding box center [744, 411] width 252 height 133
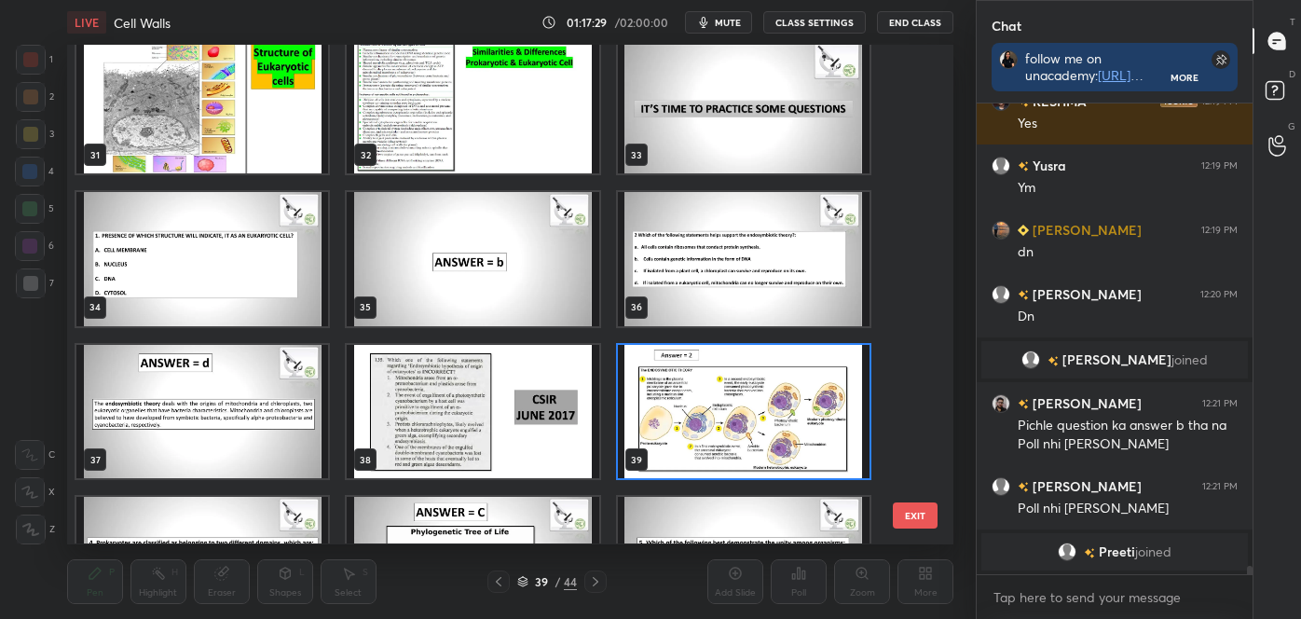
click at [843, 406] on img "grid" at bounding box center [744, 411] width 252 height 133
click at [842, 410] on img "grid" at bounding box center [744, 411] width 252 height 133
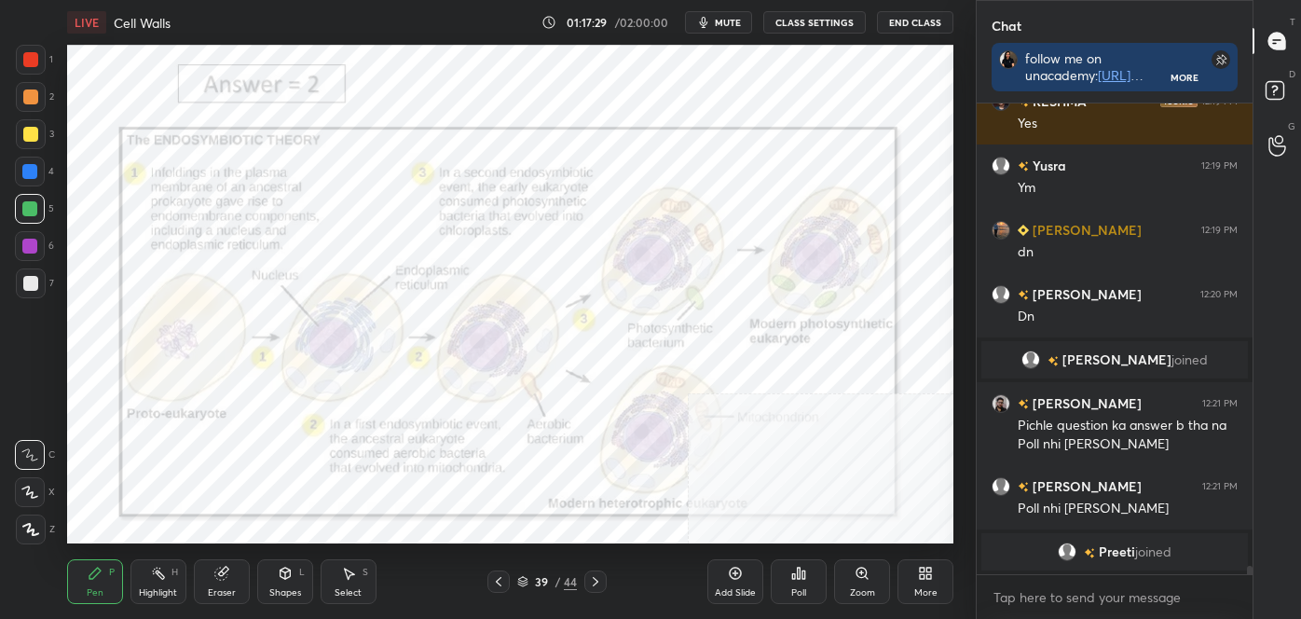
click at [843, 408] on img "grid" at bounding box center [744, 411] width 252 height 133
click at [872, 601] on div "Zoom" at bounding box center [862, 581] width 56 height 45
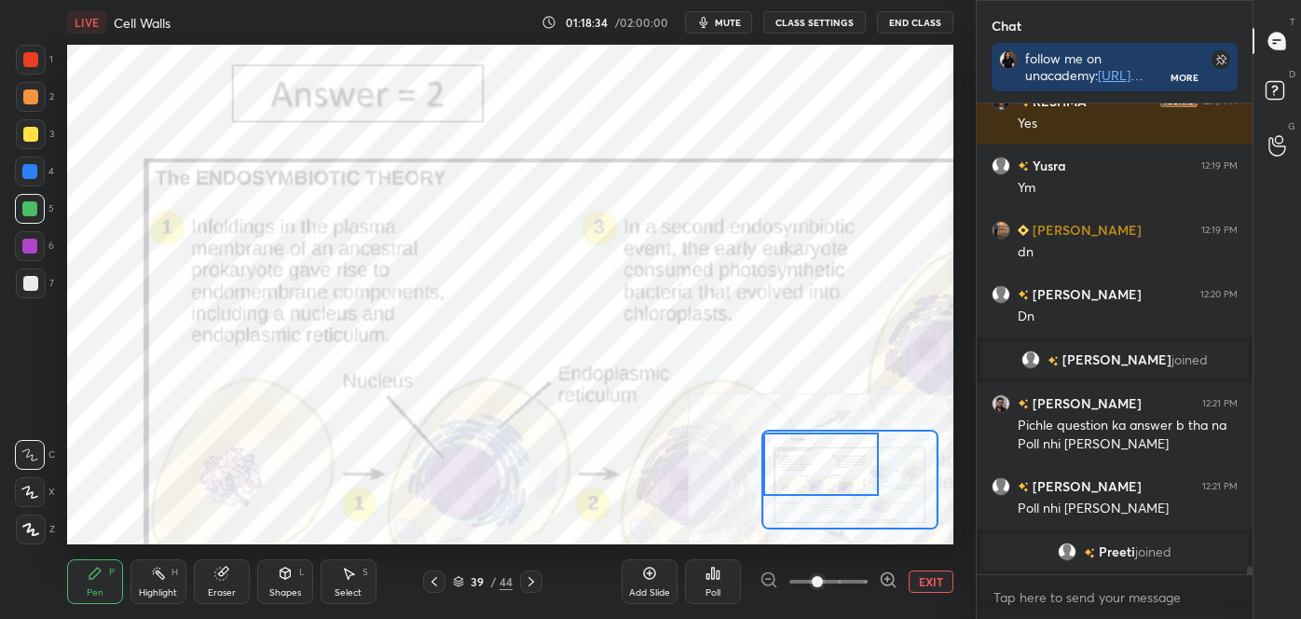
drag, startPoint x: 813, startPoint y: 480, endPoint x: 800, endPoint y: 480, distance: 13.0
click at [800, 480] on div at bounding box center [821, 464] width 116 height 64
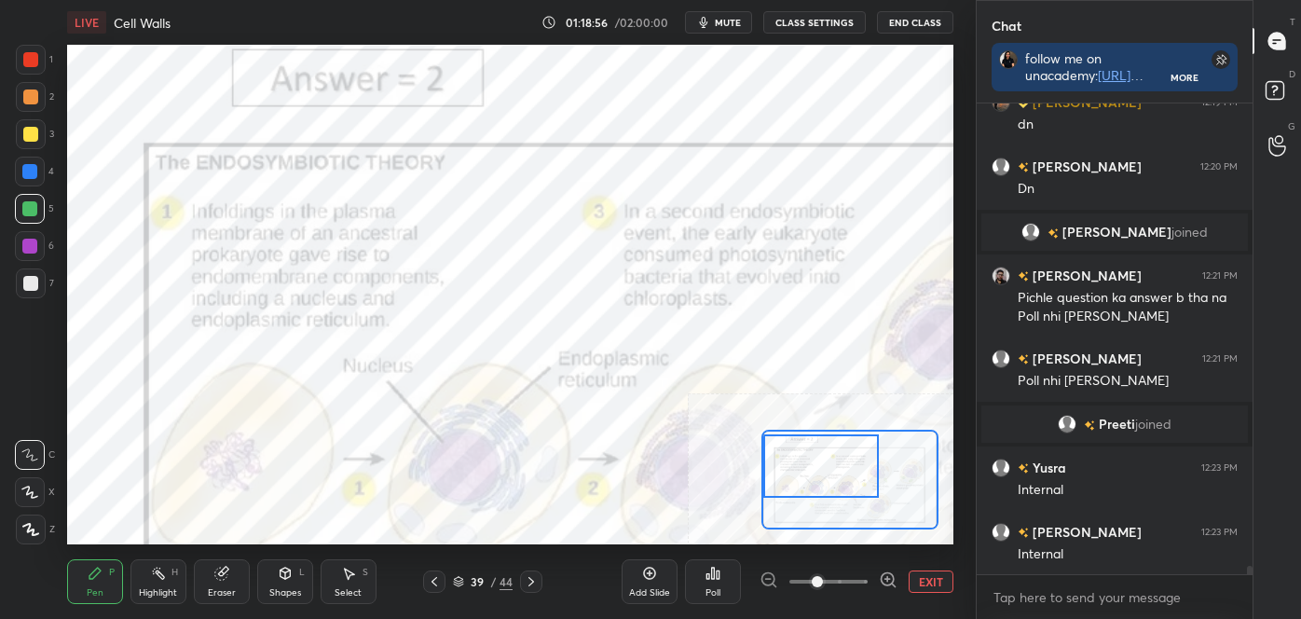
scroll to position [27232, 0]
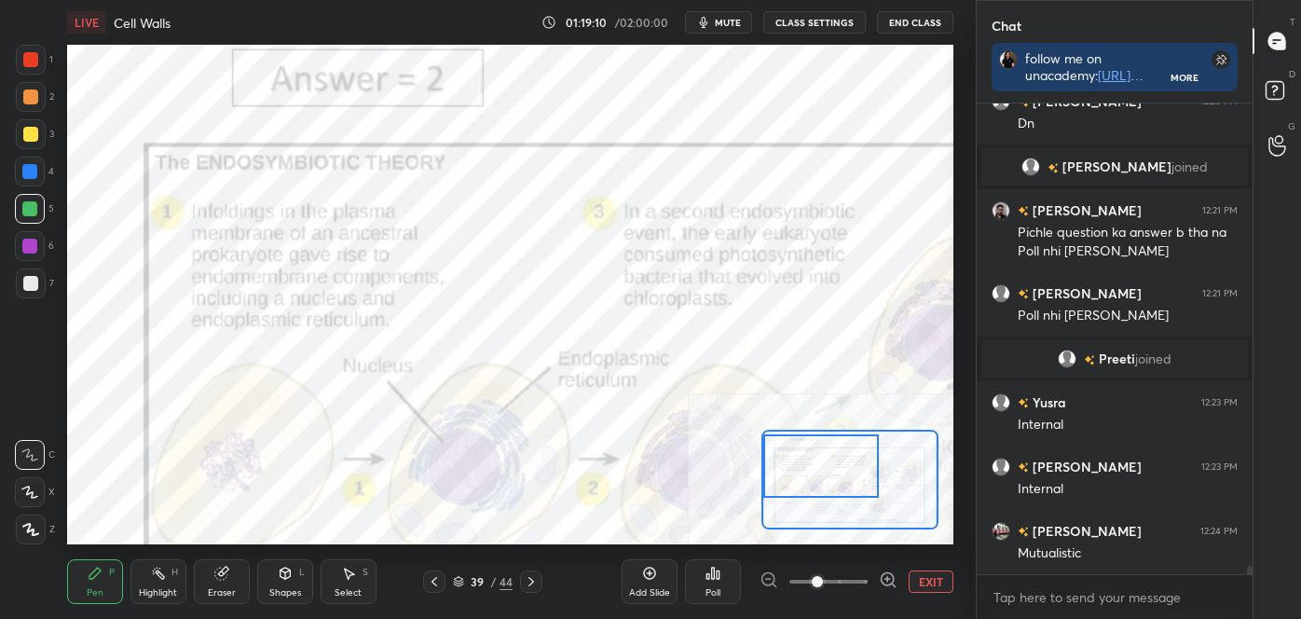
drag, startPoint x: 166, startPoint y: 582, endPoint x: 169, endPoint y: 567, distance: 15.2
click at [166, 582] on div "Highlight H" at bounding box center [158, 581] width 56 height 45
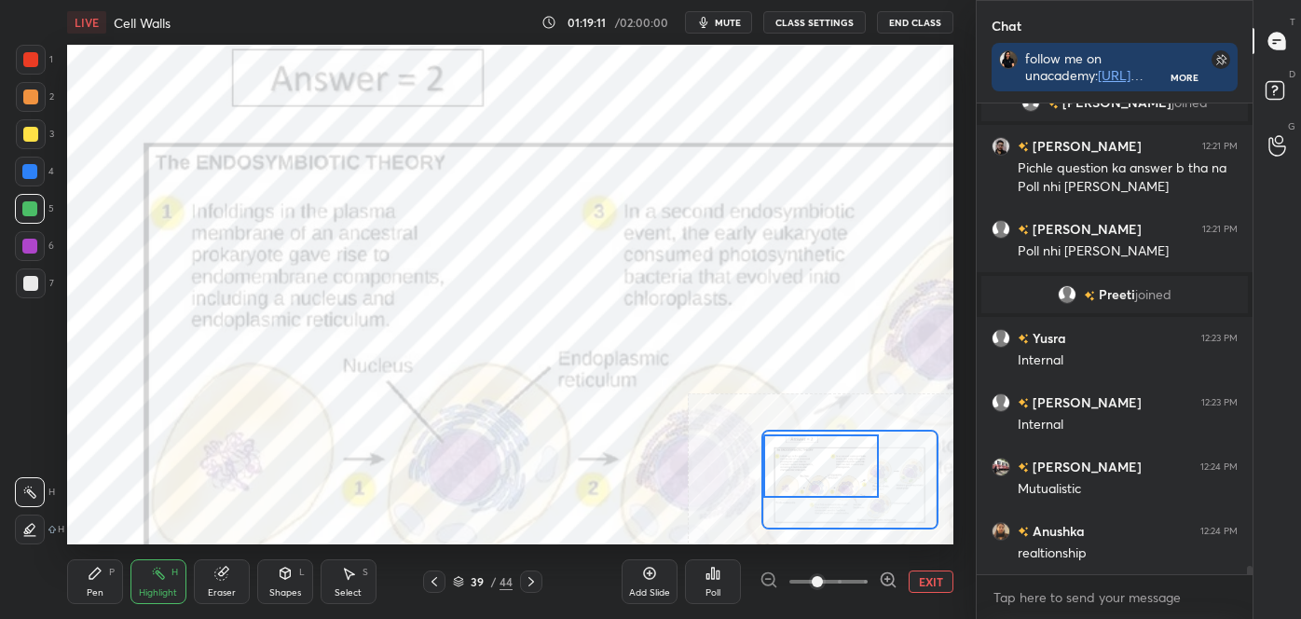
scroll to position [27361, 0]
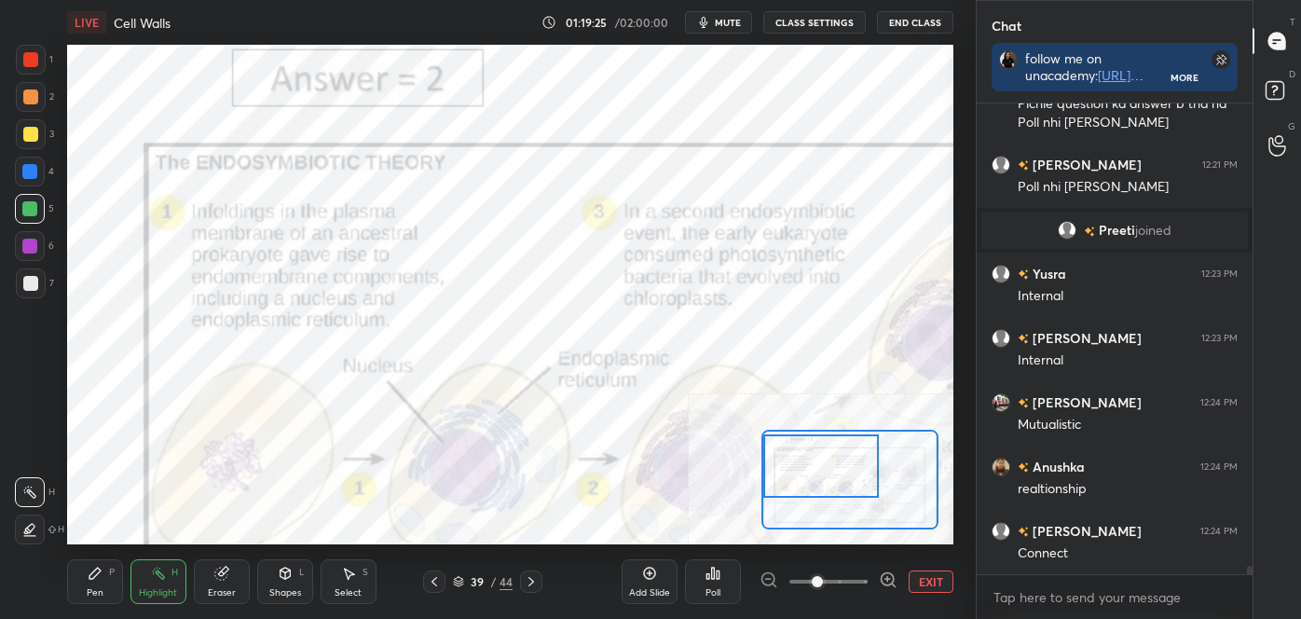
click at [116, 576] on div "Pen P" at bounding box center [95, 581] width 56 height 45
click at [34, 523] on icon at bounding box center [30, 529] width 17 height 13
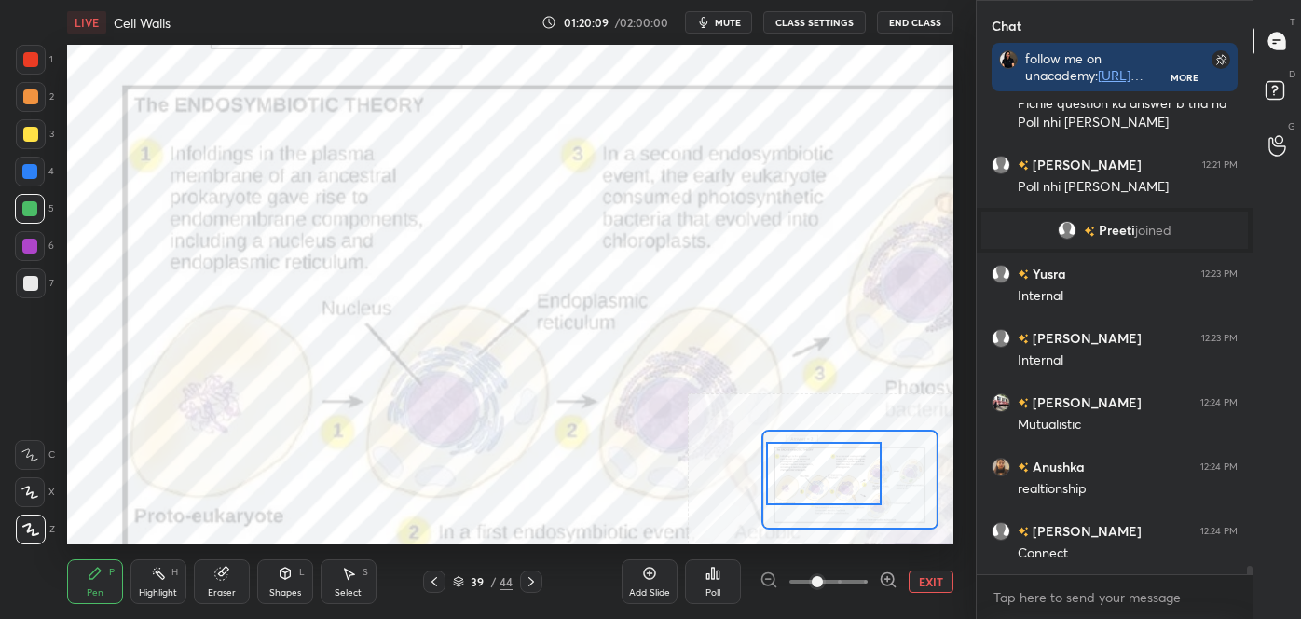
drag, startPoint x: 825, startPoint y: 487, endPoint x: 830, endPoint y: 502, distance: 15.6
click at [830, 502] on div at bounding box center [824, 474] width 116 height 64
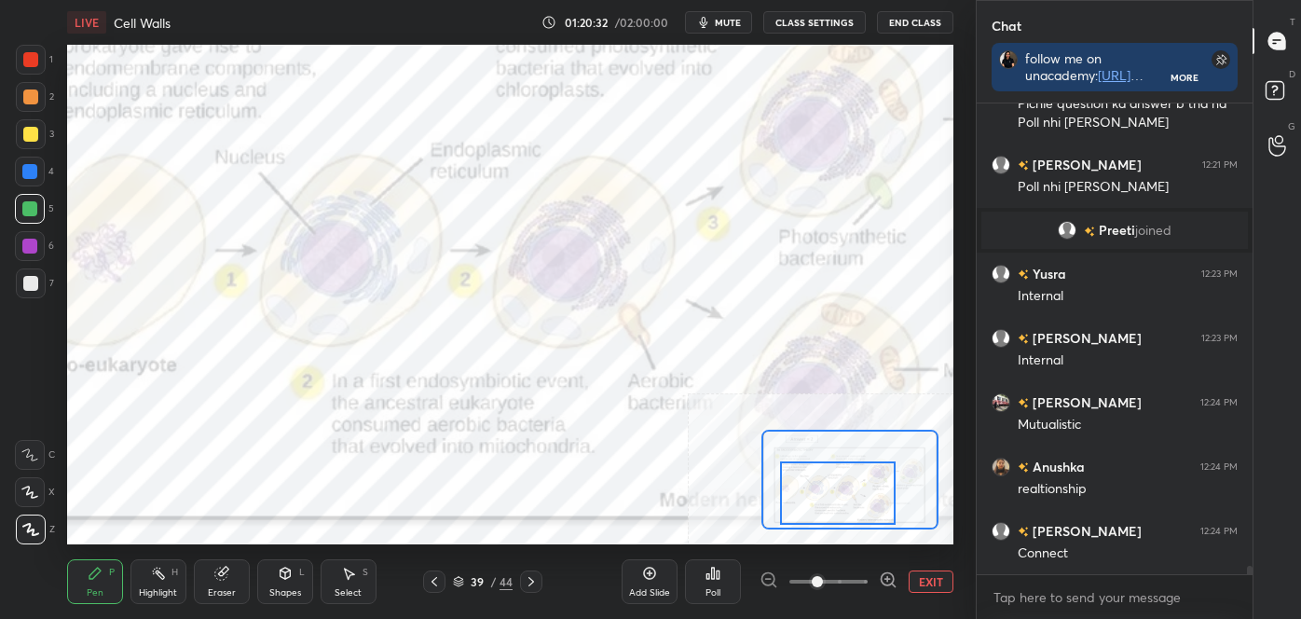
drag, startPoint x: 823, startPoint y: 503, endPoint x: 835, endPoint y: 517, distance: 18.5
click at [835, 517] on div at bounding box center [838, 493] width 116 height 64
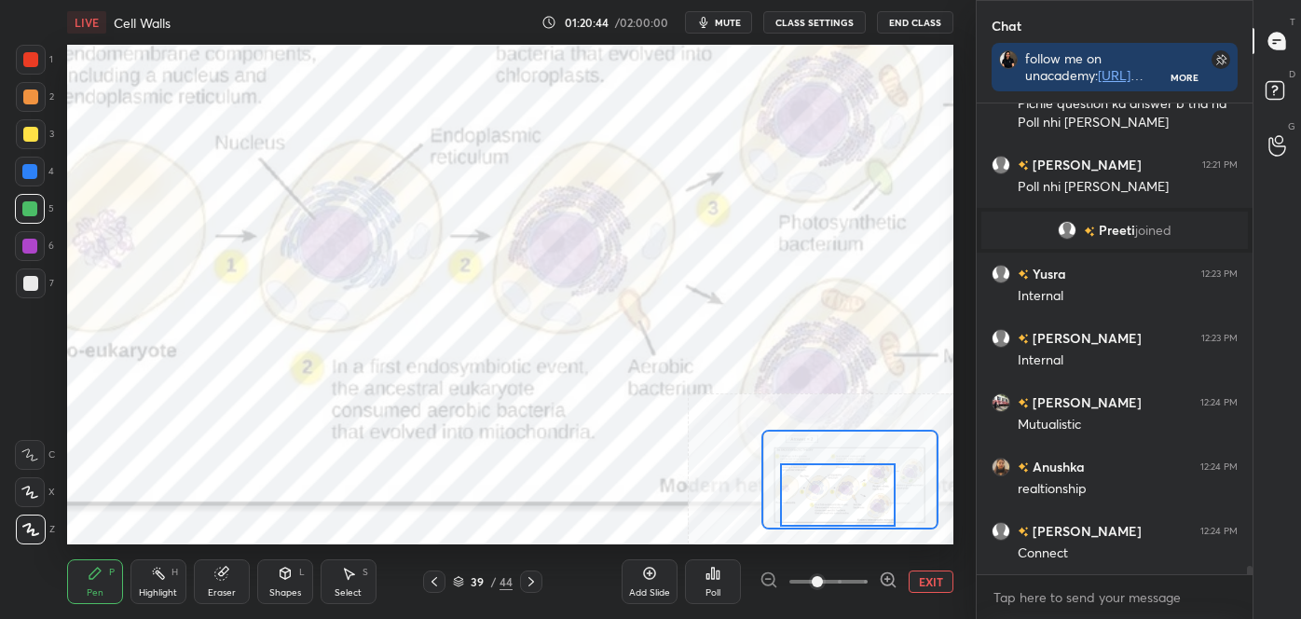
drag, startPoint x: 154, startPoint y: 564, endPoint x: 138, endPoint y: 555, distance: 18.4
click at [153, 564] on div "Highlight H" at bounding box center [158, 581] width 56 height 45
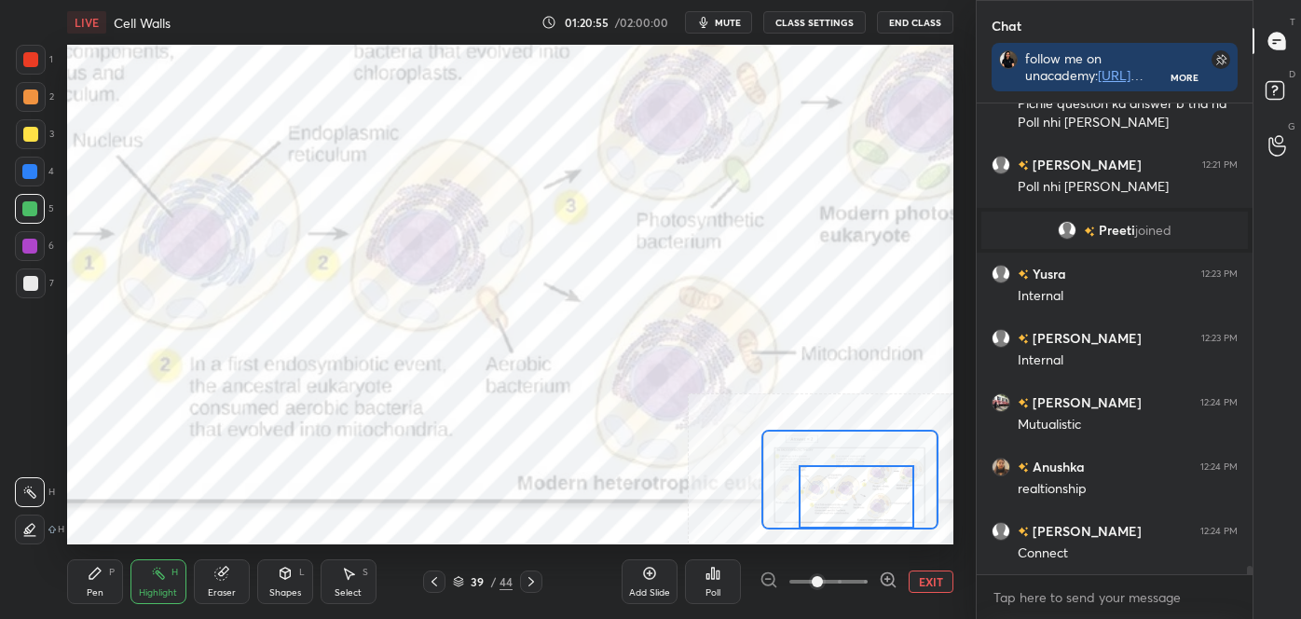
drag, startPoint x: 814, startPoint y: 468, endPoint x: 832, endPoint y: 477, distance: 20.8
click at [832, 477] on div at bounding box center [857, 497] width 116 height 64
click at [75, 592] on div "Pen P" at bounding box center [95, 581] width 56 height 45
drag, startPoint x: 32, startPoint y: 446, endPoint x: 24, endPoint y: 440, distance: 9.9
click at [30, 446] on div at bounding box center [30, 455] width 30 height 30
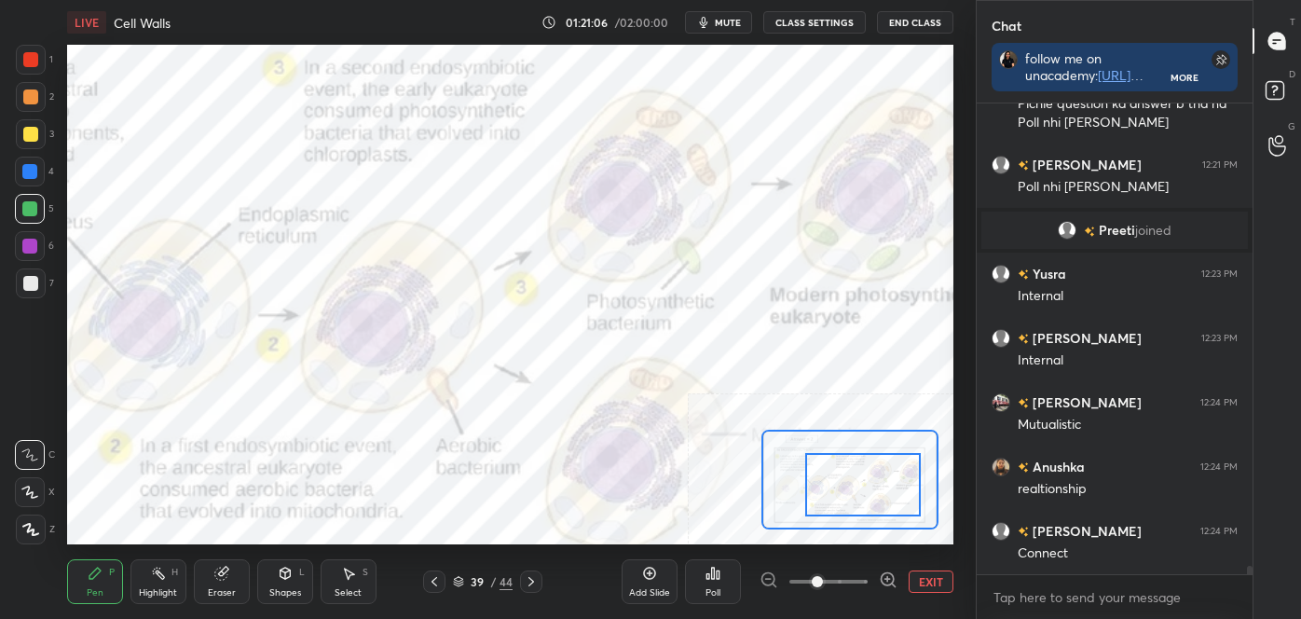
drag, startPoint x: 837, startPoint y: 488, endPoint x: 844, endPoint y: 473, distance: 17.5
click at [845, 474] on div at bounding box center [863, 485] width 116 height 64
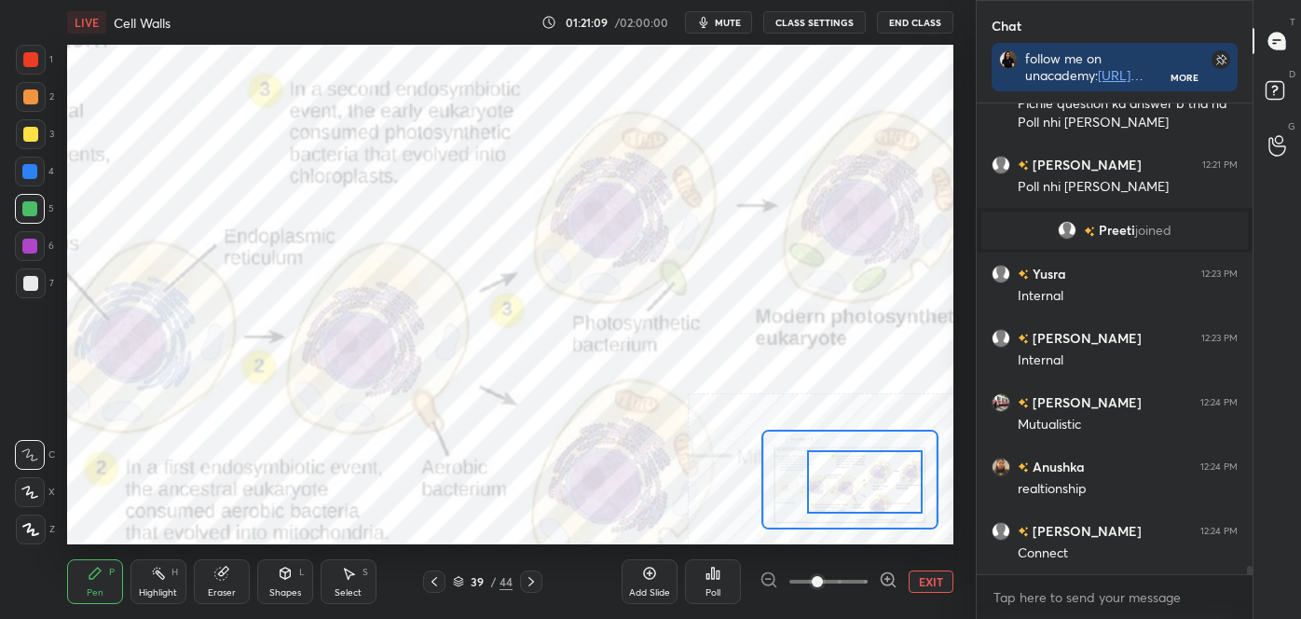
scroll to position [27425, 0]
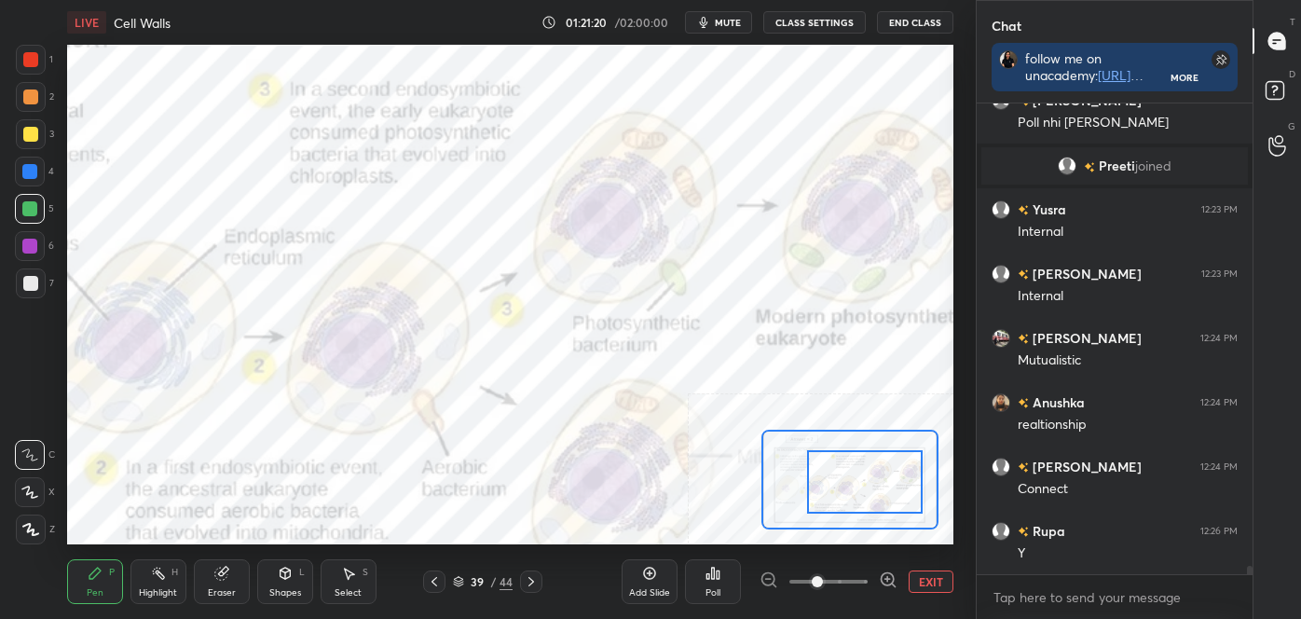
click at [164, 580] on div "Highlight H" at bounding box center [158, 581] width 56 height 45
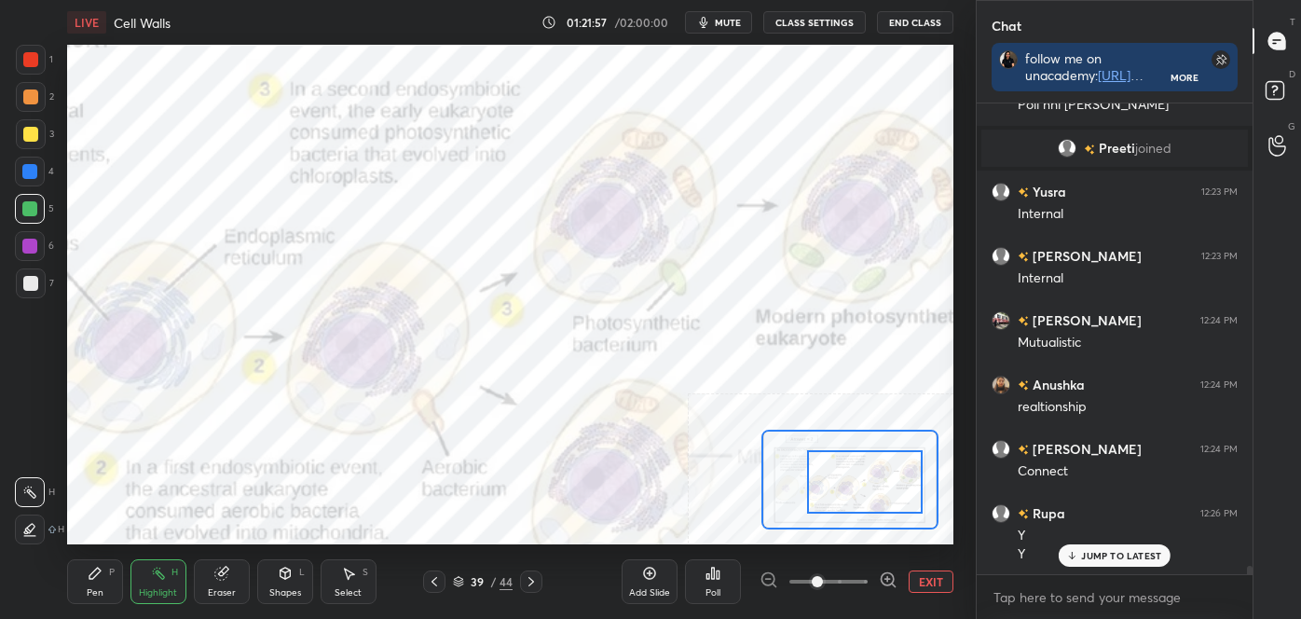
click at [104, 569] on div "Pen P" at bounding box center [95, 581] width 56 height 45
click at [37, 435] on div "C" at bounding box center [35, 450] width 40 height 37
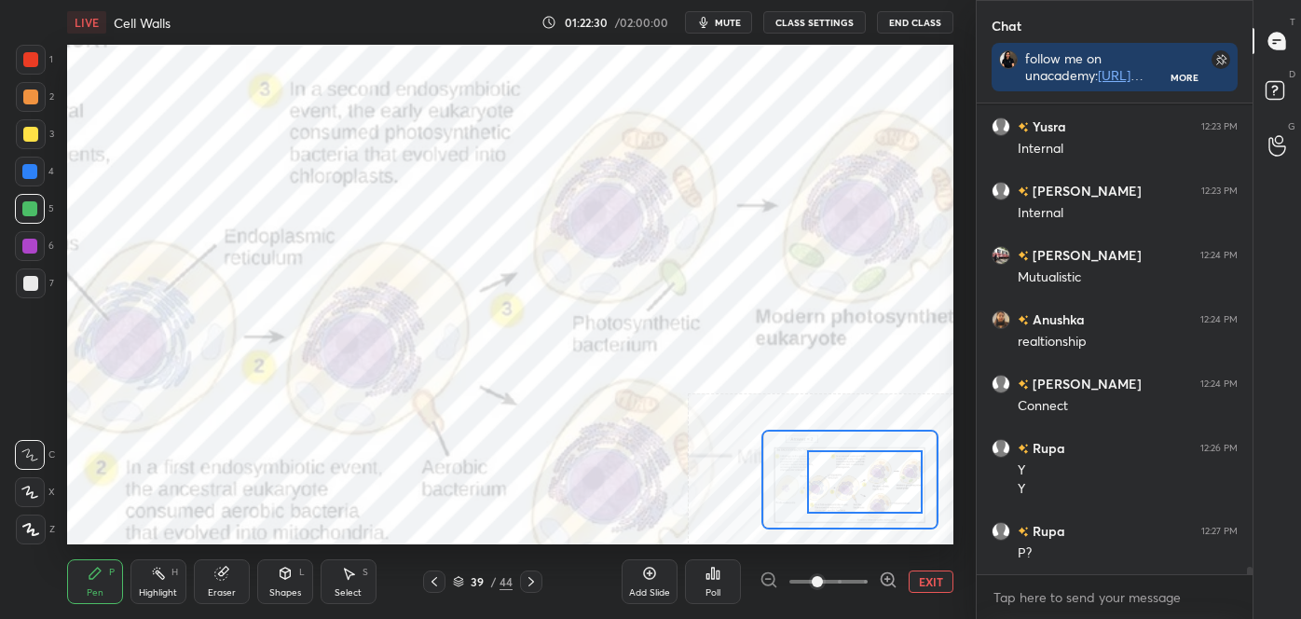
scroll to position [27572, 0]
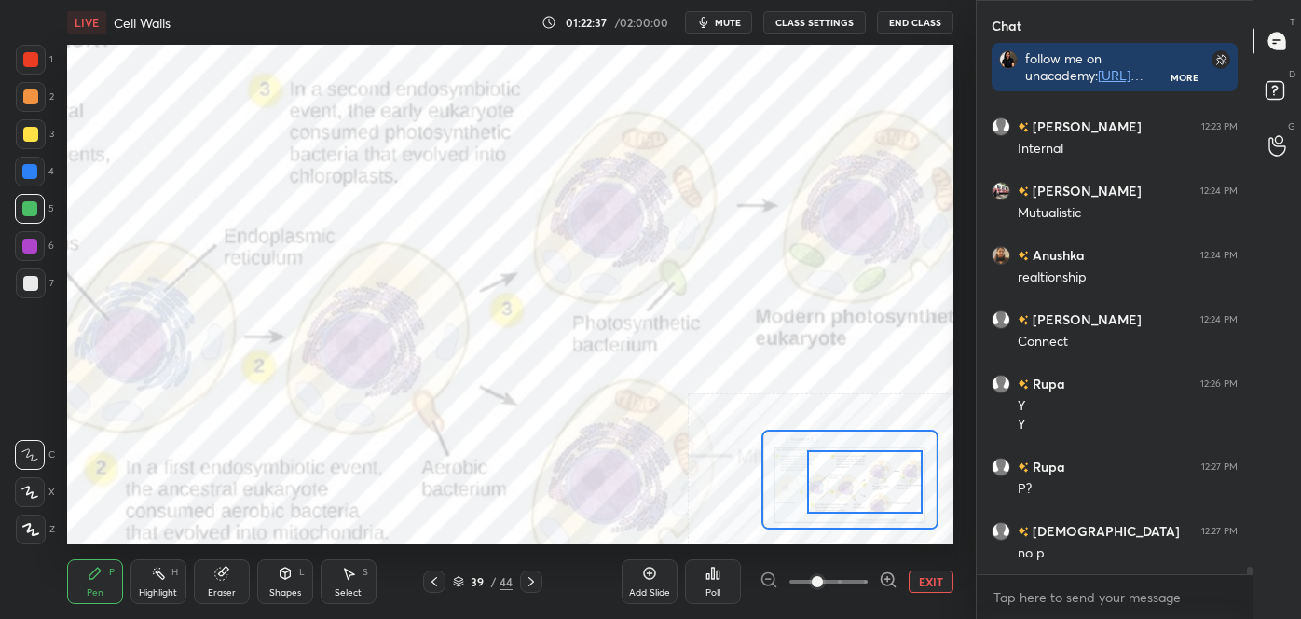
click at [232, 580] on div "Eraser" at bounding box center [222, 581] width 56 height 45
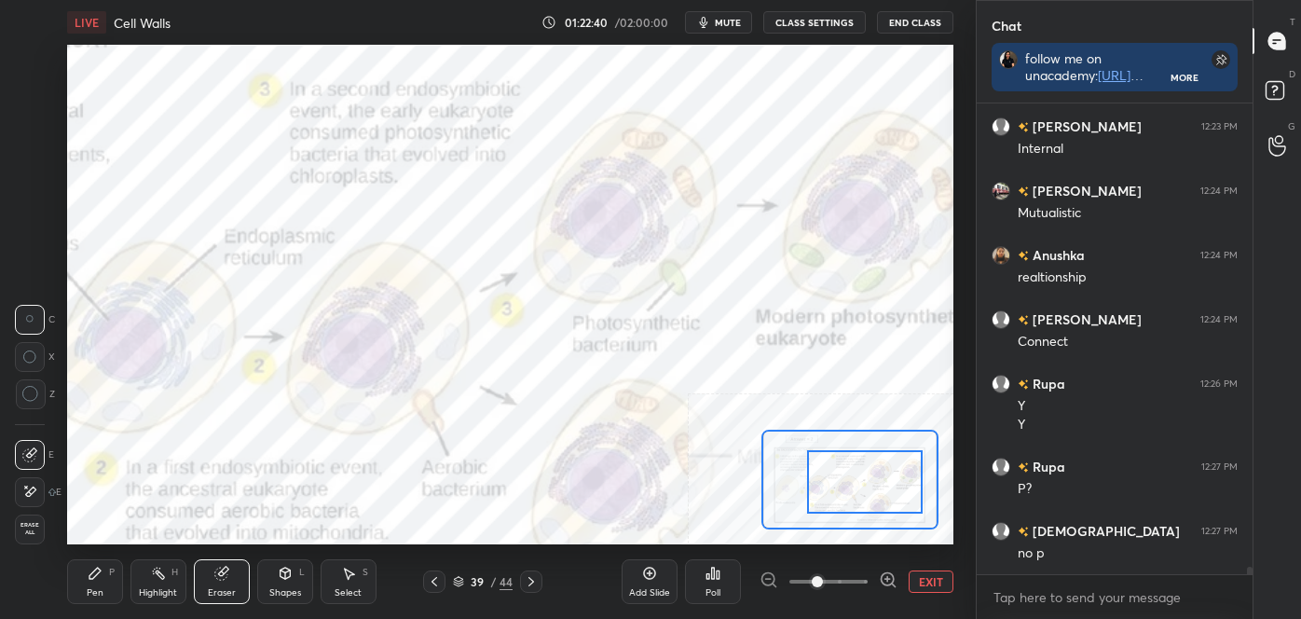
click at [122, 570] on div "Pen P" at bounding box center [95, 581] width 56 height 45
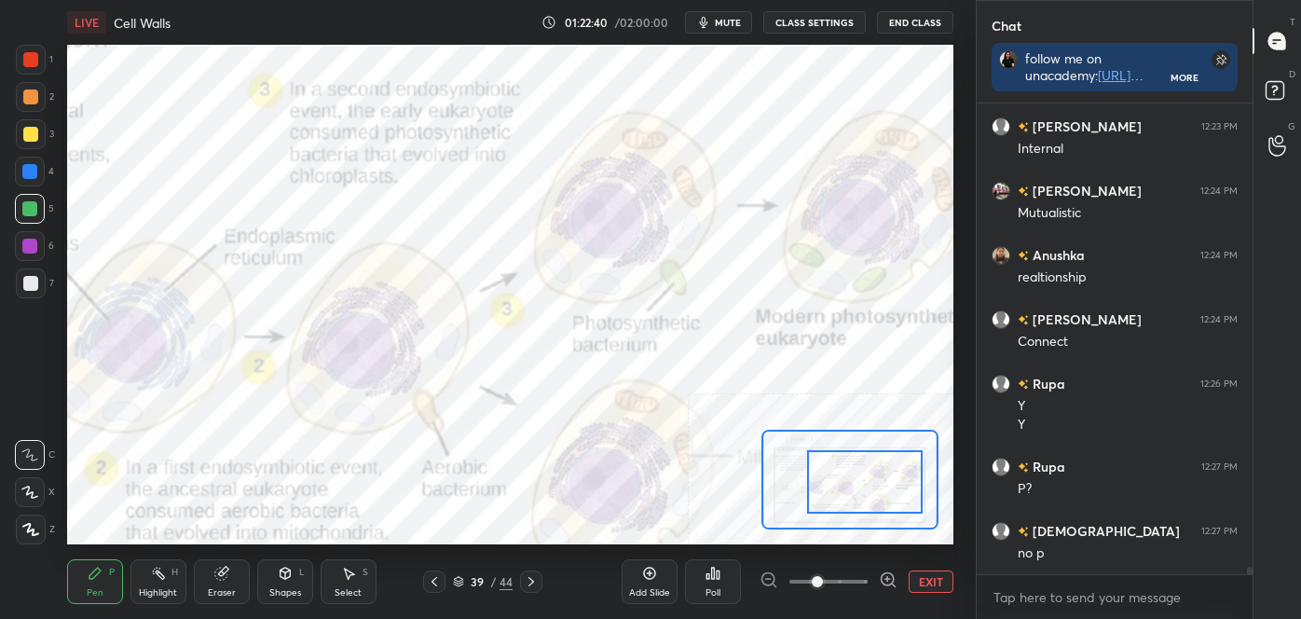
click at [27, 452] on icon at bounding box center [29, 454] width 17 height 13
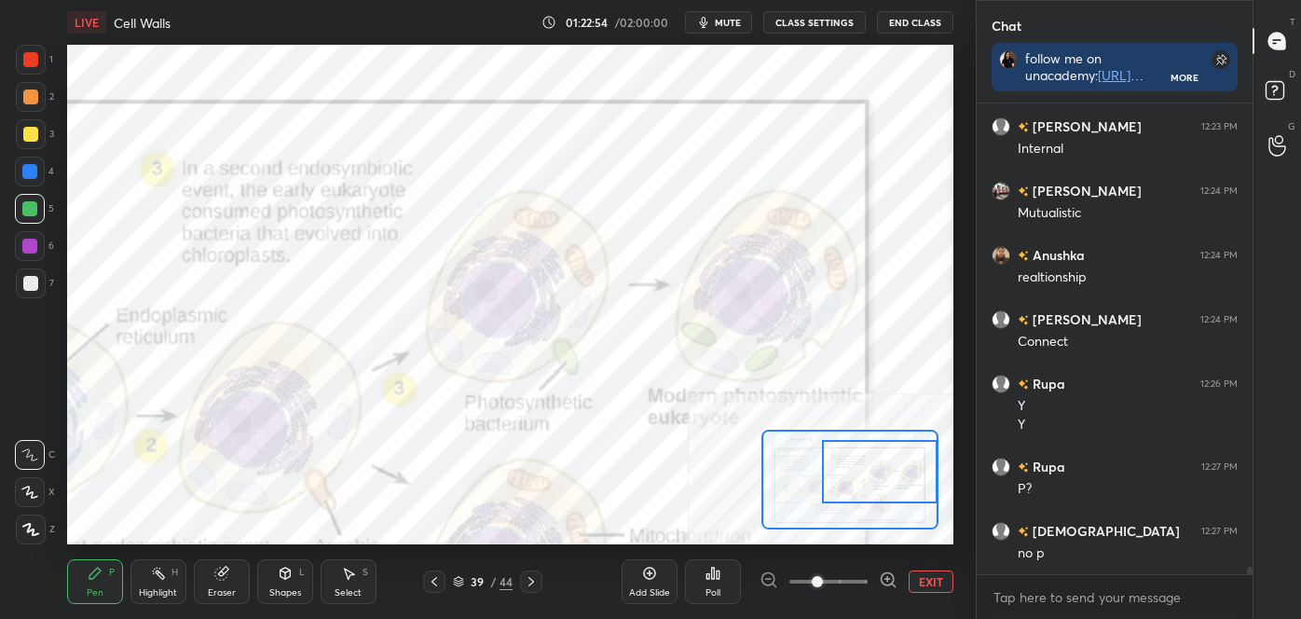
drag, startPoint x: 855, startPoint y: 485, endPoint x: 882, endPoint y: 468, distance: 31.8
click at [888, 474] on div at bounding box center [880, 472] width 116 height 64
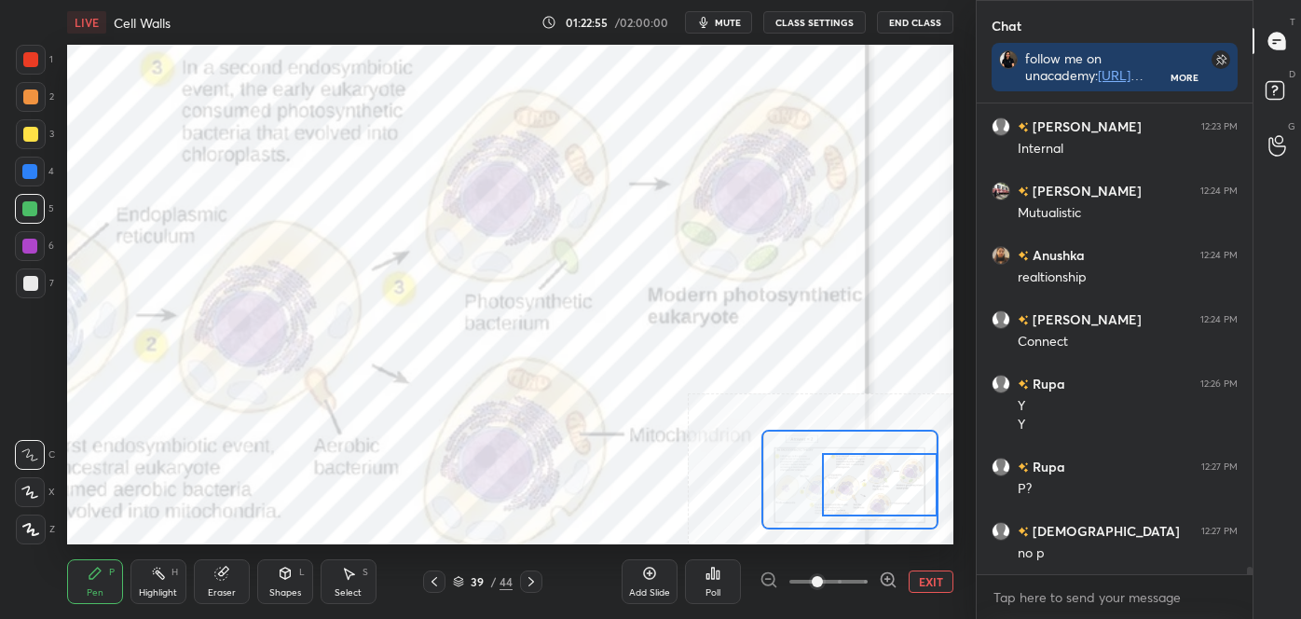
drag, startPoint x: 863, startPoint y: 477, endPoint x: 864, endPoint y: 492, distance: 14.9
click at [864, 492] on div at bounding box center [880, 485] width 116 height 64
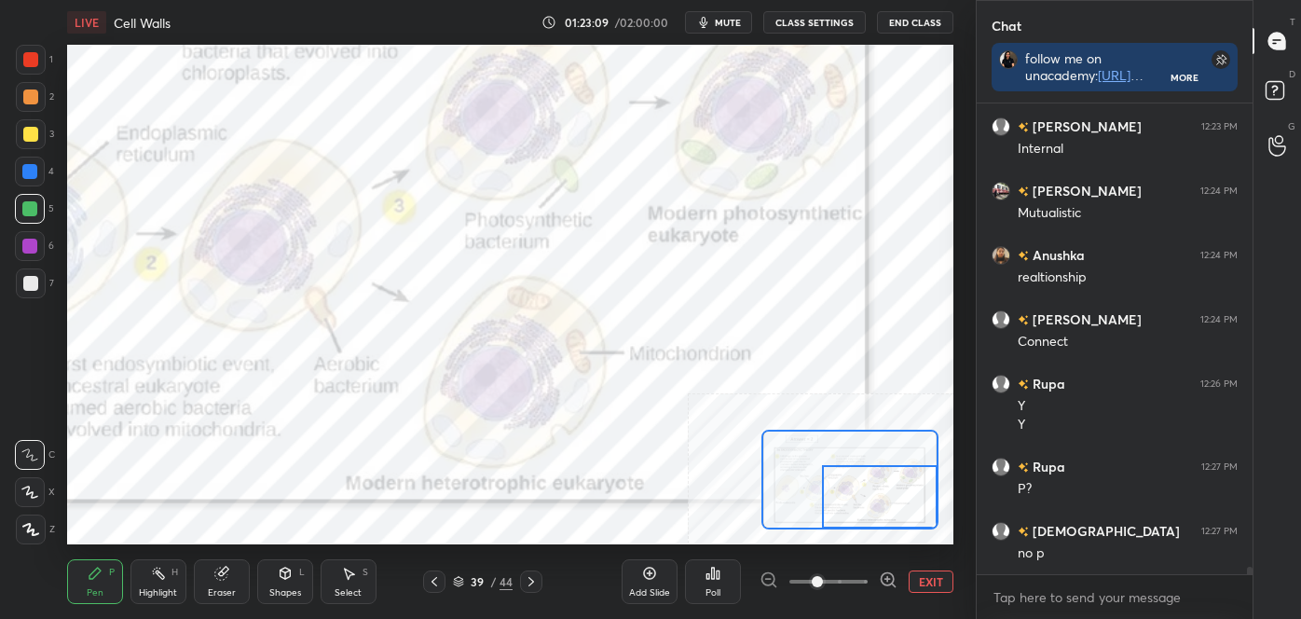
drag, startPoint x: 852, startPoint y: 501, endPoint x: 852, endPoint y: 515, distance: 13.0
click at [852, 515] on div at bounding box center [880, 497] width 116 height 64
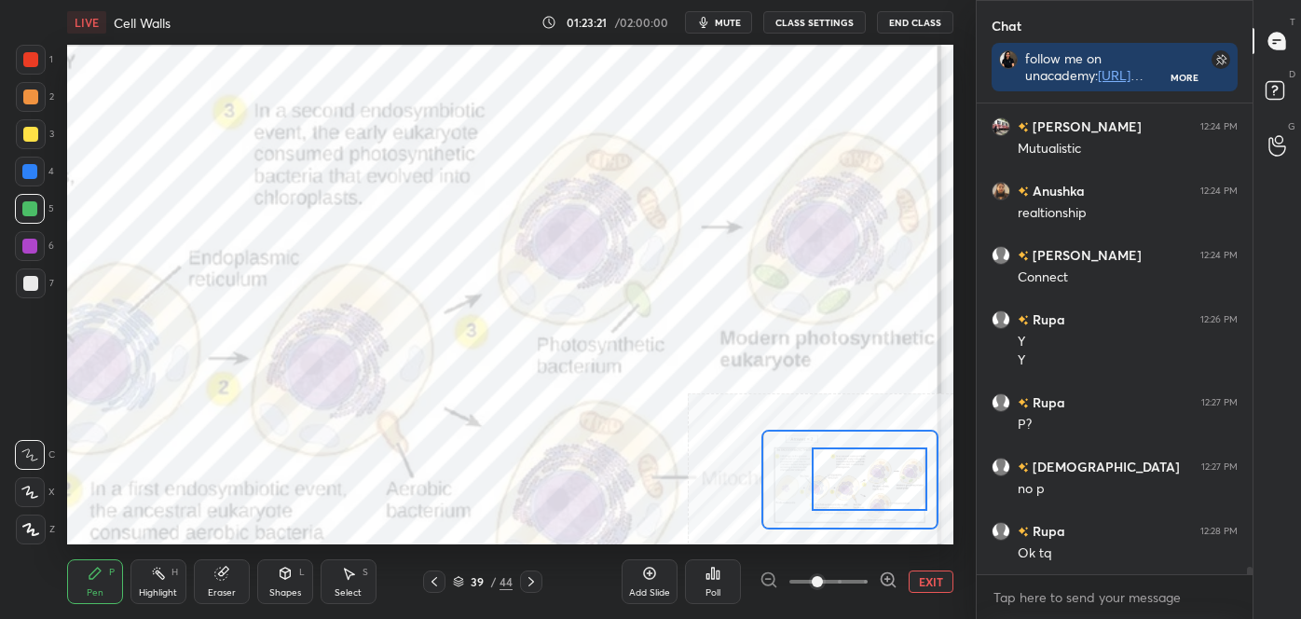
drag, startPoint x: 870, startPoint y: 516, endPoint x: 884, endPoint y: 509, distance: 15.8
click at [867, 500] on div at bounding box center [870, 479] width 116 height 64
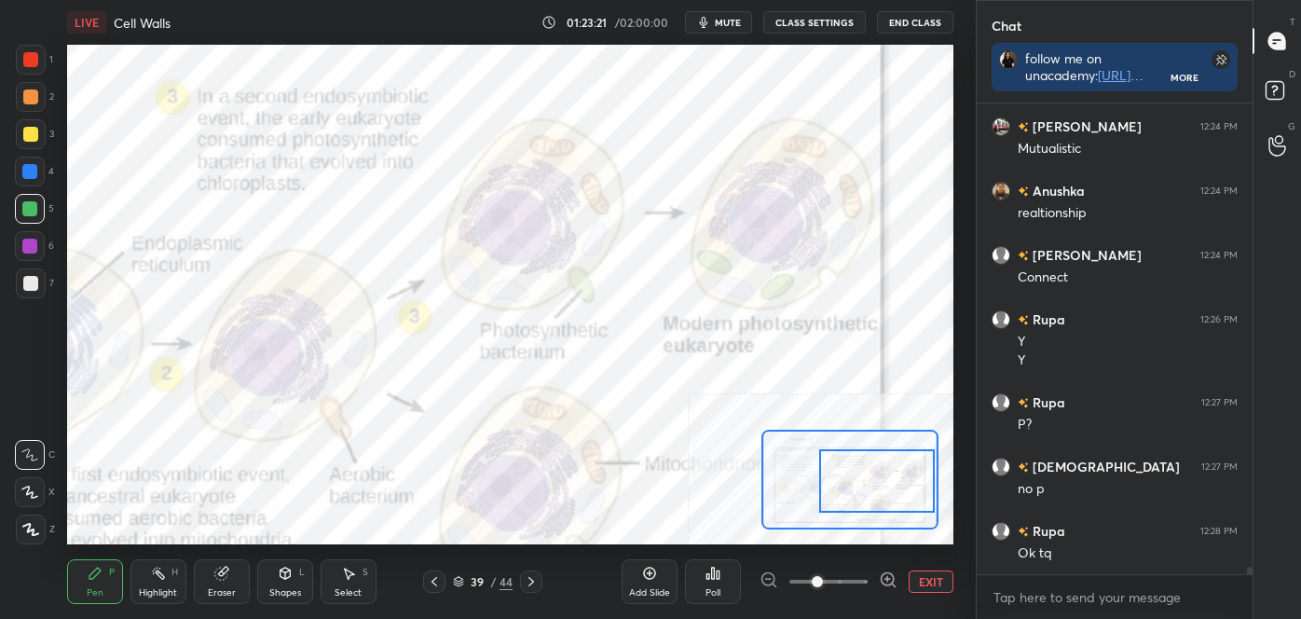
click at [923, 583] on button "EXIT" at bounding box center [931, 581] width 45 height 22
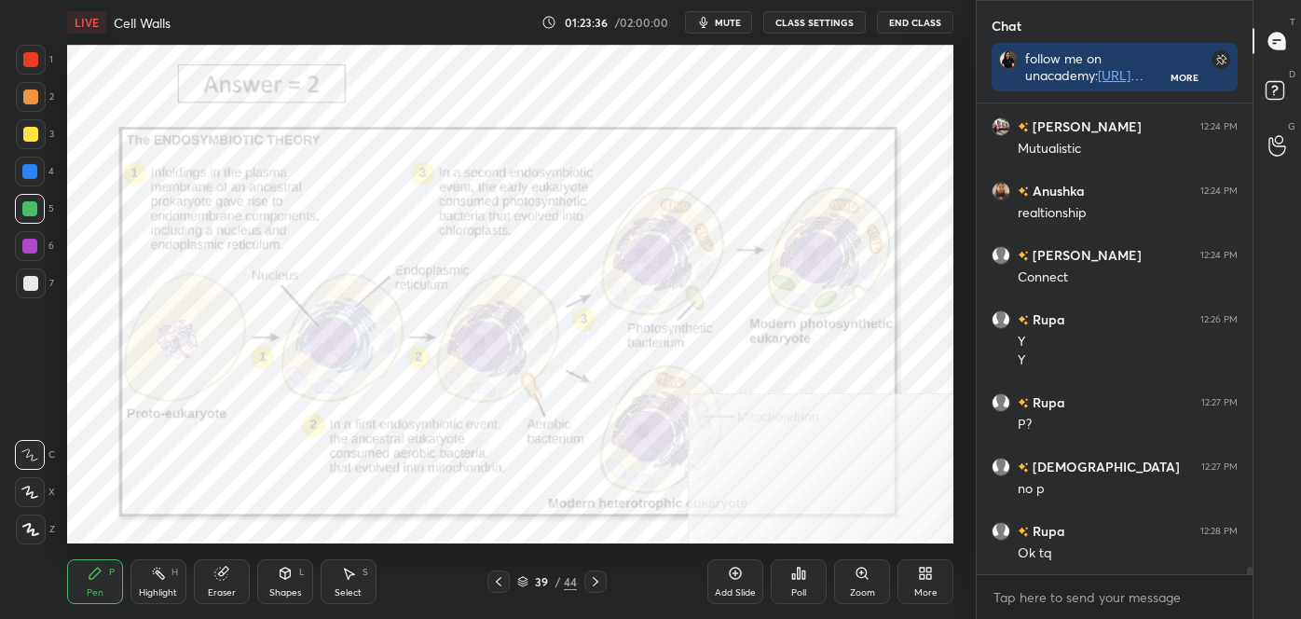
click at [161, 580] on icon at bounding box center [158, 573] width 15 height 15
click at [522, 582] on icon at bounding box center [522, 581] width 11 height 11
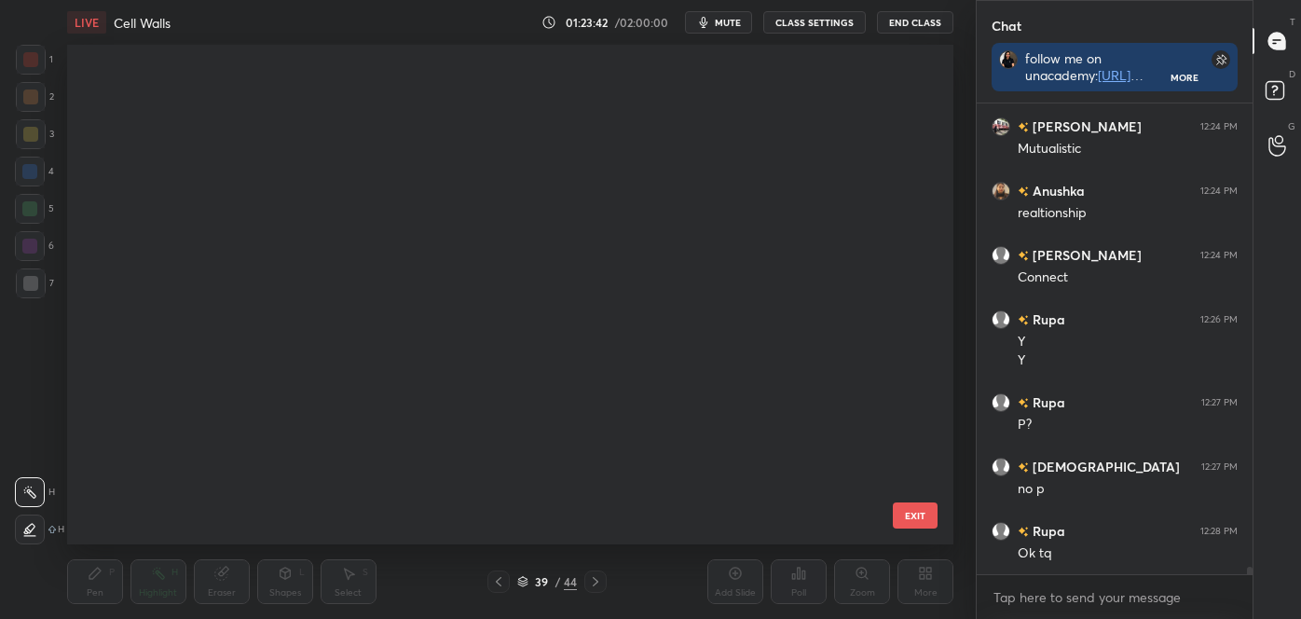
scroll to position [493, 877]
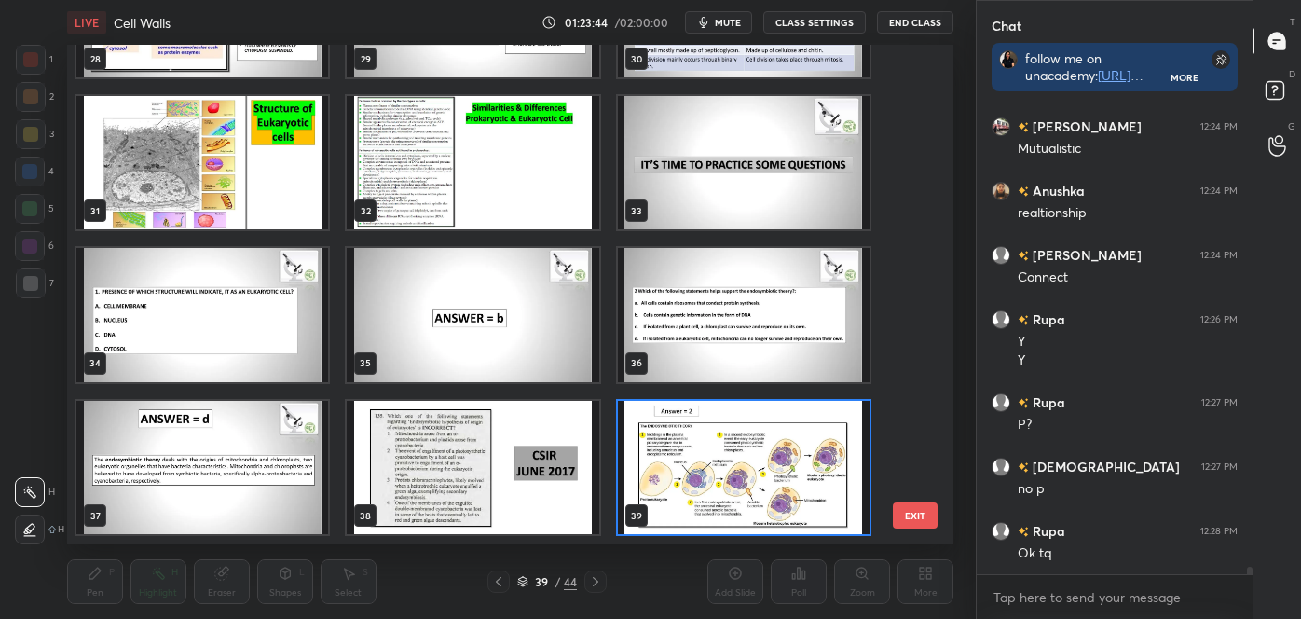
click at [758, 332] on img "grid" at bounding box center [744, 315] width 252 height 133
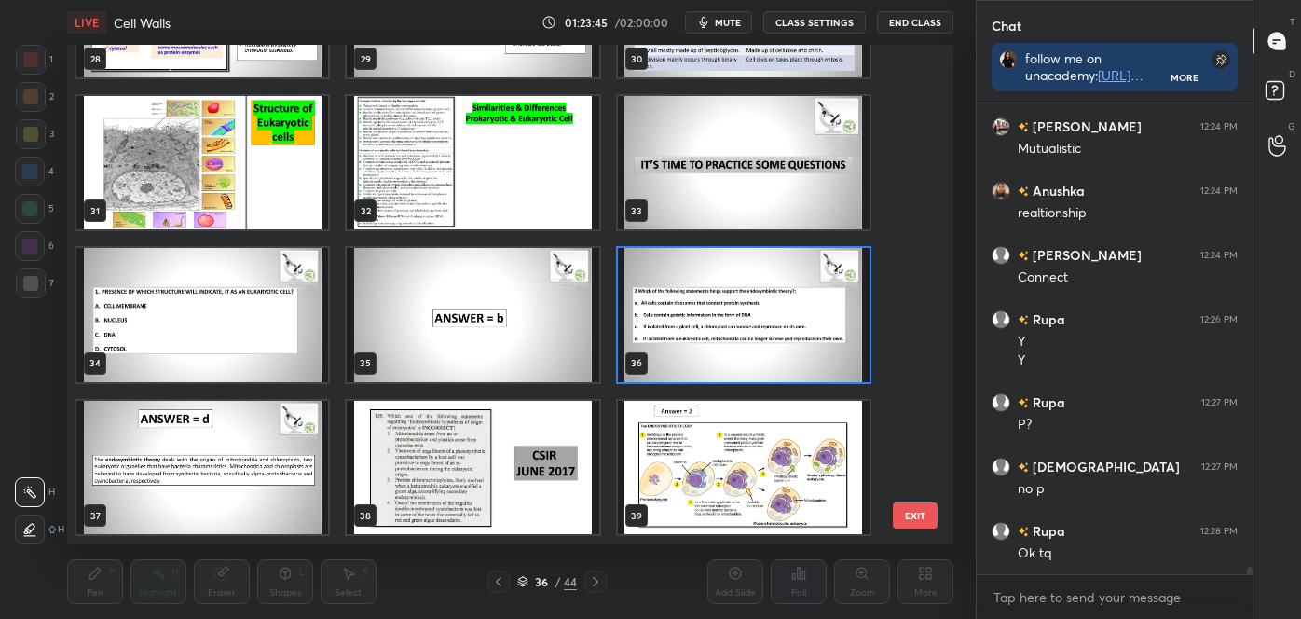
click at [760, 333] on img "grid" at bounding box center [744, 315] width 252 height 133
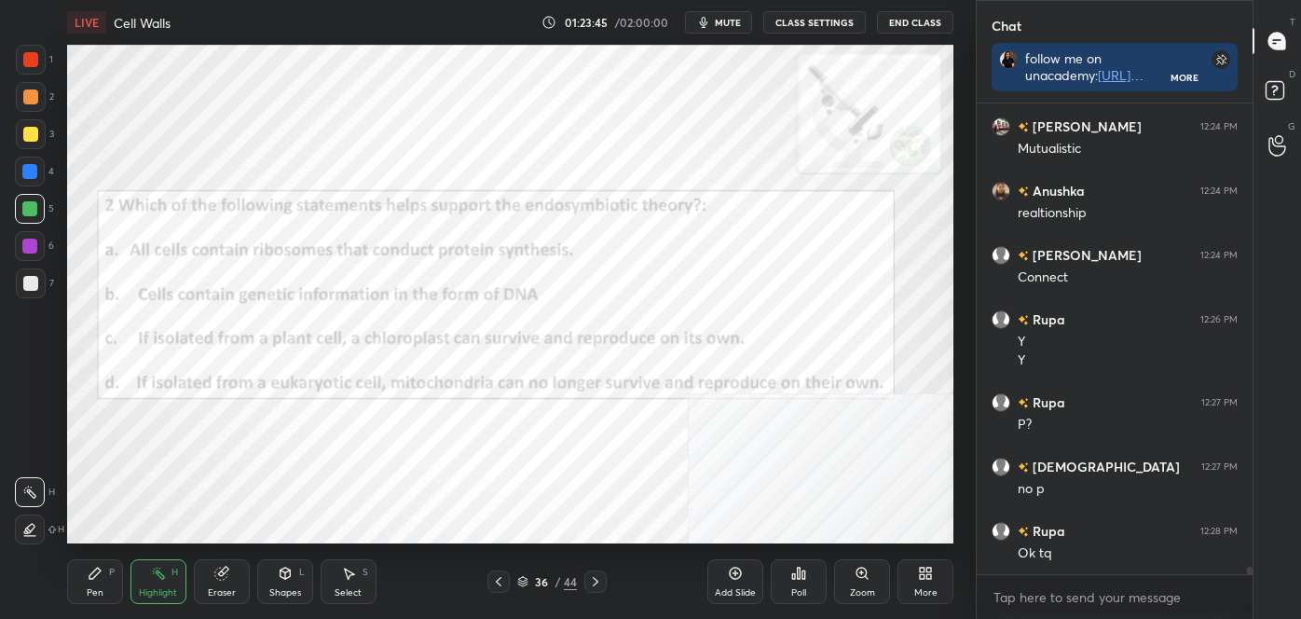
click at [761, 332] on img "grid" at bounding box center [744, 315] width 252 height 133
click at [762, 333] on img "grid" at bounding box center [744, 315] width 252 height 133
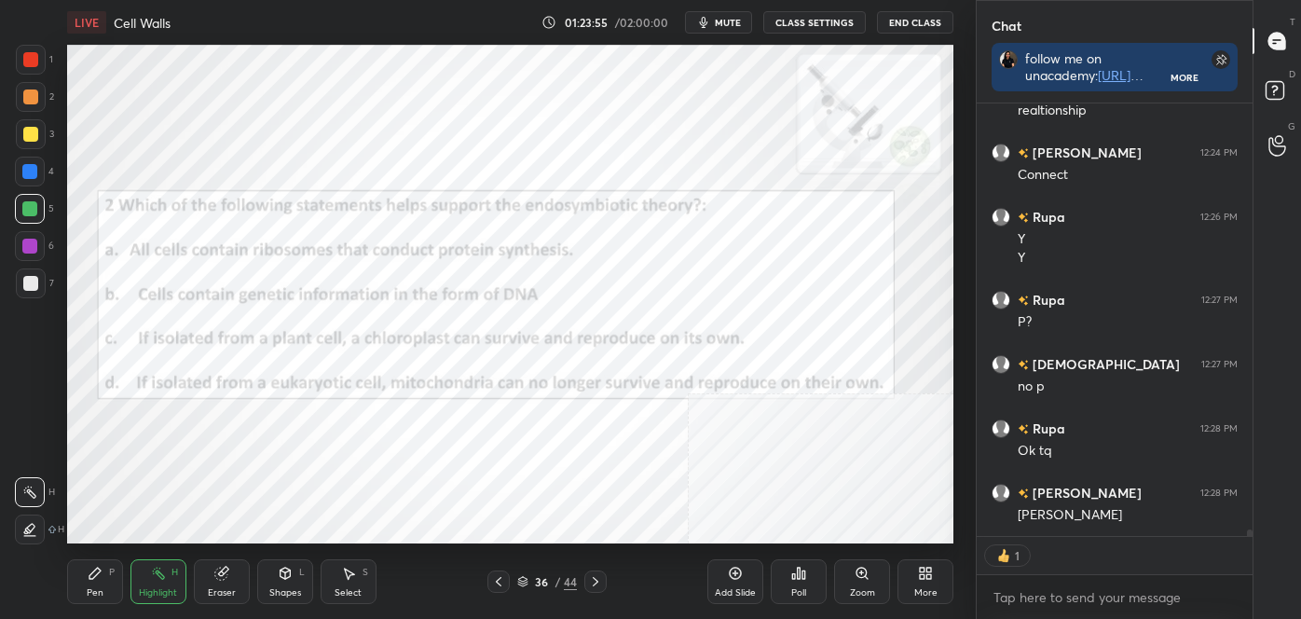
drag, startPoint x: 84, startPoint y: 583, endPoint x: 94, endPoint y: 583, distance: 10.3
click at [84, 583] on div "Pen P" at bounding box center [95, 581] width 56 height 45
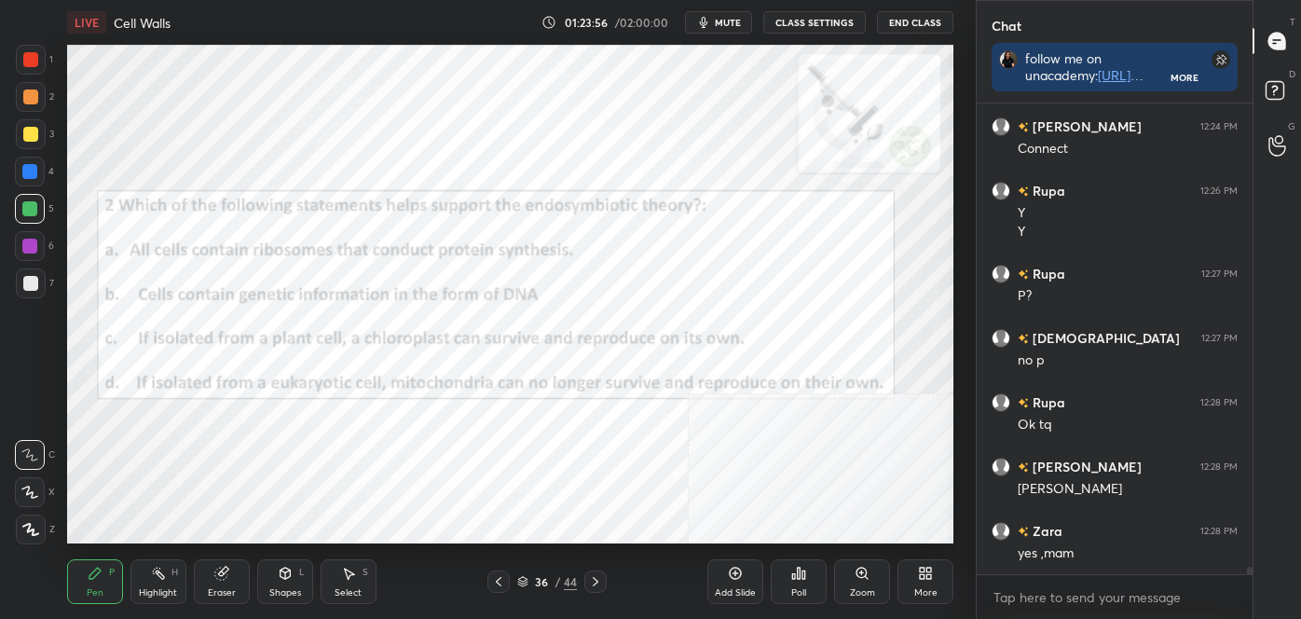
click at [36, 453] on icon at bounding box center [29, 454] width 17 height 13
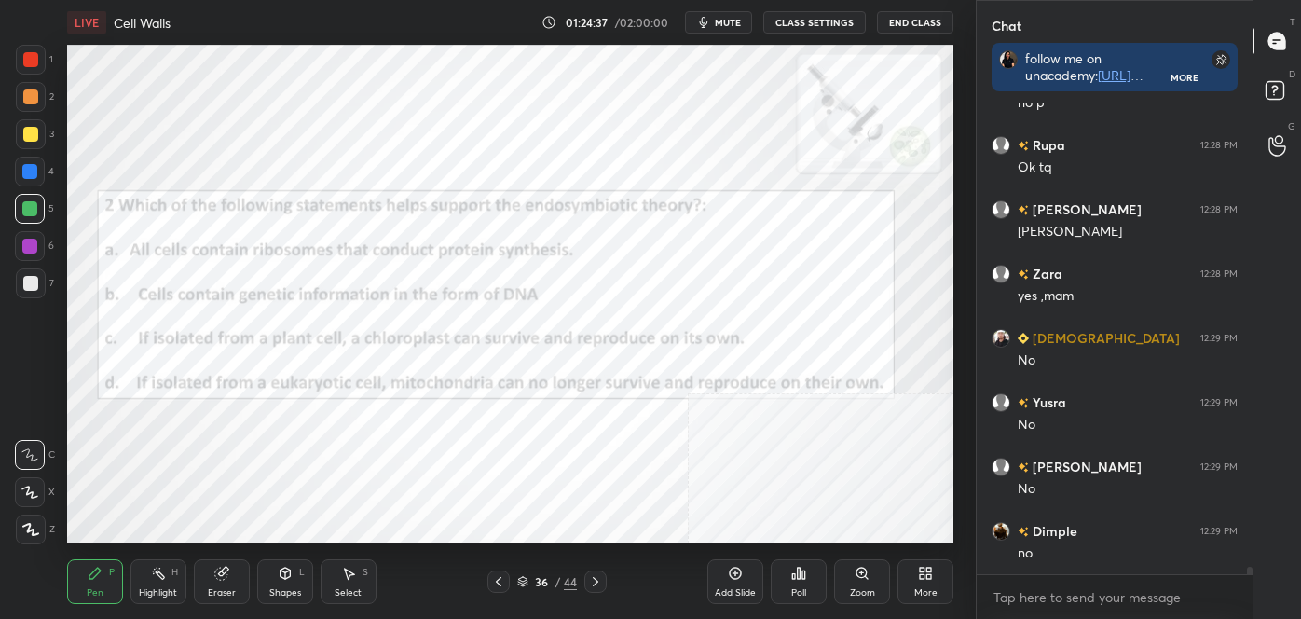
scroll to position [28087, 0]
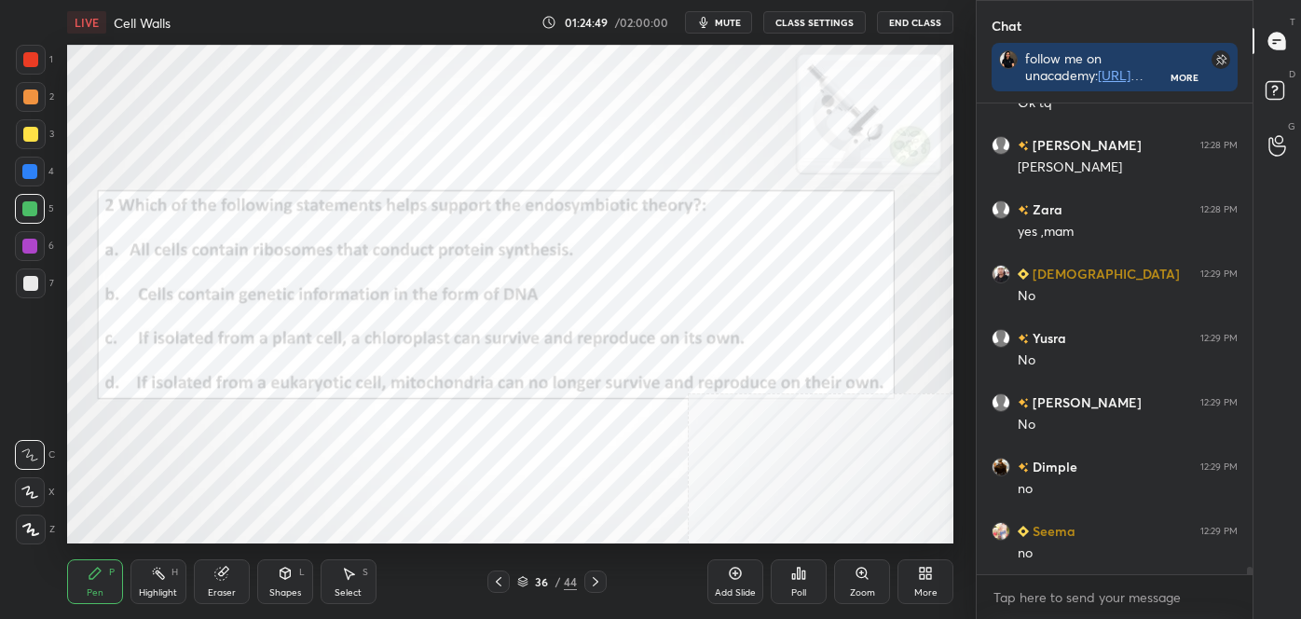
click at [103, 574] on div "Pen P" at bounding box center [95, 581] width 56 height 45
click at [142, 577] on div "Highlight H" at bounding box center [158, 581] width 56 height 45
click at [589, 577] on icon at bounding box center [595, 581] width 15 height 15
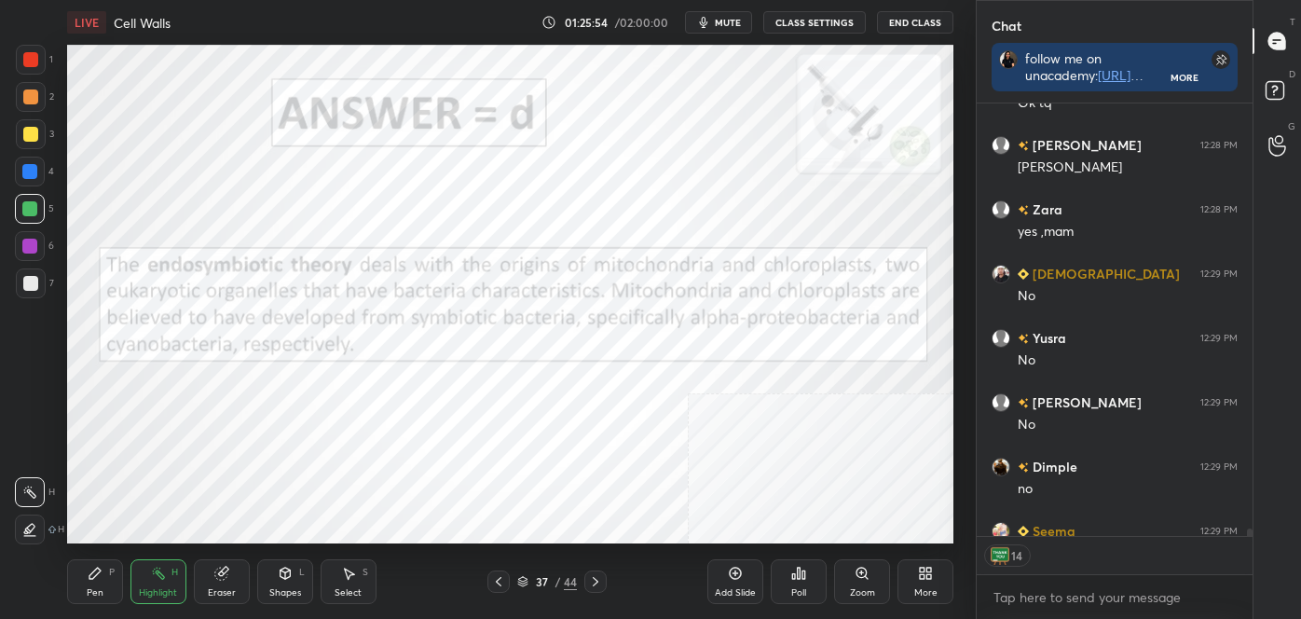
click at [591, 577] on icon at bounding box center [595, 581] width 15 height 15
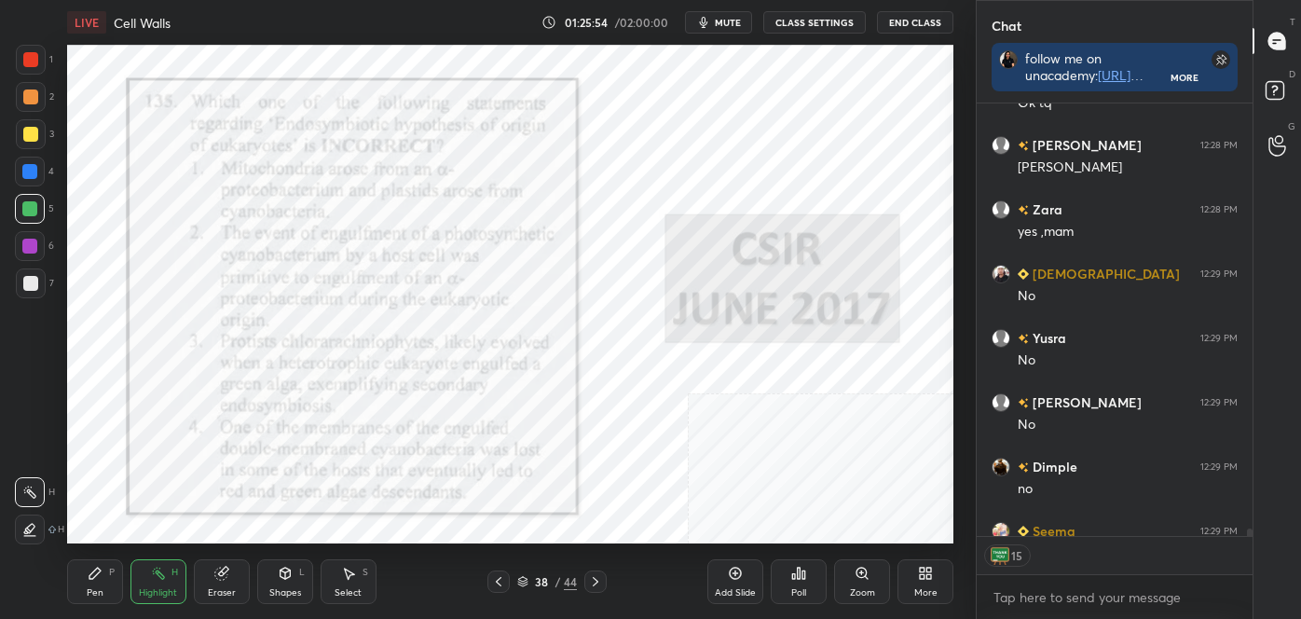
scroll to position [28188, 0]
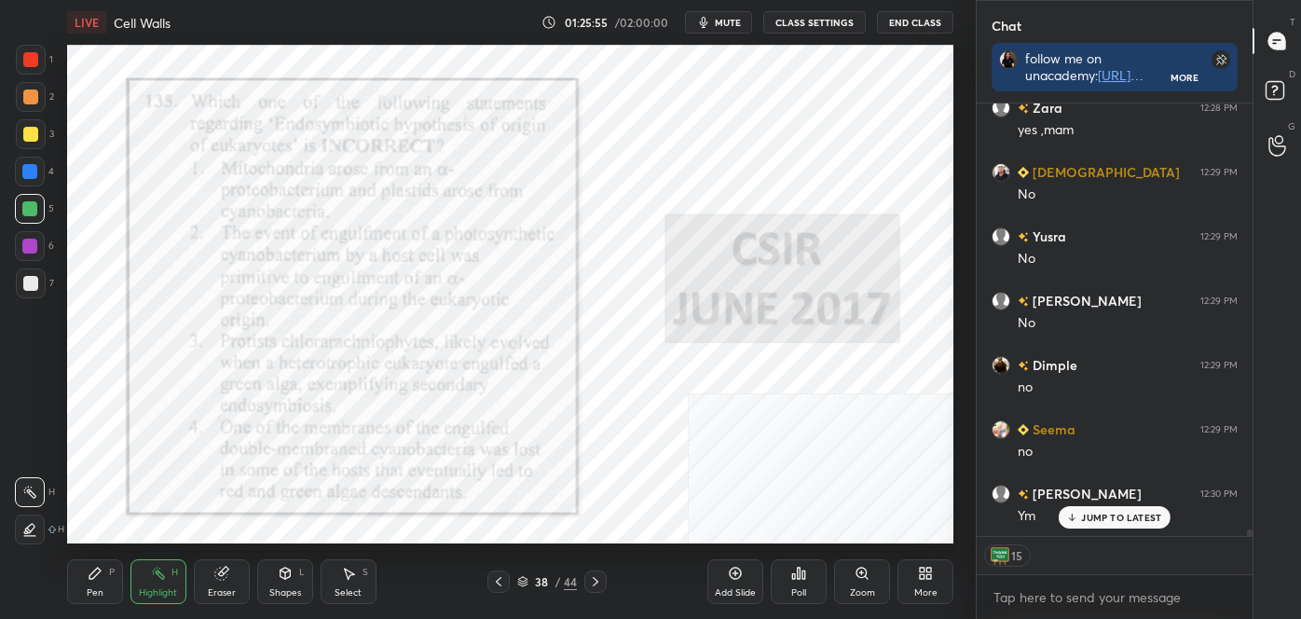
click at [501, 584] on icon at bounding box center [498, 581] width 15 height 15
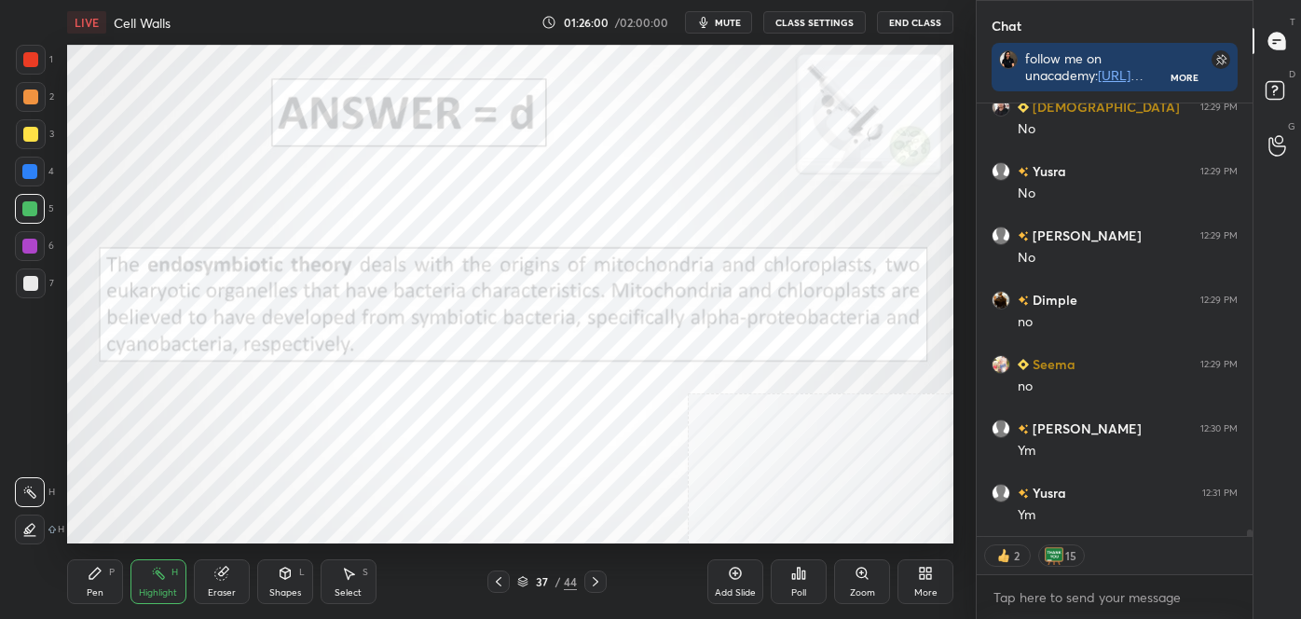
scroll to position [28318, 0]
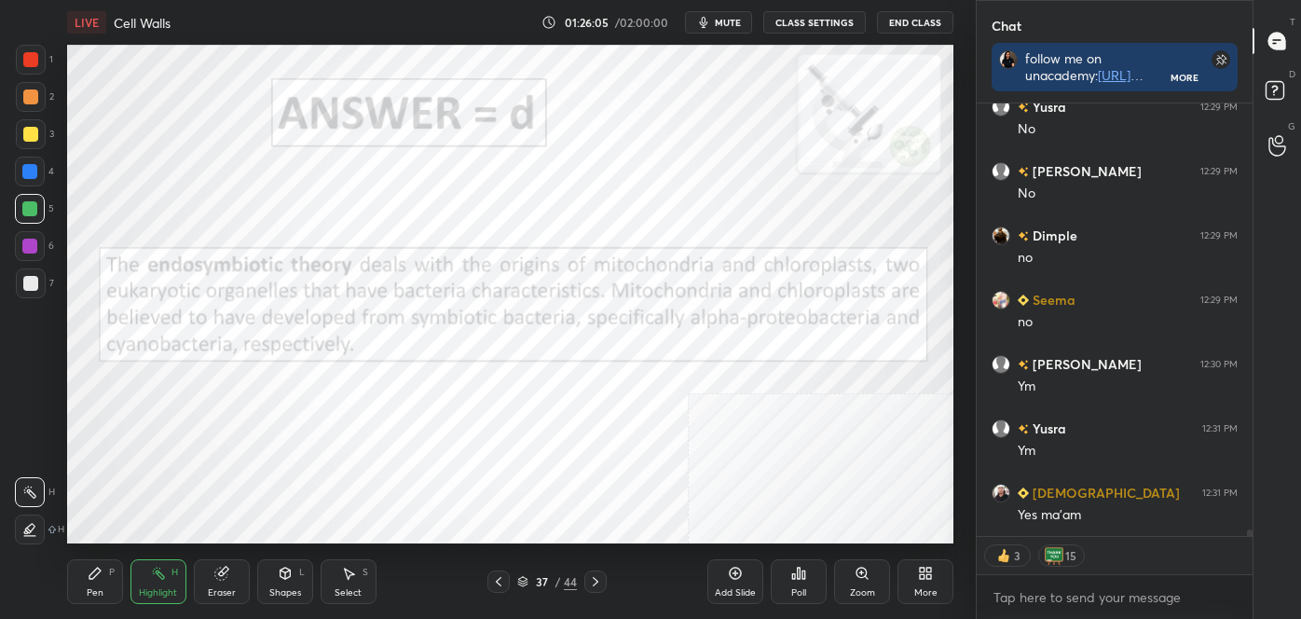
click at [594, 584] on icon at bounding box center [596, 581] width 6 height 9
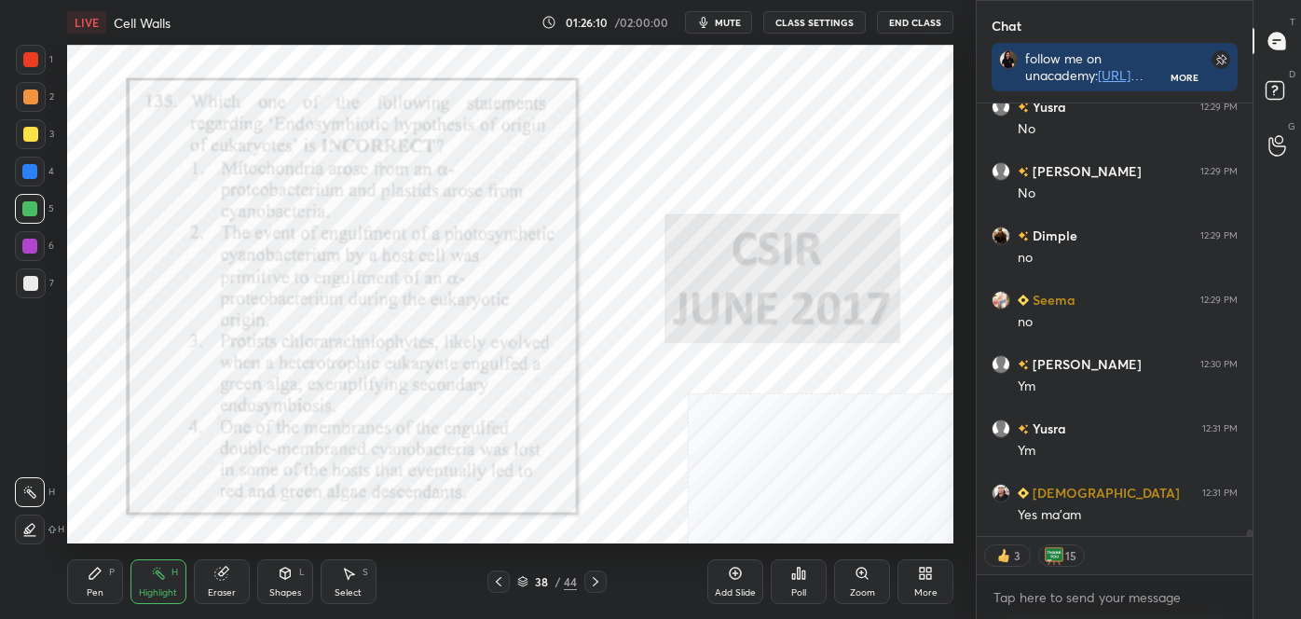
click at [99, 581] on div "Pen P" at bounding box center [95, 581] width 56 height 45
click at [30, 523] on icon at bounding box center [30, 529] width 17 height 13
click at [30, 62] on div at bounding box center [30, 59] width 15 height 15
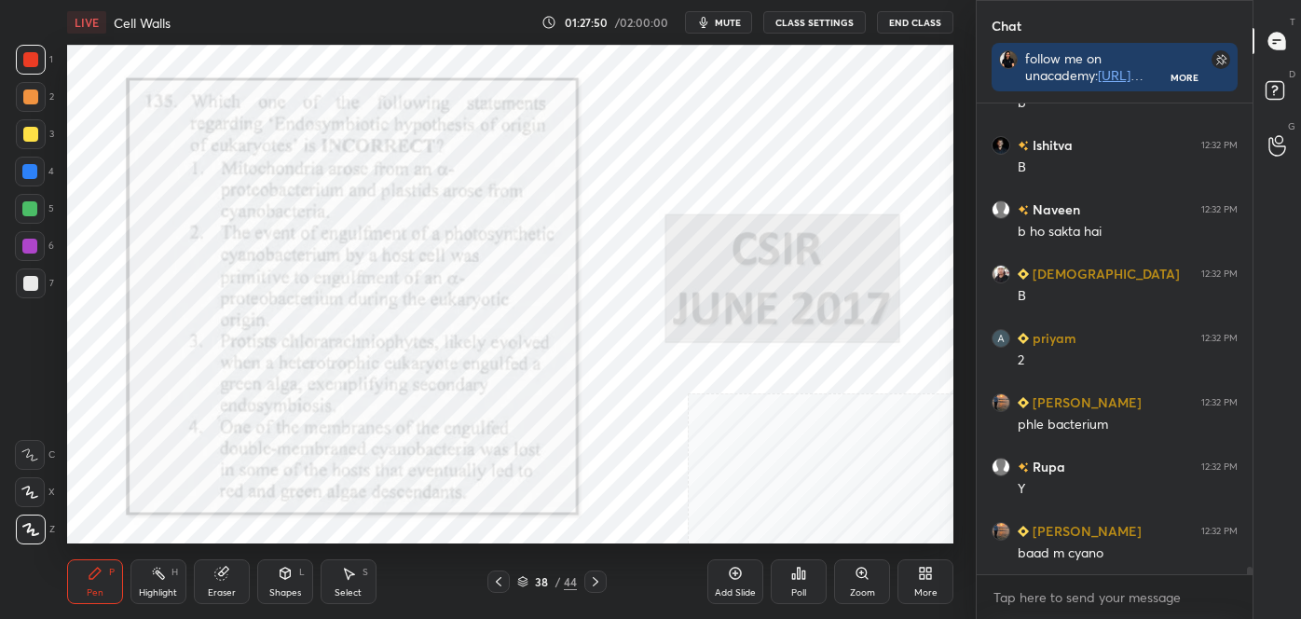
scroll to position [29346, 0]
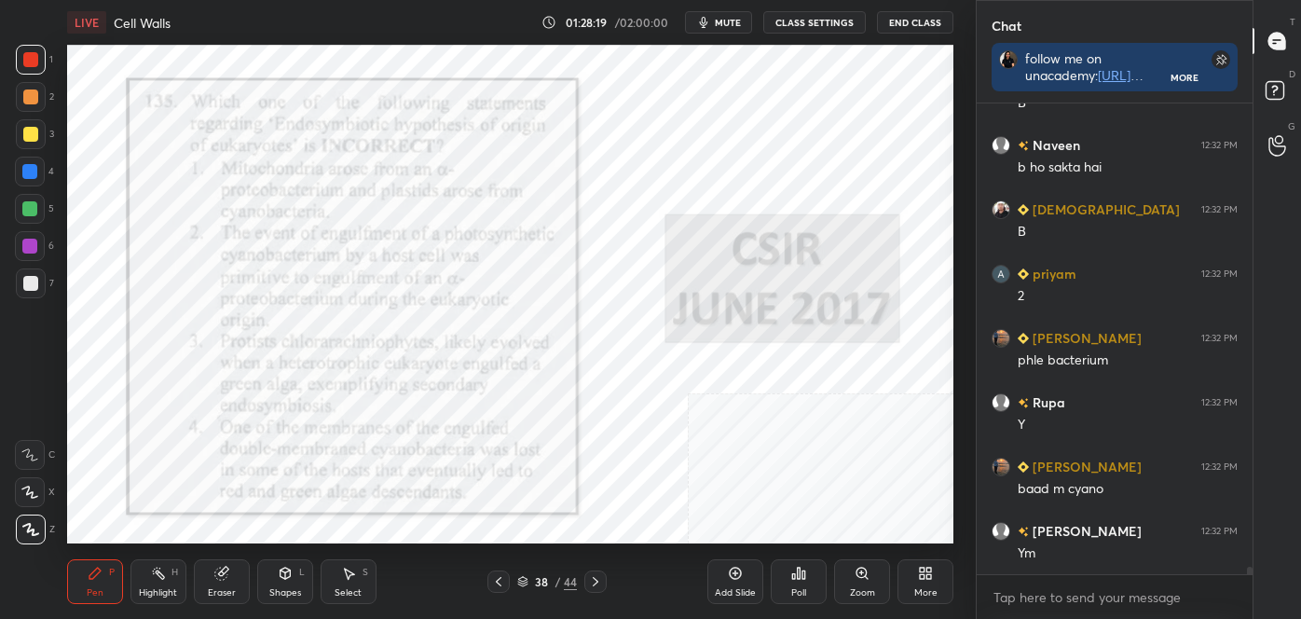
click at [161, 589] on div "Highlight" at bounding box center [158, 592] width 38 height 9
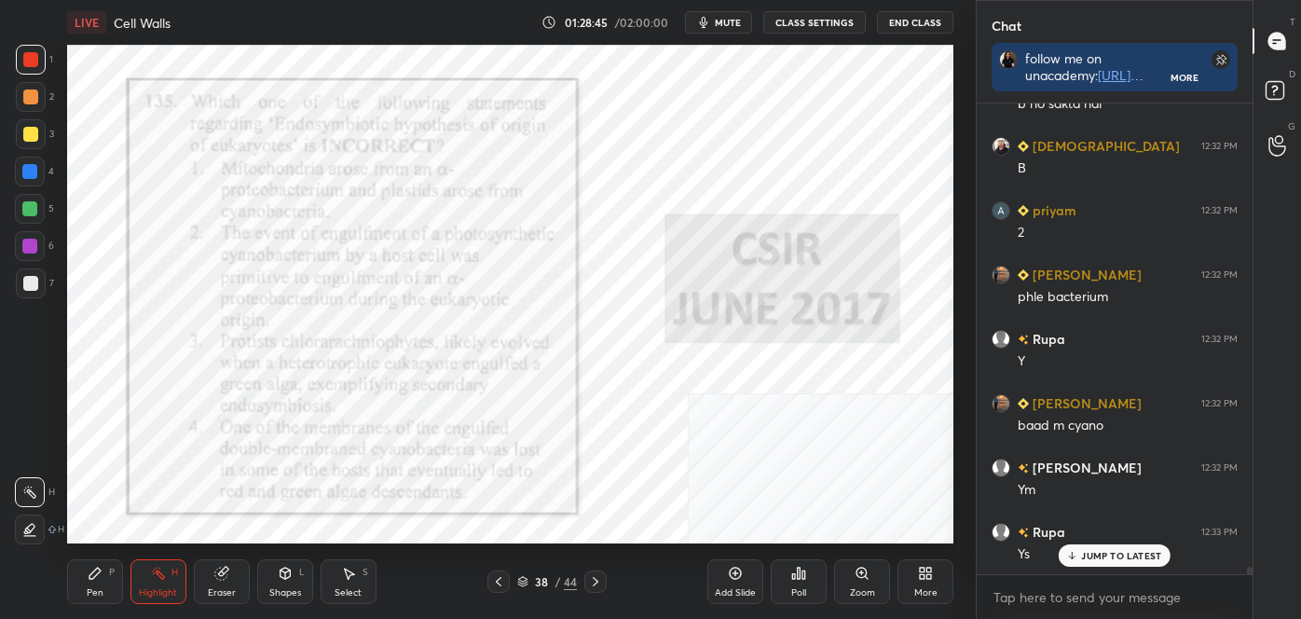
click at [595, 577] on icon at bounding box center [595, 581] width 15 height 15
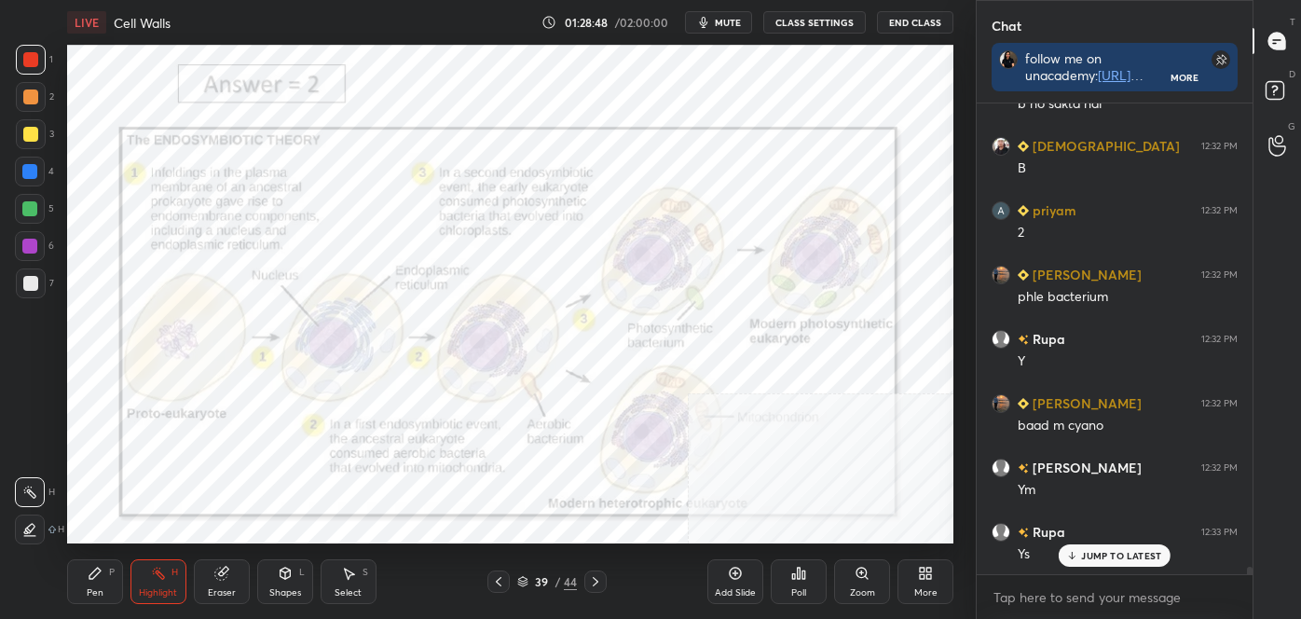
click at [601, 584] on icon at bounding box center [595, 581] width 15 height 15
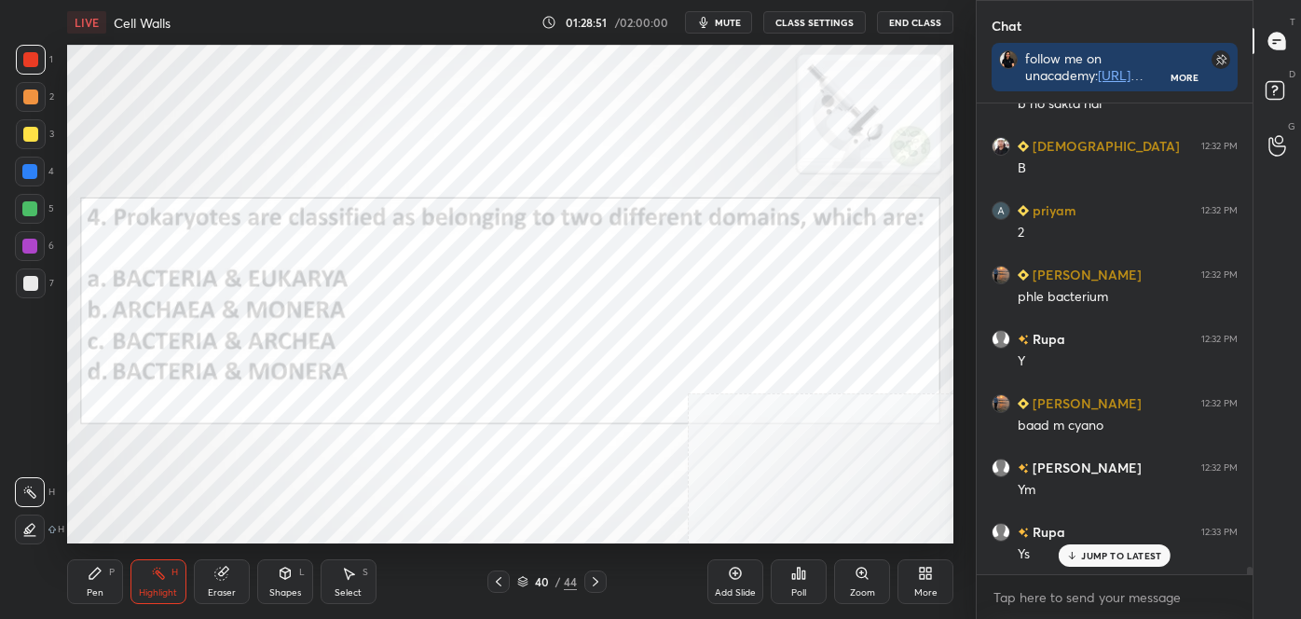
drag, startPoint x: 116, startPoint y: 586, endPoint x: 118, endPoint y: 598, distance: 12.4
click at [114, 586] on div "Pen P" at bounding box center [95, 581] width 56 height 45
click at [26, 465] on div at bounding box center [30, 455] width 30 height 30
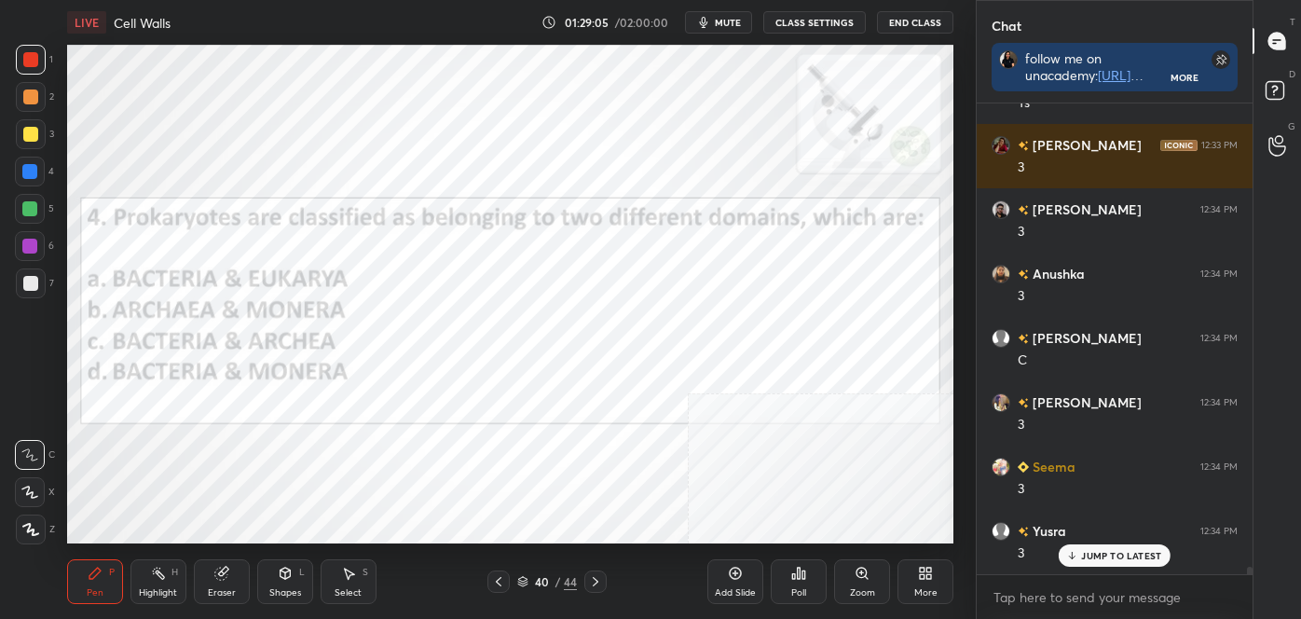
scroll to position [29924, 0]
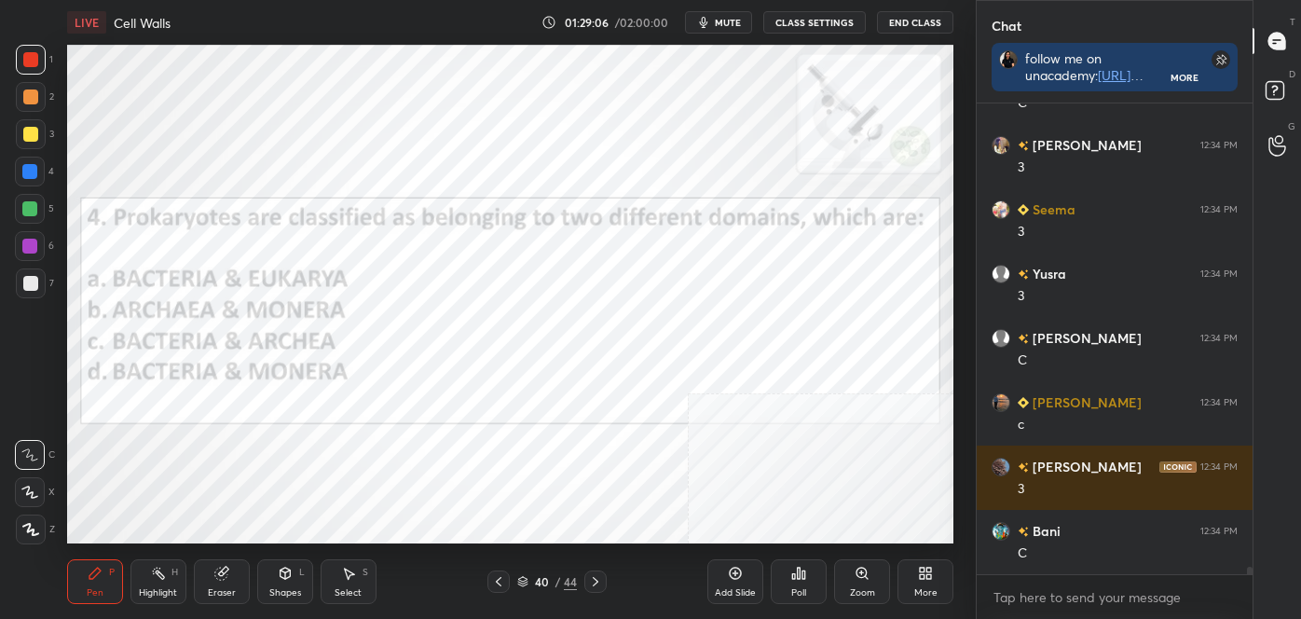
click at [593, 580] on icon at bounding box center [595, 581] width 15 height 15
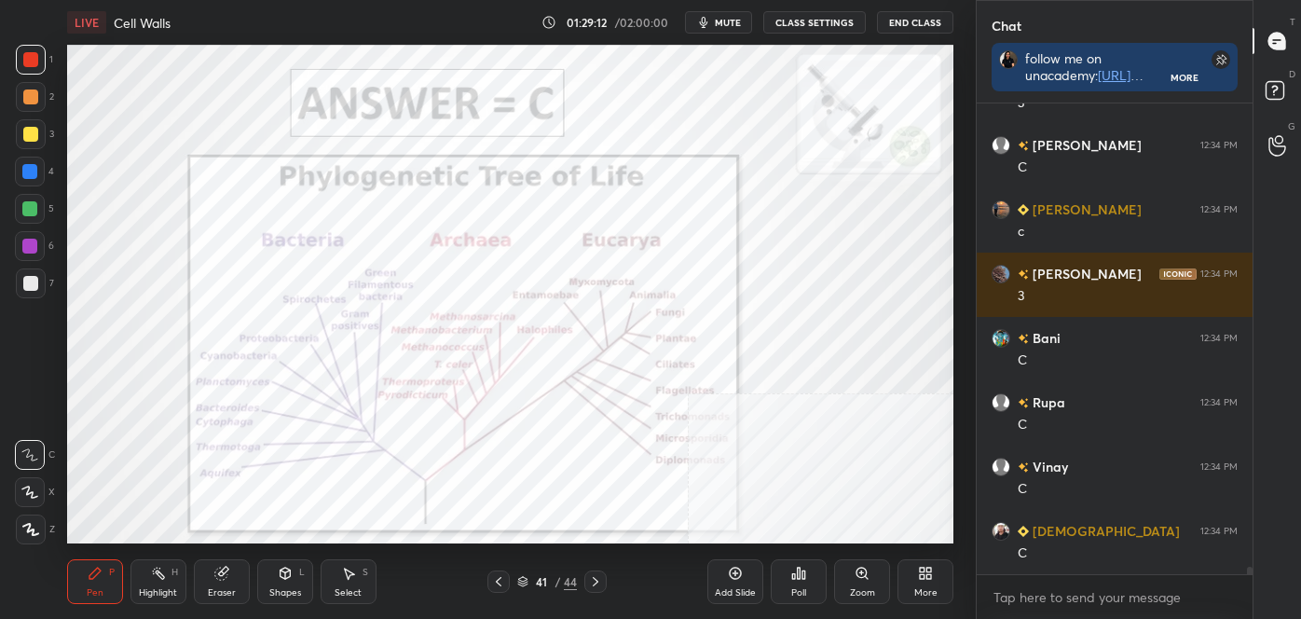
scroll to position [30375, 0]
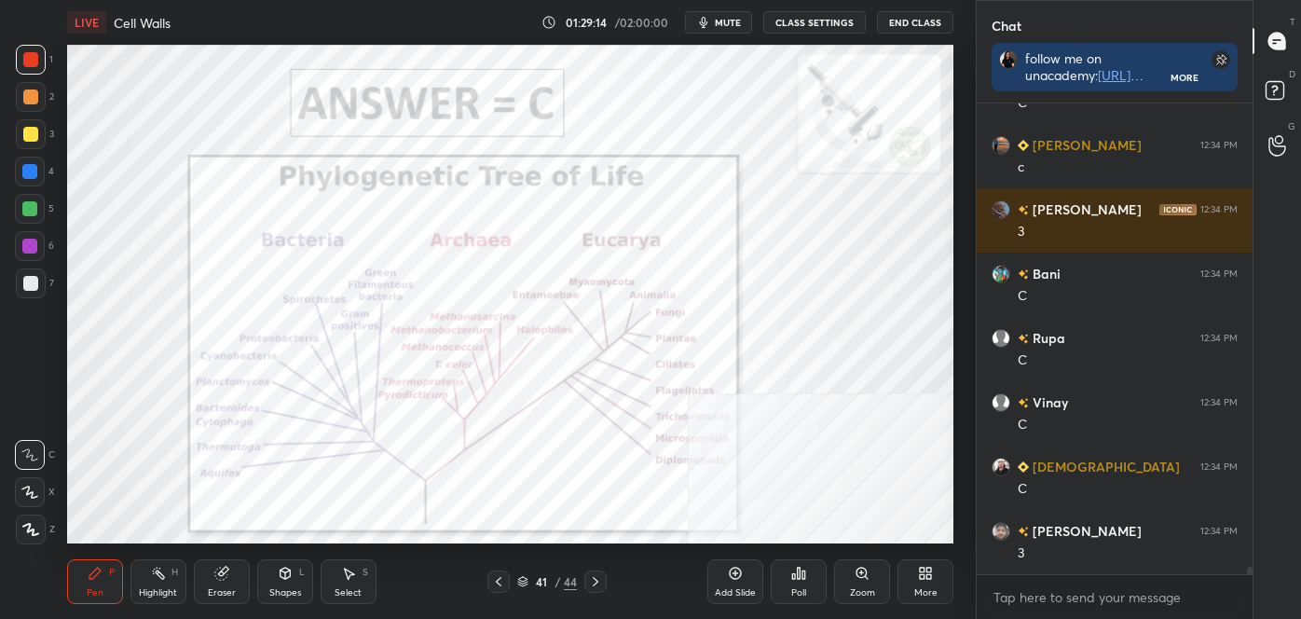
click at [598, 584] on icon at bounding box center [595, 581] width 15 height 15
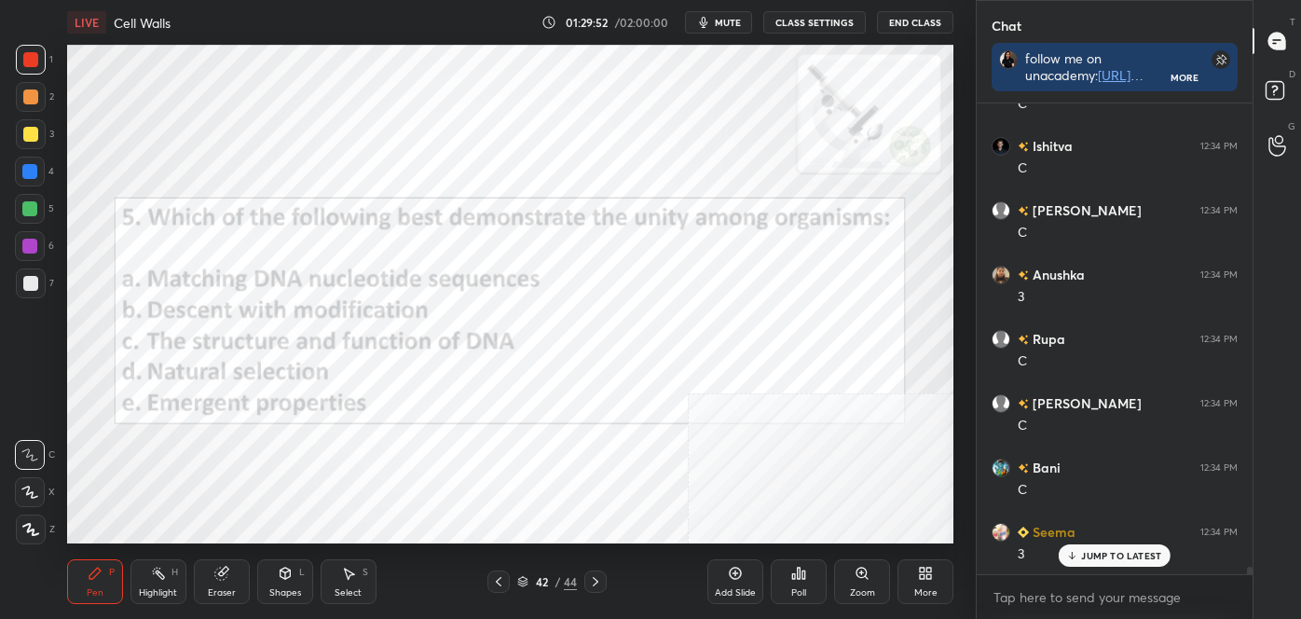
scroll to position [31147, 0]
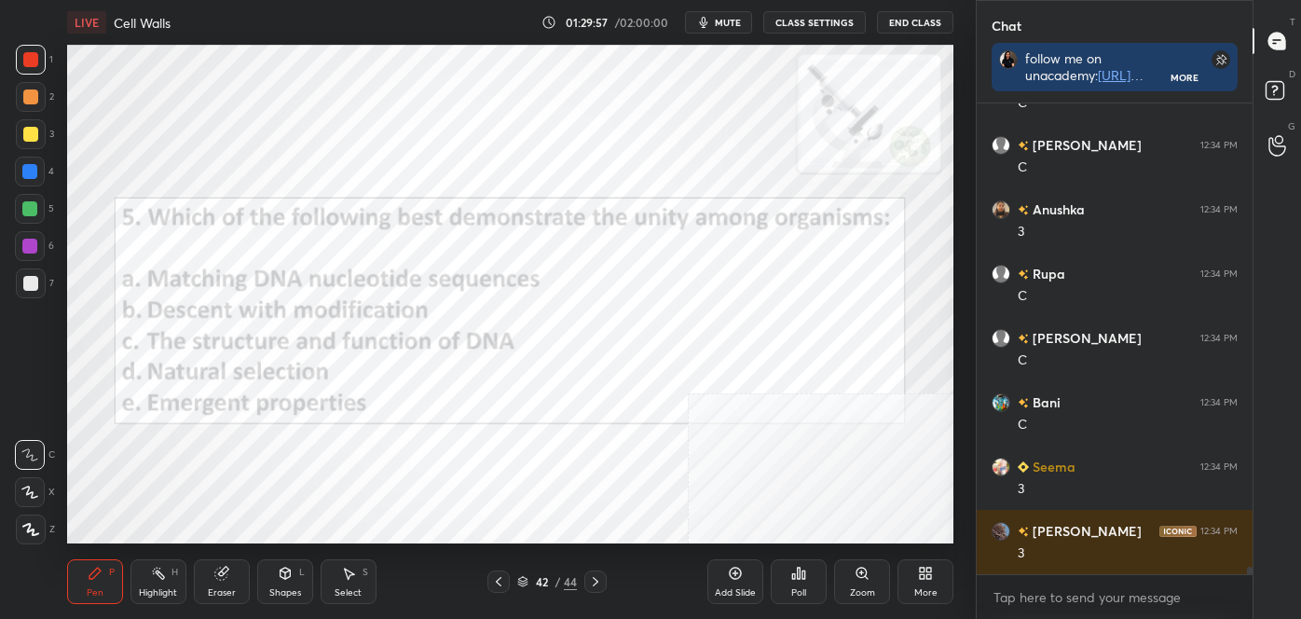
click at [501, 585] on icon at bounding box center [498, 581] width 15 height 15
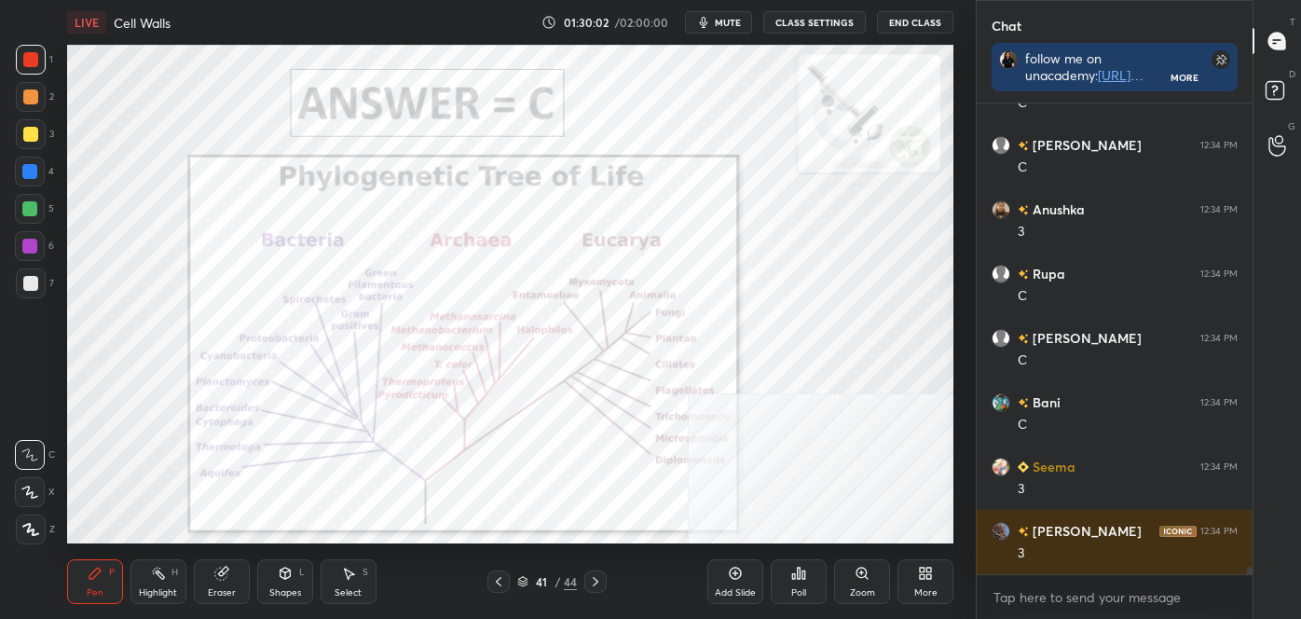
drag, startPoint x: 599, startPoint y: 583, endPoint x: 603, endPoint y: 572, distance: 11.8
click at [599, 582] on icon at bounding box center [595, 581] width 15 height 15
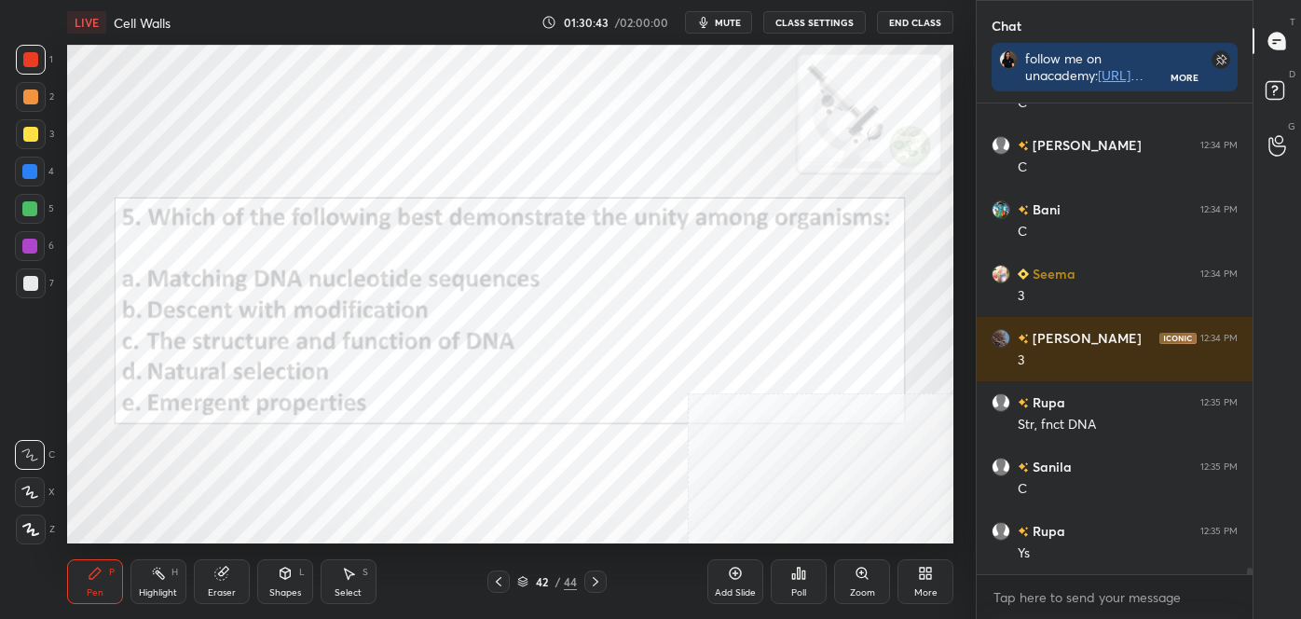
scroll to position [31404, 0]
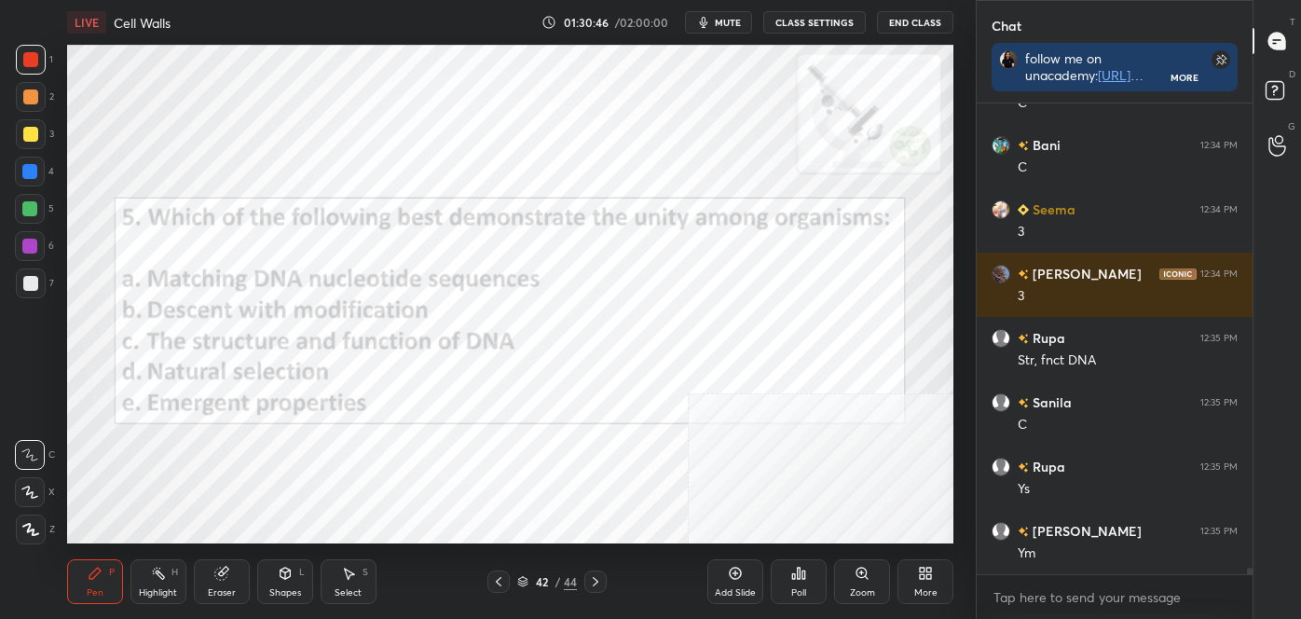
click at [596, 577] on icon at bounding box center [595, 581] width 15 height 15
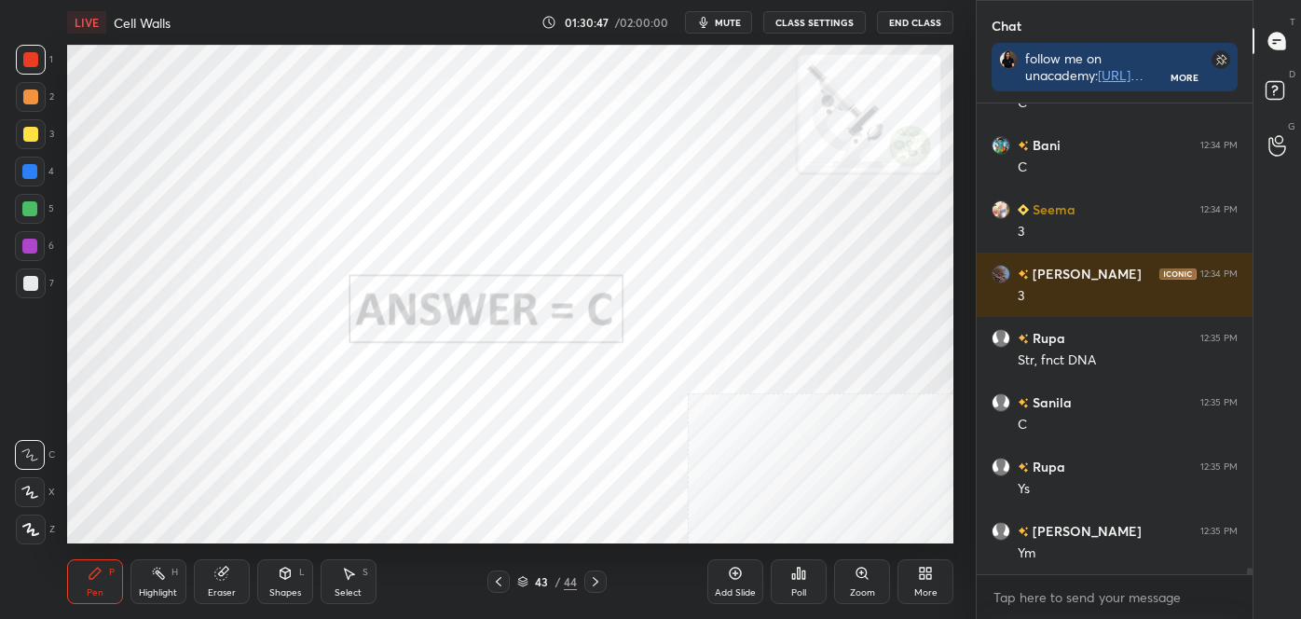
click at [604, 574] on div at bounding box center [595, 581] width 22 height 22
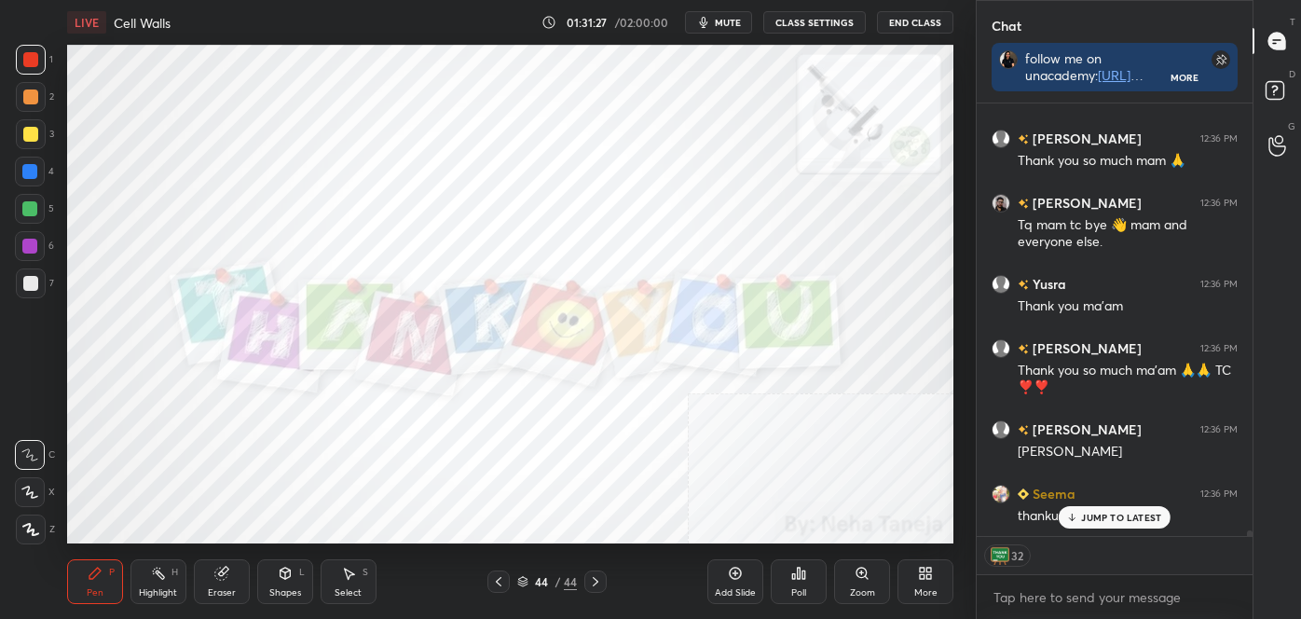
scroll to position [32054, 0]
